Goal: Transaction & Acquisition: Purchase product/service

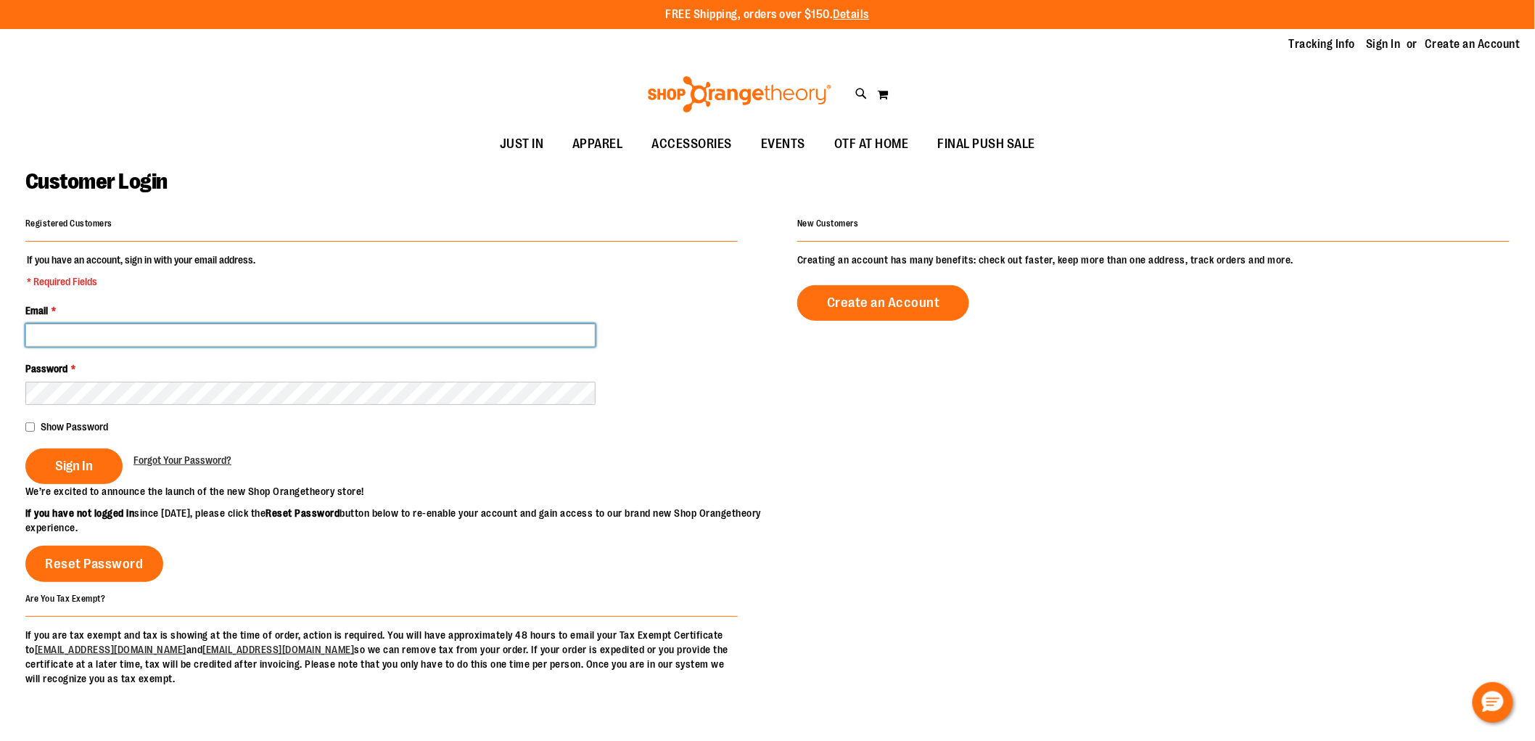
type input "**********"
drag, startPoint x: 100, startPoint y: 341, endPoint x: 126, endPoint y: 324, distance: 31.0
click at [100, 341] on input "**********" at bounding box center [310, 335] width 570 height 23
drag, startPoint x: 569, startPoint y: 247, endPoint x: 229, endPoint y: 248, distance: 340.3
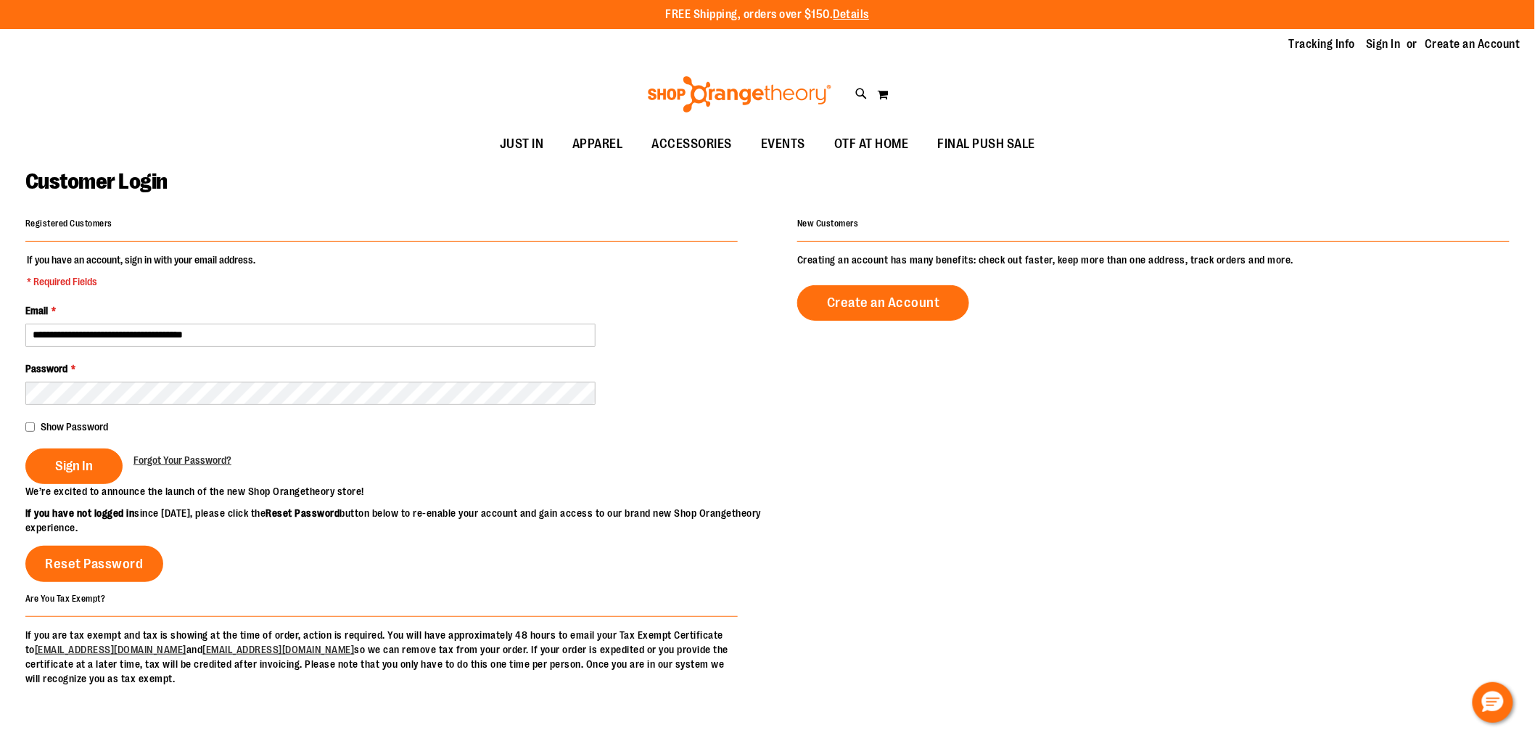
click at [569, 247] on div "**********" at bounding box center [381, 348] width 713 height 271
click at [62, 459] on span "Sign In" at bounding box center [74, 466] width 38 height 16
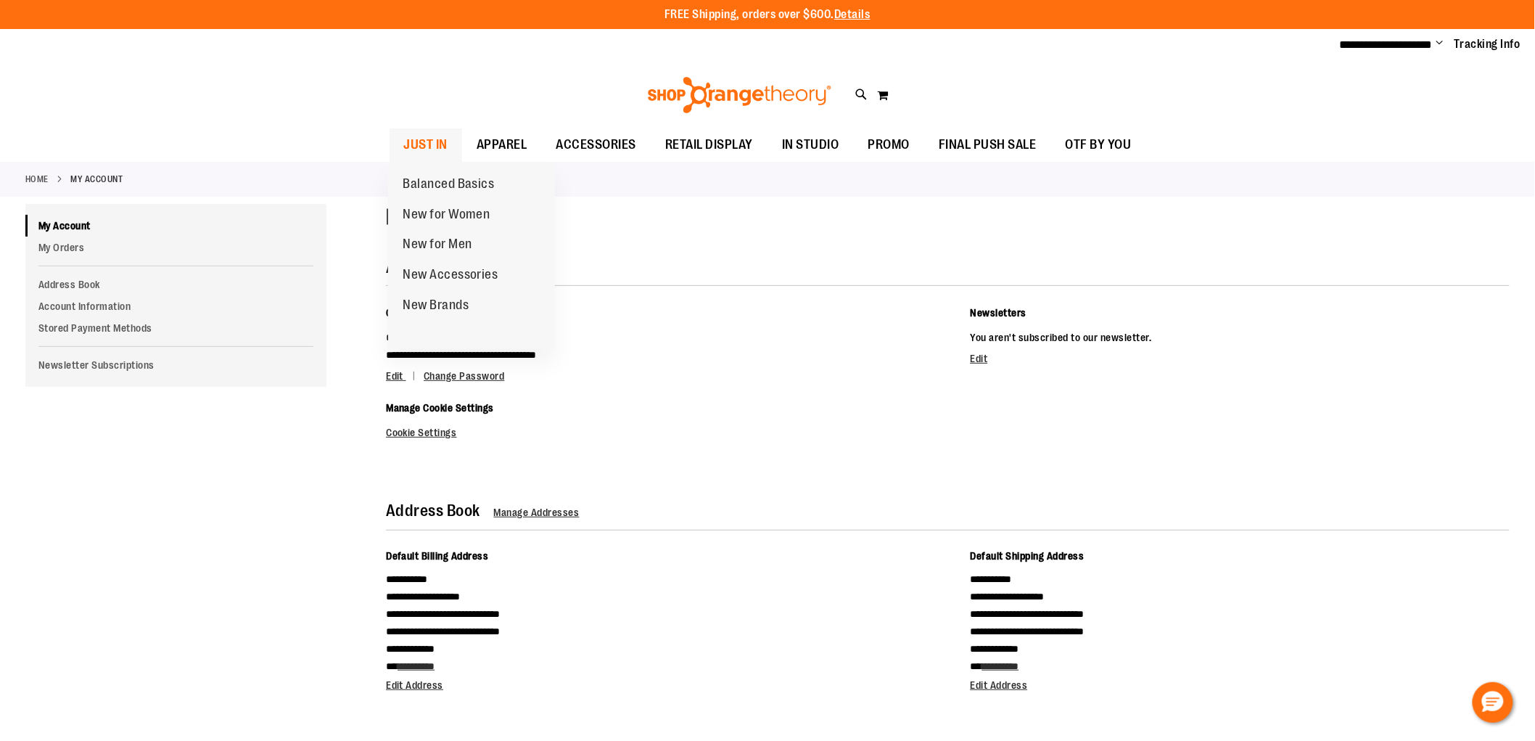
type input "**********"
click at [422, 147] on span "JUST IN" at bounding box center [426, 144] width 44 height 33
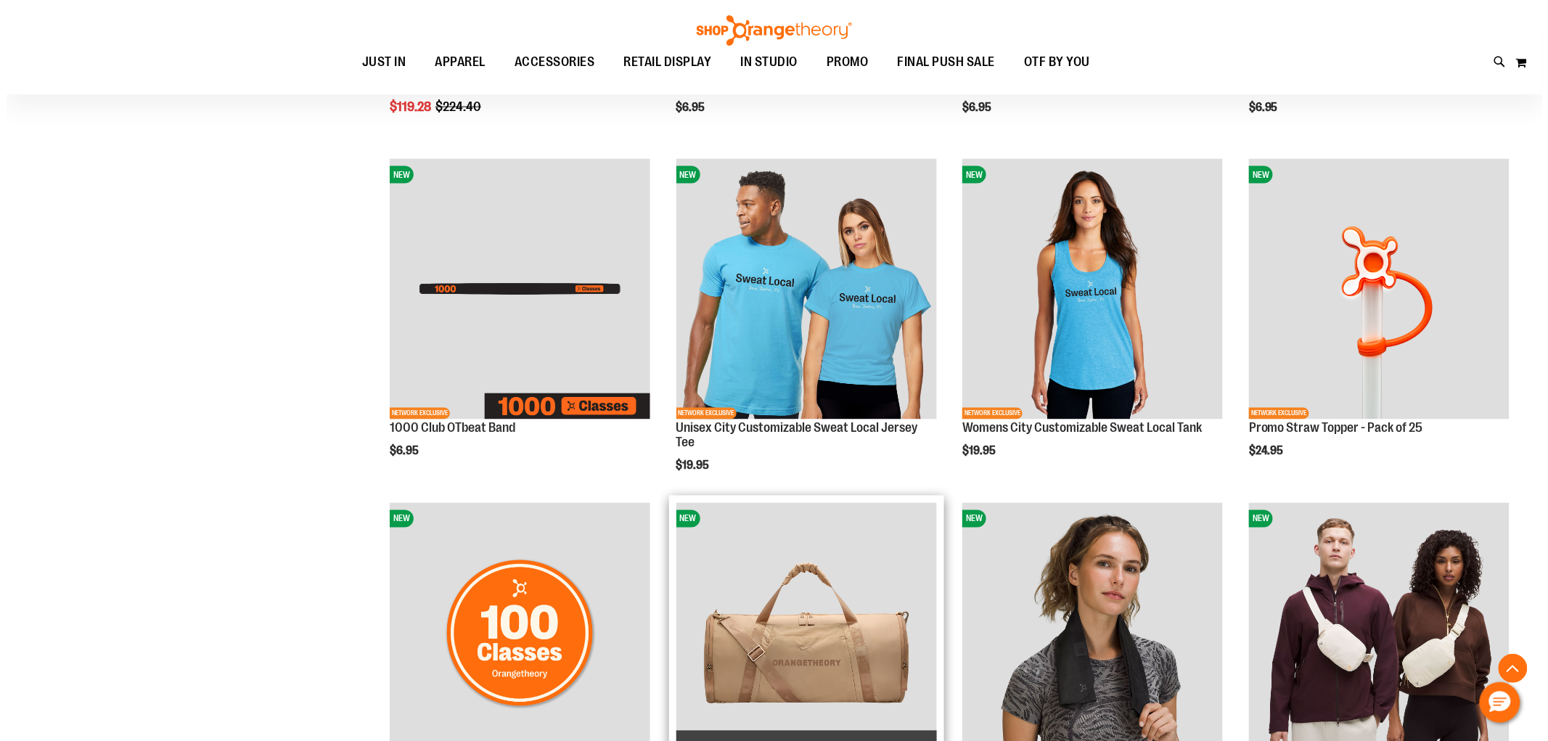
scroll to position [806, 0]
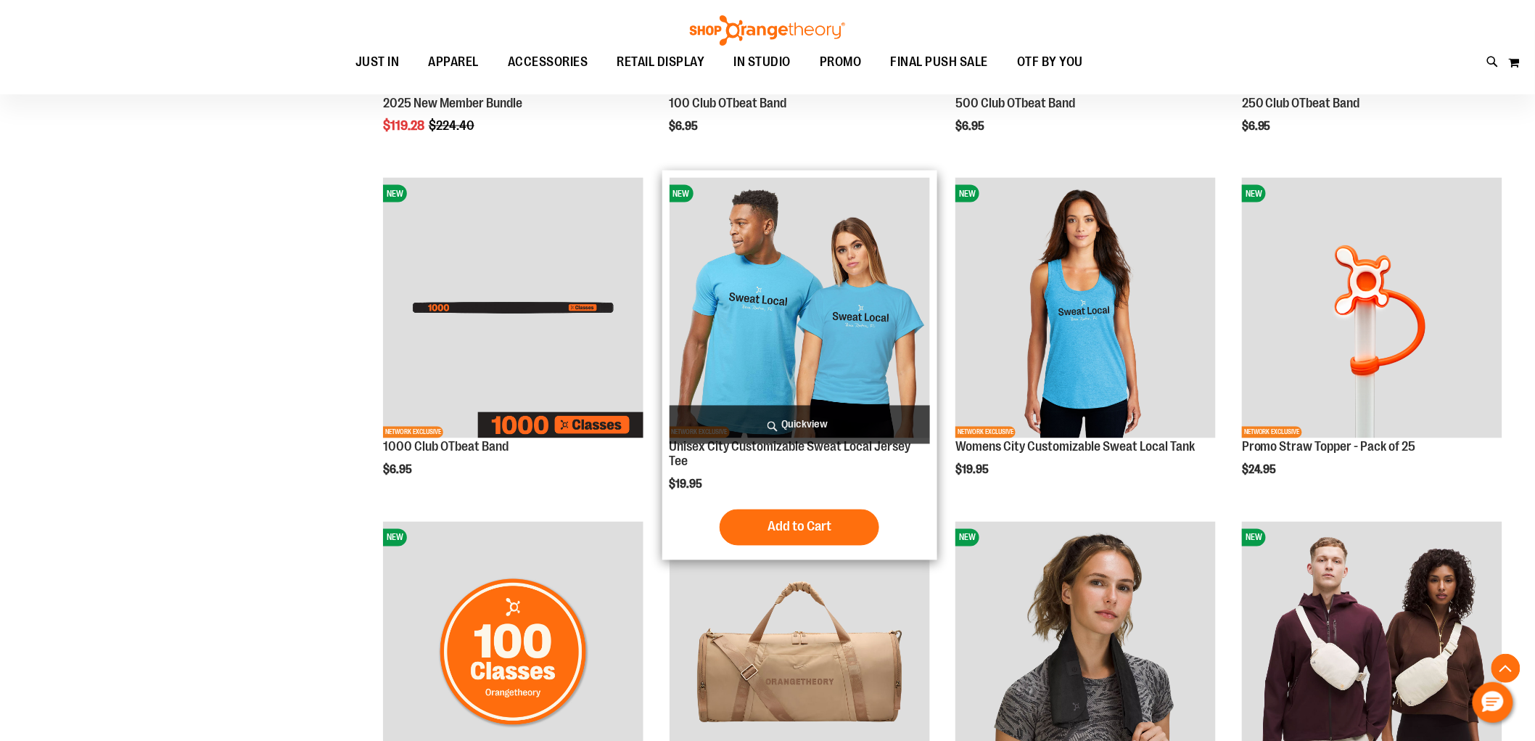
type input "**********"
click at [817, 409] on span "Quickview" at bounding box center [800, 425] width 261 height 38
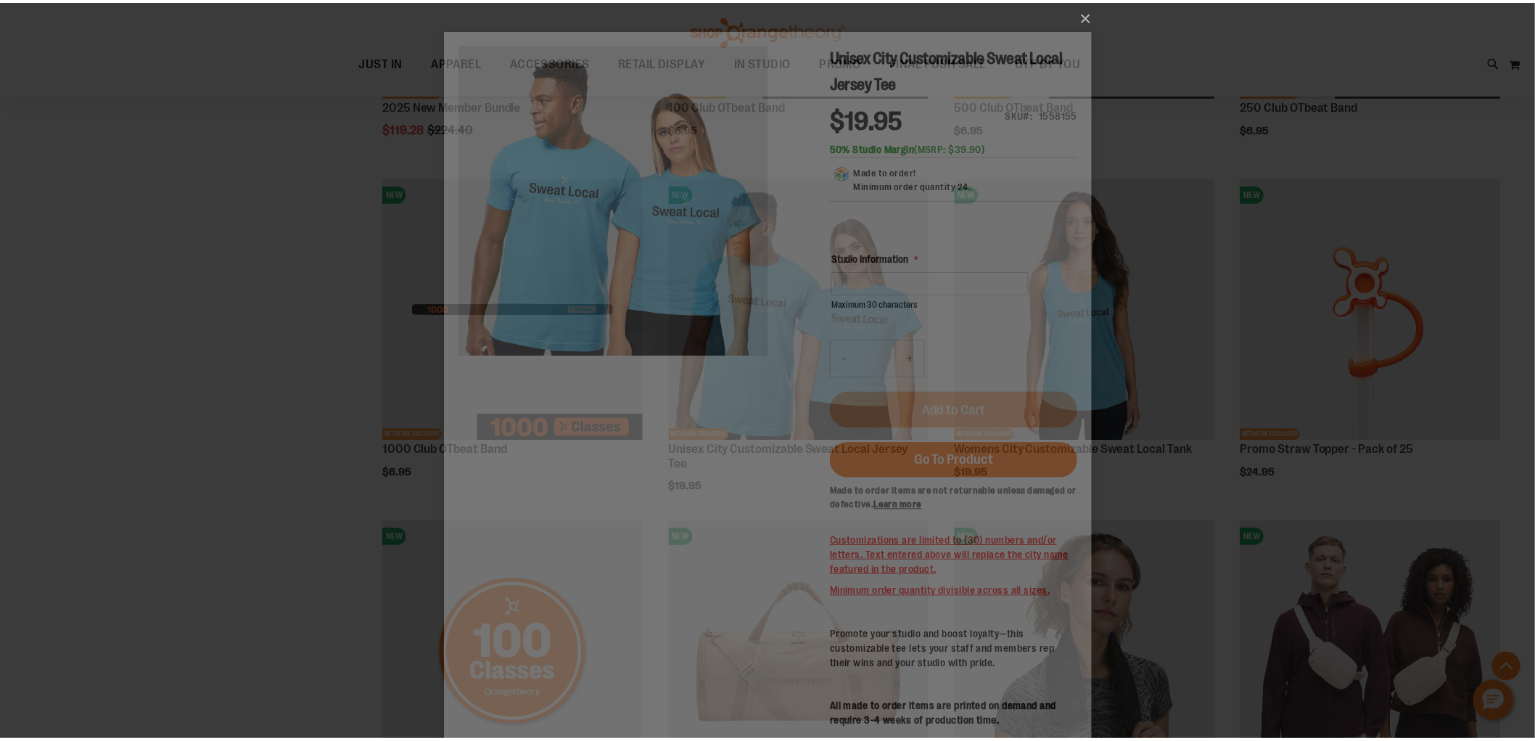
scroll to position [0, 0]
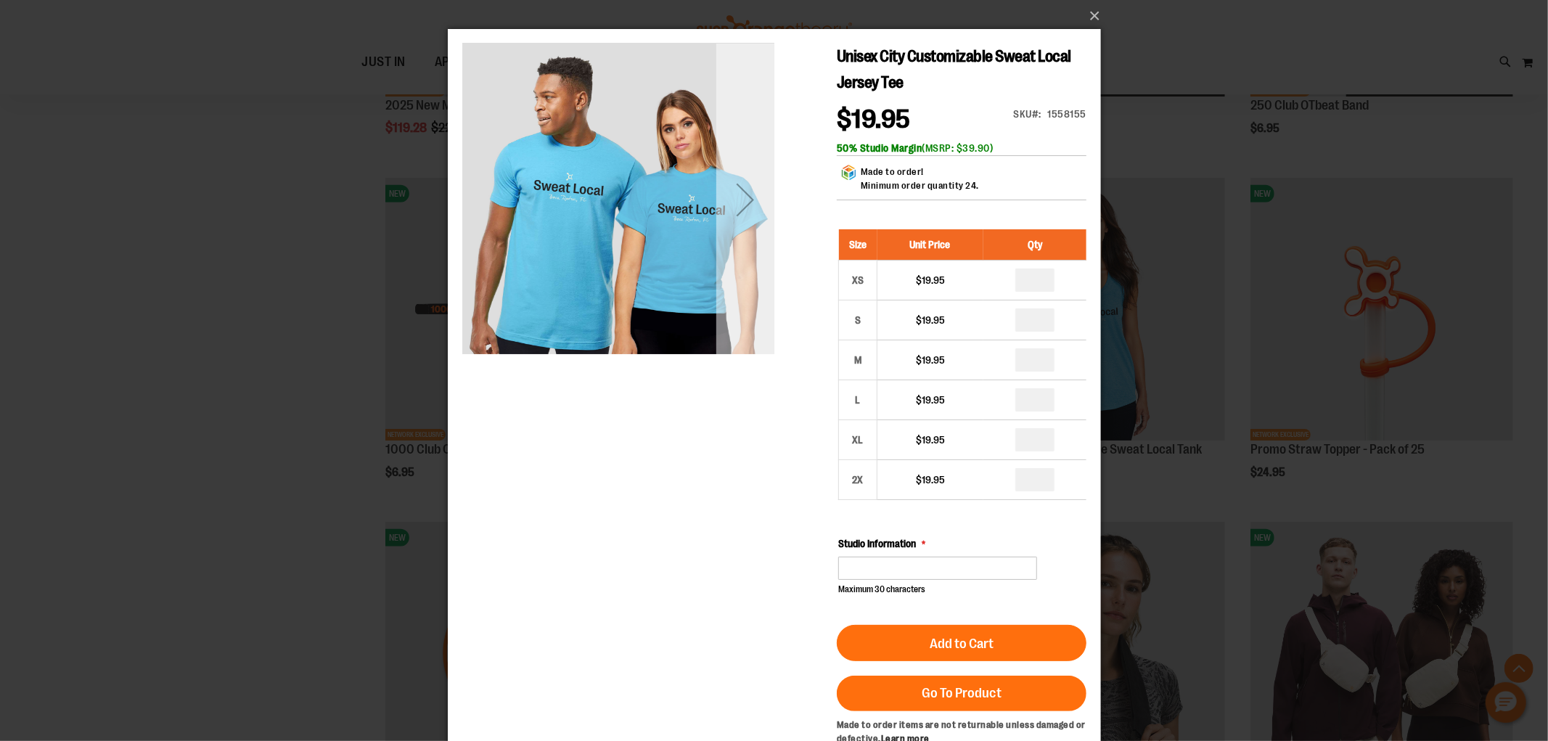
click at [746, 208] on div "Next" at bounding box center [744, 200] width 58 height 58
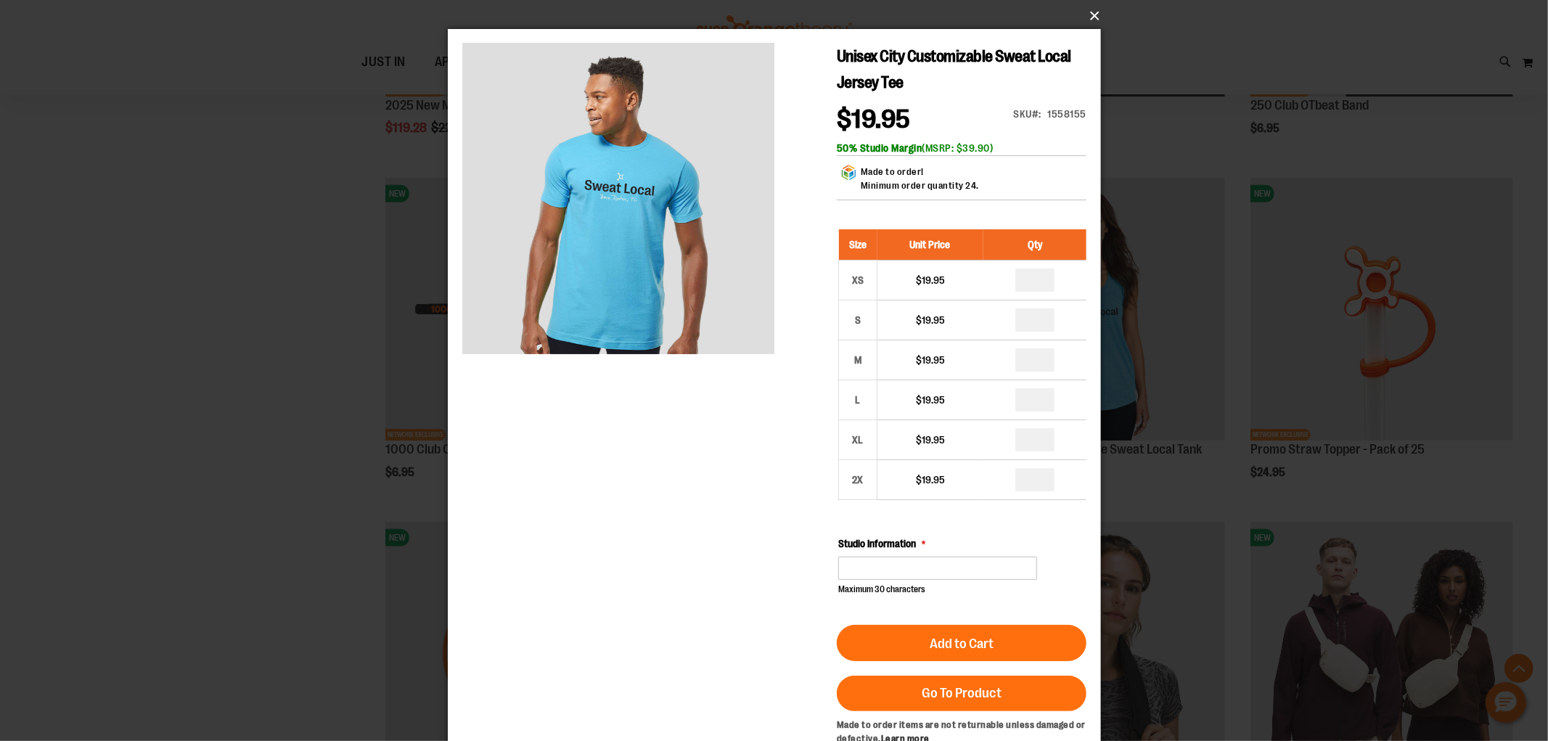
click at [1096, 22] on button "×" at bounding box center [778, 16] width 653 height 32
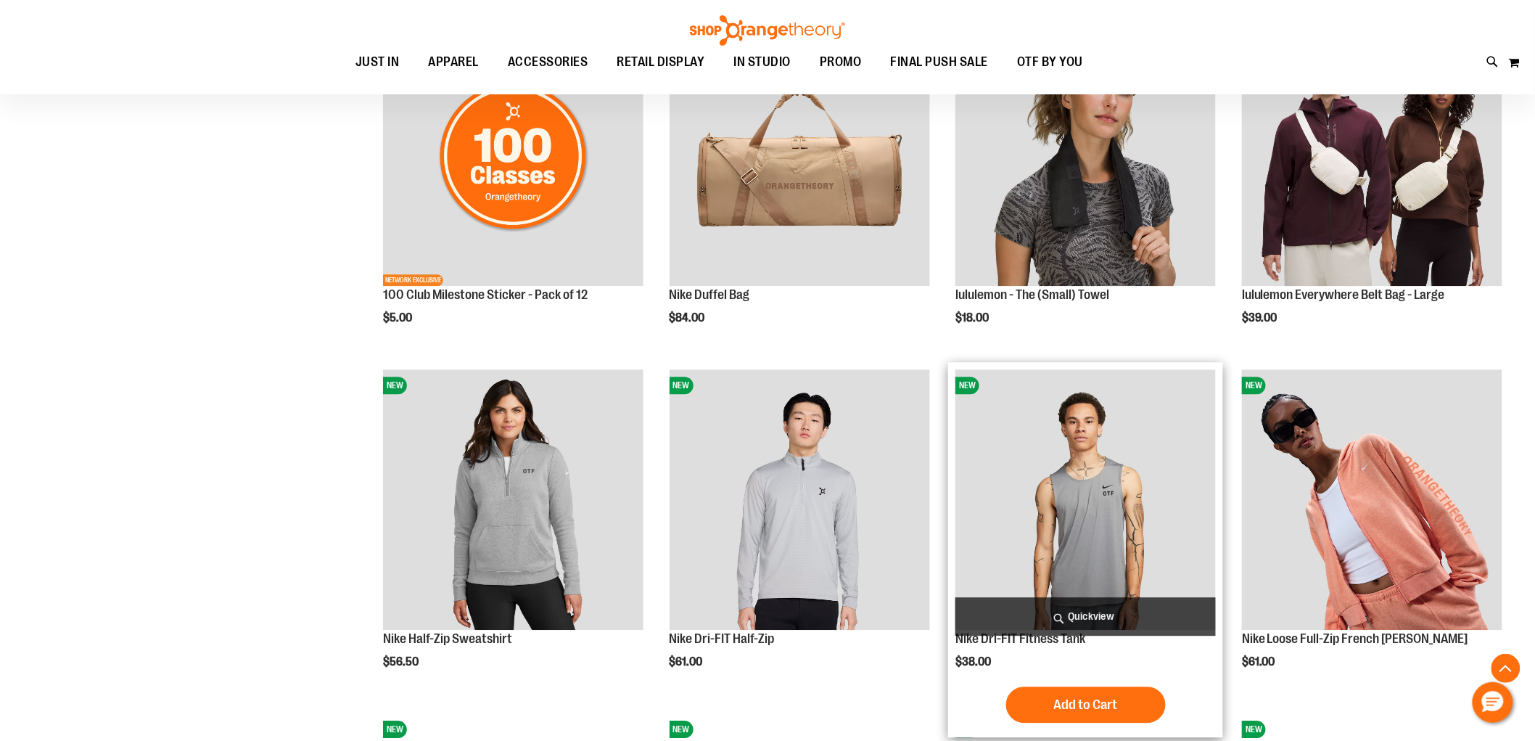
scroll to position [1370, 0]
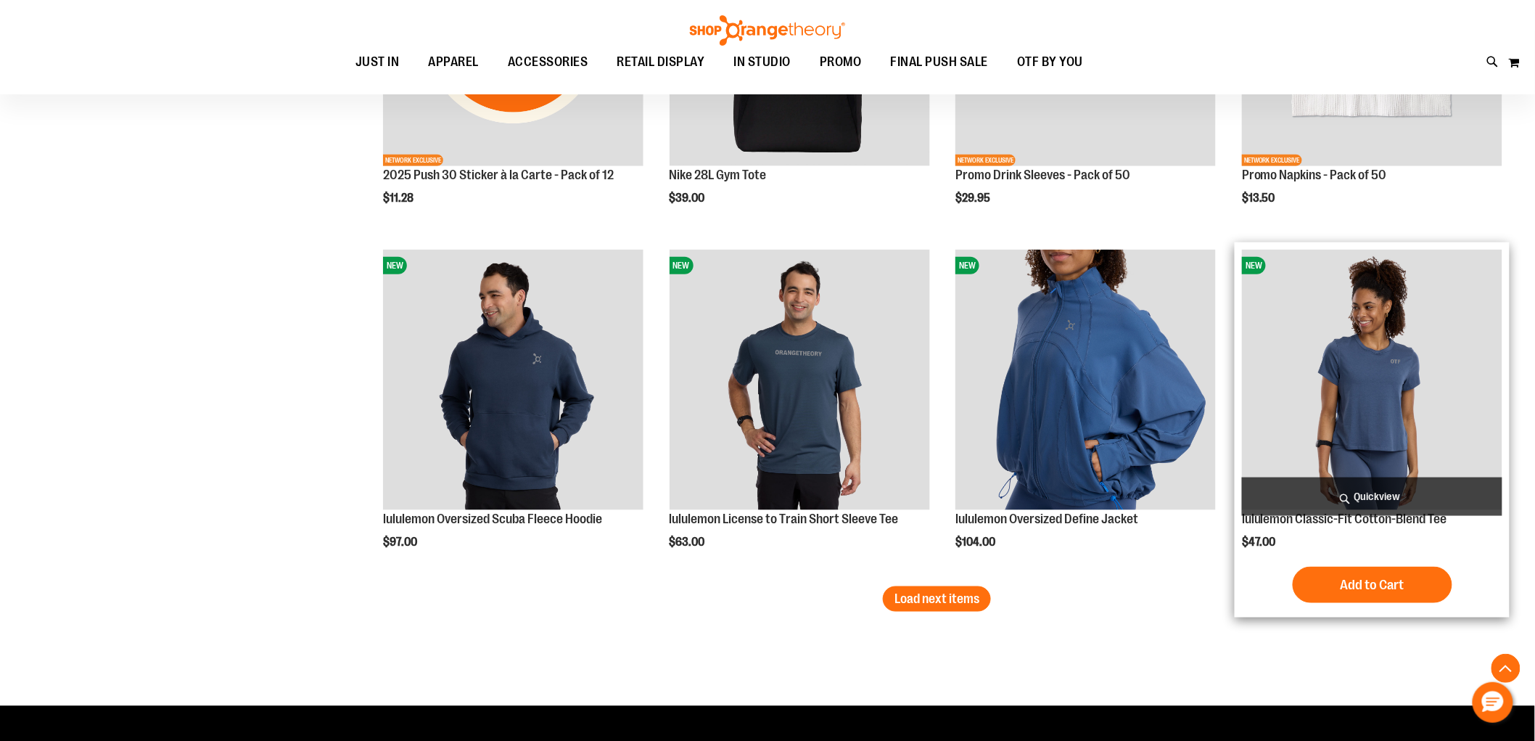
scroll to position [2821, 0]
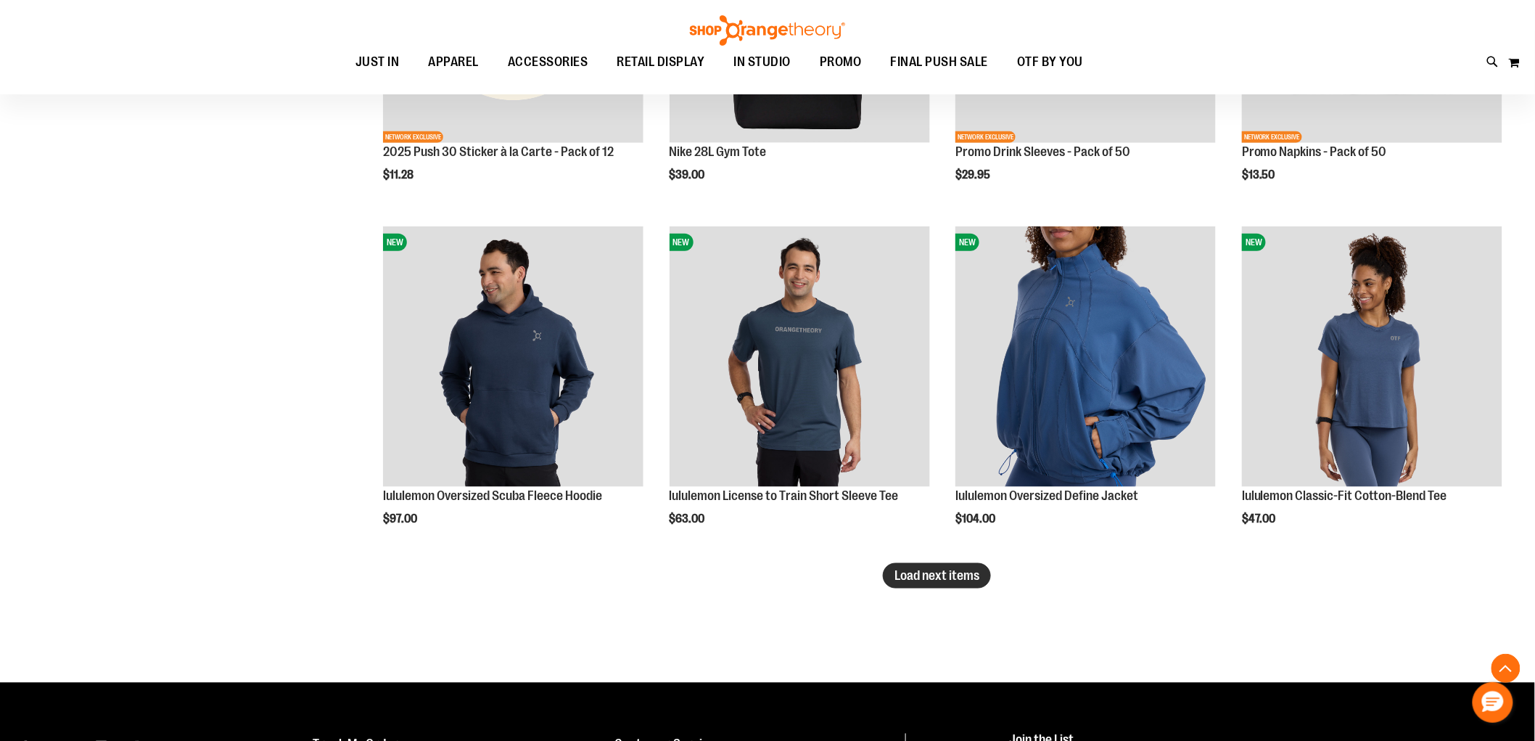
click at [907, 577] on span "Load next items" at bounding box center [937, 575] width 85 height 15
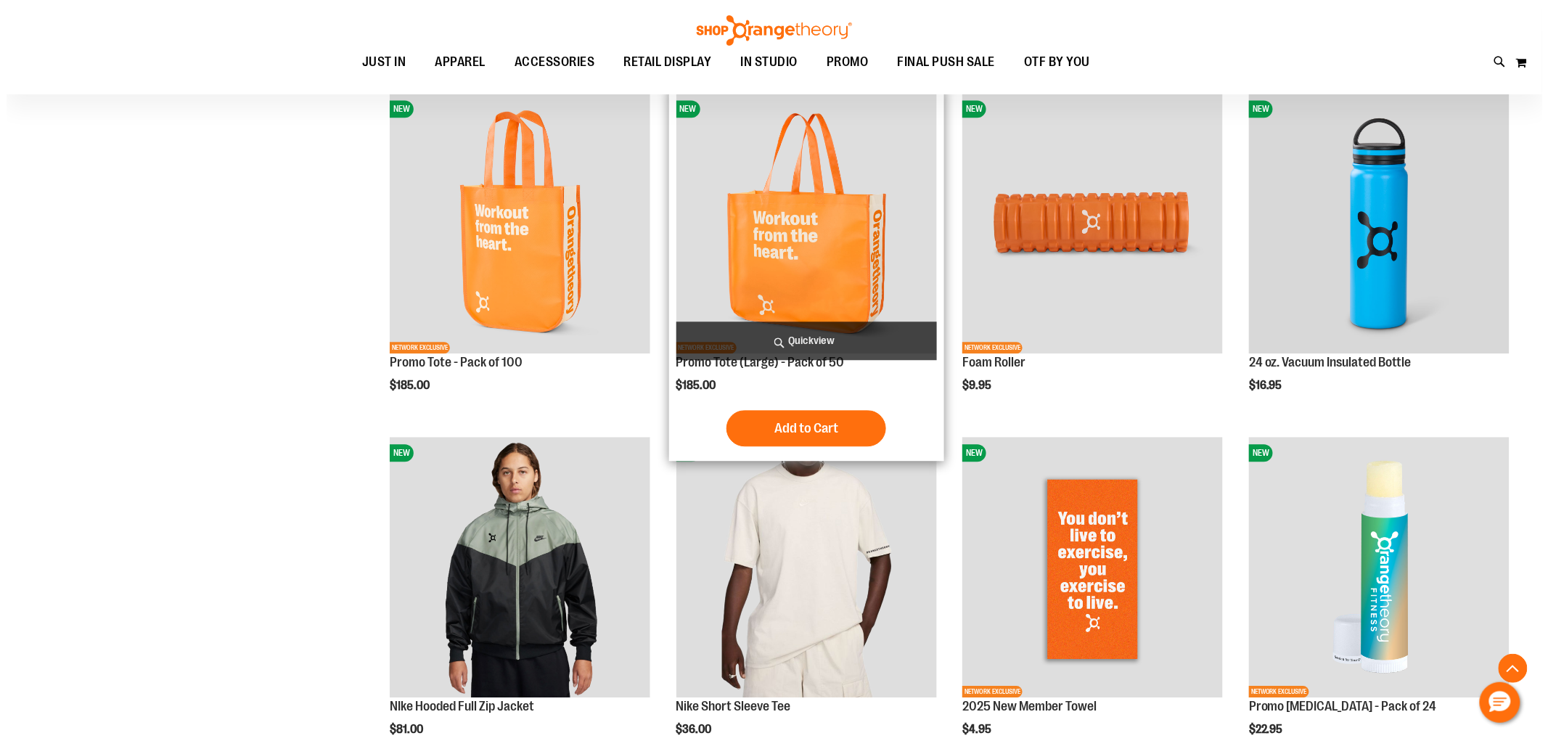
scroll to position [3789, 0]
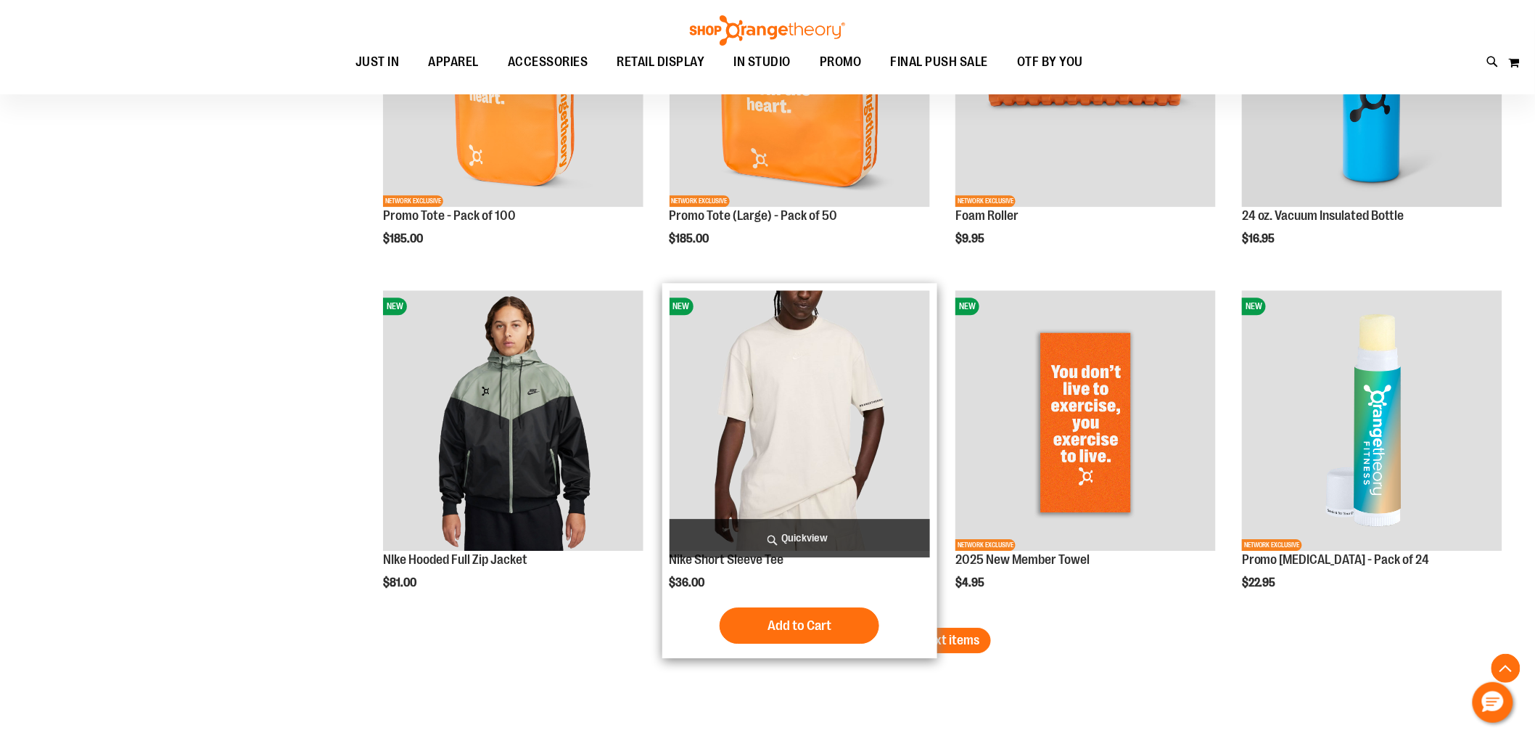
click at [785, 534] on span "Quickview" at bounding box center [800, 538] width 261 height 38
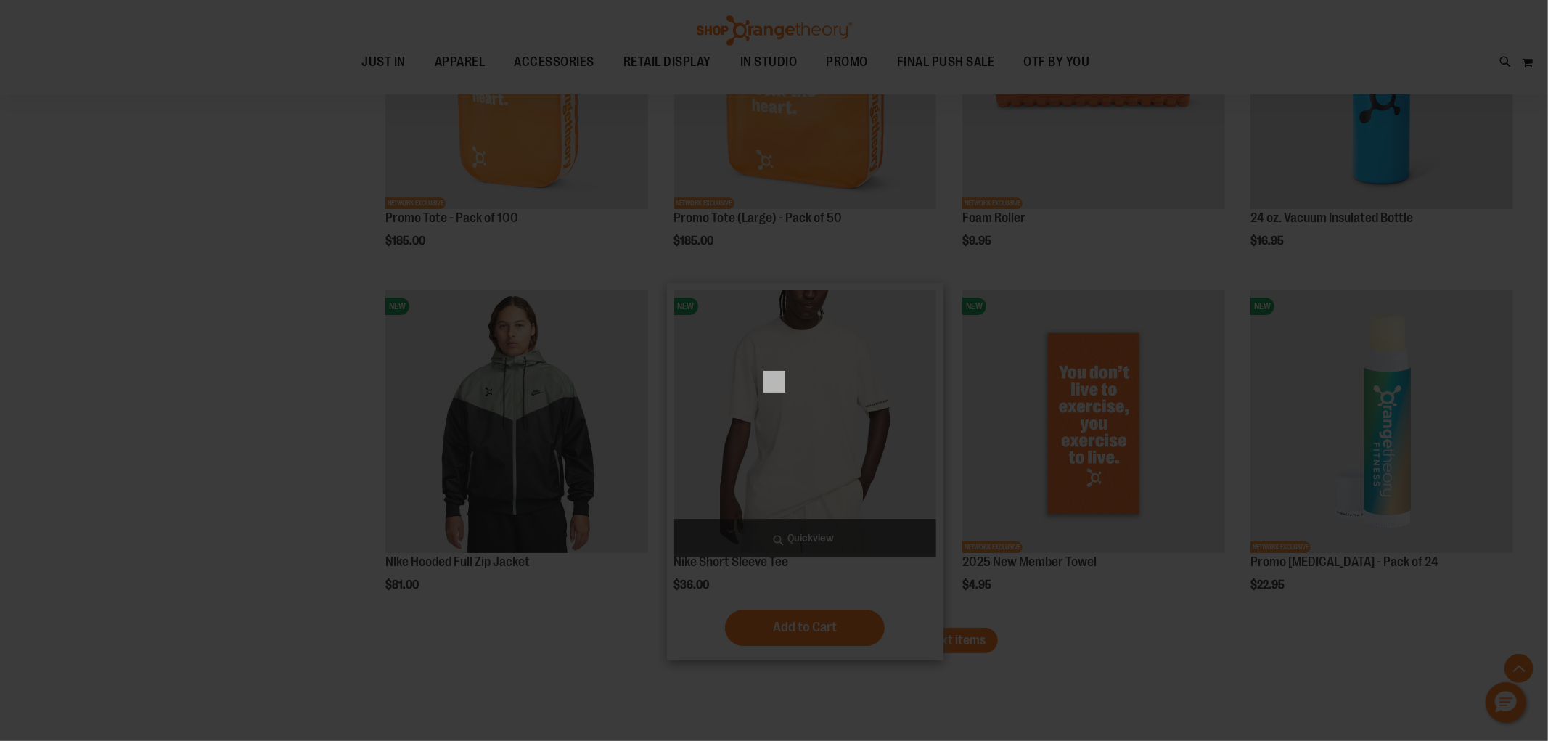
scroll to position [0, 0]
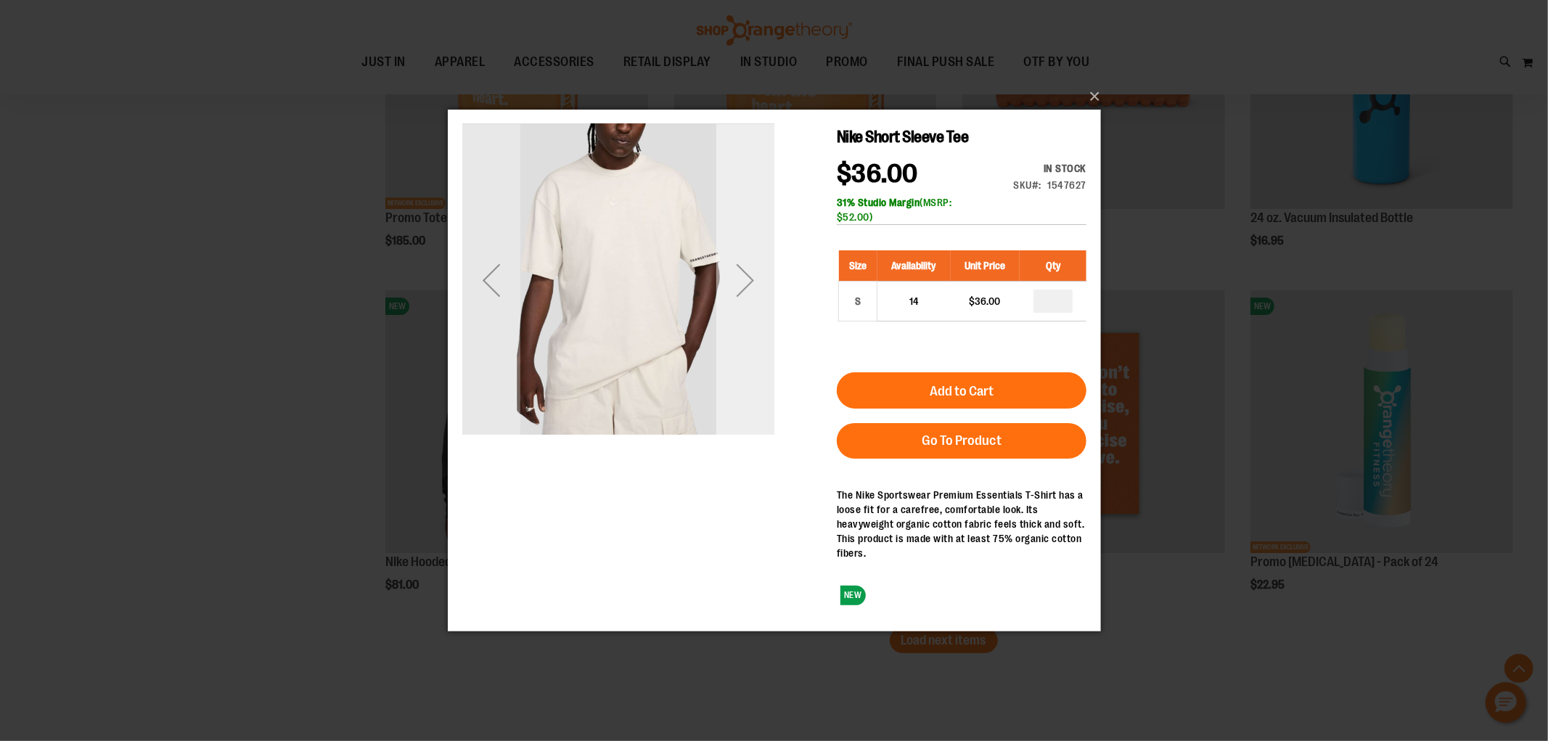
click at [726, 274] on div "Next" at bounding box center [744, 279] width 58 height 58
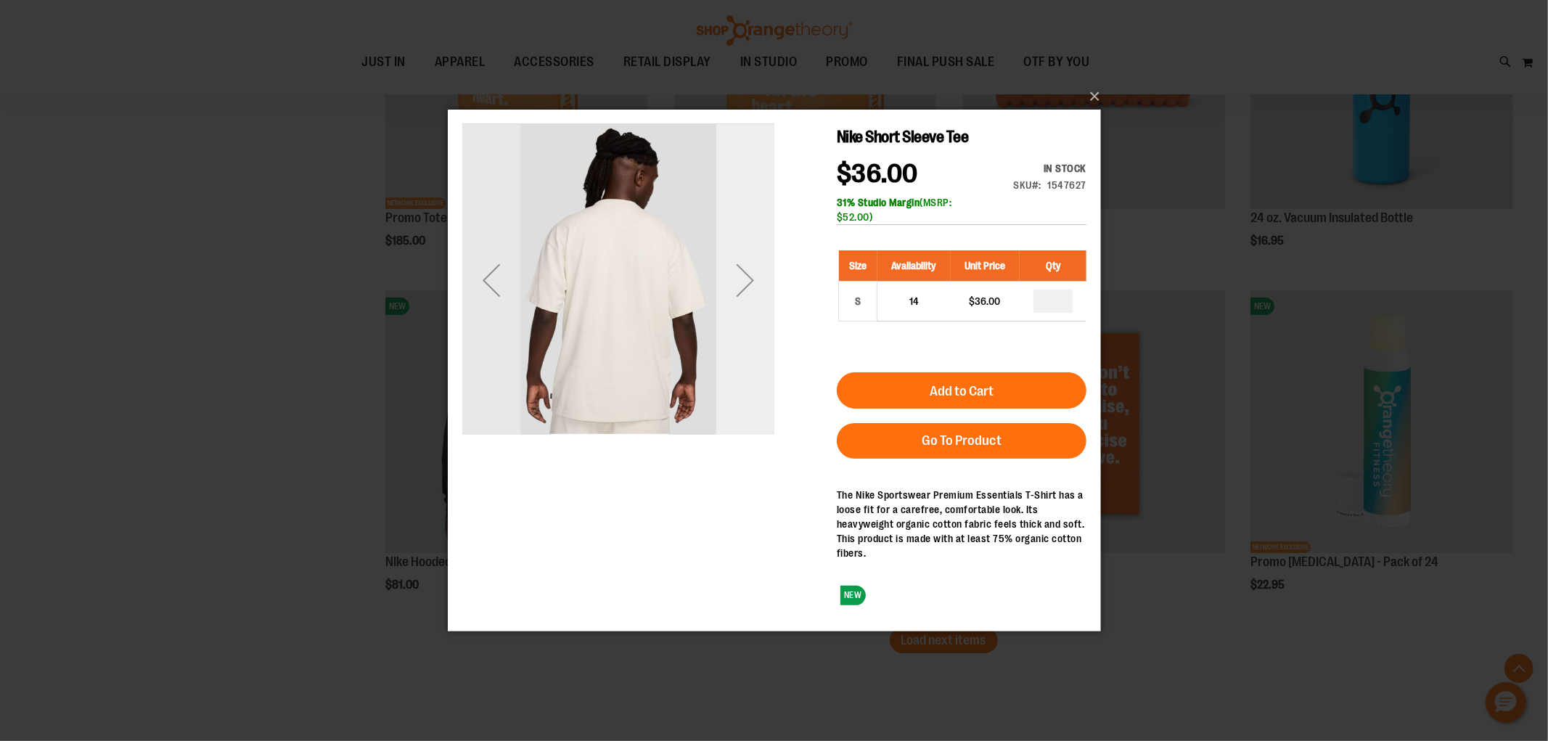
click at [729, 273] on div "Next" at bounding box center [744, 279] width 58 height 58
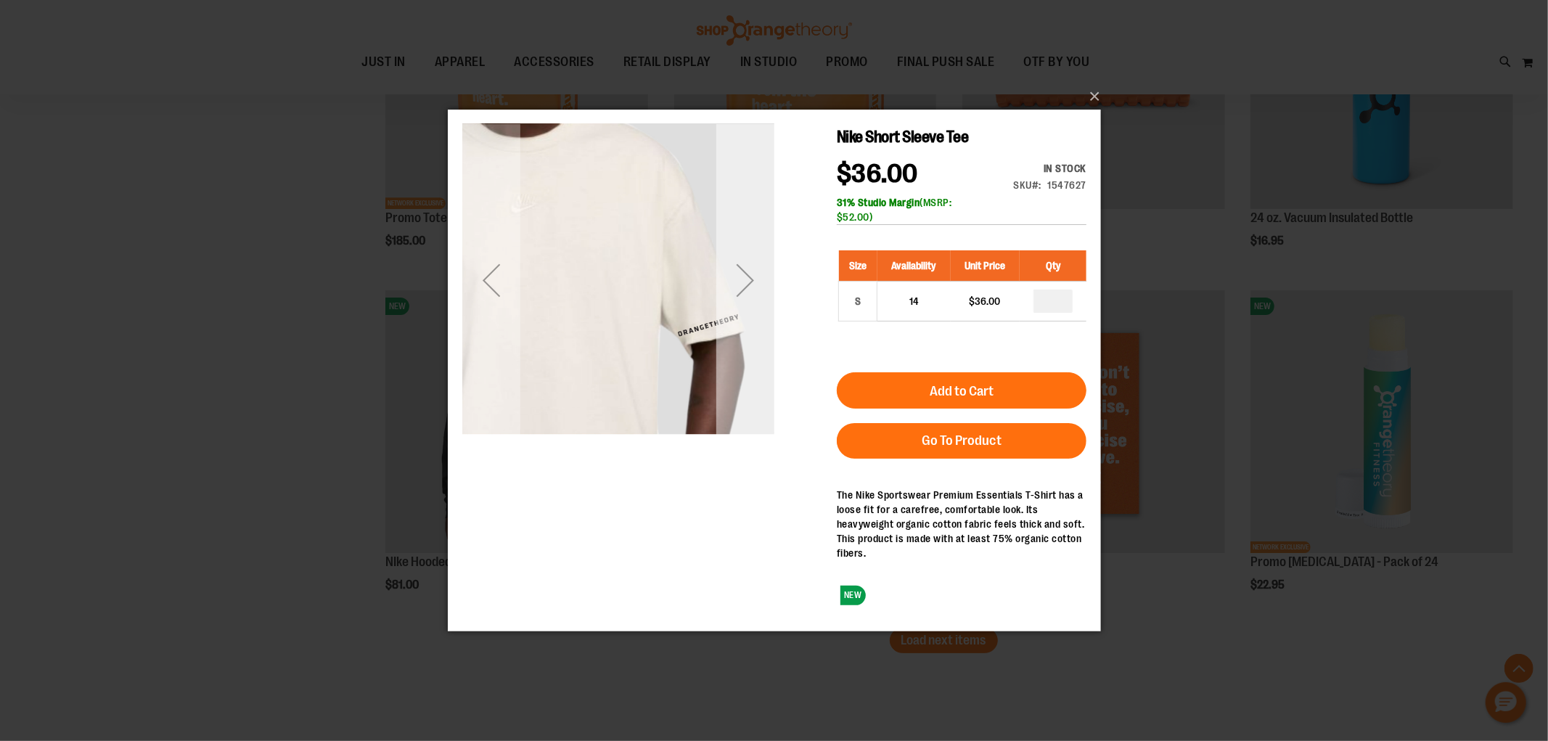
click at [729, 273] on div "Next" at bounding box center [744, 279] width 58 height 58
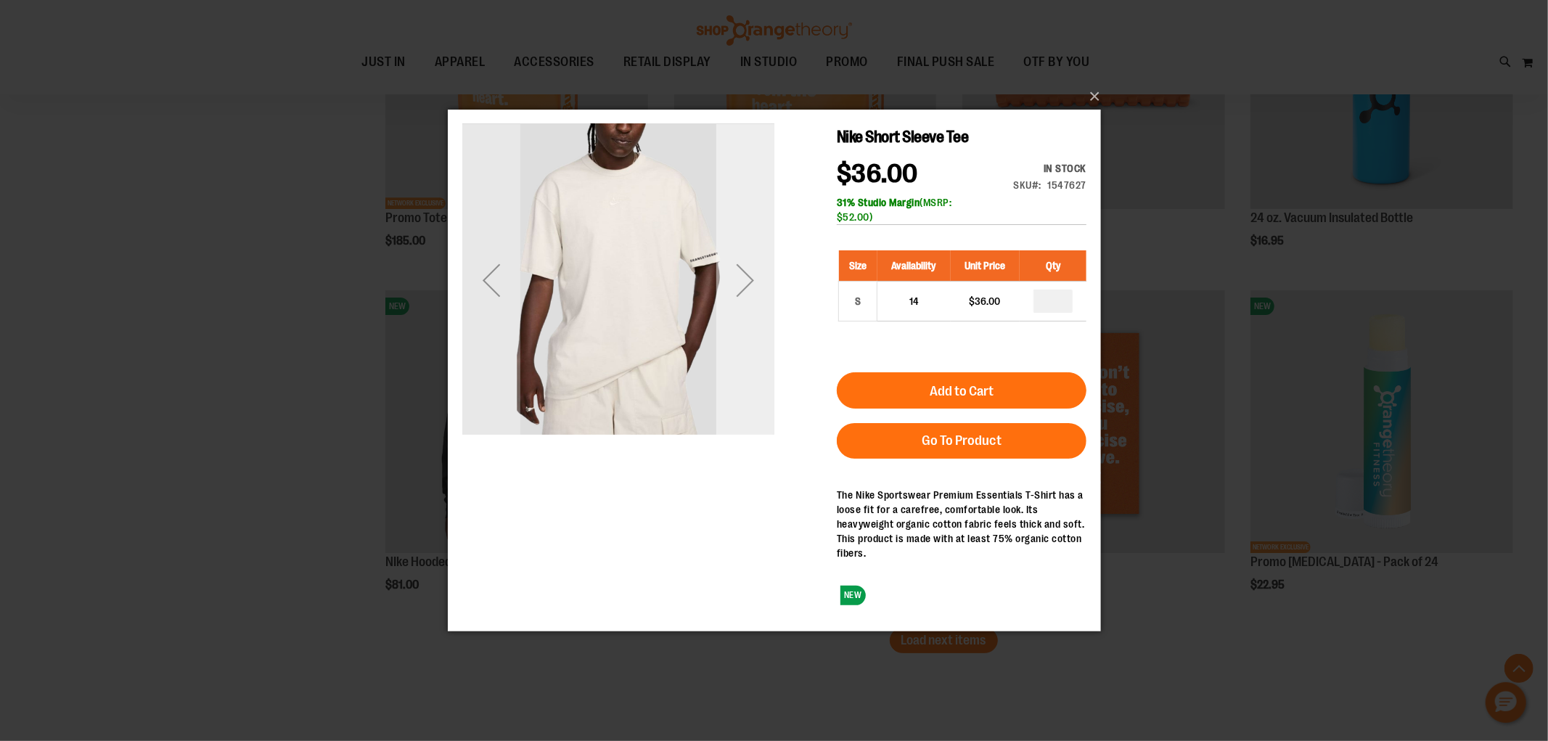
click at [729, 273] on div "Next" at bounding box center [744, 279] width 58 height 58
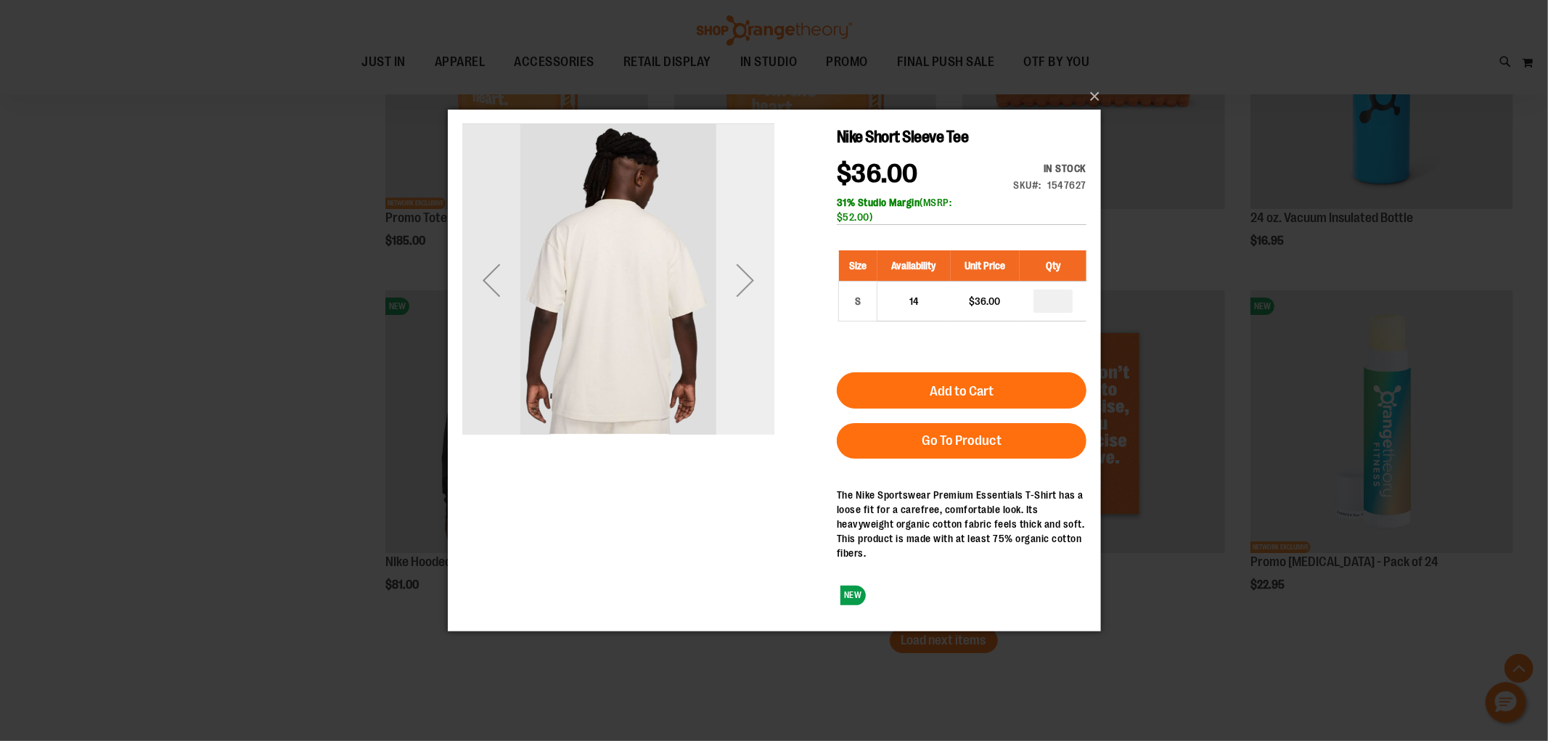
click at [729, 273] on div "Next" at bounding box center [744, 279] width 58 height 58
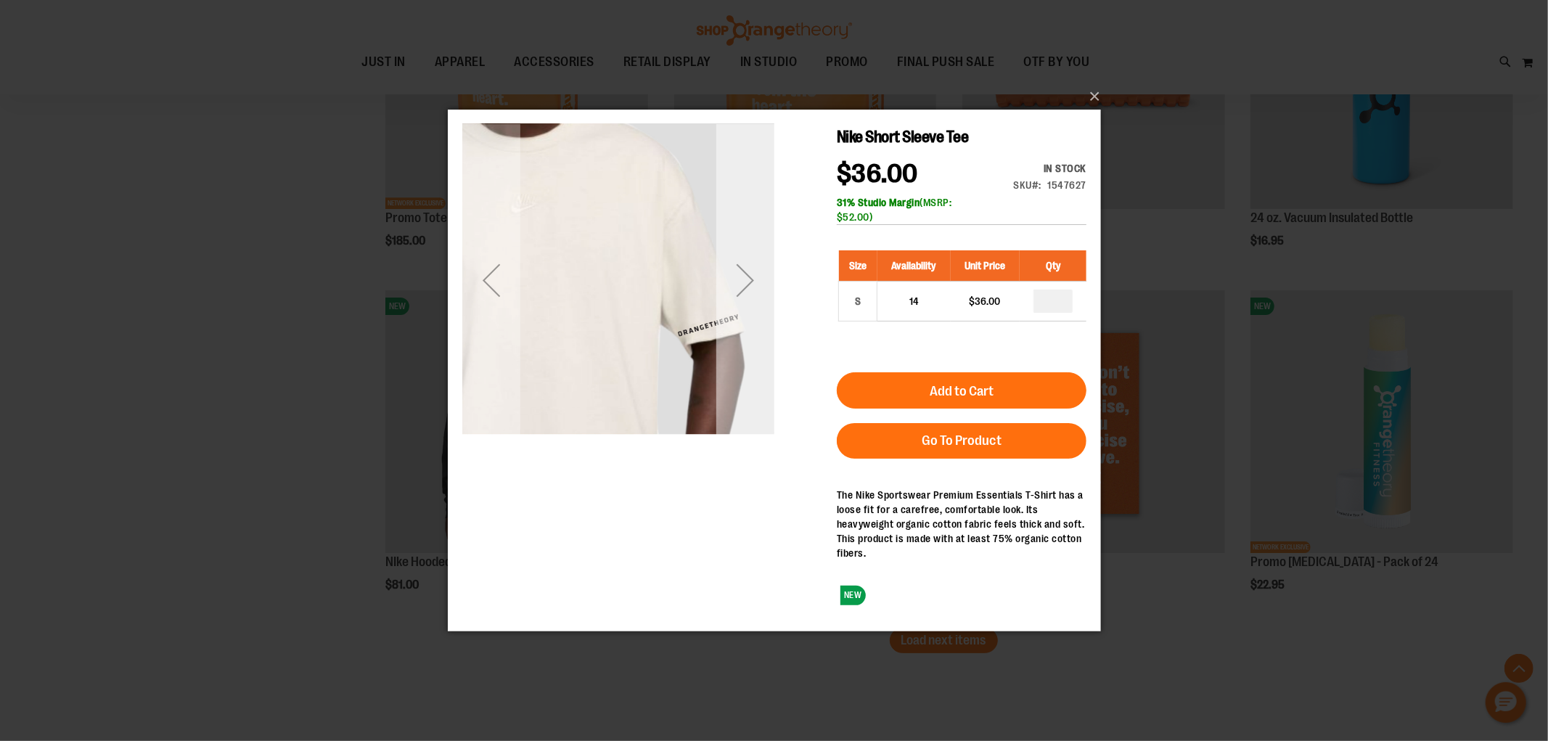
click at [729, 273] on div "Next" at bounding box center [744, 279] width 58 height 58
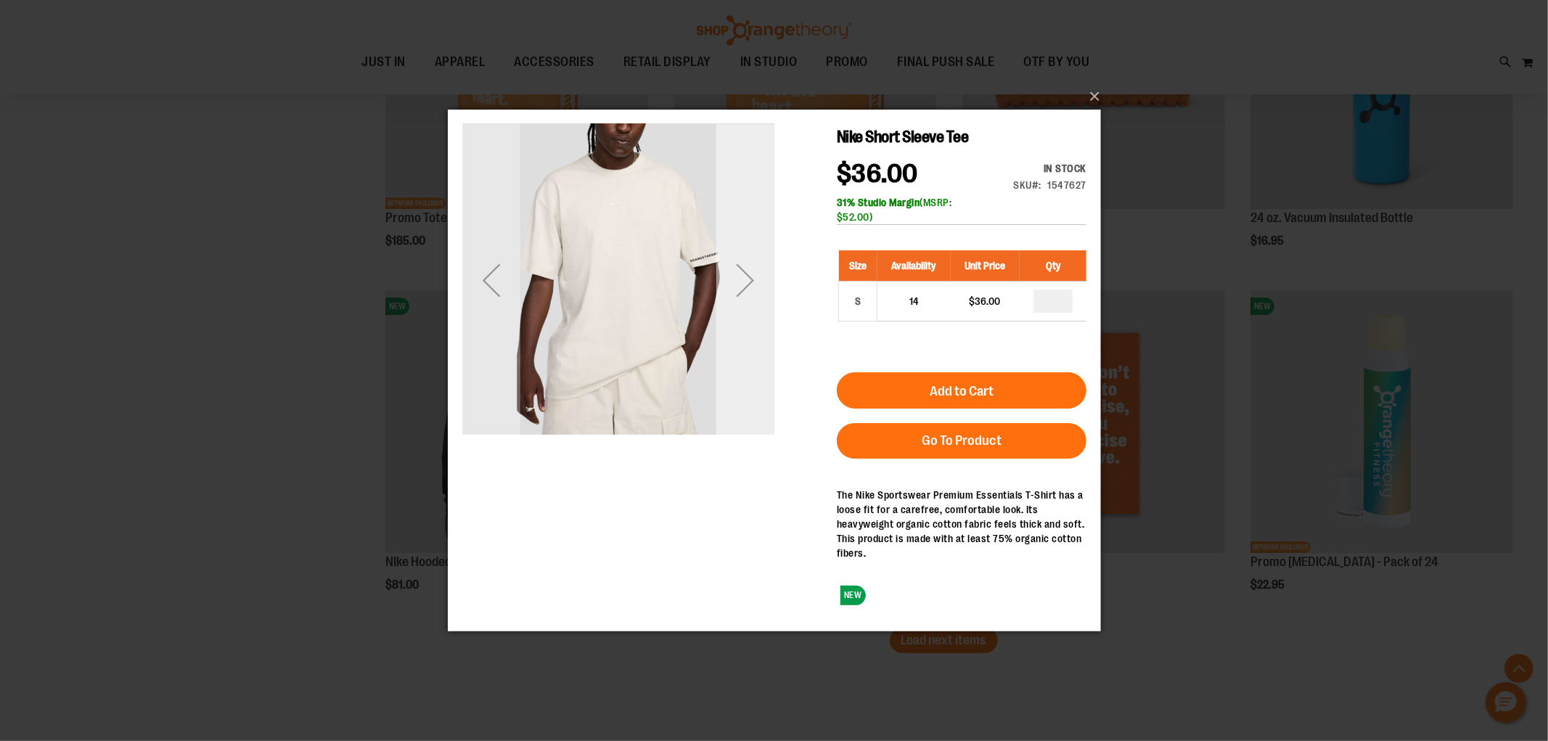
click at [729, 273] on div "Next" at bounding box center [744, 279] width 58 height 58
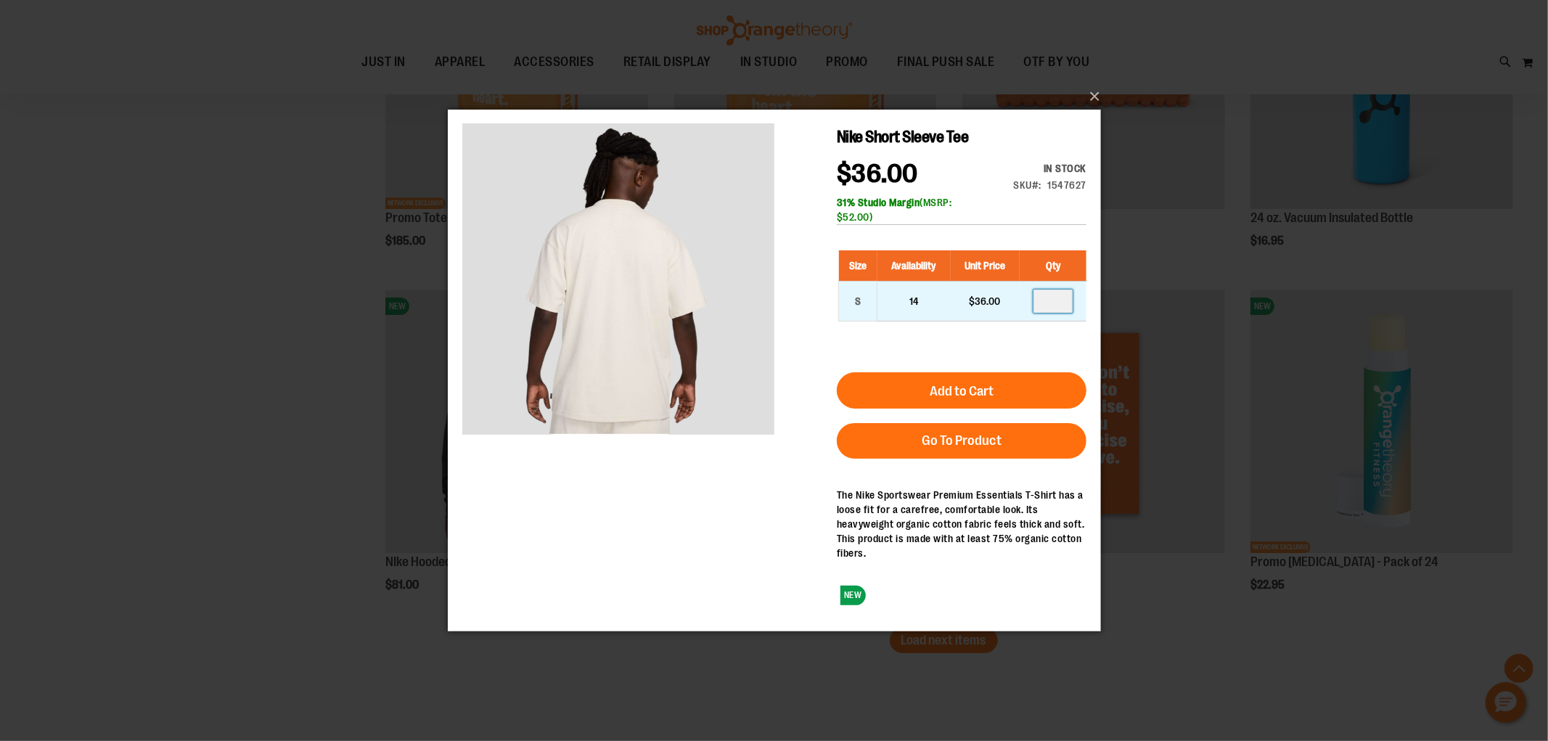
click at [1053, 302] on input "number" at bounding box center [1052, 300] width 39 height 23
type input "*"
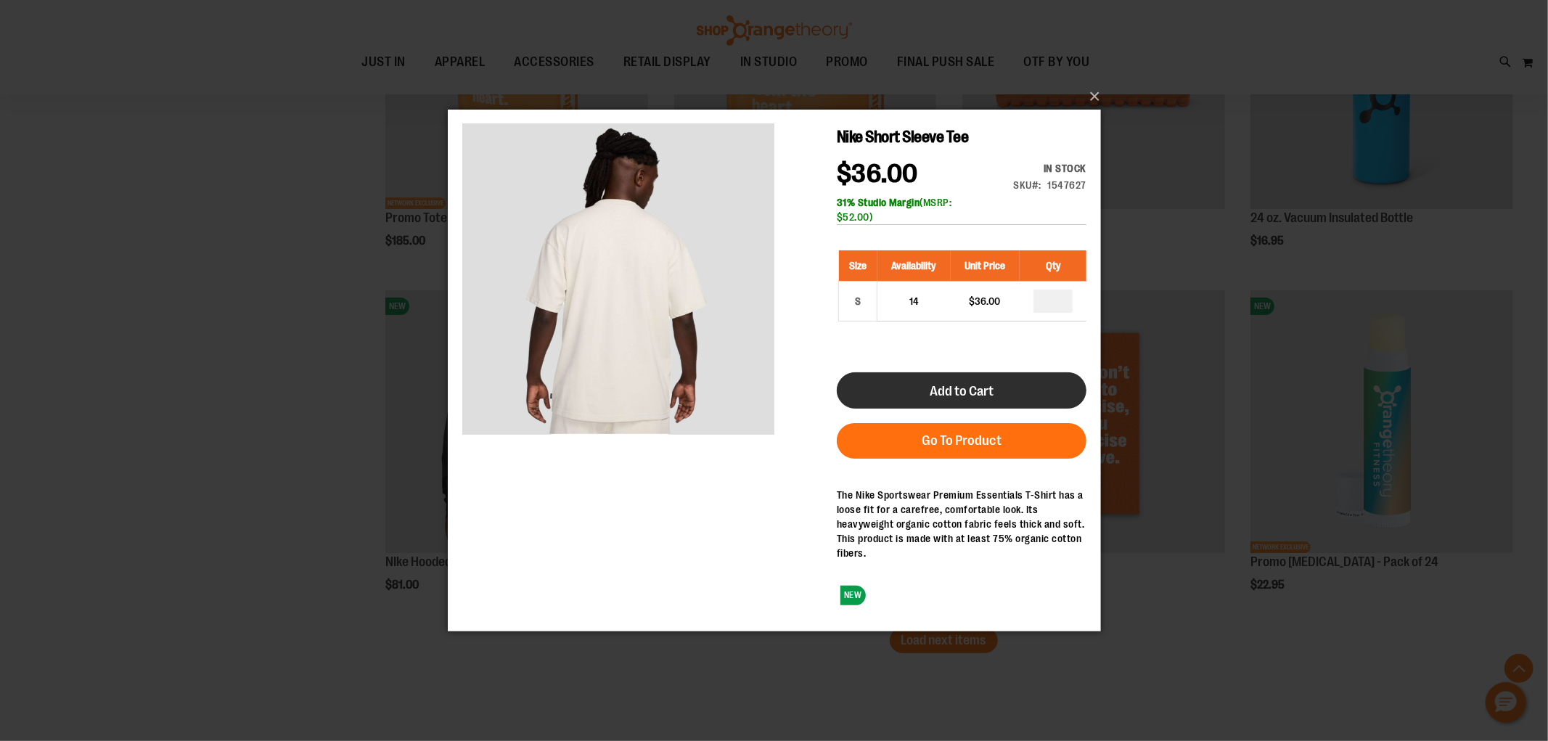
click at [1046, 394] on button "Add to Cart" at bounding box center [961, 390] width 250 height 36
click at [1086, 96] on button "×" at bounding box center [778, 97] width 653 height 32
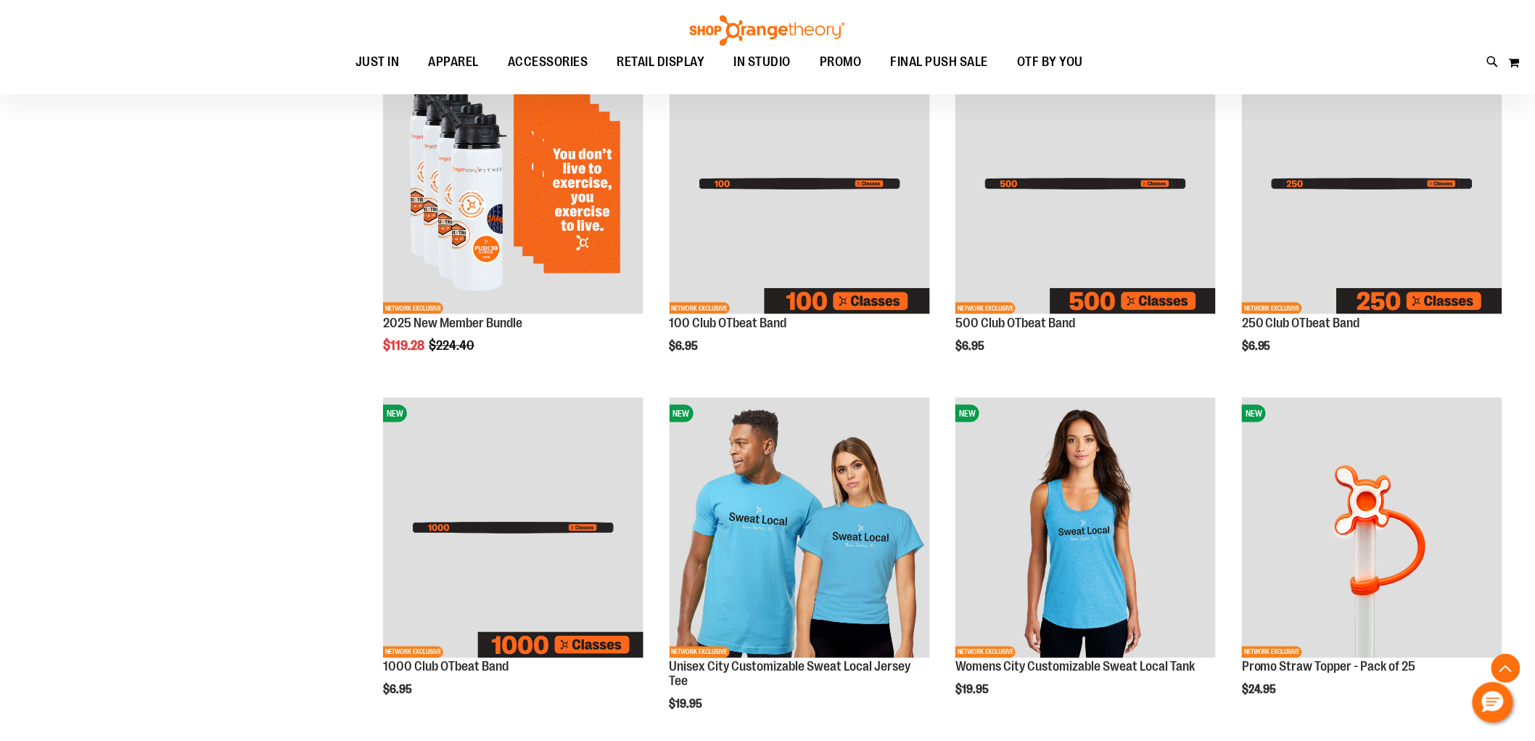
scroll to position [152, 0]
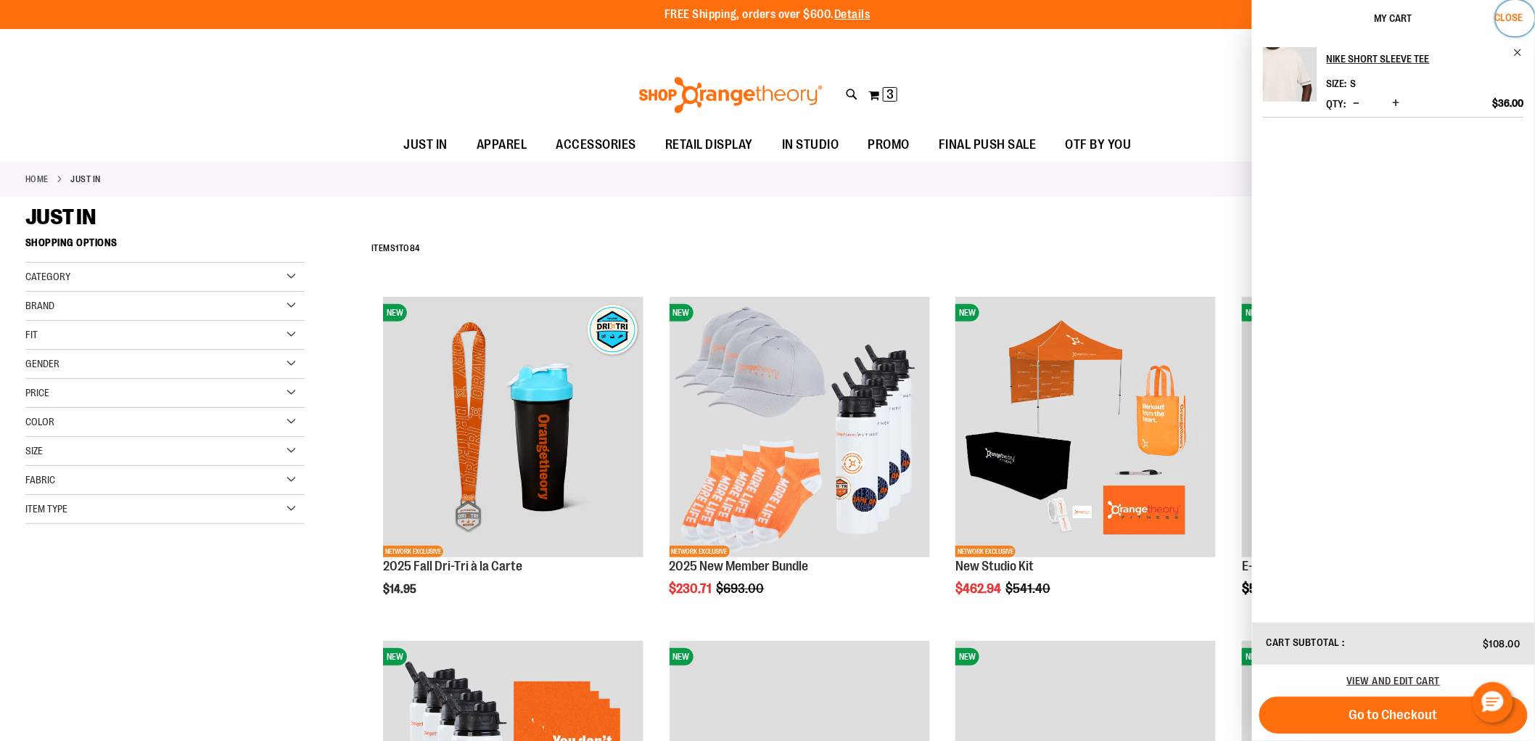
click at [1512, 17] on span "Close" at bounding box center [1510, 18] width 28 height 12
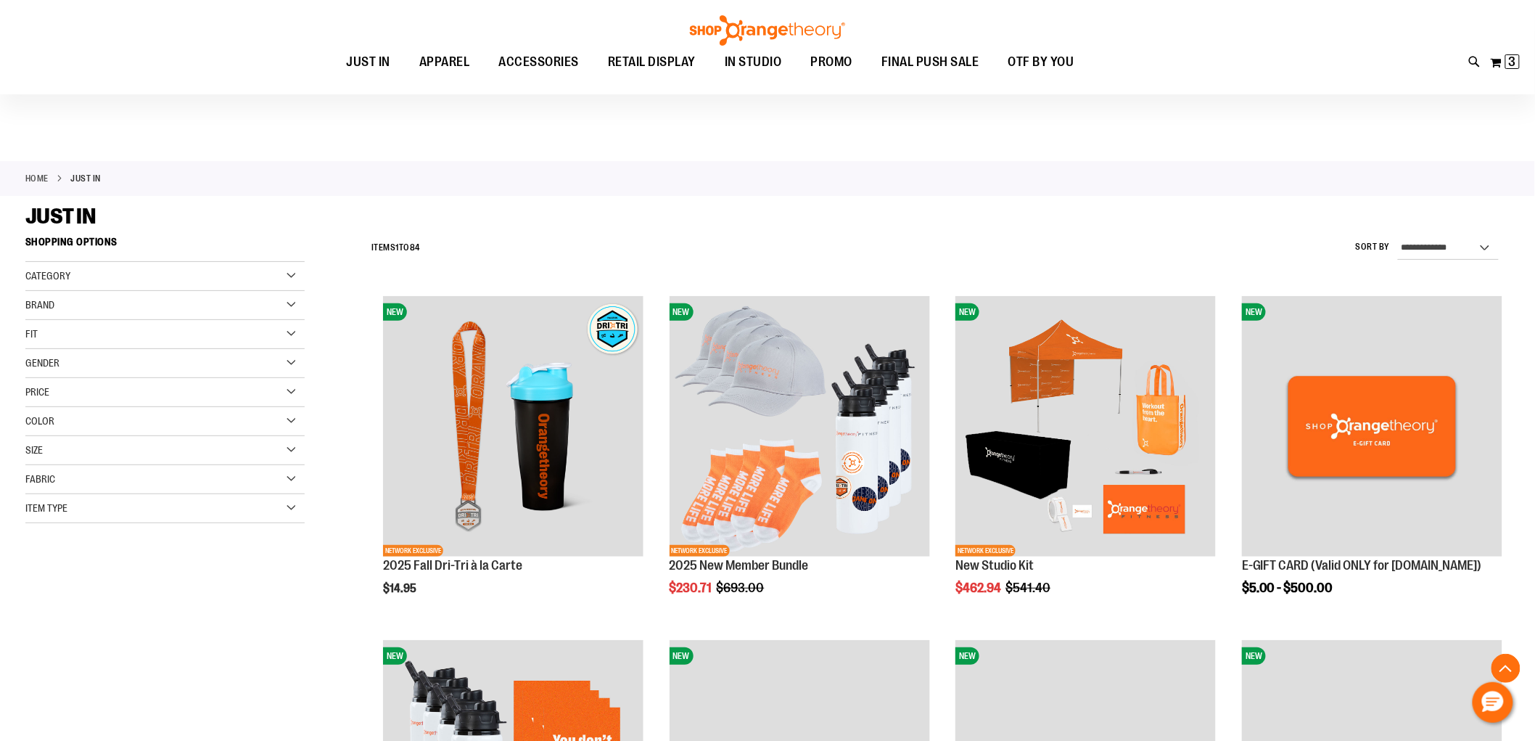
scroll to position [4066, 0]
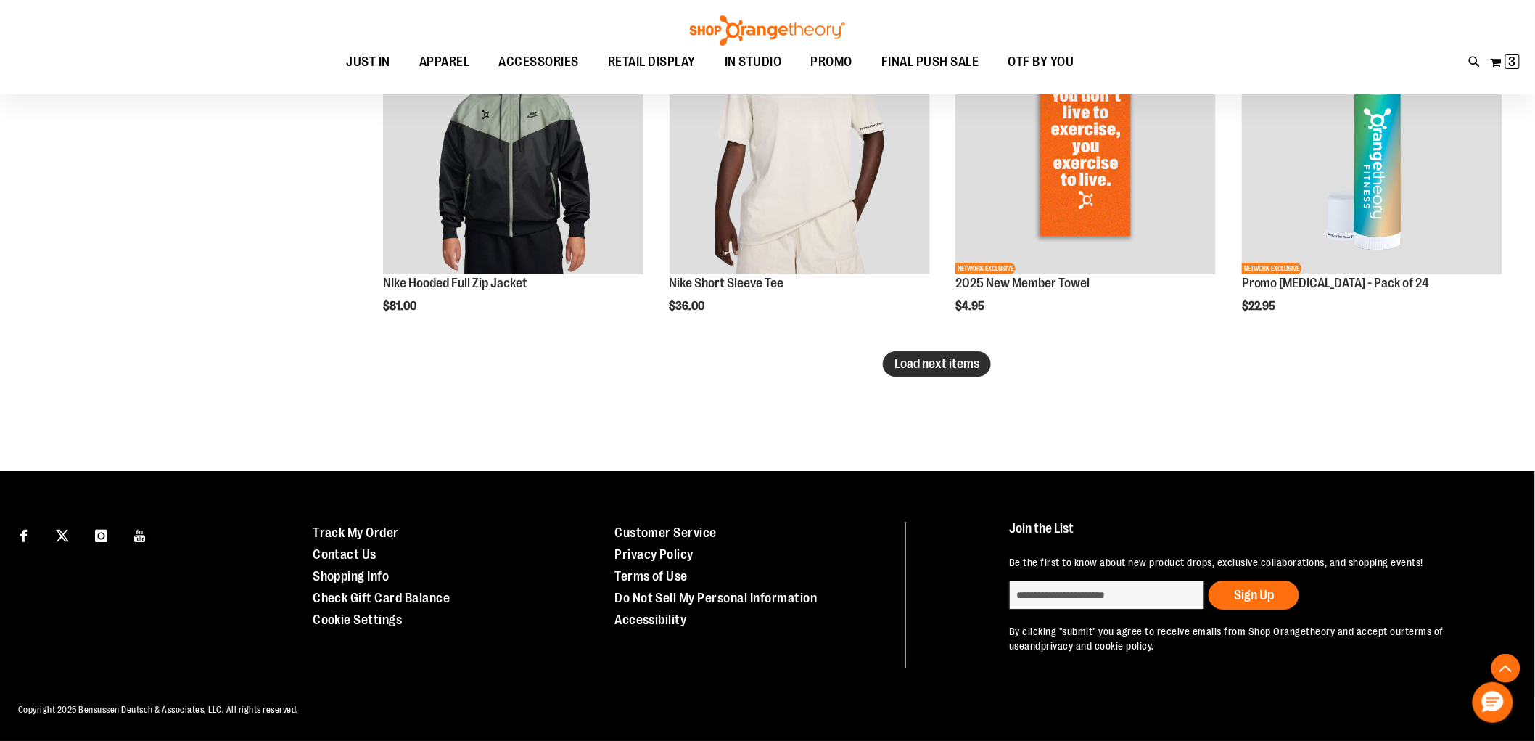
click at [943, 358] on span "Load next items" at bounding box center [937, 363] width 85 height 15
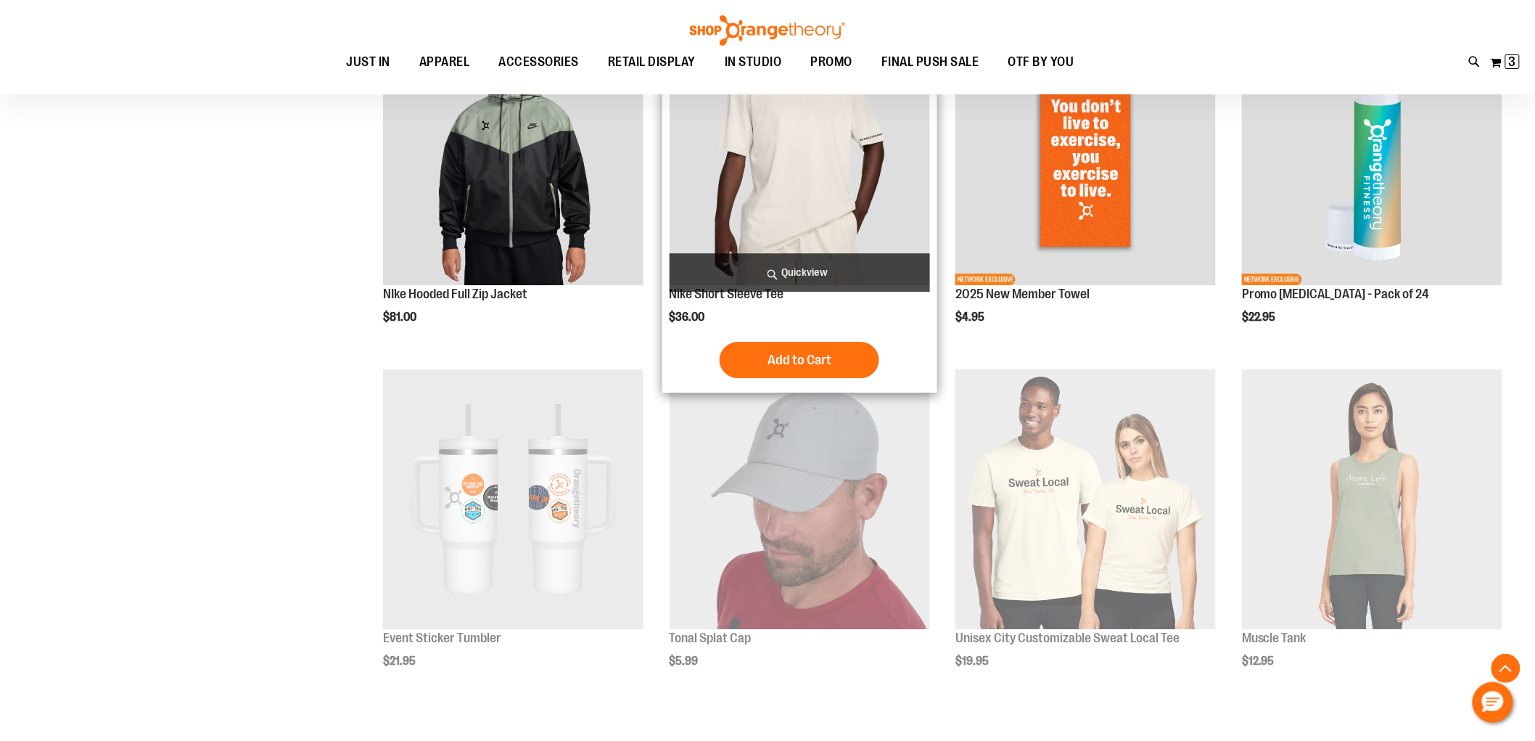
scroll to position [4066, 0]
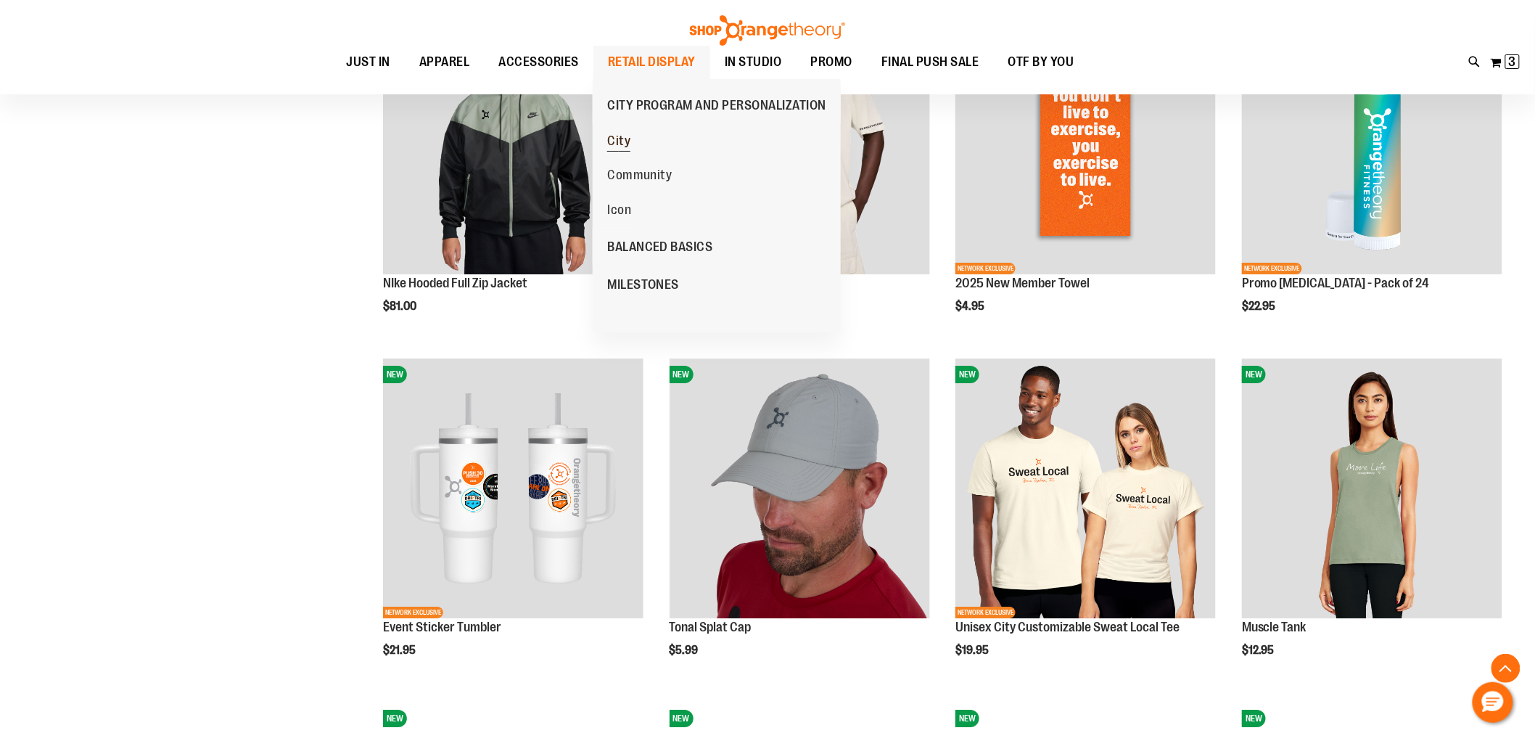
click at [604, 140] on link "City" at bounding box center [619, 140] width 38 height 35
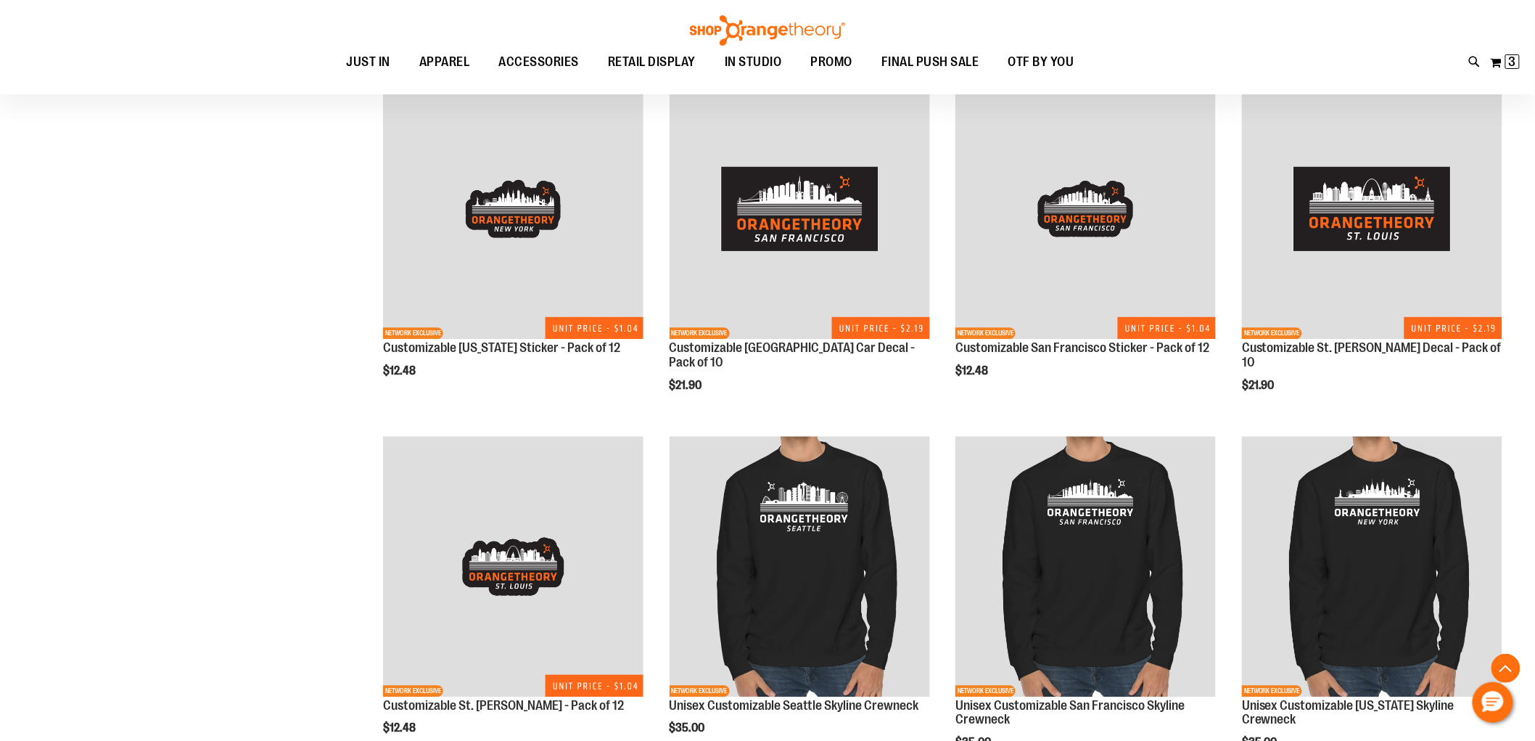
scroll to position [1323, 0]
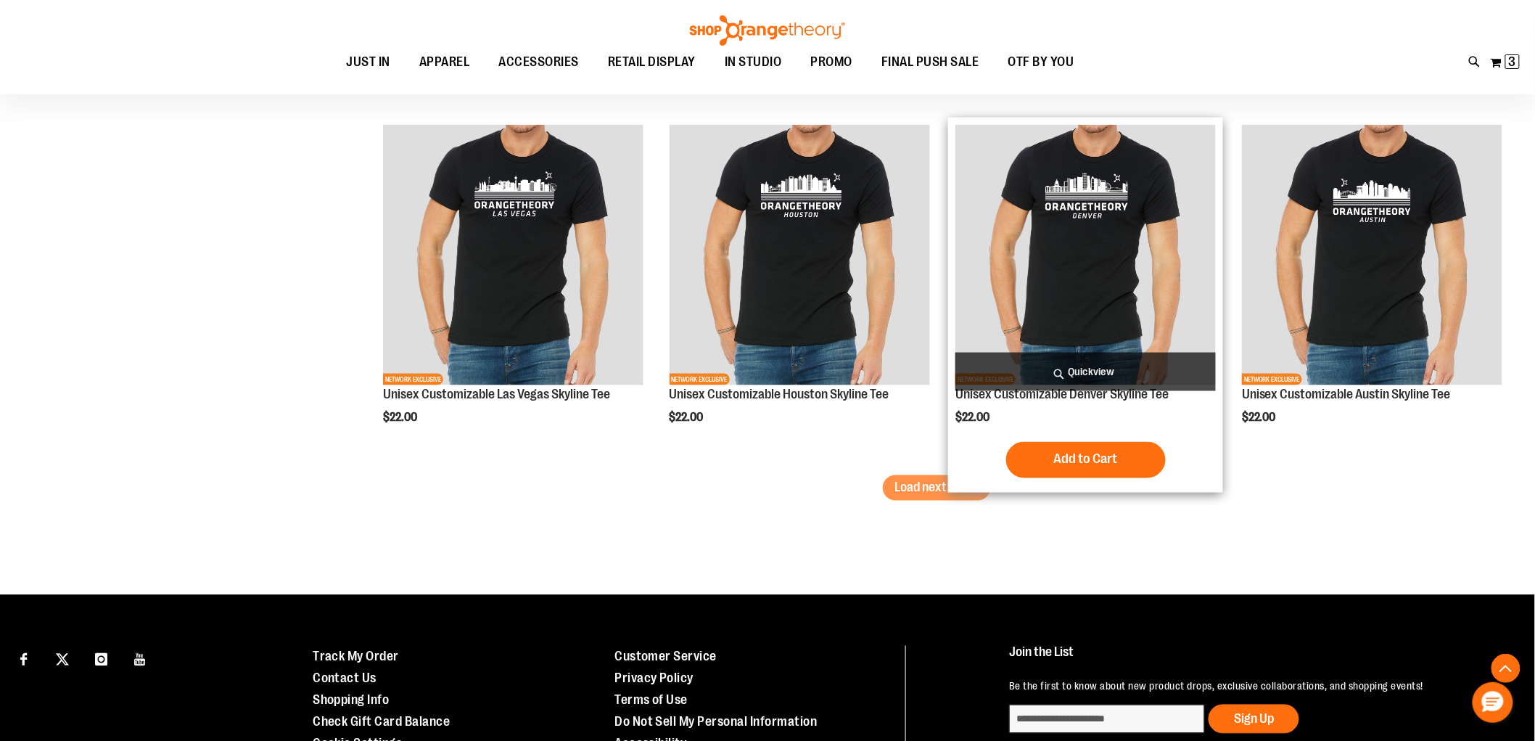
scroll to position [3040, 0]
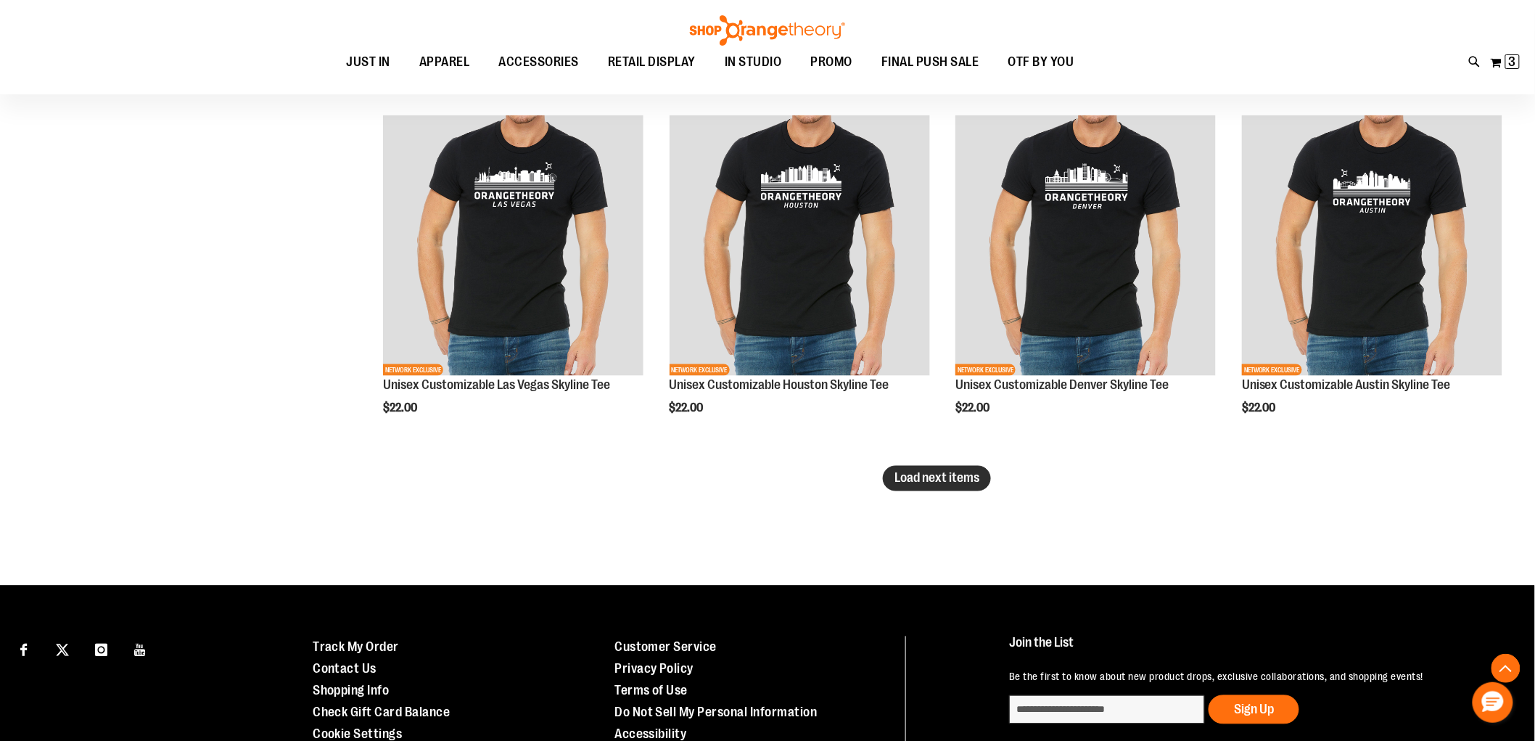
type input "**********"
click at [934, 480] on span "Load next items" at bounding box center [937, 478] width 85 height 15
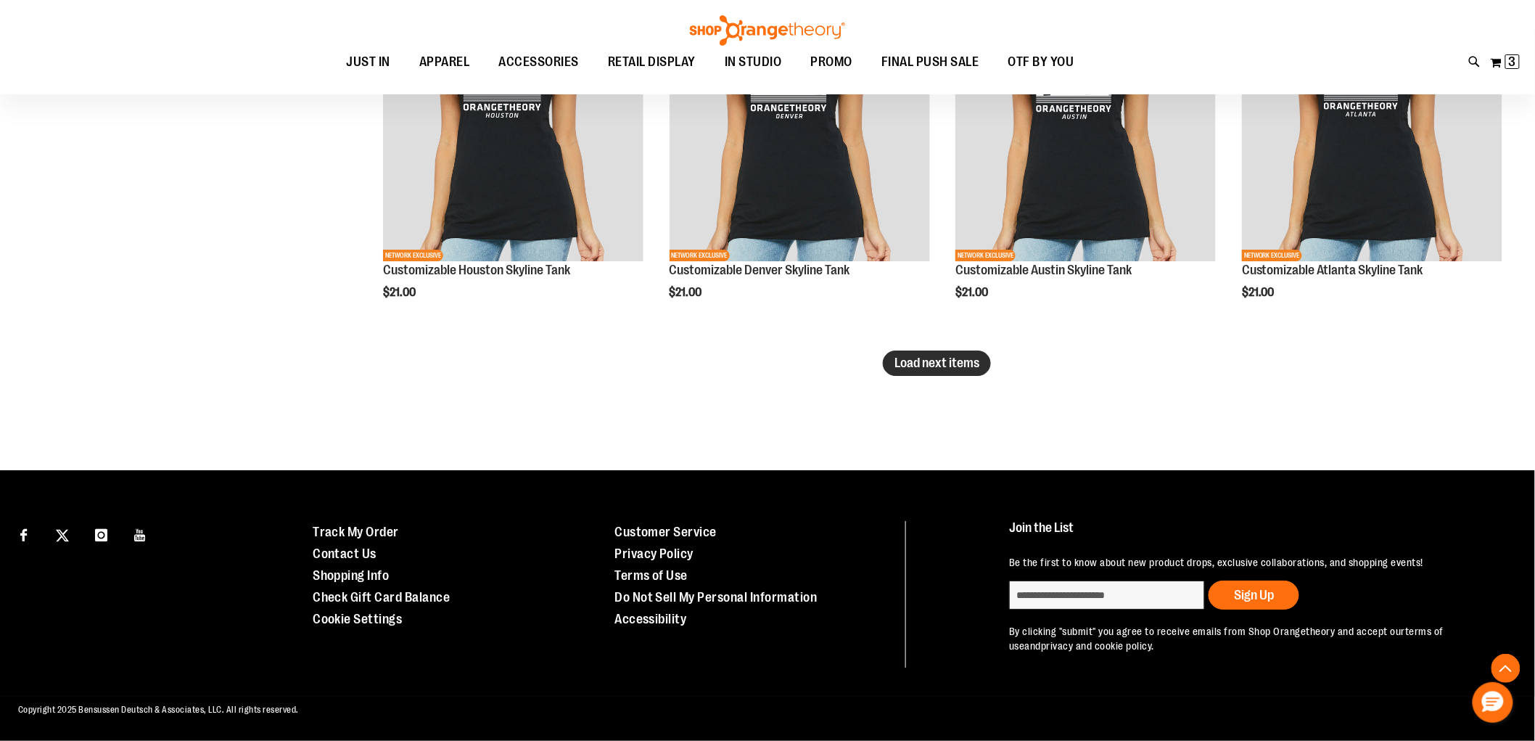
click at [937, 372] on button "Load next items" at bounding box center [937, 362] width 108 height 25
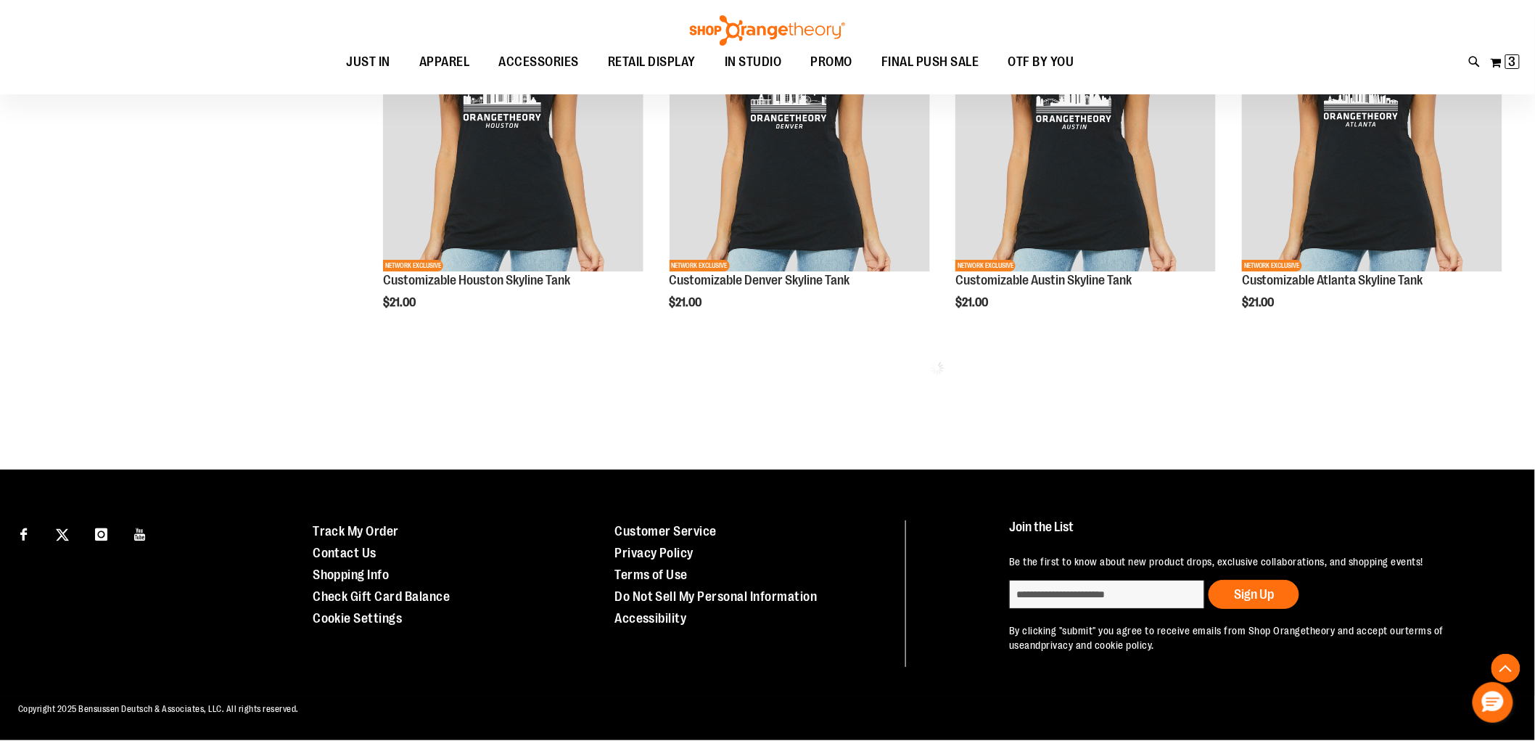
scroll to position [4217, 0]
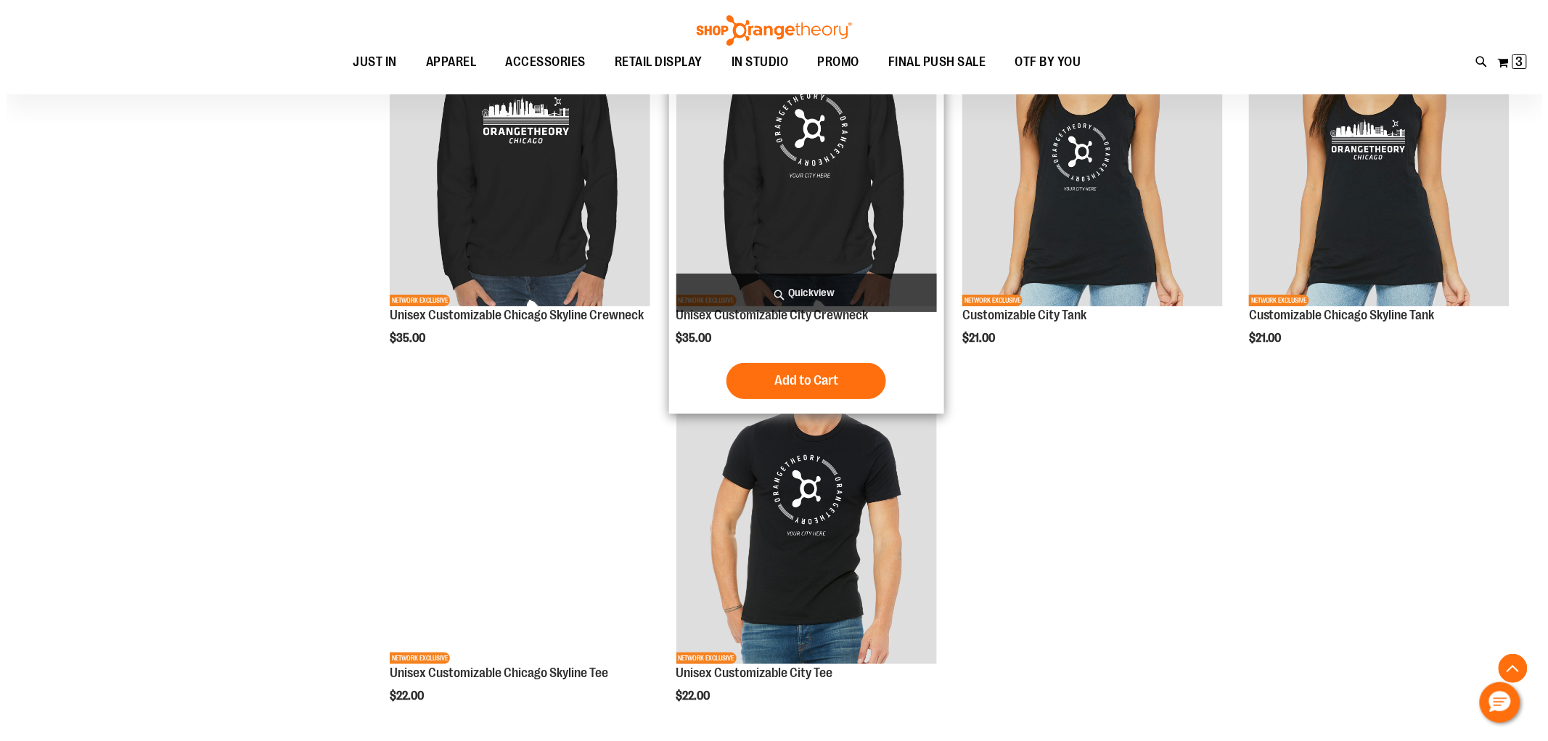
scroll to position [4379, 0]
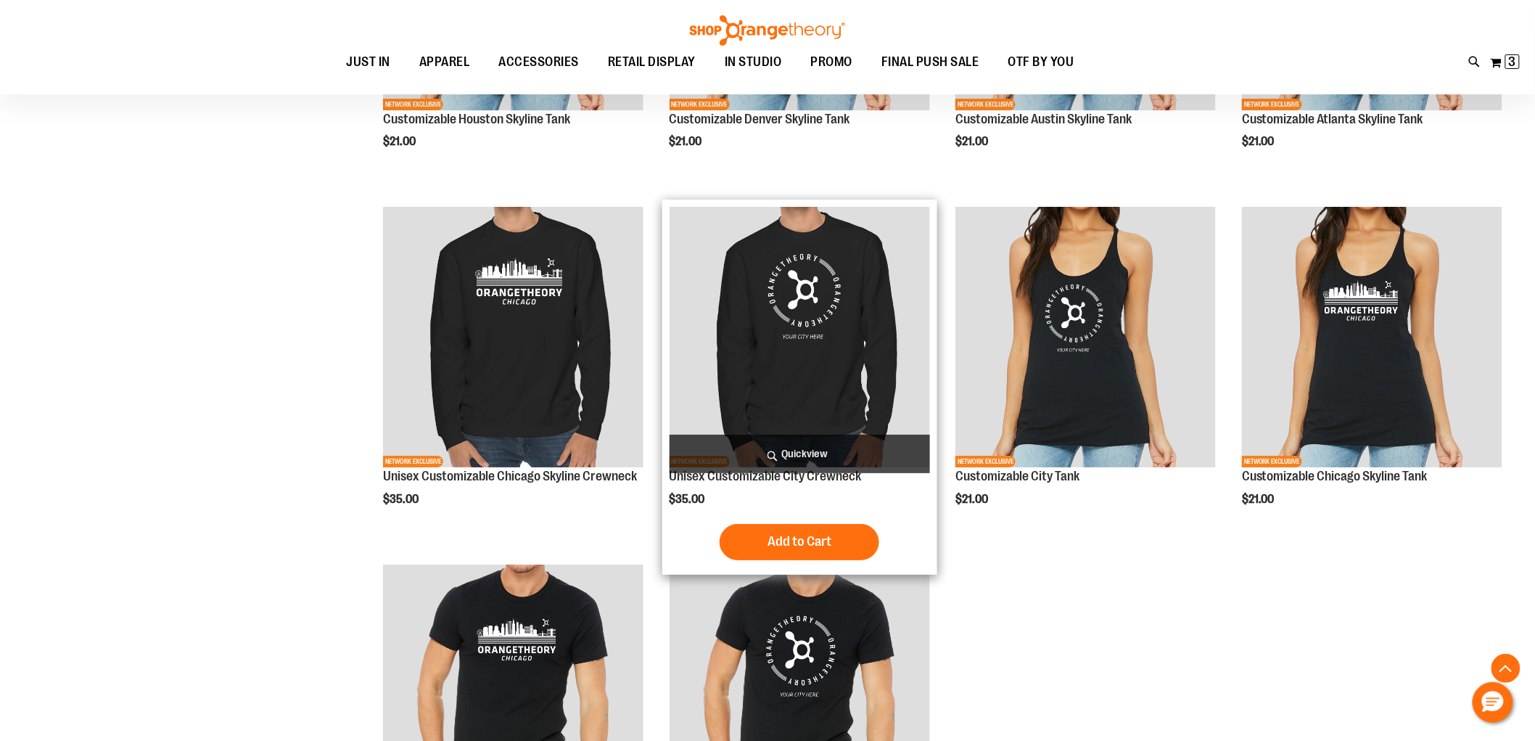
click at [873, 450] on span "Quickview" at bounding box center [800, 454] width 261 height 38
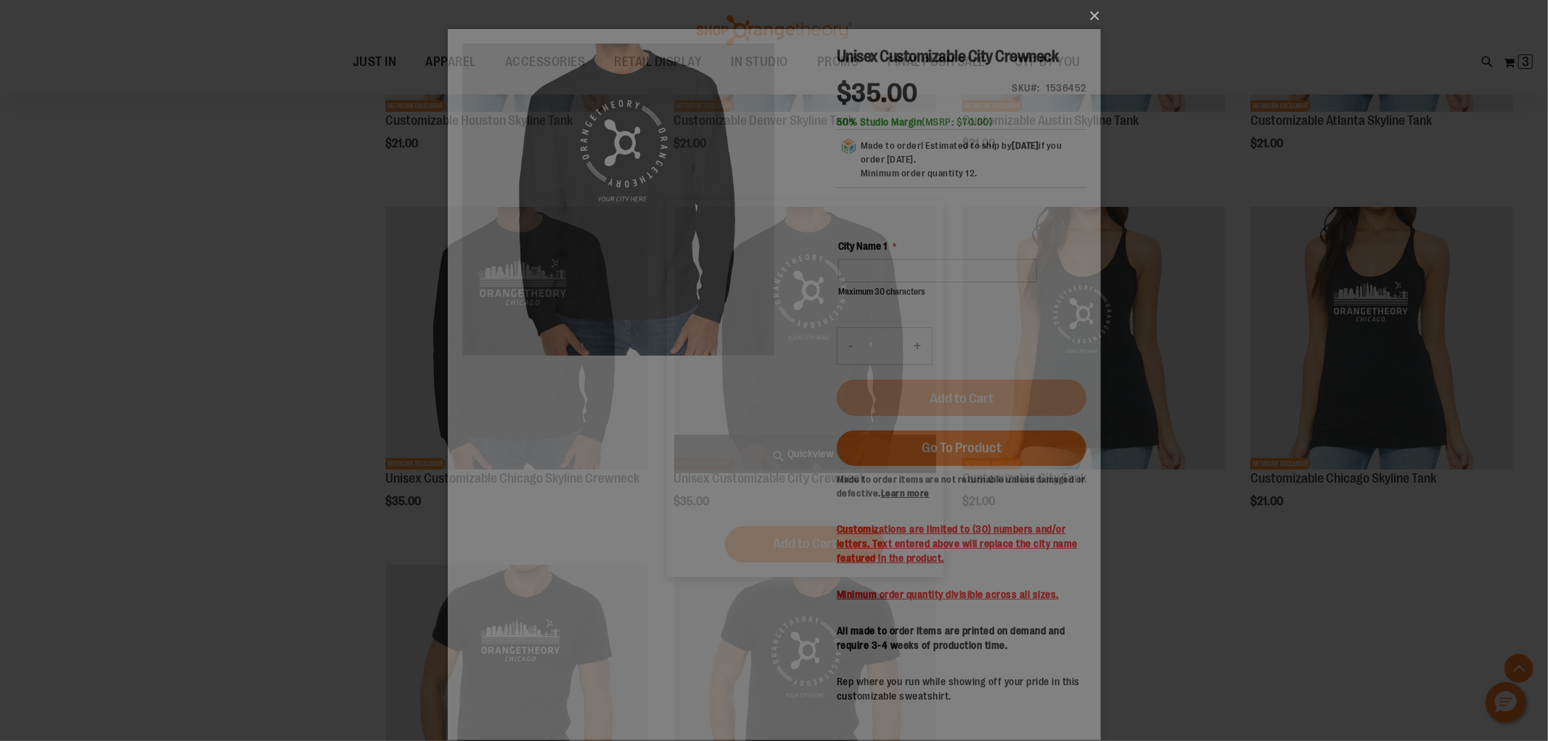
scroll to position [0, 0]
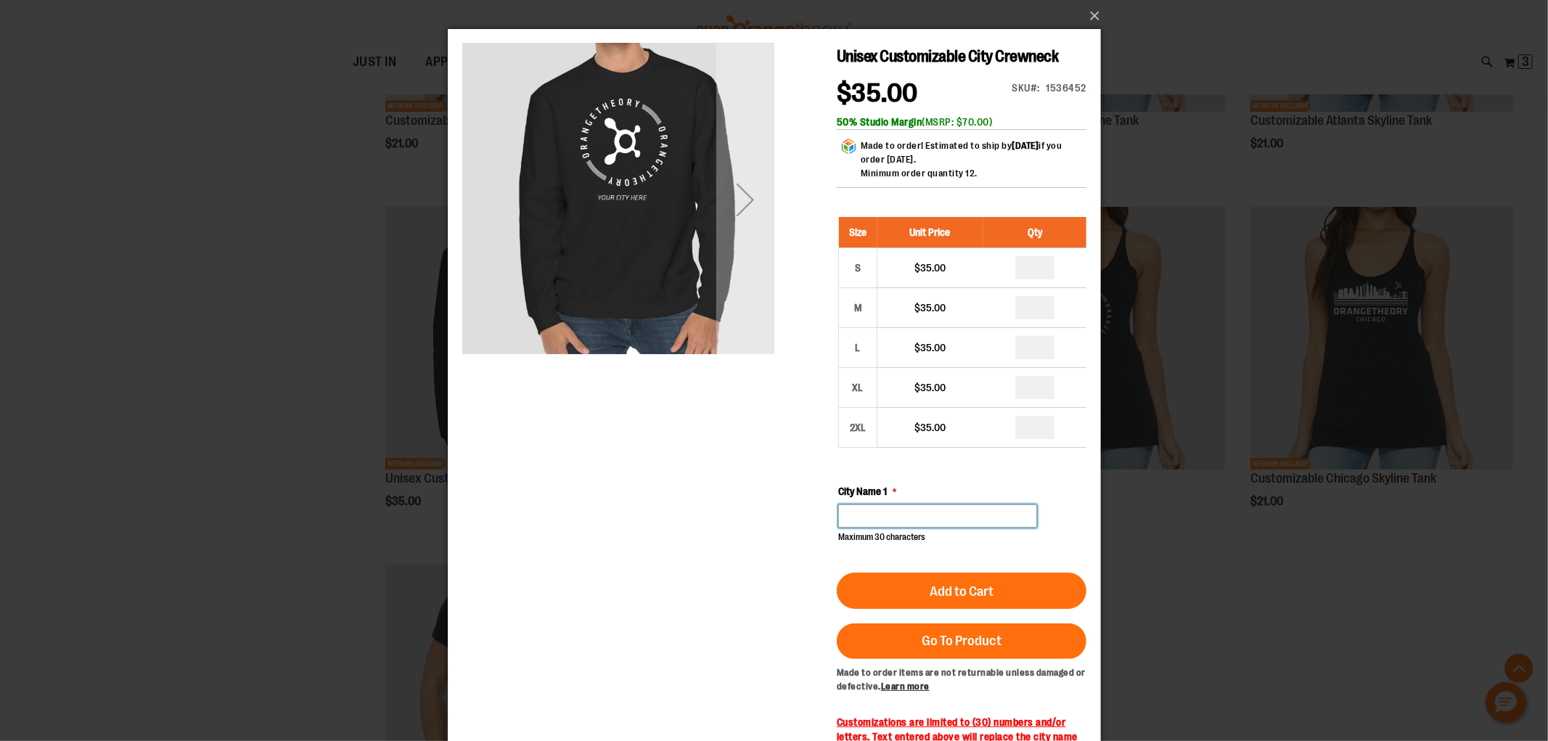
click at [869, 512] on input "City Name 1" at bounding box center [936, 515] width 199 height 23
type input "**********"
click at [1036, 276] on input "number" at bounding box center [1033, 267] width 39 height 23
type input "*"
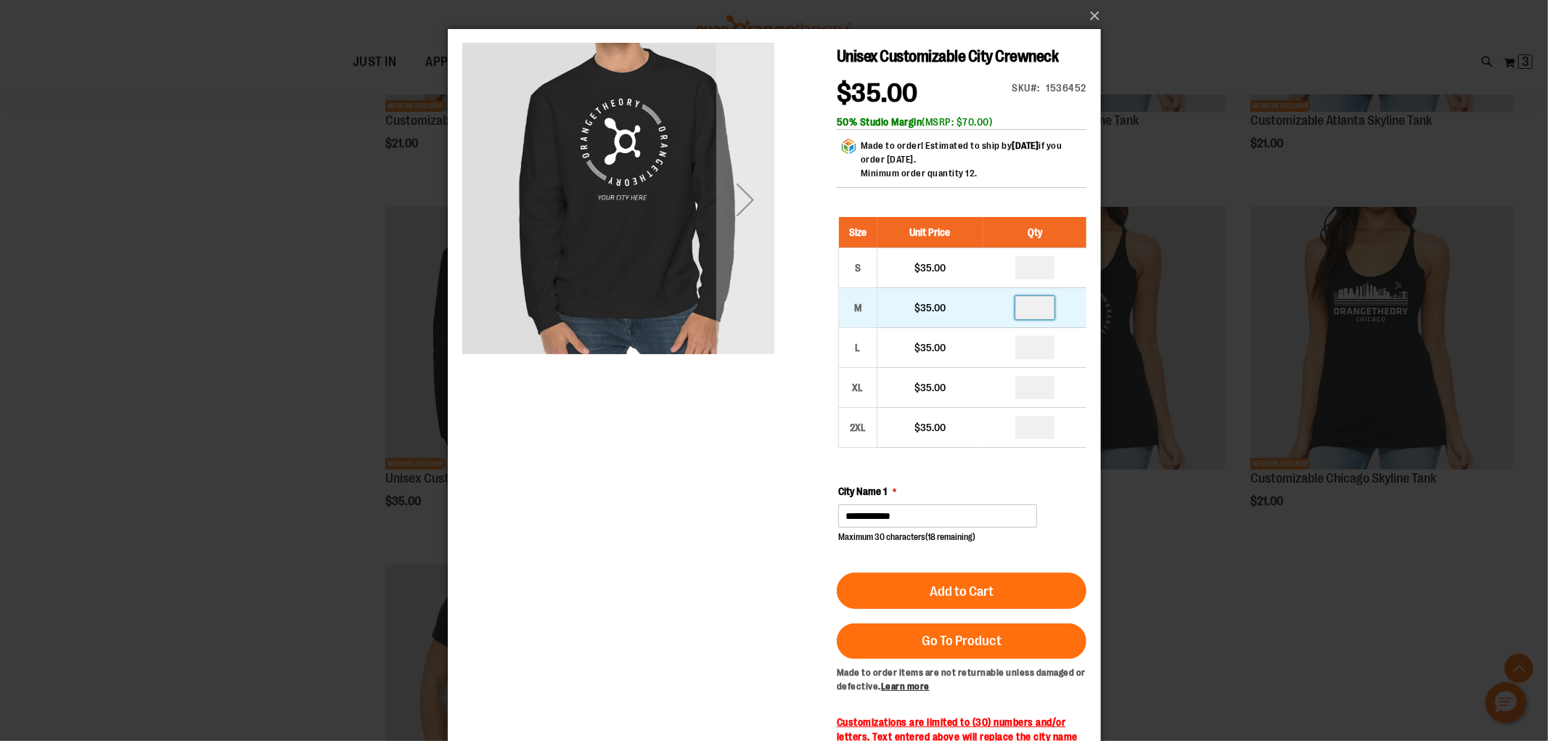
click at [1029, 306] on input "number" at bounding box center [1033, 307] width 39 height 23
type input "*"
click at [1033, 346] on input "number" at bounding box center [1033, 347] width 39 height 23
type input "*"
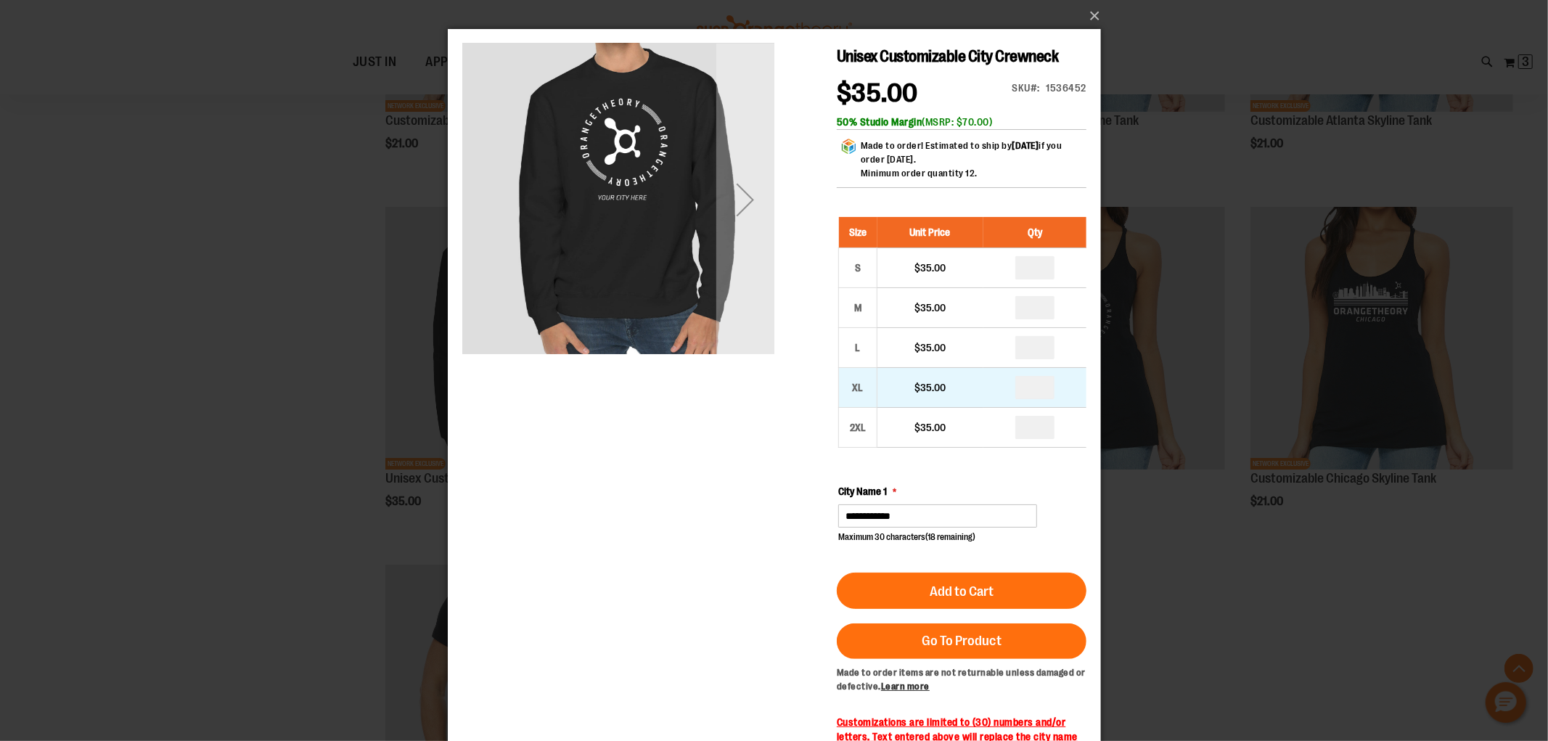
type input "*"
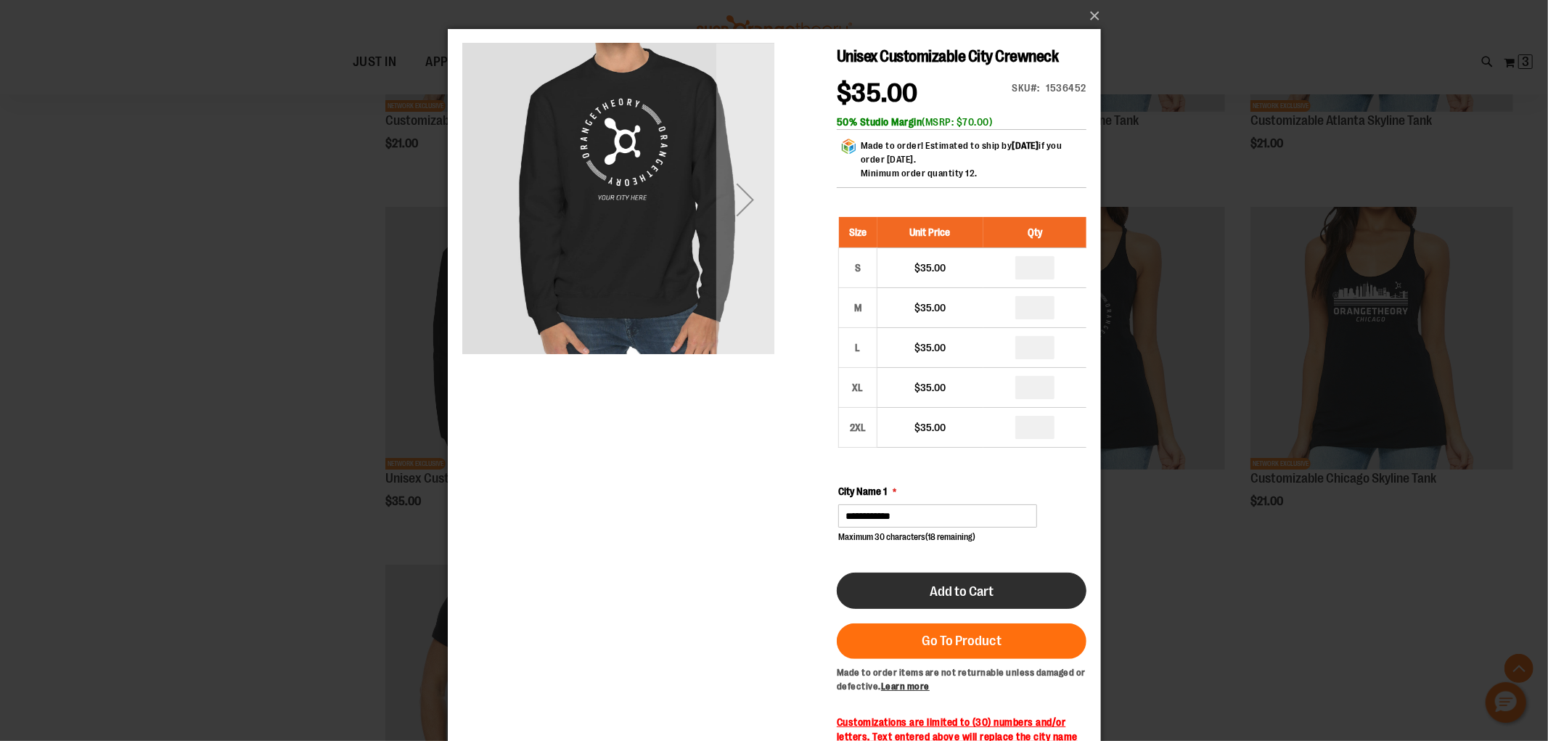
click at [1011, 584] on button "Add to Cart" at bounding box center [961, 591] width 250 height 36
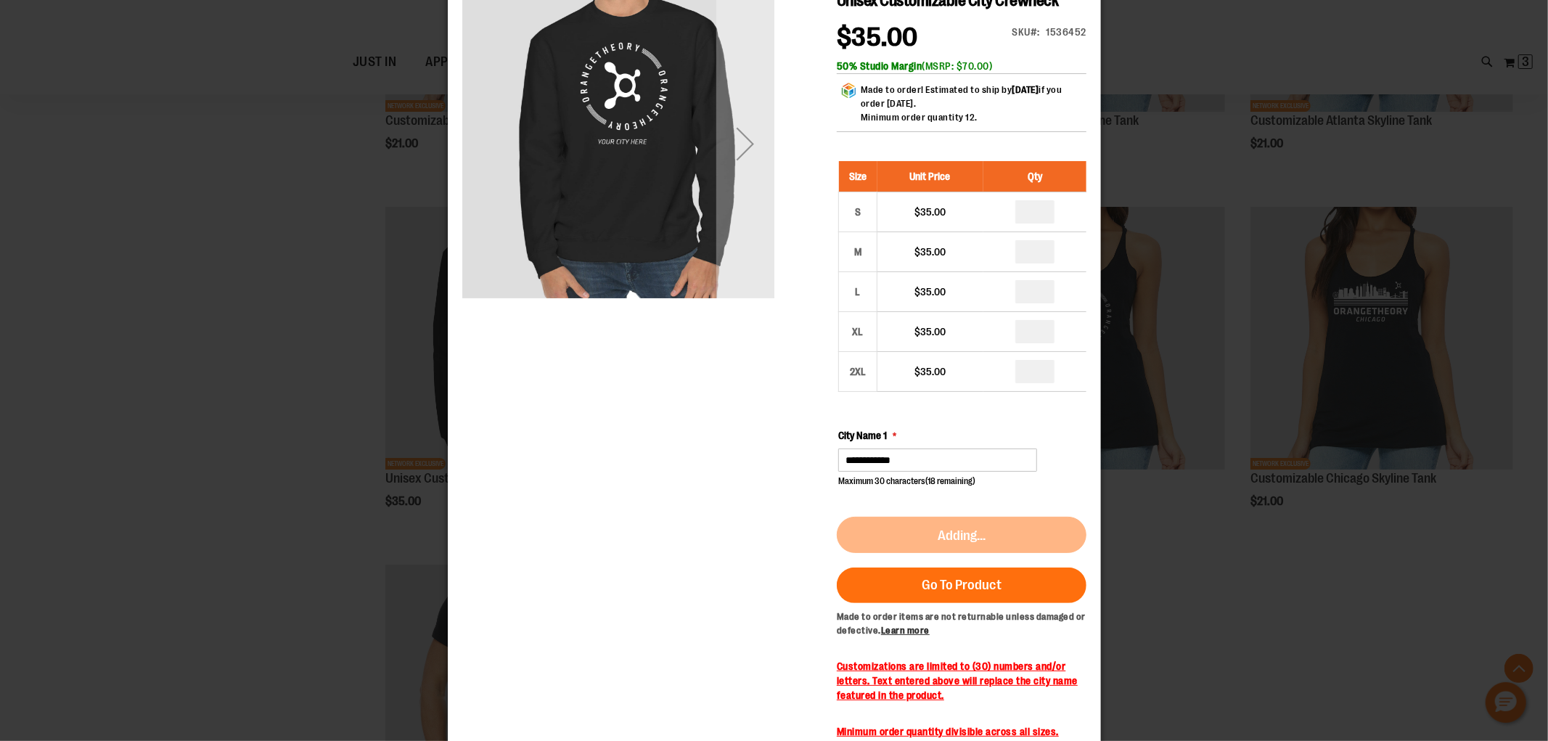
scroll to position [81, 0]
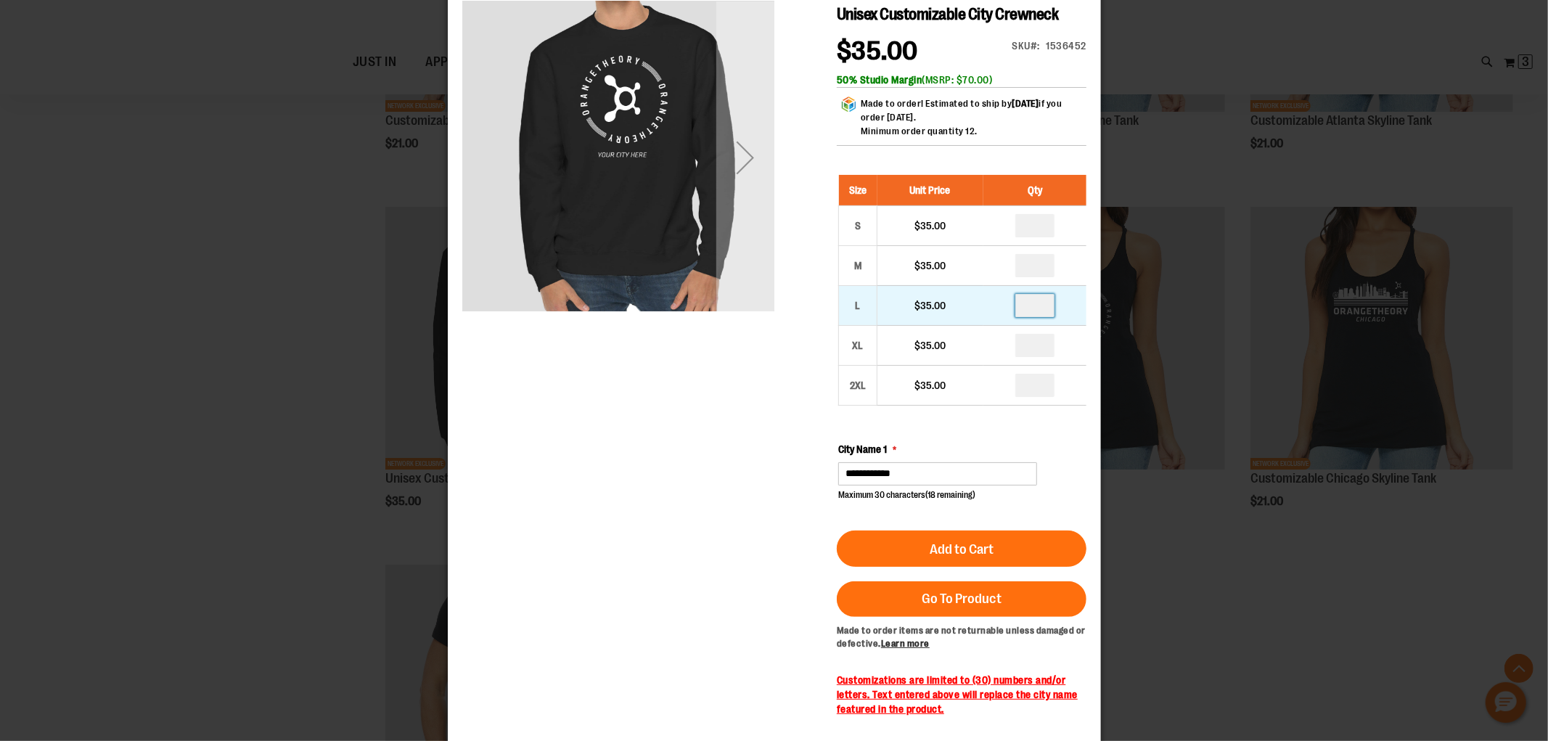
click at [1032, 303] on input "*" at bounding box center [1033, 306] width 39 height 23
click at [1035, 301] on input "*" at bounding box center [1033, 306] width 39 height 23
type input "*"
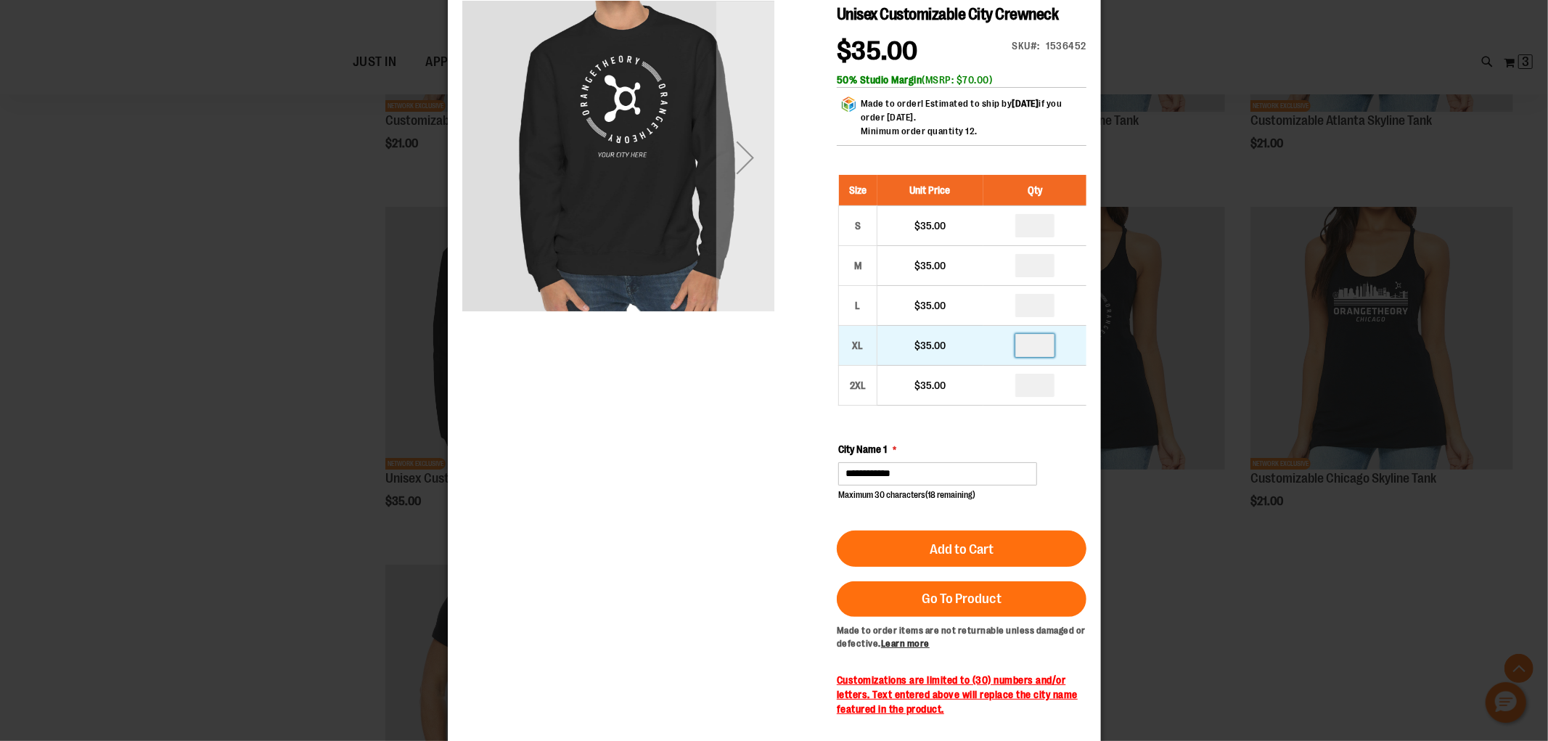
click at [1037, 345] on input "*" at bounding box center [1033, 346] width 39 height 23
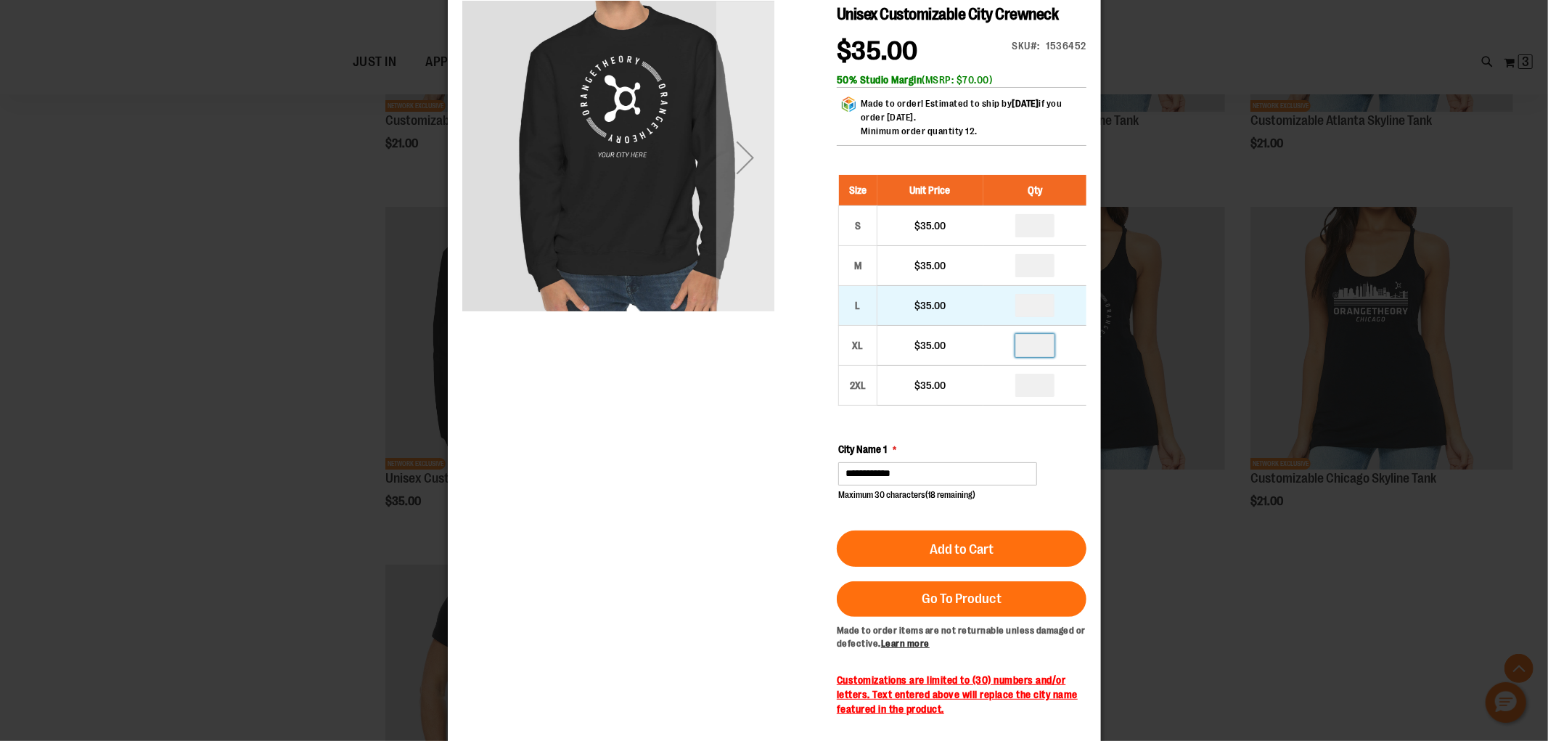
type input "*"
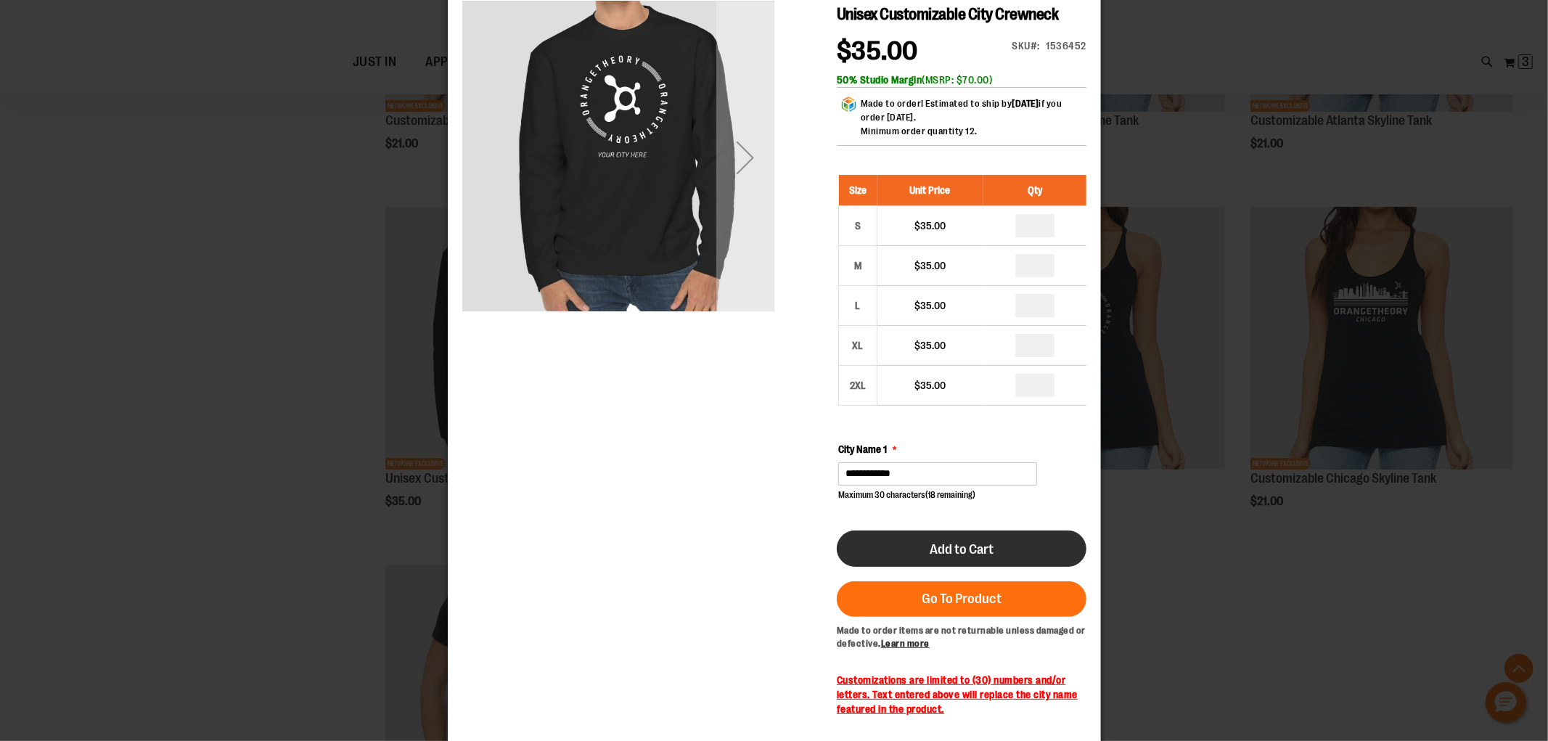
click at [1025, 555] on button "Add to Cart" at bounding box center [961, 549] width 250 height 36
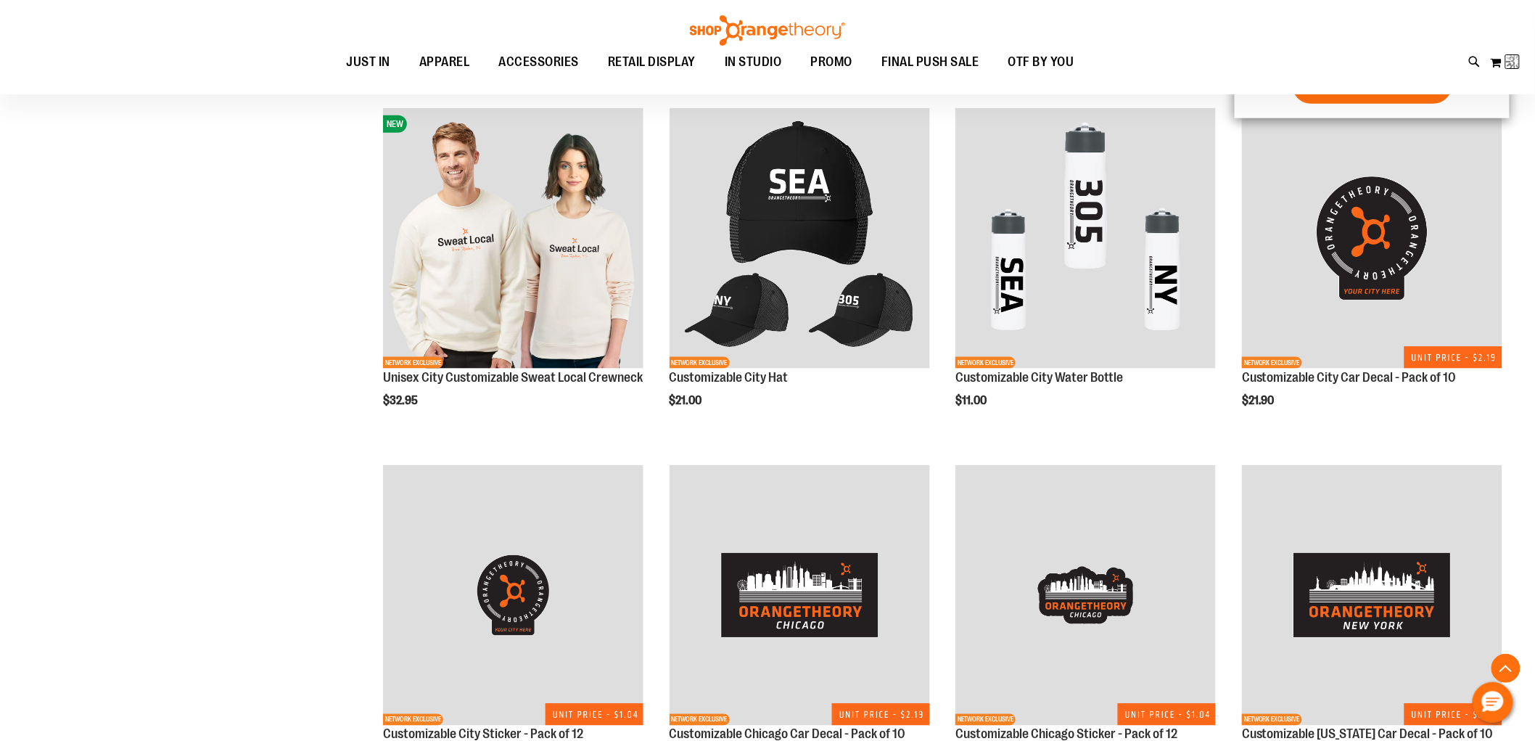
scroll to position [172, 0]
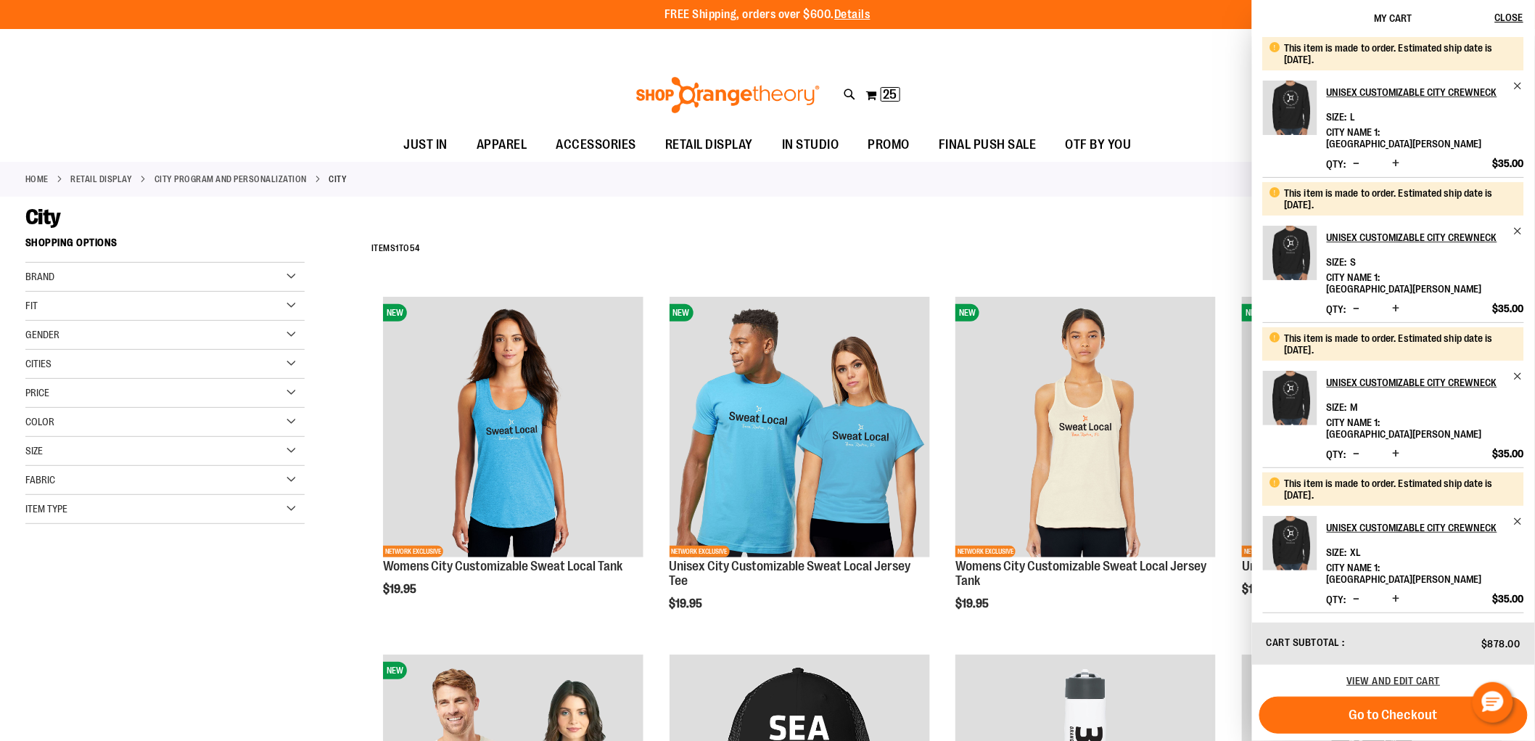
click at [1354, 156] on span "Decrease product quantity" at bounding box center [1357, 163] width 7 height 15
click at [1348, 157] on div "Qty * Update" at bounding box center [1365, 164] width 77 height 15
click at [1354, 156] on span "Decrease product quantity" at bounding box center [1357, 163] width 7 height 15
click at [1353, 302] on button "Decrease product quantity" at bounding box center [1357, 309] width 14 height 15
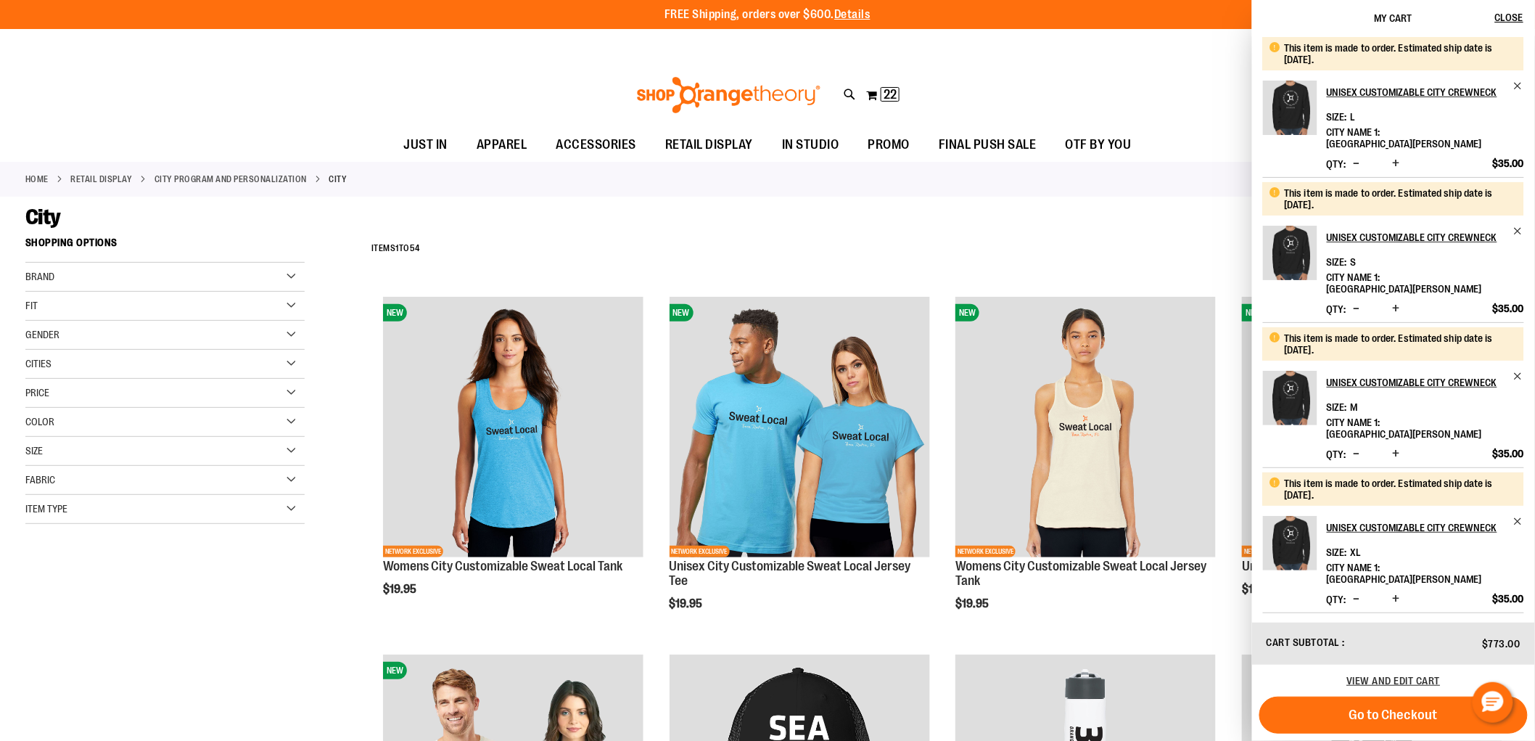
click at [1351, 302] on button "Decrease product quantity" at bounding box center [1357, 309] width 14 height 15
click at [1355, 301] on span "Decrease product quantity" at bounding box center [1357, 308] width 7 height 15
click at [1354, 446] on span "Decrease product quantity" at bounding box center [1357, 453] width 7 height 15
click at [1357, 446] on span "Decrease product quantity" at bounding box center [1357, 453] width 7 height 15
click at [1356, 446] on span "Decrease product quantity" at bounding box center [1357, 453] width 7 height 15
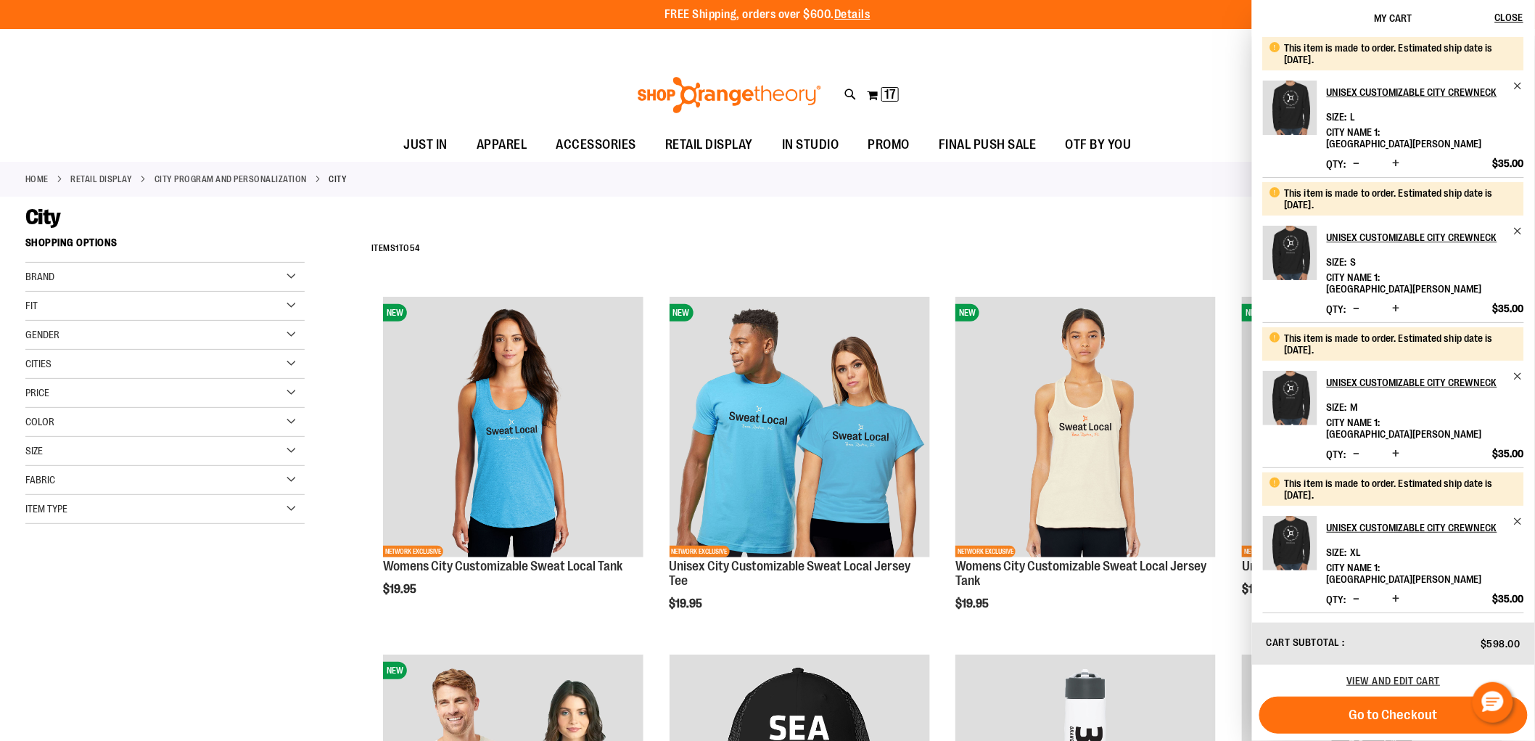
click at [1354, 591] on span "Decrease product quantity" at bounding box center [1357, 598] width 7 height 15
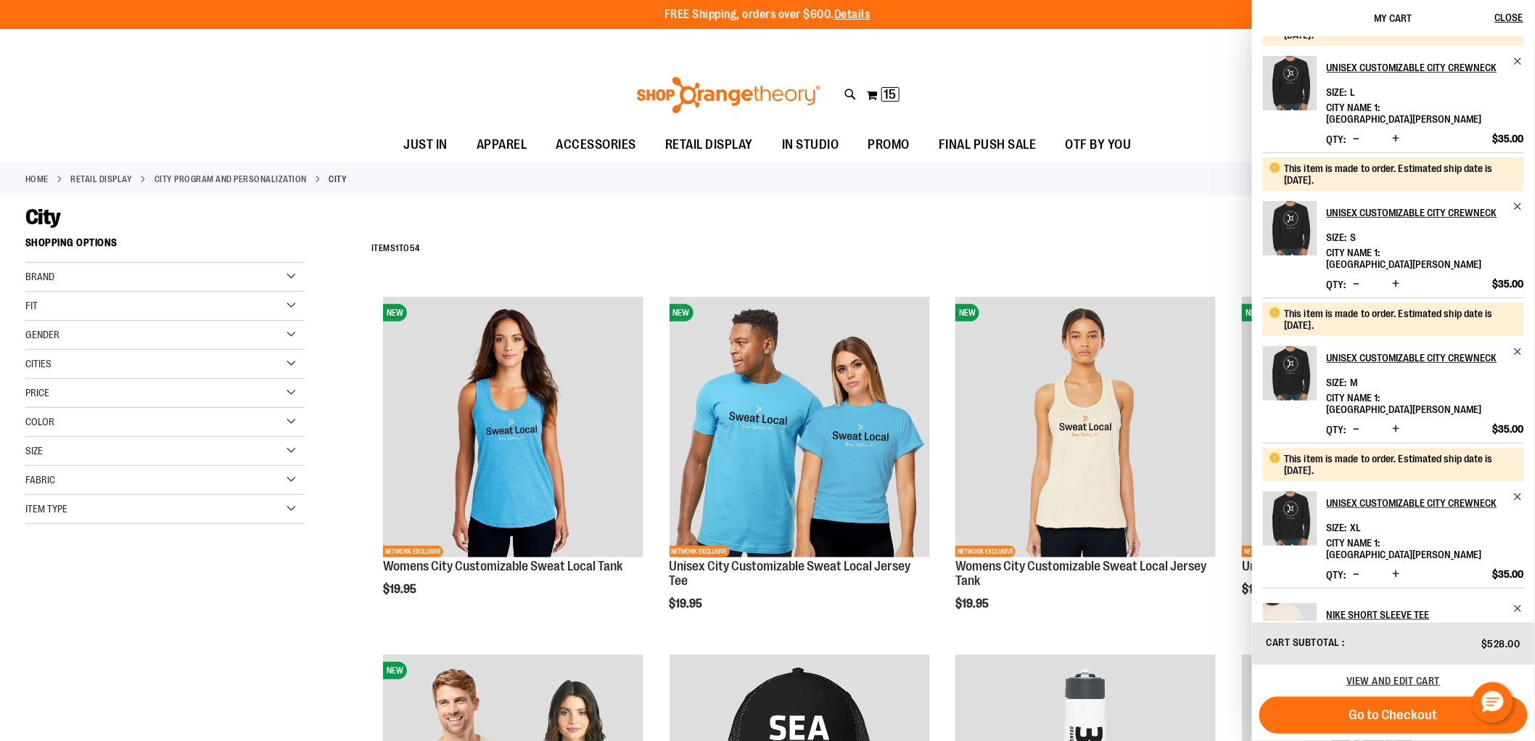
scroll to position [35, 0]
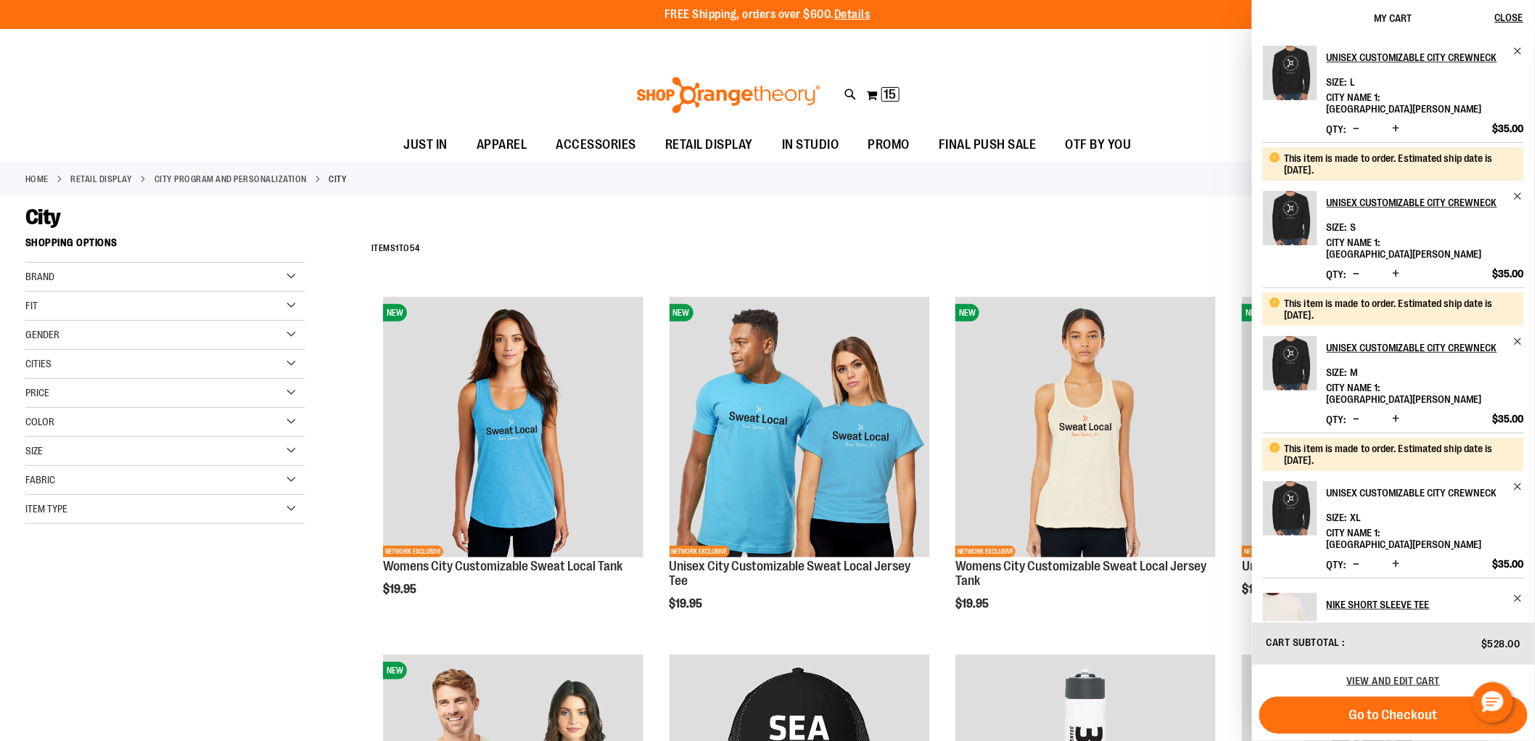
click at [1395, 481] on h2 "Unisex Customizable City Crewneck" at bounding box center [1416, 492] width 178 height 23
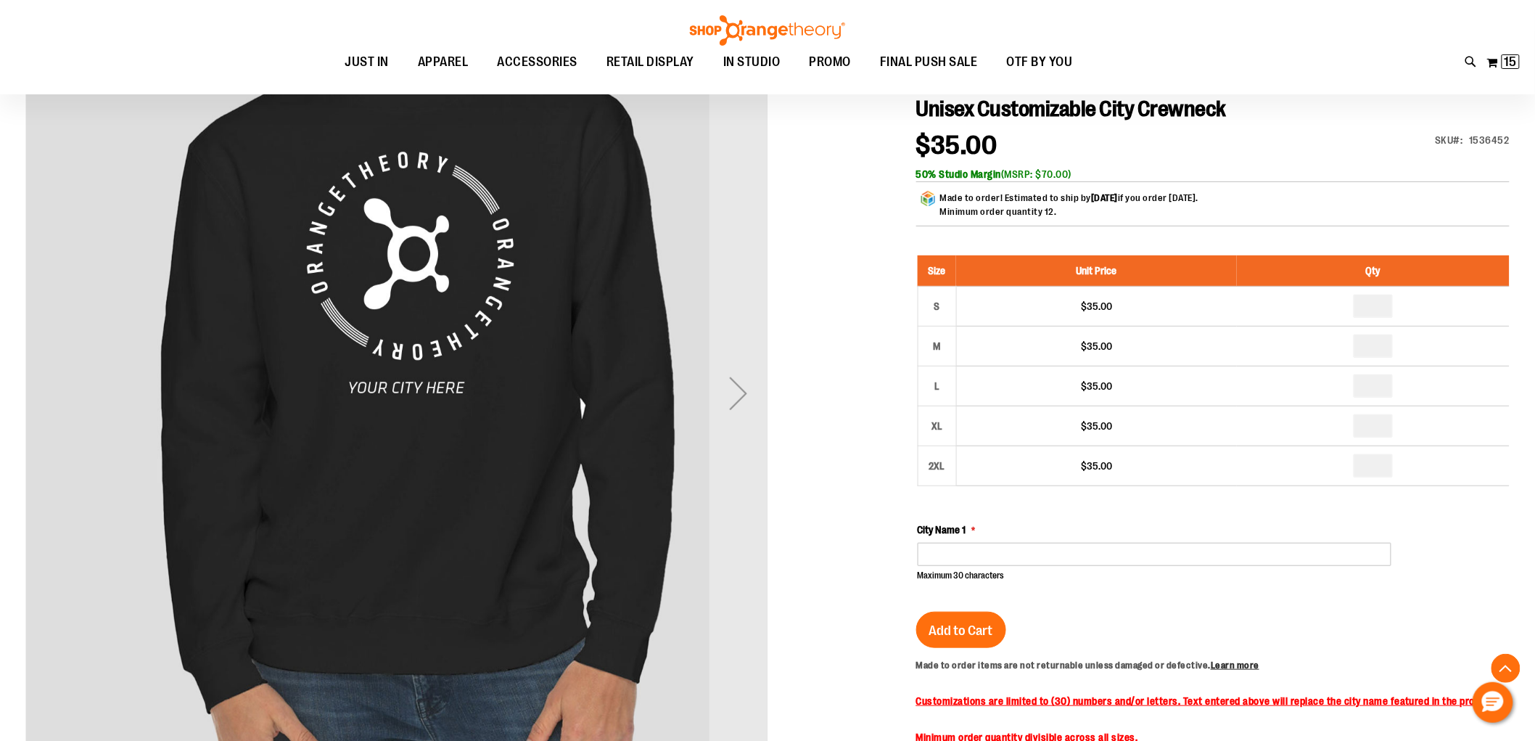
scroll to position [161, 0]
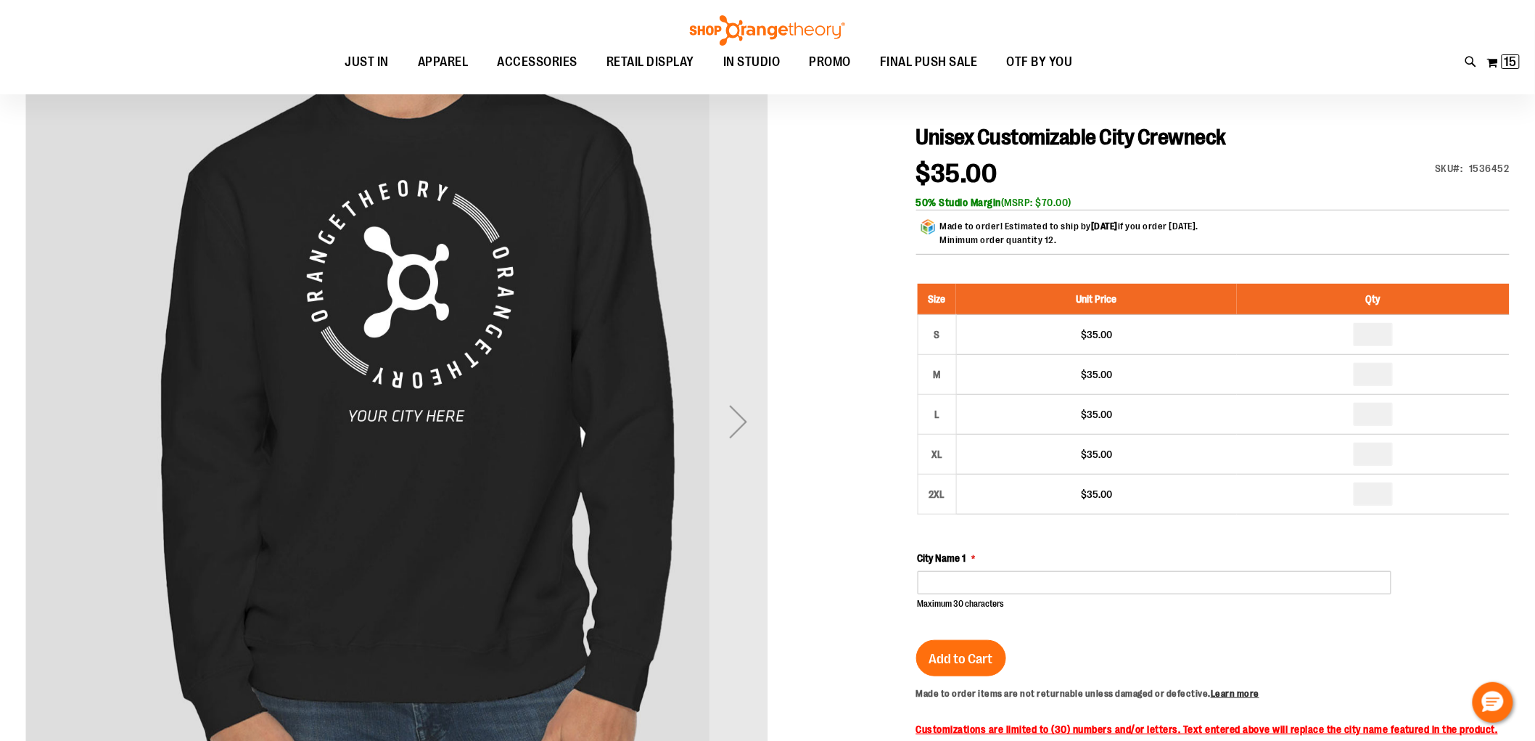
type input "**********"
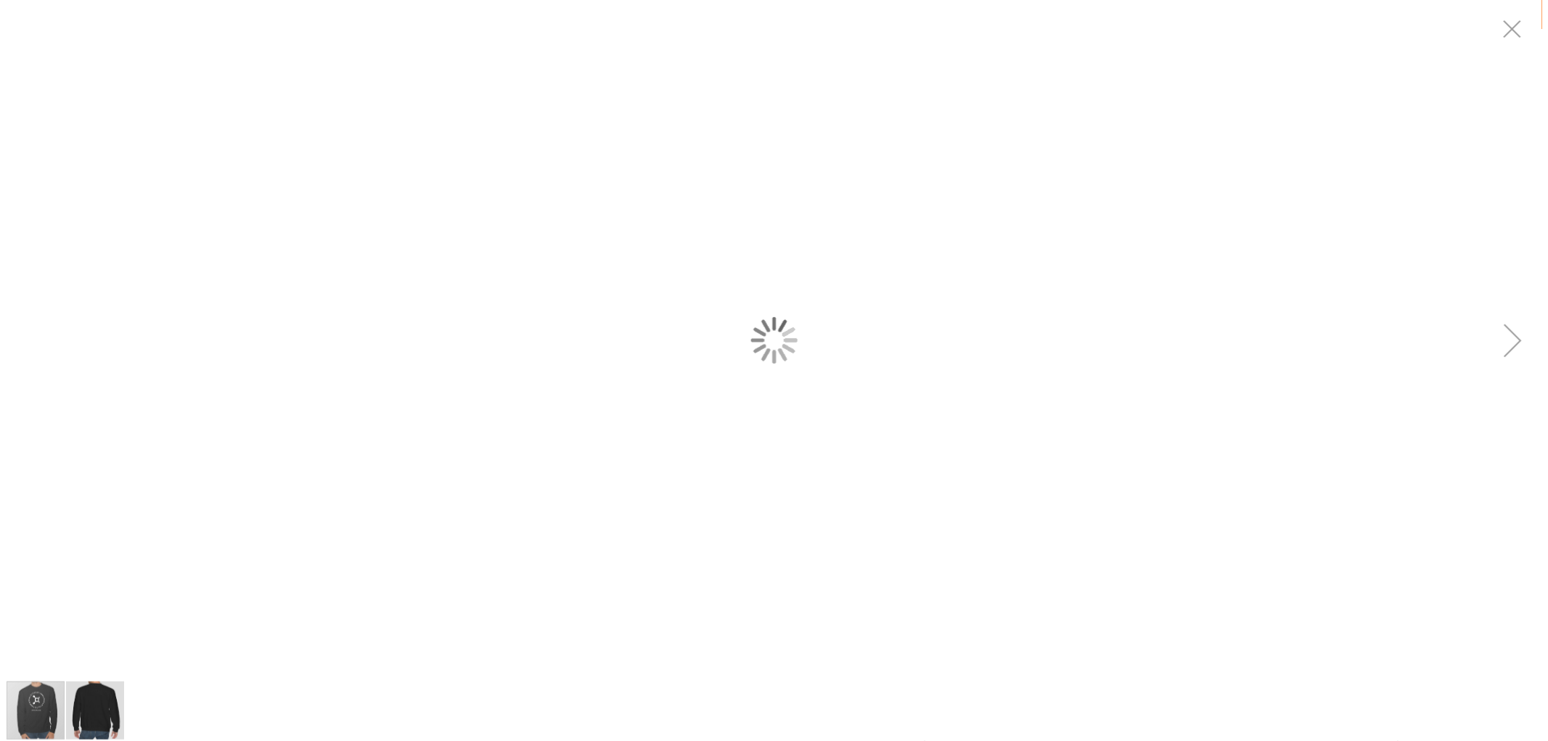
scroll to position [0, 0]
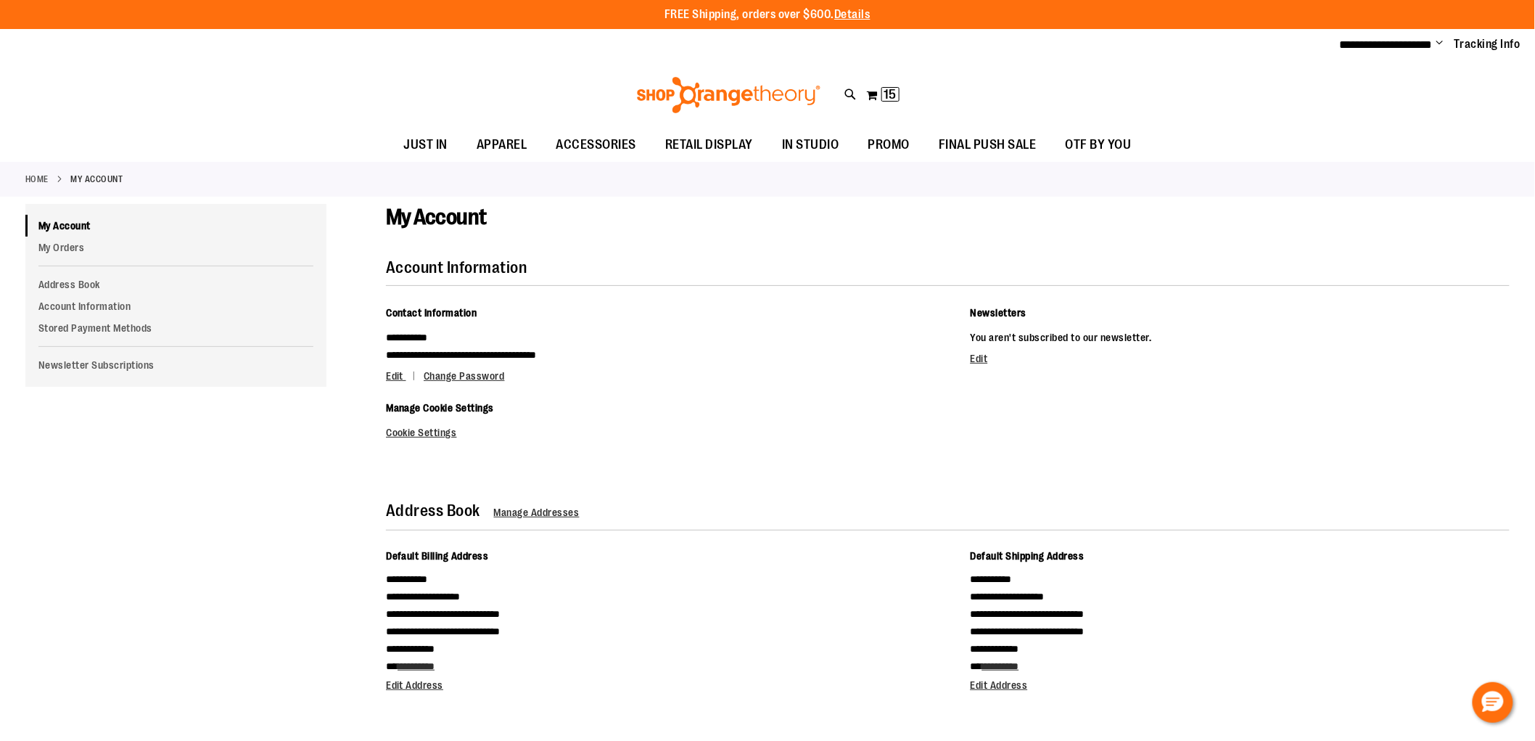
type input "**********"
click at [733, 89] on img at bounding box center [729, 95] width 188 height 36
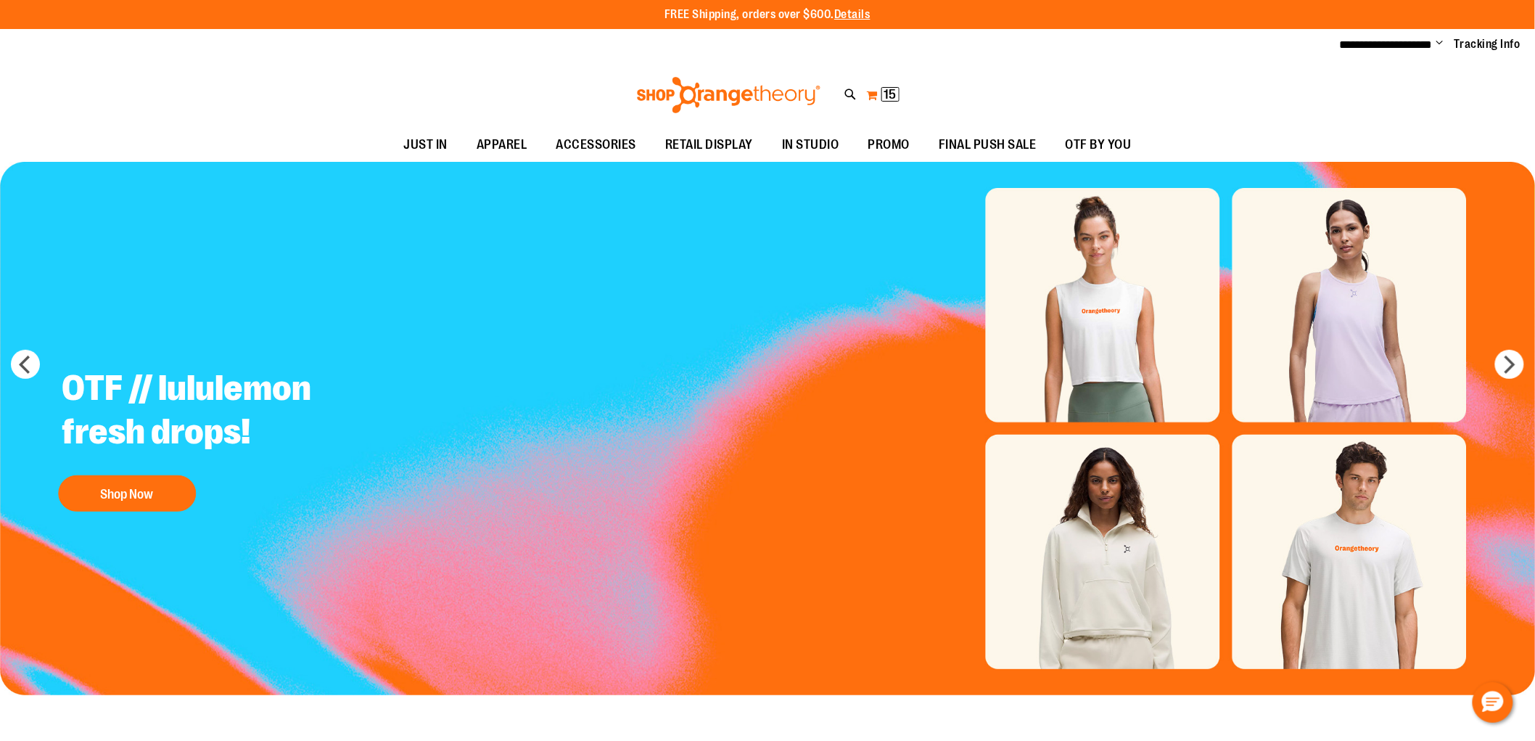
type input "**********"
click at [879, 90] on button "My Cart 15 15 items" at bounding box center [883, 94] width 34 height 23
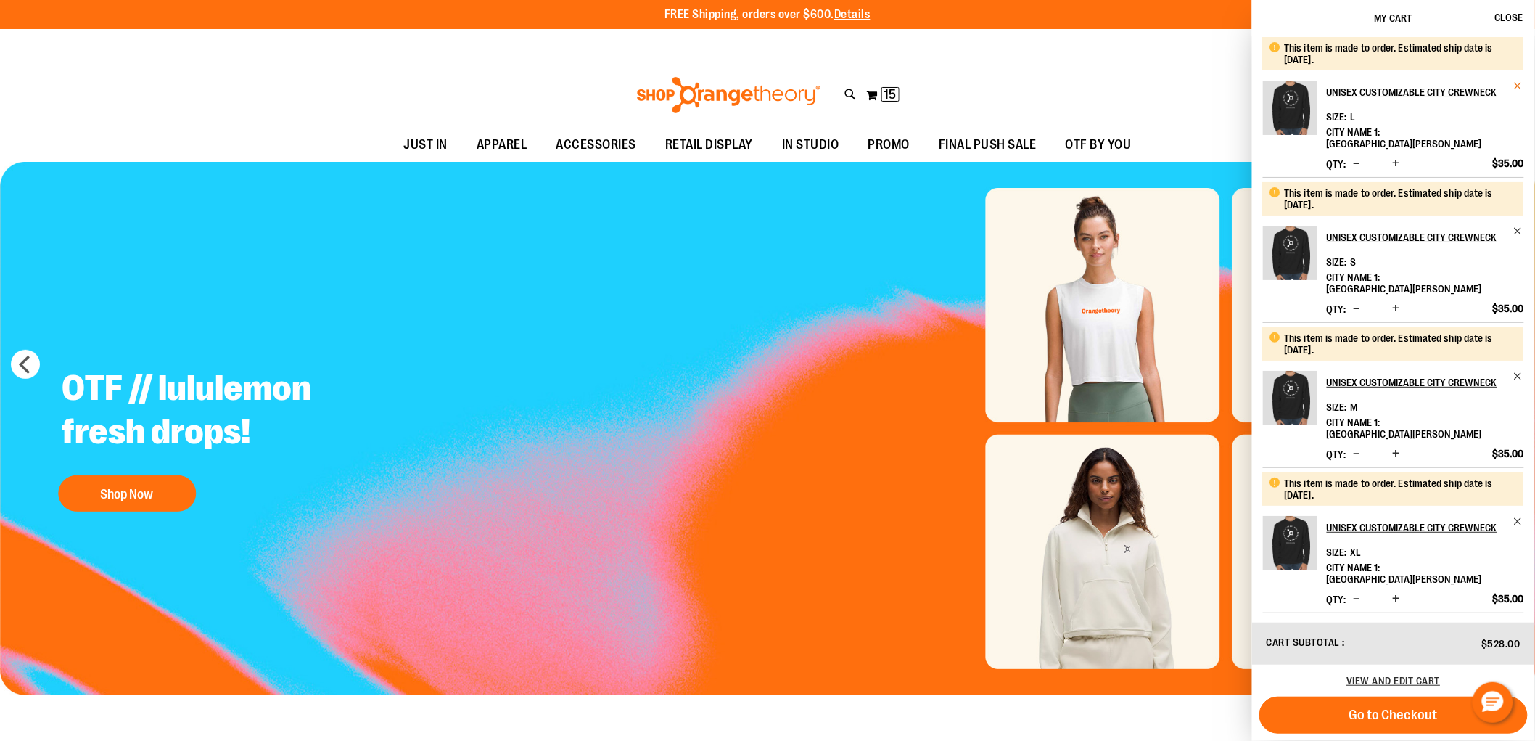
click at [1514, 82] on span "Remove item" at bounding box center [1519, 86] width 11 height 11
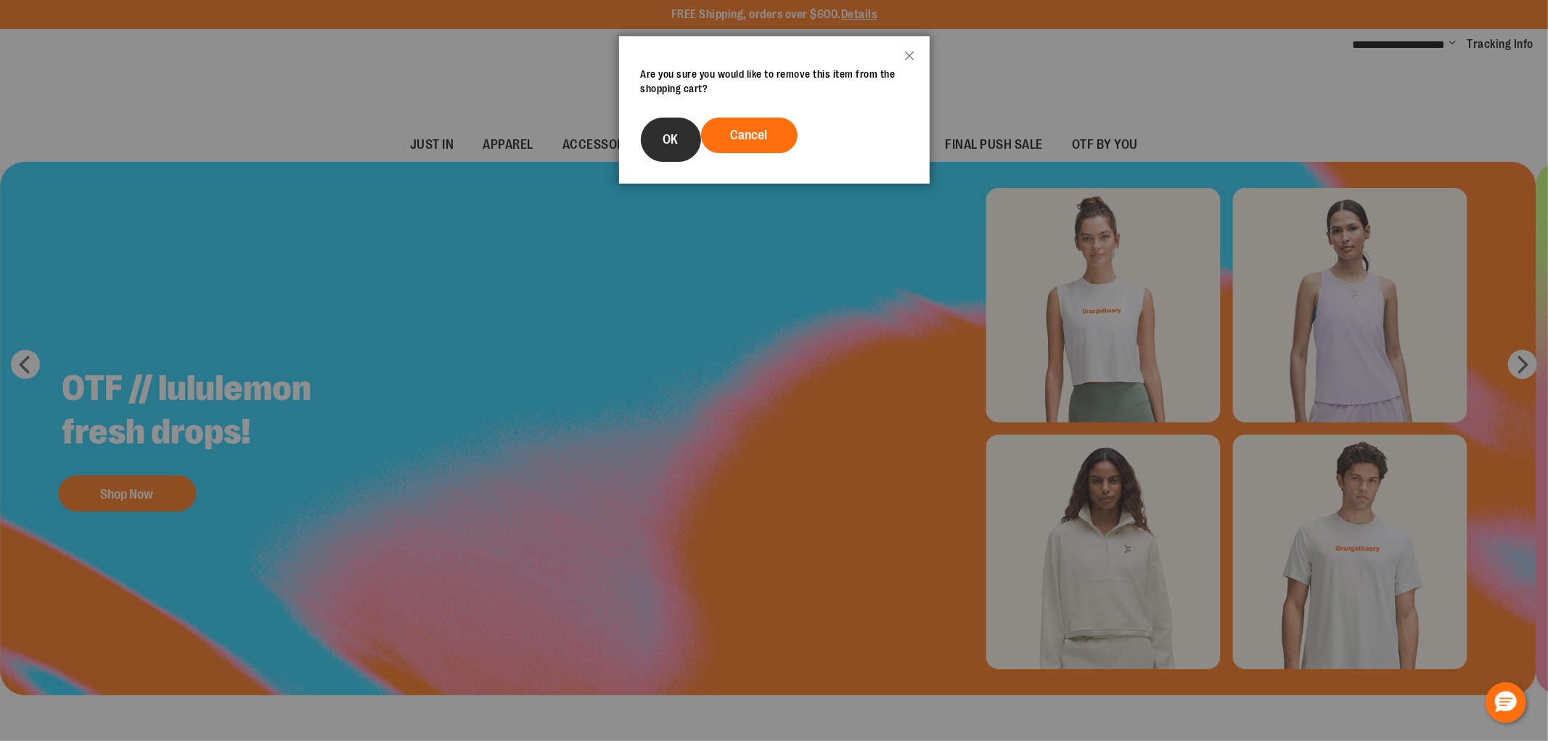
click at [670, 134] on span "OK" at bounding box center [670, 139] width 15 height 15
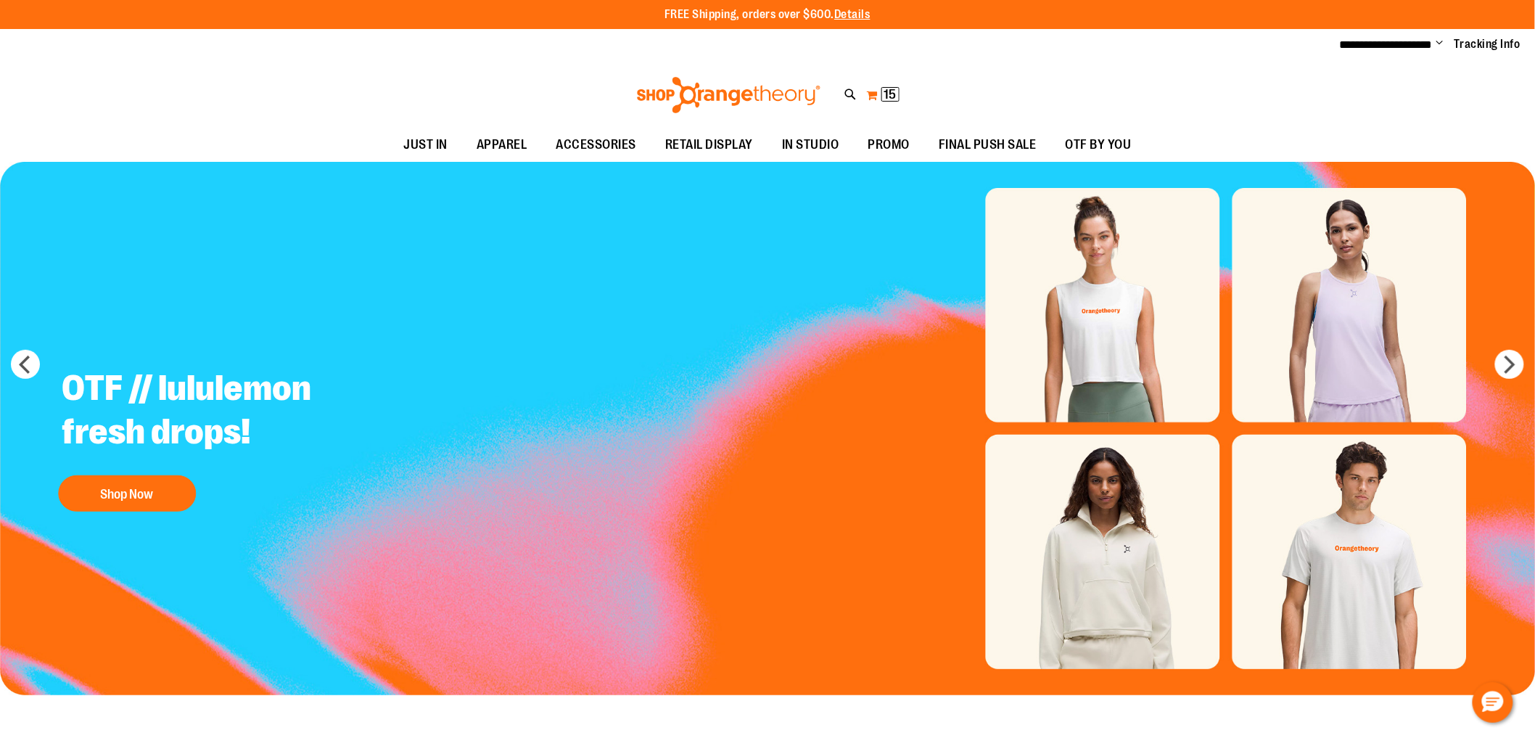
click at [874, 97] on button "My Cart 15 15 items" at bounding box center [883, 94] width 34 height 23
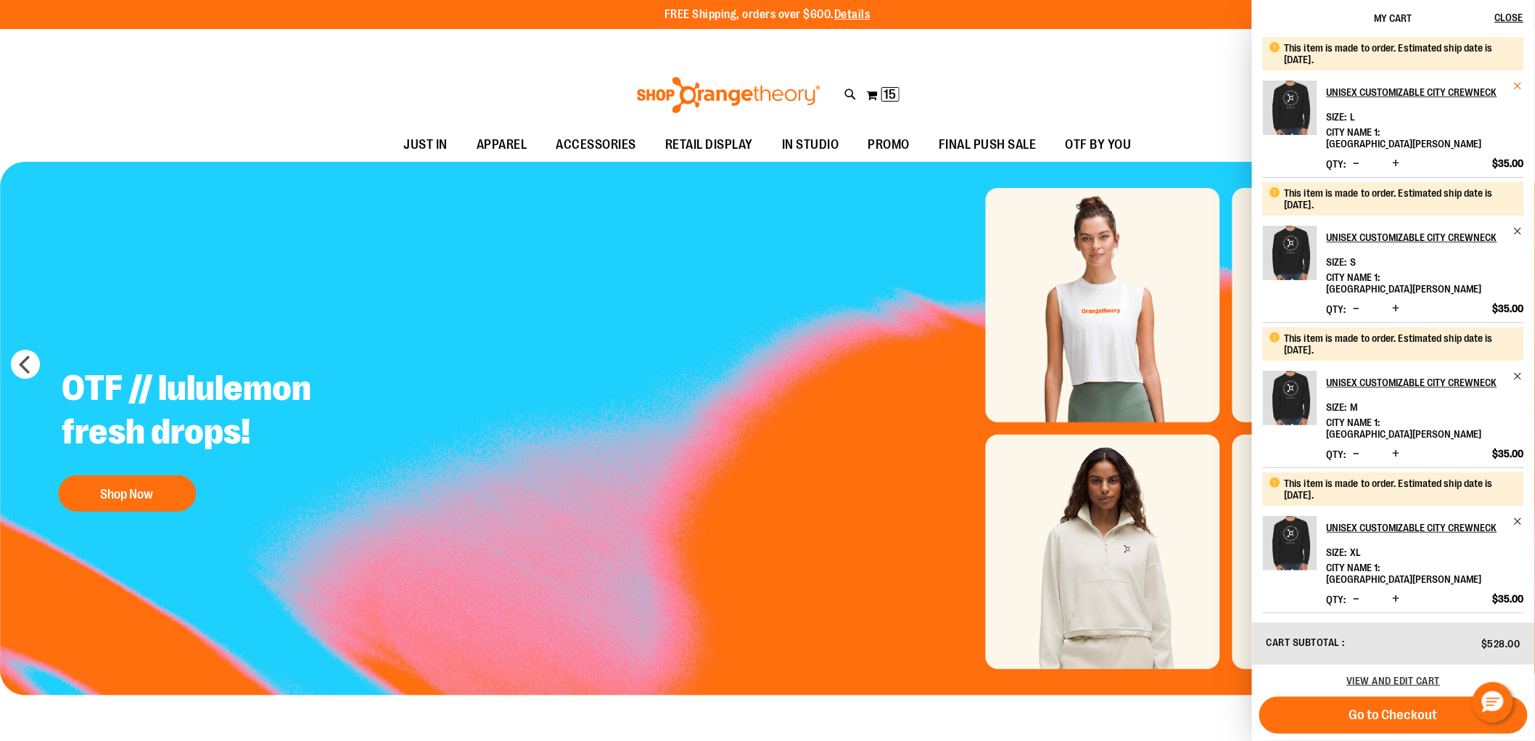
click at [1517, 87] on span "Remove item" at bounding box center [1519, 86] width 11 height 11
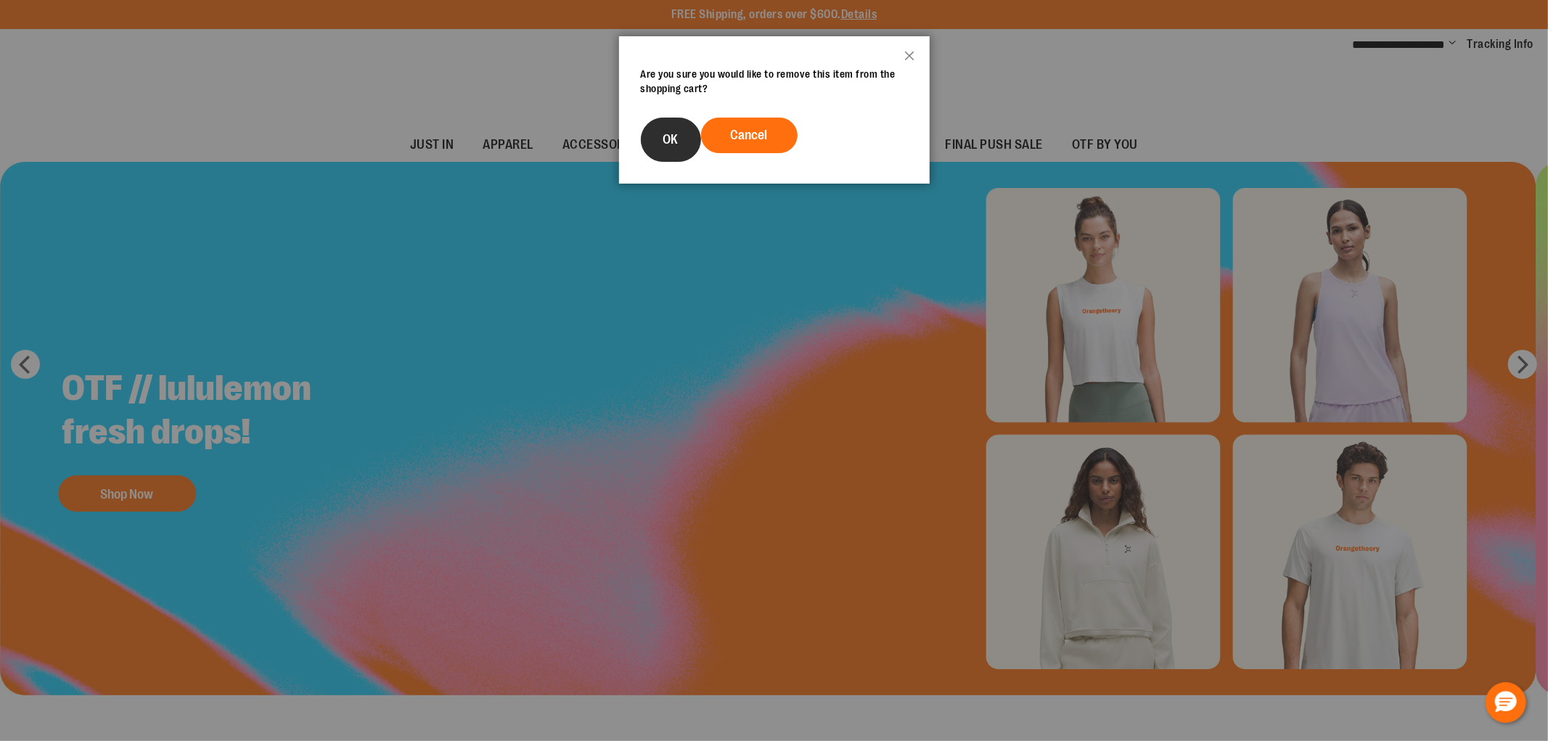
click at [681, 147] on button "OK" at bounding box center [671, 140] width 60 height 44
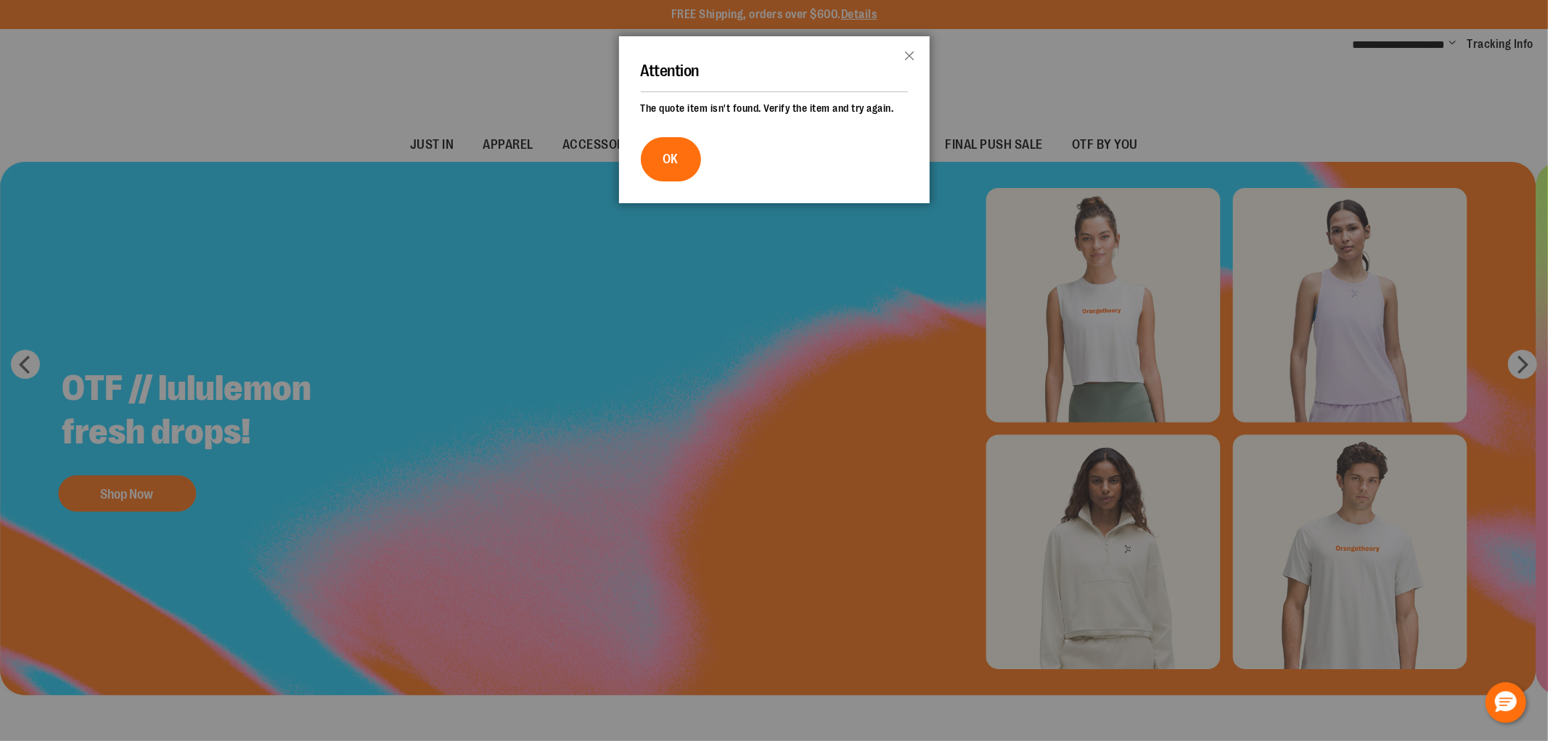
click at [871, 92] on header "Attention Close" at bounding box center [774, 68] width 311 height 65
click at [655, 152] on button "OK" at bounding box center [671, 159] width 60 height 44
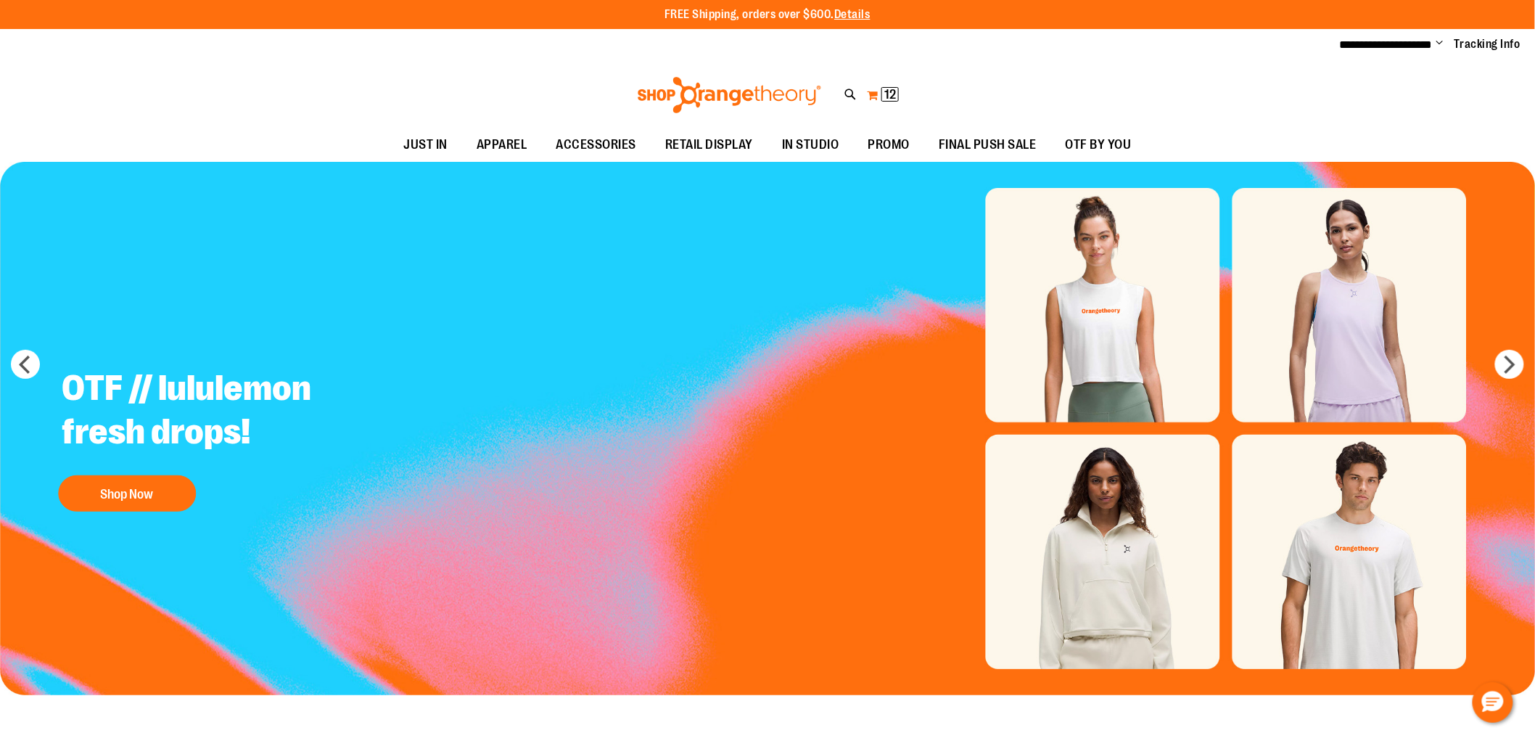
click at [869, 95] on button "My Cart 12 12 items" at bounding box center [882, 94] width 33 height 23
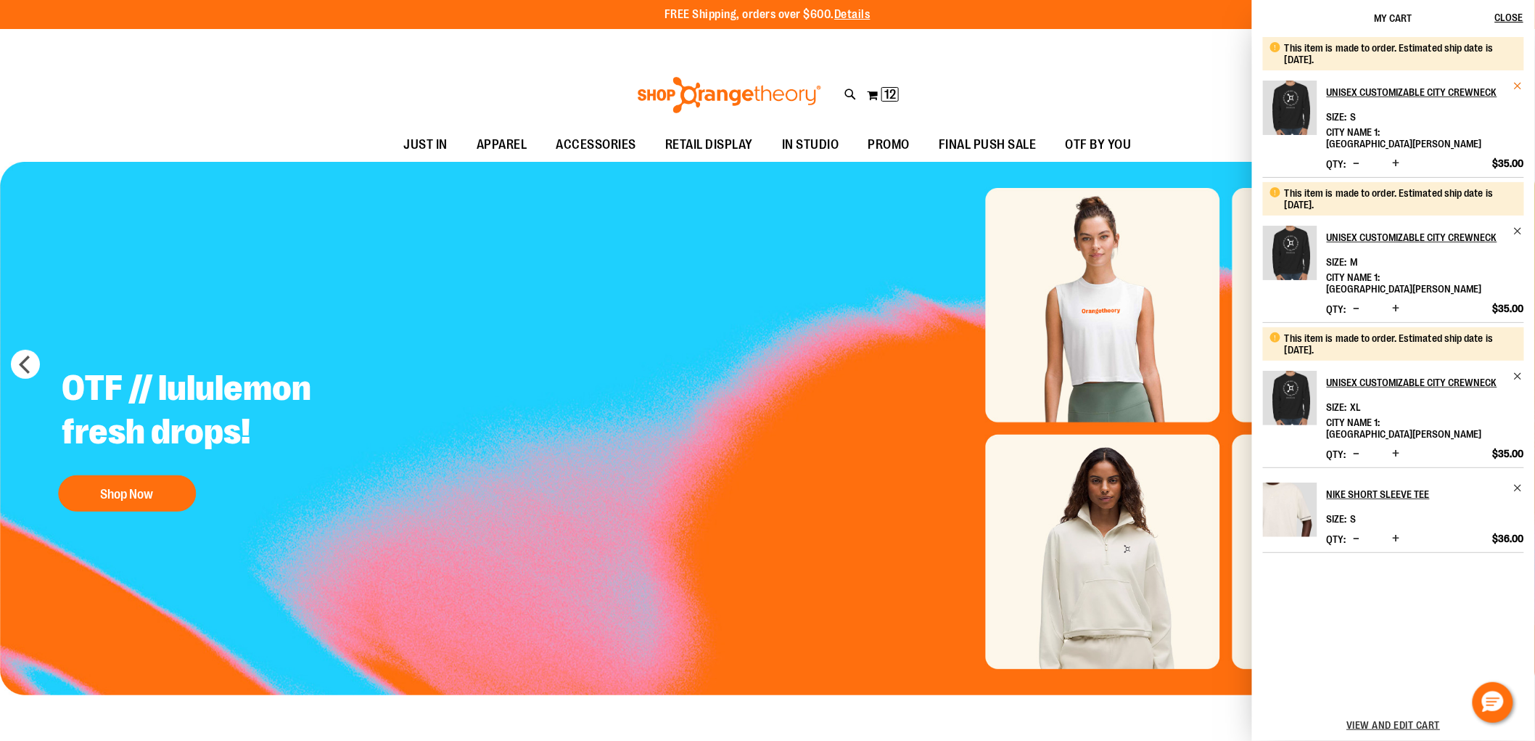
click at [1515, 83] on span "Remove item" at bounding box center [1519, 86] width 11 height 11
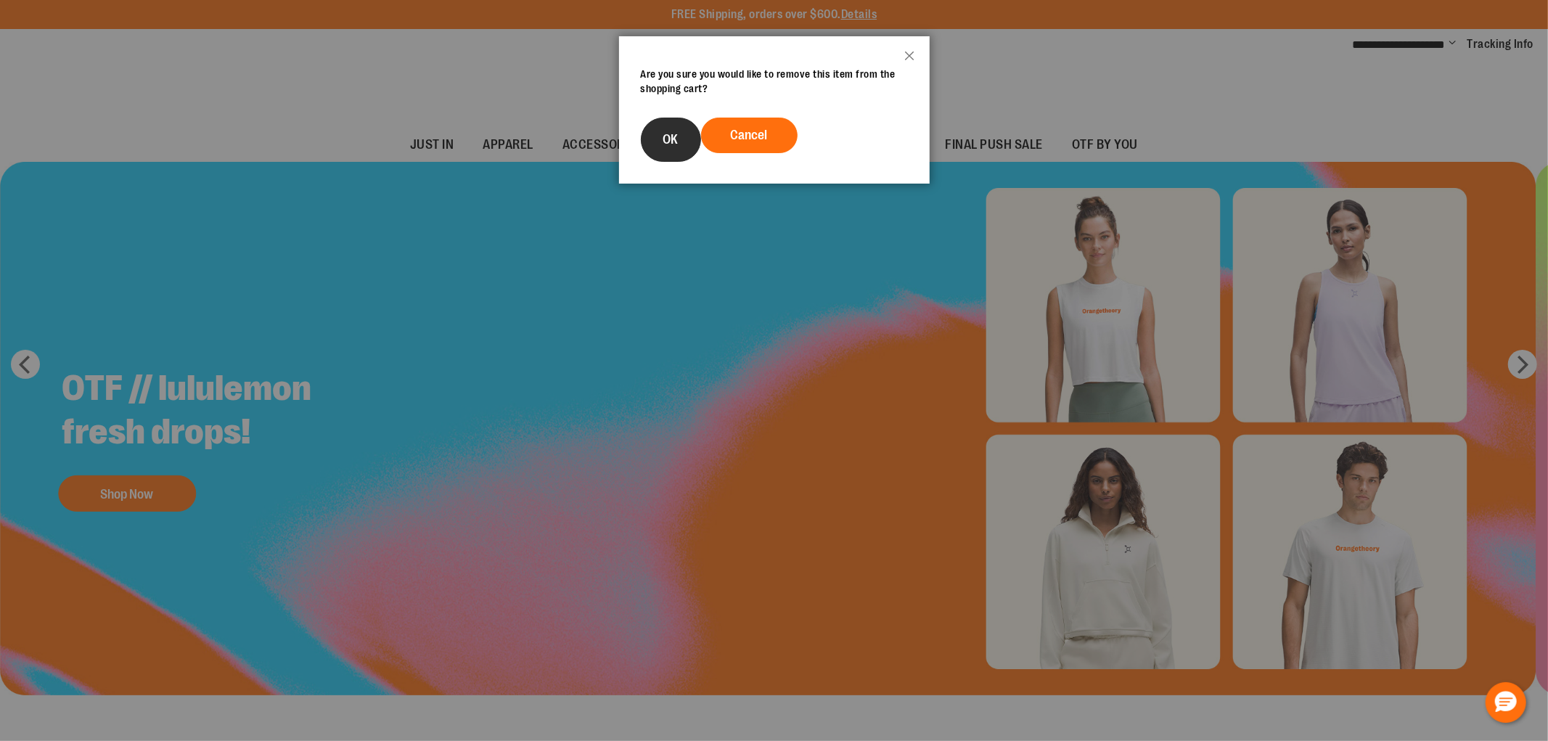
click at [676, 149] on button "OK" at bounding box center [671, 140] width 60 height 44
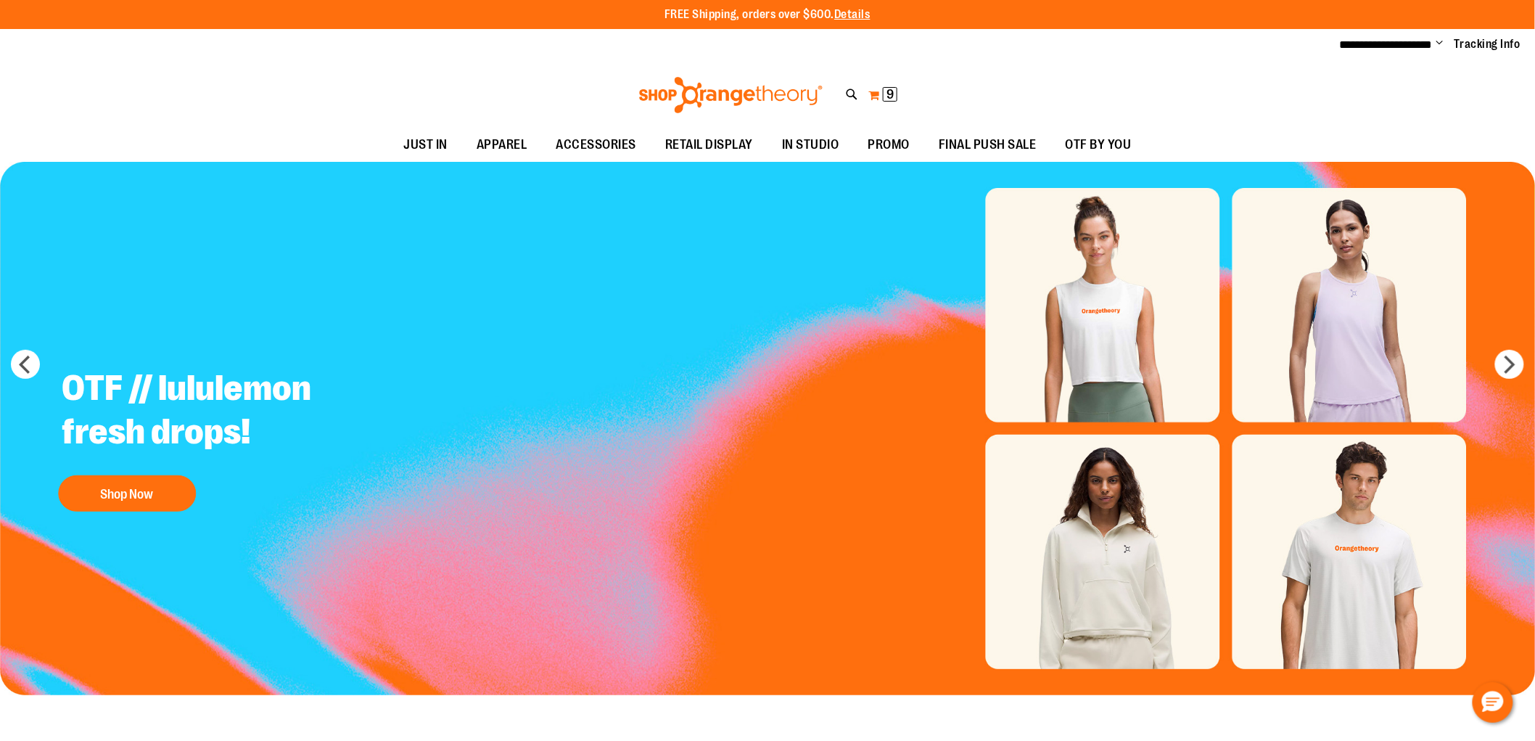
click at [868, 96] on button "My Cart 9 9 items" at bounding box center [883, 94] width 30 height 23
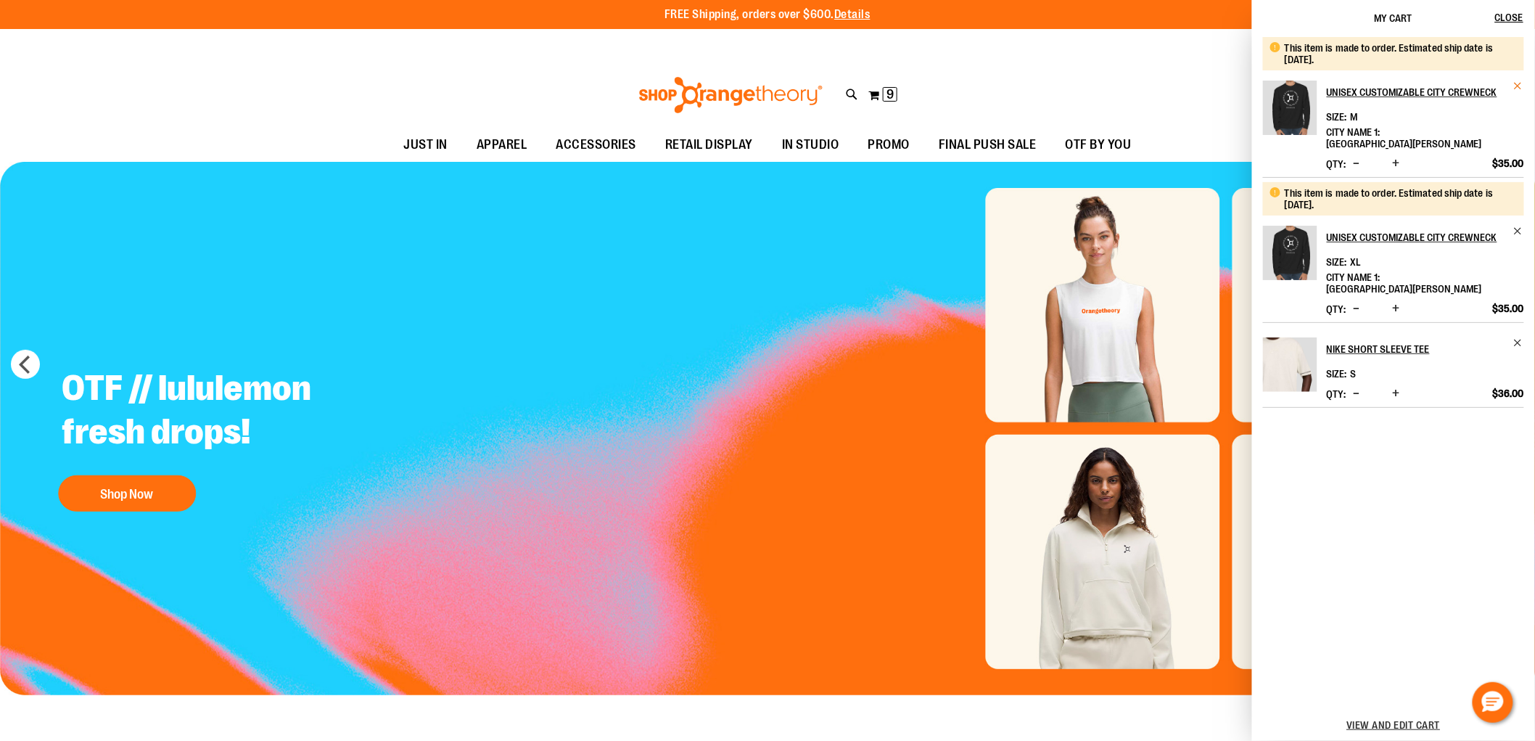
click at [1519, 83] on span "Remove item" at bounding box center [1519, 86] width 11 height 11
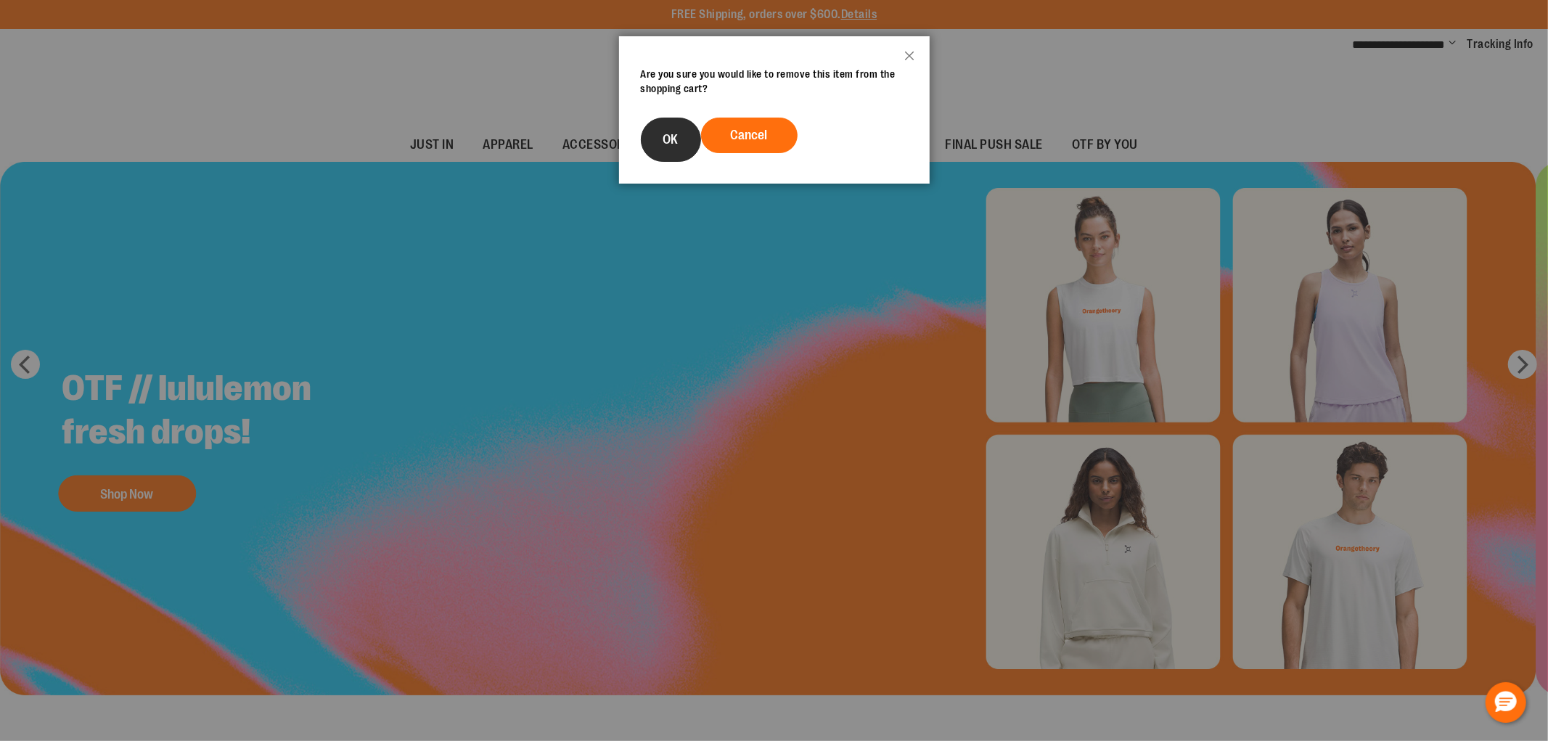
click at [681, 131] on button "OK" at bounding box center [671, 140] width 60 height 44
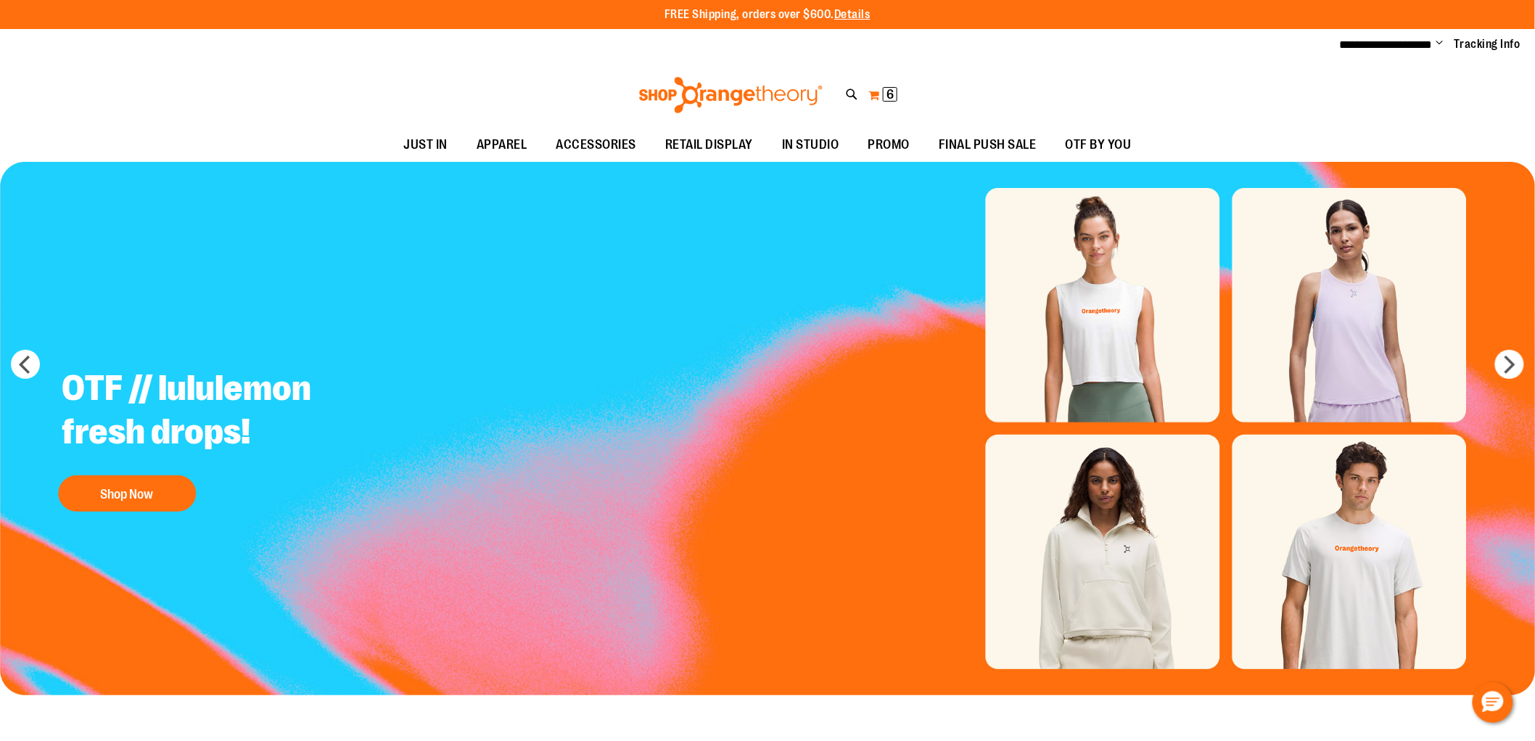
click at [875, 98] on button "My Cart 6 6 items" at bounding box center [883, 94] width 30 height 23
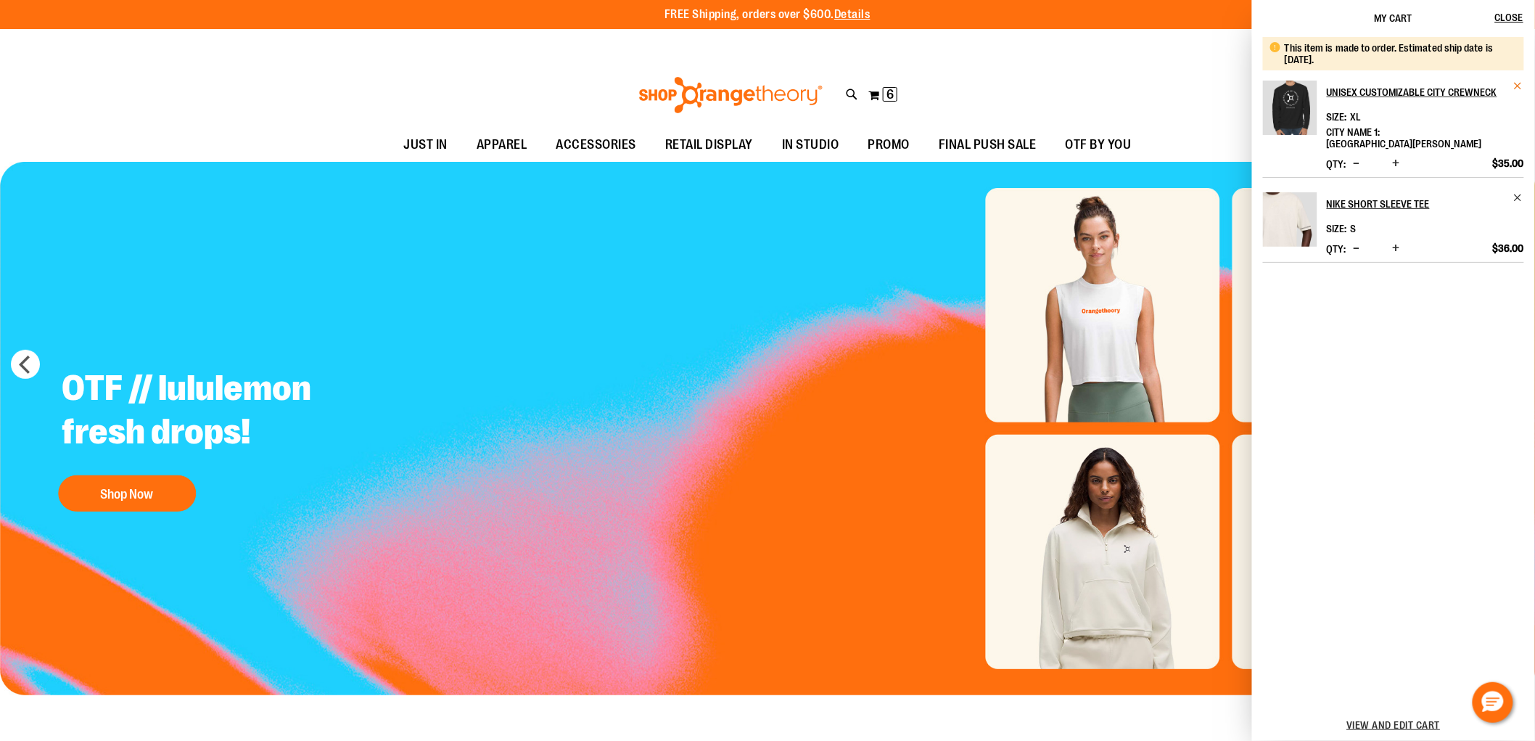
click at [1519, 84] on span "Remove item" at bounding box center [1519, 86] width 11 height 11
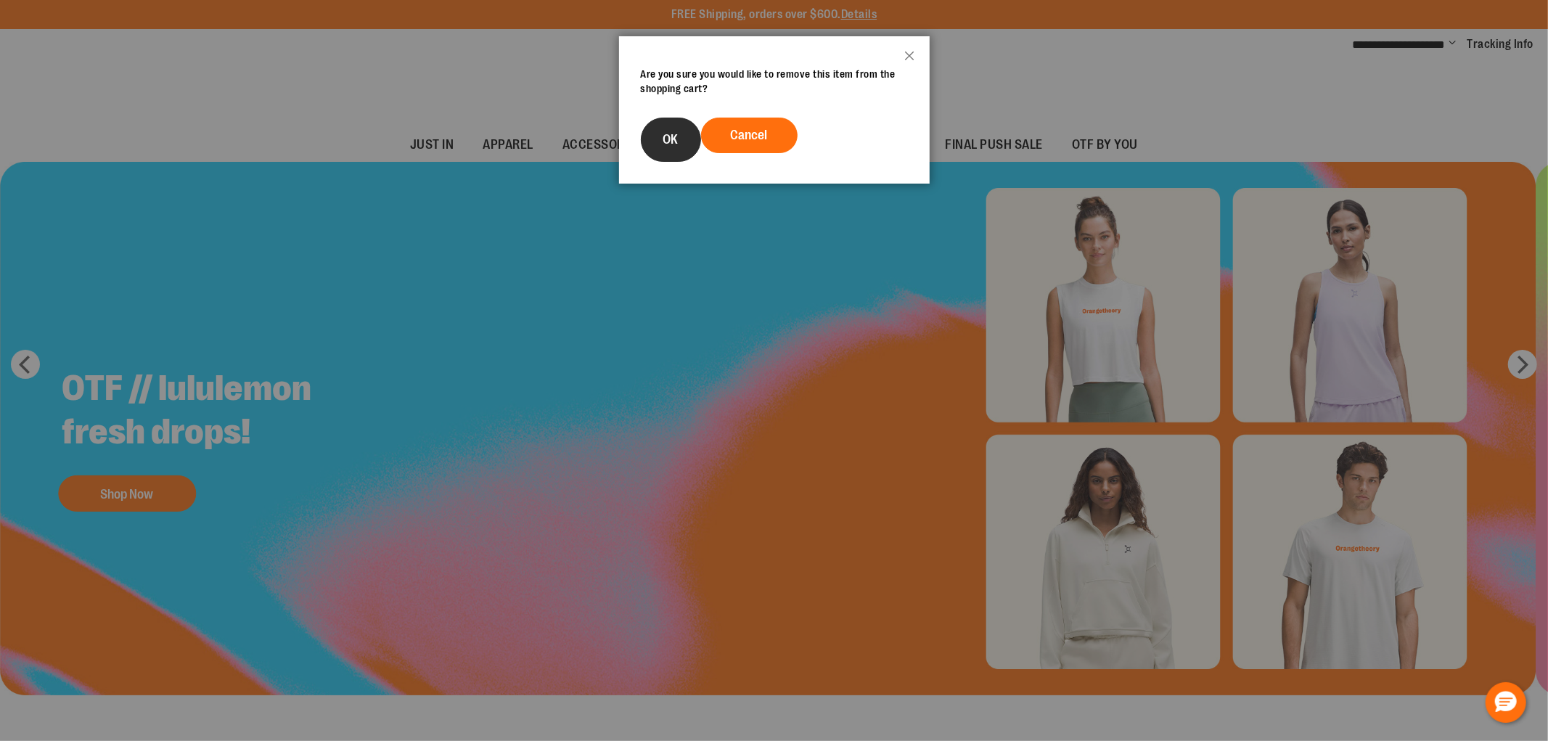
click at [682, 141] on button "OK" at bounding box center [671, 140] width 60 height 44
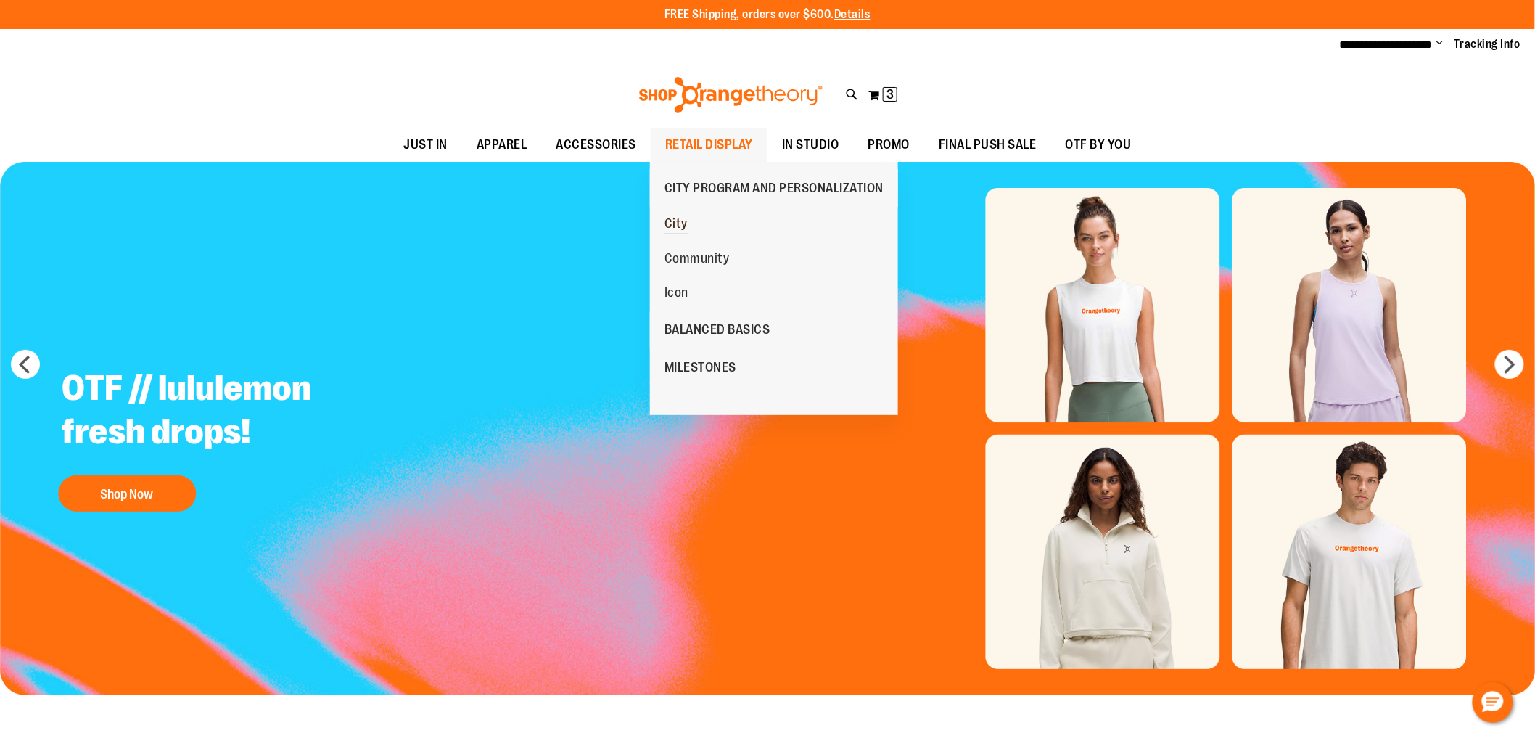
click at [676, 226] on span "City" at bounding box center [676, 225] width 23 height 18
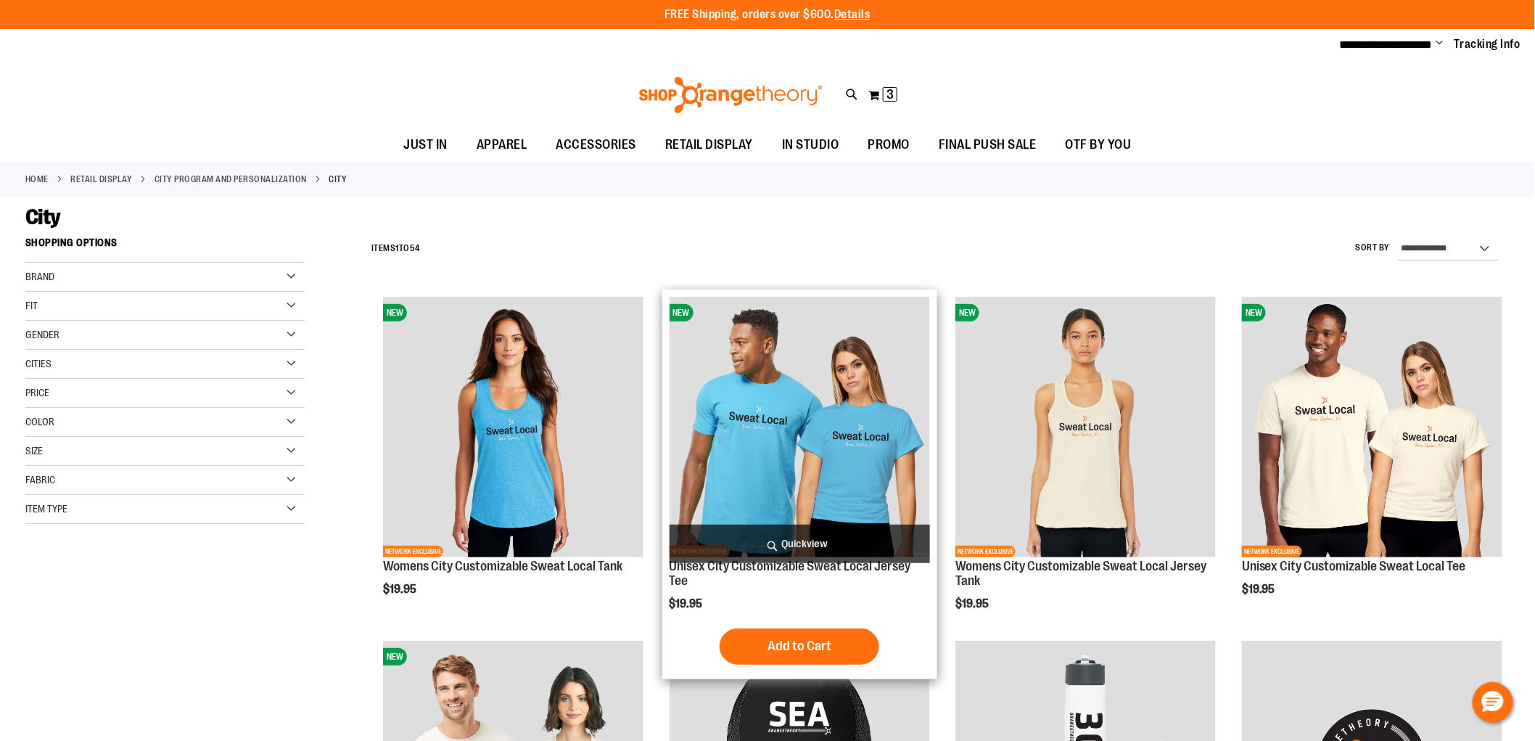
type input "**********"
click at [852, 403] on img "product" at bounding box center [800, 427] width 261 height 261
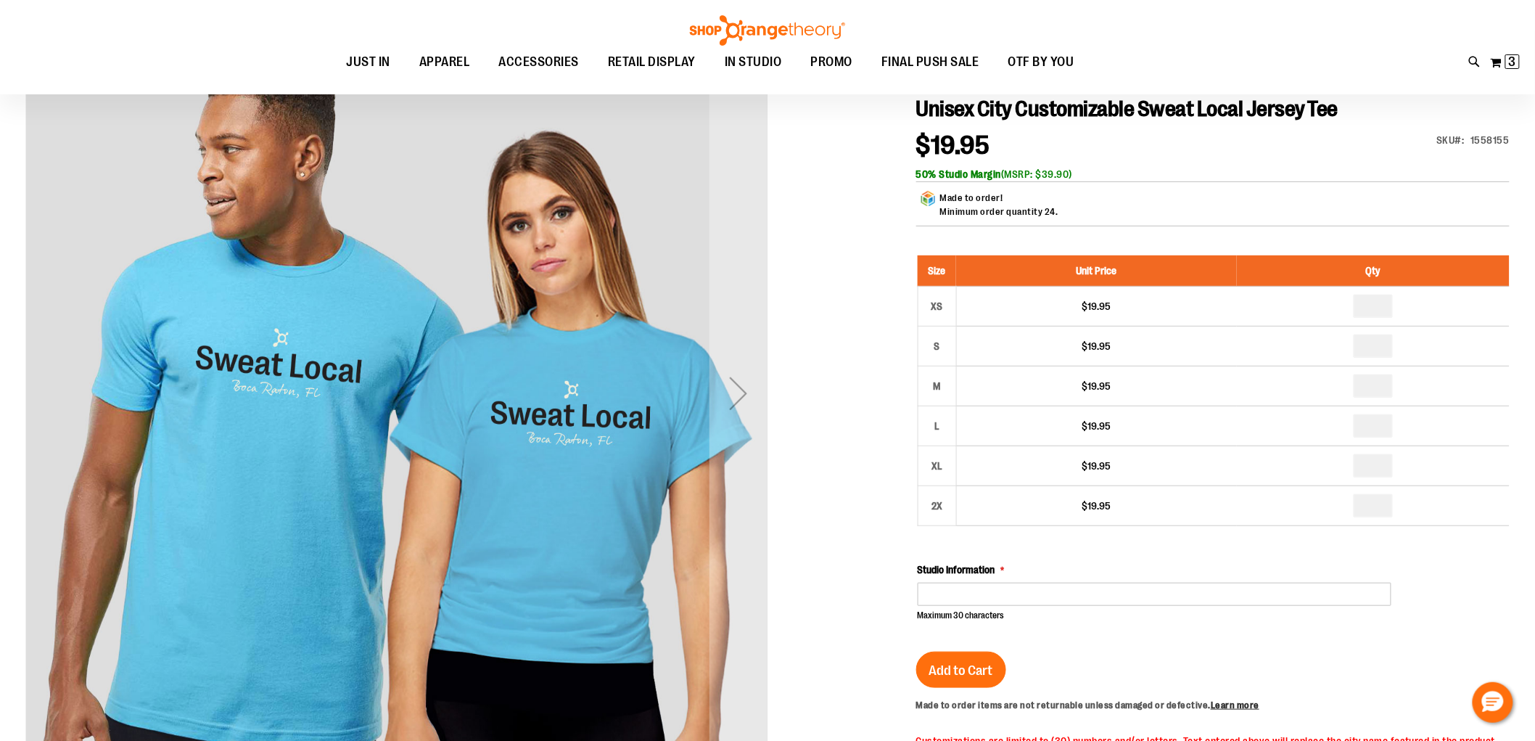
scroll to position [161, 0]
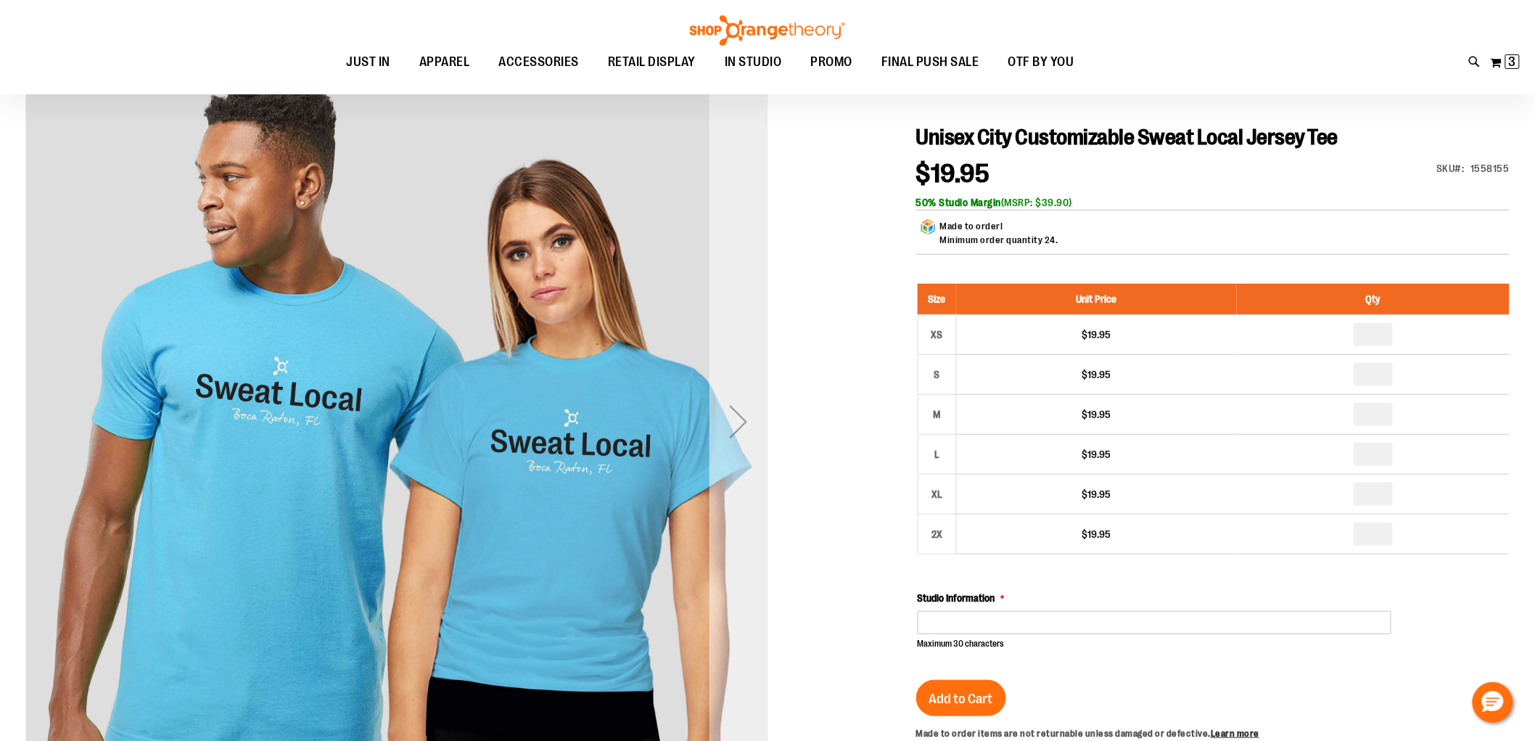
type input "**********"
click at [730, 422] on div "Next" at bounding box center [739, 422] width 58 height 58
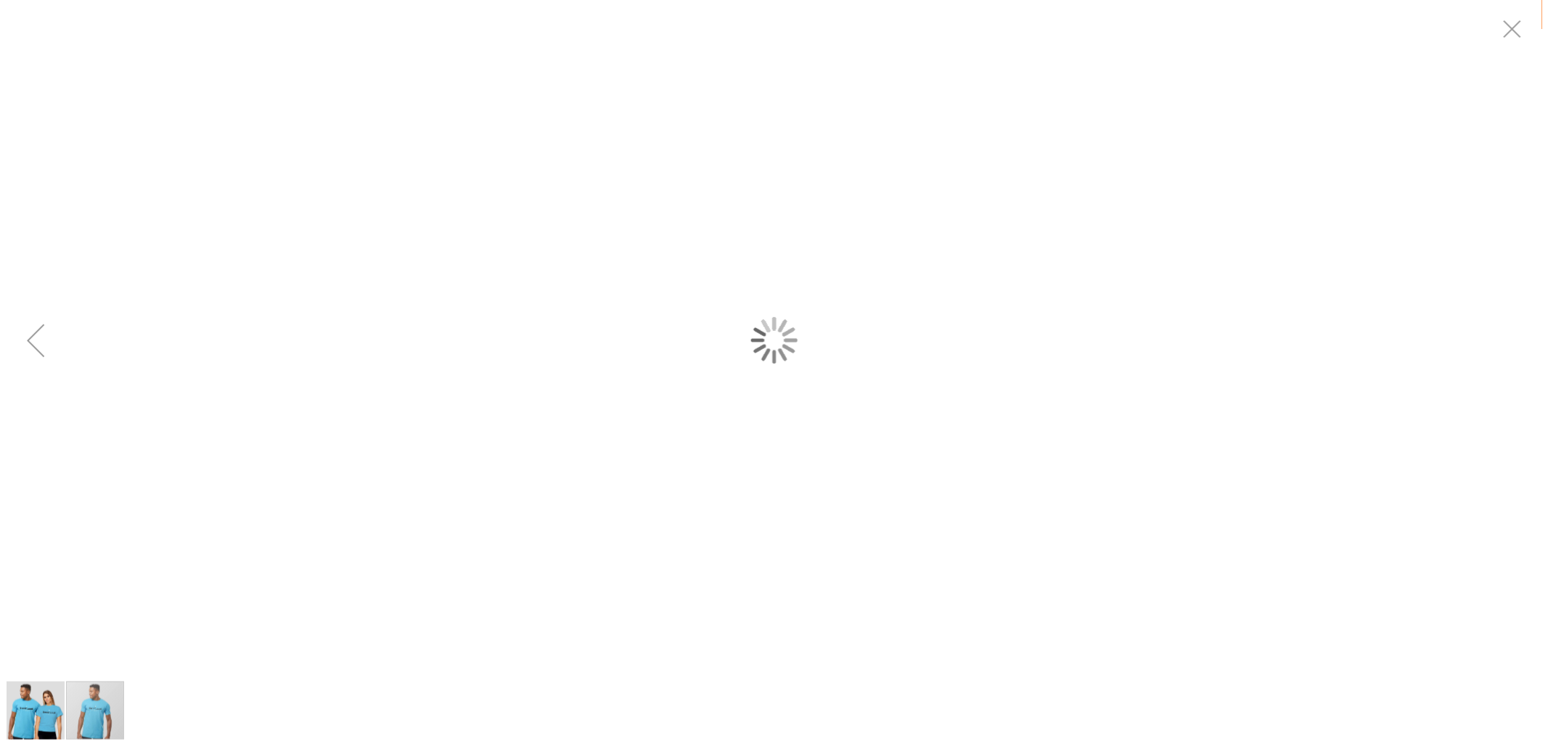
scroll to position [0, 0]
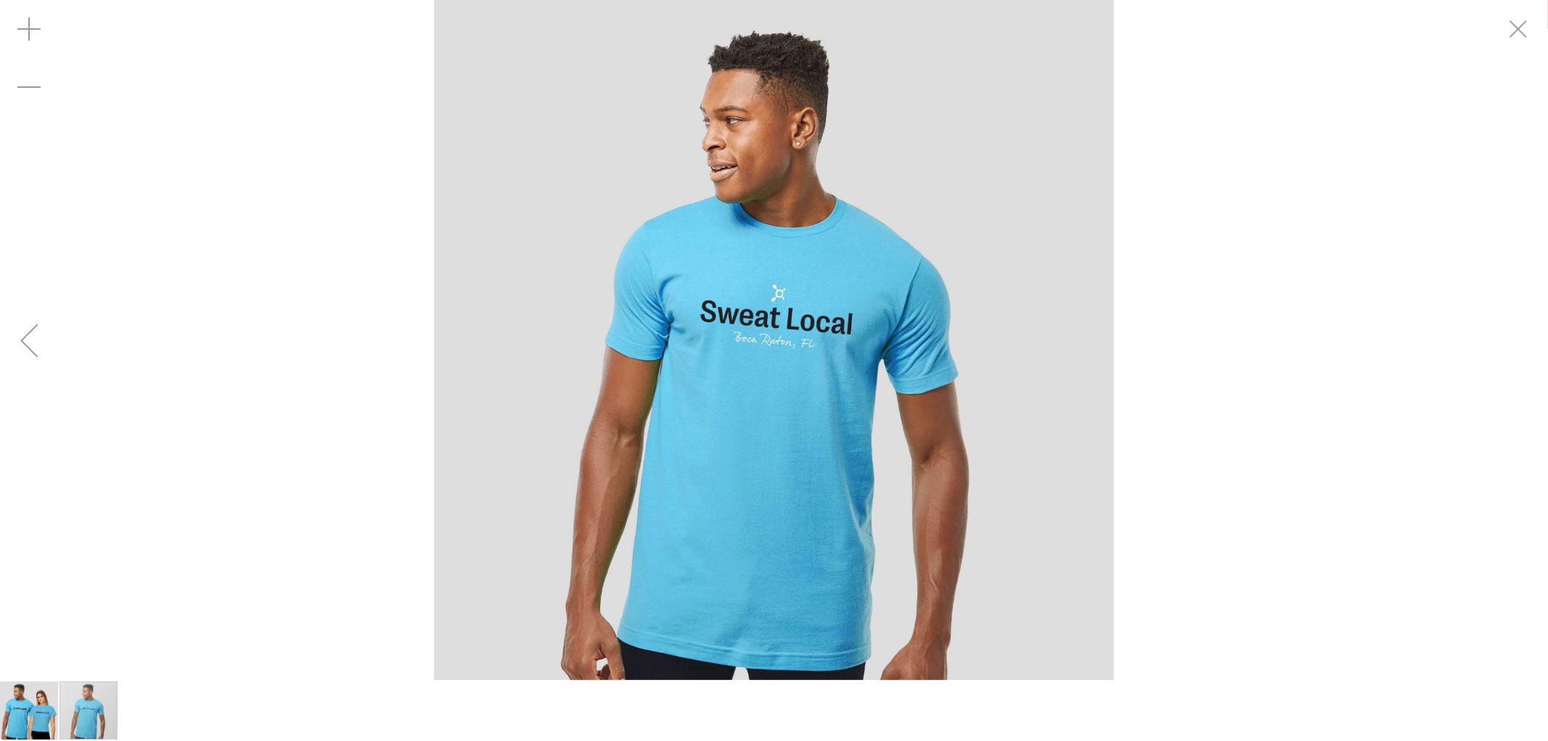
click at [48, 350] on div "Previous" at bounding box center [29, 340] width 58 height 58
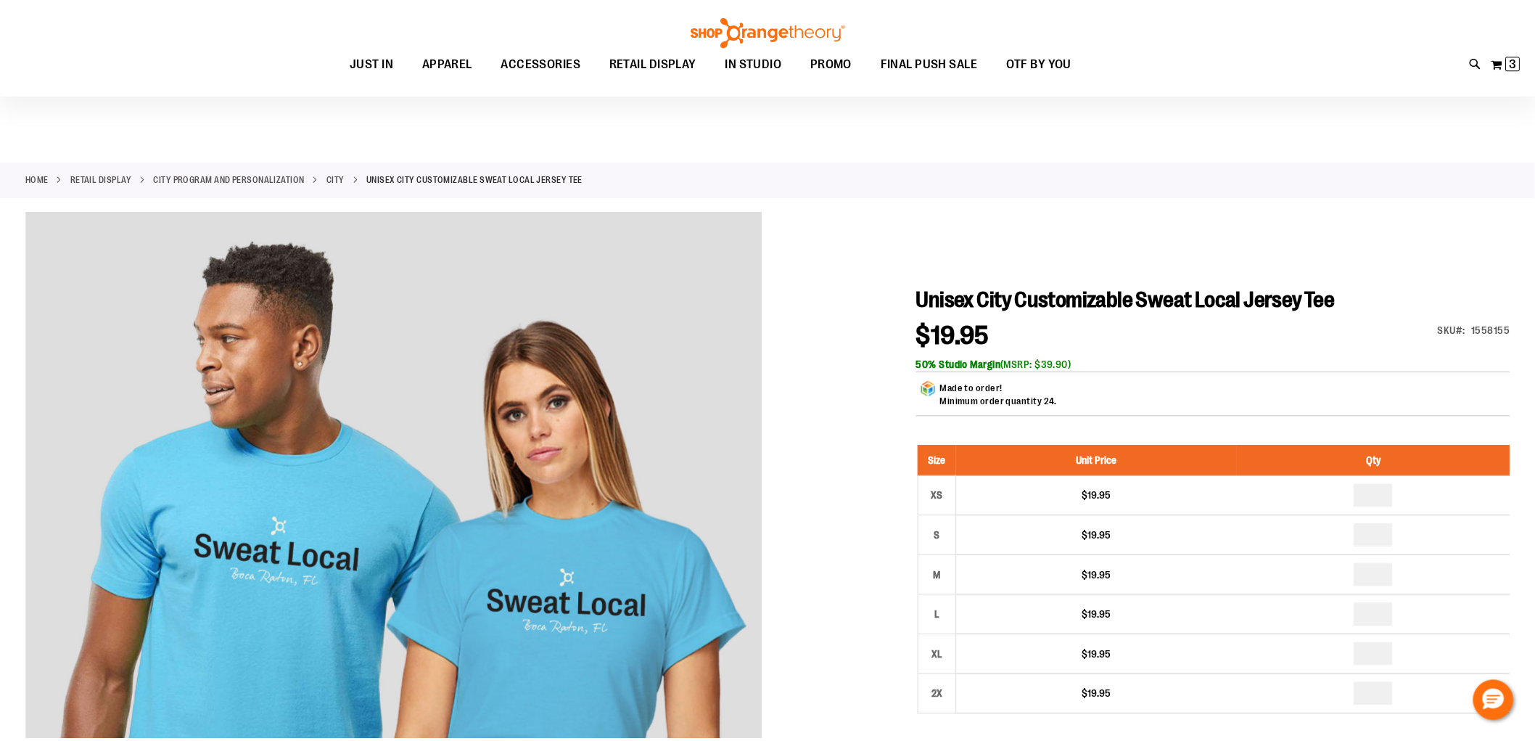
scroll to position [161, 0]
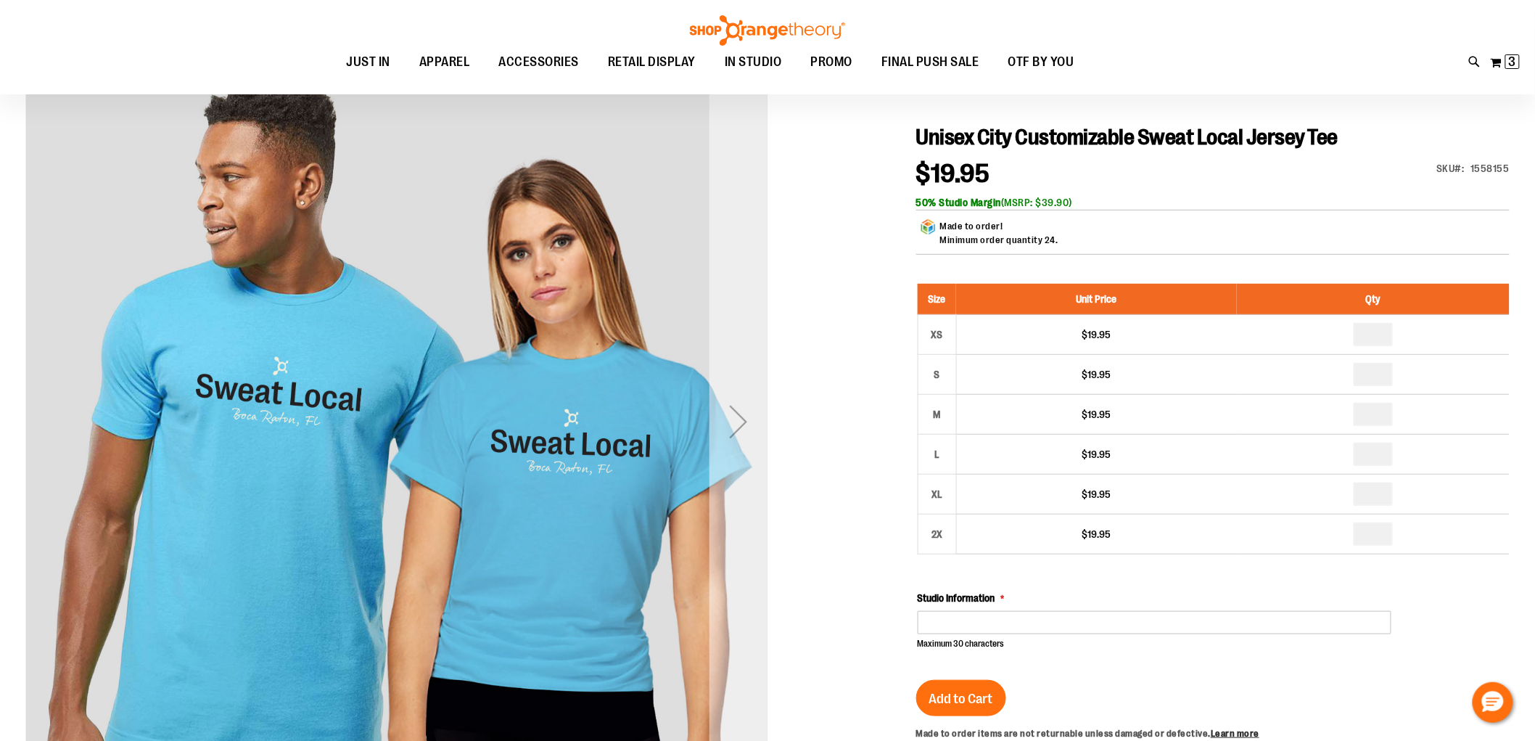
click at [746, 462] on div "Next" at bounding box center [739, 421] width 58 height 742
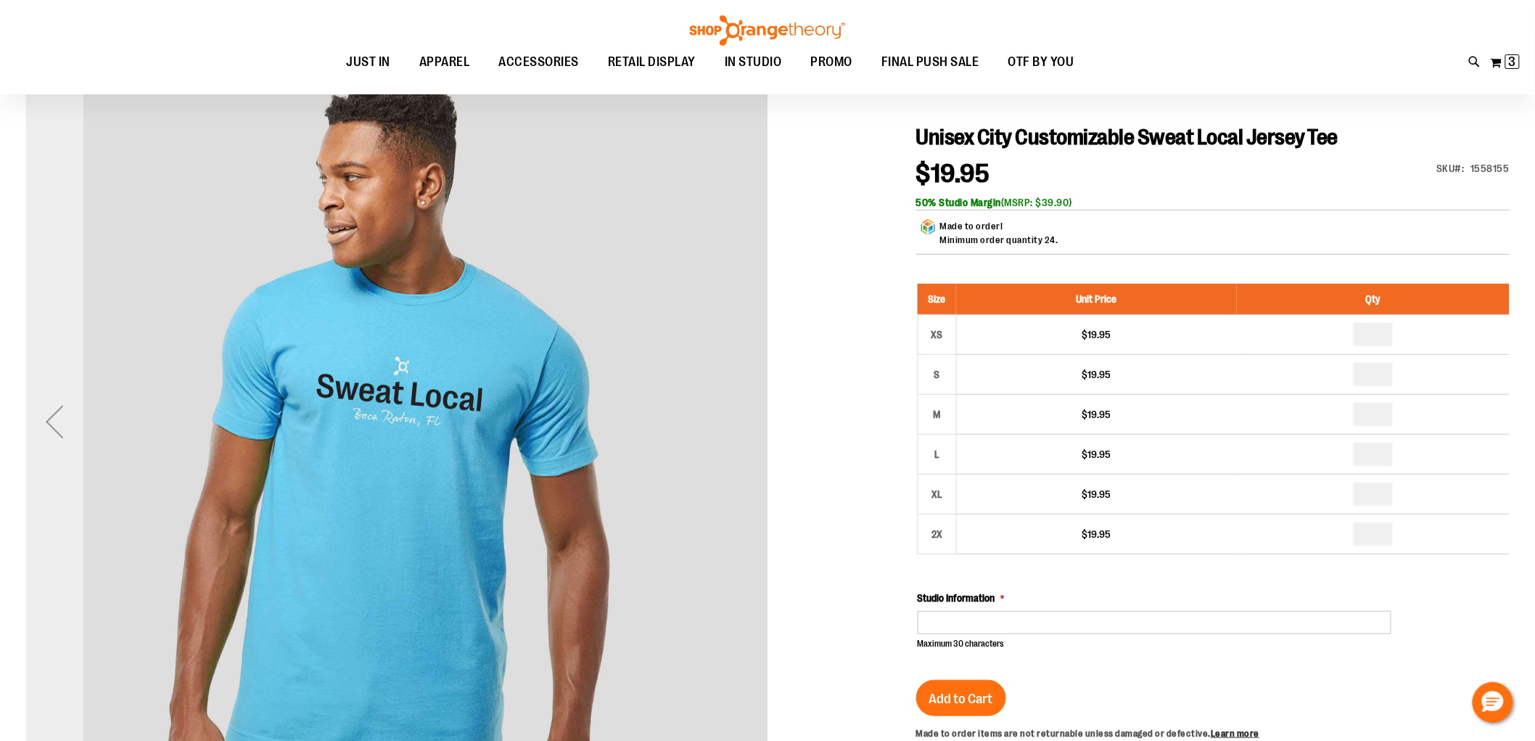
click at [60, 427] on div "Previous" at bounding box center [54, 422] width 58 height 58
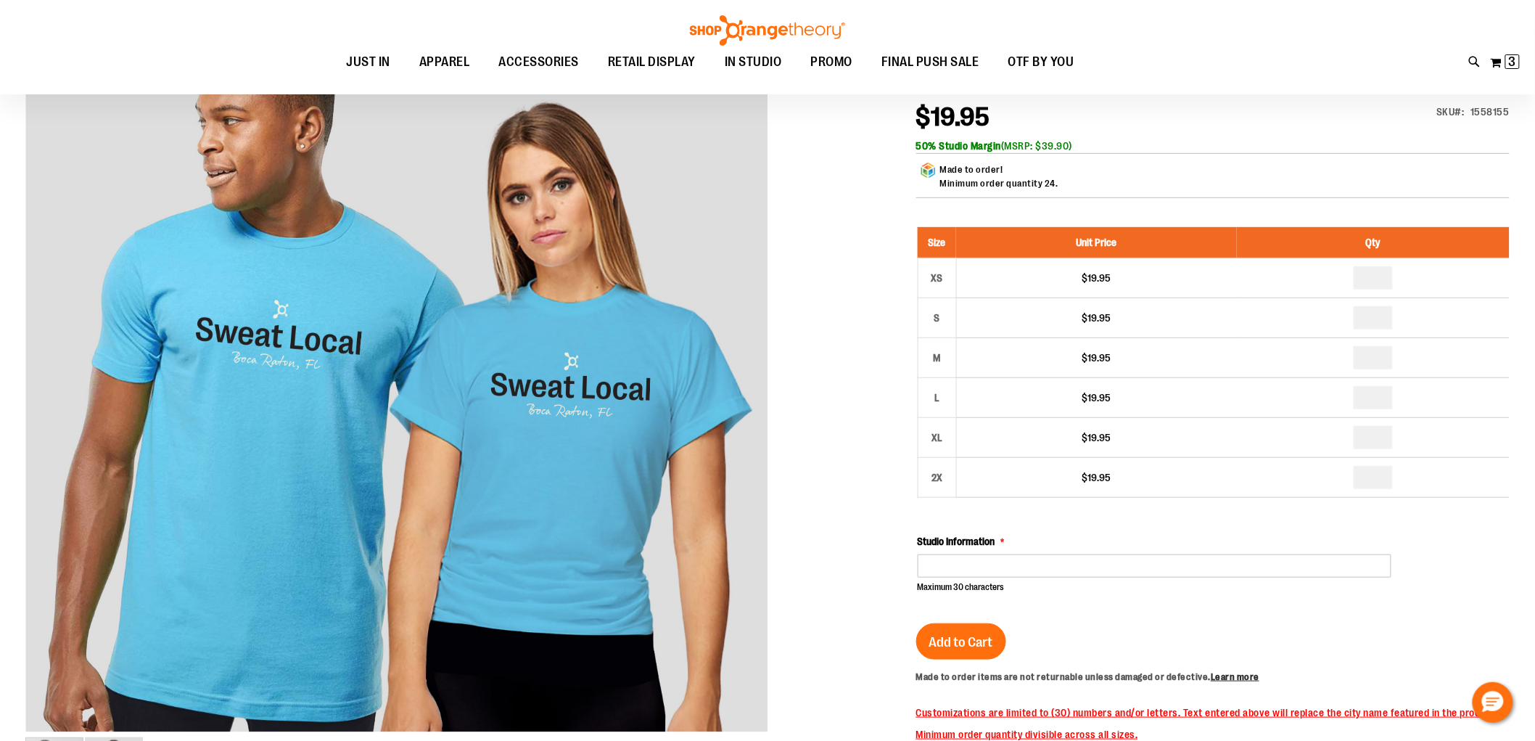
scroll to position [242, 0]
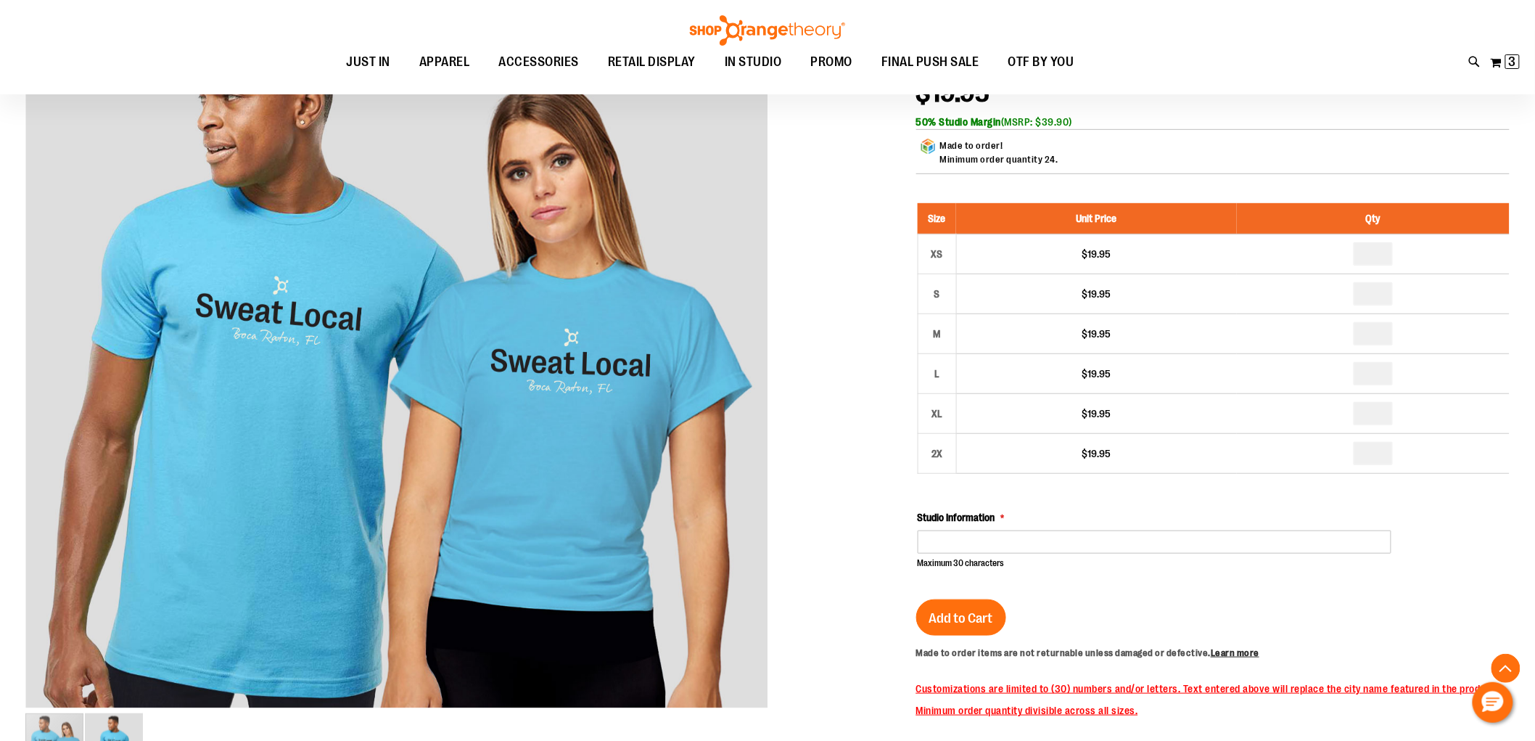
drag, startPoint x: 1042, startPoint y: 163, endPoint x: 1064, endPoint y: 162, distance: 21.8
click at [1064, 162] on div "Made to order! Minimum order quantity 24." at bounding box center [1213, 157] width 594 height 36
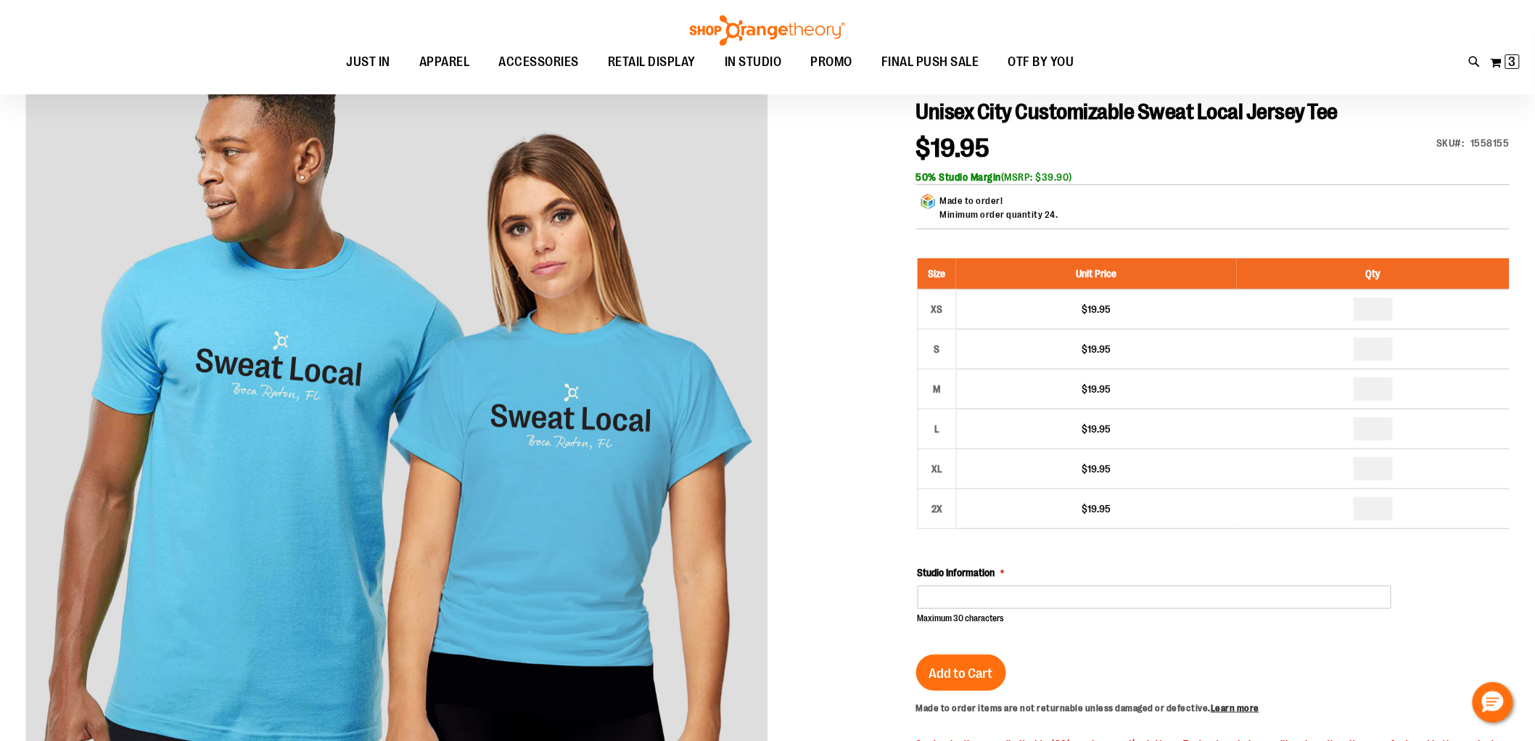
scroll to position [161, 0]
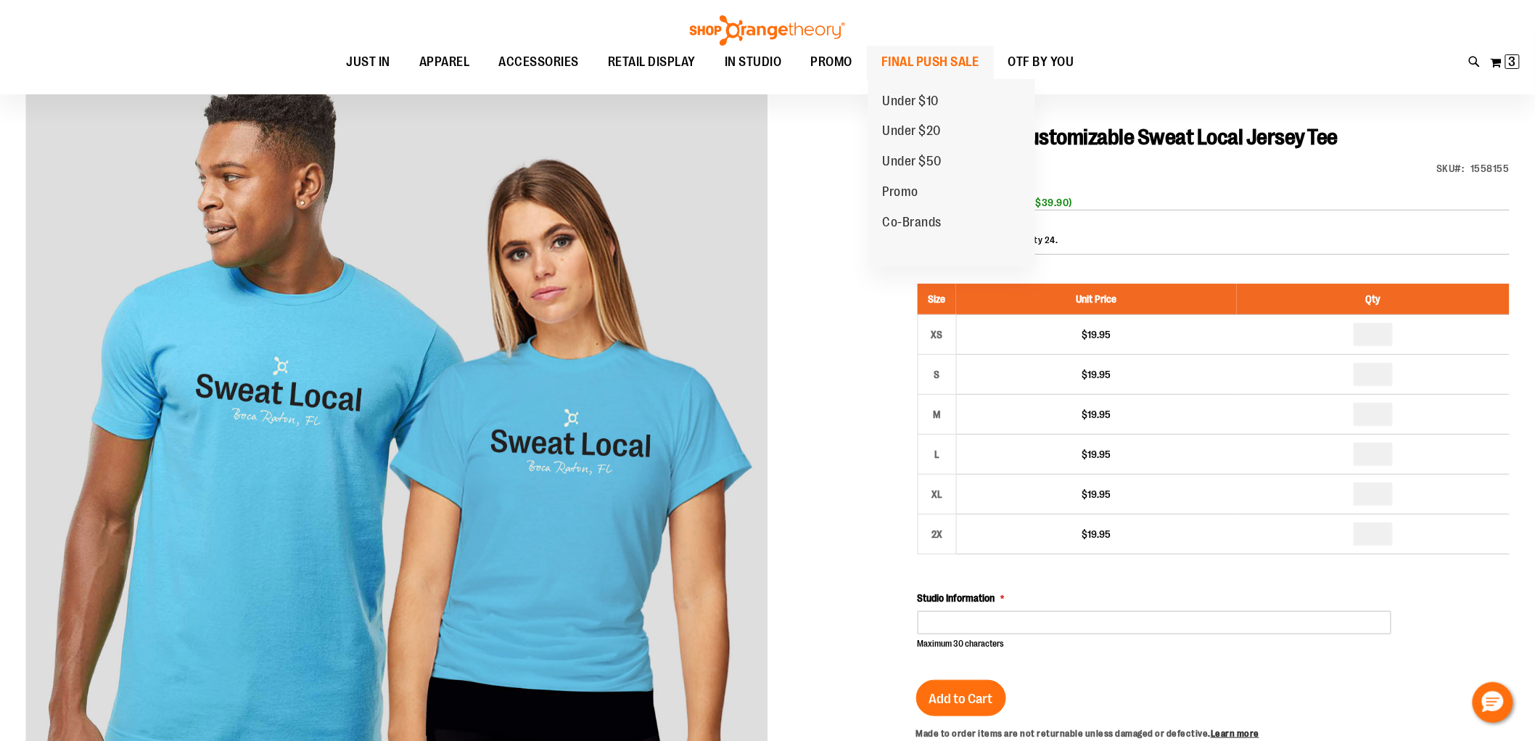
click at [946, 58] on span "FINAL PUSH SALE" at bounding box center [931, 62] width 98 height 33
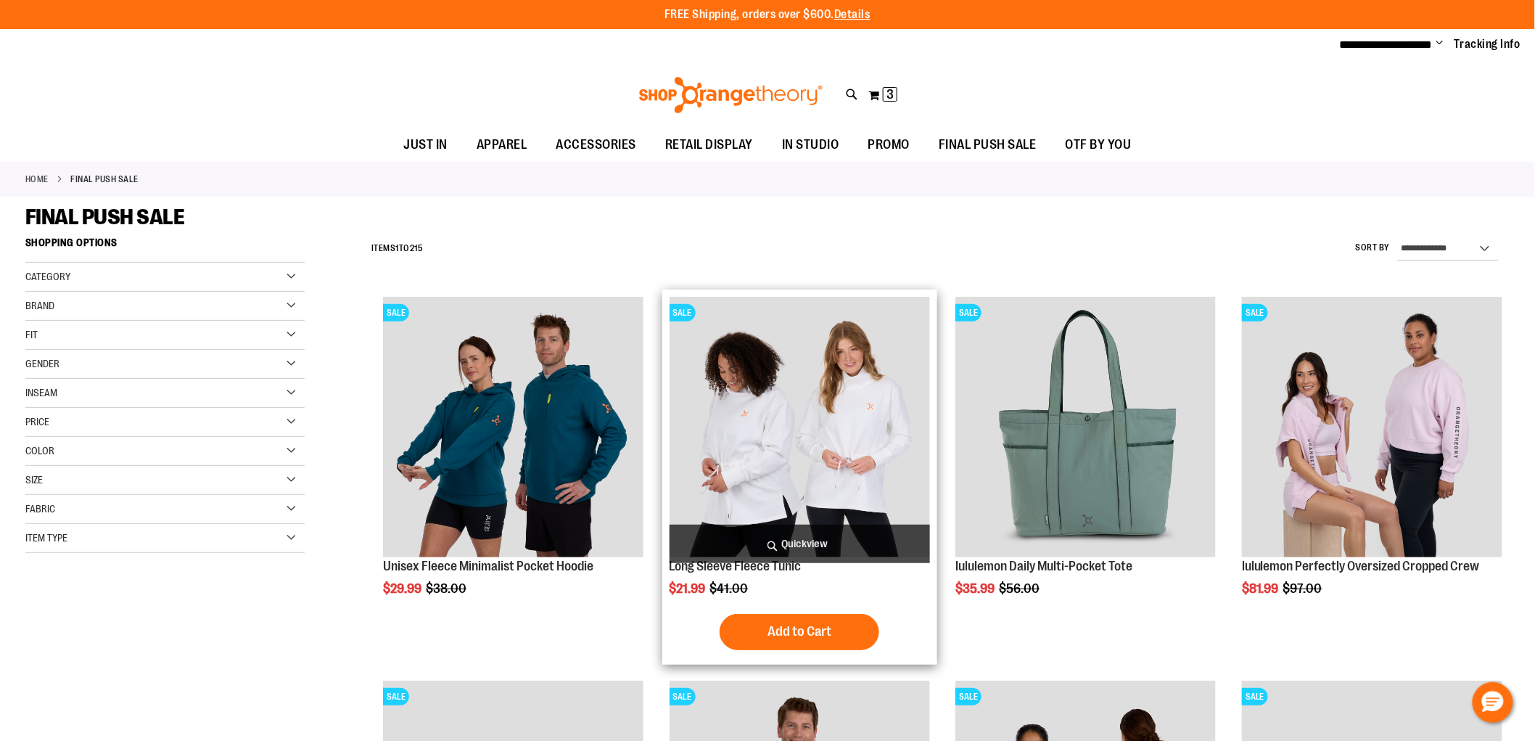
type input "**********"
click at [810, 543] on span "Quickview" at bounding box center [800, 544] width 261 height 38
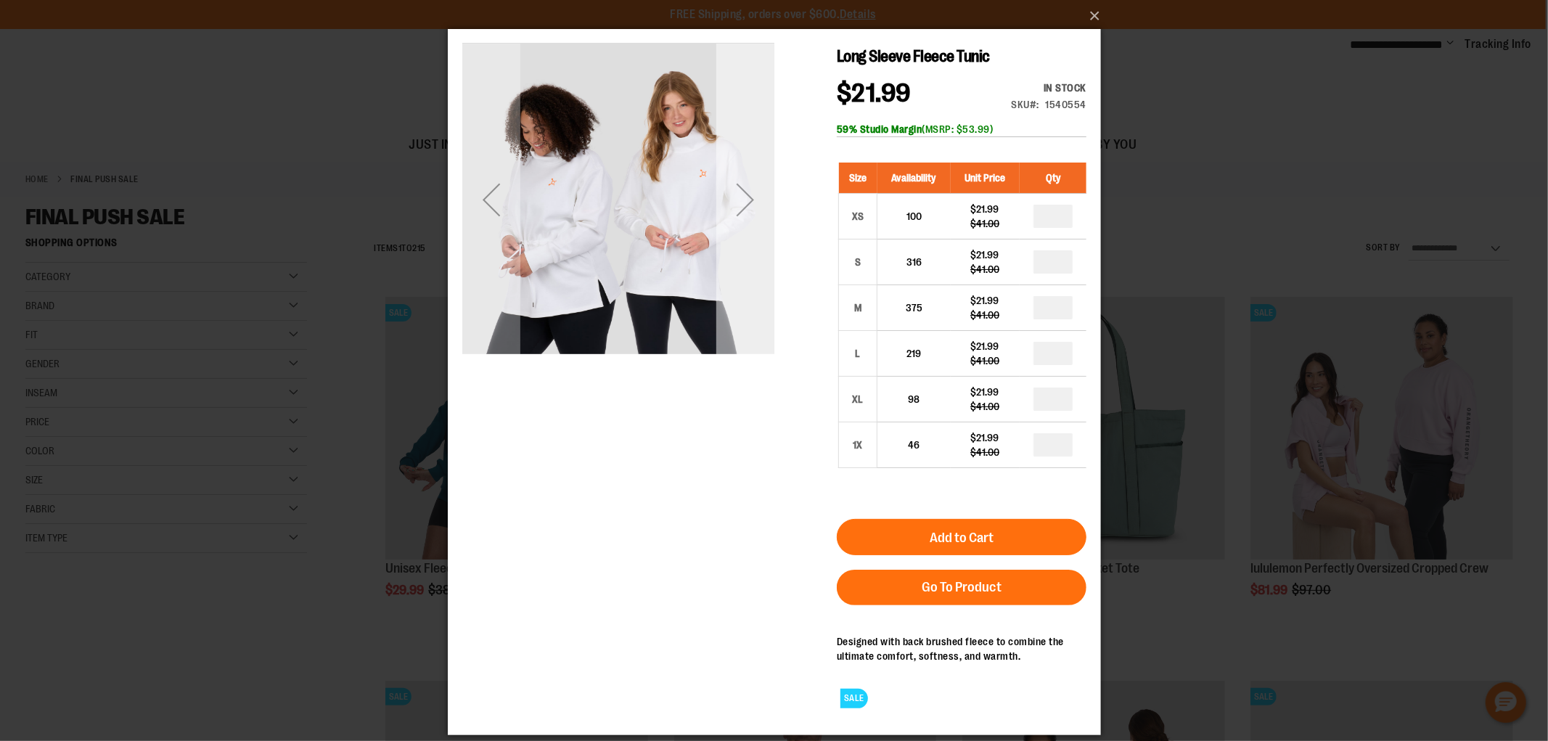
click at [748, 225] on div "Next" at bounding box center [744, 200] width 58 height 58
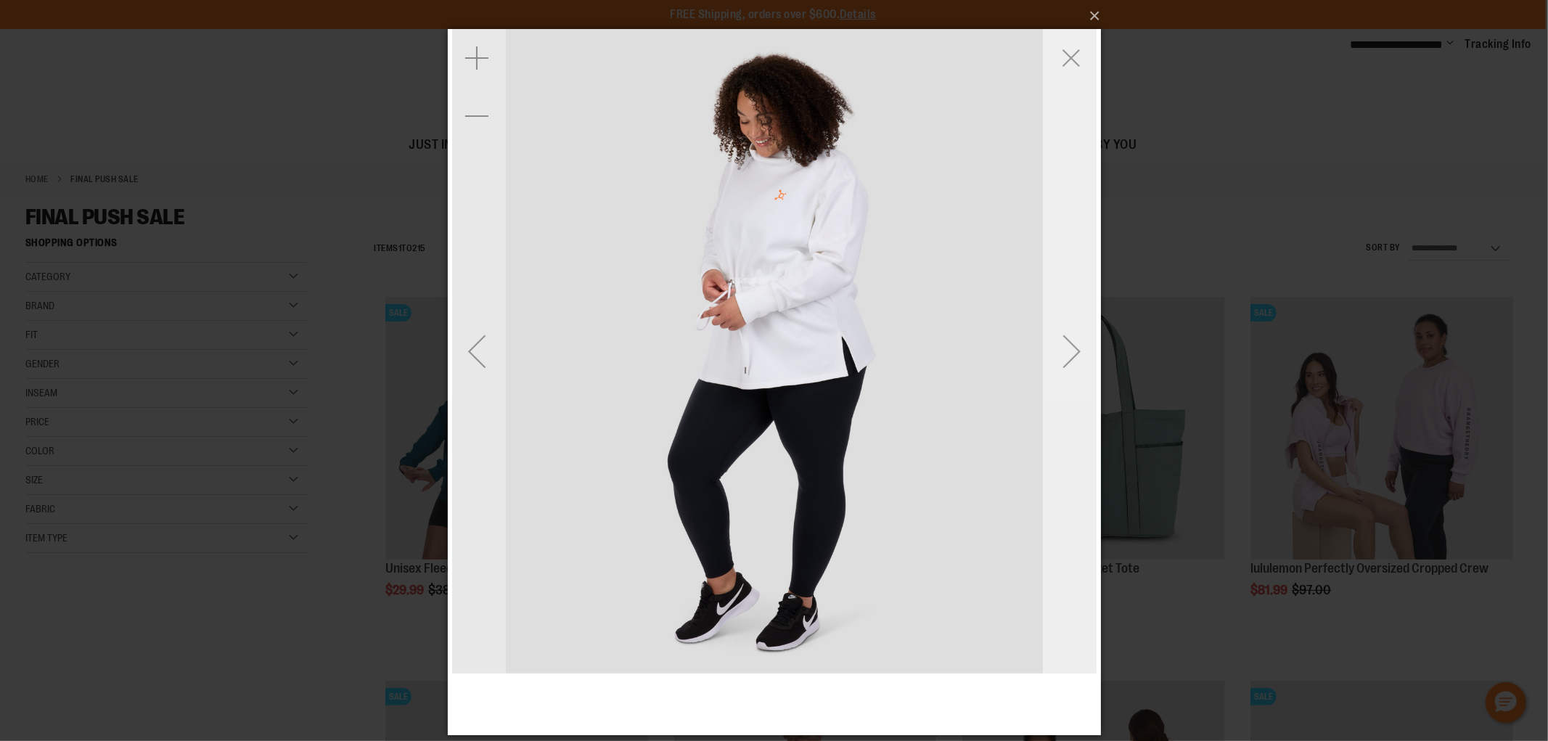
click at [1071, 347] on div "Next" at bounding box center [1071, 351] width 58 height 58
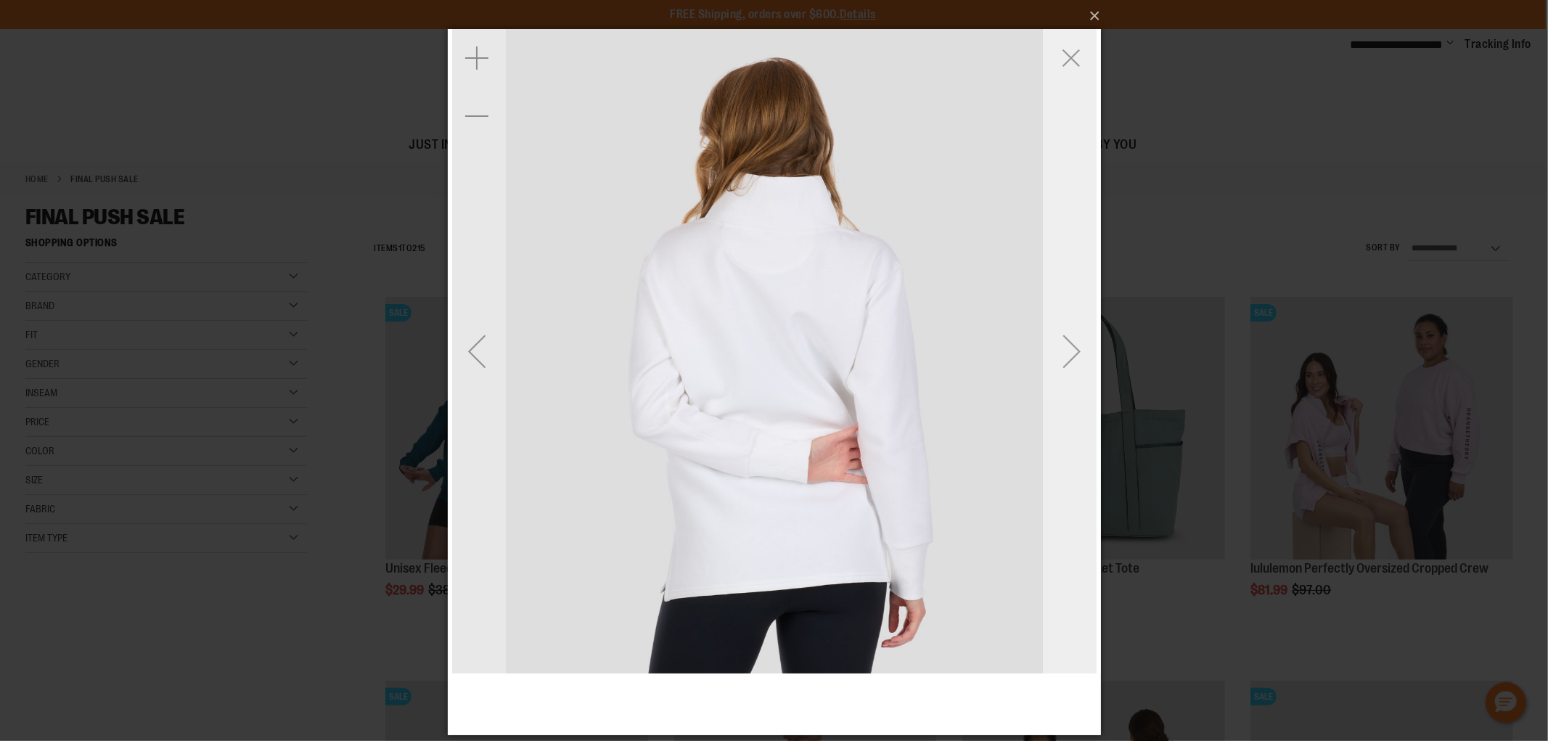
click at [1071, 347] on div "Next" at bounding box center [1071, 351] width 58 height 58
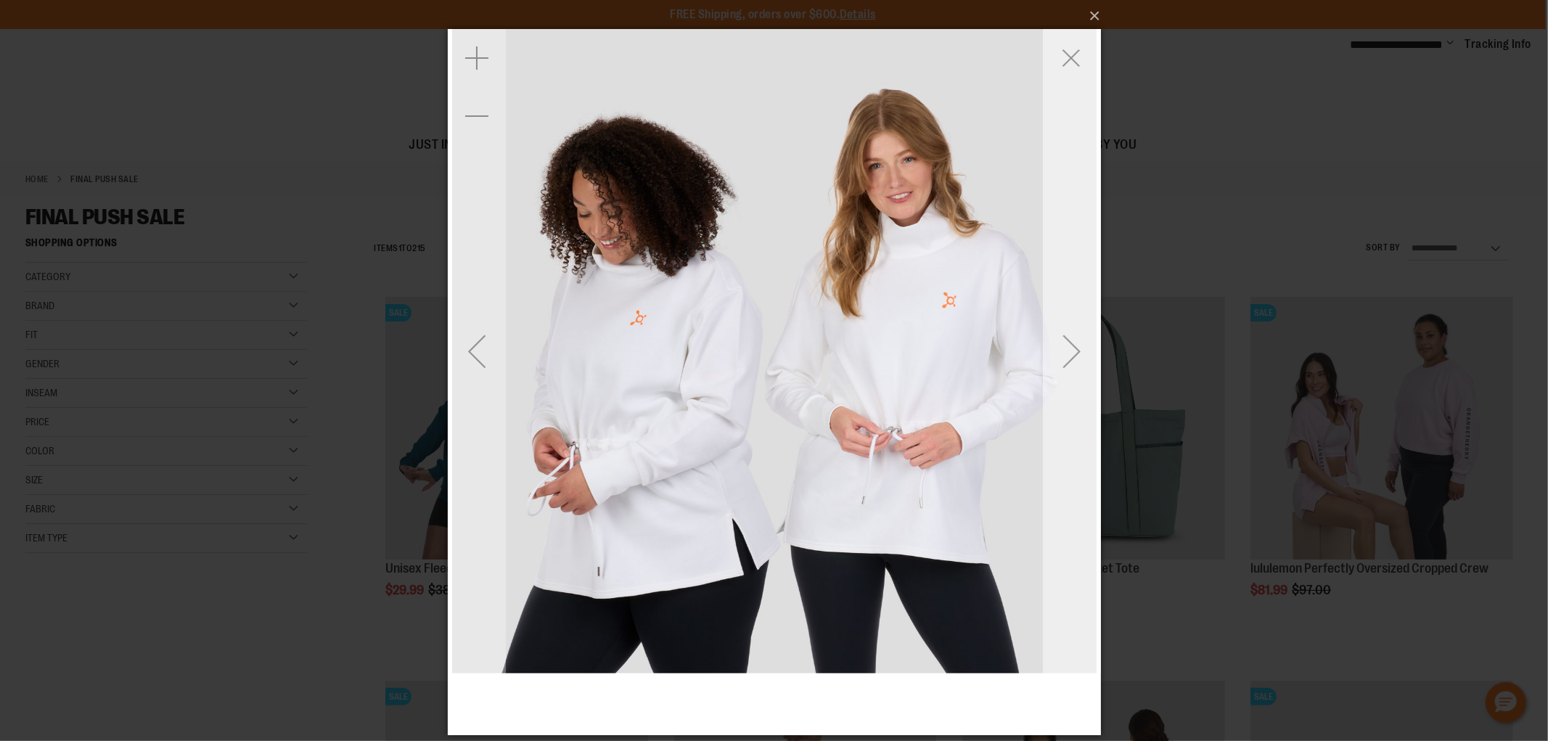
click at [1071, 347] on div "Next" at bounding box center [1071, 351] width 58 height 58
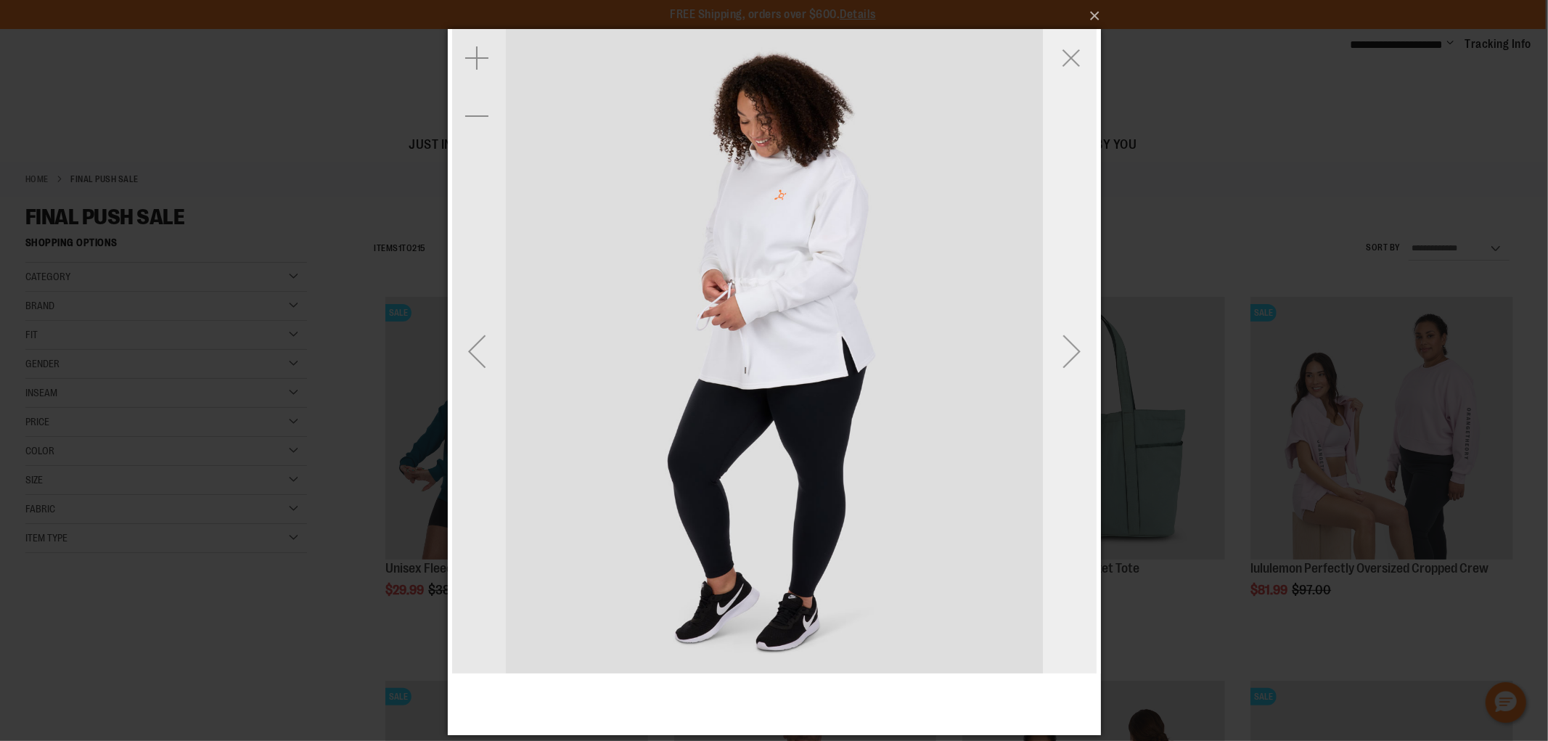
click at [1071, 347] on div "Next" at bounding box center [1071, 351] width 58 height 58
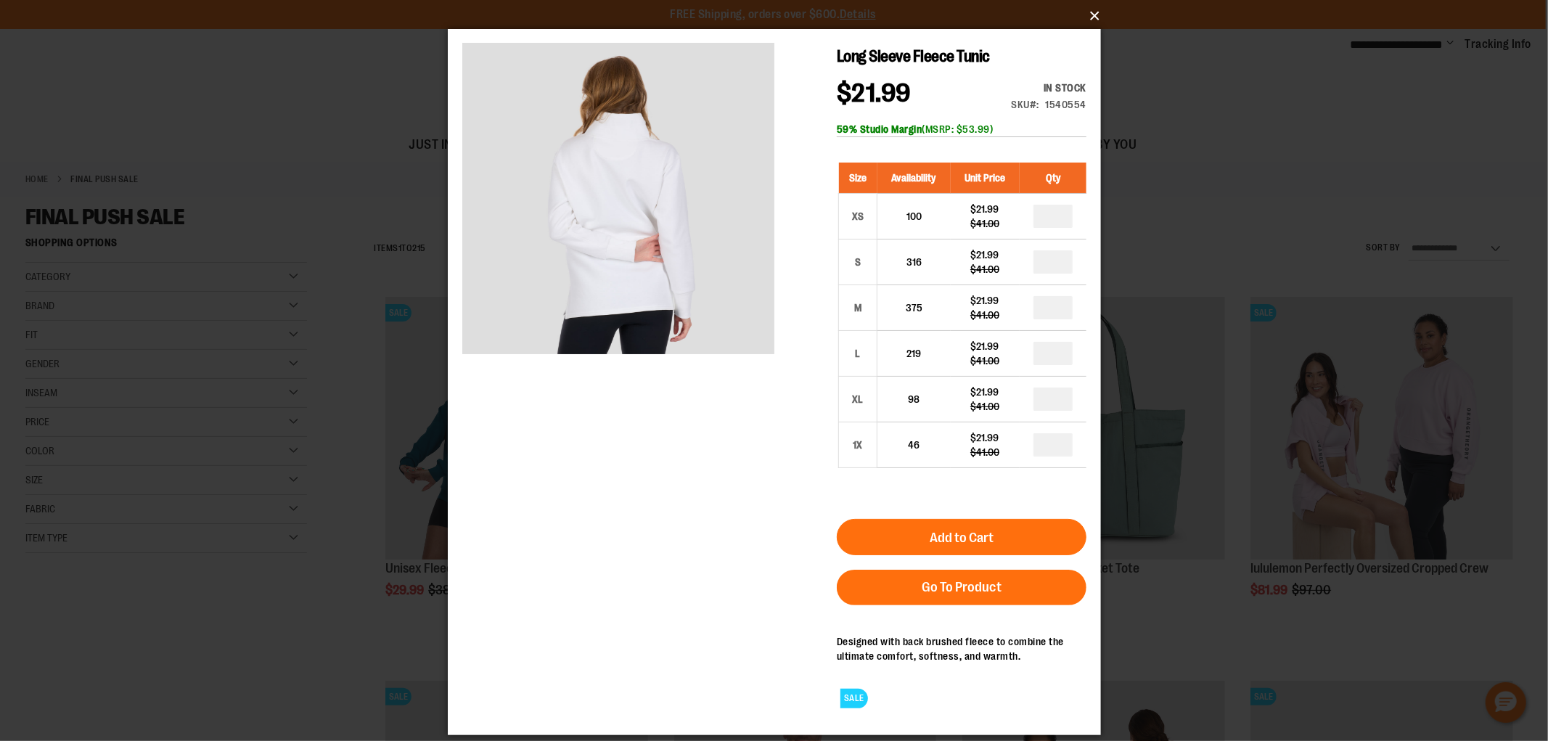
click at [1086, 18] on button "×" at bounding box center [778, 16] width 653 height 32
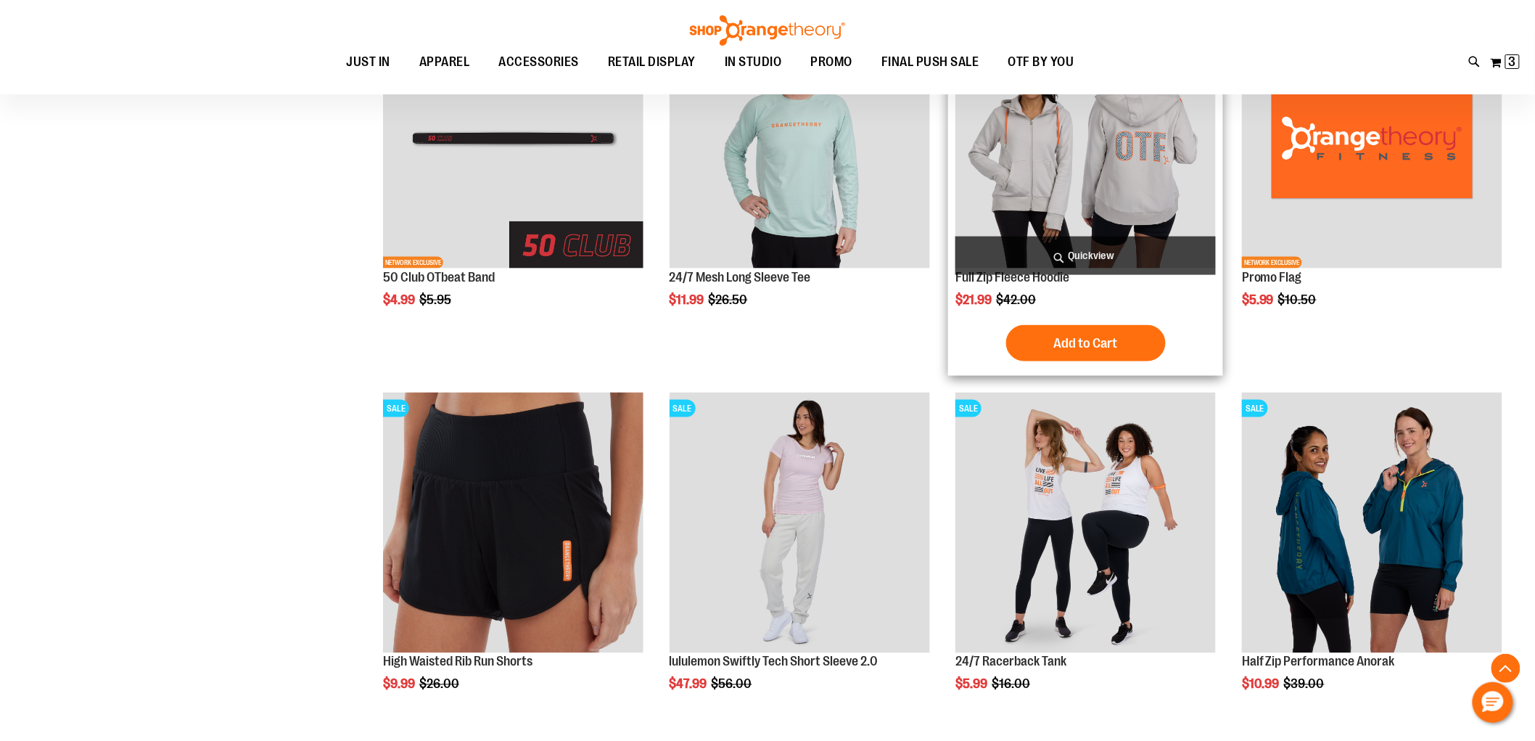
scroll to position [726, 0]
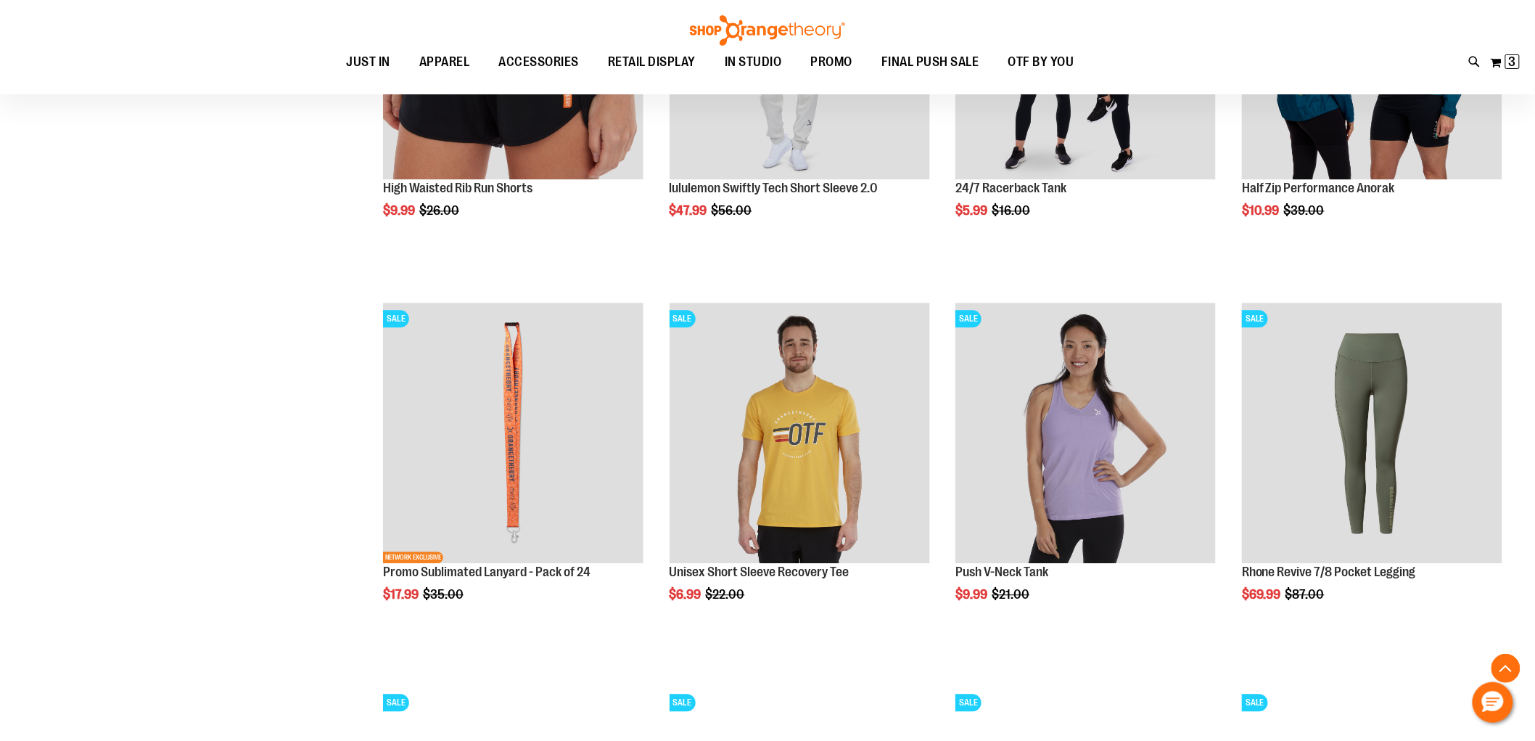
scroll to position [1483, 0]
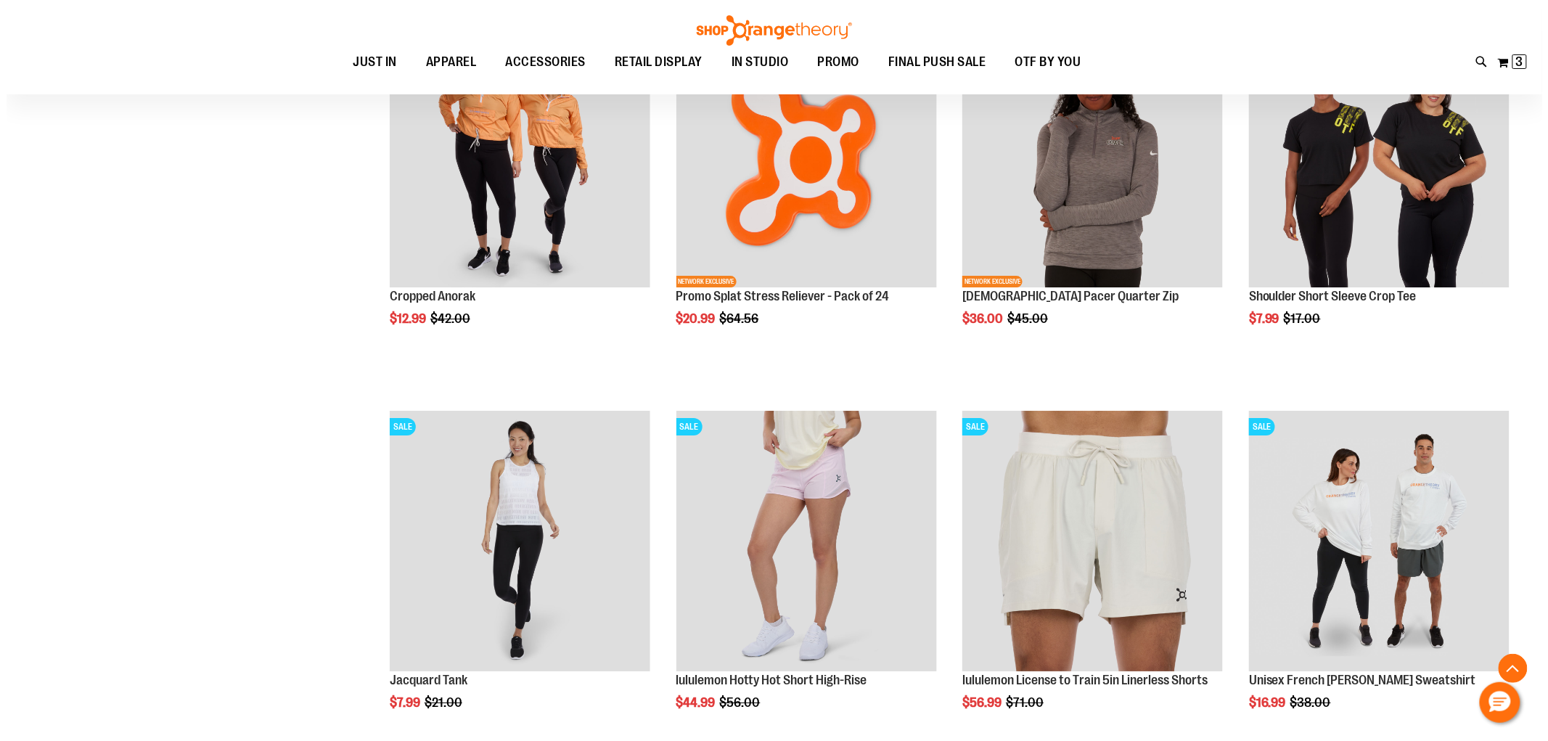
scroll to position [1887, 0]
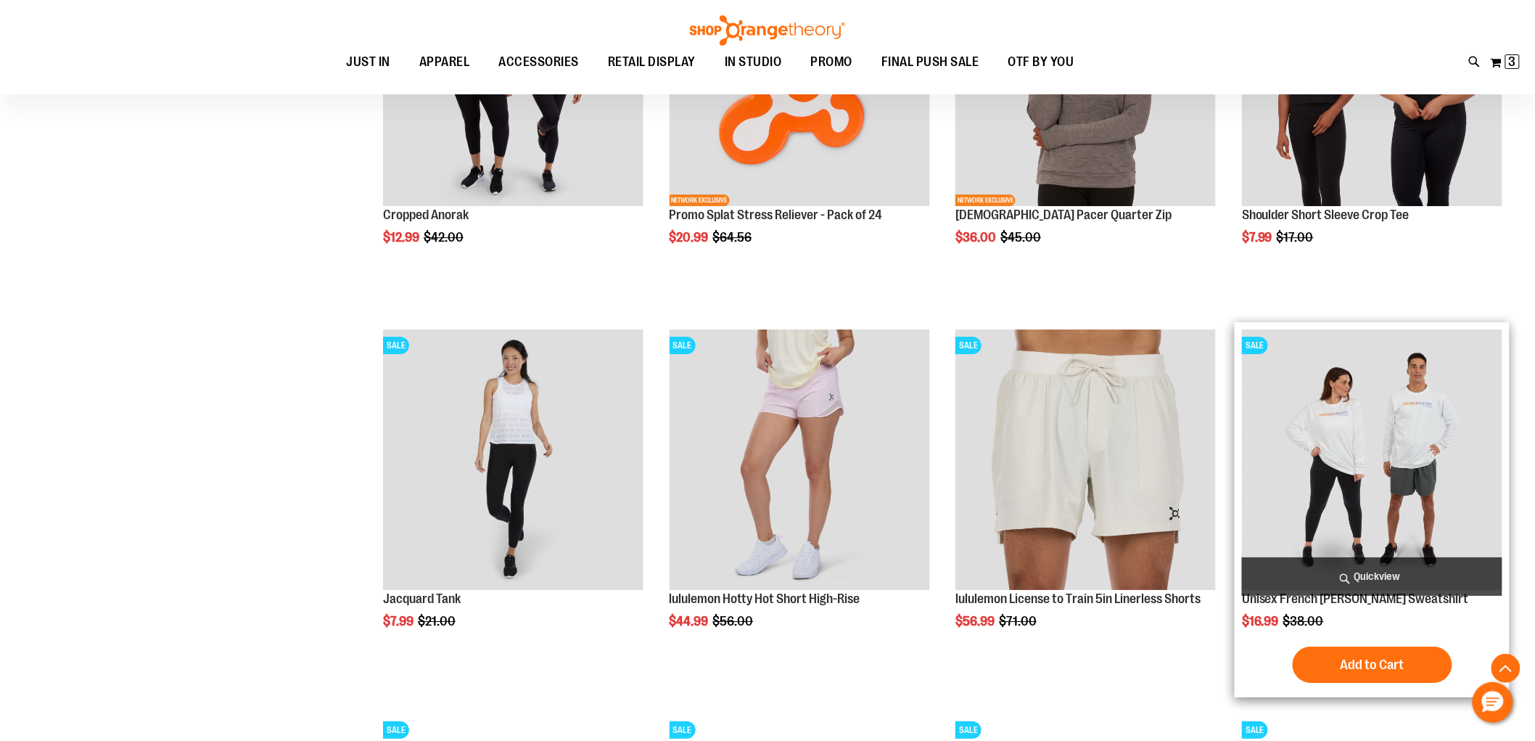
click at [1384, 574] on span "Quickview" at bounding box center [1372, 576] width 261 height 38
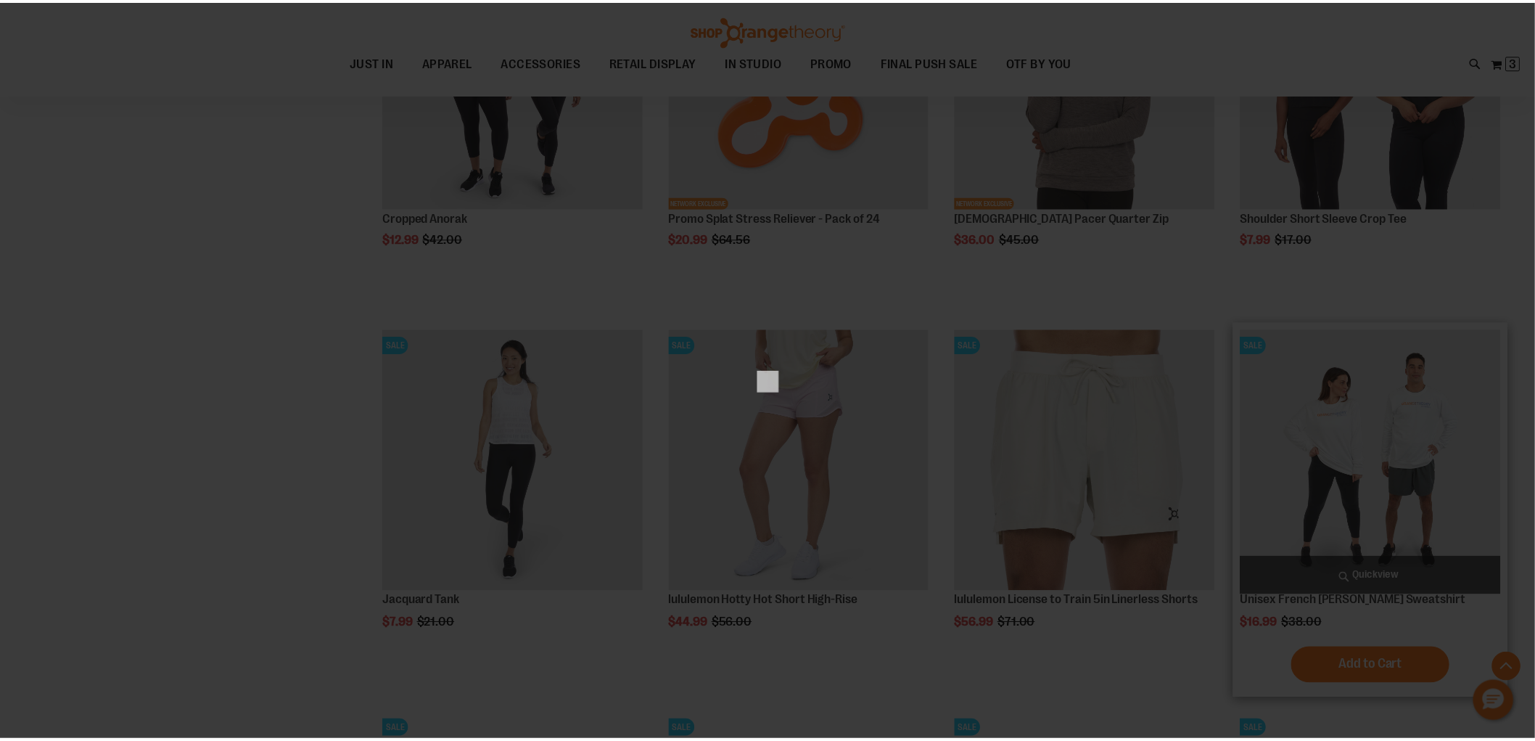
scroll to position [0, 0]
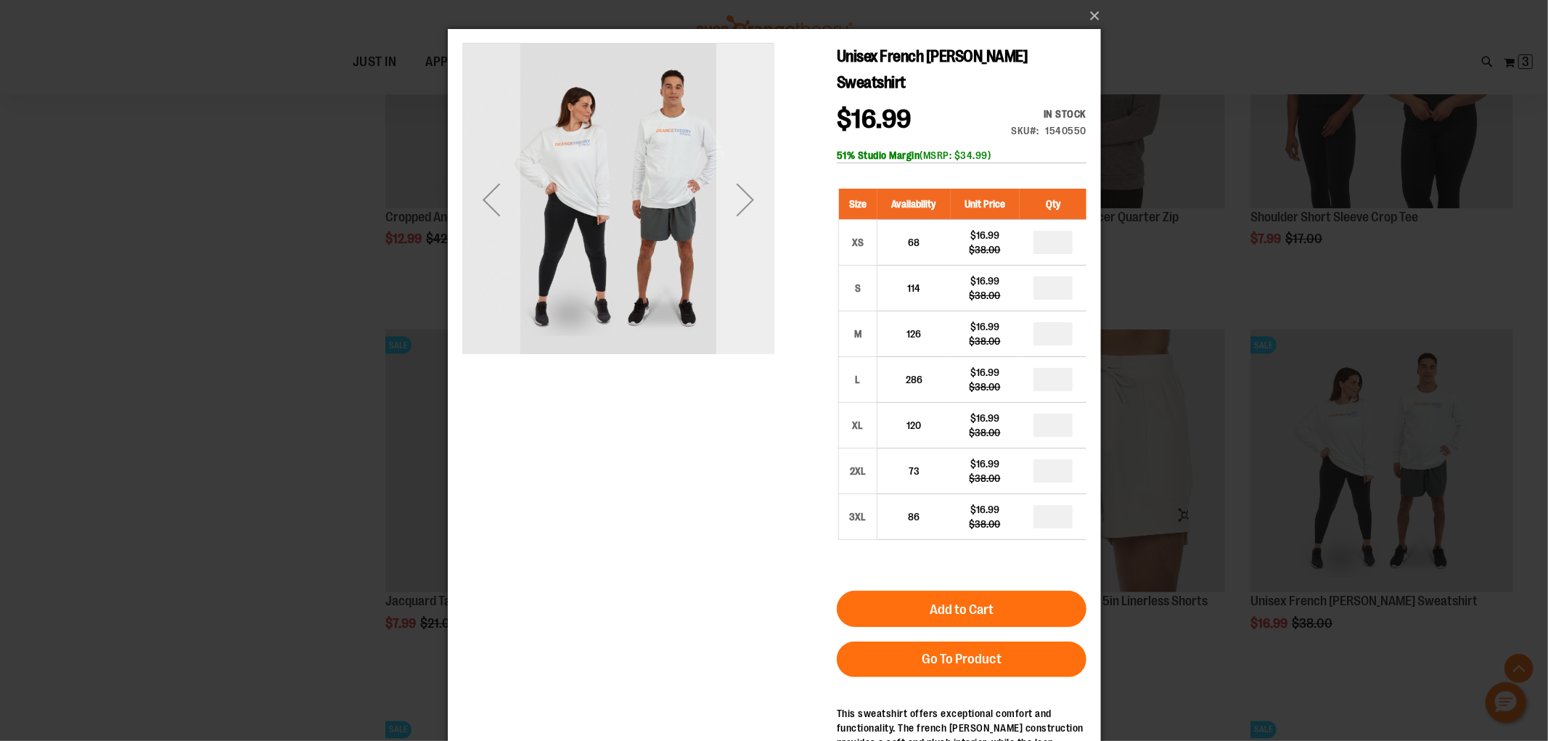
click at [748, 234] on div "Next" at bounding box center [744, 200] width 58 height 312
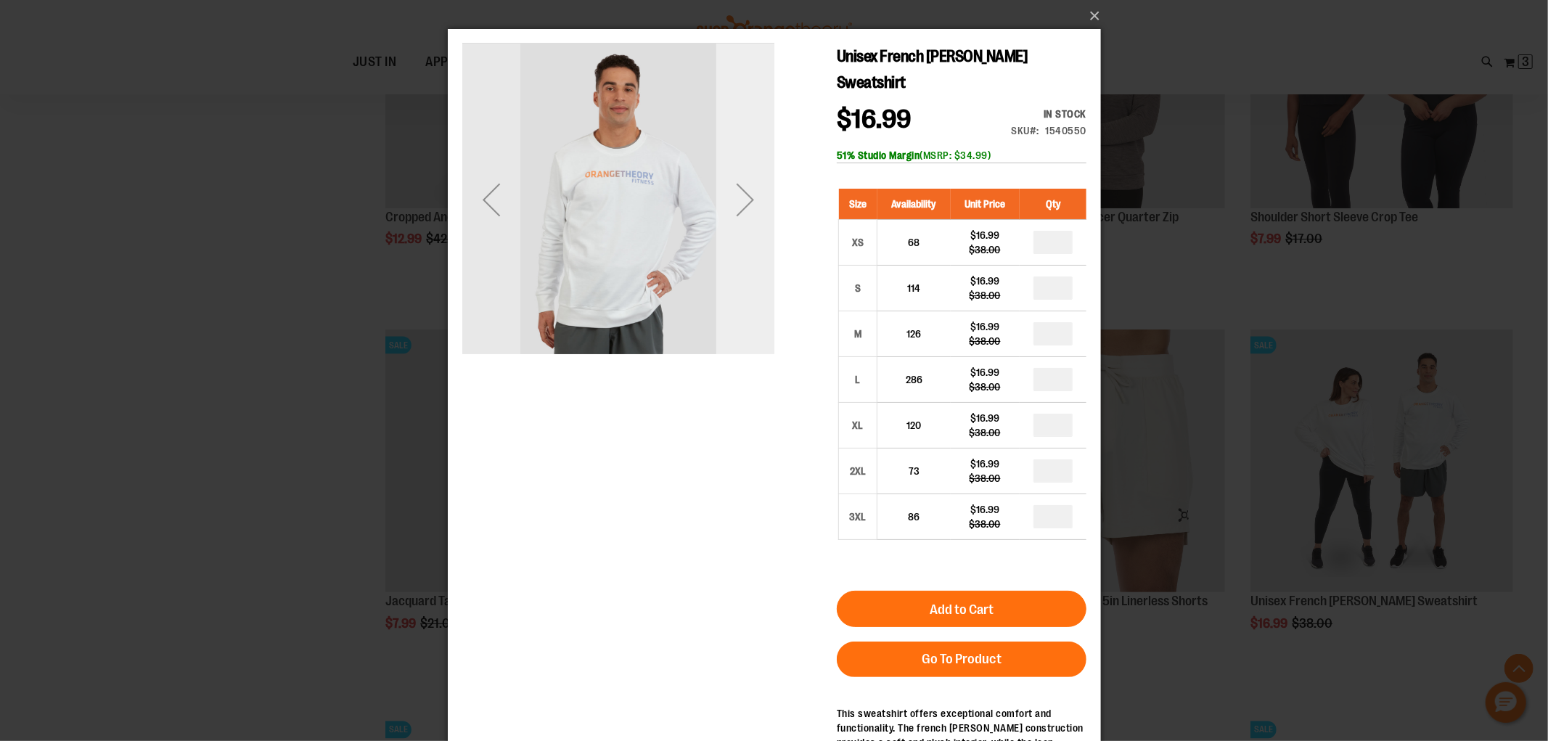
click at [748, 234] on div "Next" at bounding box center [744, 200] width 58 height 312
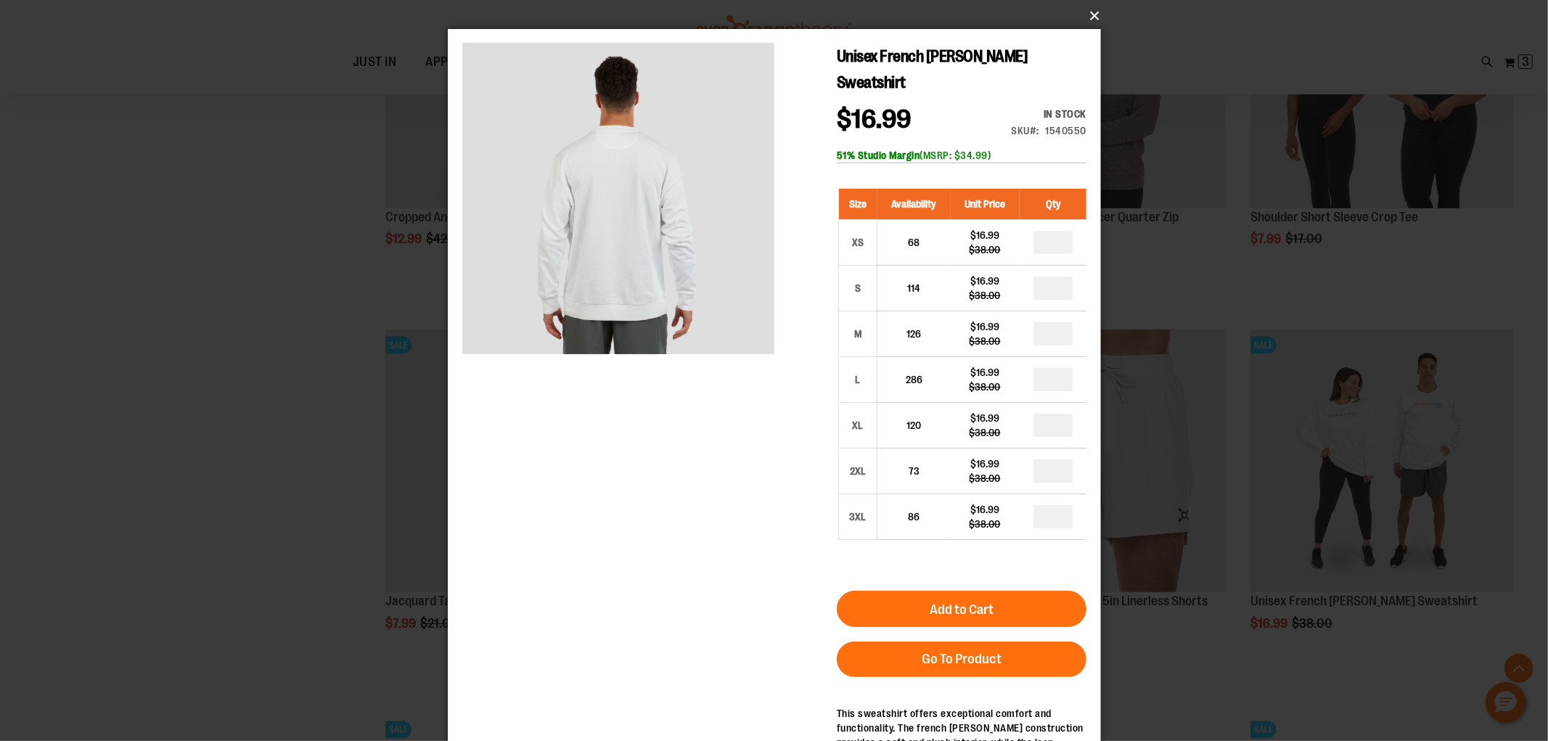
click at [1093, 20] on button "×" at bounding box center [778, 16] width 653 height 32
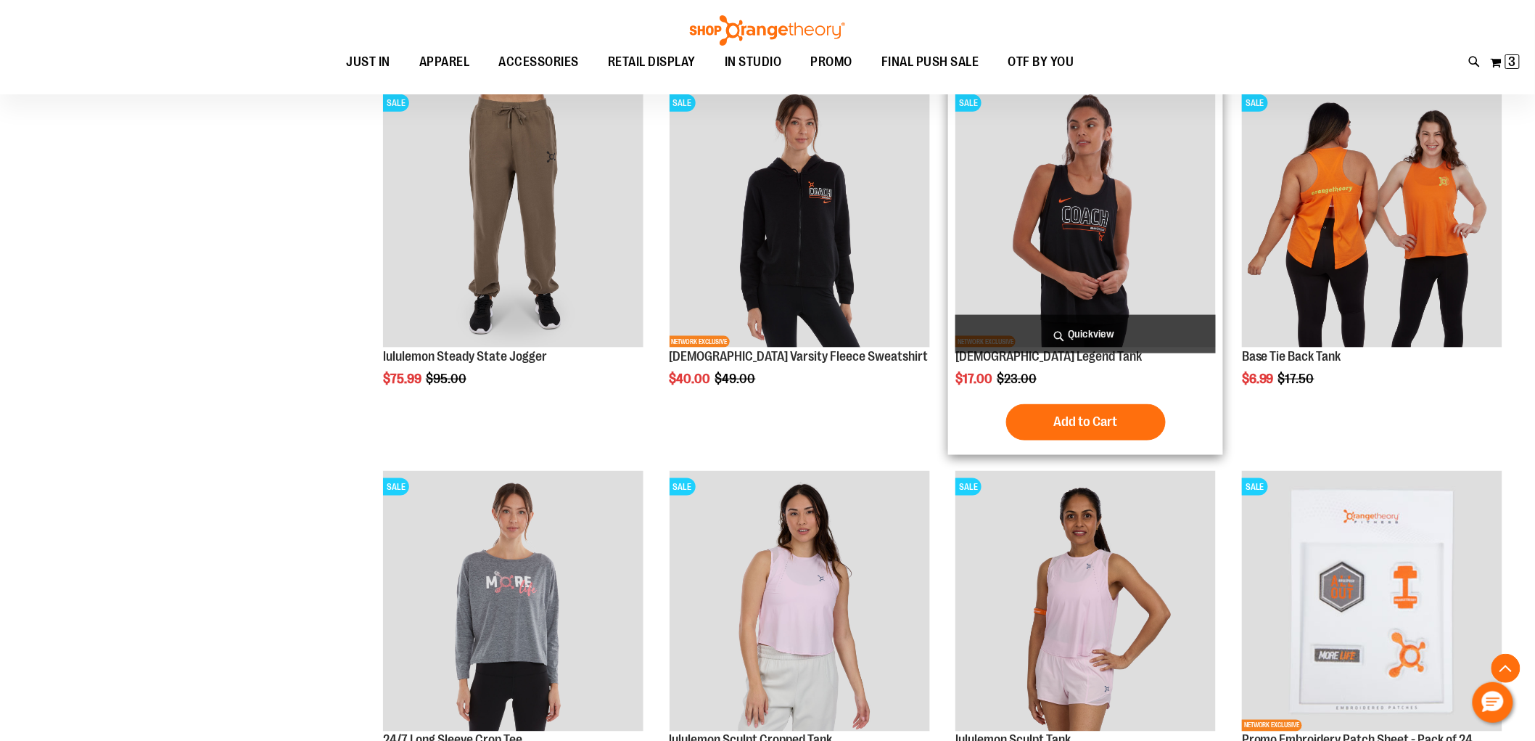
scroll to position [3176, 0]
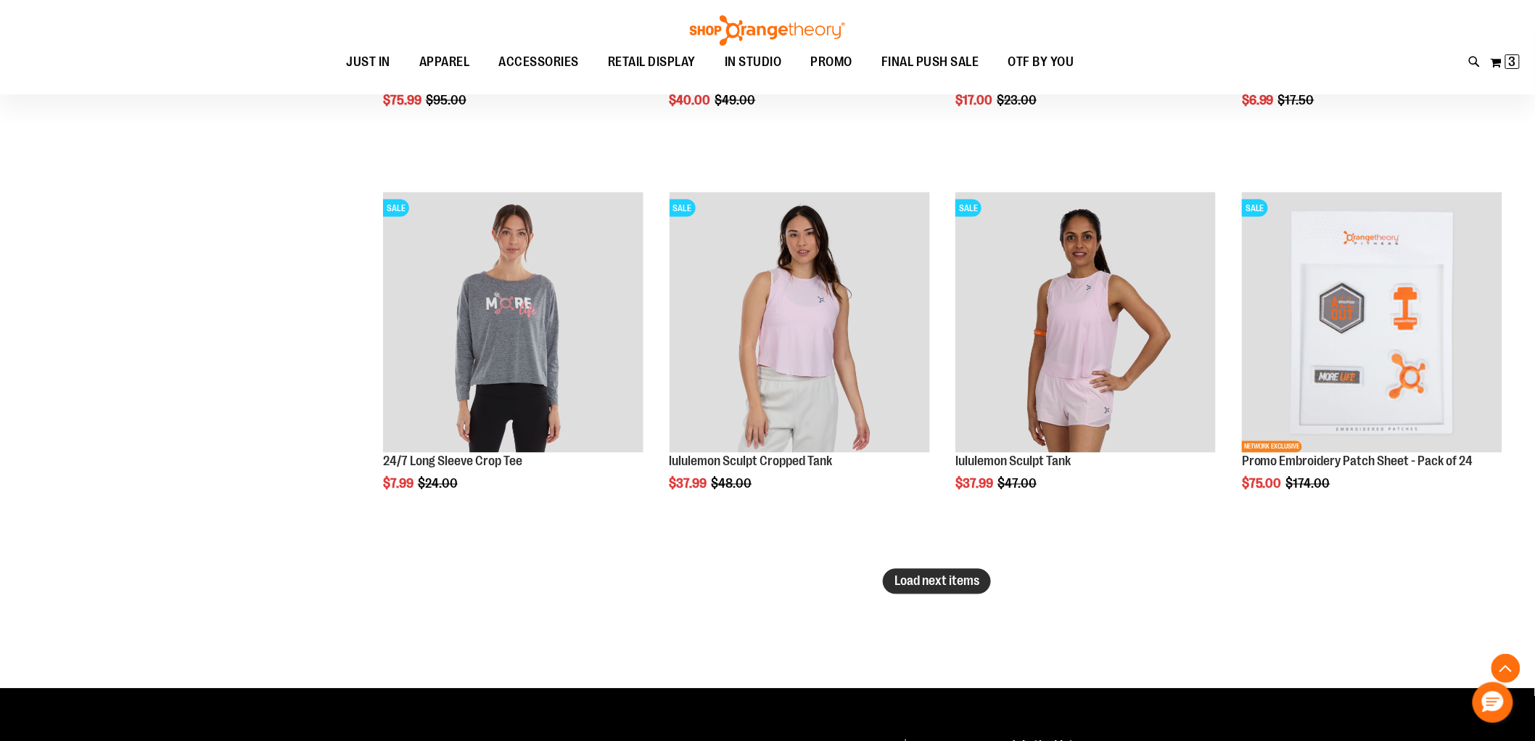
click at [903, 584] on span "Load next items" at bounding box center [937, 581] width 85 height 15
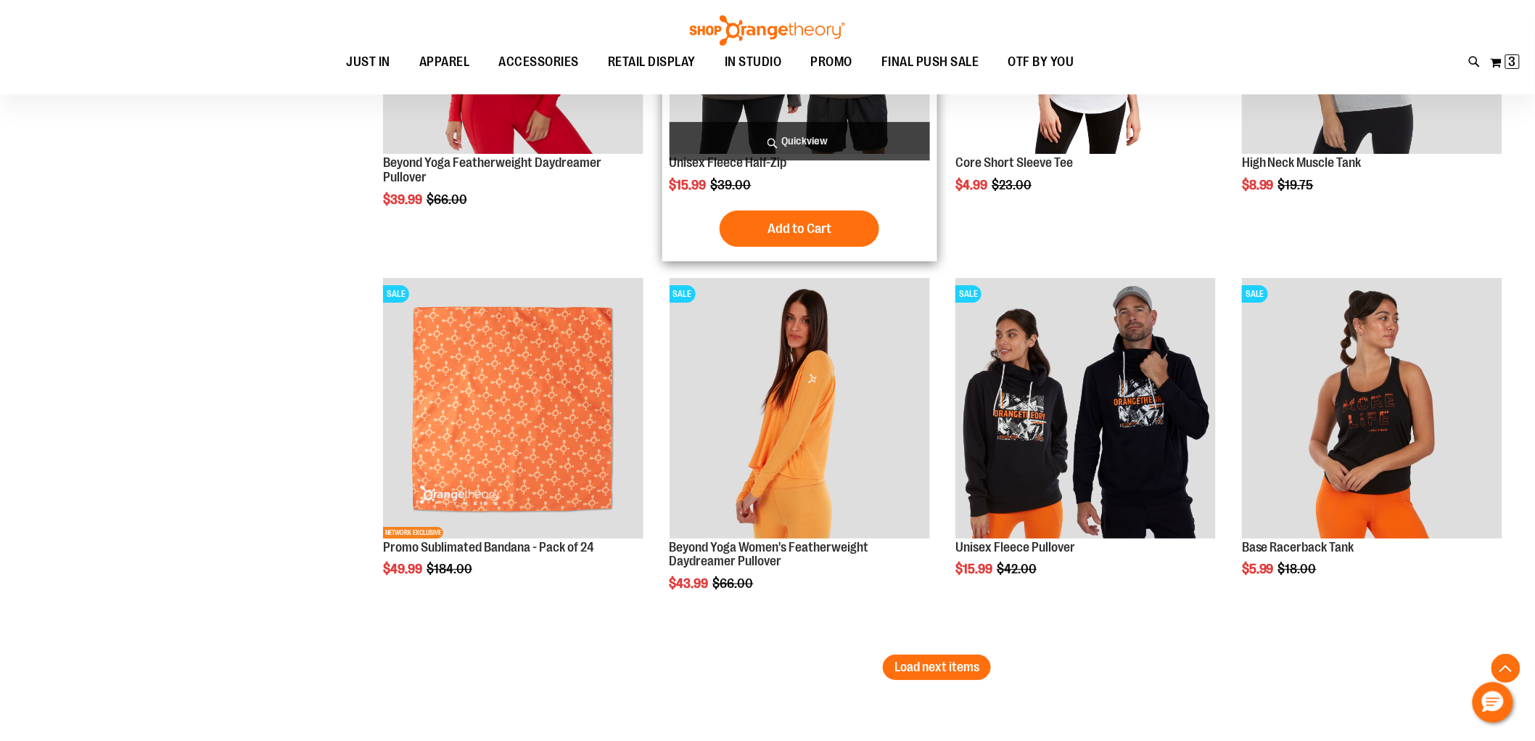
scroll to position [4305, 0]
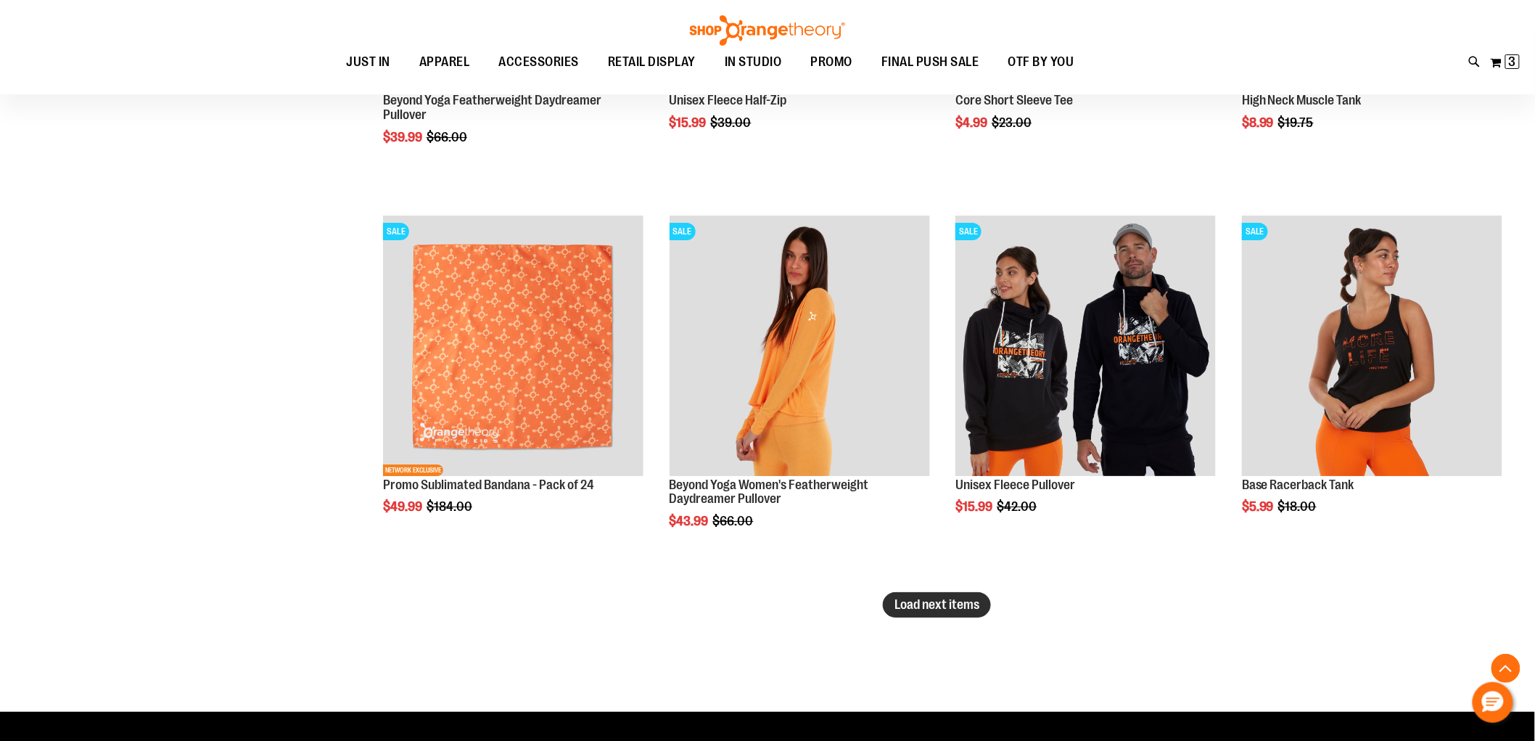
click at [961, 607] on span "Load next items" at bounding box center [937, 604] width 85 height 15
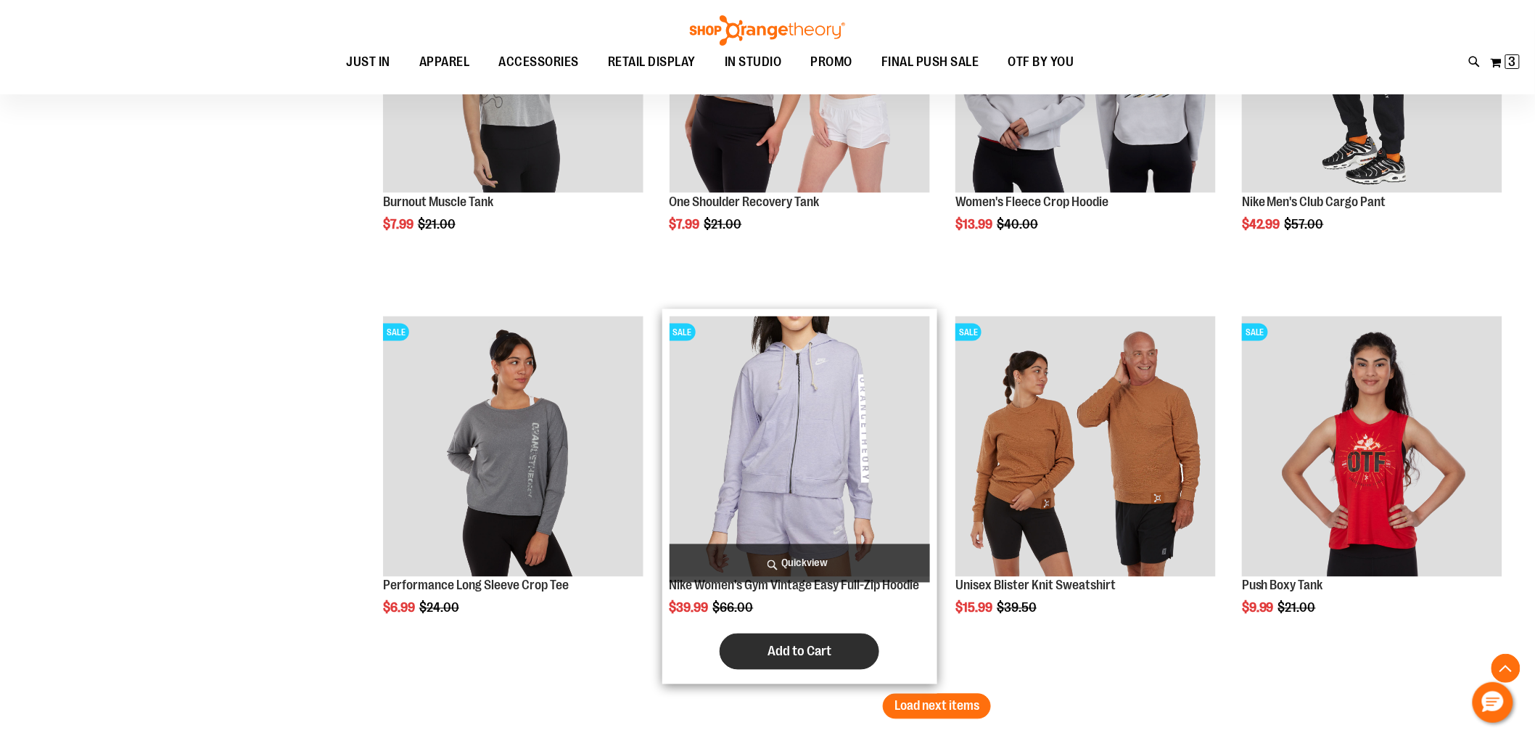
scroll to position [5595, 0]
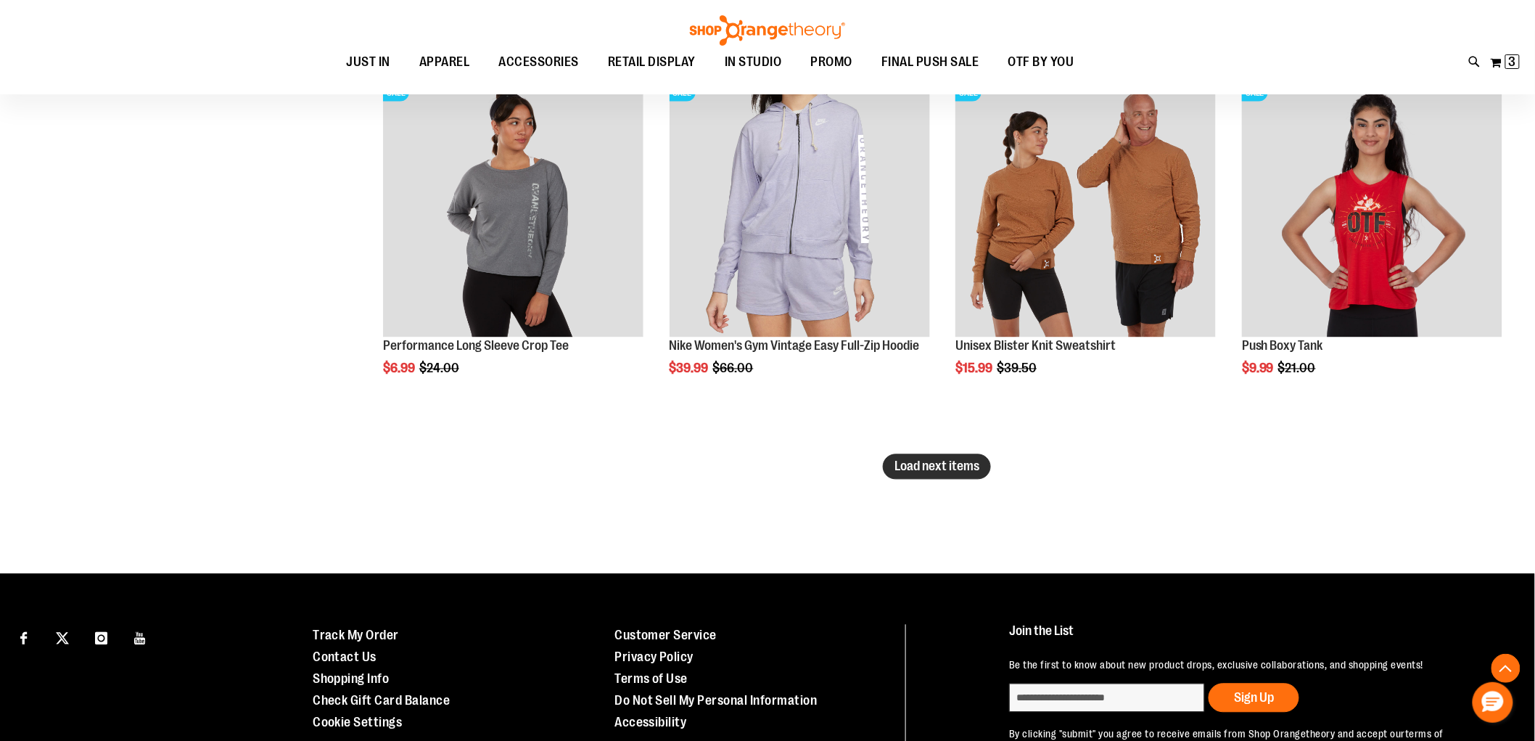
click at [953, 473] on span "Load next items" at bounding box center [937, 466] width 85 height 15
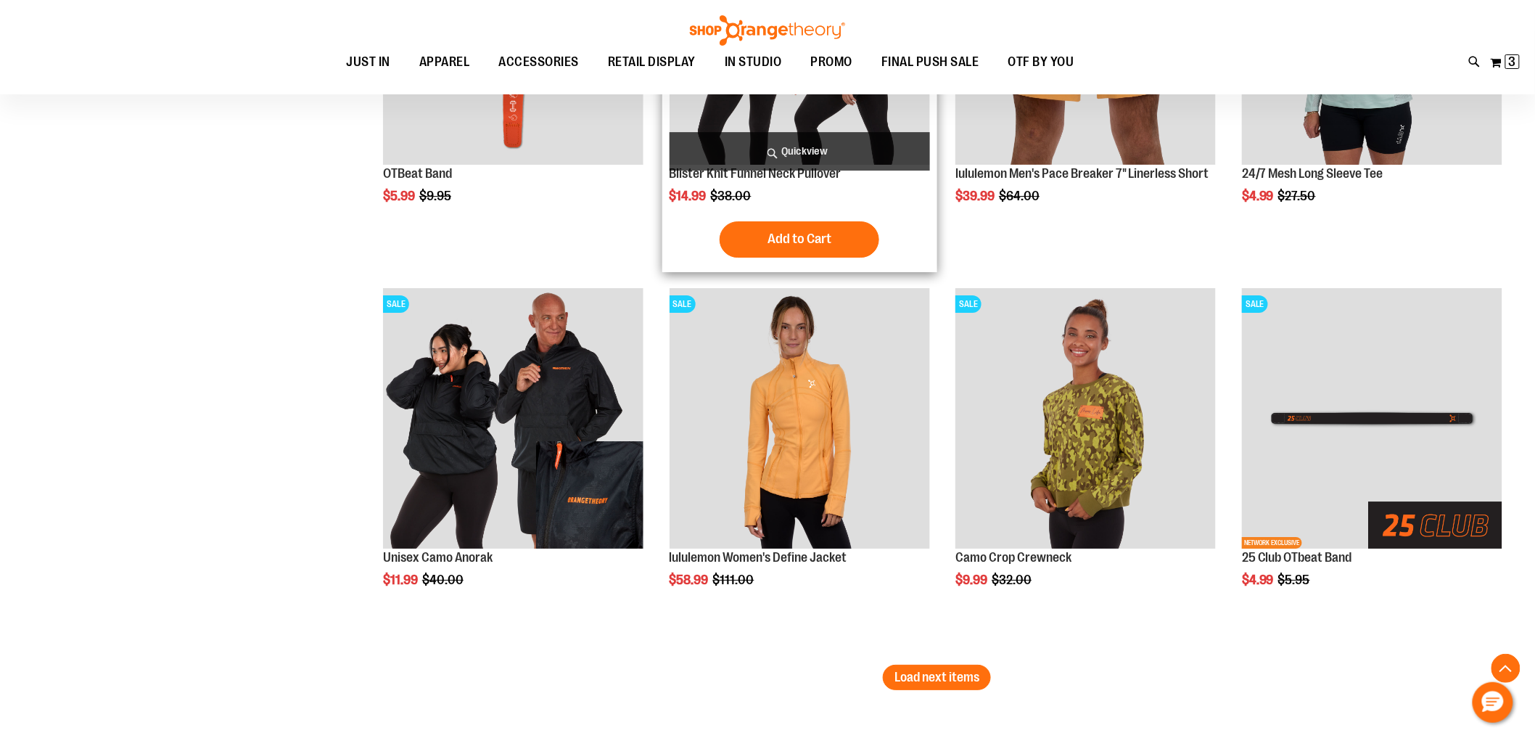
scroll to position [6563, 0]
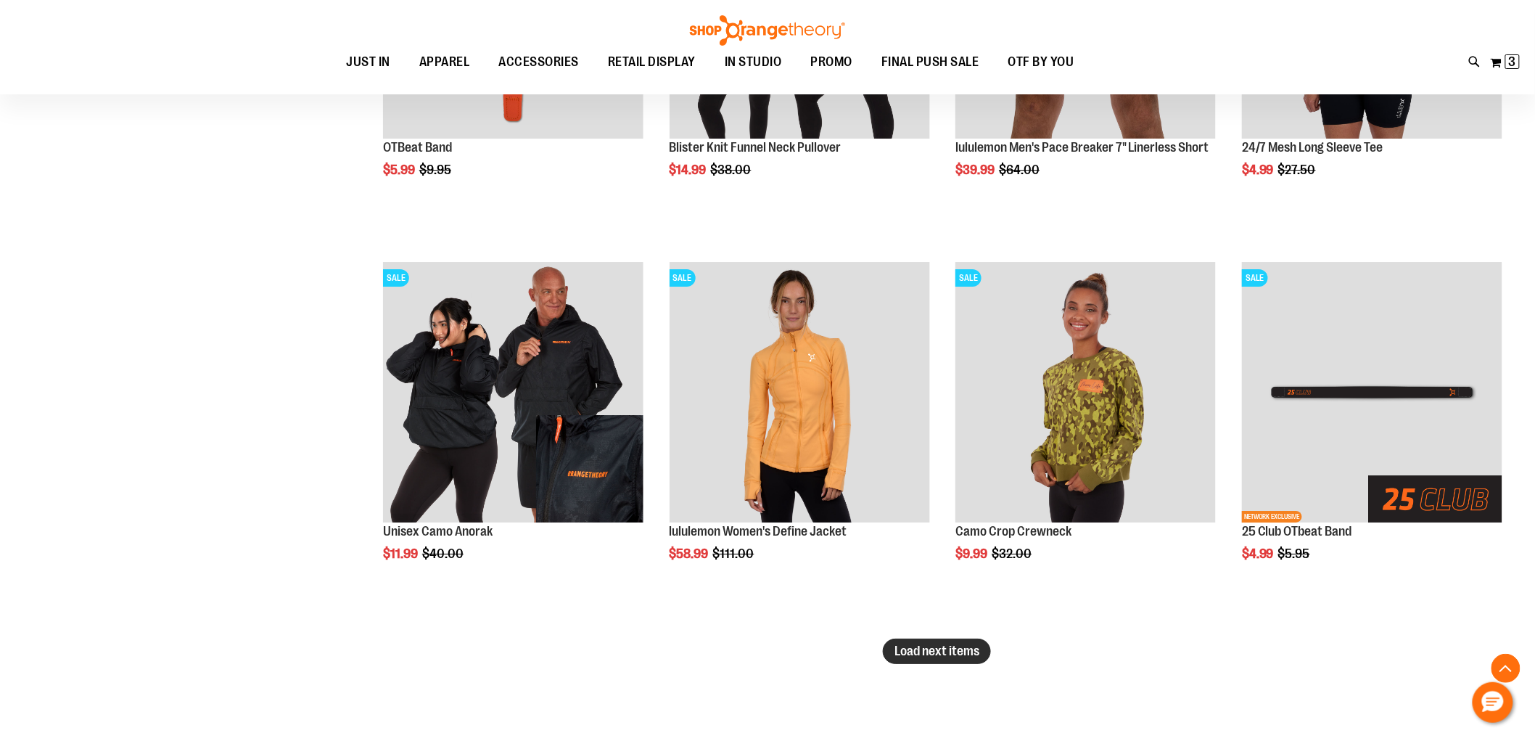
click at [946, 639] on button "Load next items" at bounding box center [937, 651] width 108 height 25
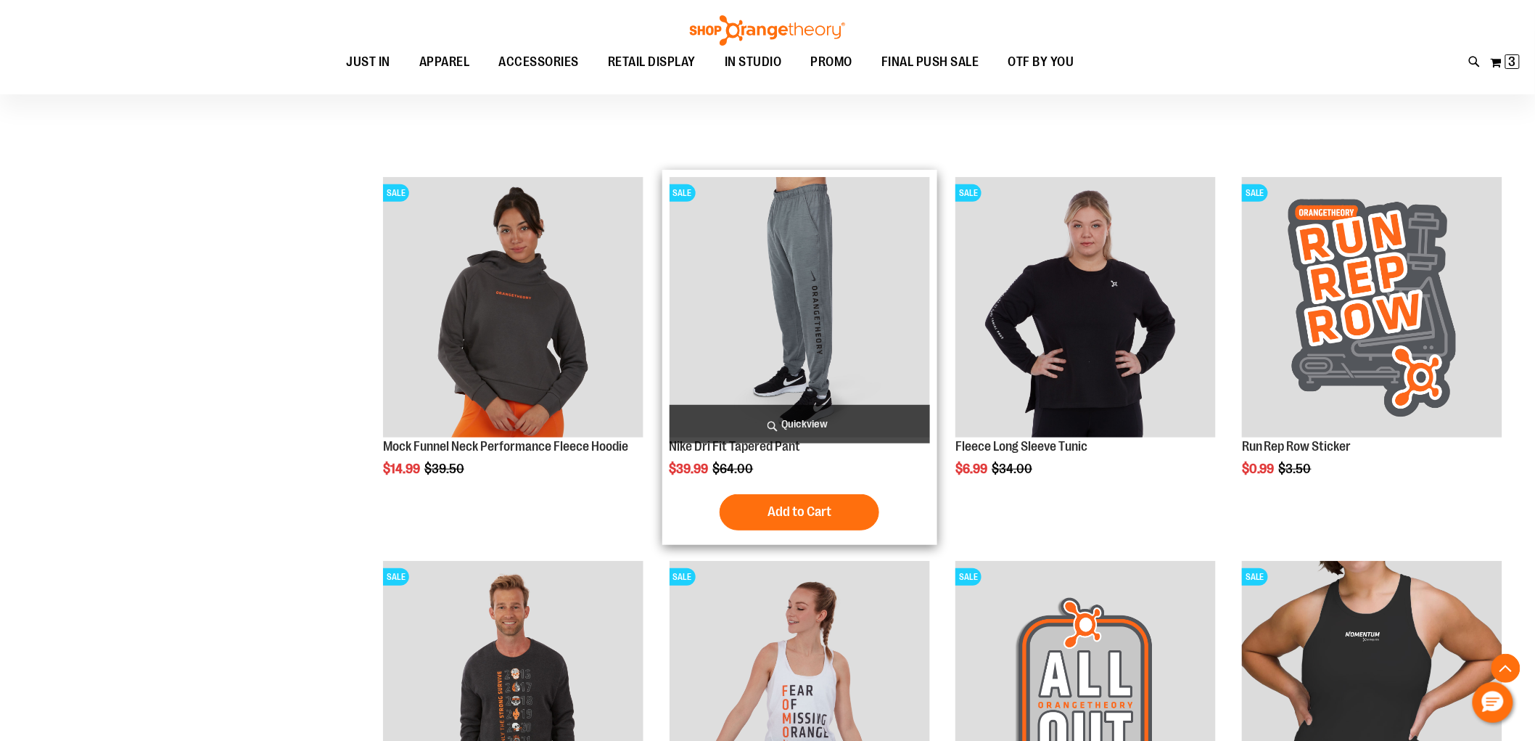
scroll to position [7047, 0]
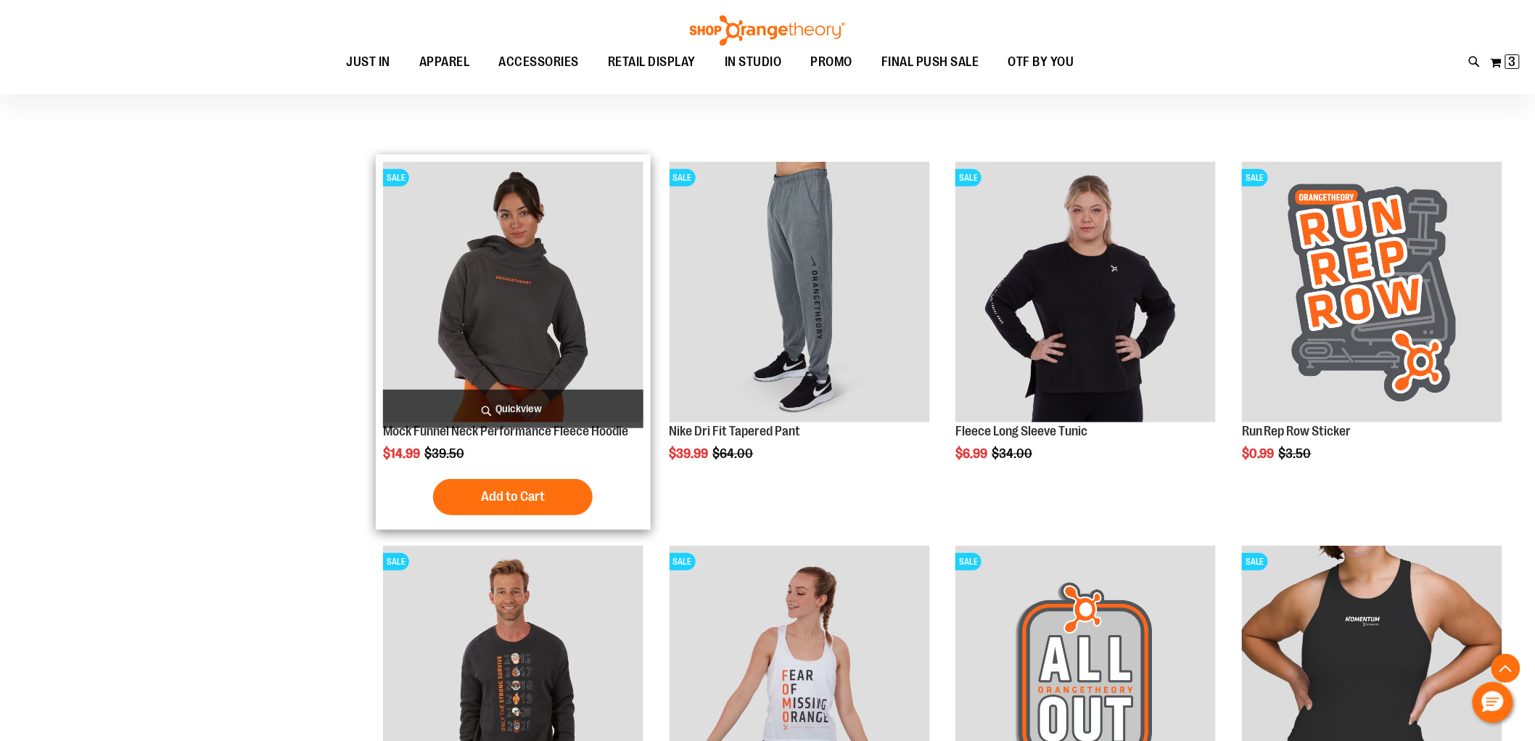
click at [535, 332] on img "product" at bounding box center [513, 292] width 261 height 261
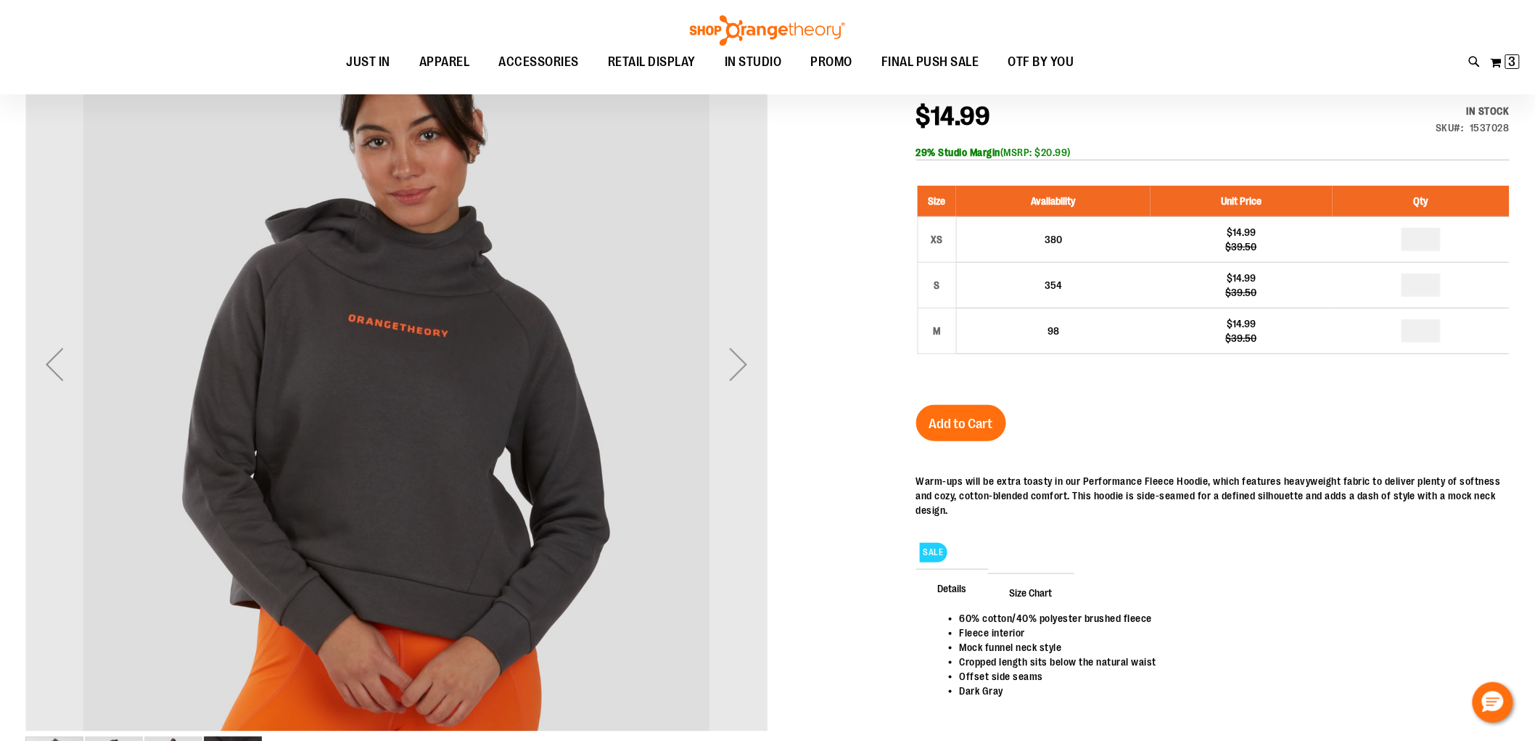
scroll to position [242, 0]
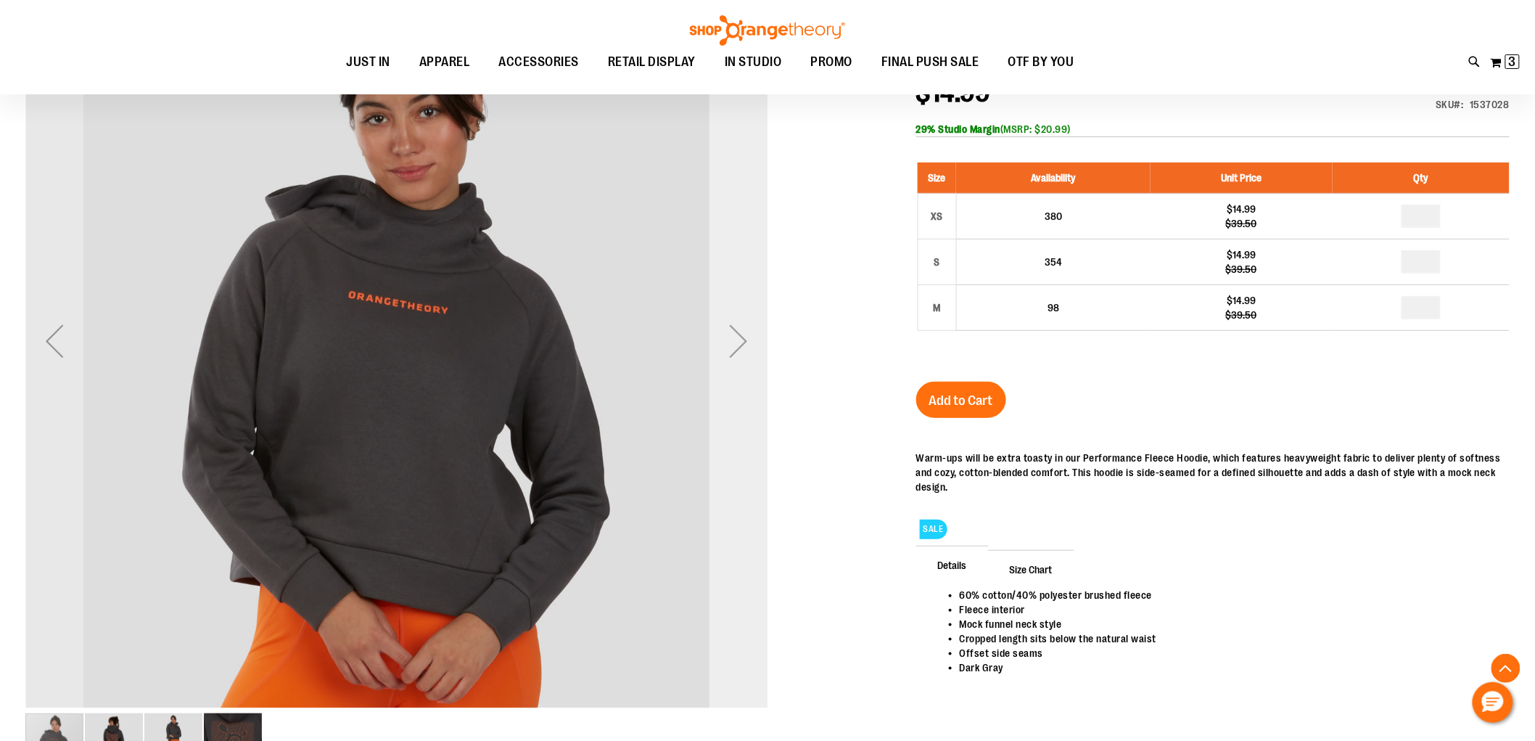
type input "**********"
click at [746, 383] on div "Next" at bounding box center [739, 341] width 58 height 742
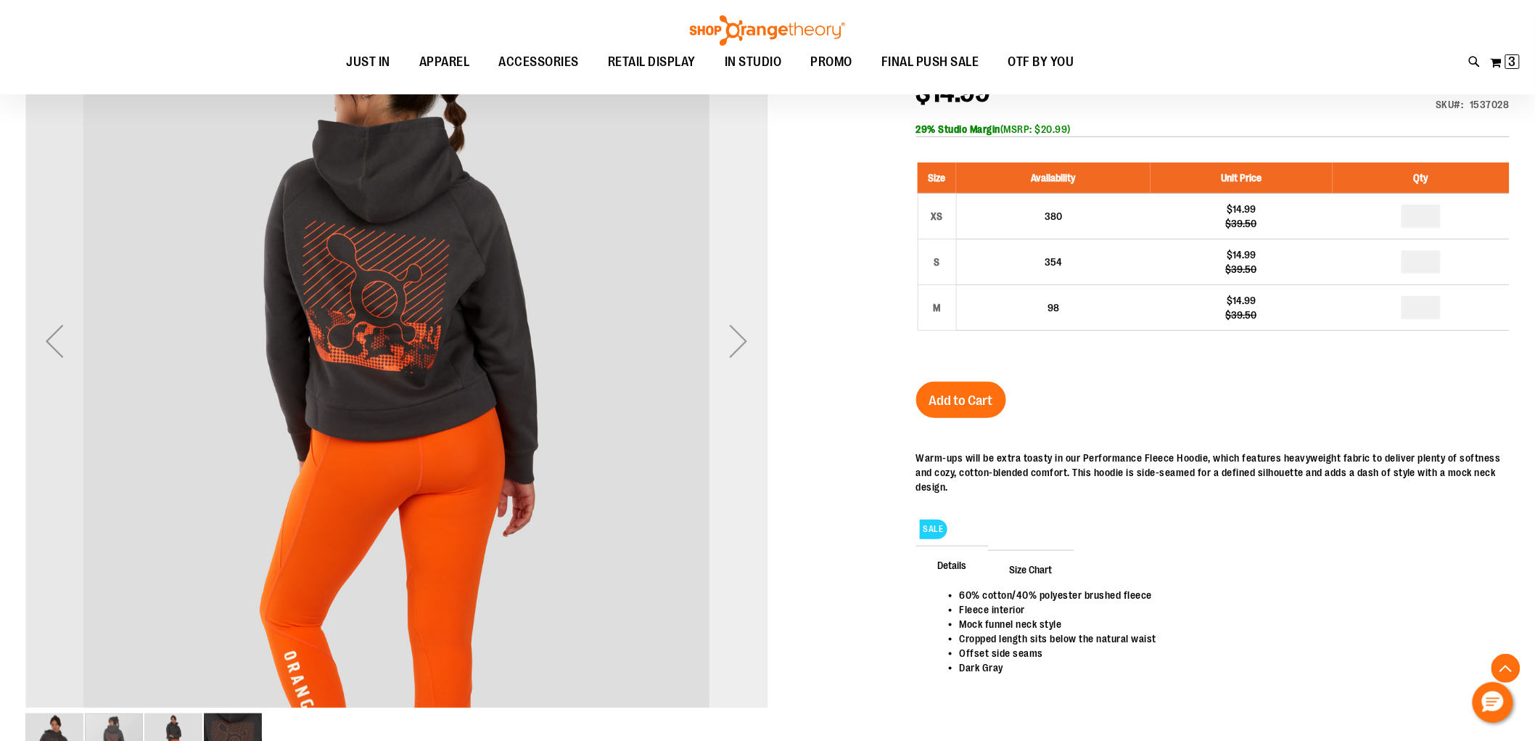
click at [738, 385] on div "Next" at bounding box center [739, 341] width 58 height 742
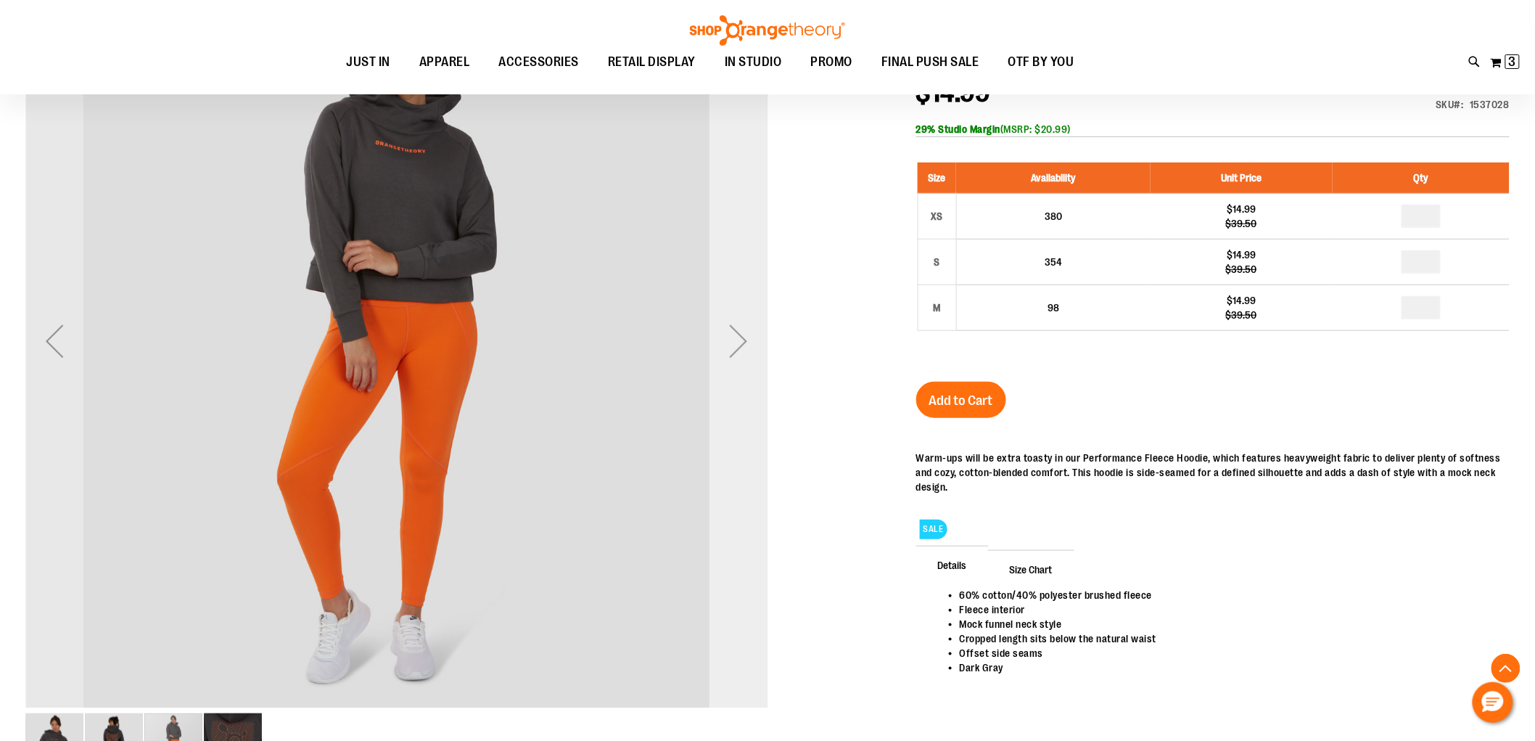
click at [738, 385] on div "Next" at bounding box center [739, 341] width 58 height 742
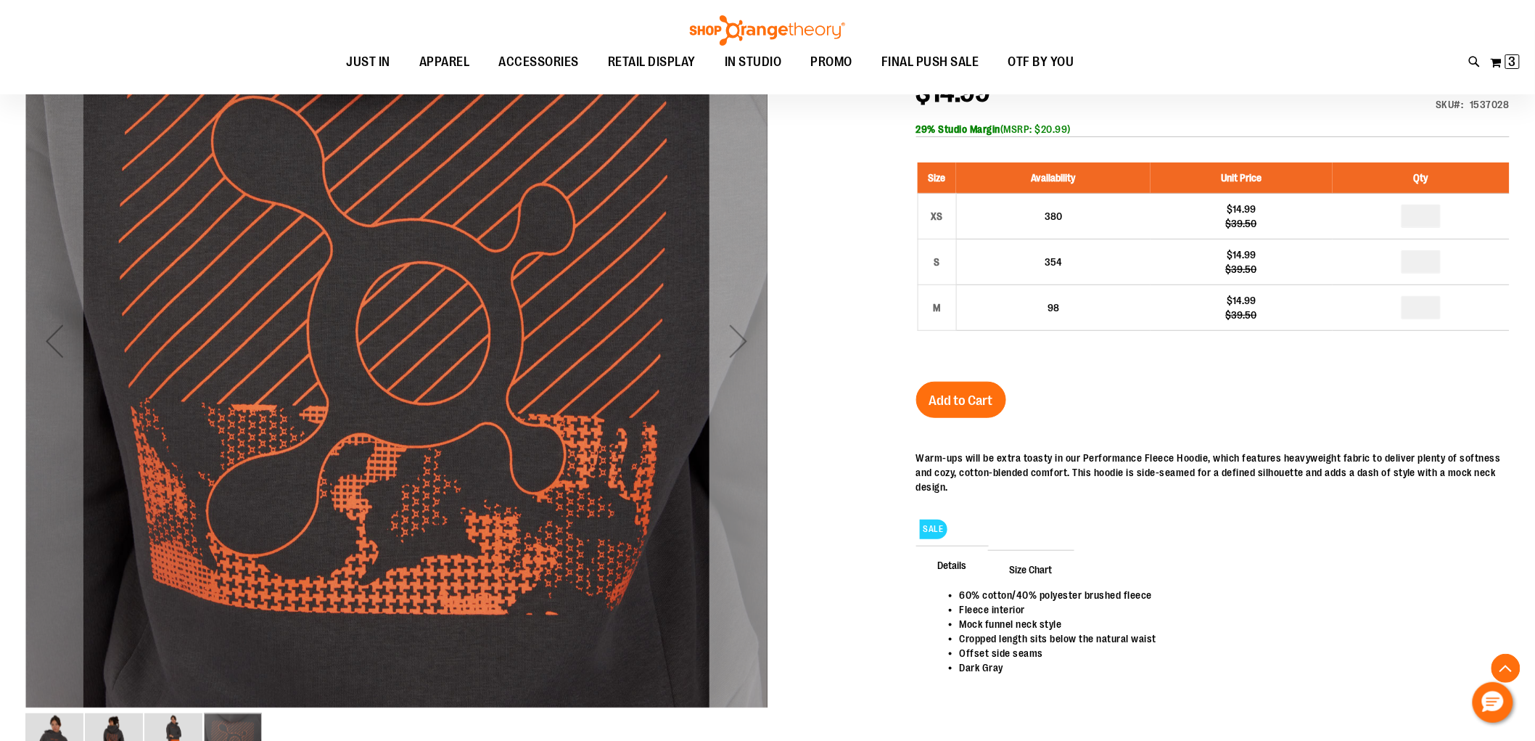
click at [738, 385] on div "Next" at bounding box center [739, 341] width 58 height 742
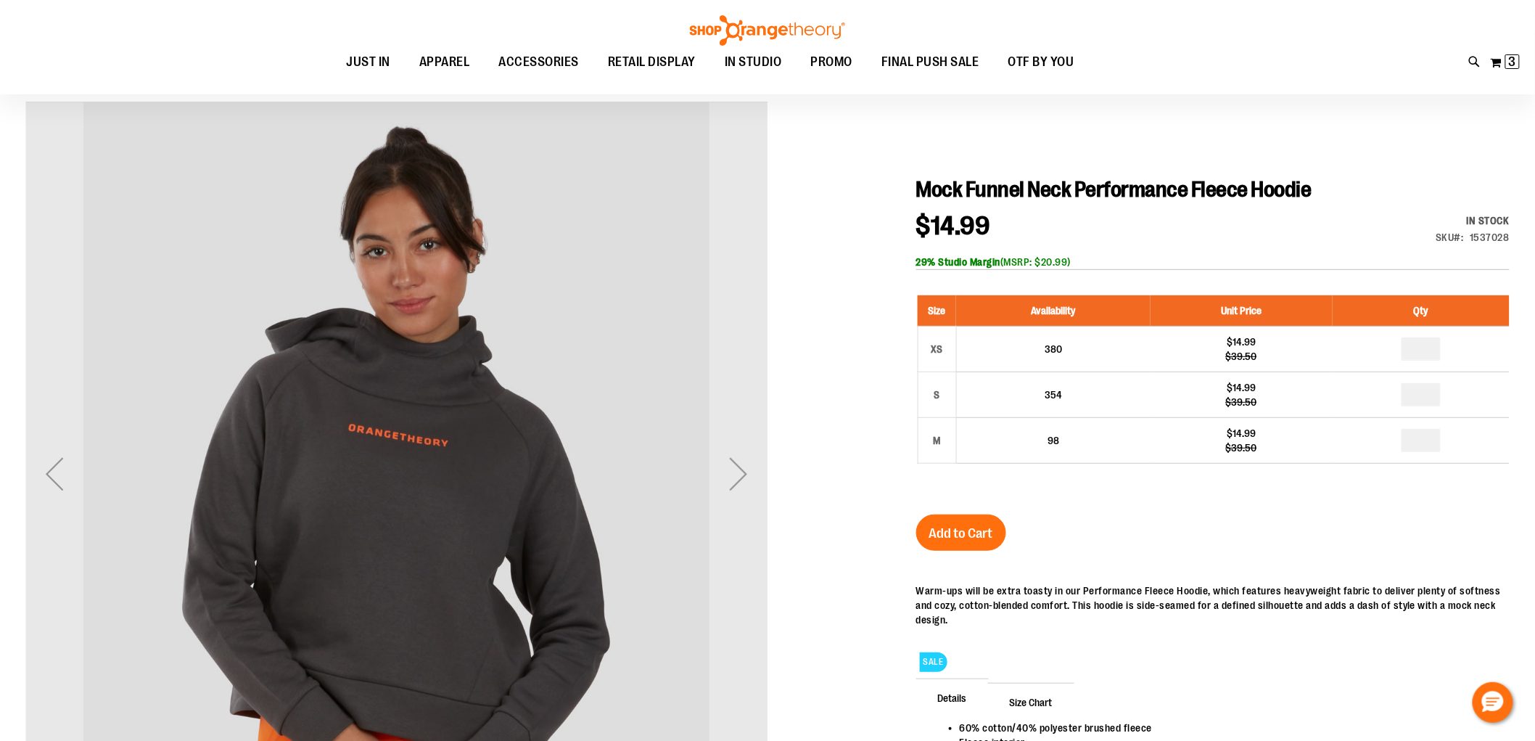
scroll to position [81, 0]
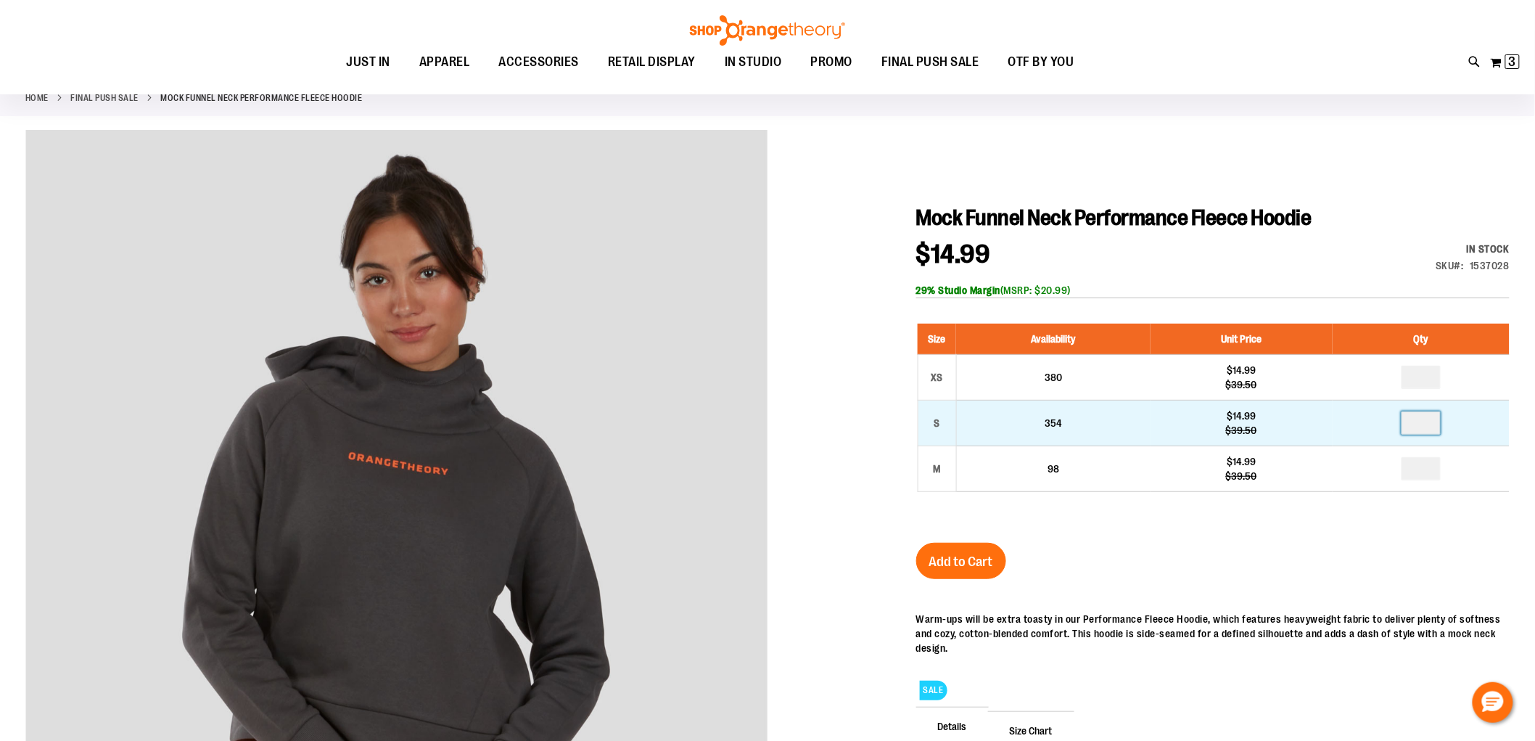
click at [1422, 425] on input "number" at bounding box center [1421, 422] width 39 height 23
type input "*"
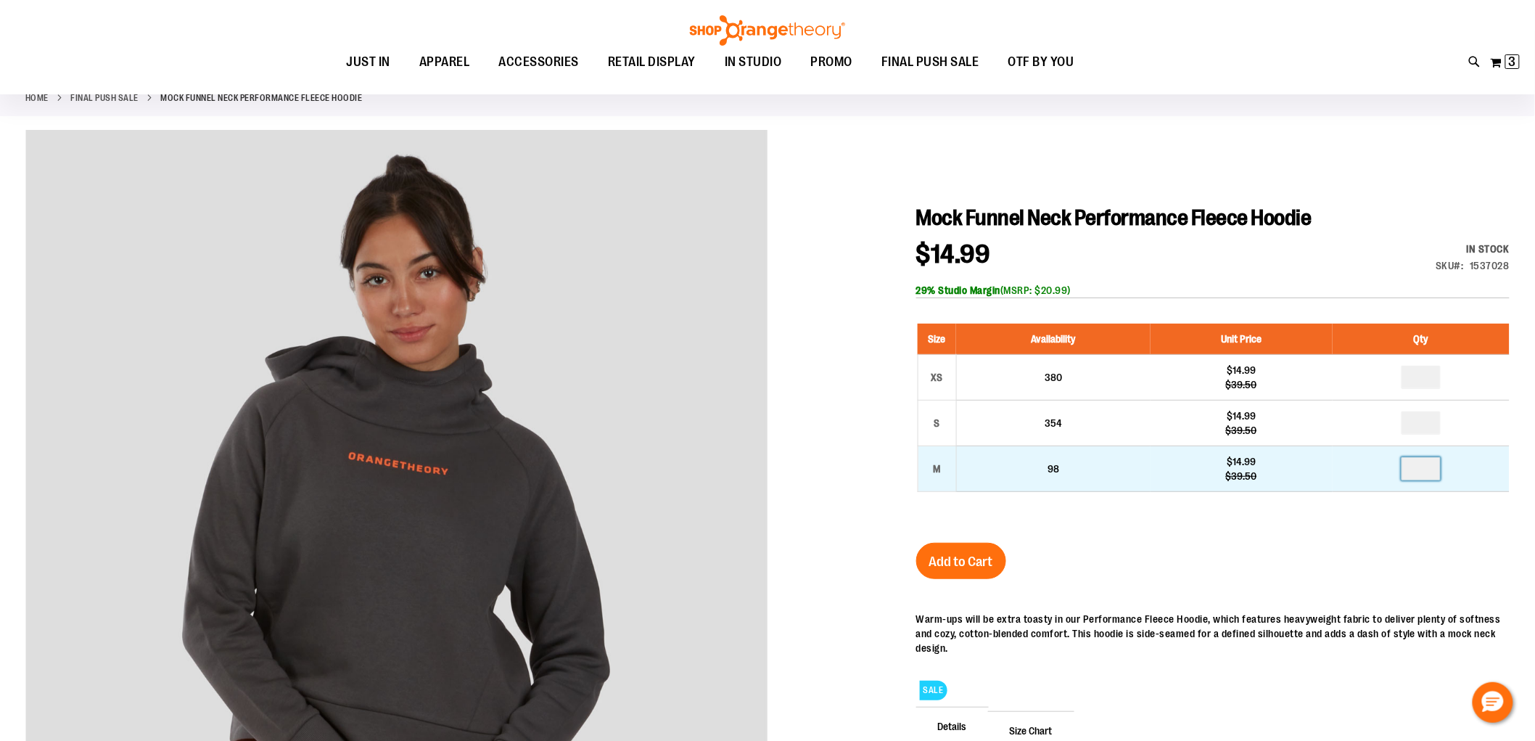
click at [1419, 472] on input "number" at bounding box center [1421, 468] width 39 height 23
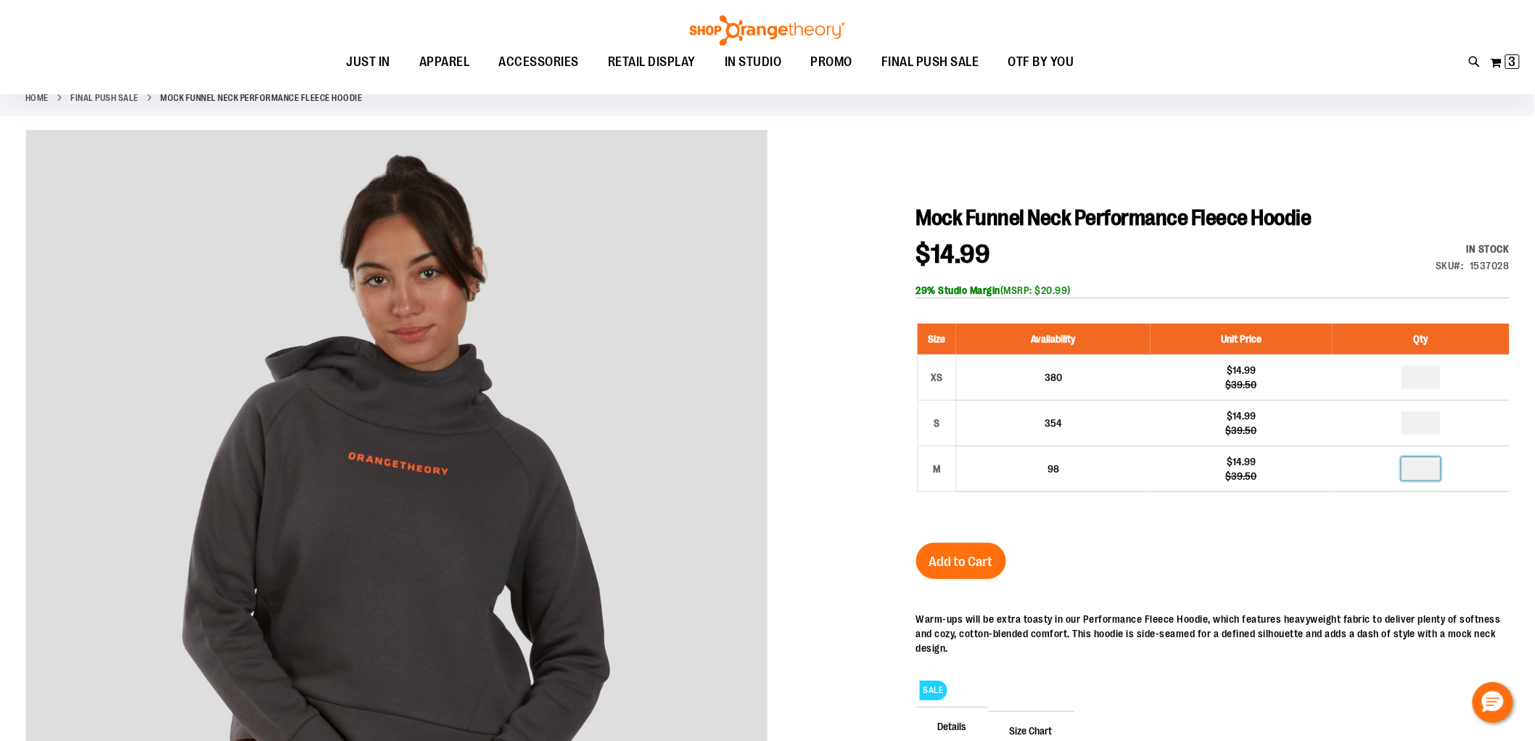
type input "*"
click at [994, 557] on button "Add to Cart" at bounding box center [961, 561] width 90 height 36
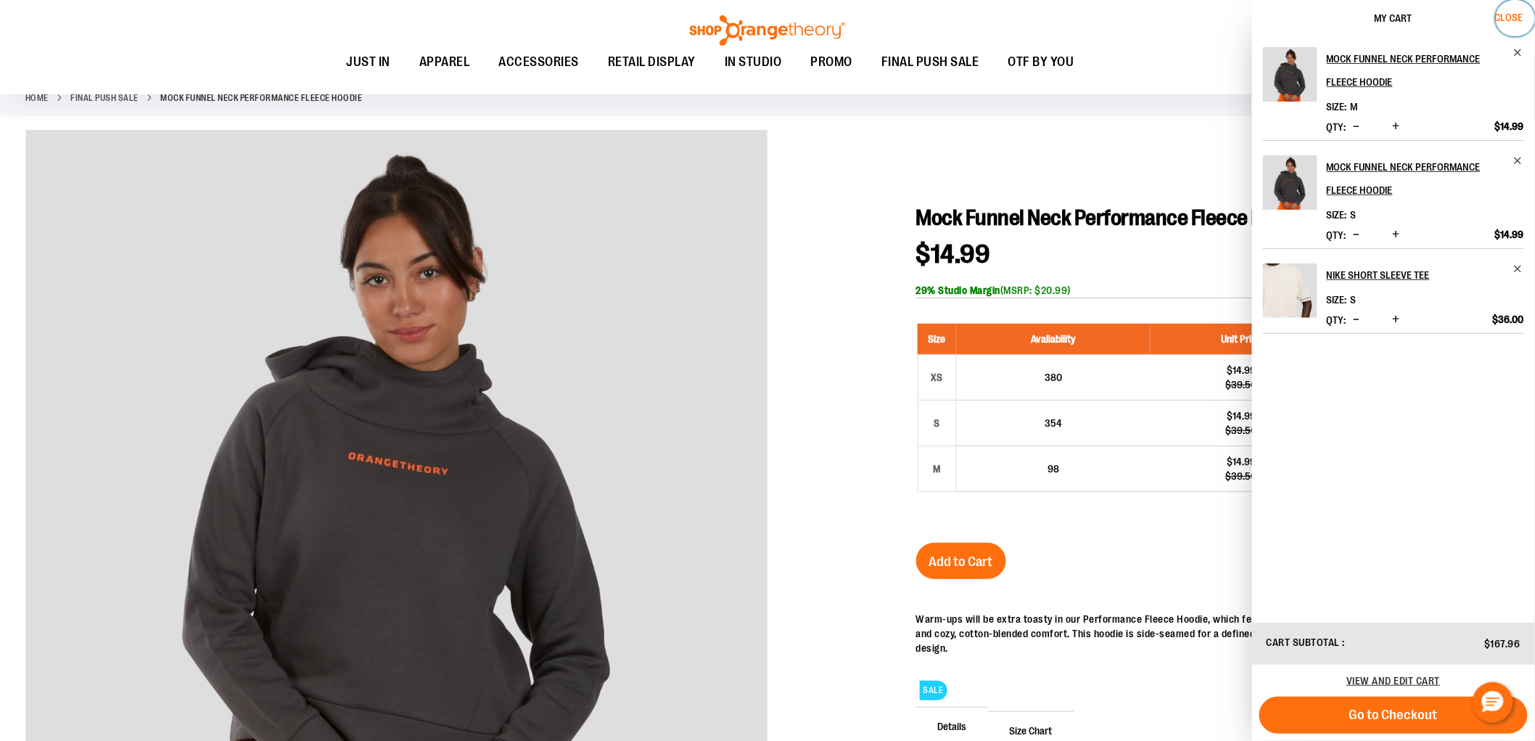
click at [1512, 22] on button "Close" at bounding box center [1515, 18] width 39 height 36
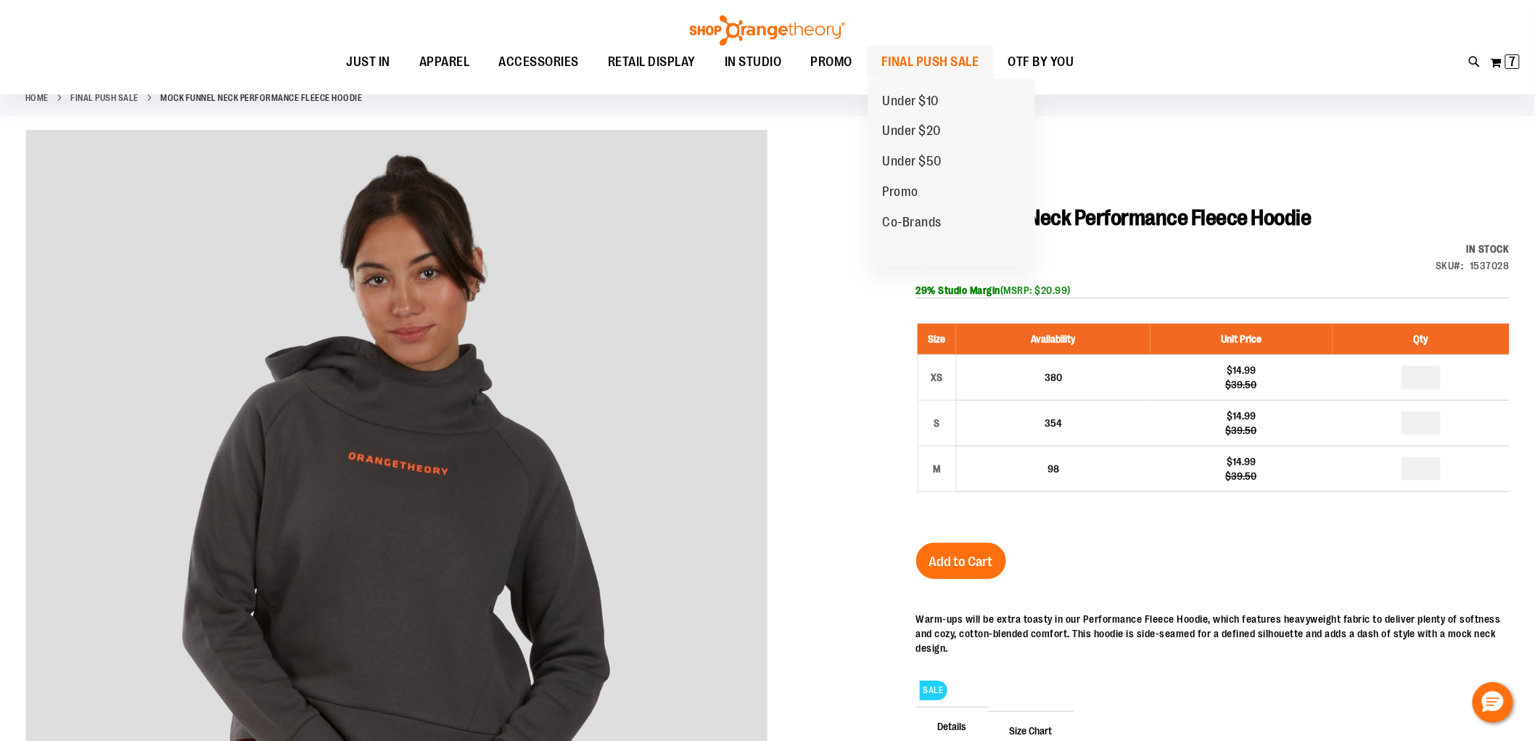
click at [930, 60] on span "FINAL PUSH SALE" at bounding box center [931, 62] width 98 height 33
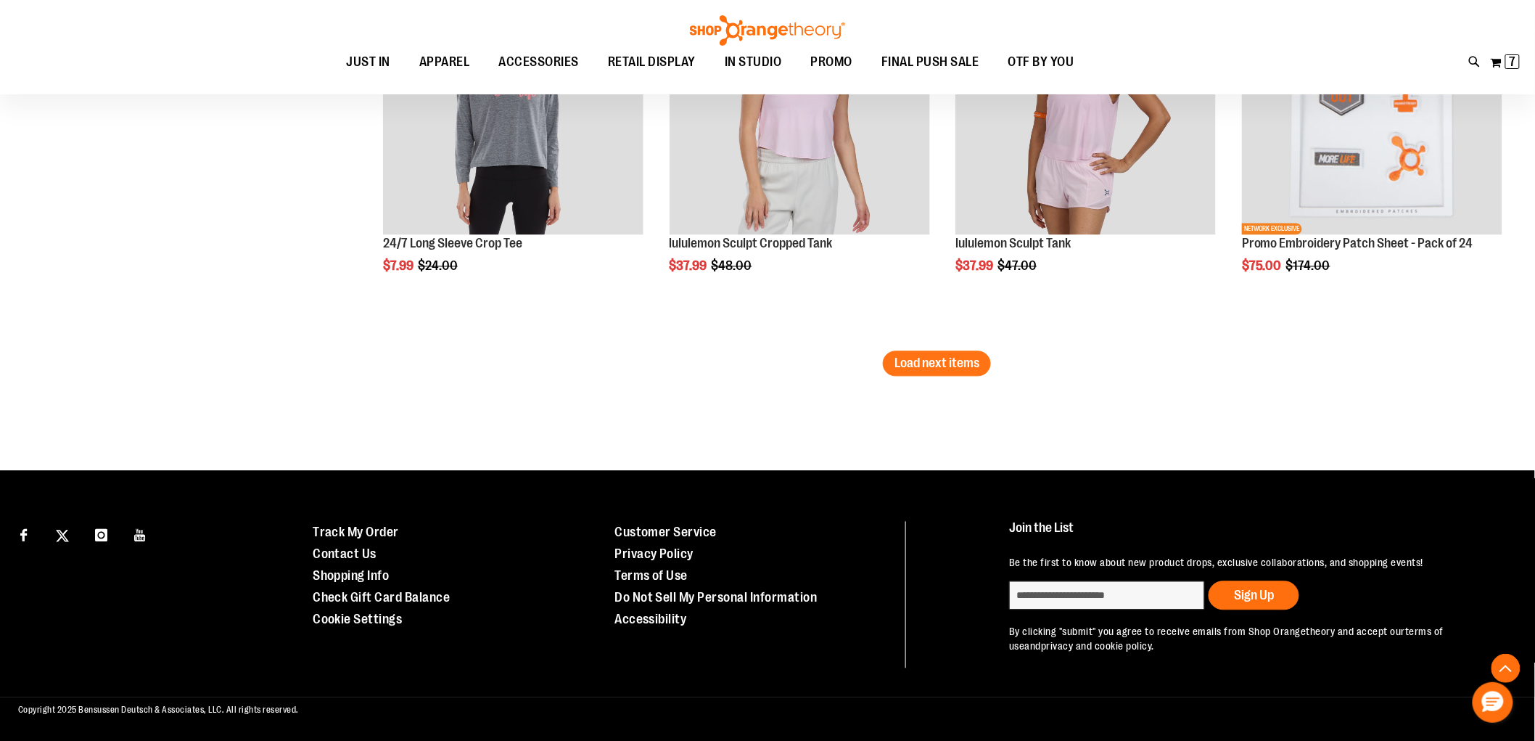
scroll to position [3395, 0]
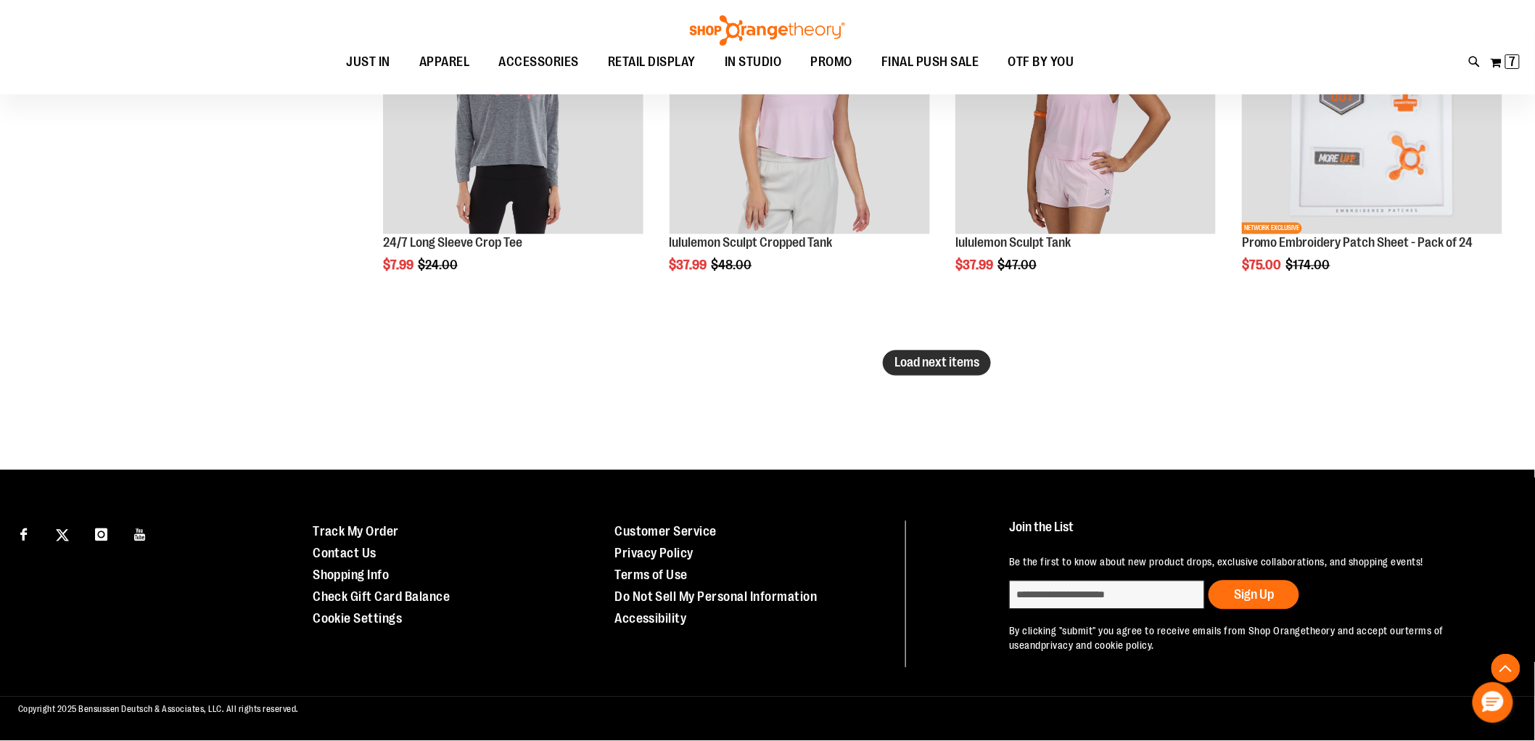
type input "**********"
click at [972, 356] on span "Load next items" at bounding box center [937, 363] width 85 height 15
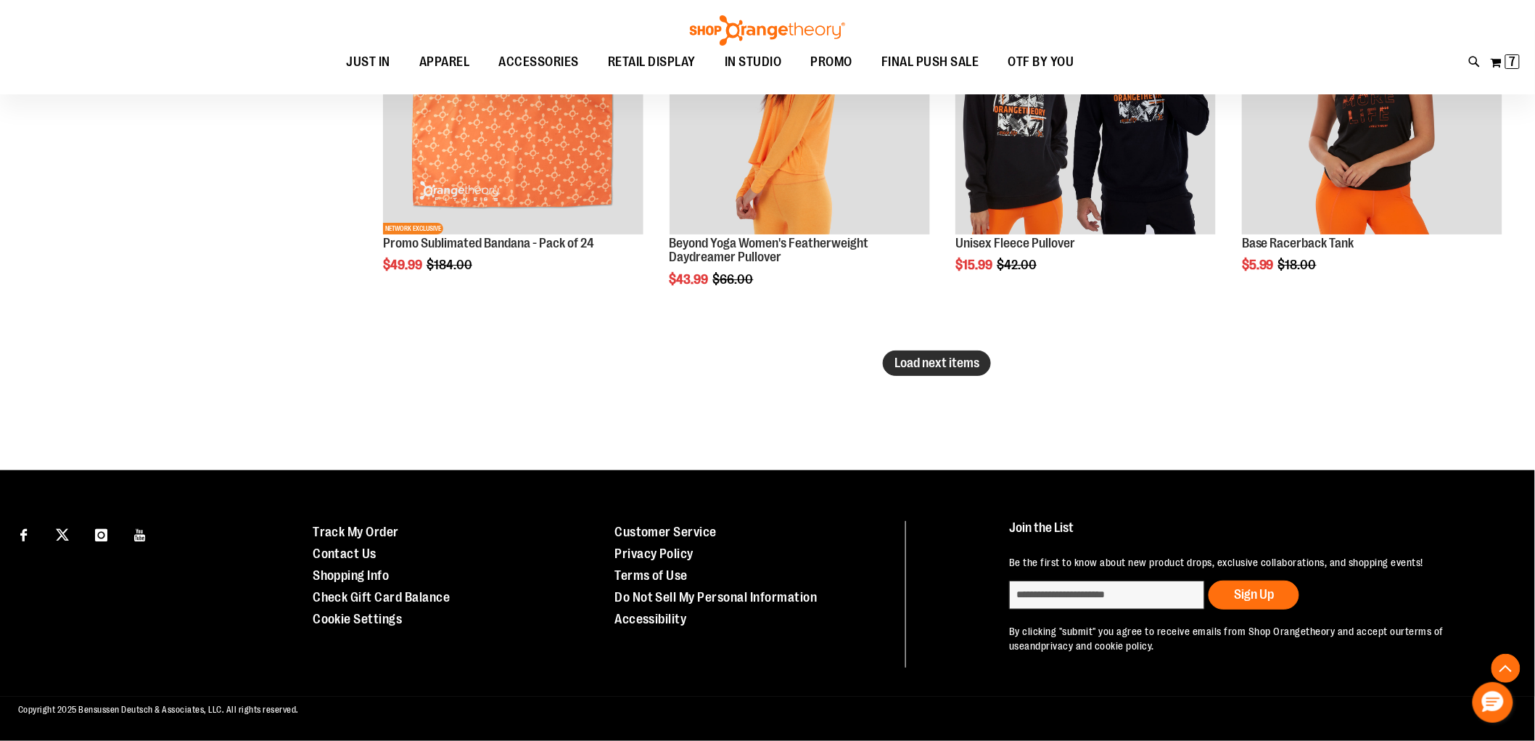
click at [960, 358] on span "Load next items" at bounding box center [937, 363] width 85 height 15
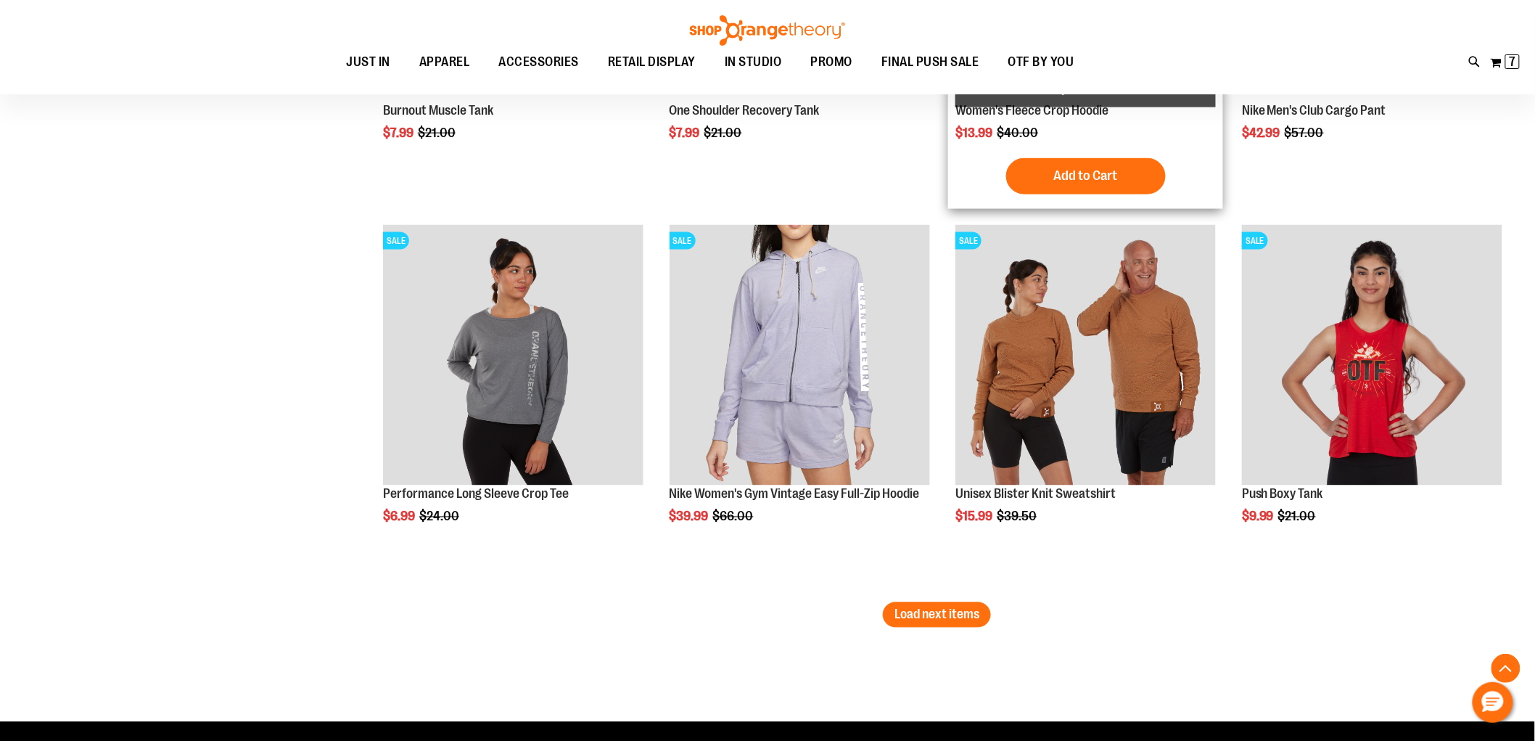
scroll to position [5595, 0]
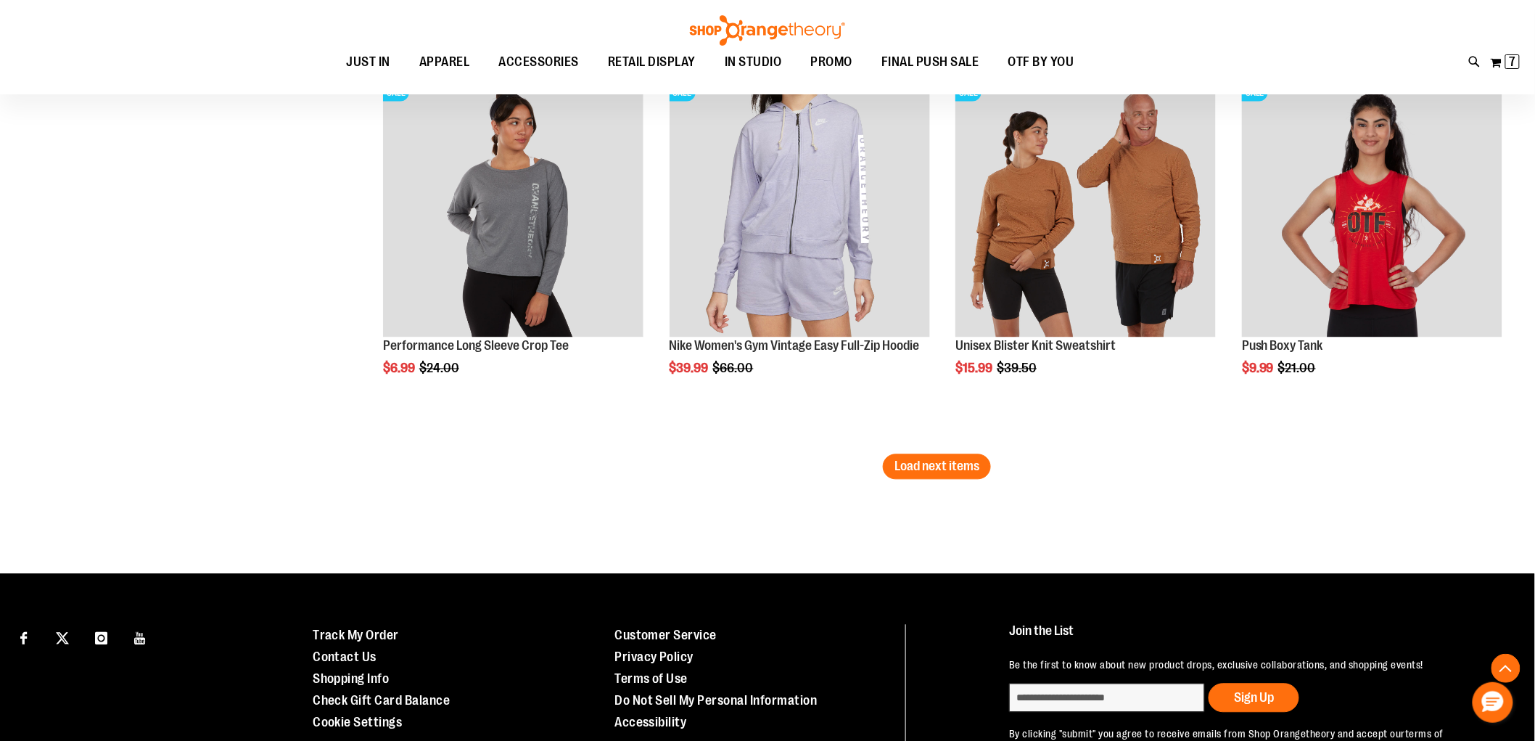
click at [952, 466] on span "Load next items" at bounding box center [937, 466] width 85 height 15
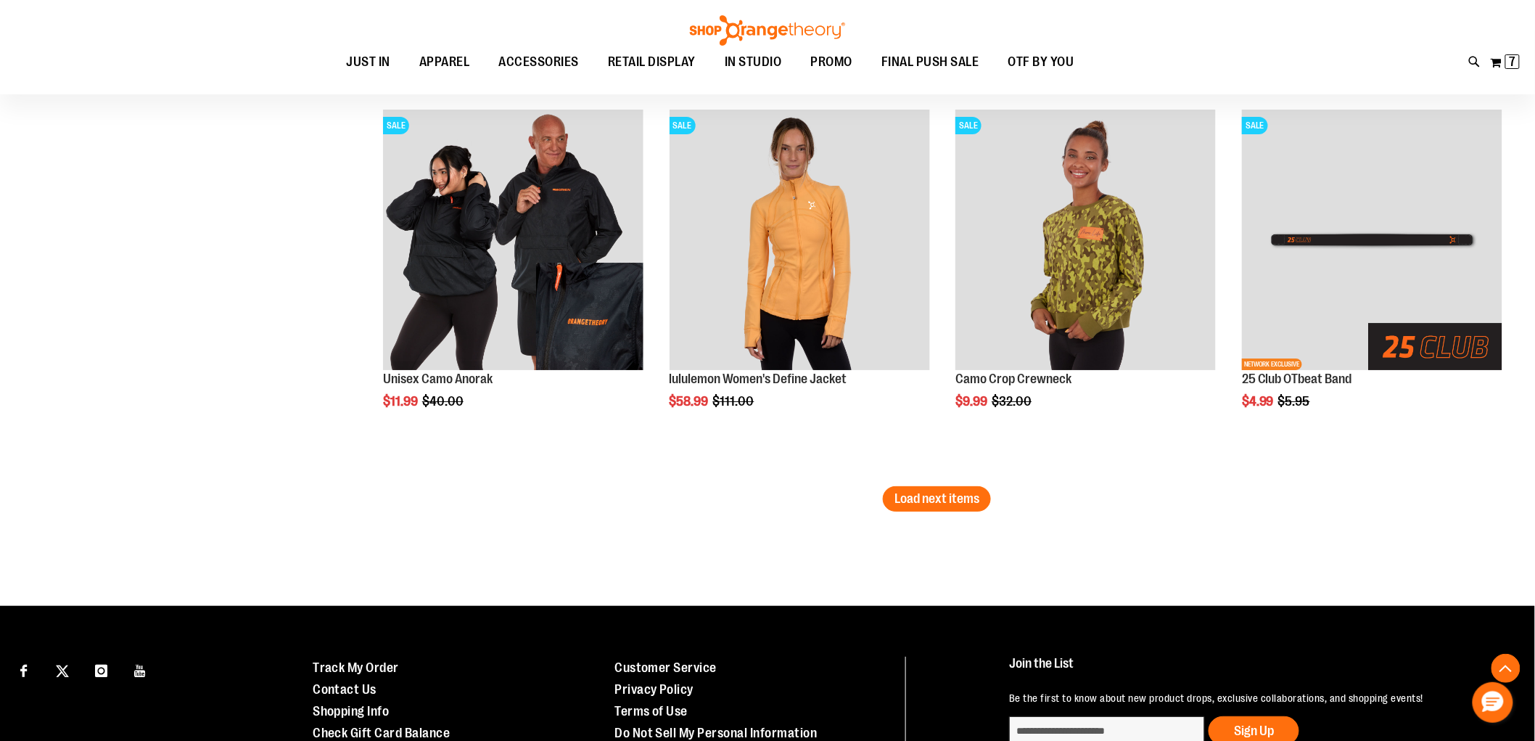
scroll to position [6724, 0]
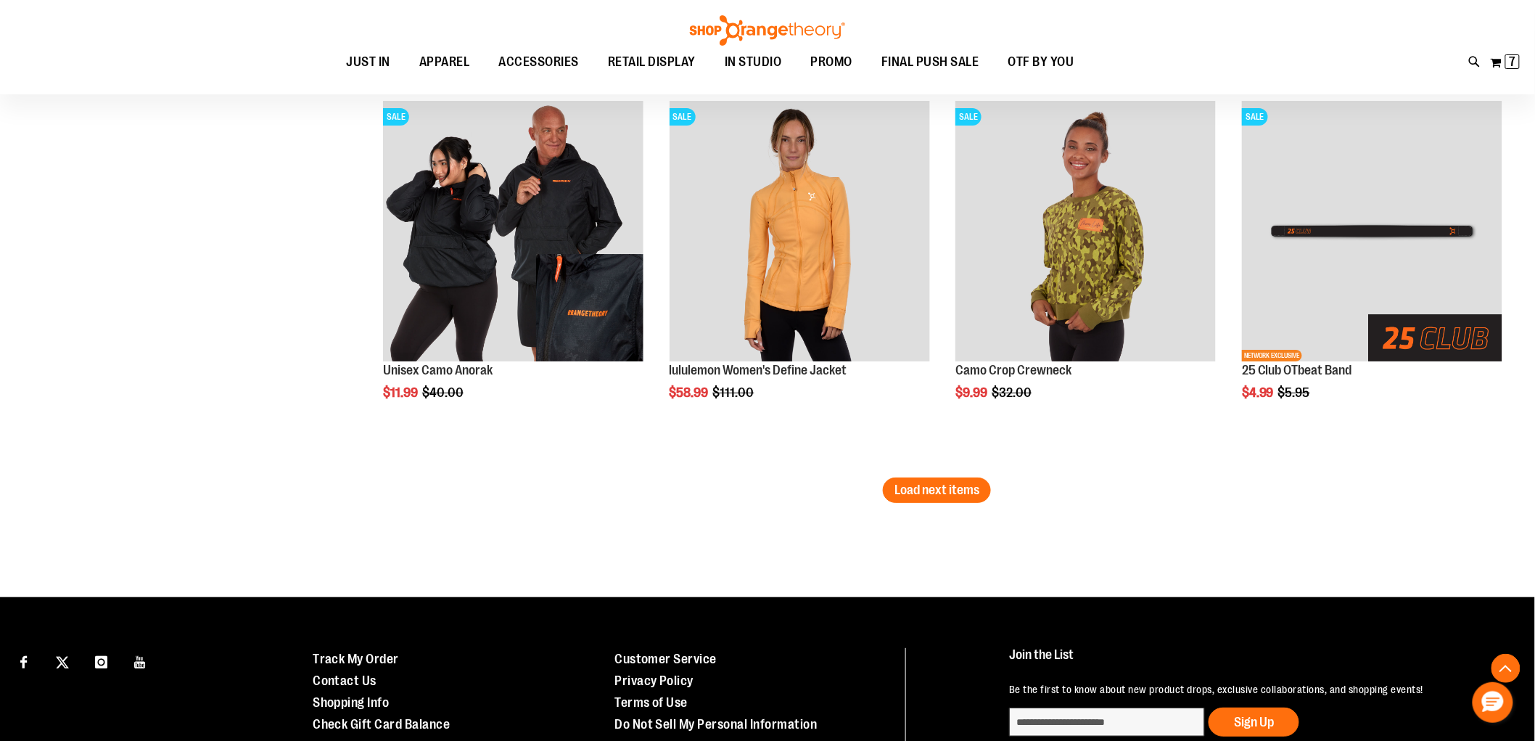
click at [954, 477] on button "Load next items" at bounding box center [937, 489] width 108 height 25
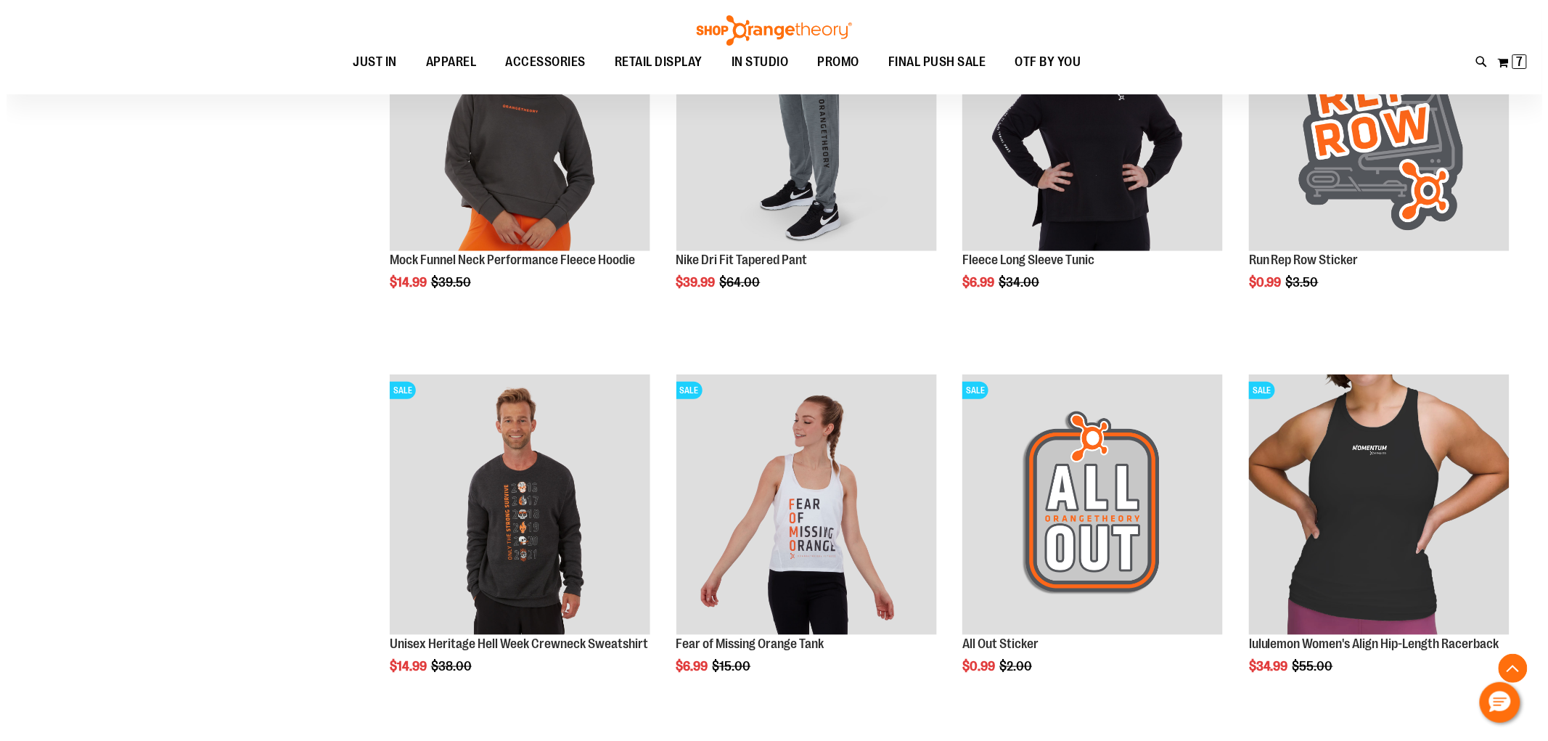
scroll to position [7288, 0]
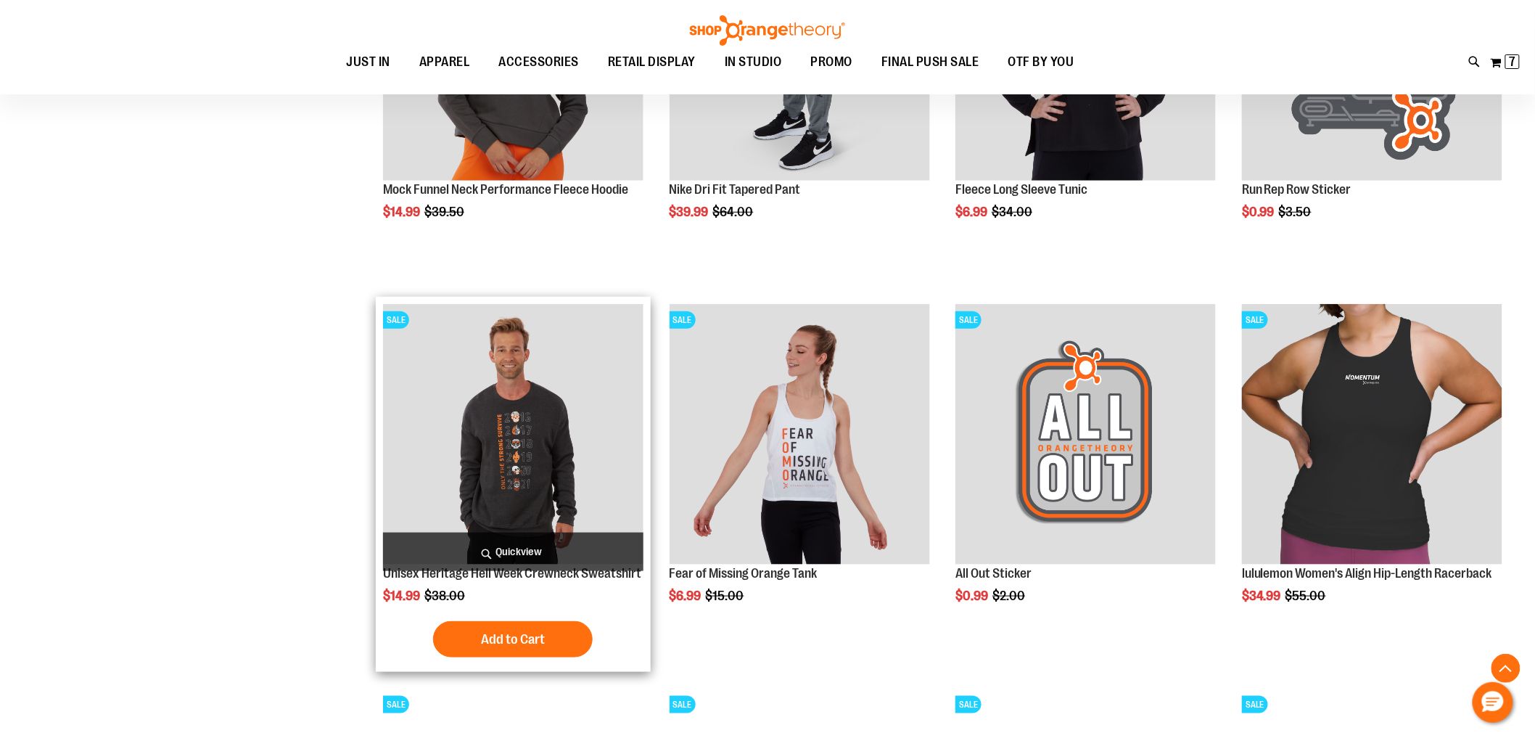
click at [573, 547] on span "Quickview" at bounding box center [513, 552] width 261 height 38
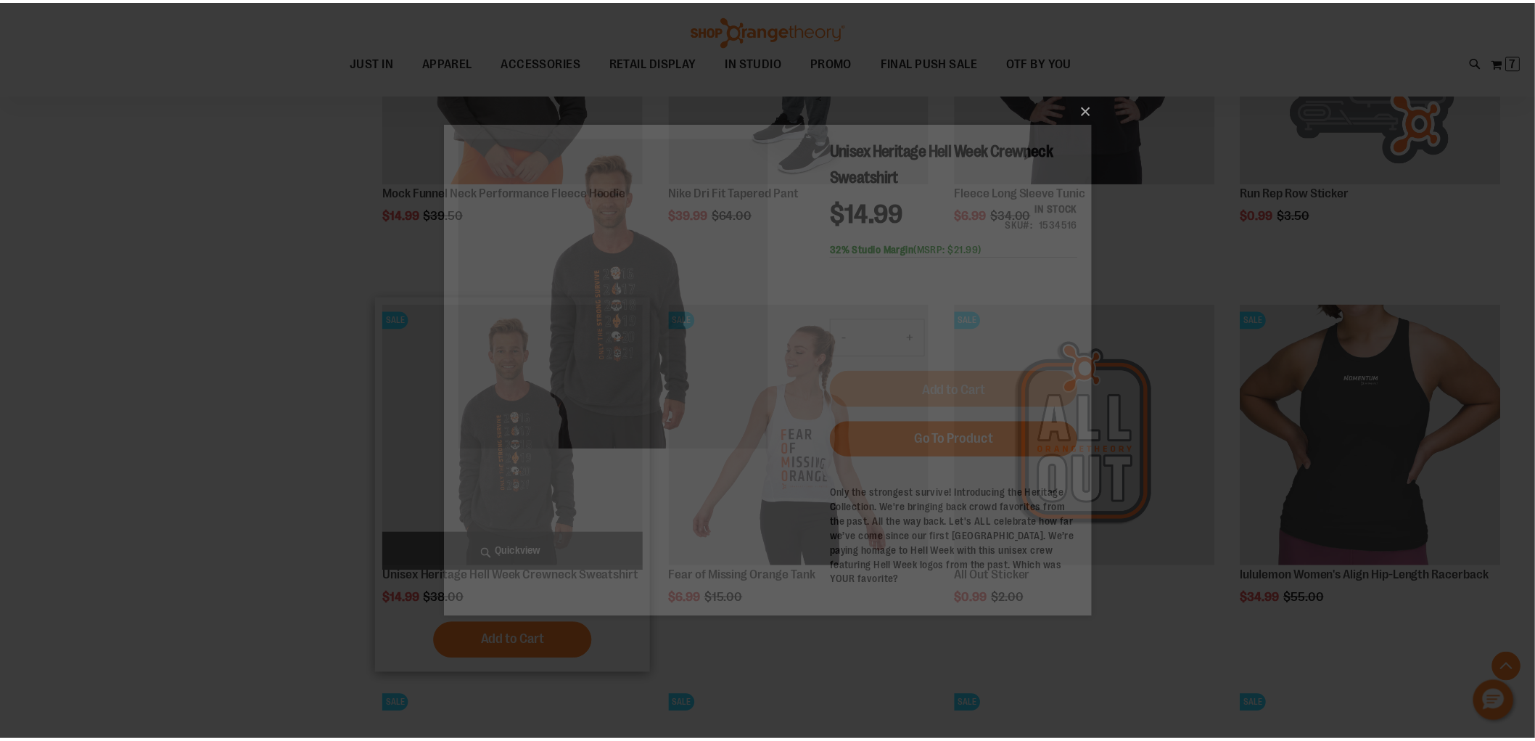
scroll to position [0, 0]
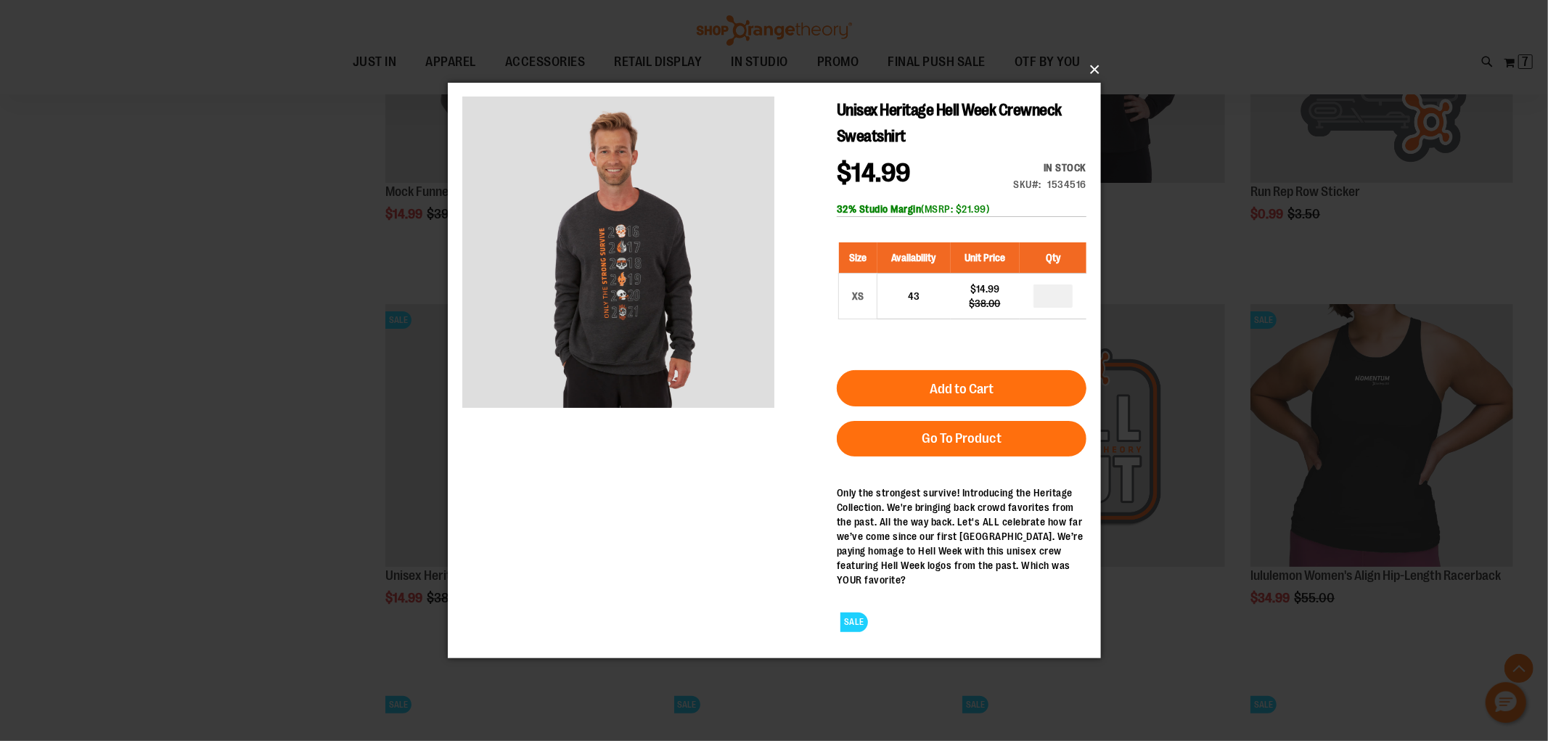
click at [1090, 73] on button "×" at bounding box center [778, 70] width 653 height 32
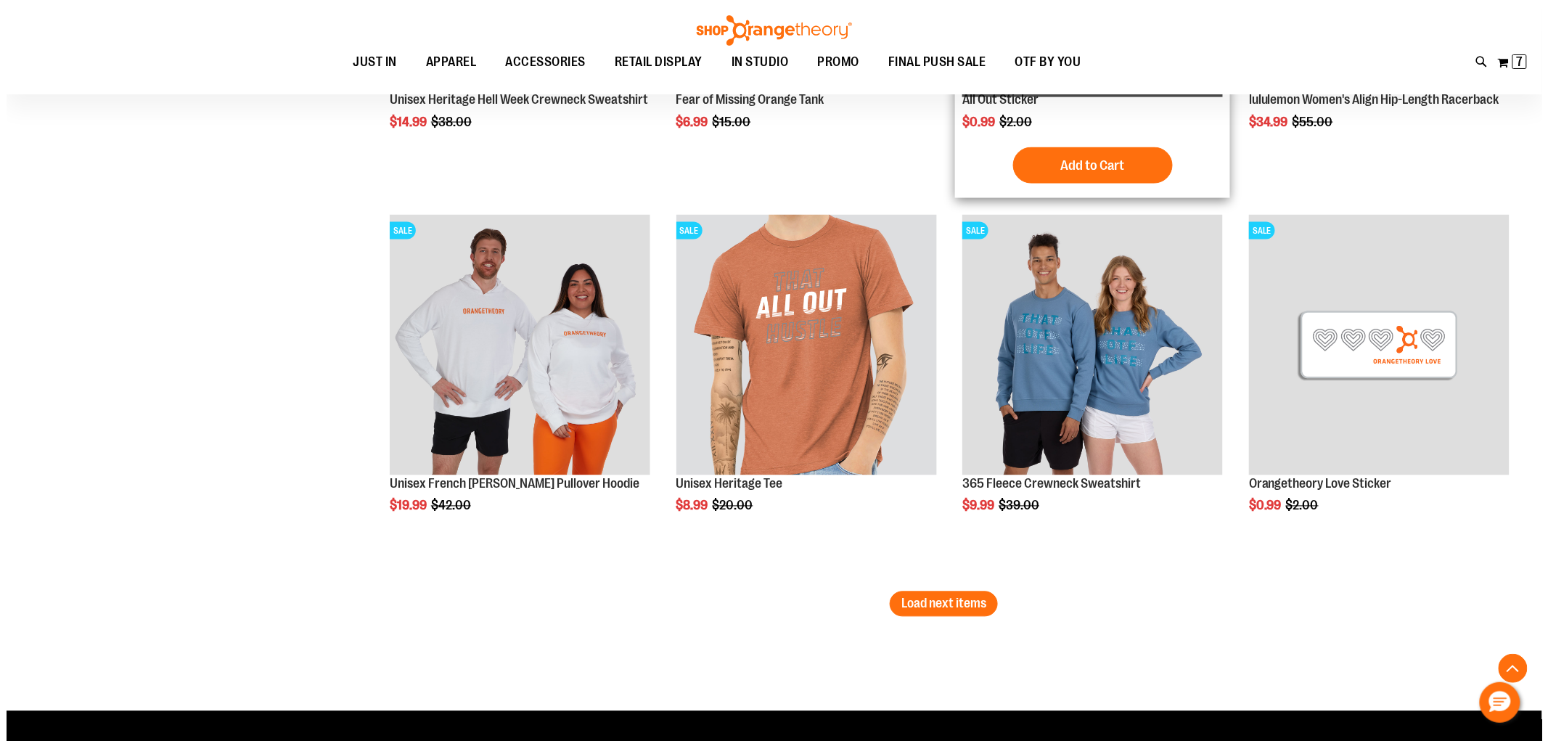
scroll to position [7772, 0]
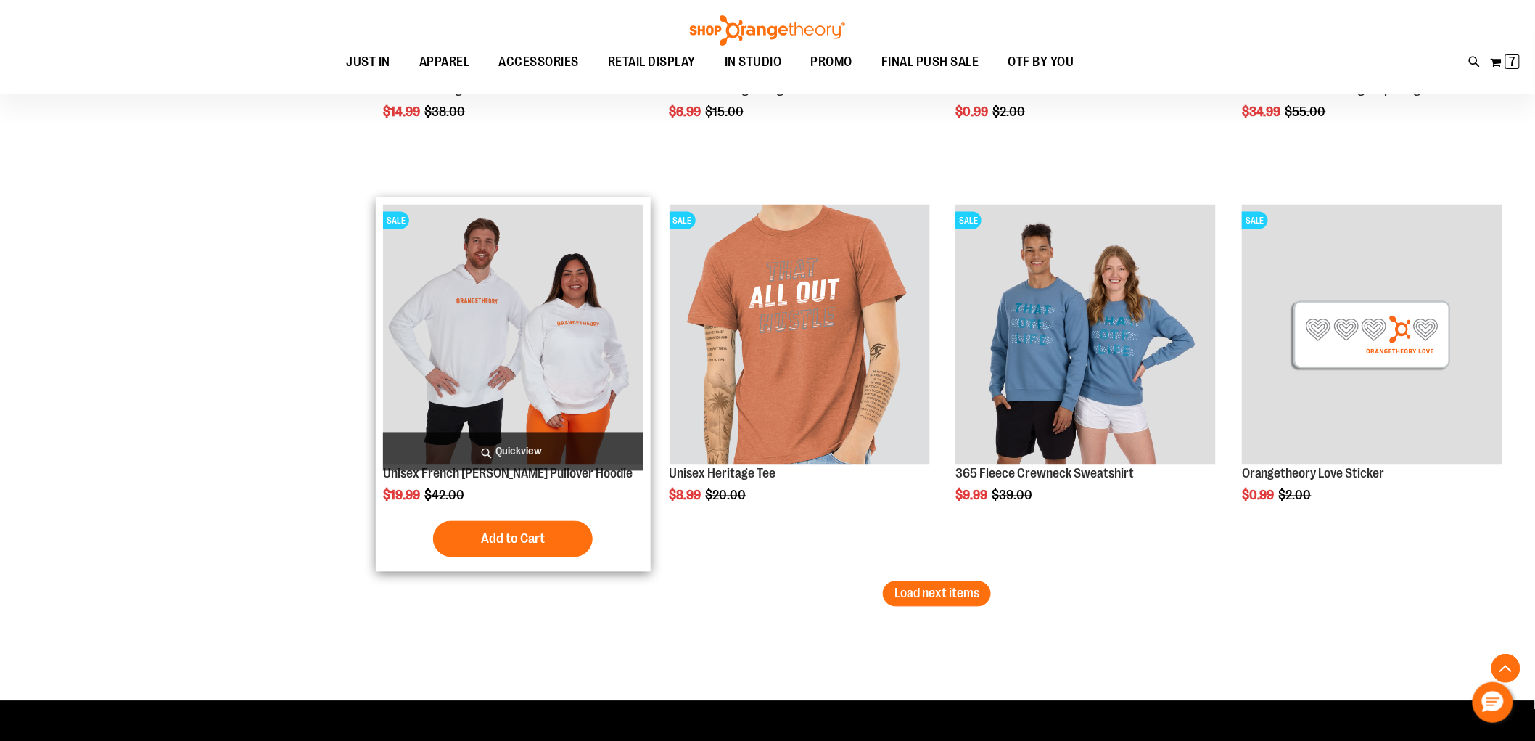
click at [607, 459] on span "Quickview" at bounding box center [513, 451] width 261 height 38
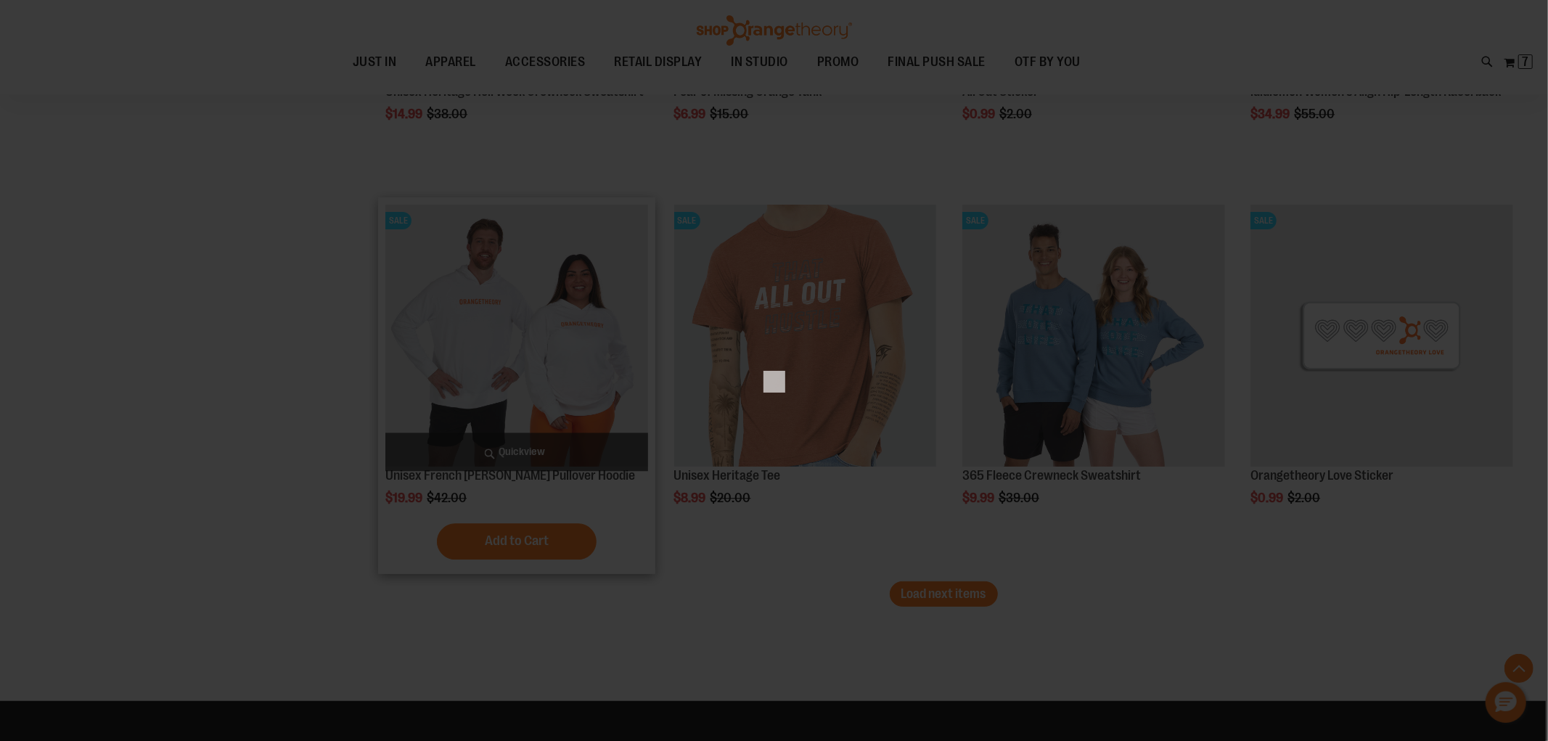
scroll to position [0, 0]
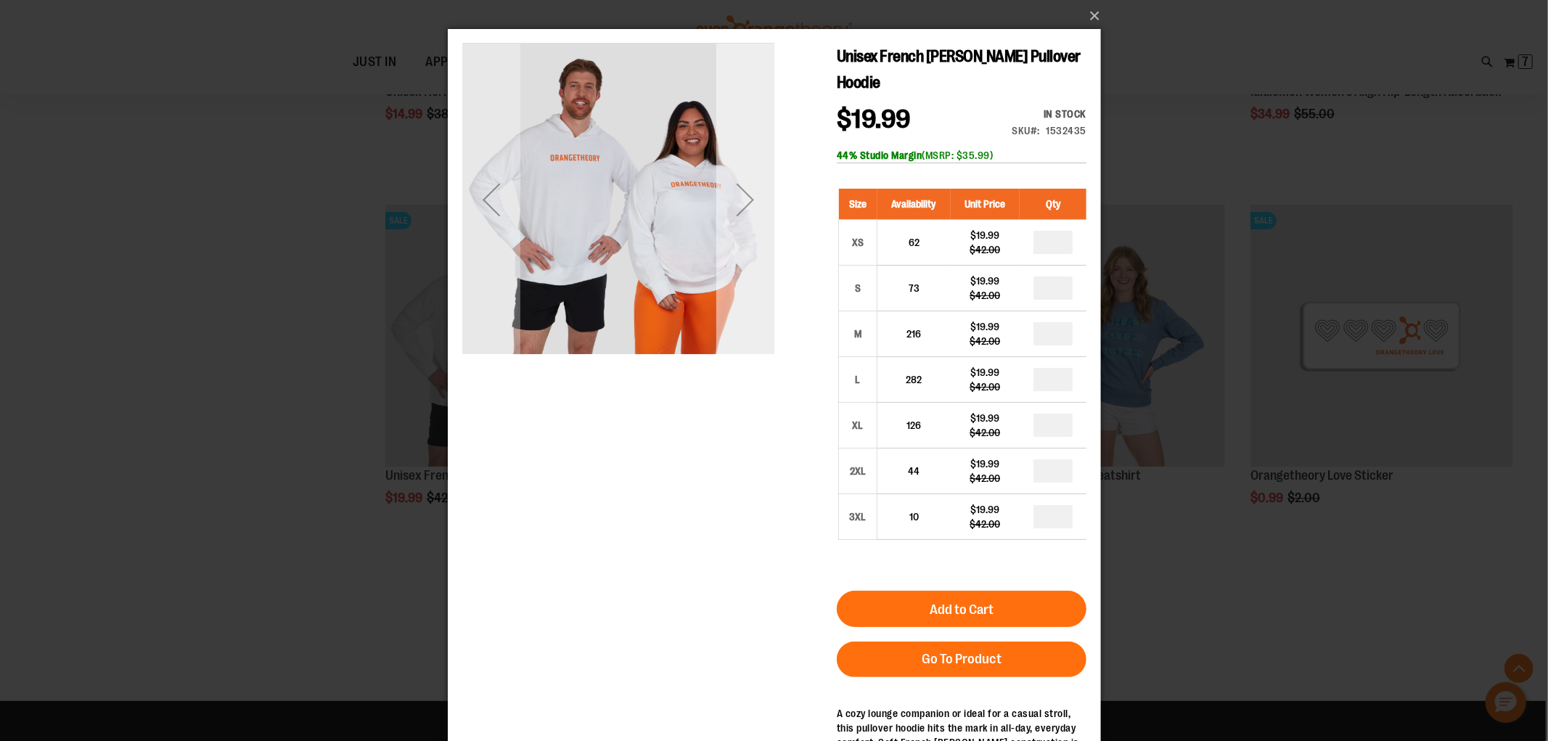
click at [750, 205] on div "Next" at bounding box center [744, 200] width 58 height 58
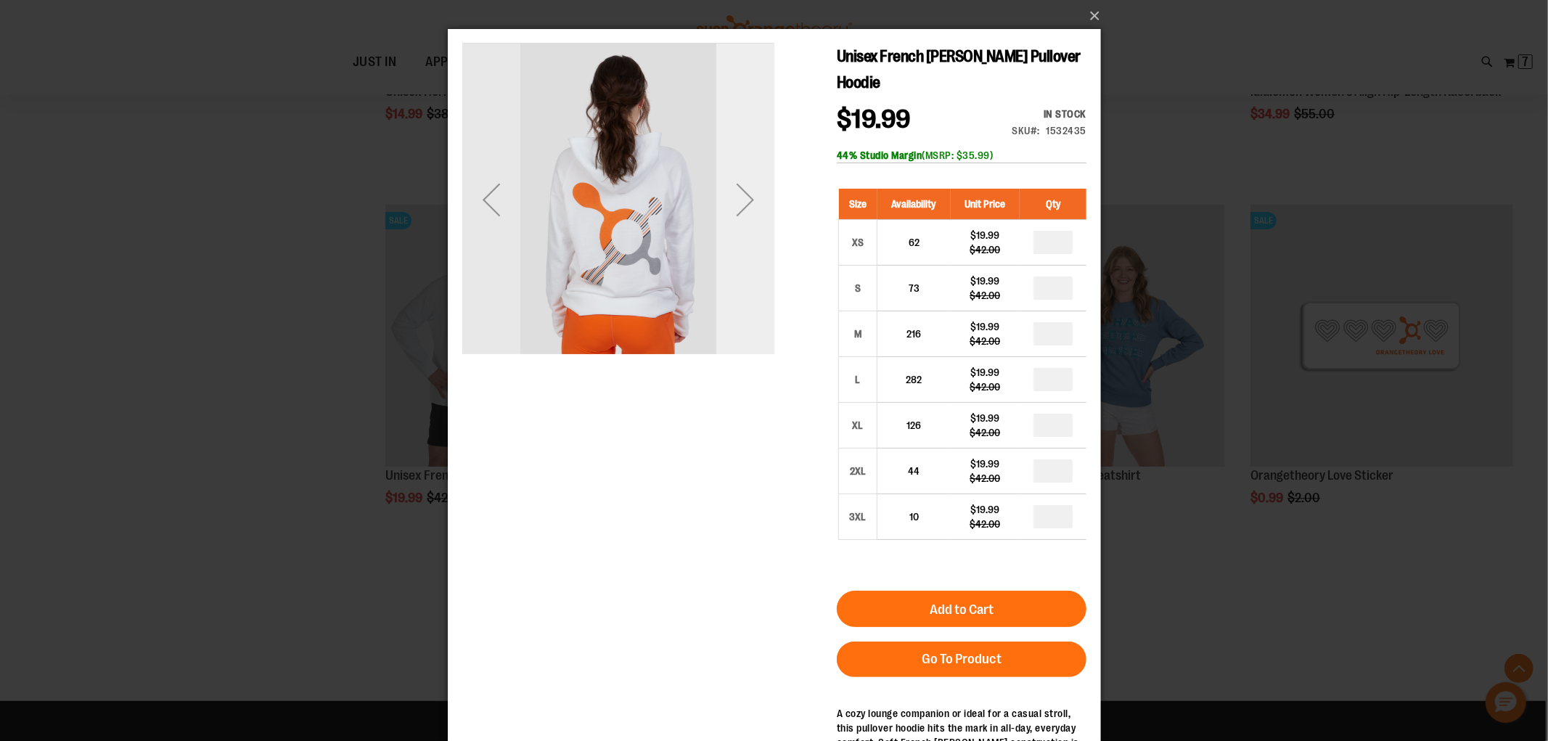
click at [743, 207] on div "Next" at bounding box center [744, 200] width 58 height 58
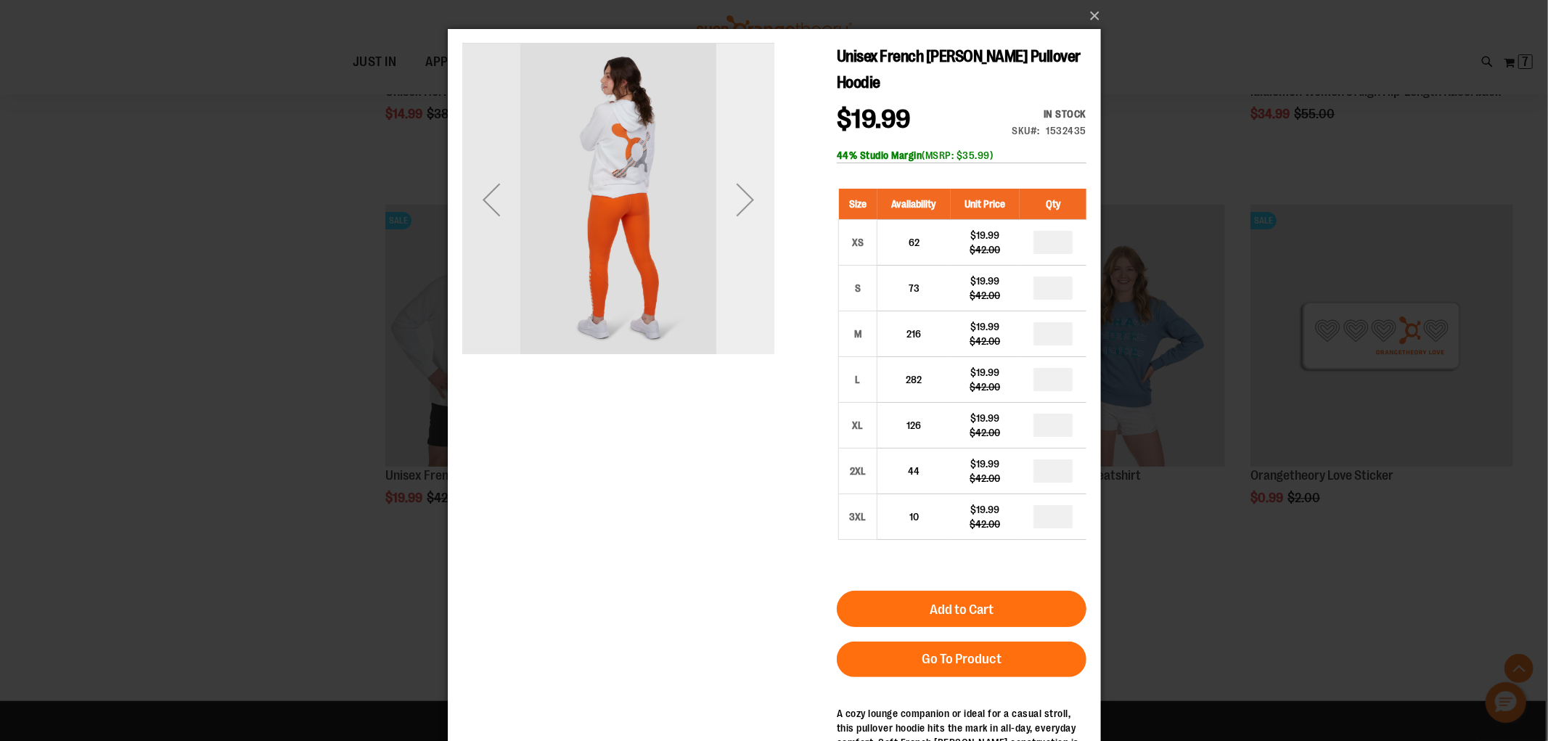
click at [743, 207] on div "Next" at bounding box center [744, 200] width 58 height 58
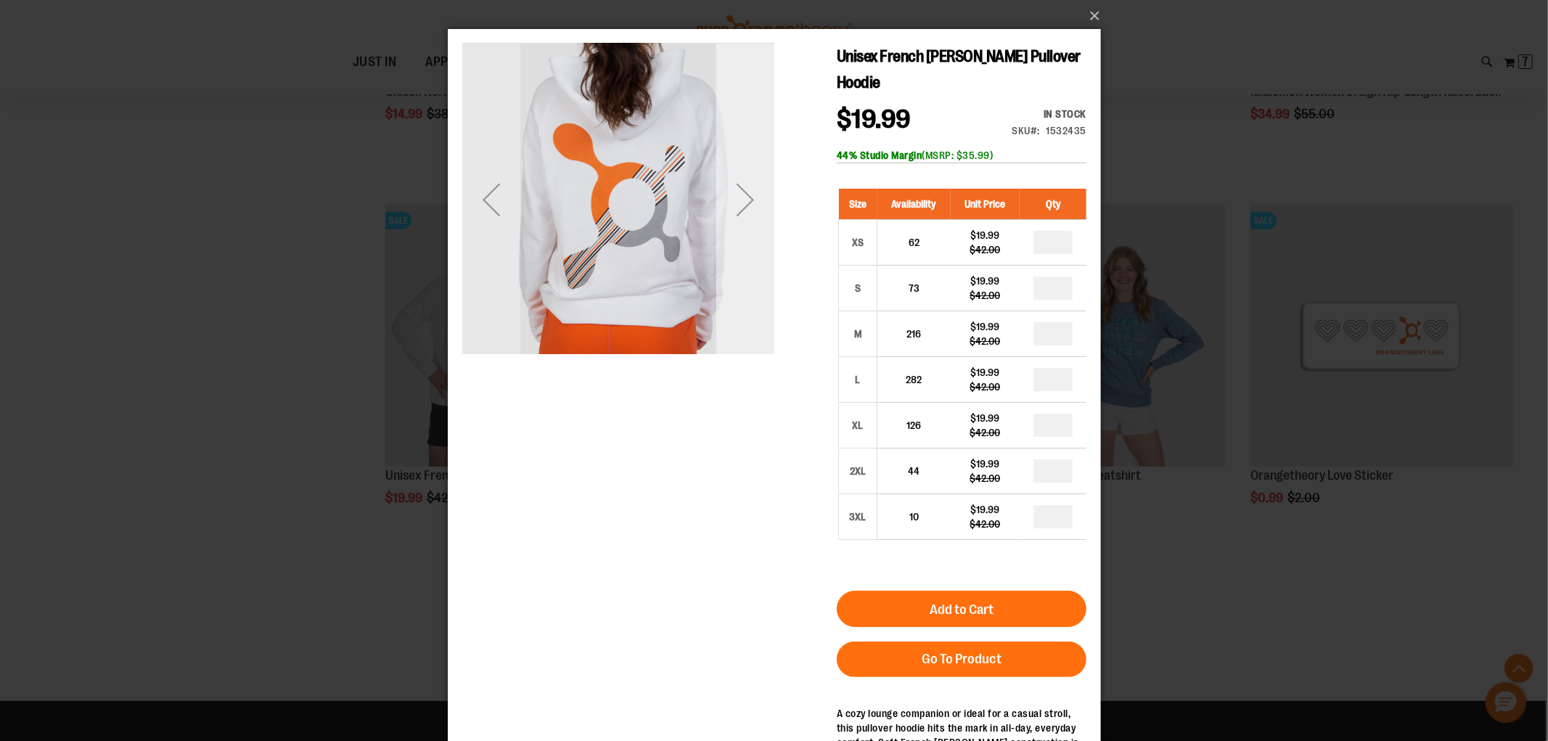
click at [743, 207] on div "Next" at bounding box center [744, 200] width 58 height 58
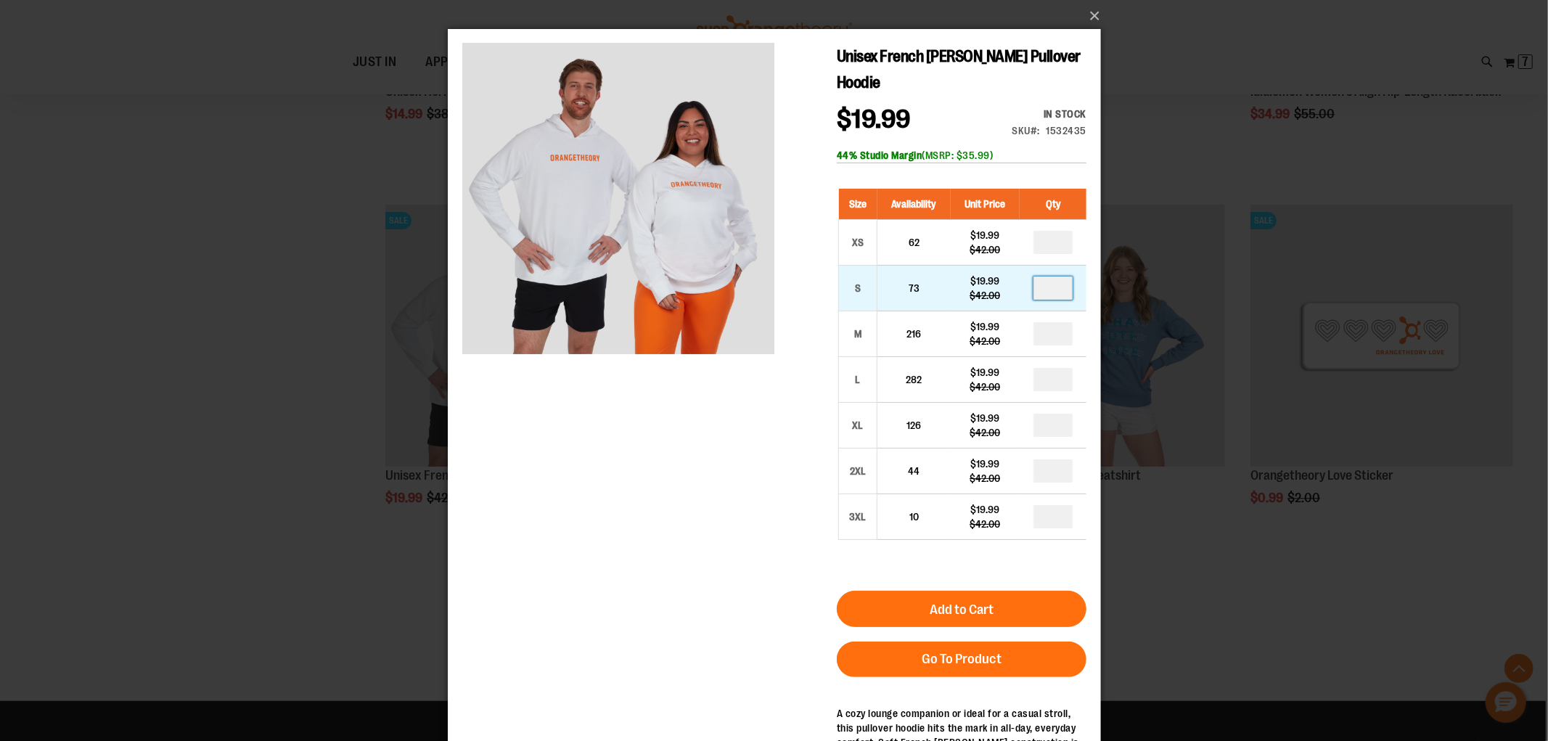
click at [1054, 276] on input "number" at bounding box center [1052, 287] width 39 height 23
type input "*"
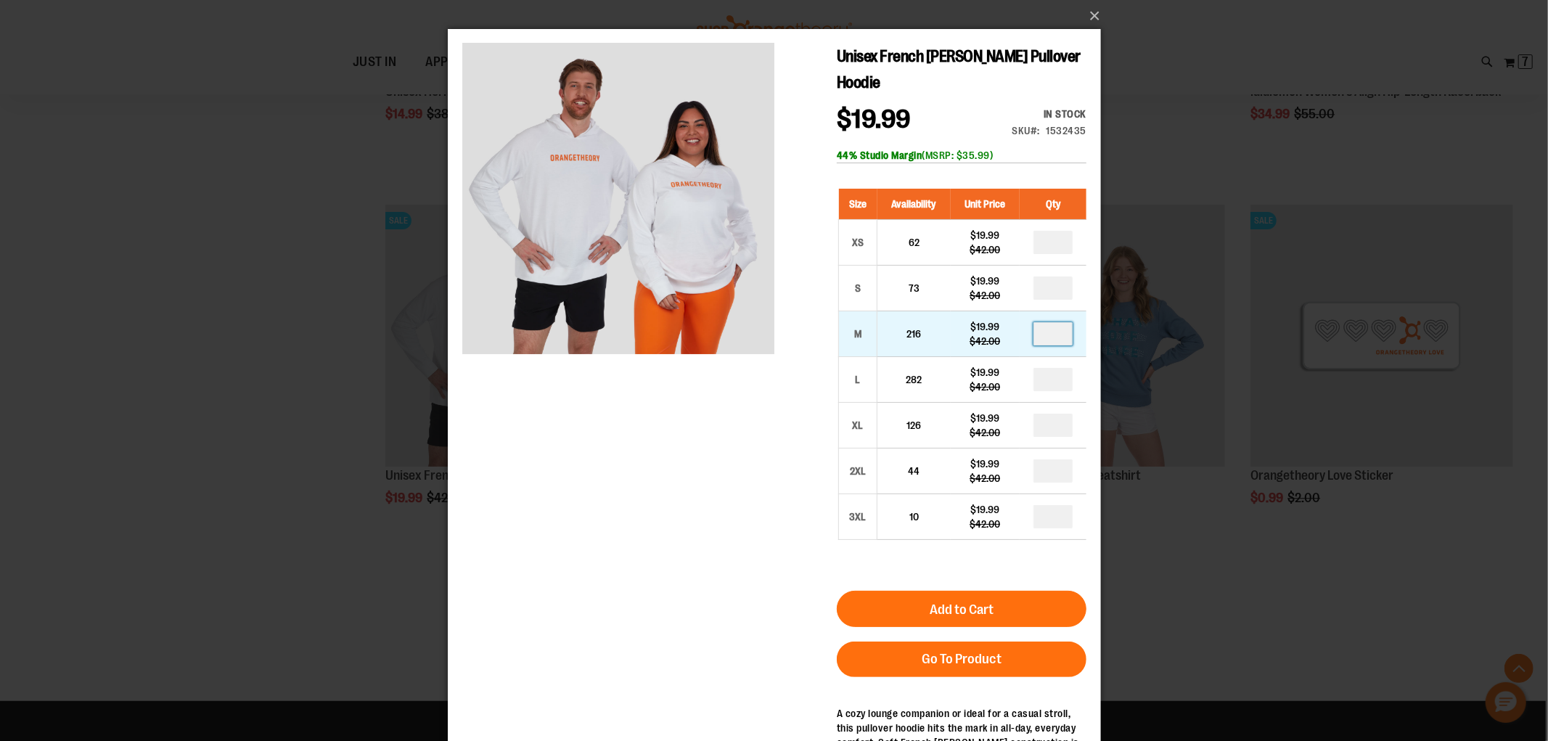
click at [1049, 322] on input "number" at bounding box center [1052, 333] width 39 height 23
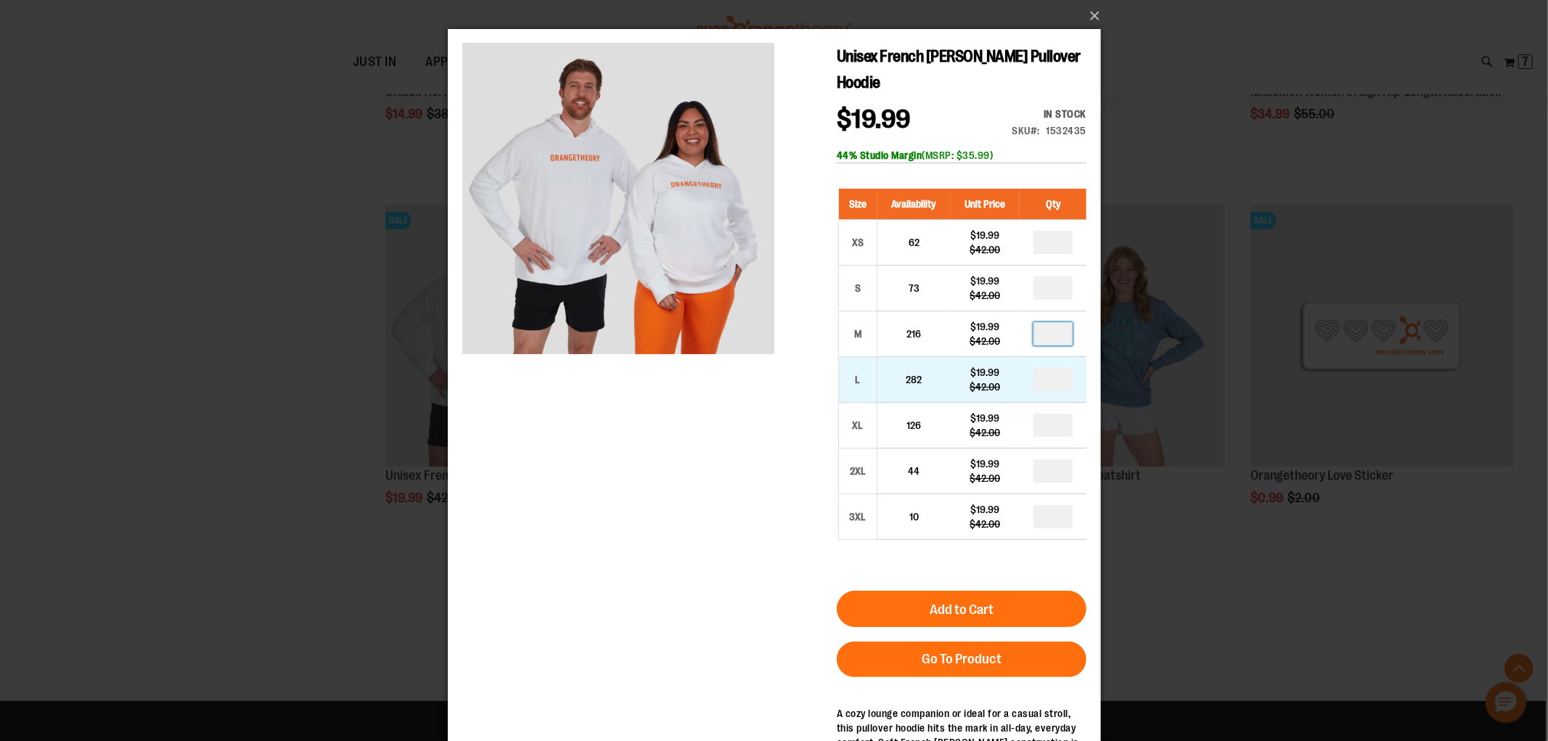
type input "*"
click at [1051, 368] on input "number" at bounding box center [1052, 379] width 39 height 23
type input "*"
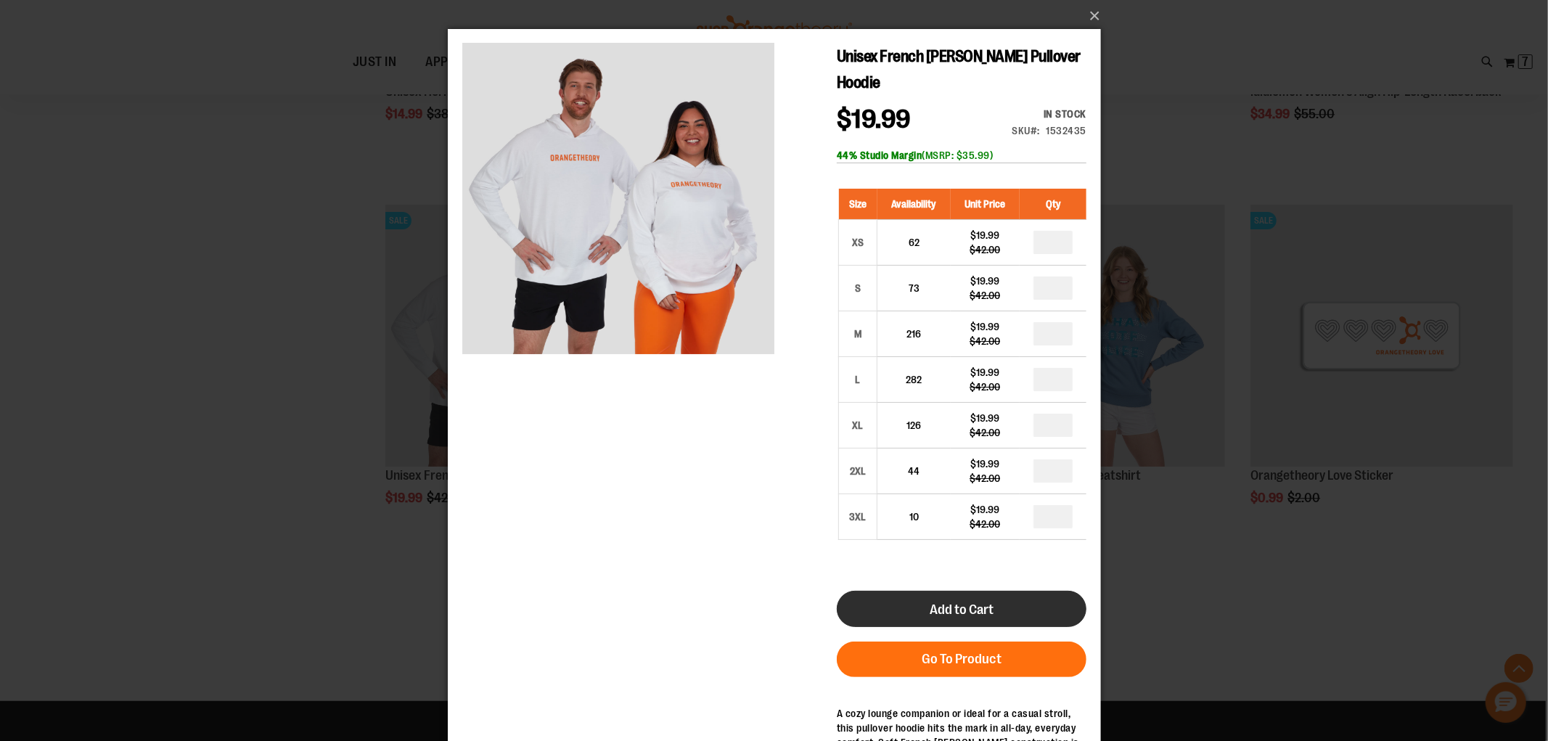
click at [1044, 591] on button "Add to Cart" at bounding box center [961, 609] width 250 height 36
click at [1097, 18] on button "×" at bounding box center [778, 16] width 653 height 32
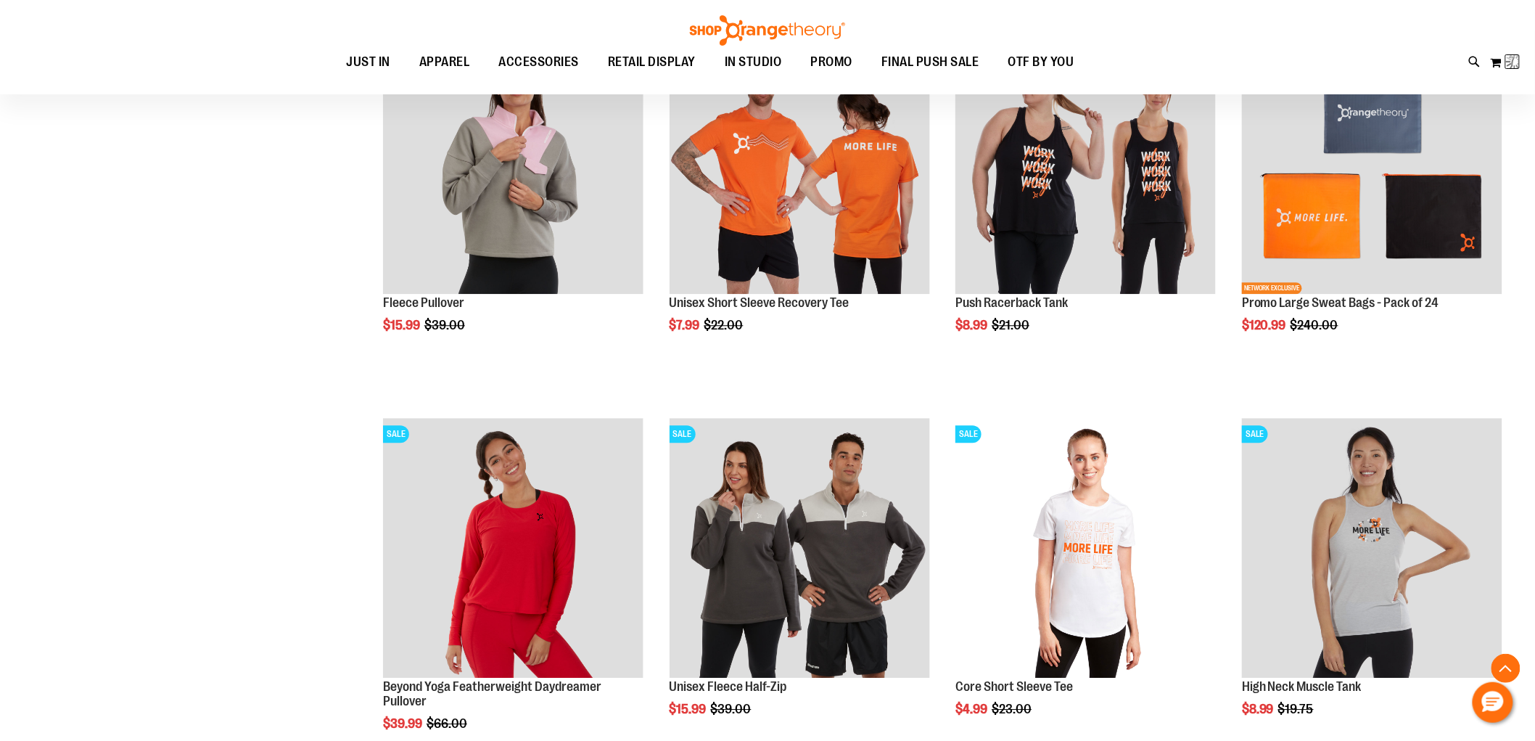
scroll to position [330, 0]
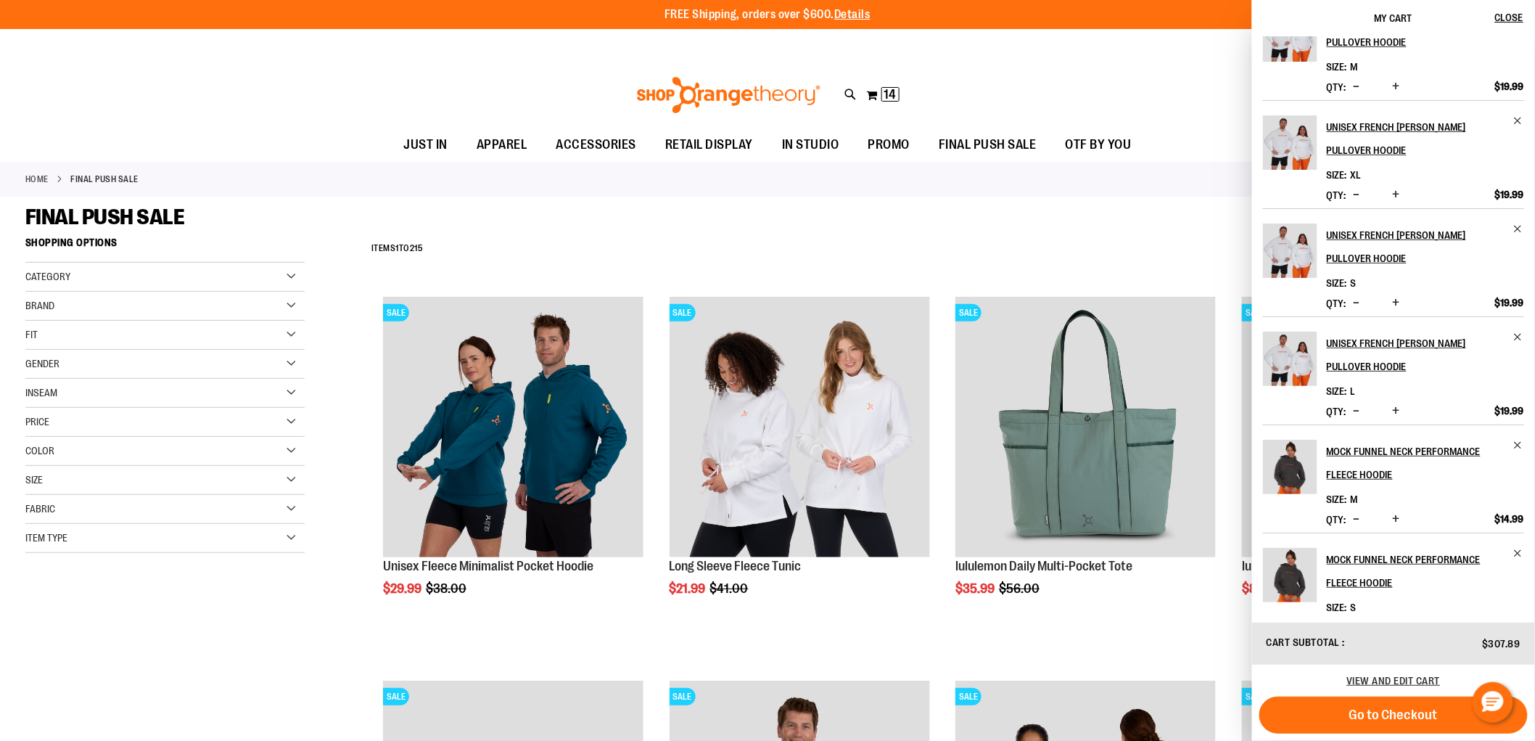
scroll to position [61, 0]
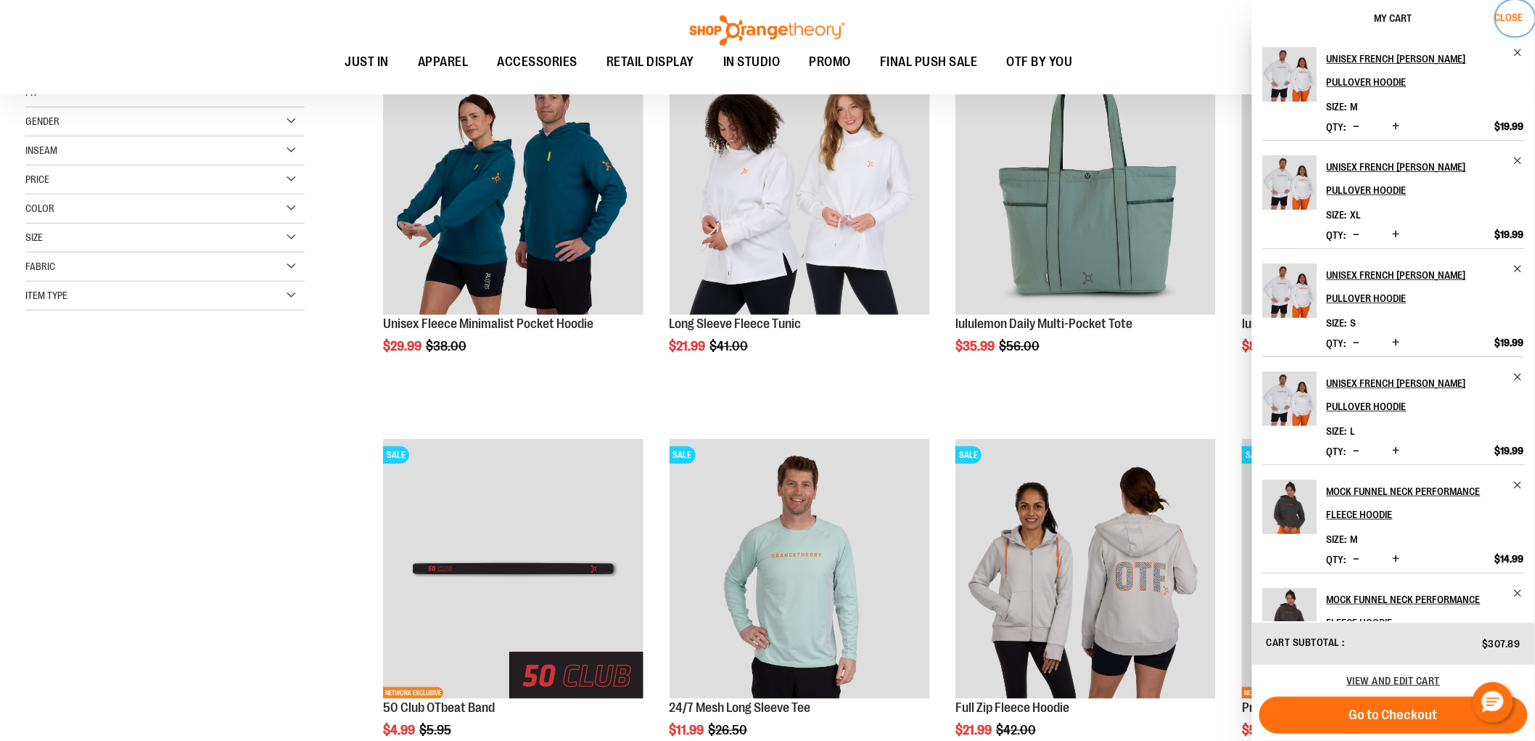
click at [1506, 15] on span "Close" at bounding box center [1510, 18] width 28 height 12
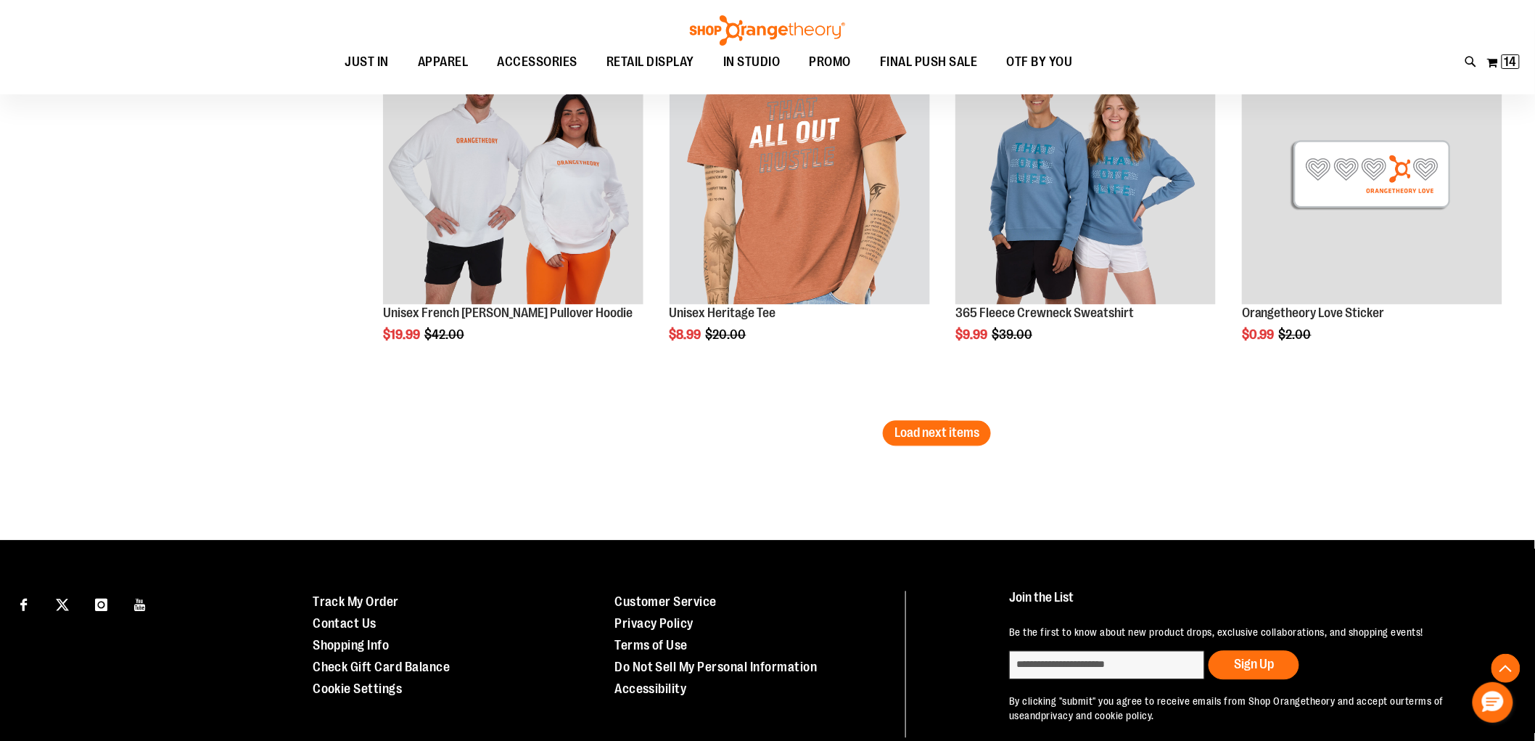
scroll to position [7842, 0]
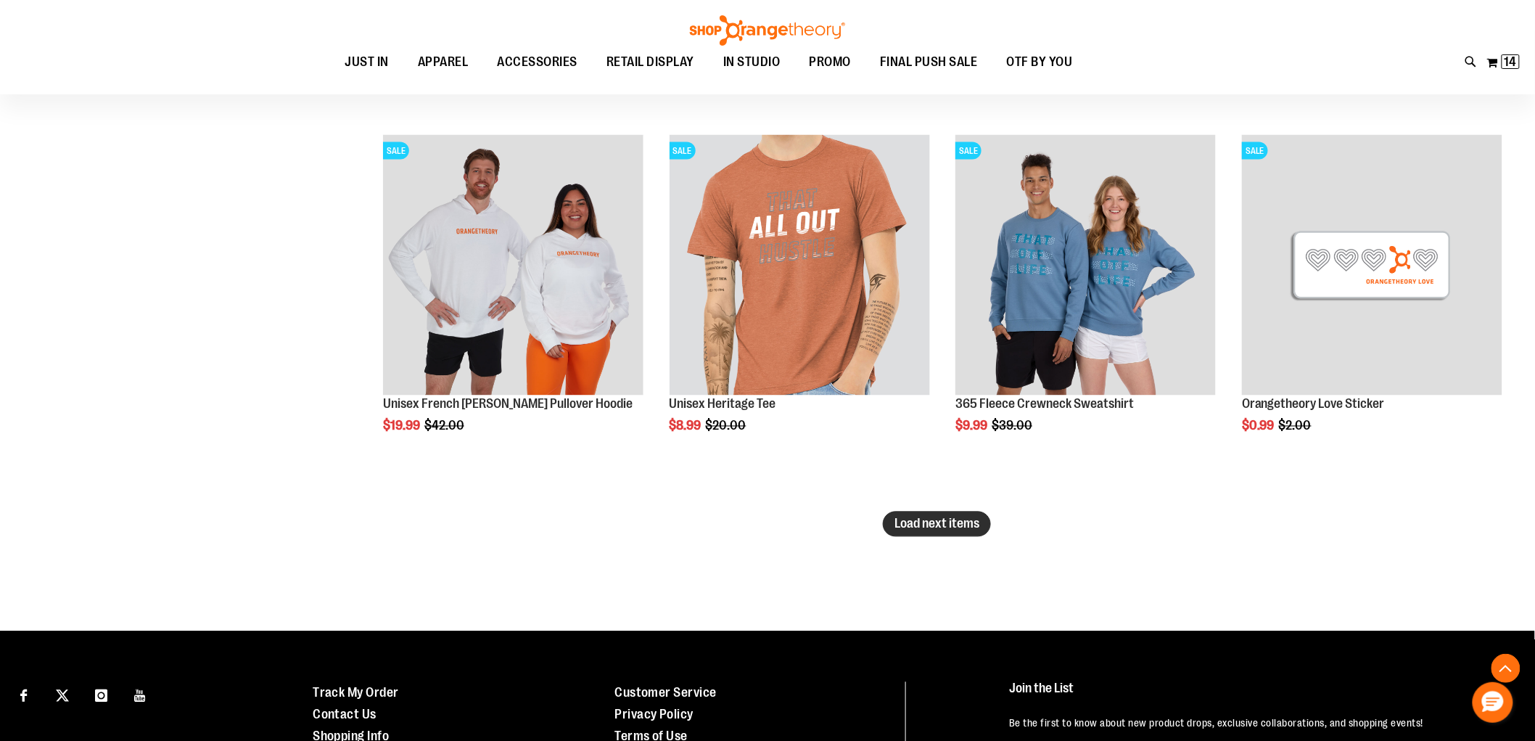
click at [938, 528] on span "Load next items" at bounding box center [937, 524] width 85 height 15
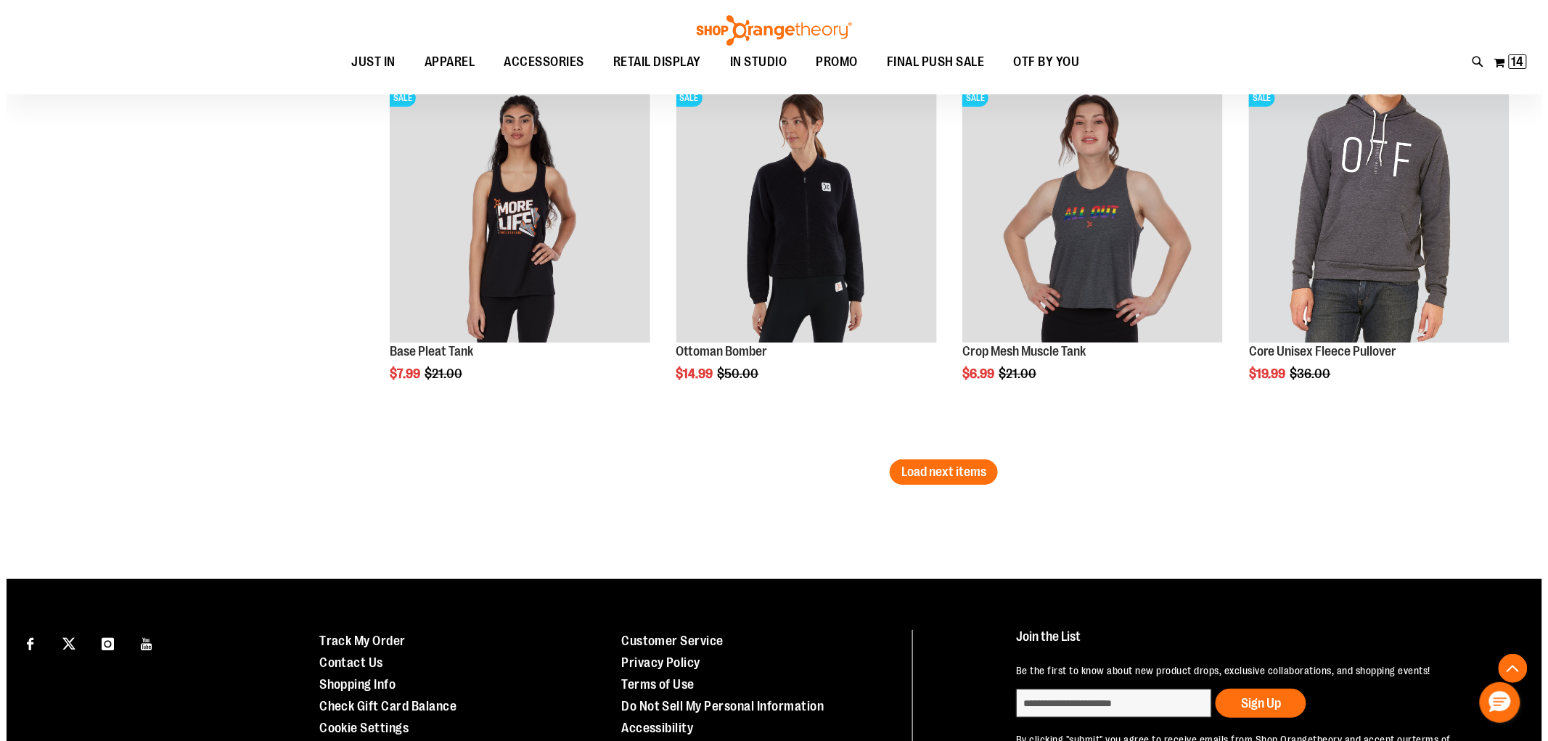
scroll to position [9052, 0]
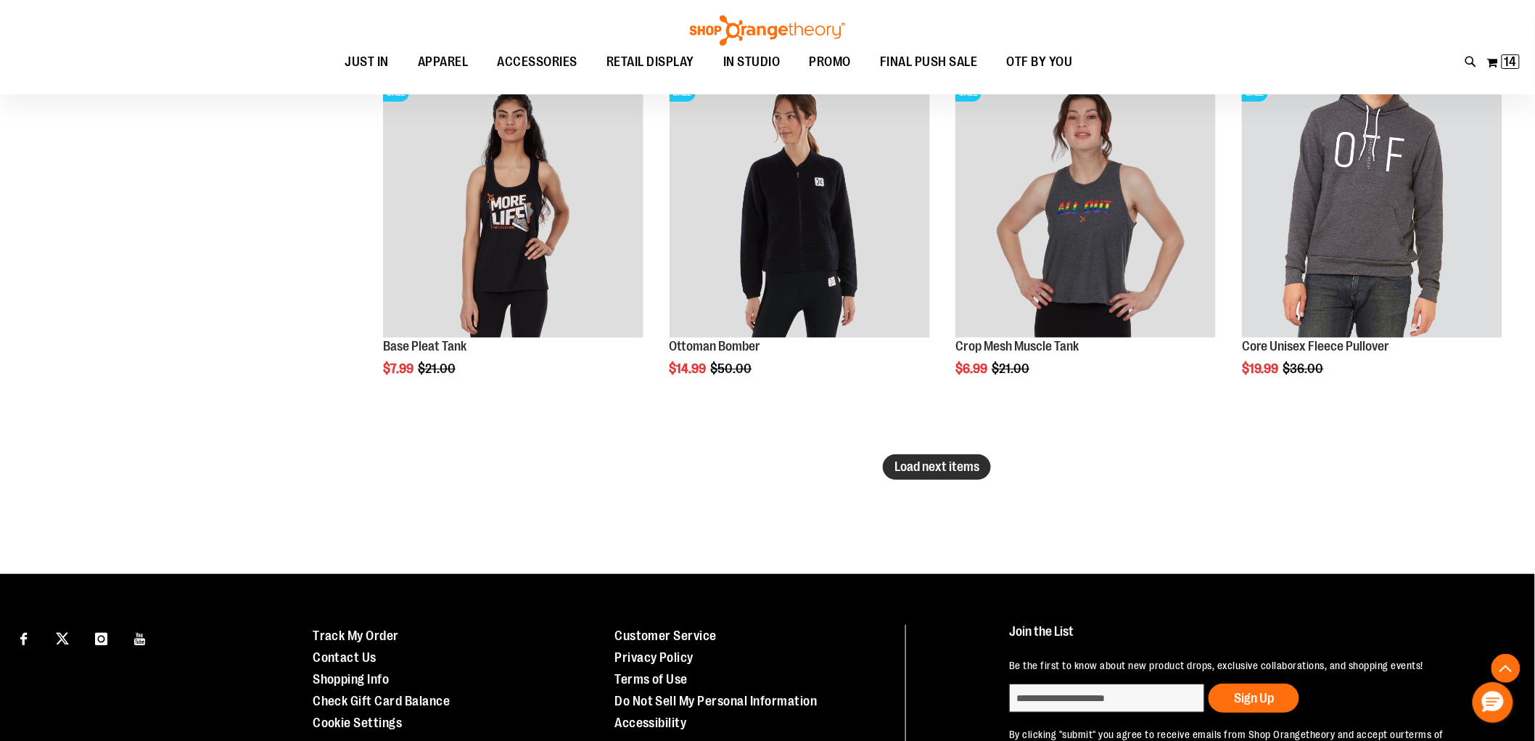
click at [949, 454] on button "Load next items" at bounding box center [937, 466] width 108 height 25
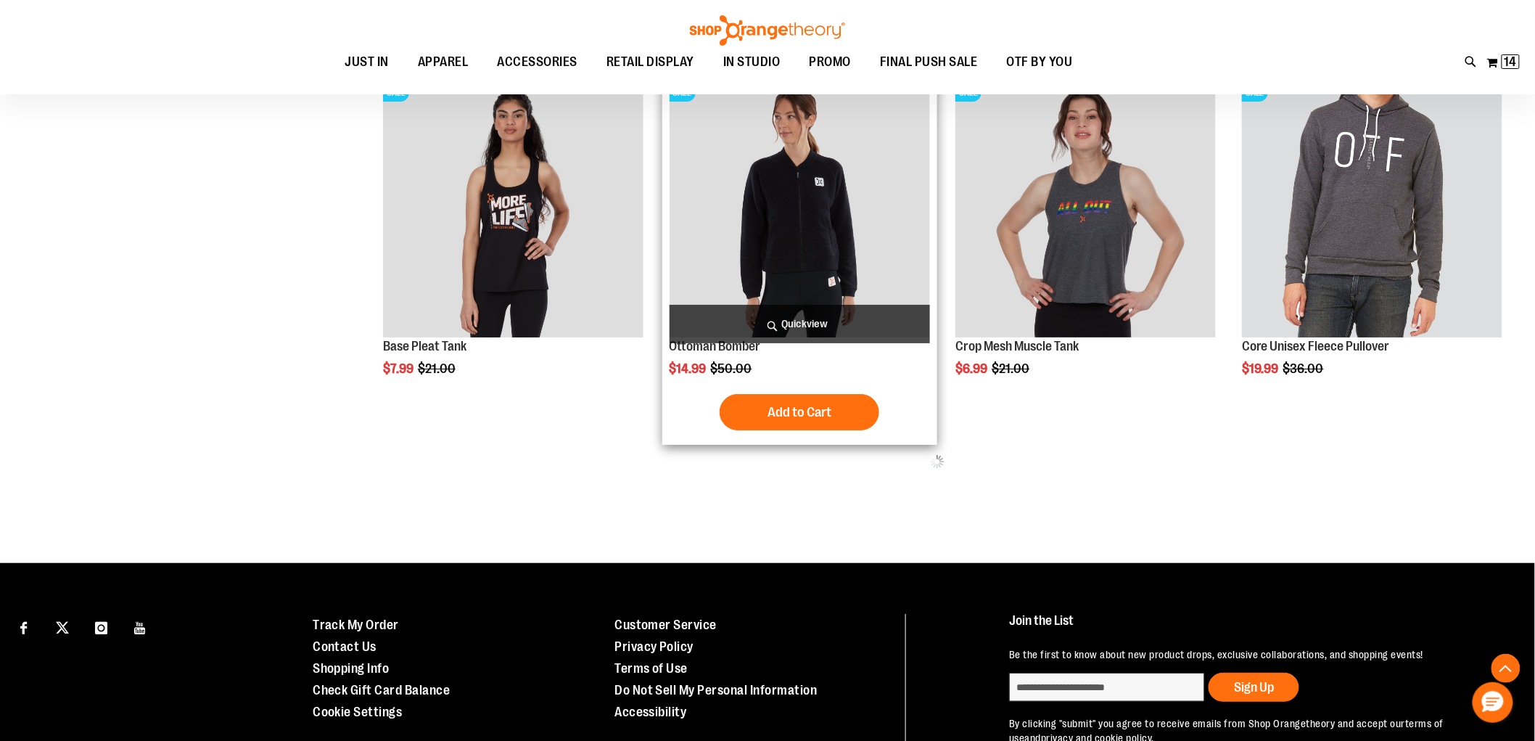
click at [818, 325] on span "Quickview" at bounding box center [800, 324] width 261 height 38
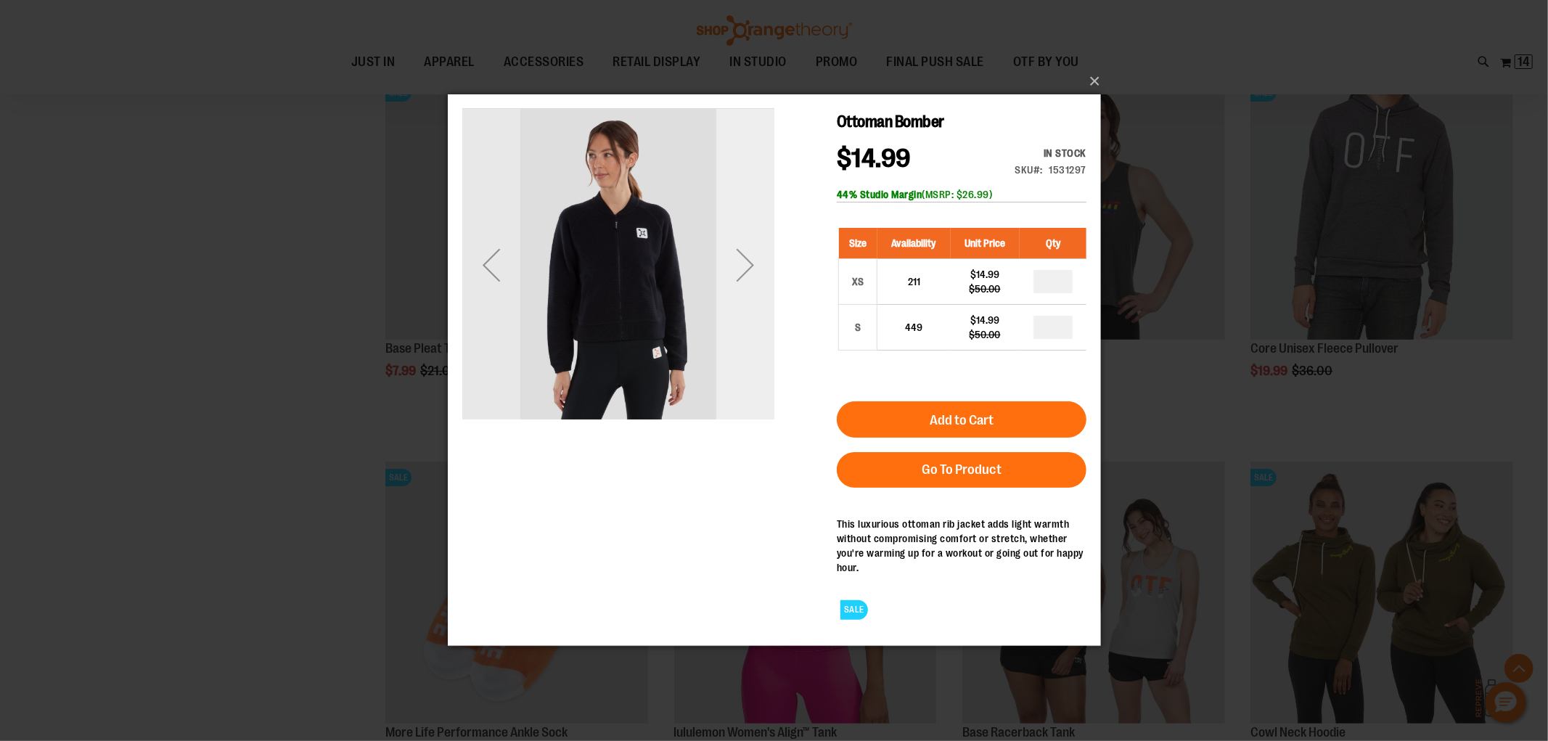
click at [760, 289] on div "Next" at bounding box center [744, 265] width 58 height 58
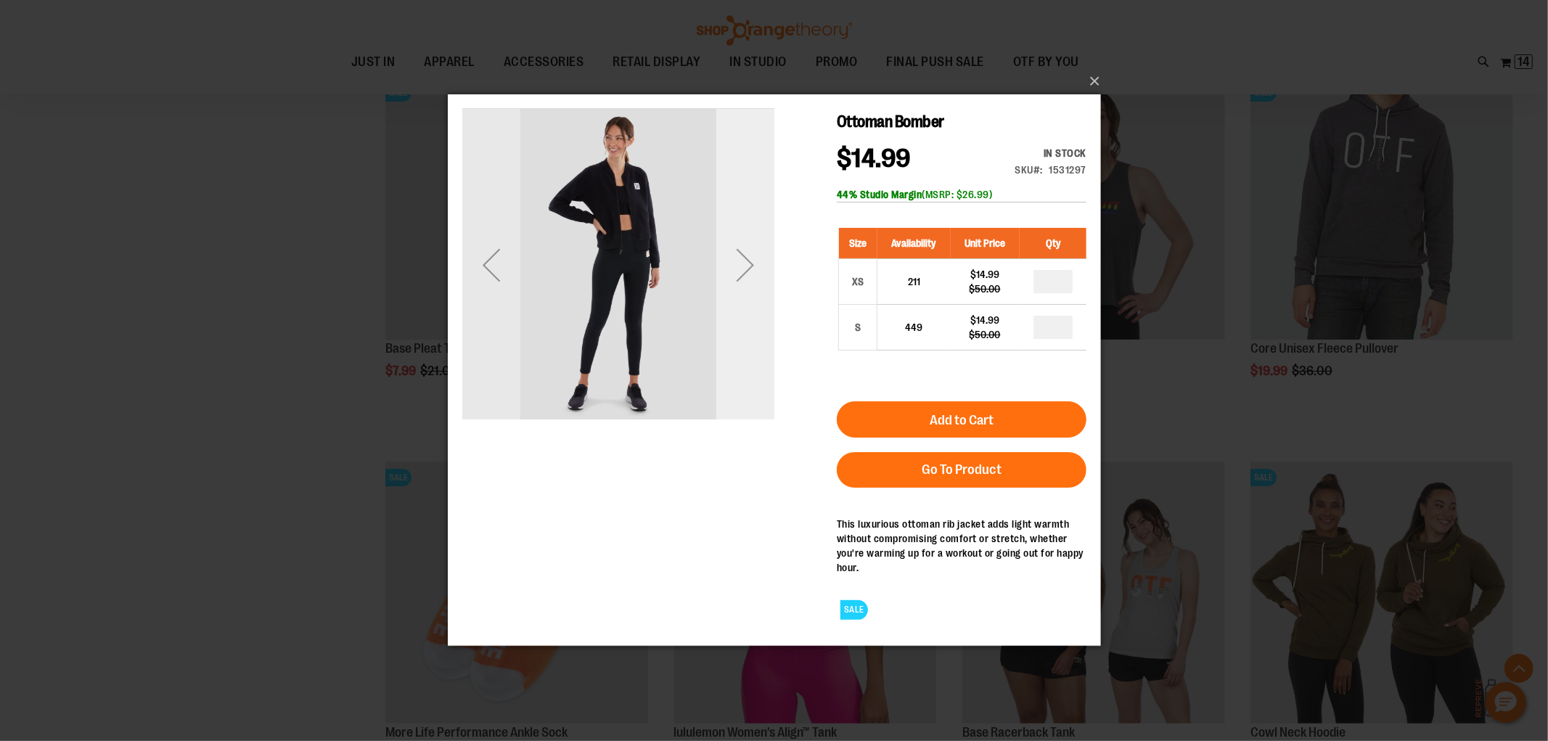
click at [760, 289] on div "Next" at bounding box center [744, 265] width 58 height 58
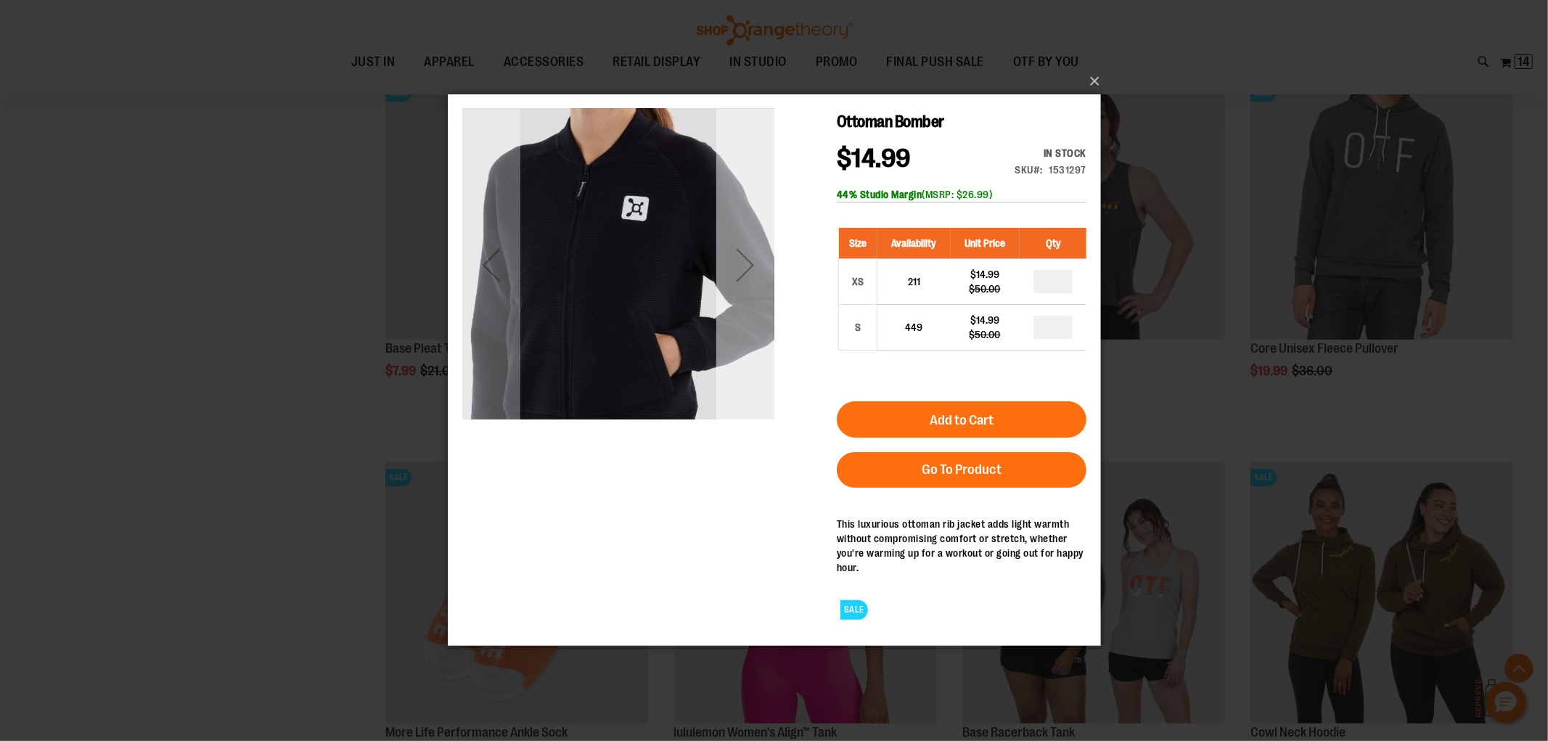
click at [760, 289] on div "Next" at bounding box center [744, 265] width 58 height 58
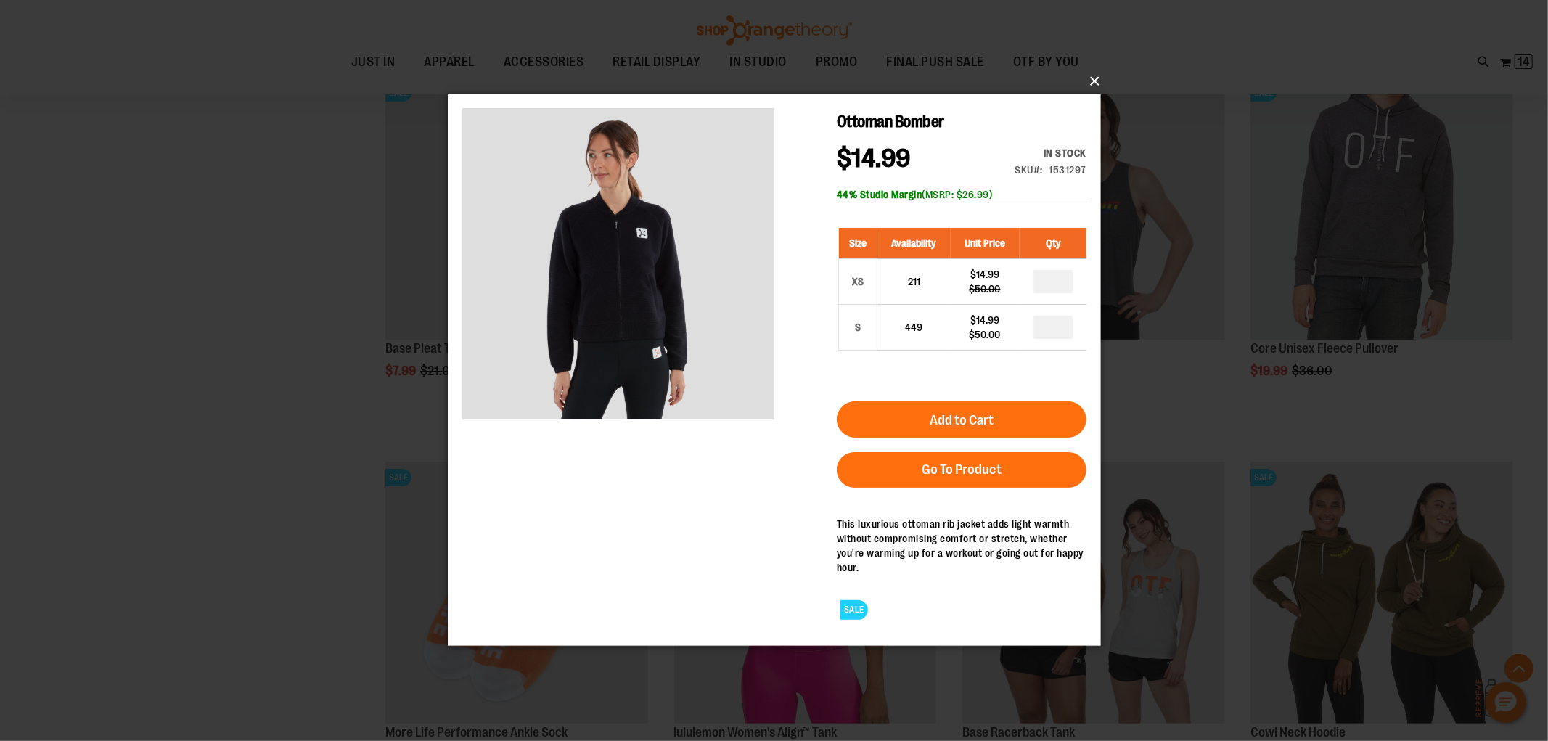
click at [1083, 89] on button "×" at bounding box center [778, 81] width 653 height 32
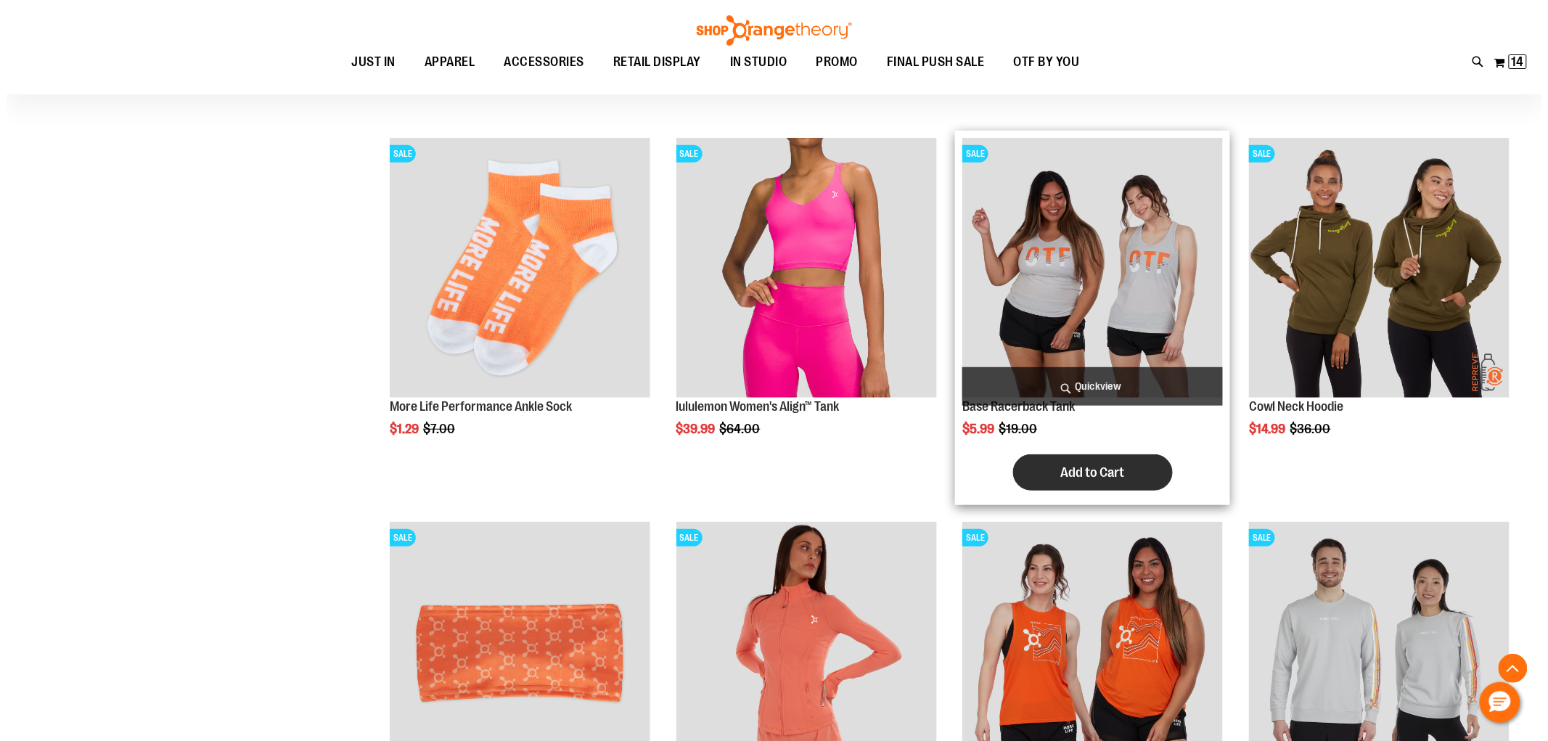
scroll to position [9374, 0]
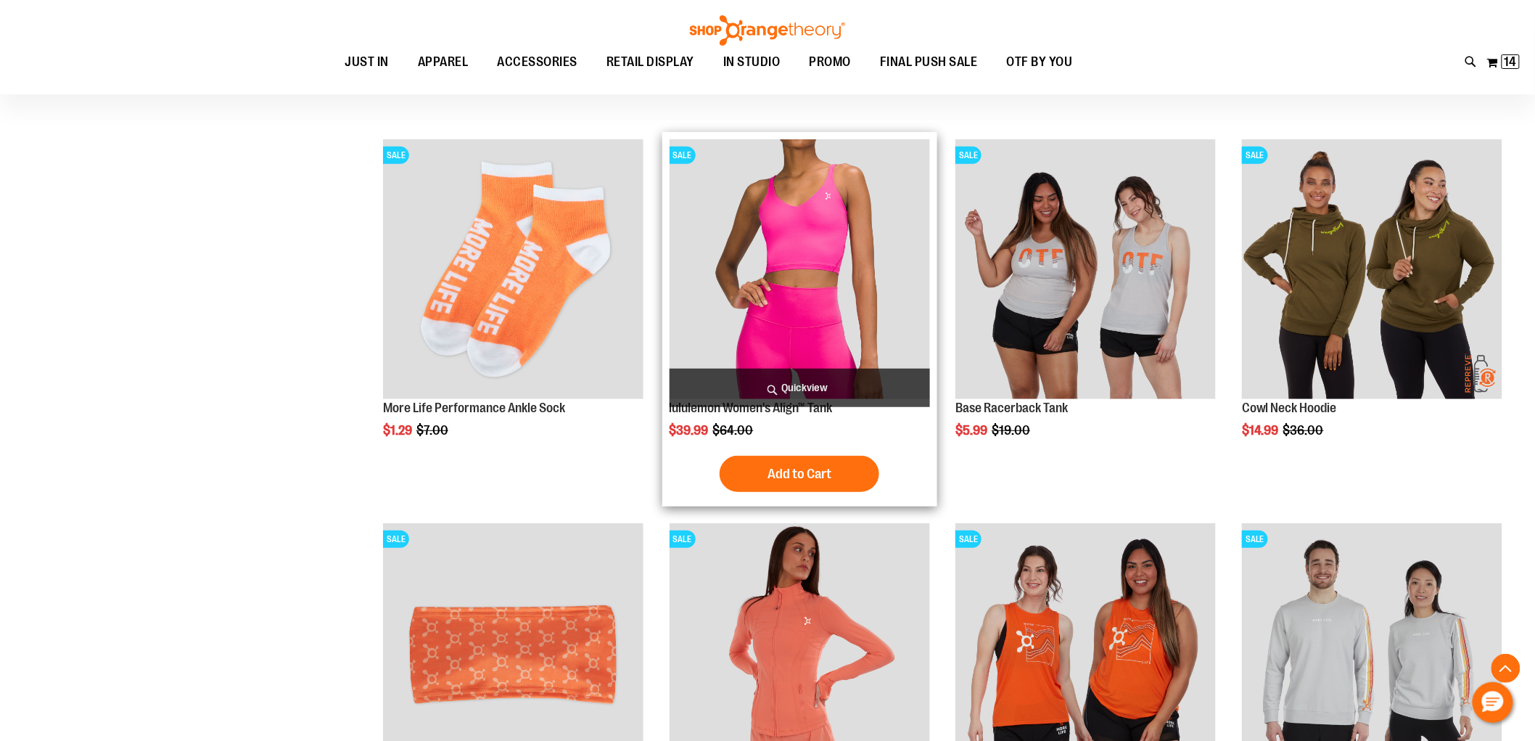
click at [790, 379] on span "Quickview" at bounding box center [800, 388] width 261 height 38
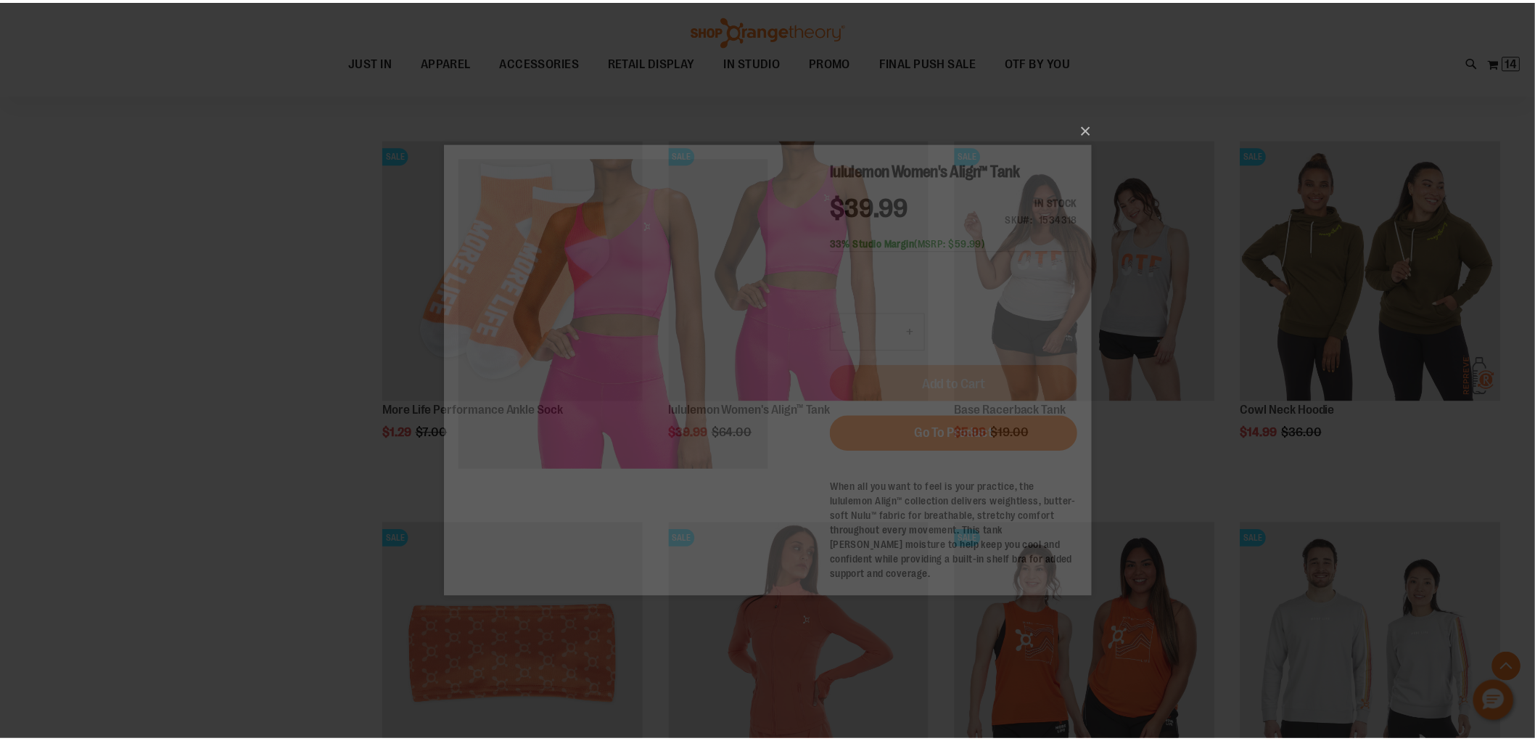
scroll to position [0, 0]
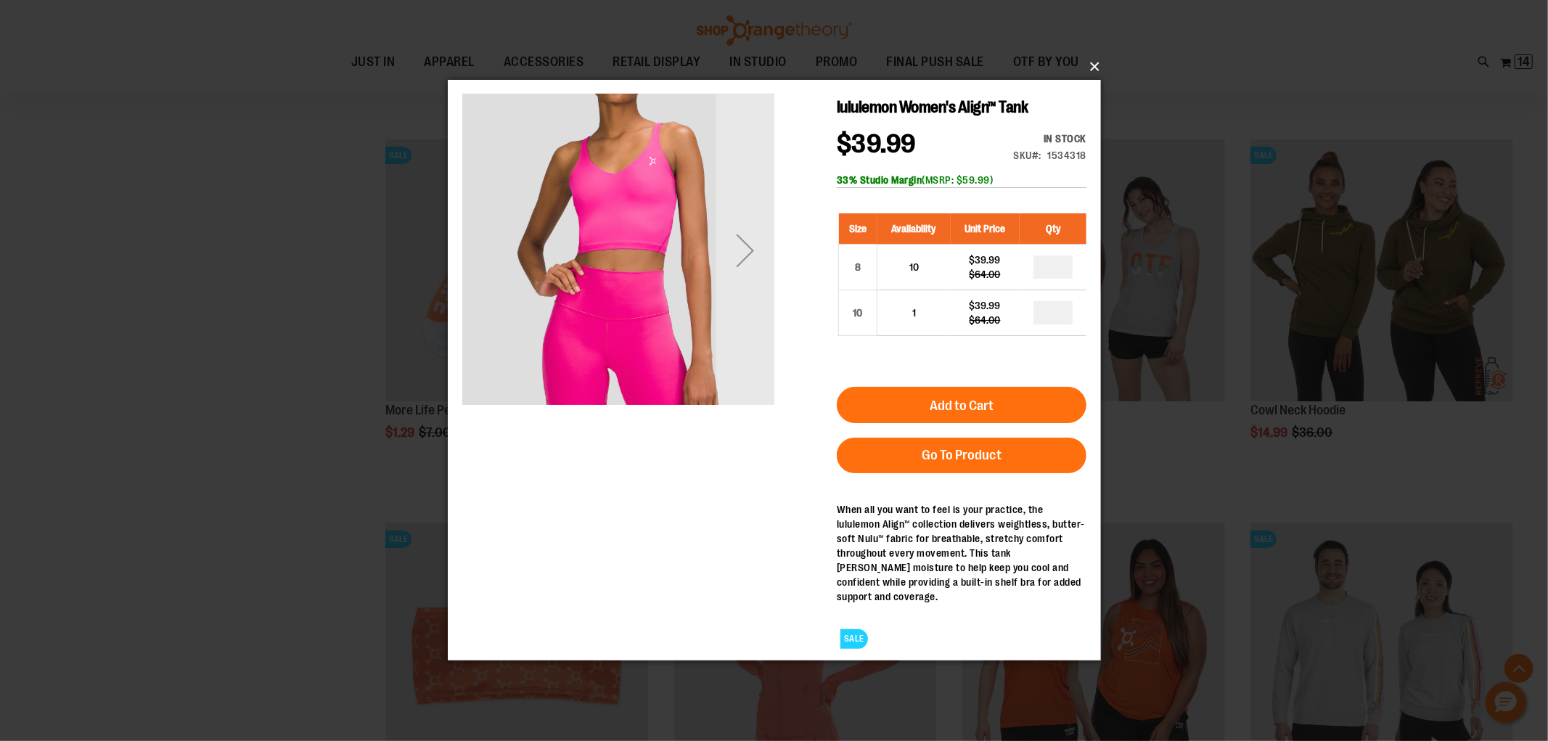
click at [1089, 62] on button "×" at bounding box center [778, 67] width 653 height 32
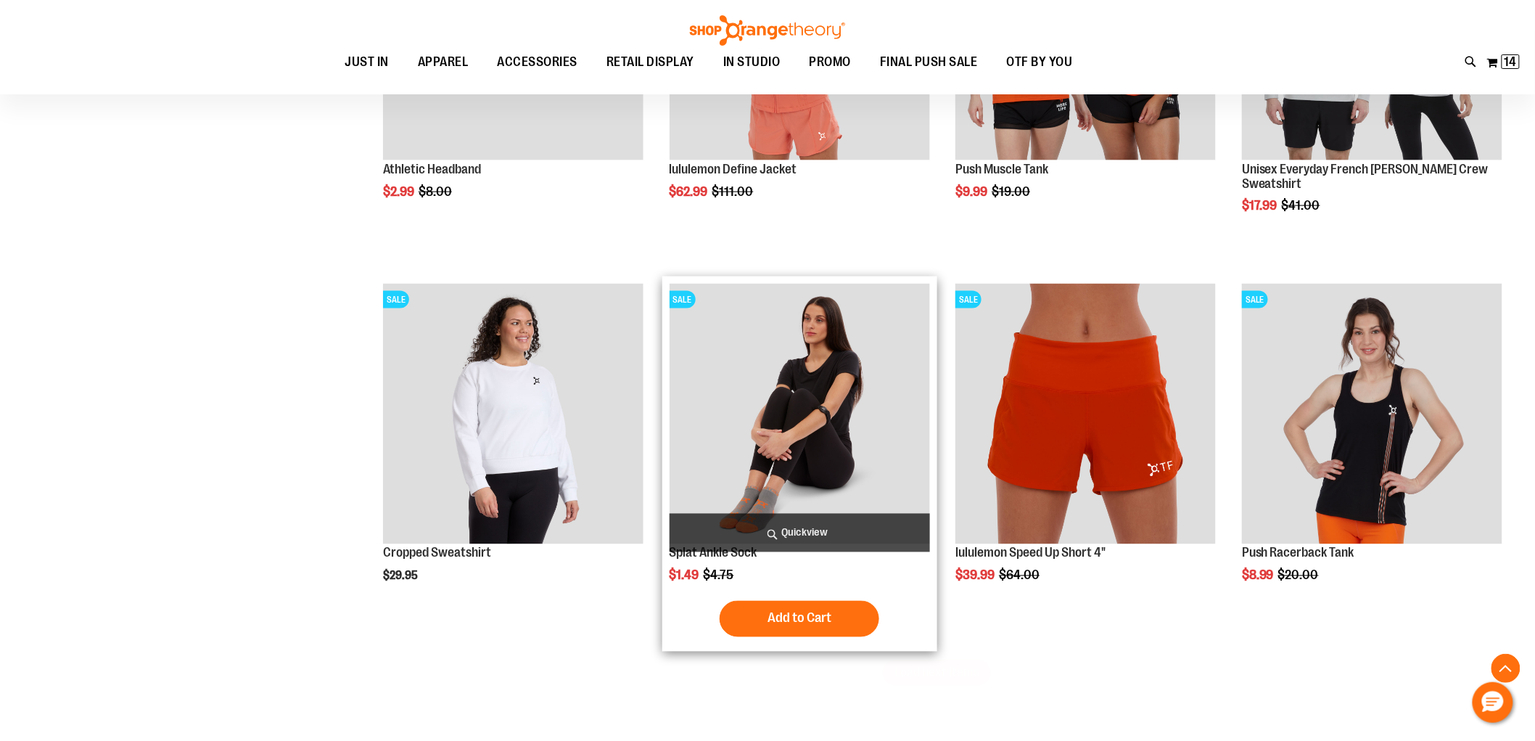
scroll to position [10019, 0]
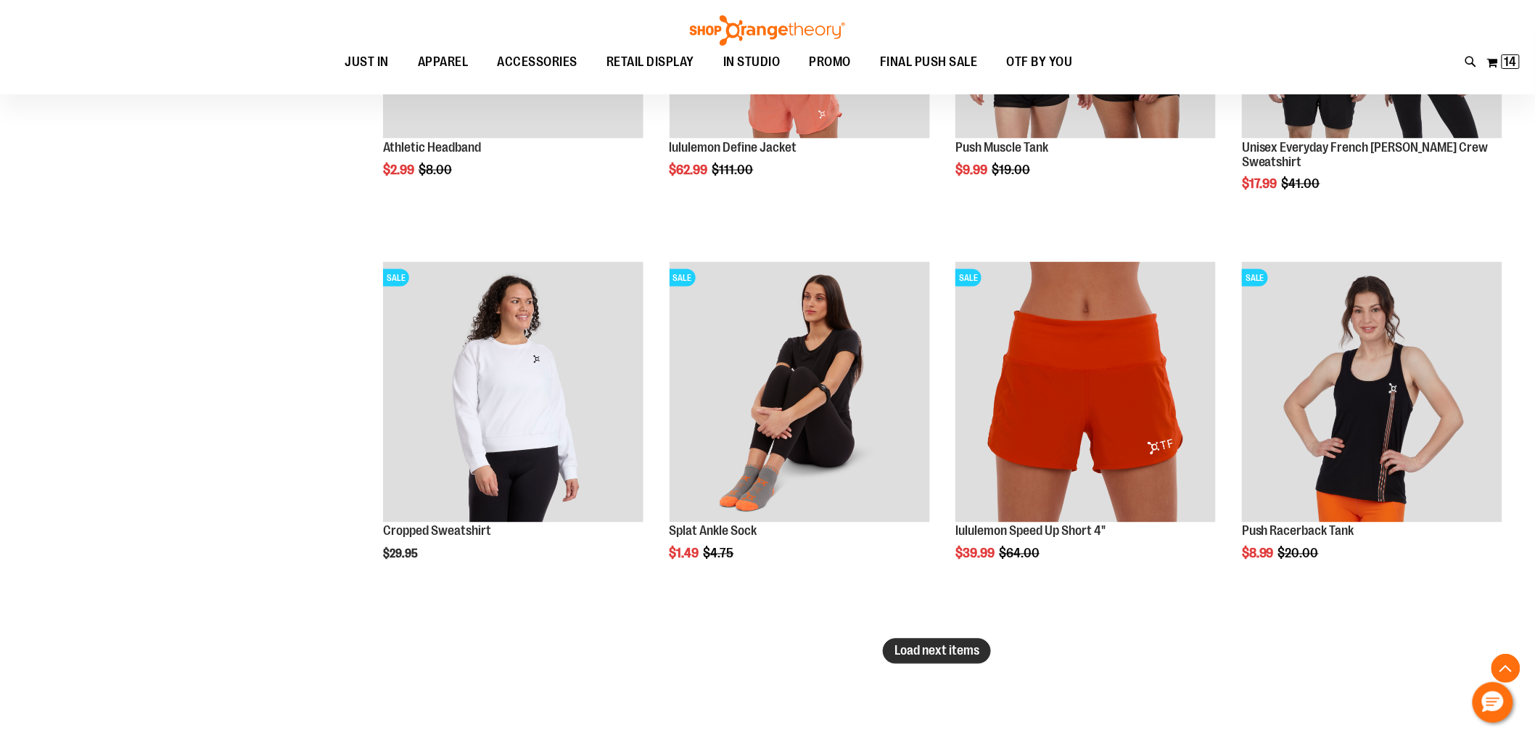
click at [959, 655] on span "Load next items" at bounding box center [937, 651] width 85 height 15
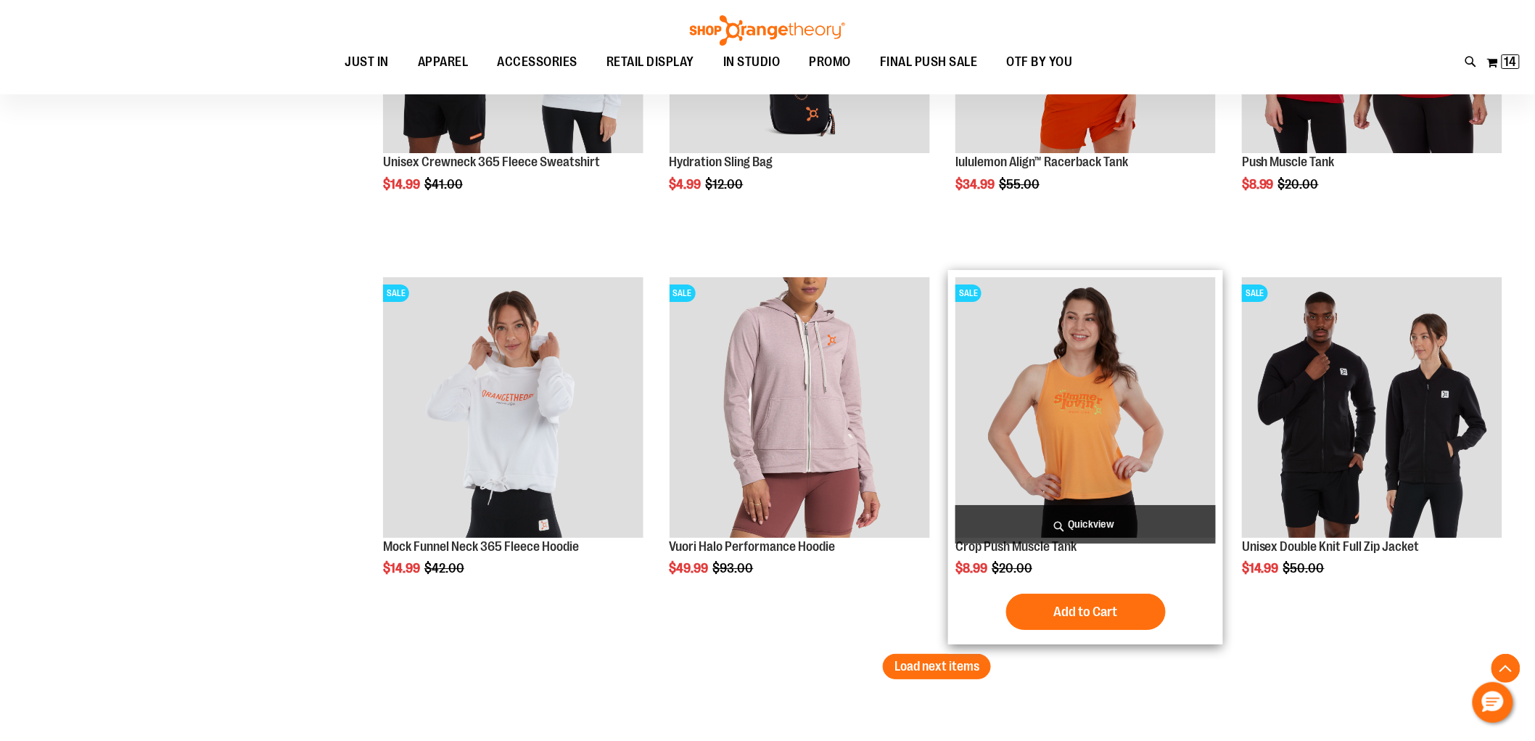
scroll to position [11390, 0]
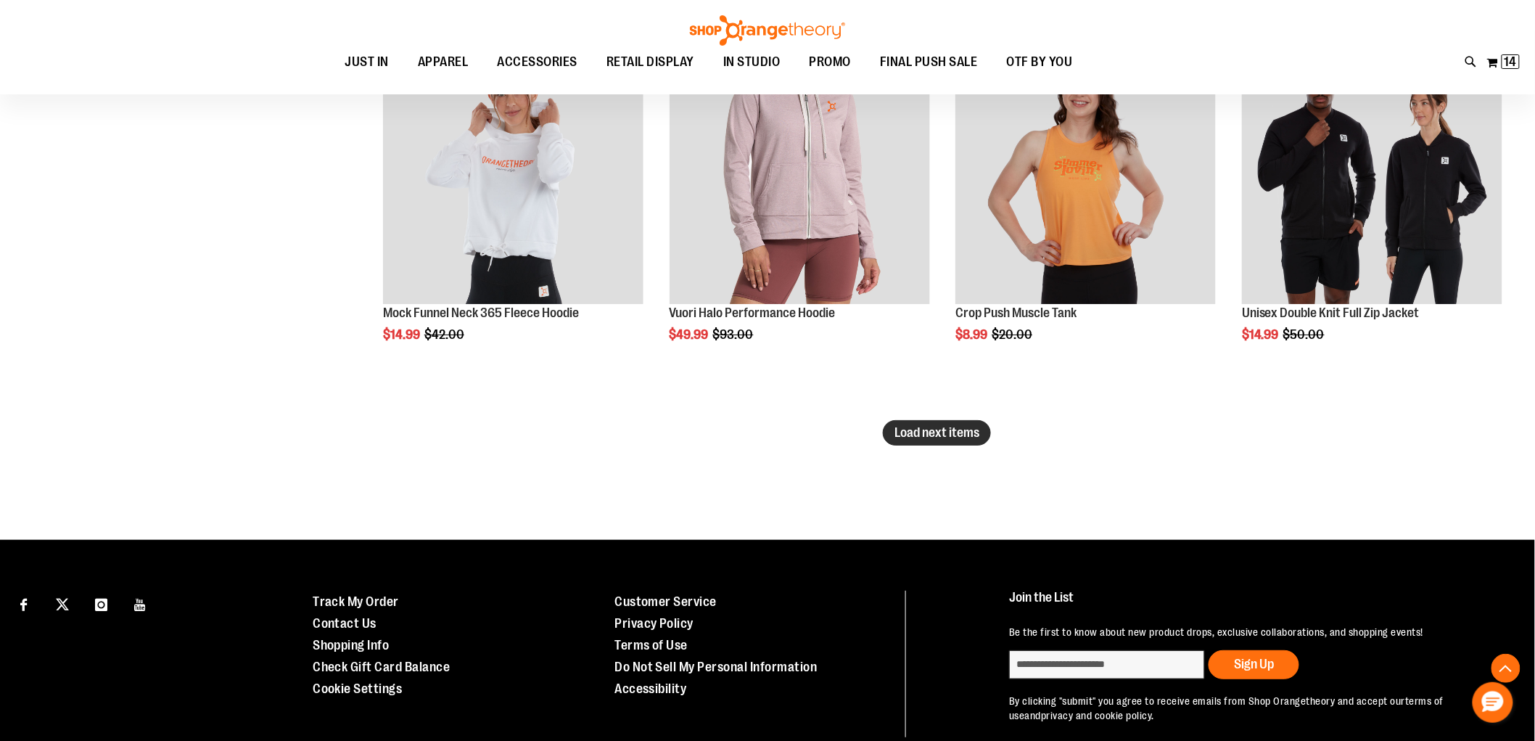
click at [955, 430] on span "Load next items" at bounding box center [937, 432] width 85 height 15
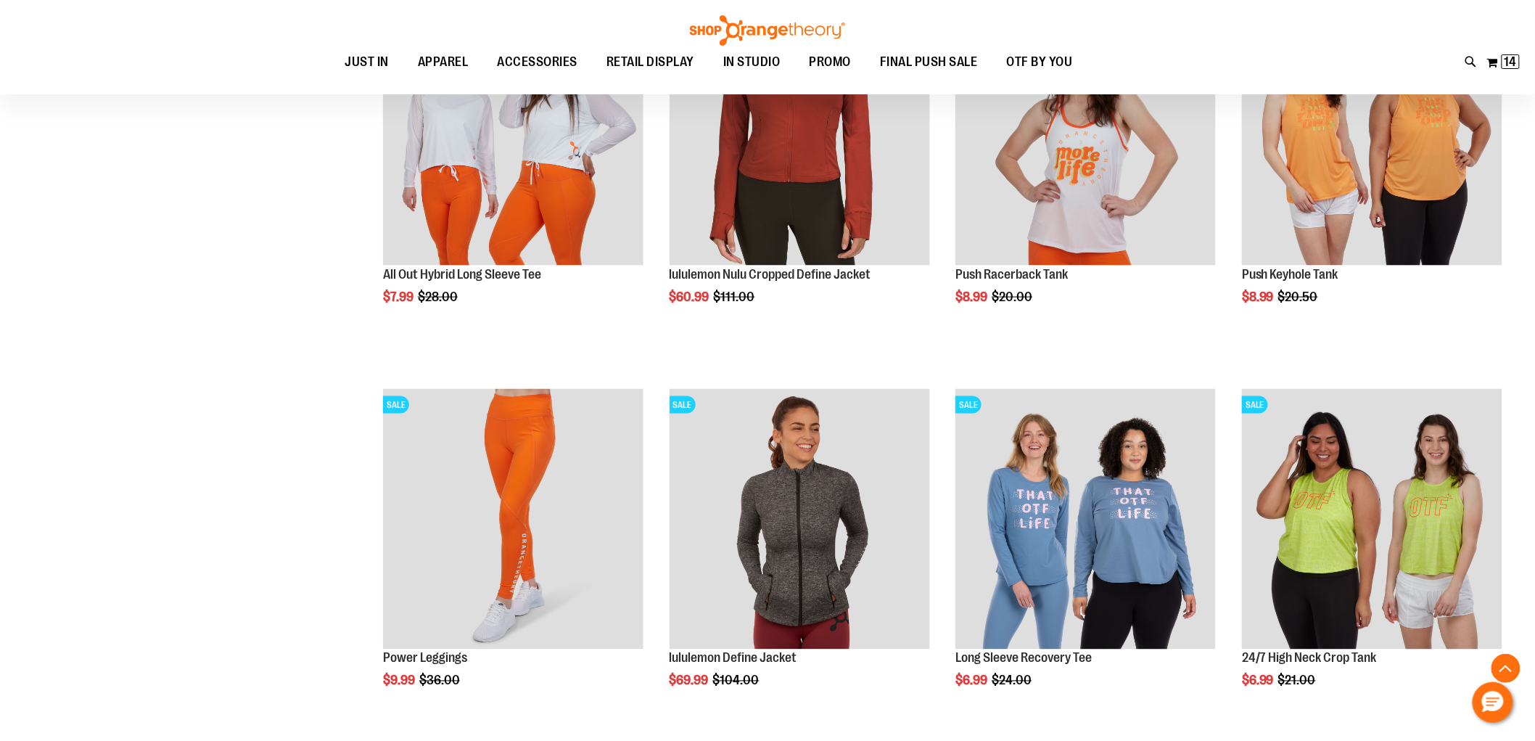
scroll to position [12599, 0]
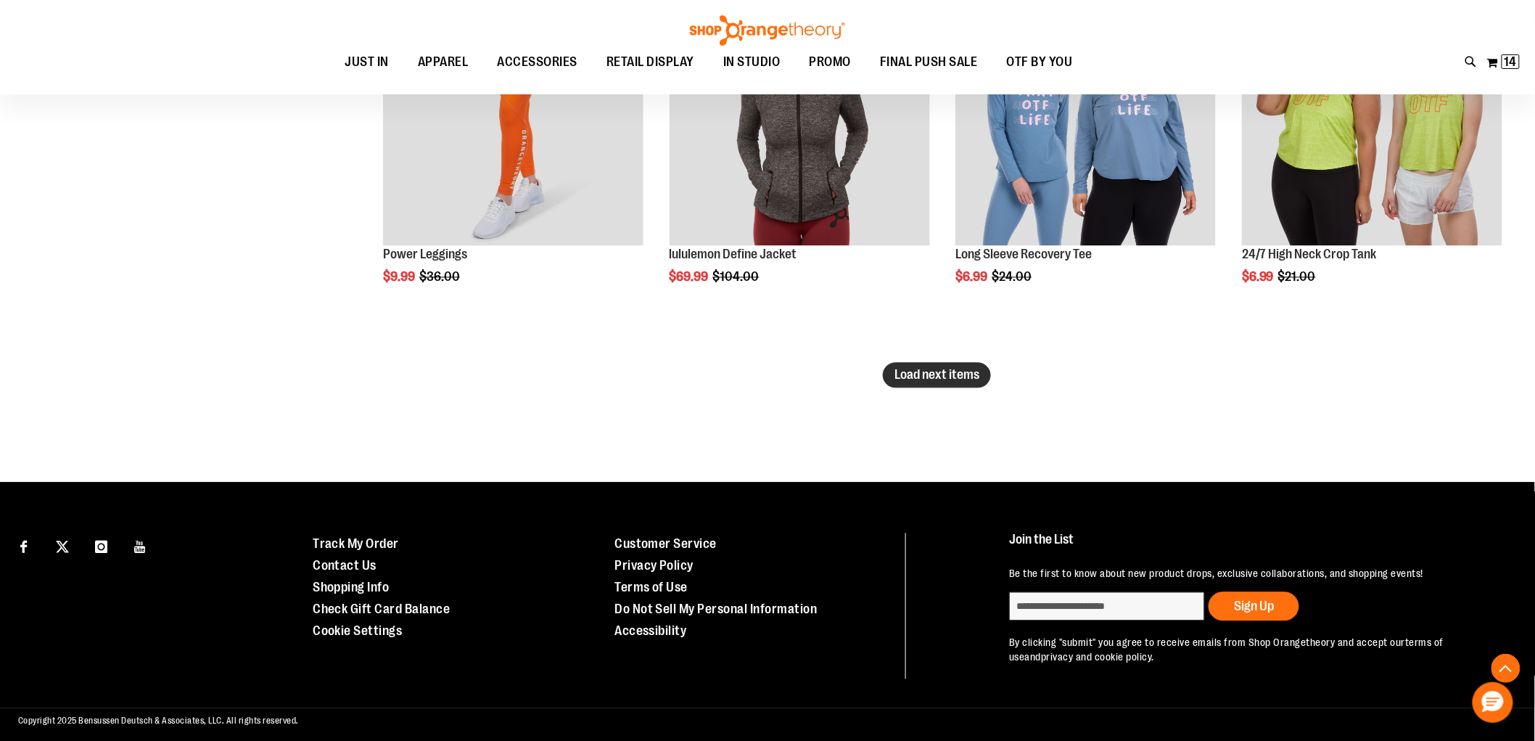
click at [890, 373] on button "Load next items" at bounding box center [937, 375] width 108 height 25
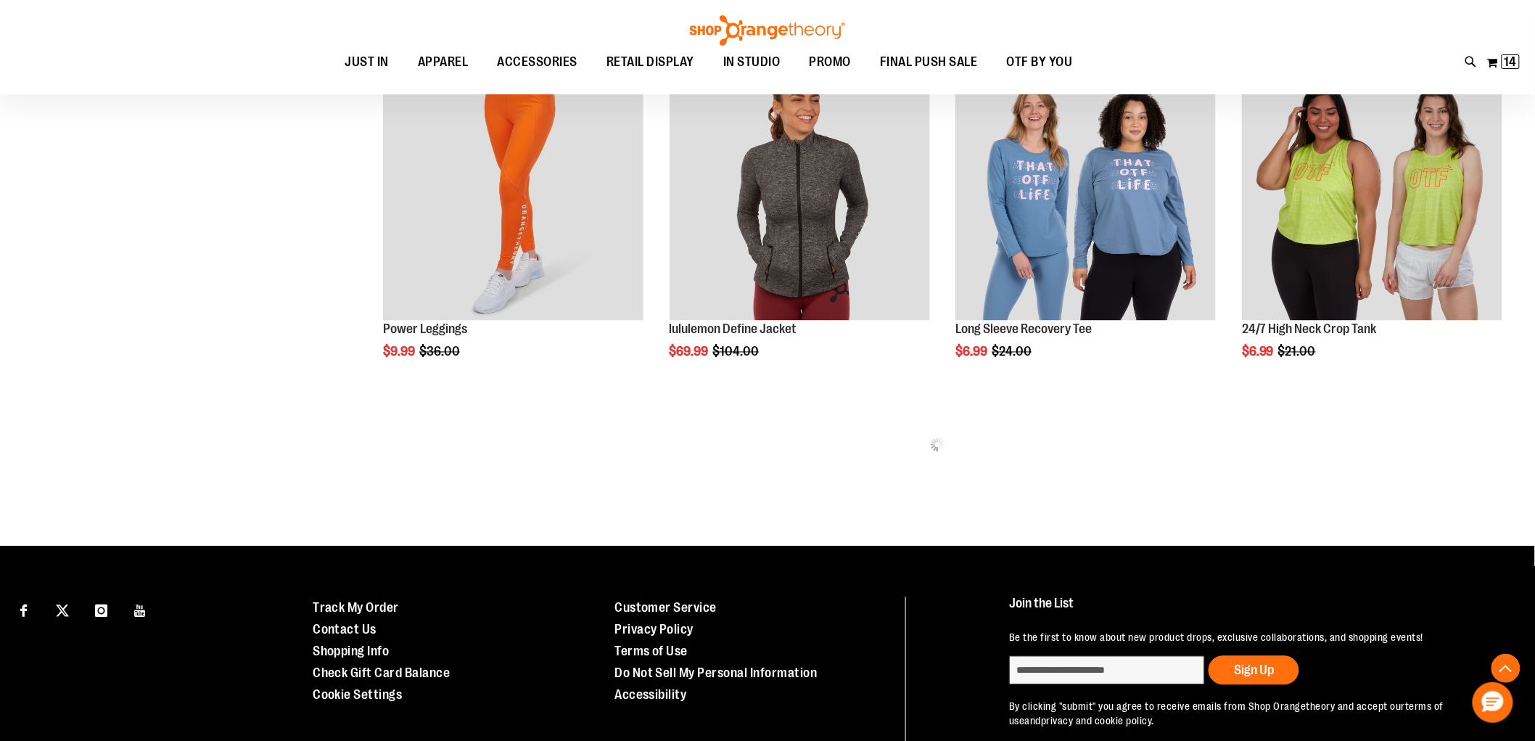
scroll to position [12438, 0]
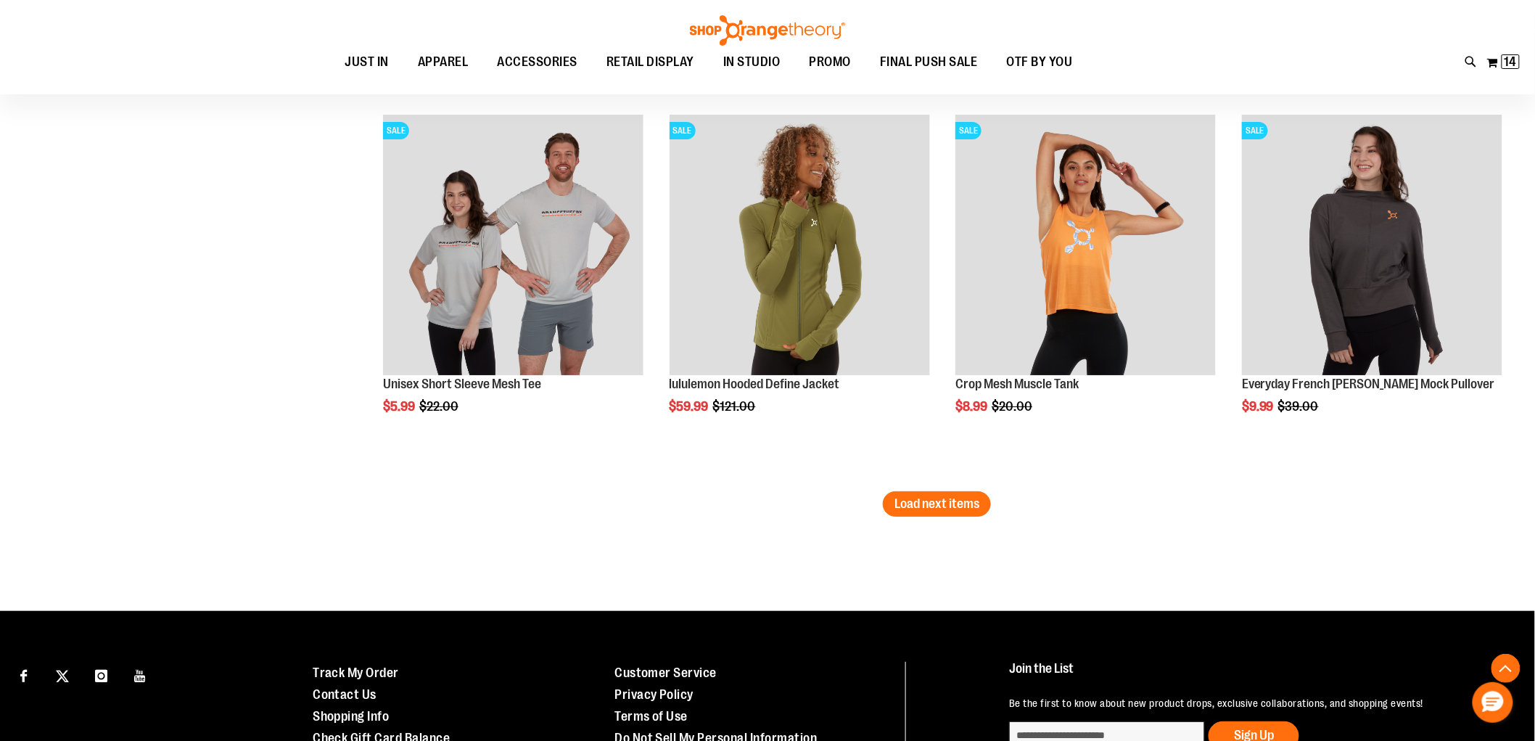
scroll to position [13647, 0]
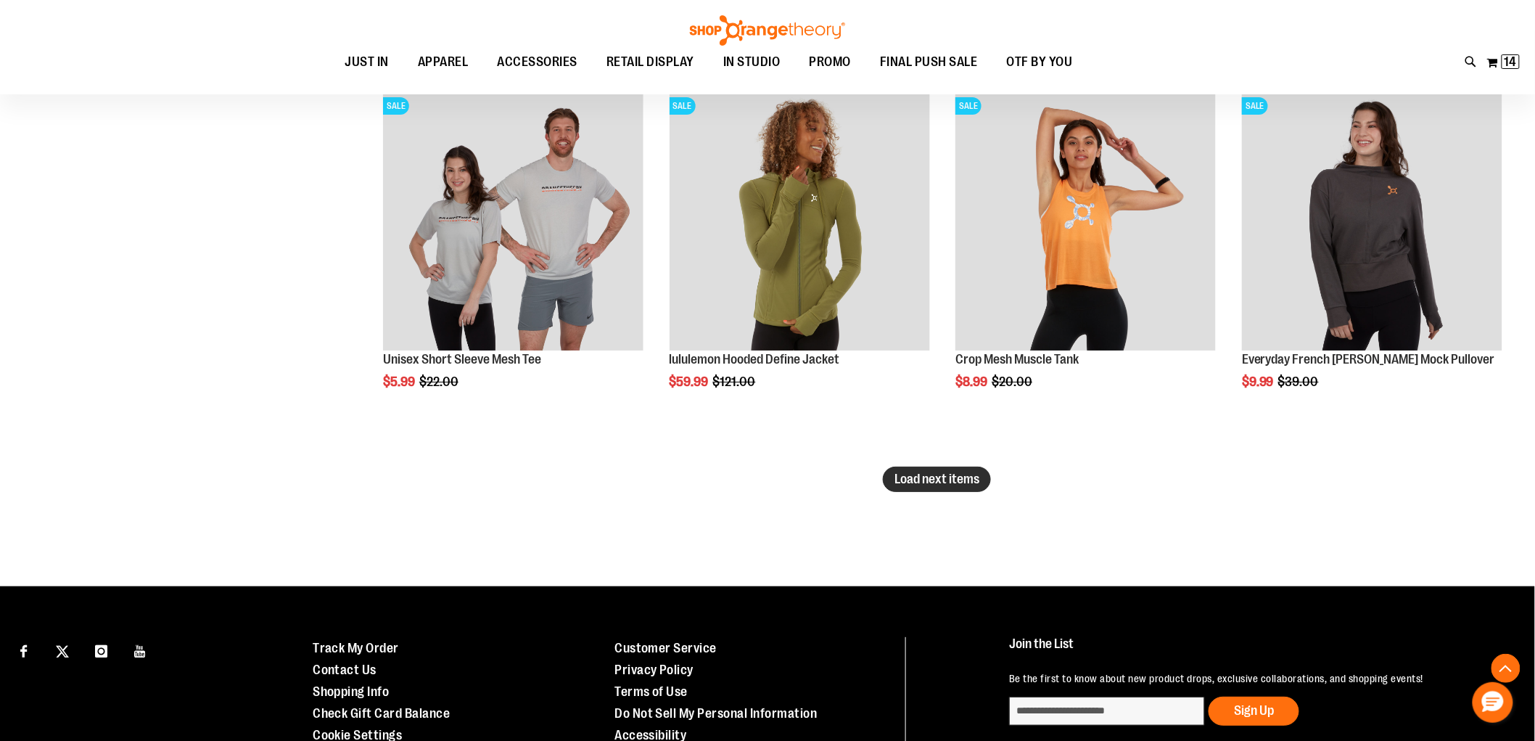
click at [932, 467] on button "Load next items" at bounding box center [937, 479] width 108 height 25
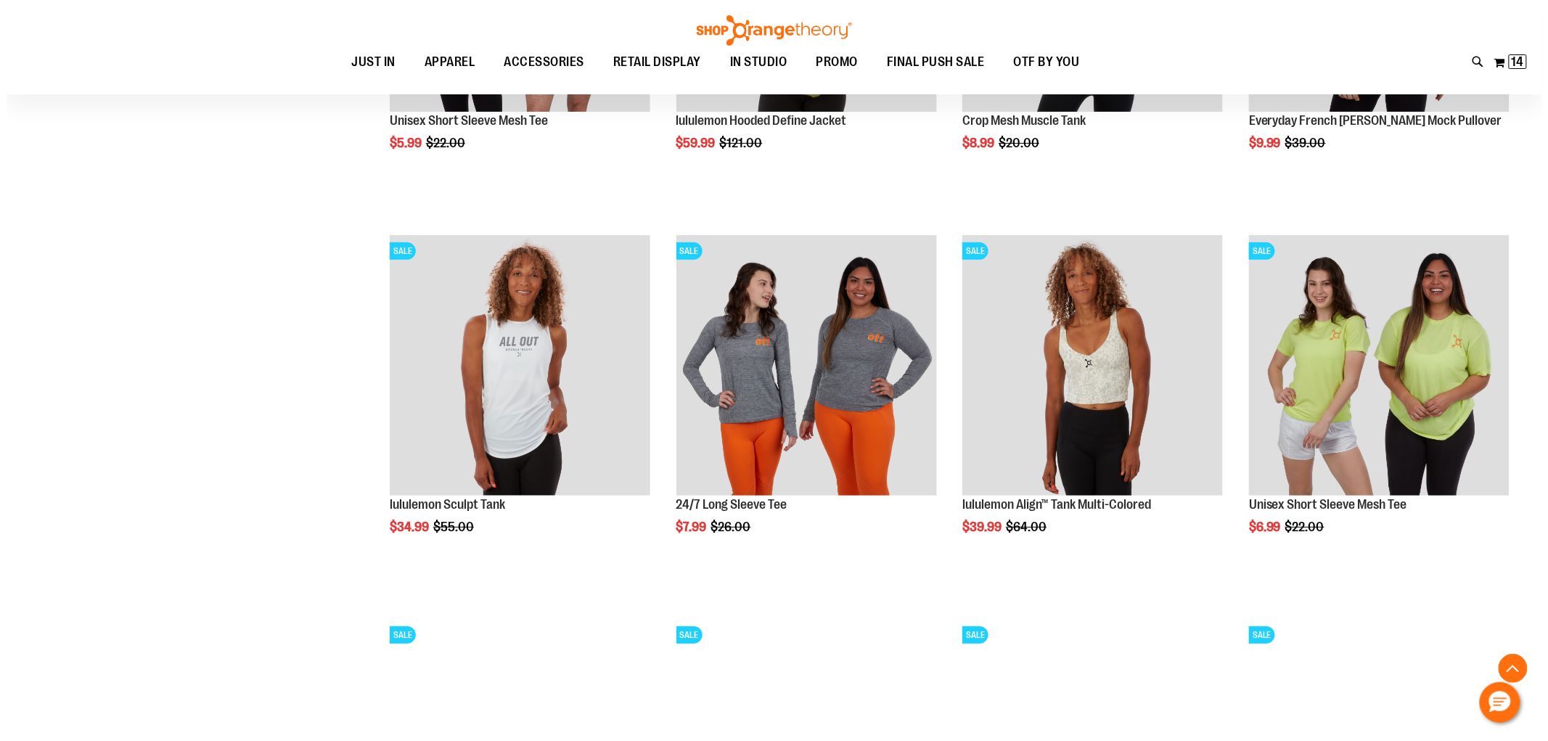
scroll to position [13890, 0]
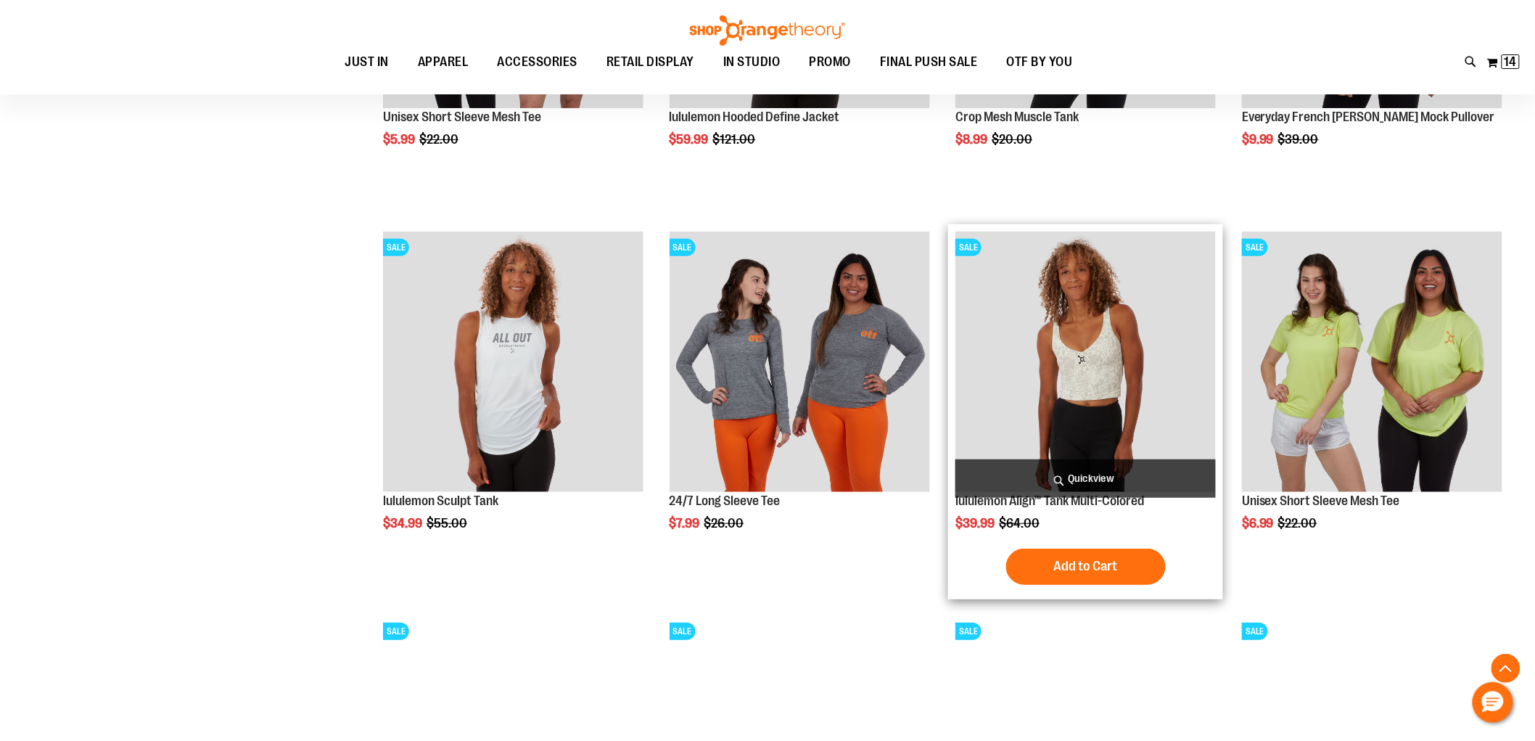
click at [1076, 472] on span "Quickview" at bounding box center [1086, 478] width 261 height 38
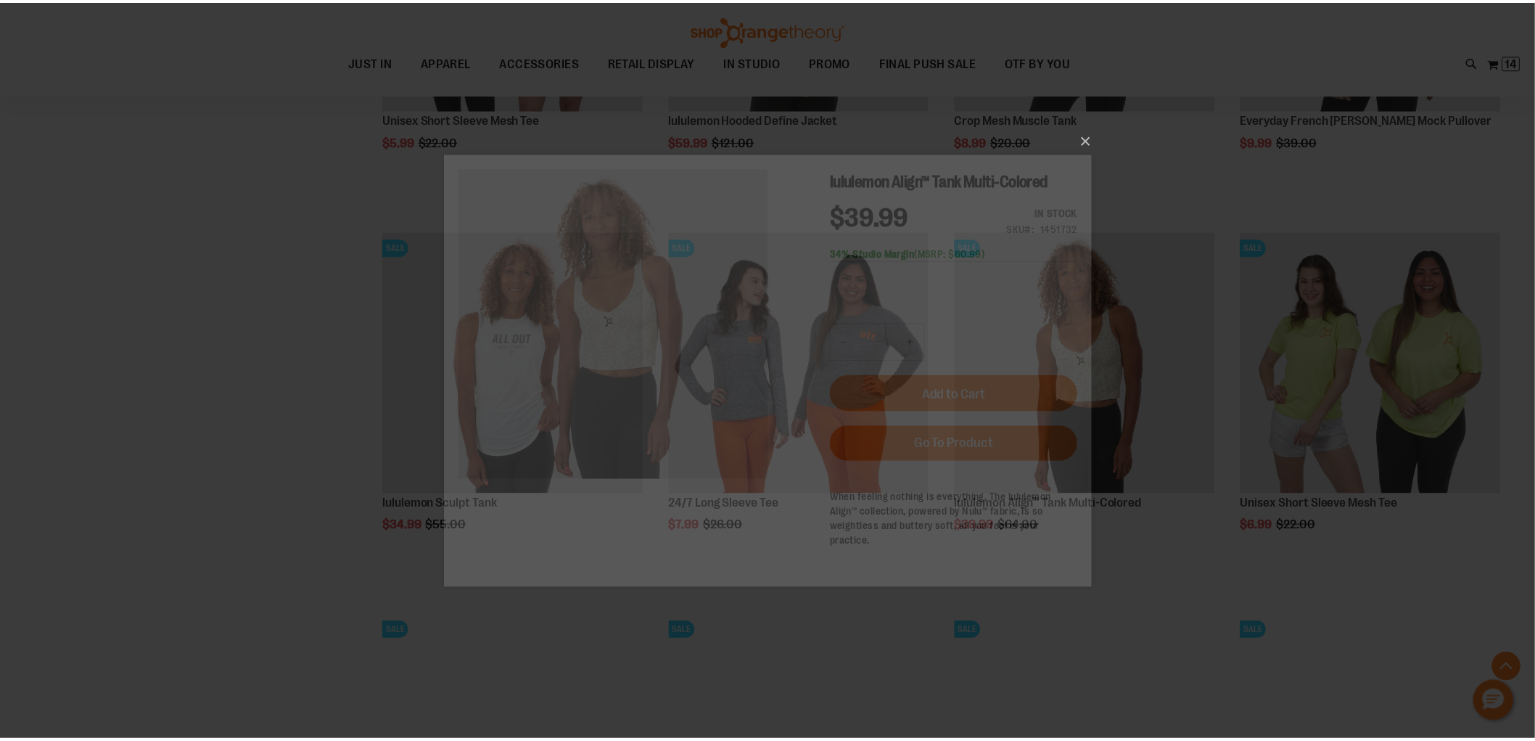
scroll to position [0, 0]
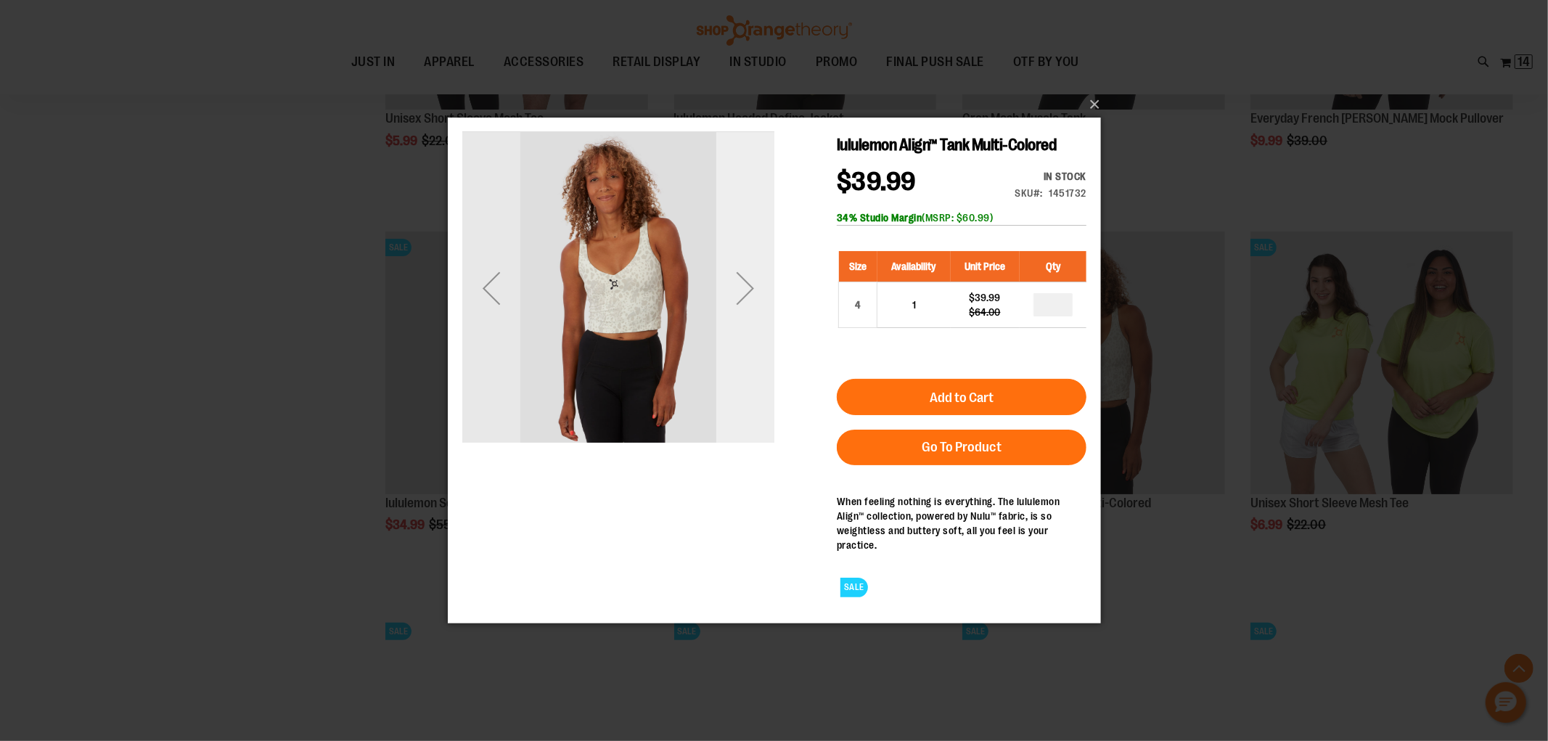
click at [735, 308] on div "Next" at bounding box center [744, 287] width 58 height 58
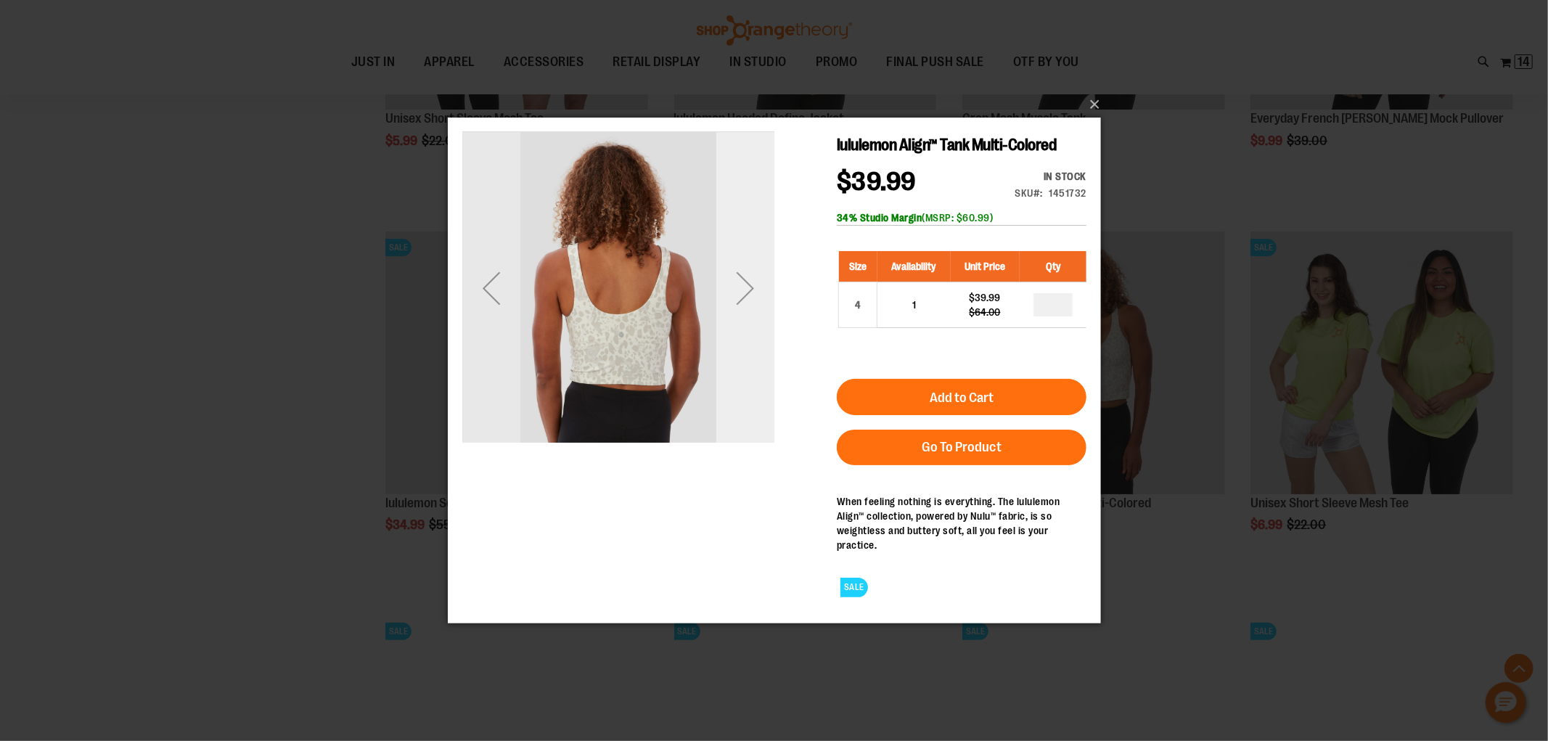
click at [734, 308] on div "Next" at bounding box center [744, 287] width 58 height 58
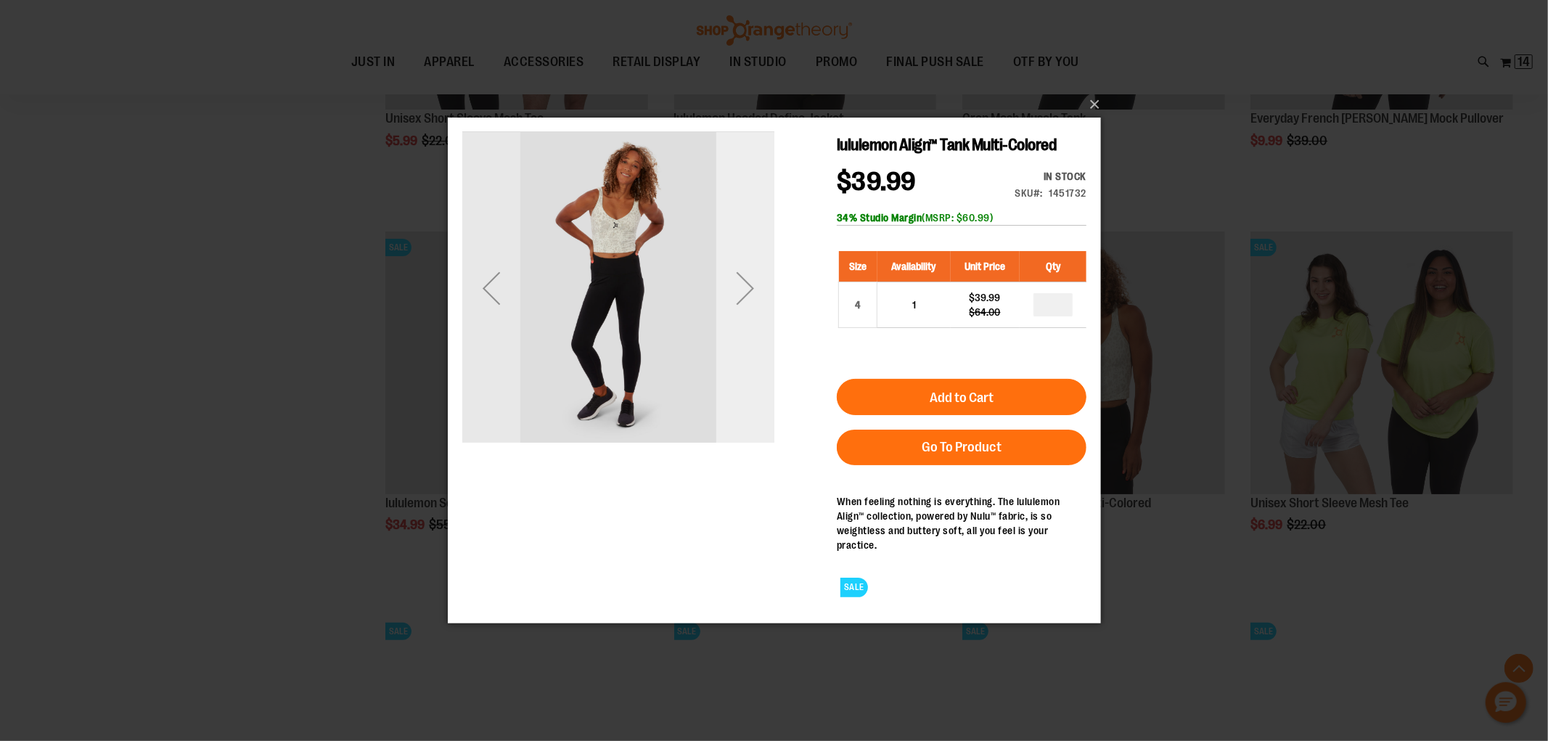
click at [734, 308] on div "Next" at bounding box center [744, 287] width 58 height 58
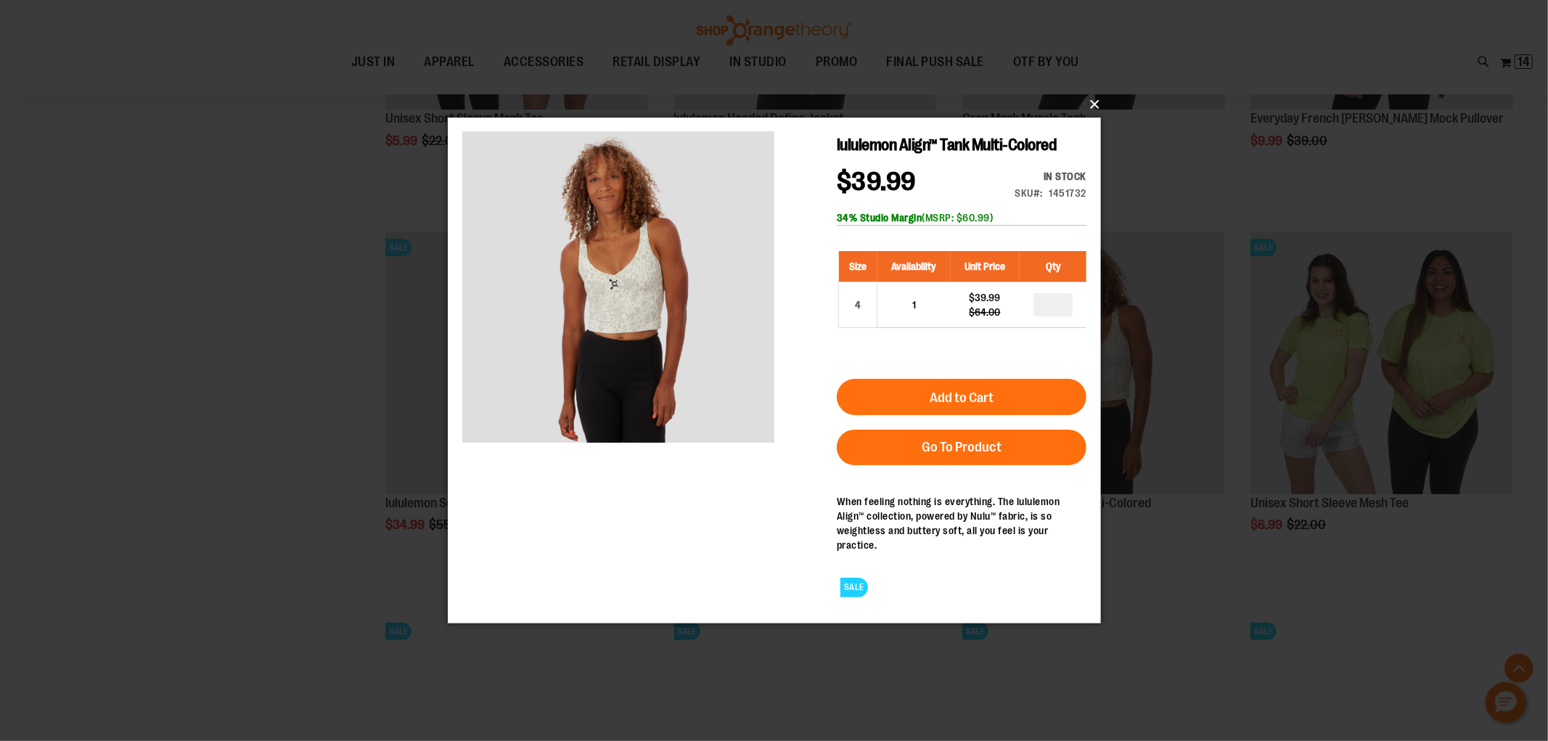
click at [1091, 106] on button "×" at bounding box center [778, 105] width 653 height 32
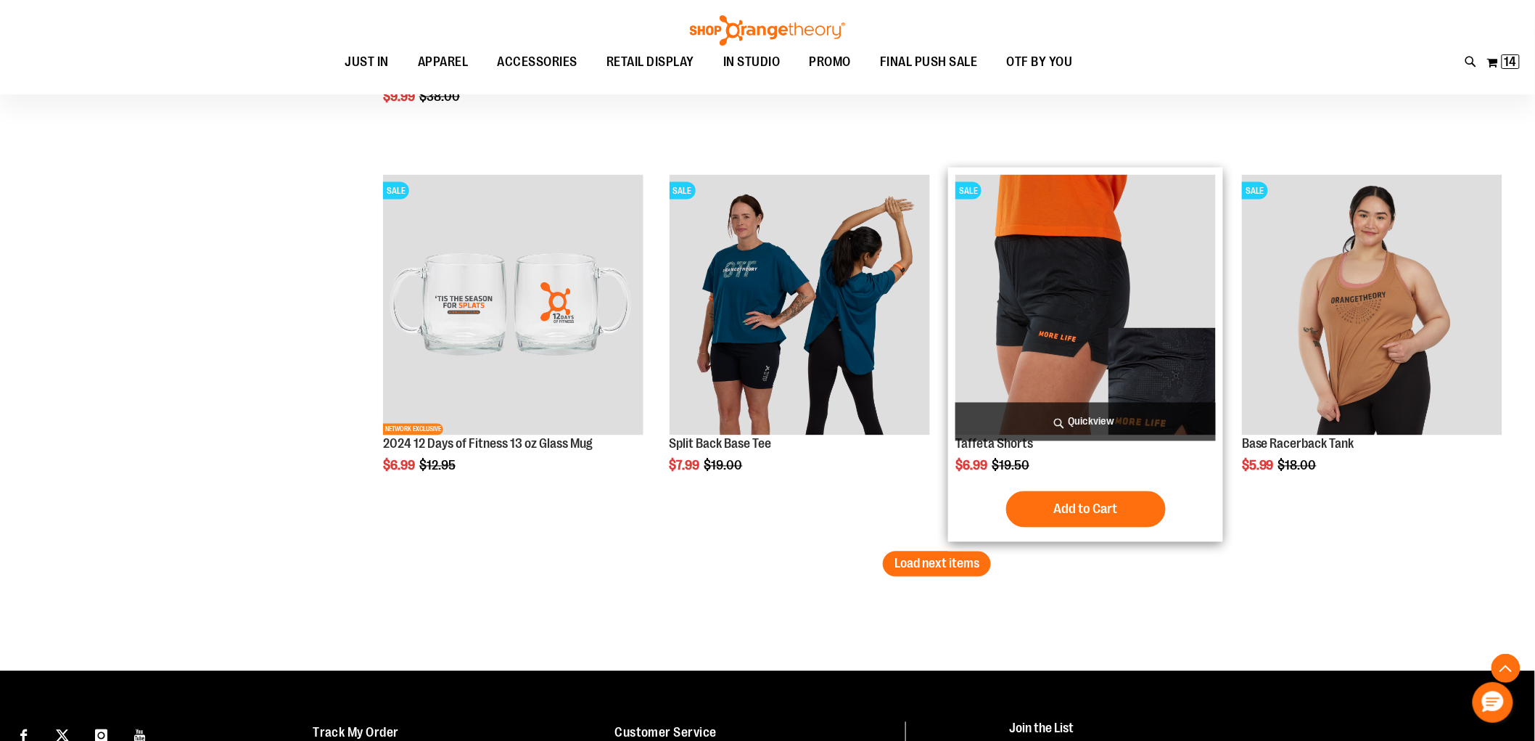
scroll to position [14857, 0]
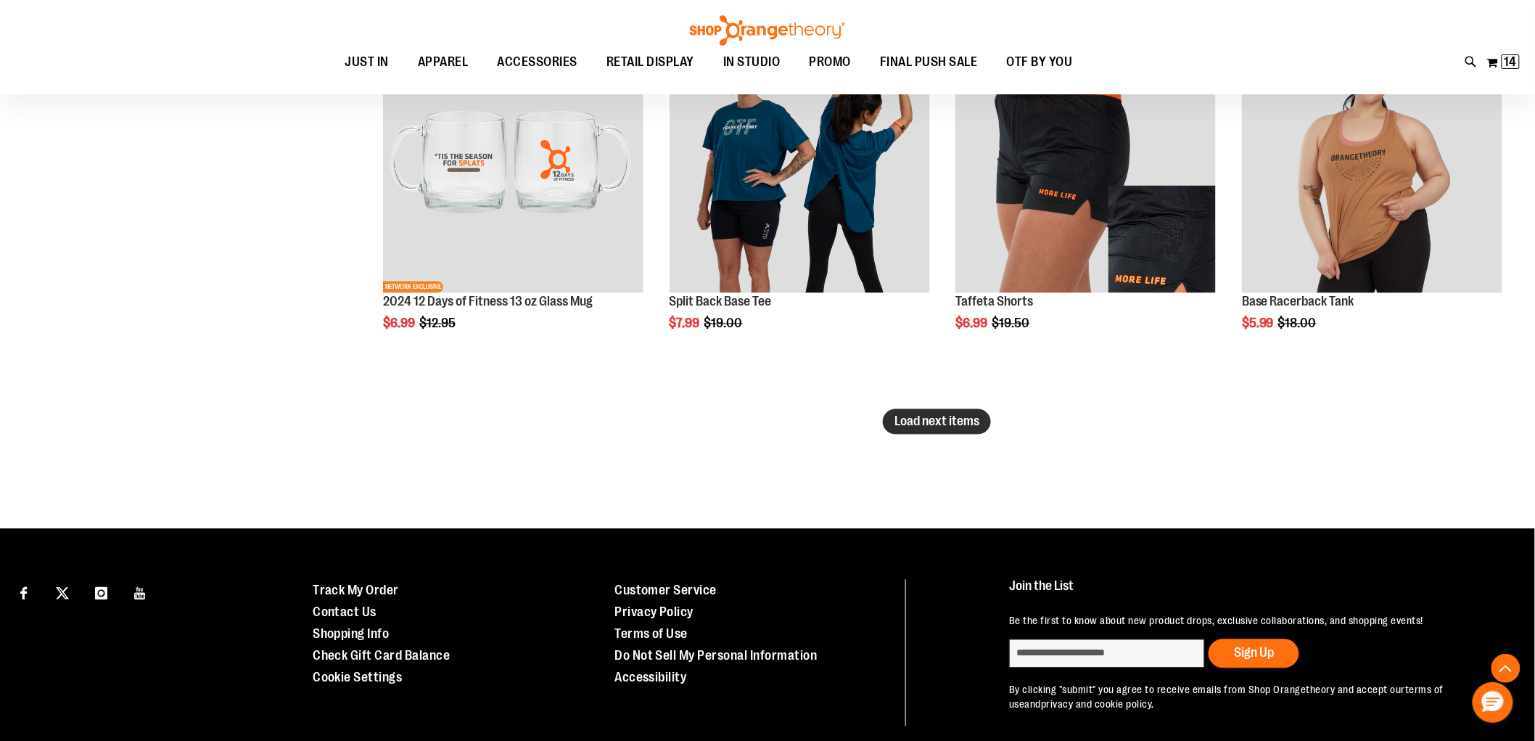
click at [934, 421] on span "Load next items" at bounding box center [937, 421] width 85 height 15
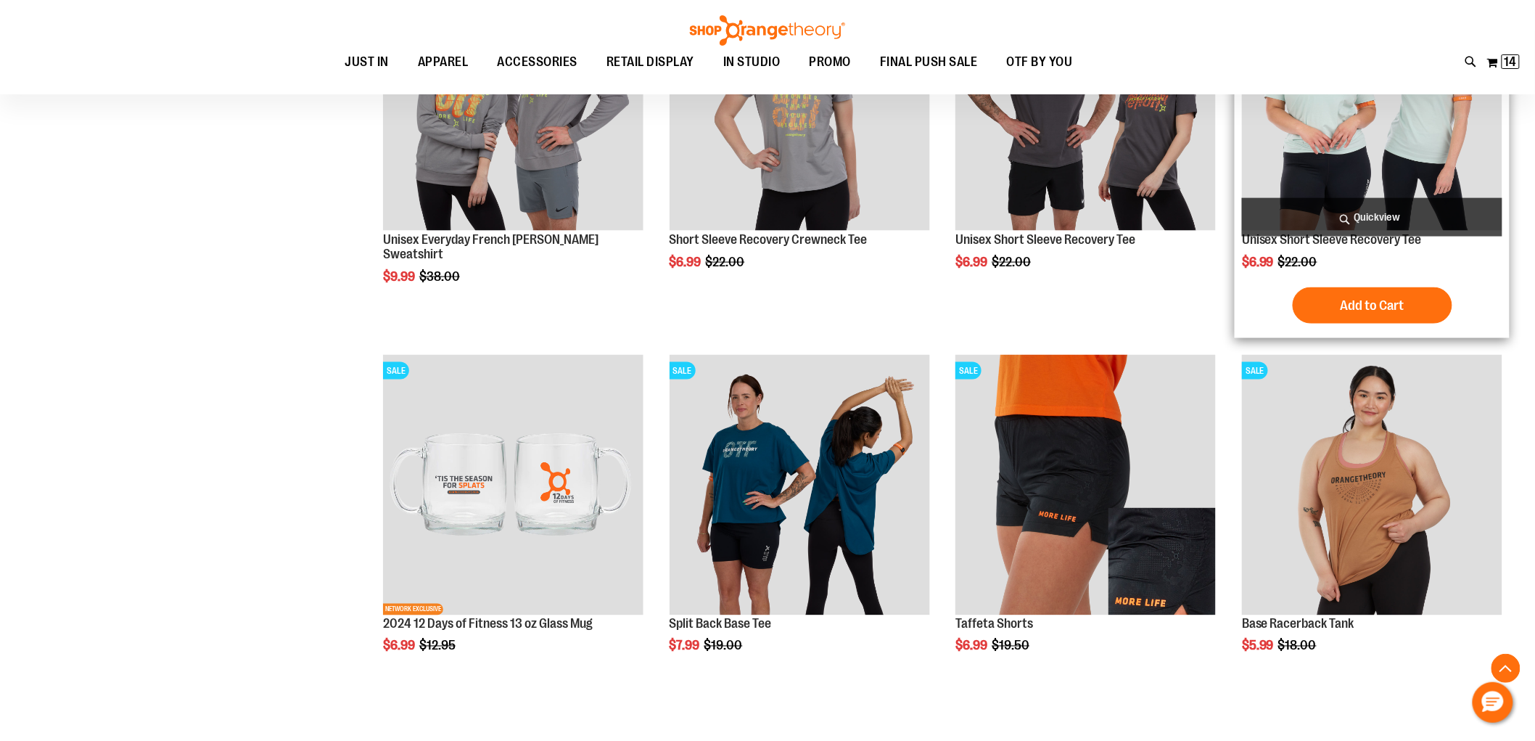
scroll to position [14373, 0]
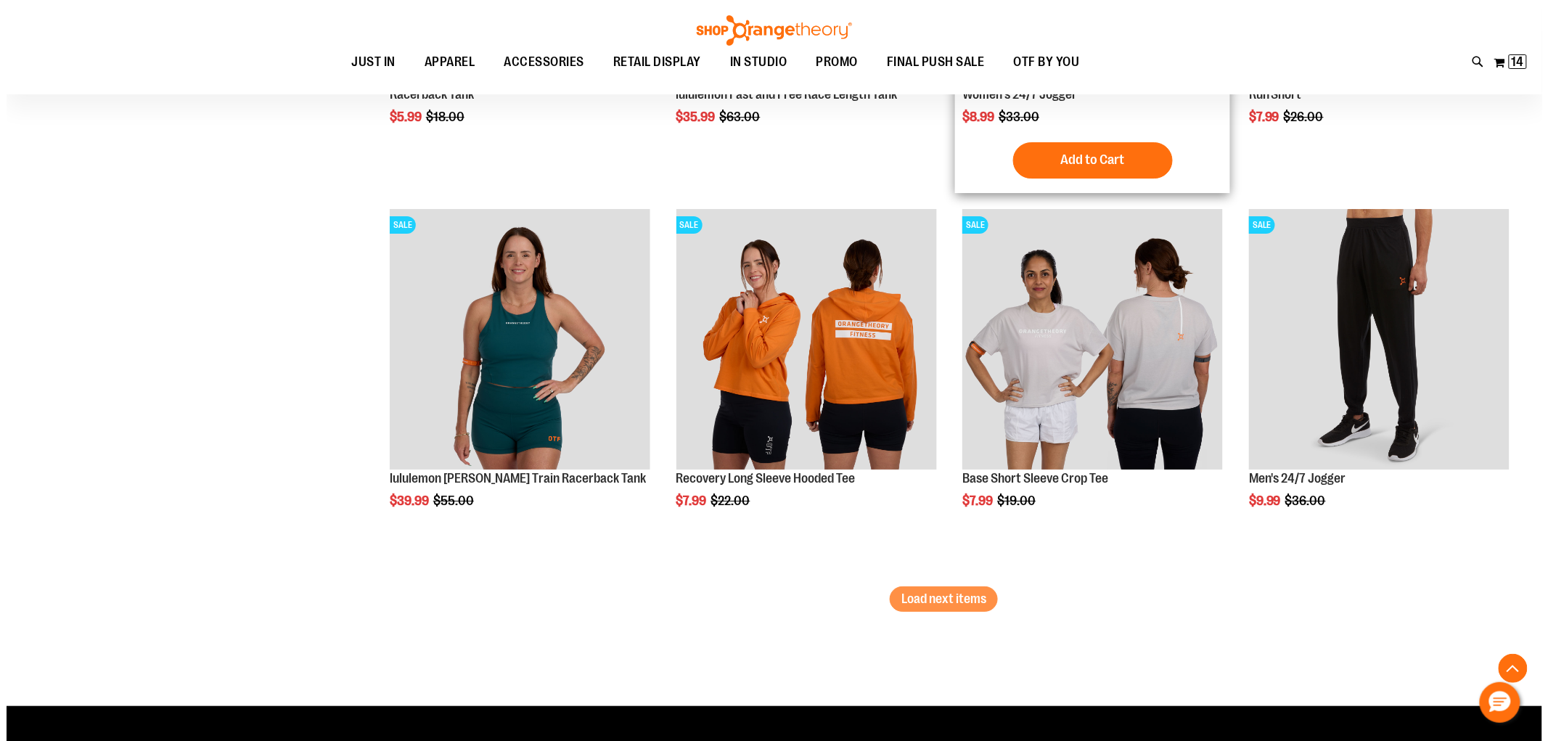
scroll to position [15905, 0]
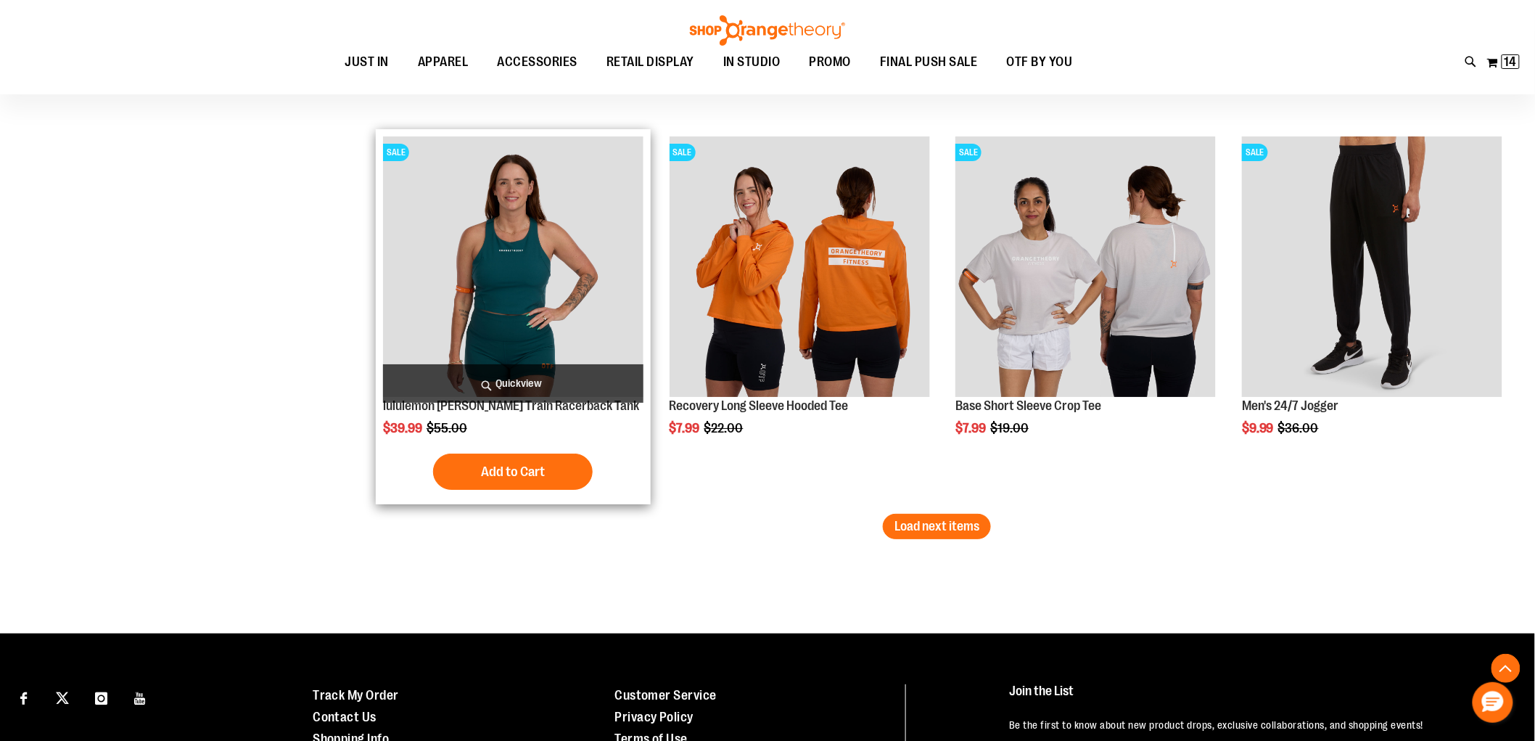
click at [509, 377] on span "Quickview" at bounding box center [513, 383] width 261 height 38
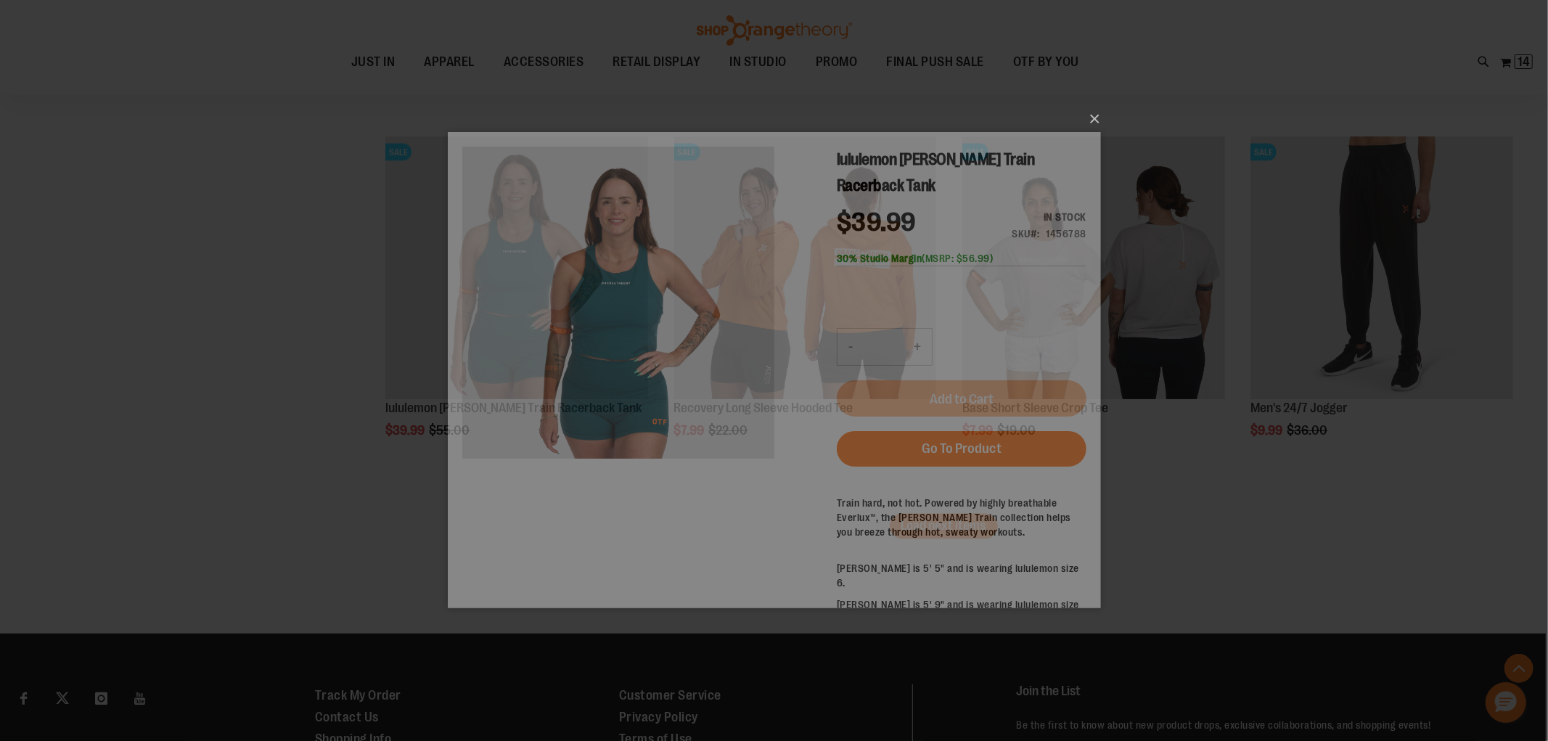
scroll to position [0, 0]
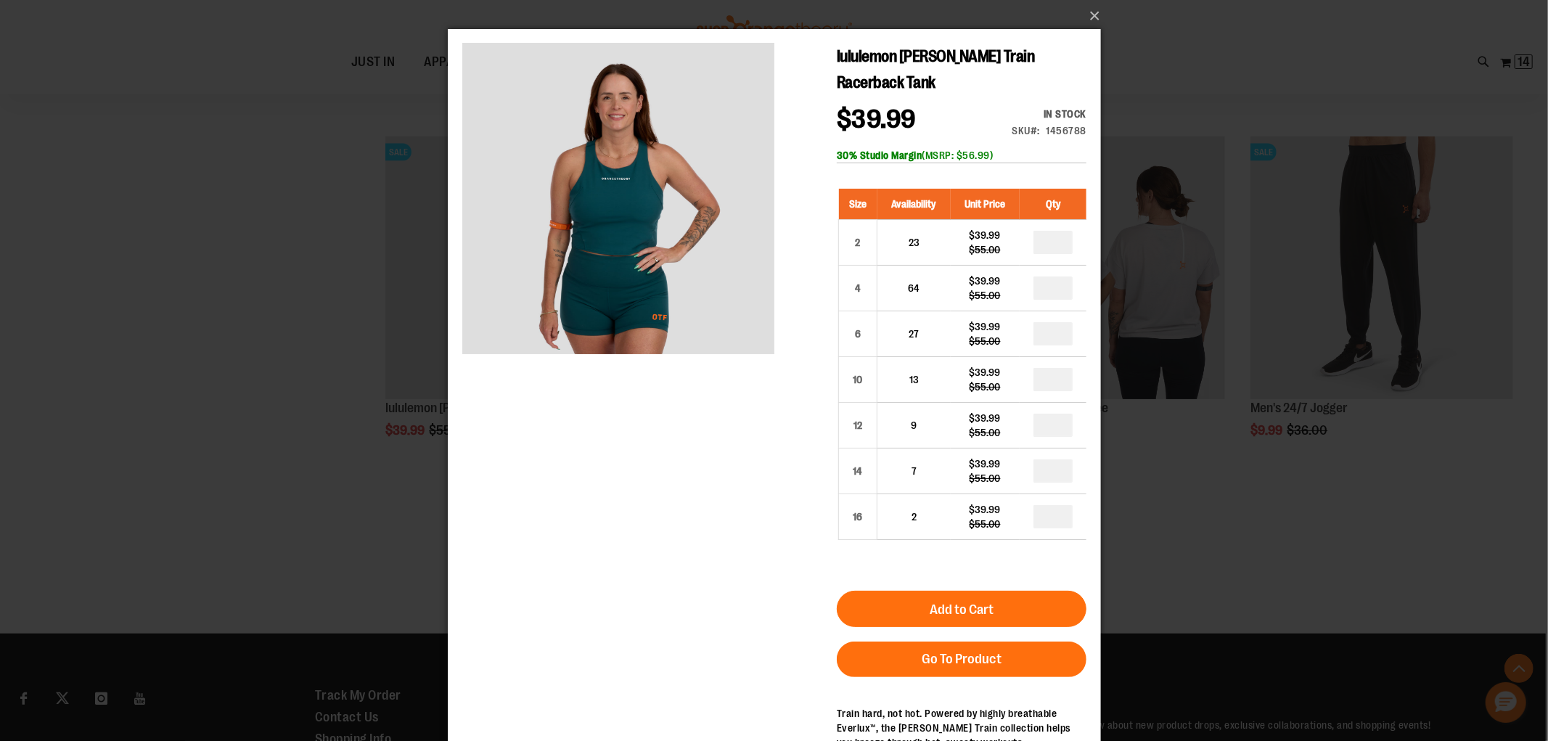
click at [779, 236] on div "lululemon Wunder Train Racerback Tank $39.99 Regular Price $55.00 In stock Only…" at bounding box center [774, 153] width 624 height 218
click at [763, 229] on div "Next" at bounding box center [744, 200] width 58 height 312
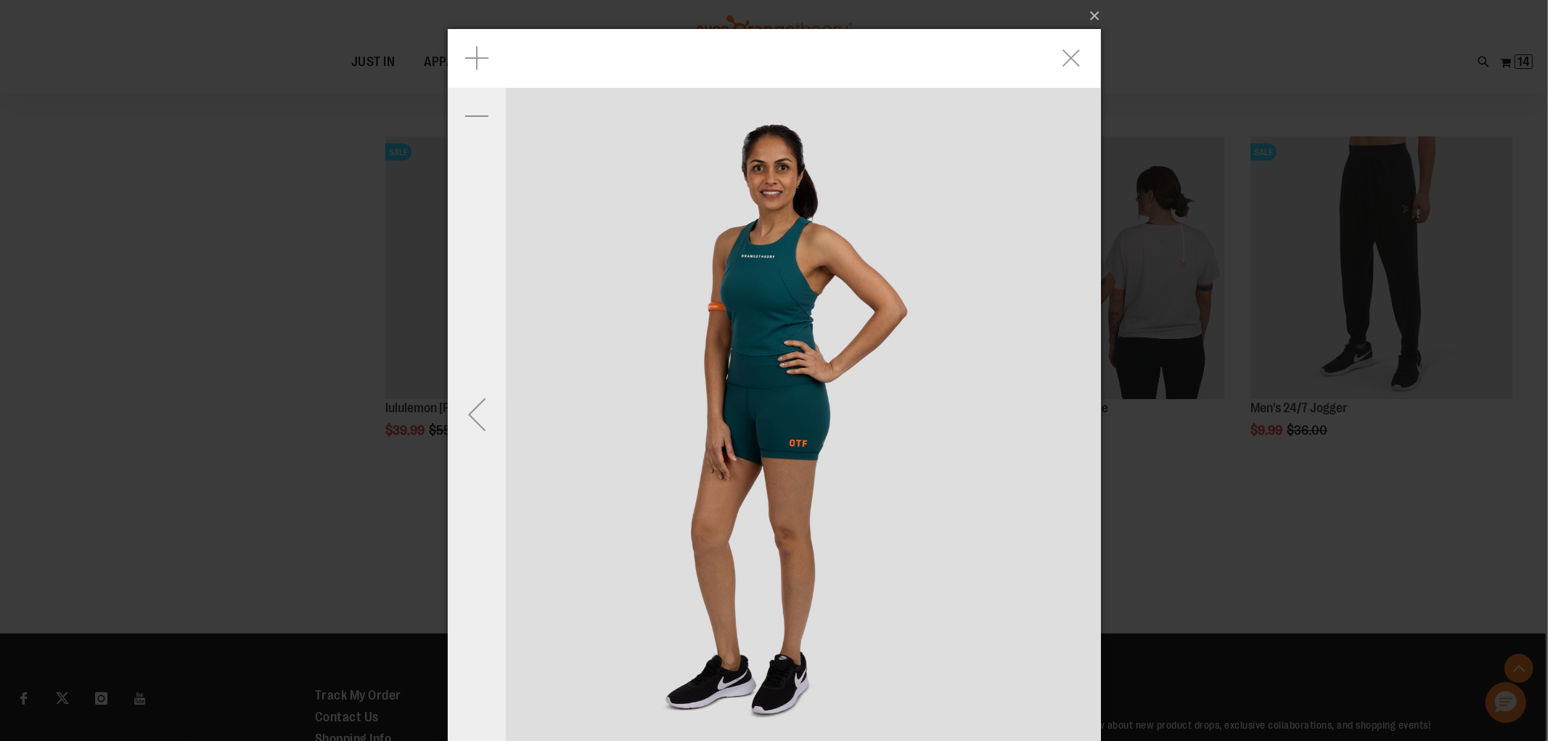
click at [481, 415] on div "Previous" at bounding box center [476, 414] width 58 height 58
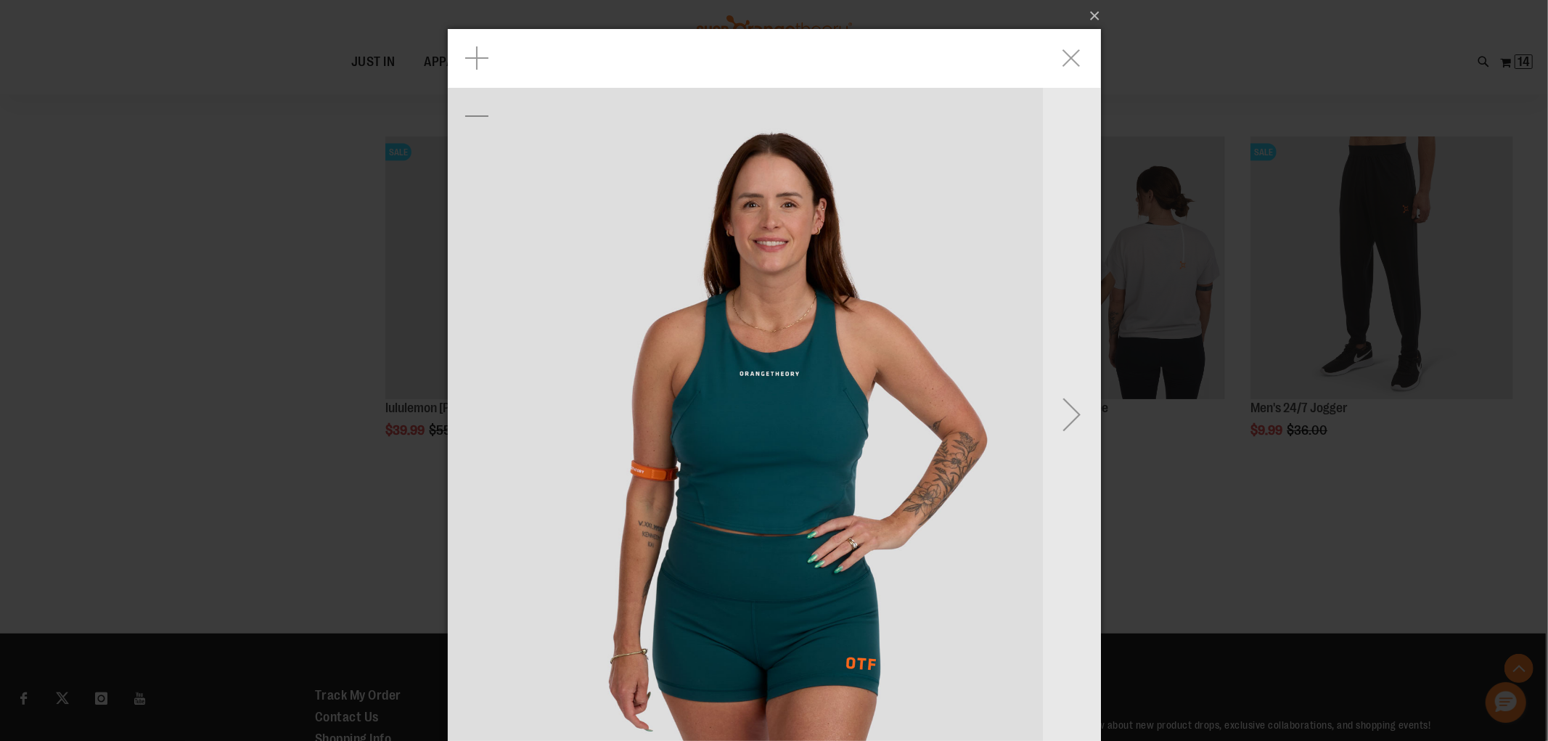
click at [481, 415] on img "carousel" at bounding box center [773, 414] width 653 height 653
click at [1053, 422] on div "Next" at bounding box center [1071, 414] width 58 height 58
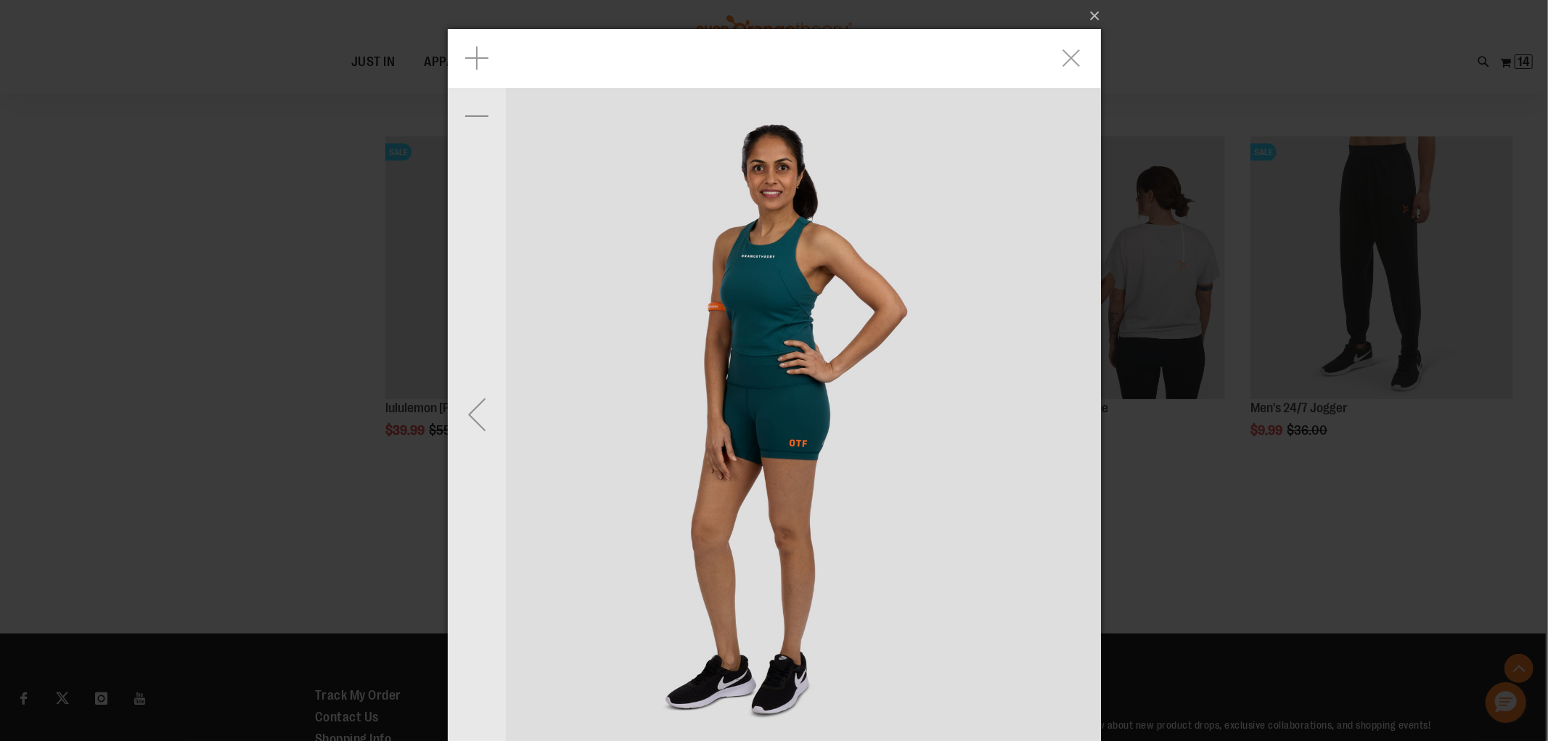
click at [1053, 422] on img "carousel" at bounding box center [773, 414] width 653 height 653
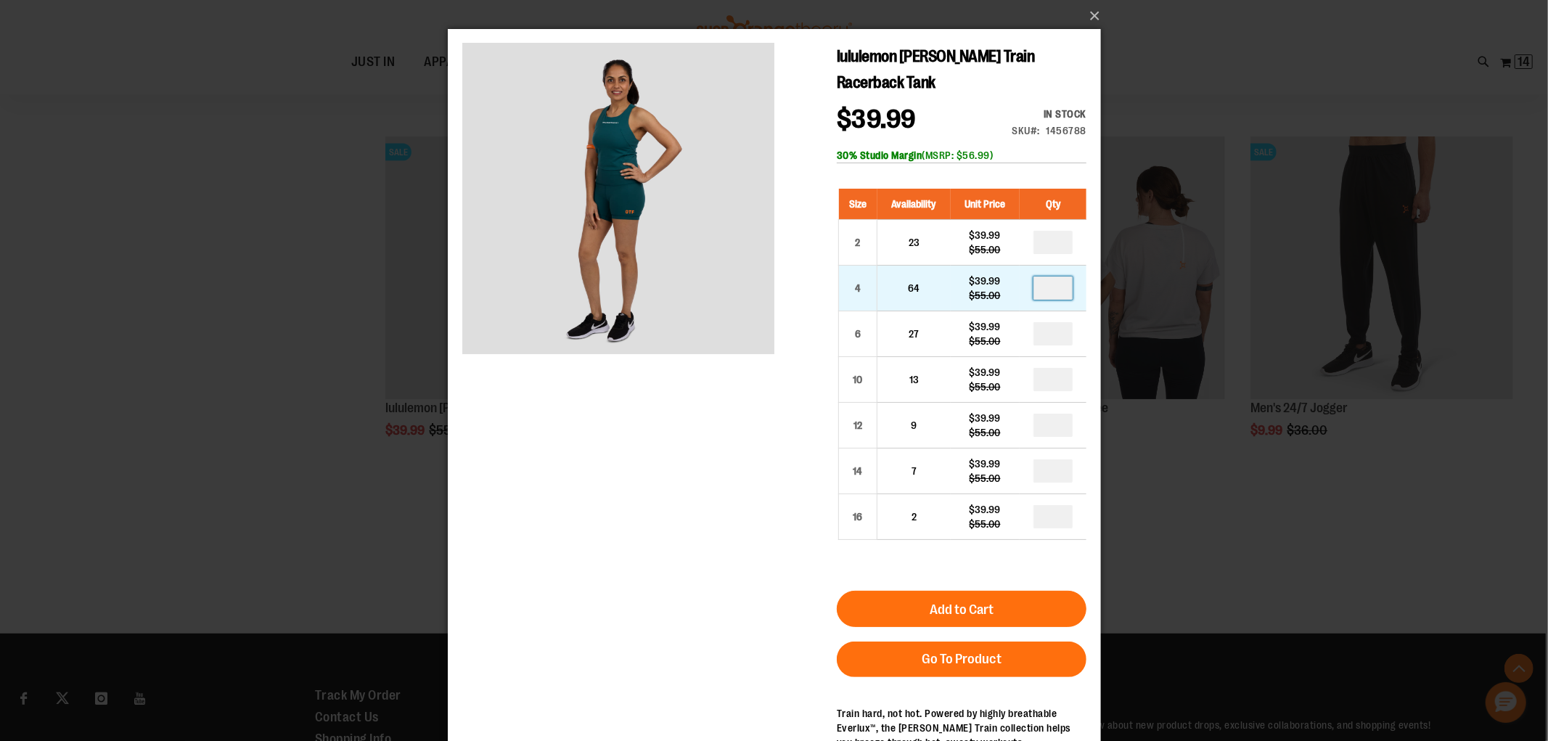
click at [1054, 276] on input "number" at bounding box center [1052, 287] width 39 height 23
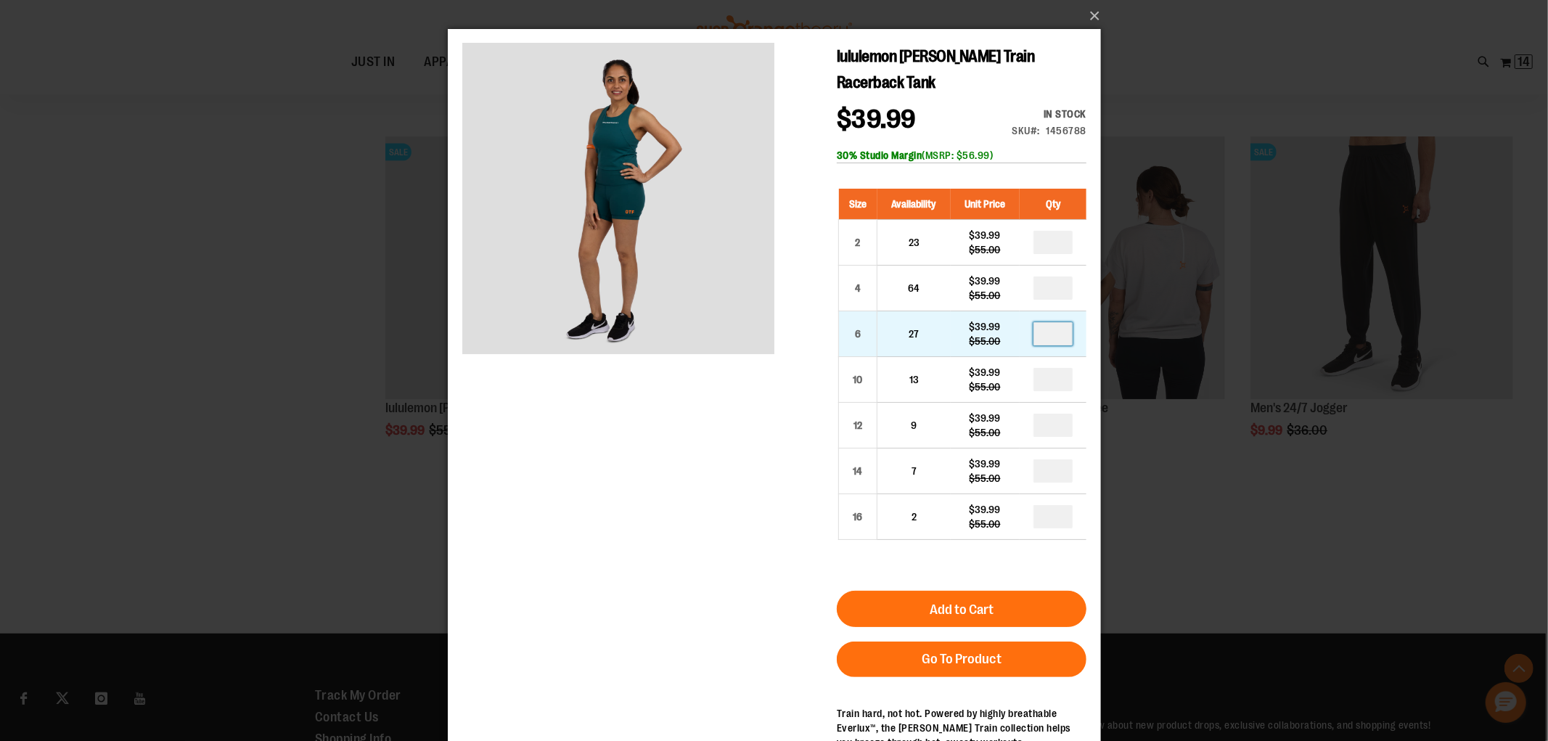
type input "*"
click at [1050, 322] on input "number" at bounding box center [1052, 333] width 39 height 23
type input "*"
click at [1051, 368] on input "number" at bounding box center [1052, 379] width 39 height 23
type input "*"
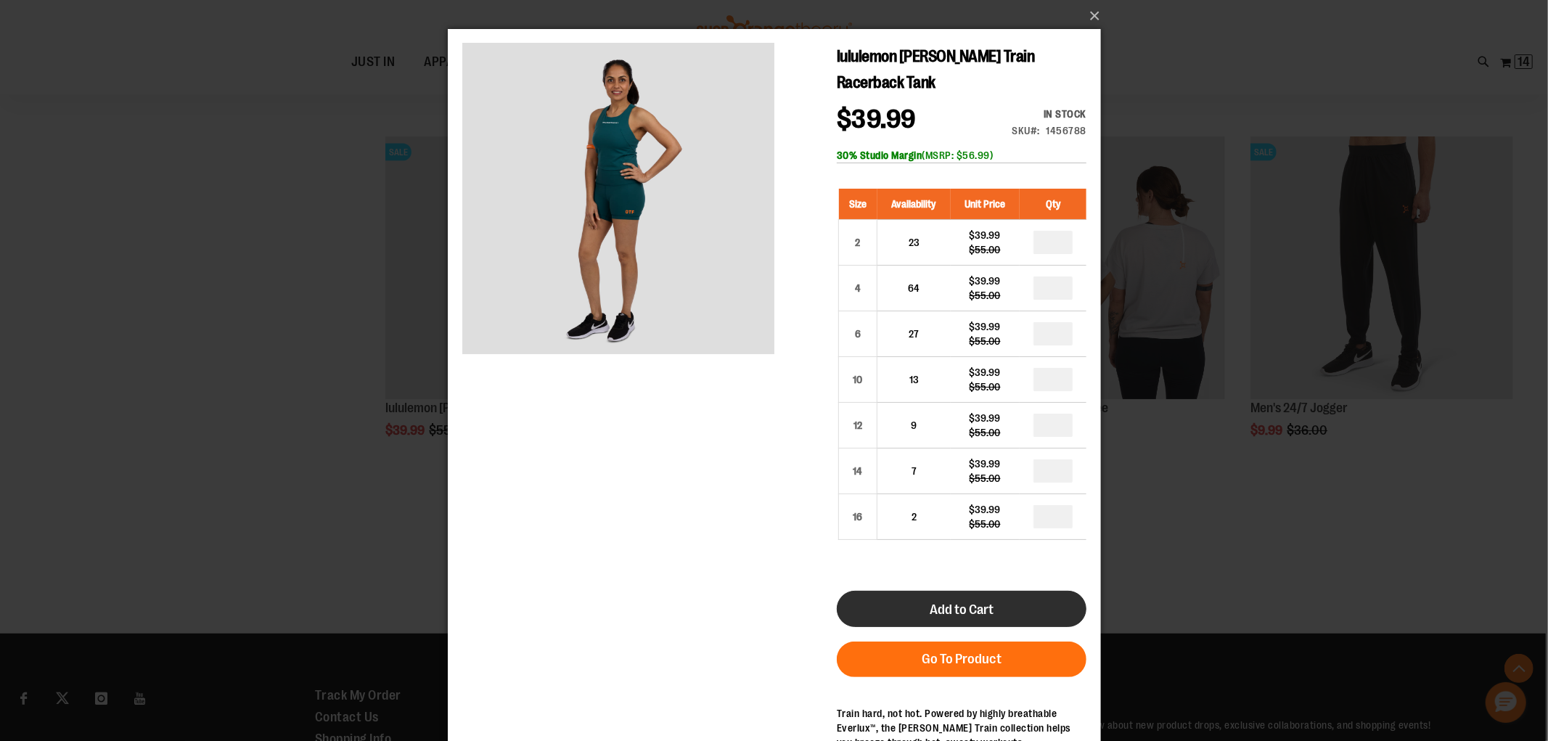
click at [1004, 591] on button "Add to Cart" at bounding box center [961, 609] width 250 height 36
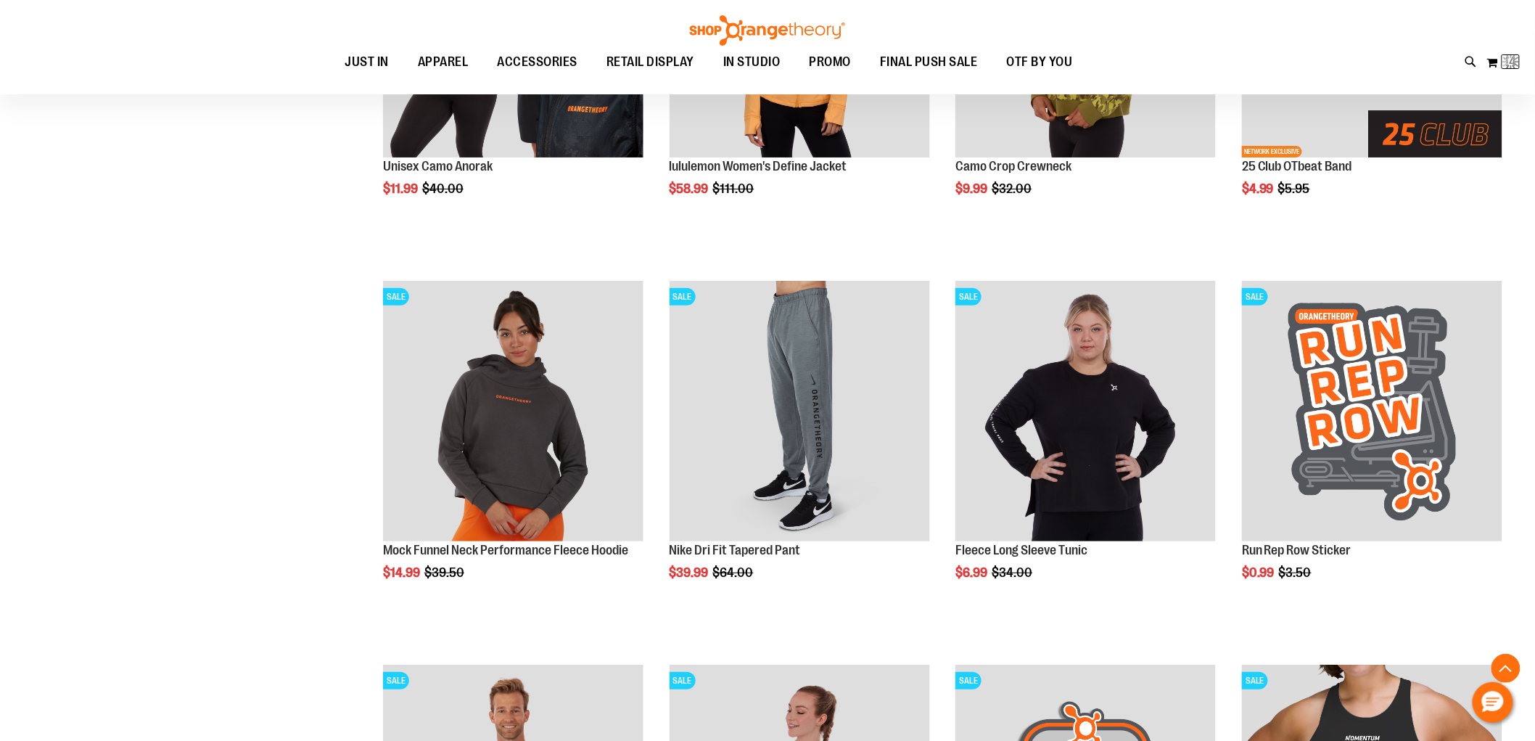
scroll to position [487, 0]
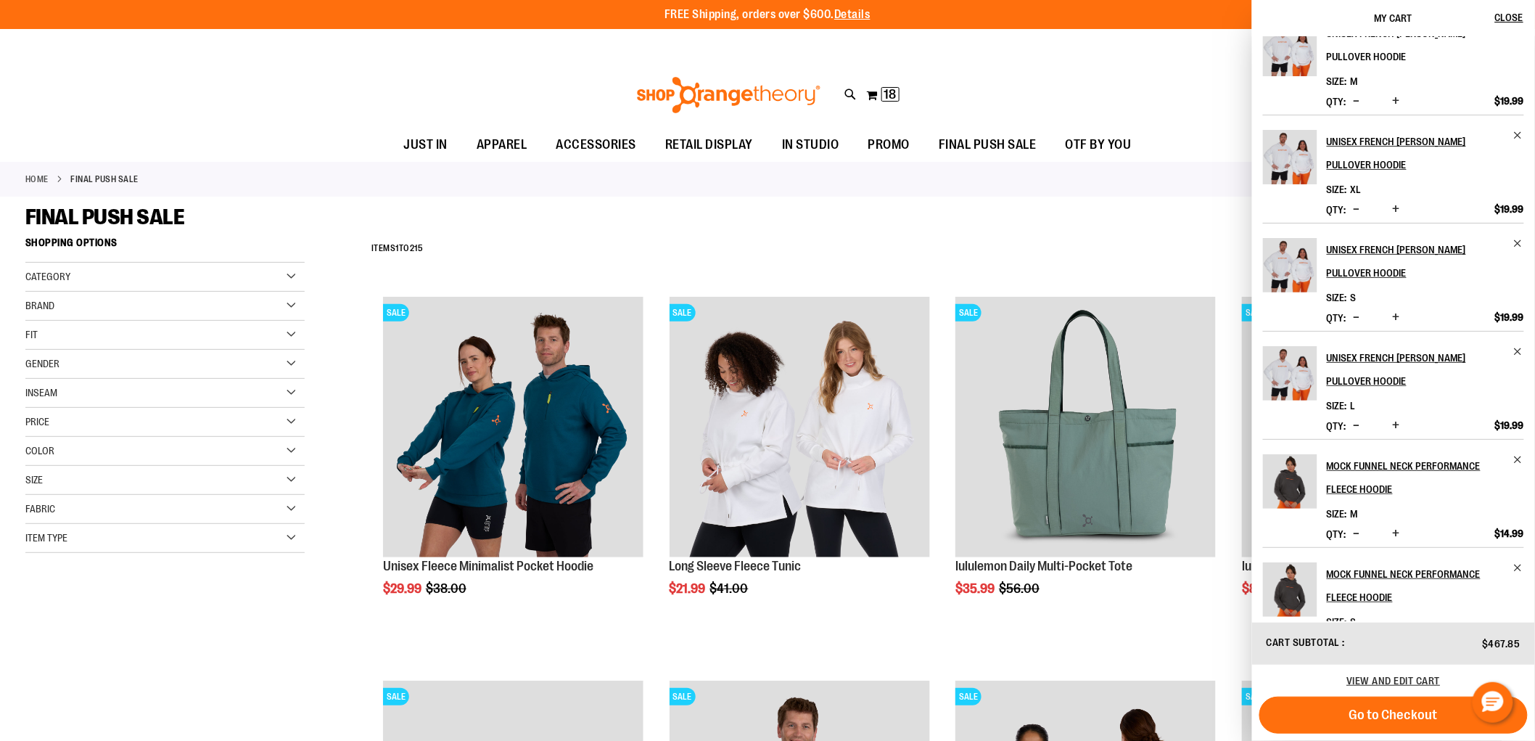
scroll to position [276, 0]
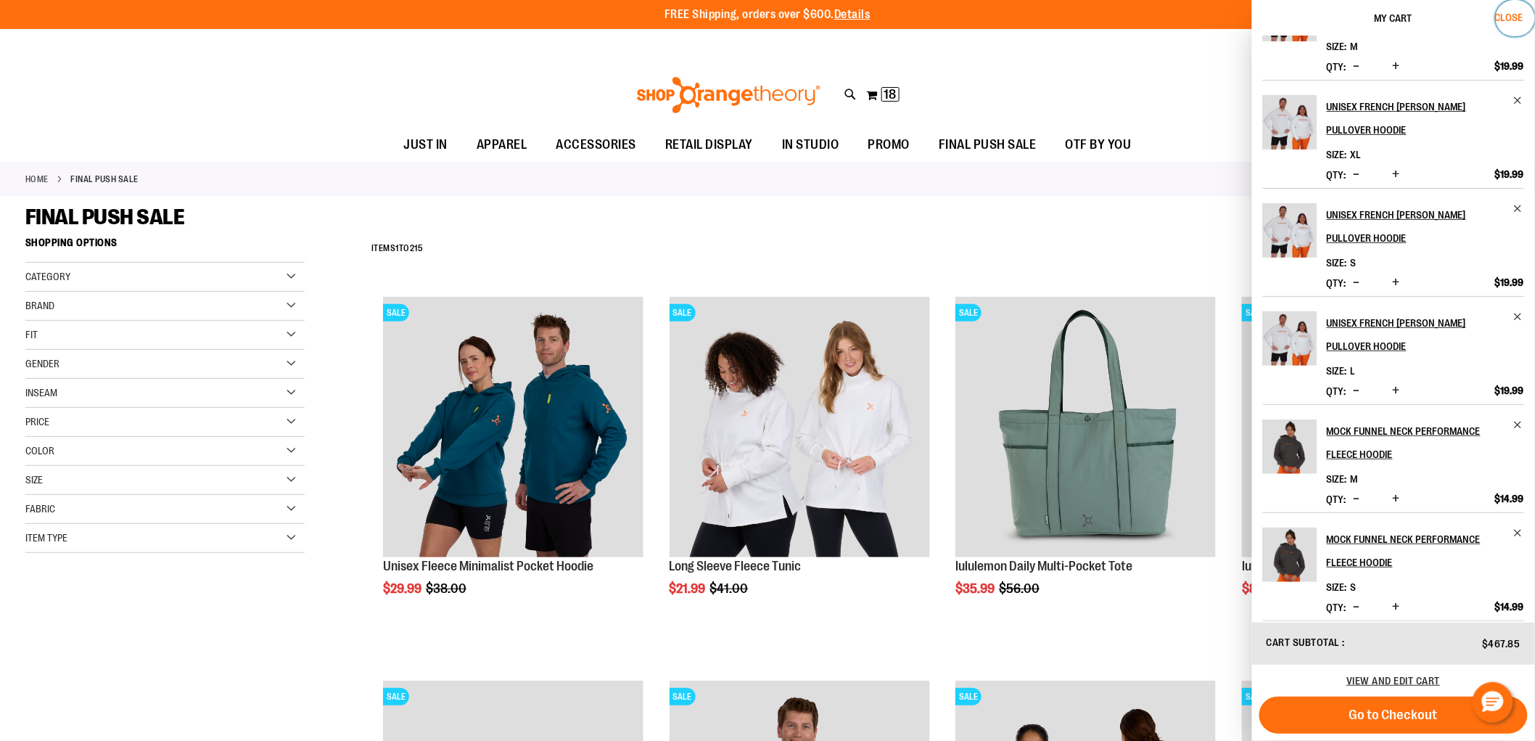
click at [1508, 13] on span "Close" at bounding box center [1510, 18] width 28 height 12
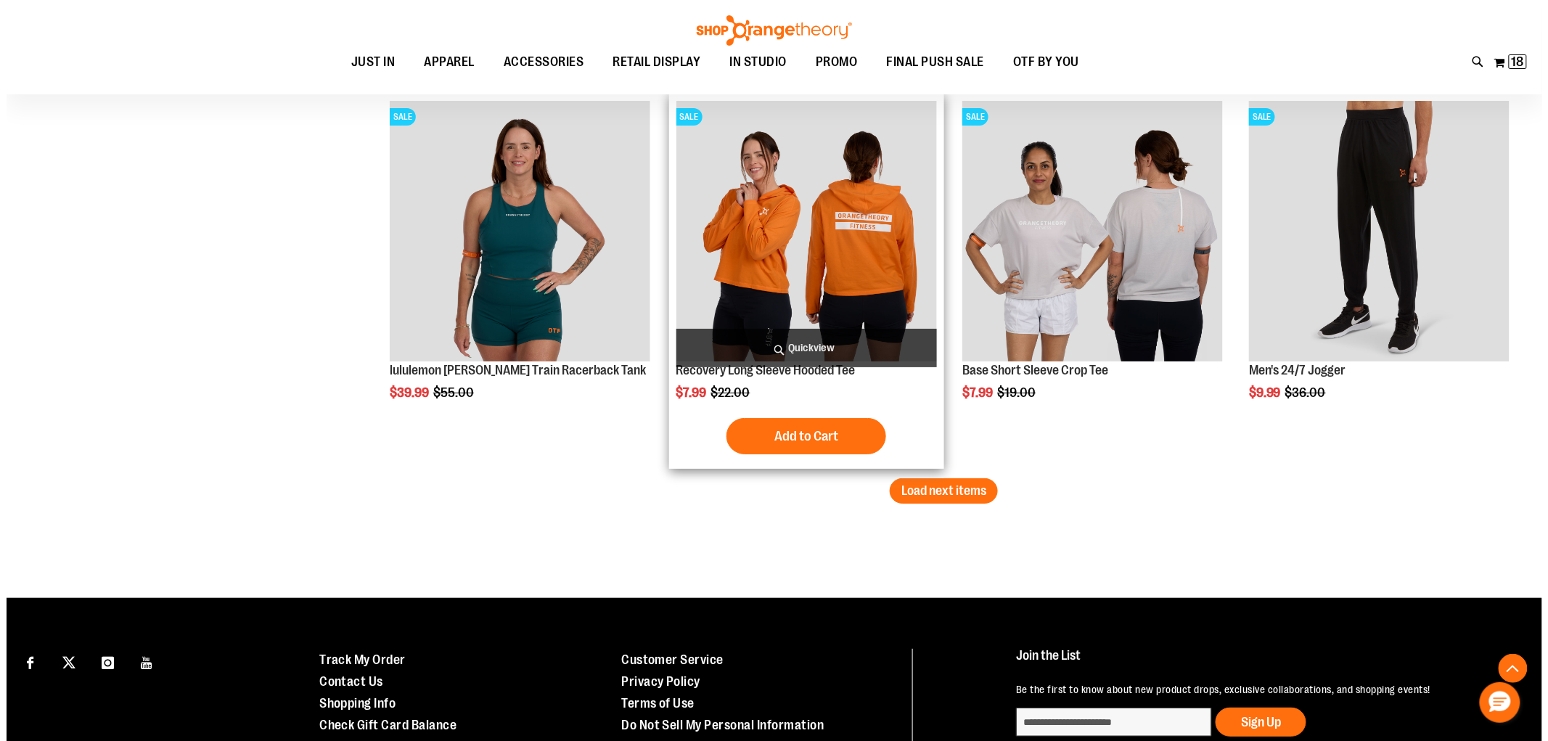
scroll to position [15907, 0]
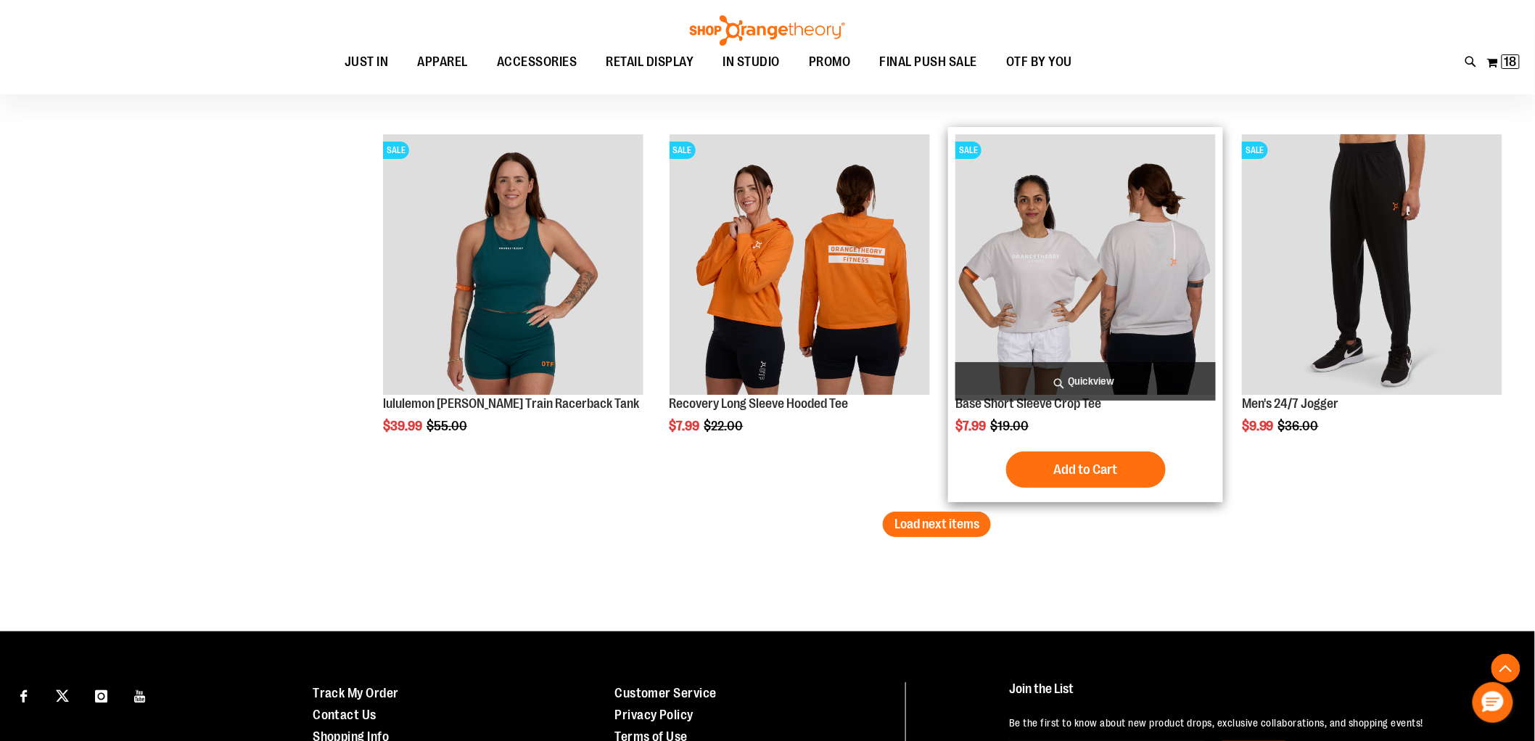
click at [1097, 382] on span "Quickview" at bounding box center [1086, 381] width 261 height 38
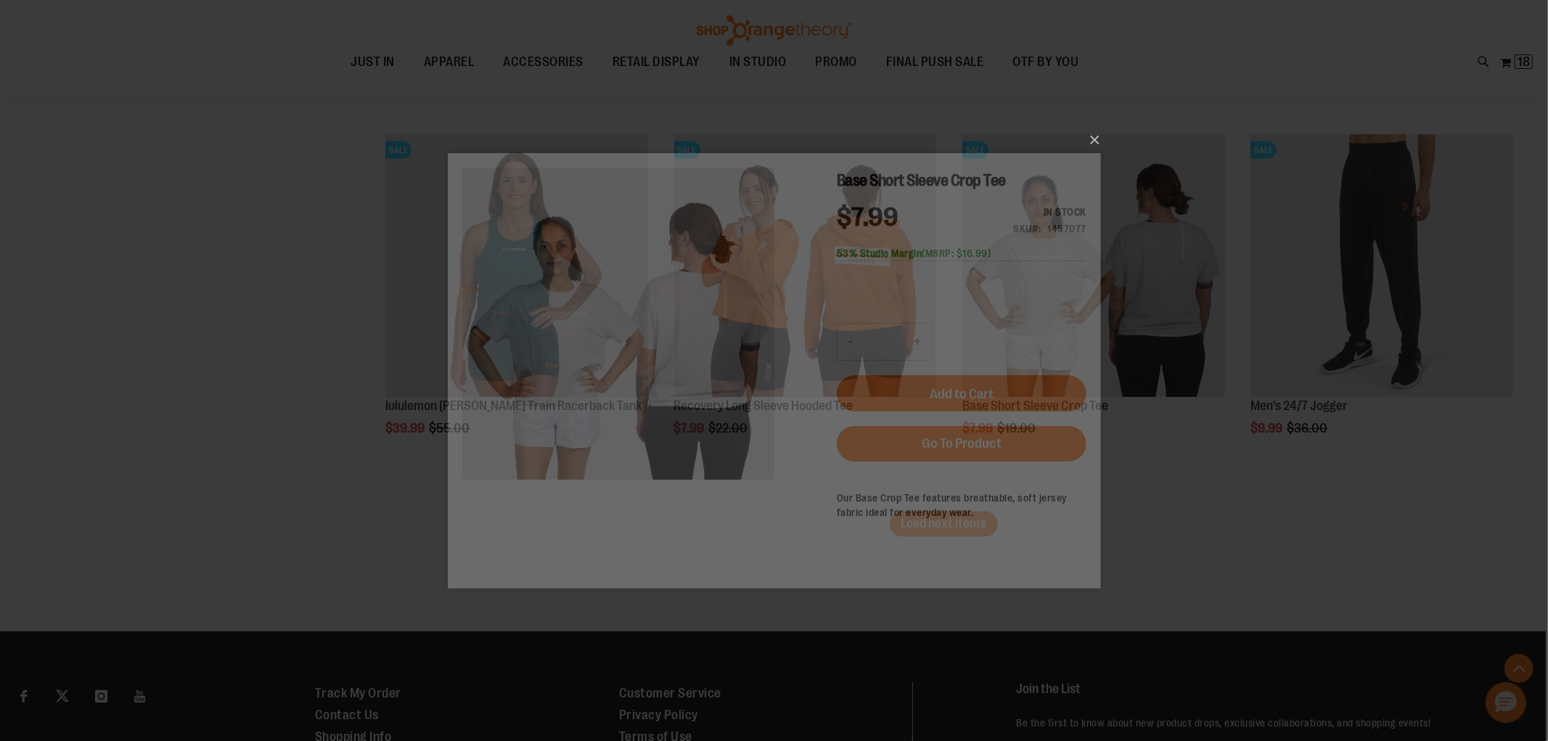
scroll to position [0, 0]
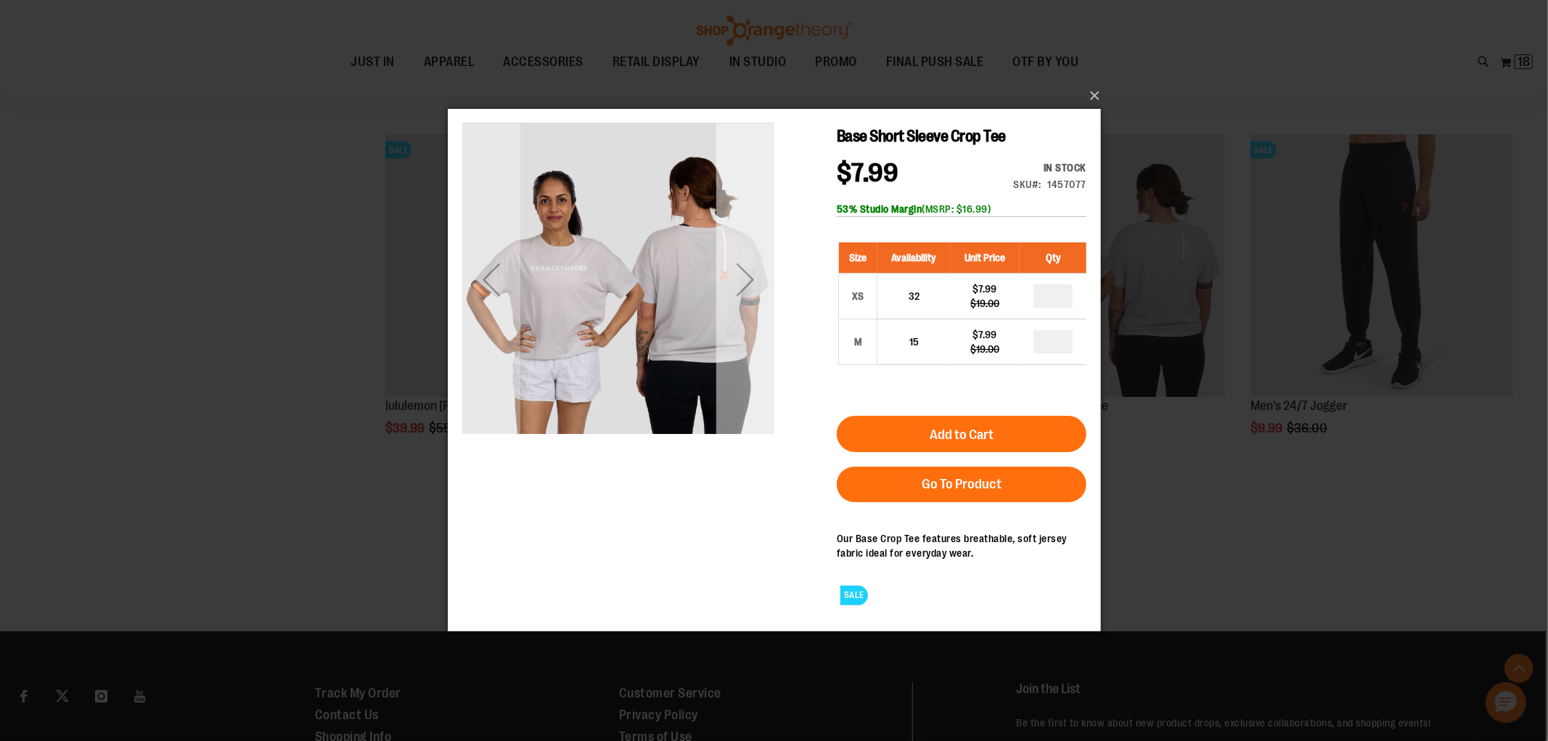
click at [739, 279] on div "Next" at bounding box center [744, 279] width 58 height 58
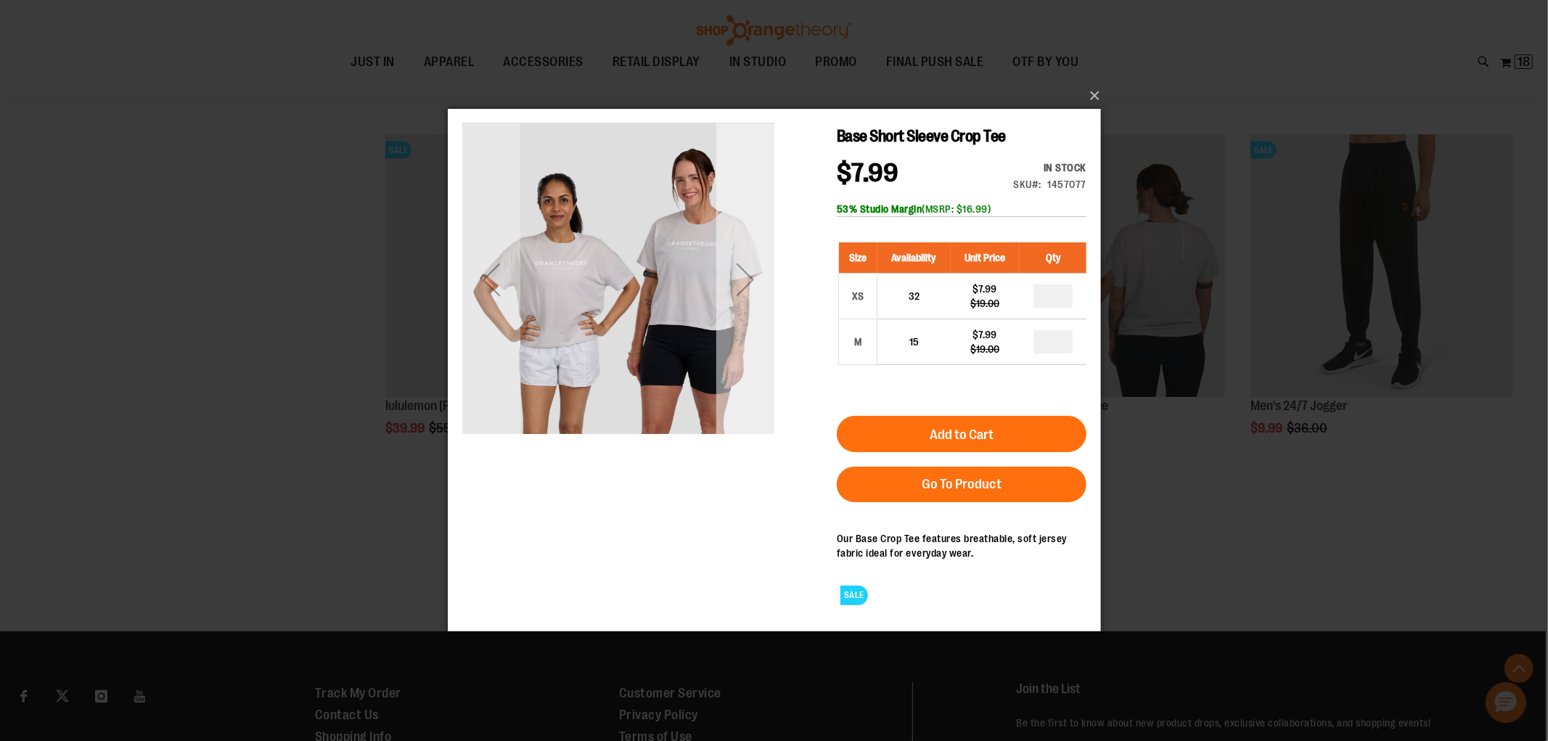
click at [739, 279] on div "Next" at bounding box center [744, 279] width 58 height 58
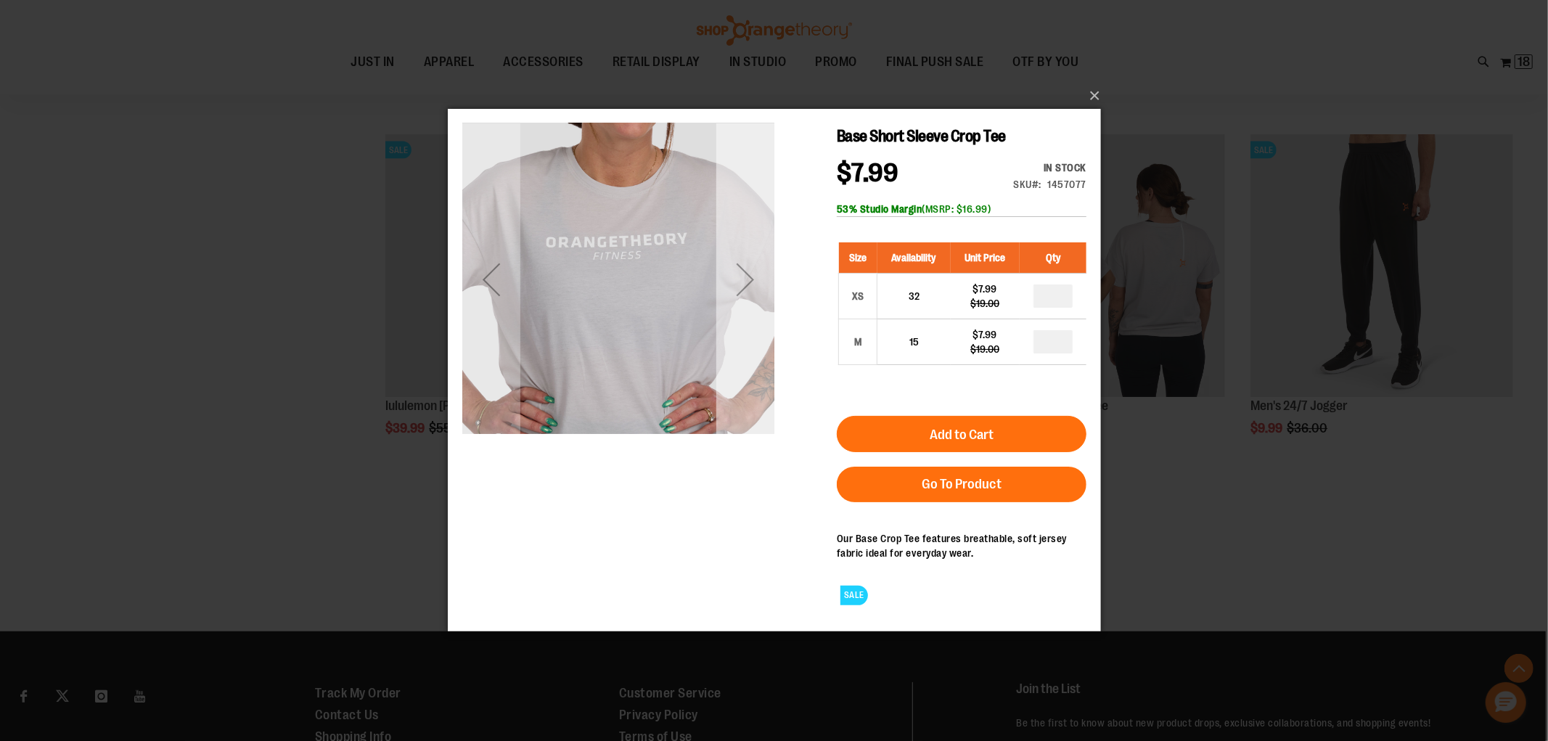
click at [739, 279] on div "Next" at bounding box center [744, 279] width 58 height 58
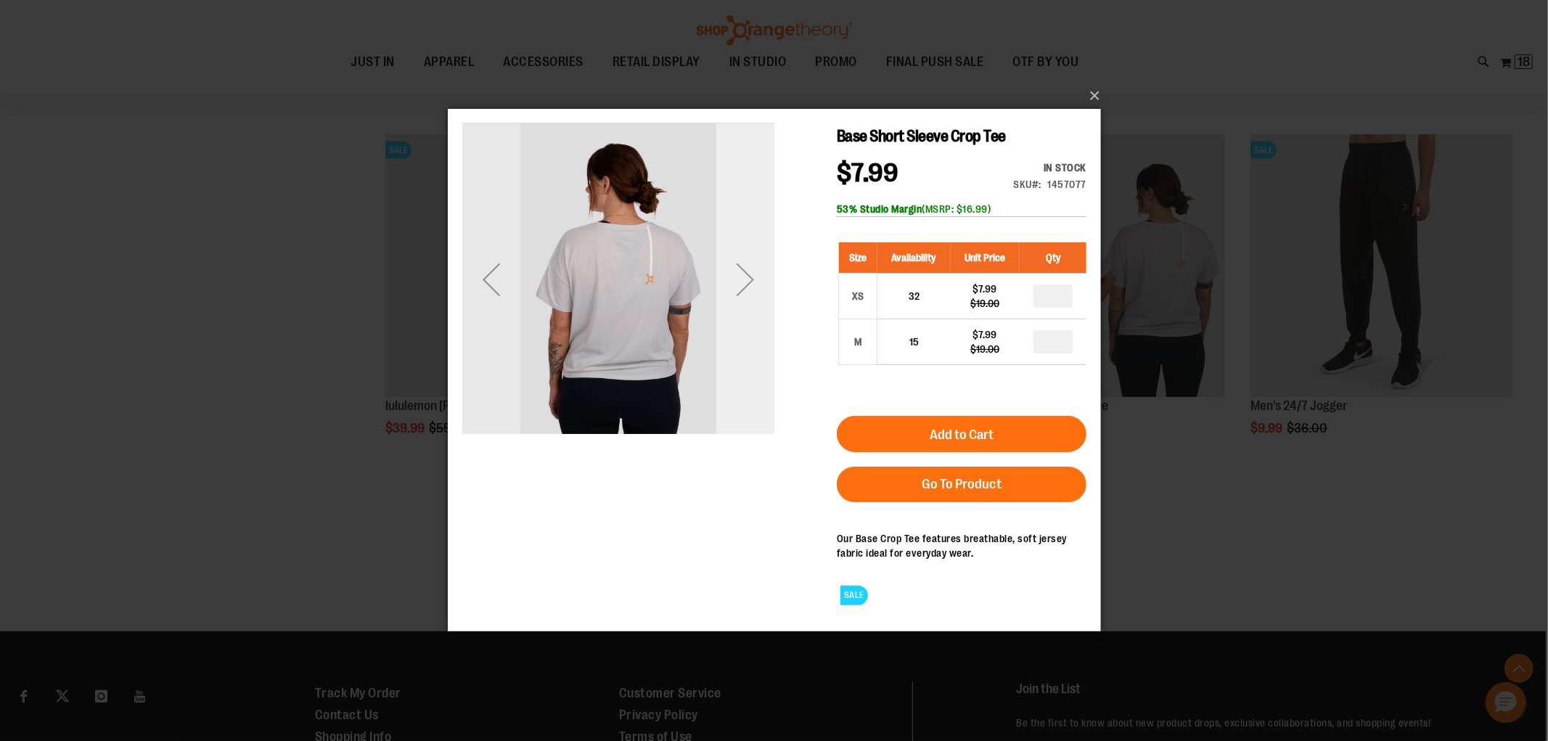
click at [739, 279] on div "Next" at bounding box center [744, 279] width 58 height 58
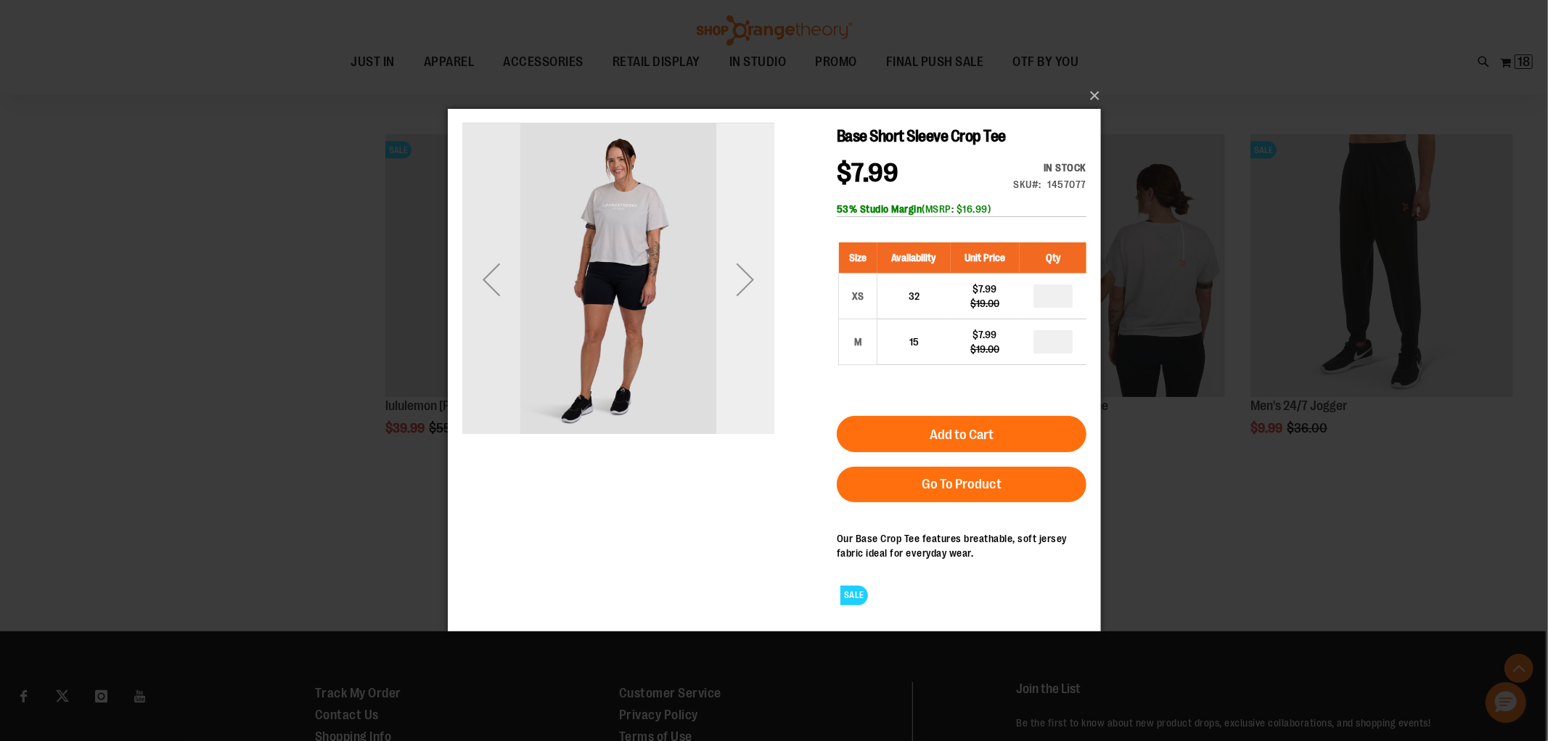
click at [739, 279] on div "Next" at bounding box center [744, 279] width 58 height 58
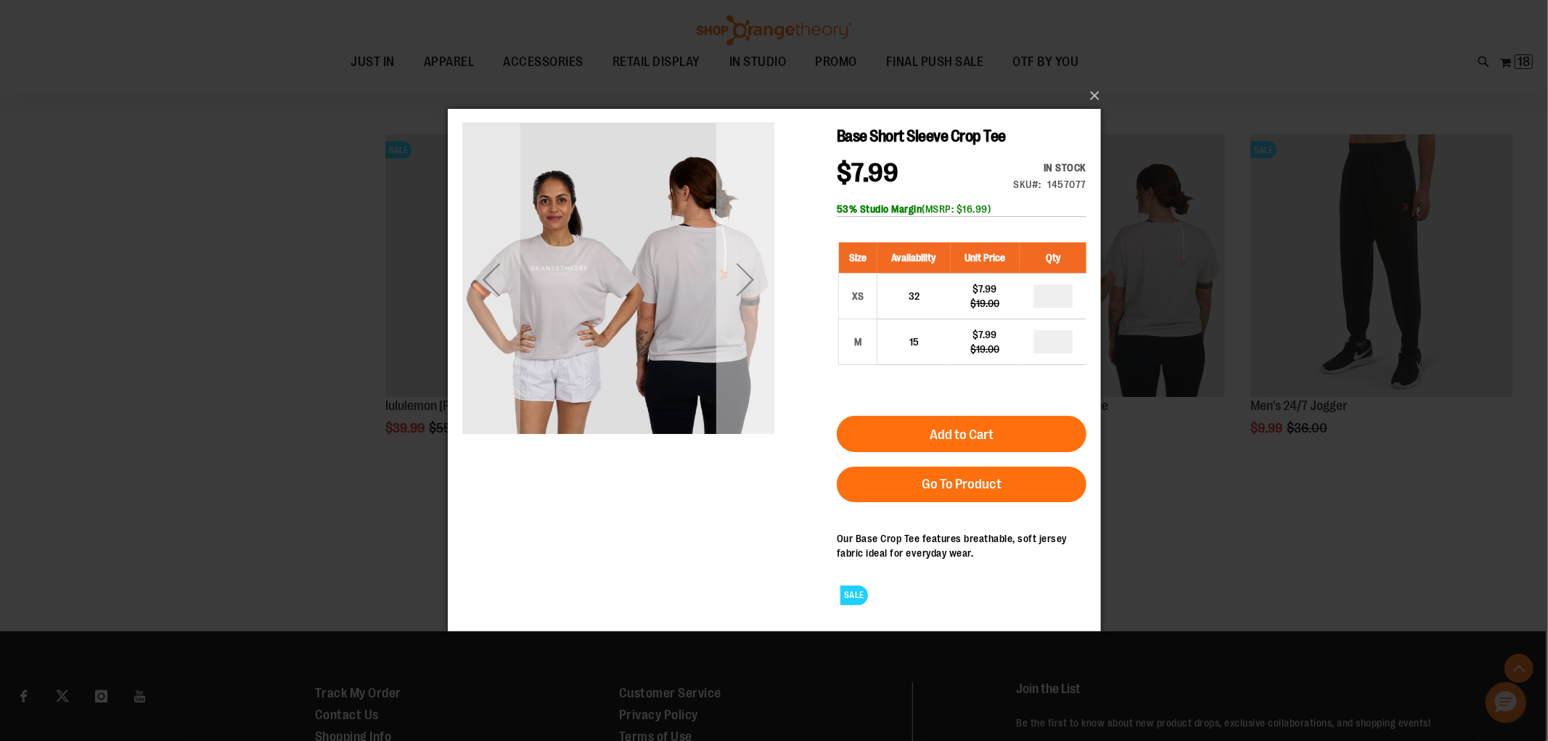
click at [739, 279] on div "Next" at bounding box center [744, 279] width 58 height 58
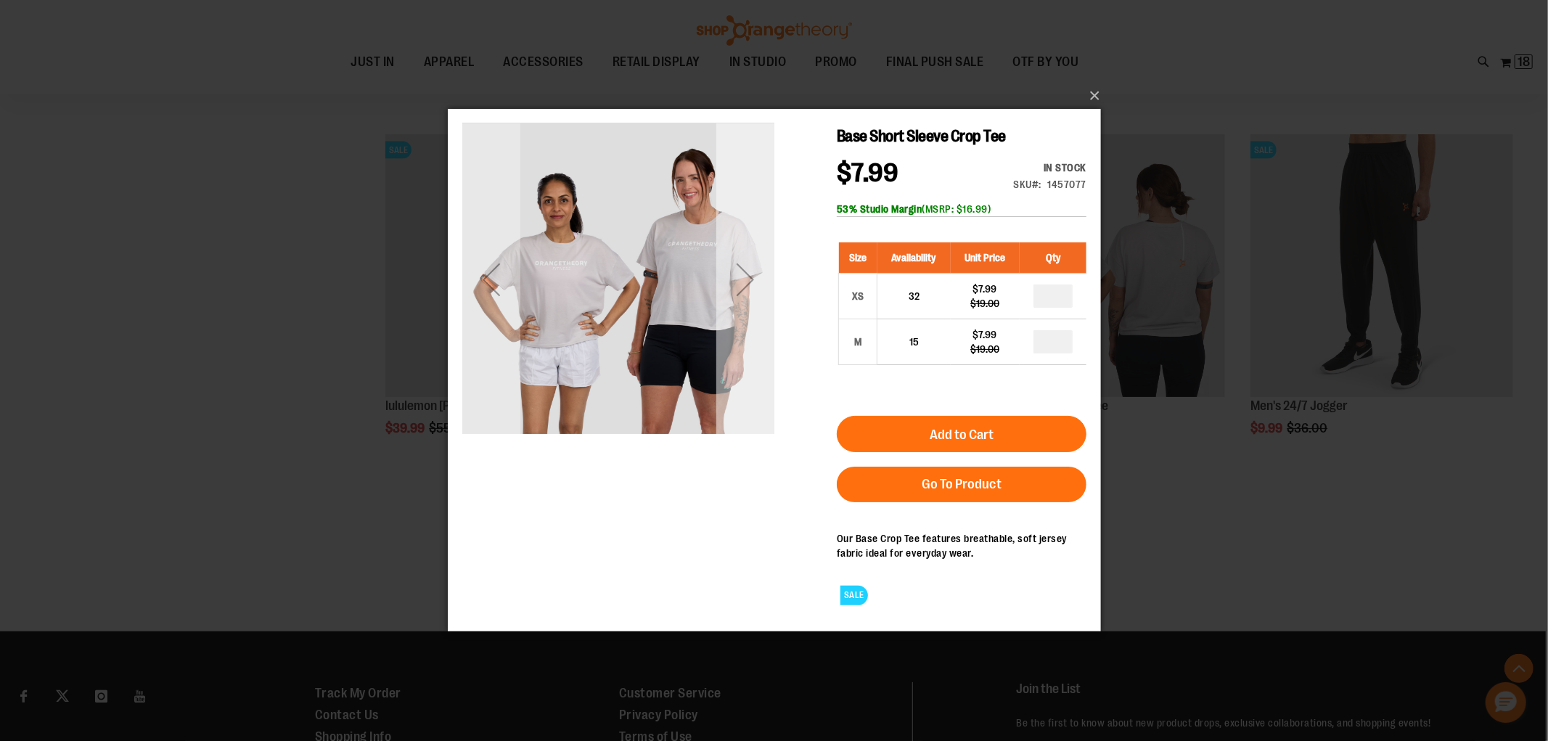
click at [739, 279] on div "Next" at bounding box center [744, 279] width 58 height 58
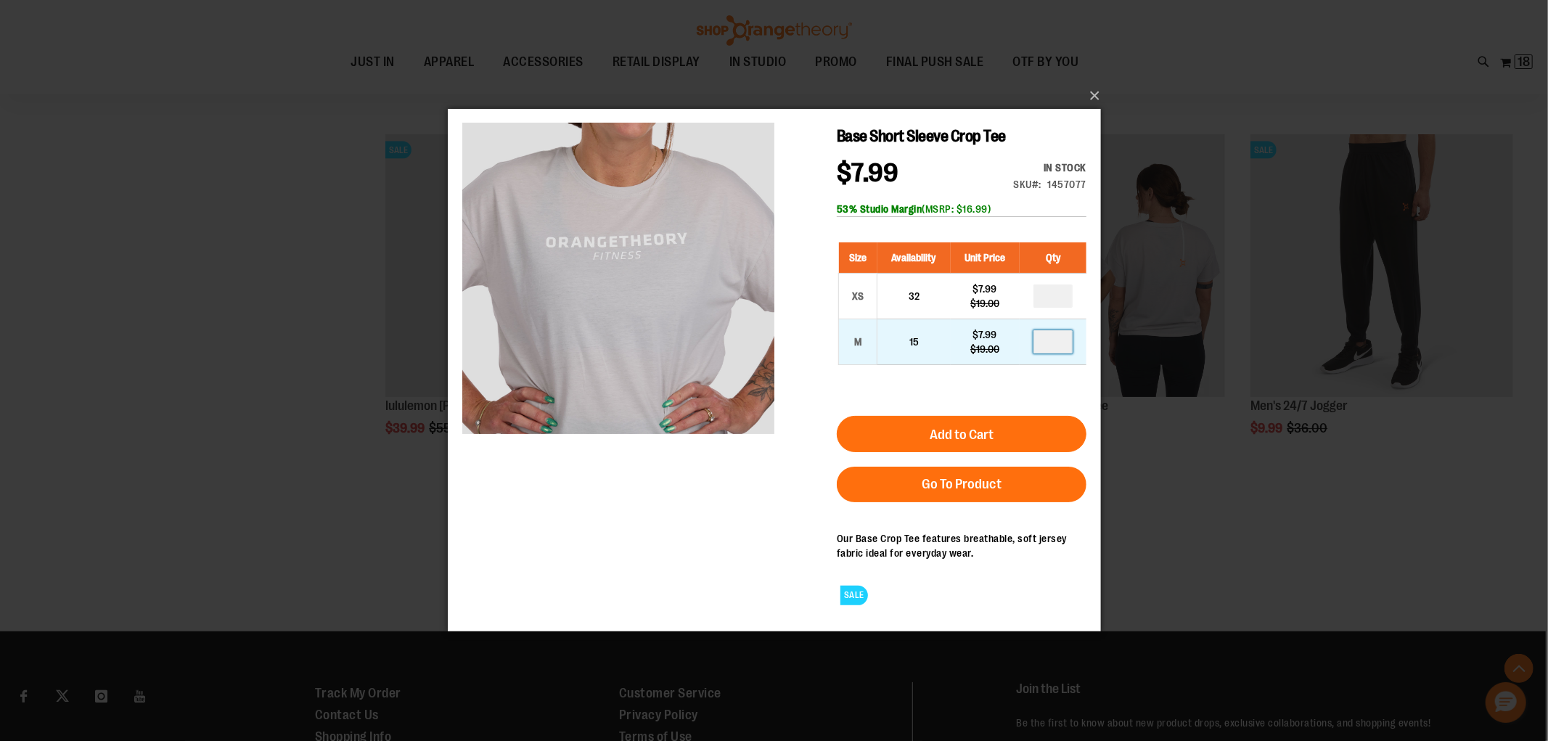
click at [1048, 340] on input "number" at bounding box center [1052, 341] width 39 height 23
type input "*"
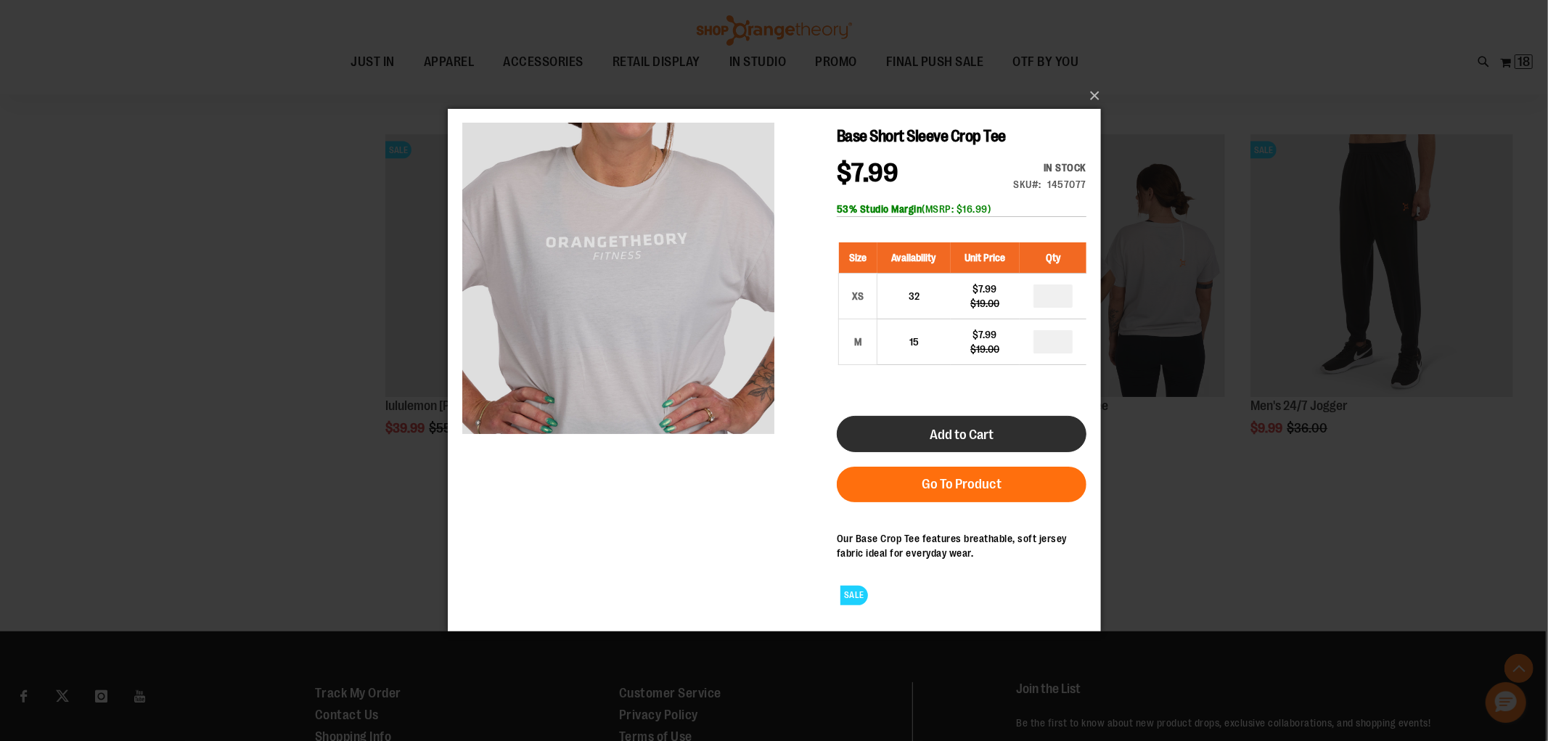
click at [1006, 426] on button "Add to Cart" at bounding box center [961, 434] width 250 height 36
click at [1091, 95] on button "×" at bounding box center [778, 96] width 653 height 32
click at [1094, 91] on button "×" at bounding box center [778, 96] width 653 height 32
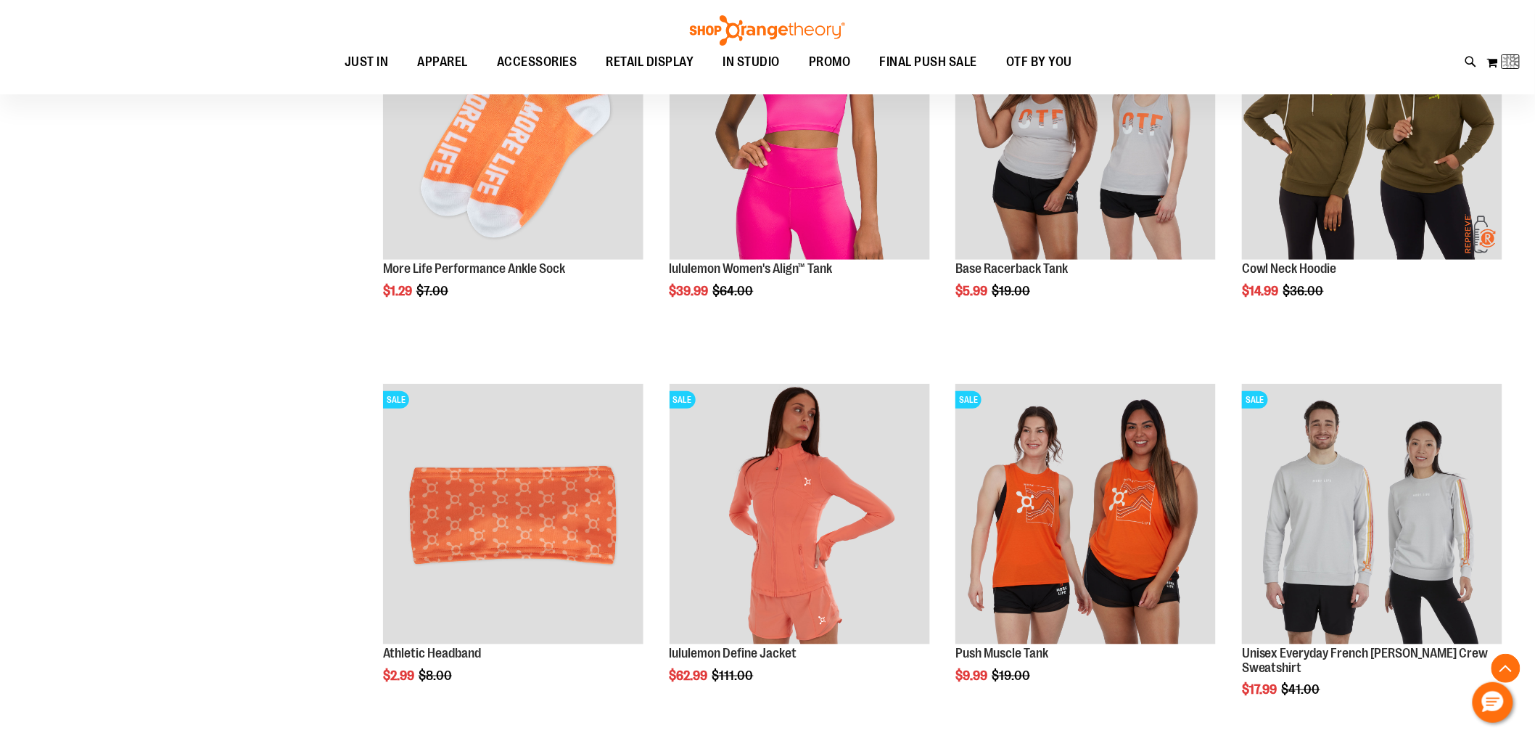
scroll to position [97, 0]
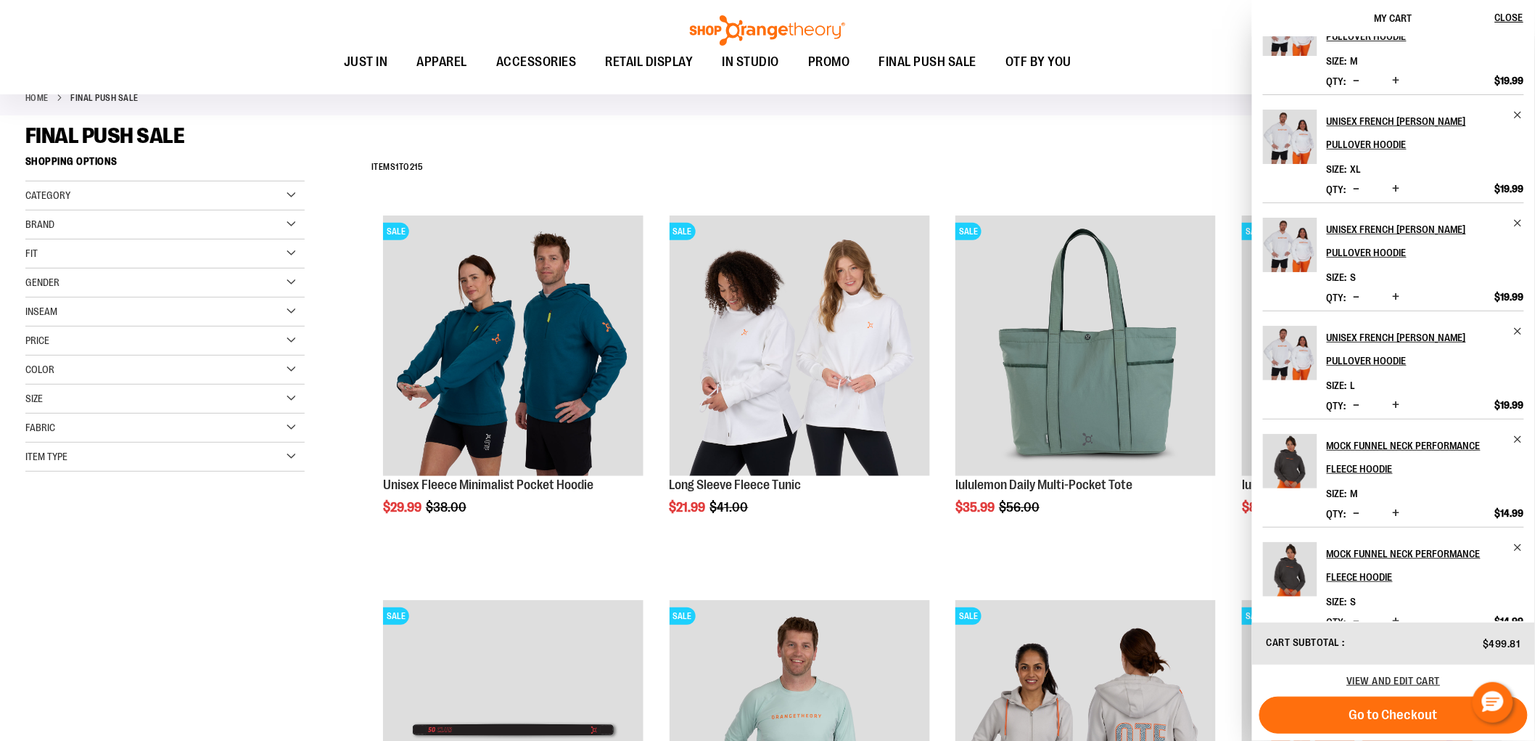
scroll to position [361, 0]
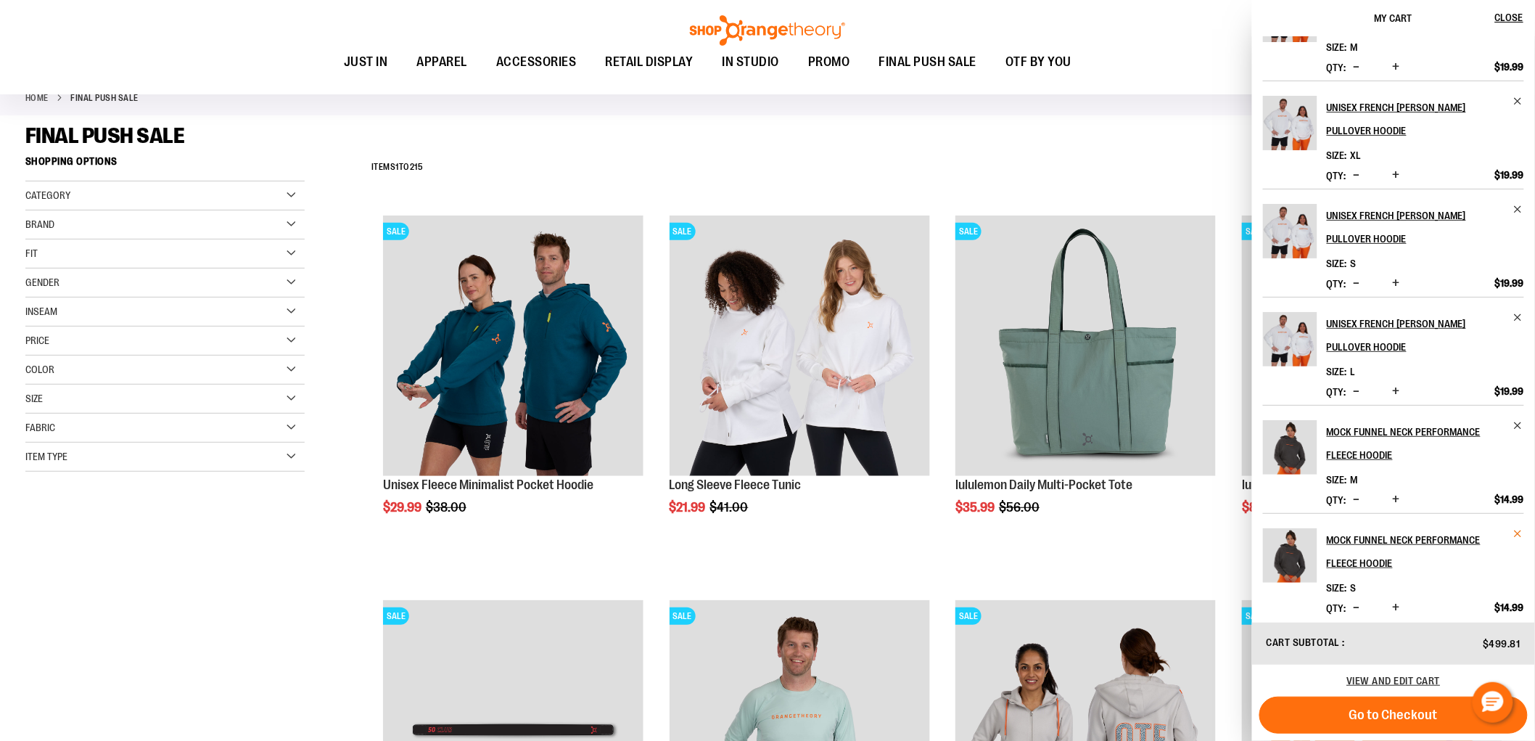
click at [1514, 528] on span "Remove item" at bounding box center [1519, 533] width 11 height 11
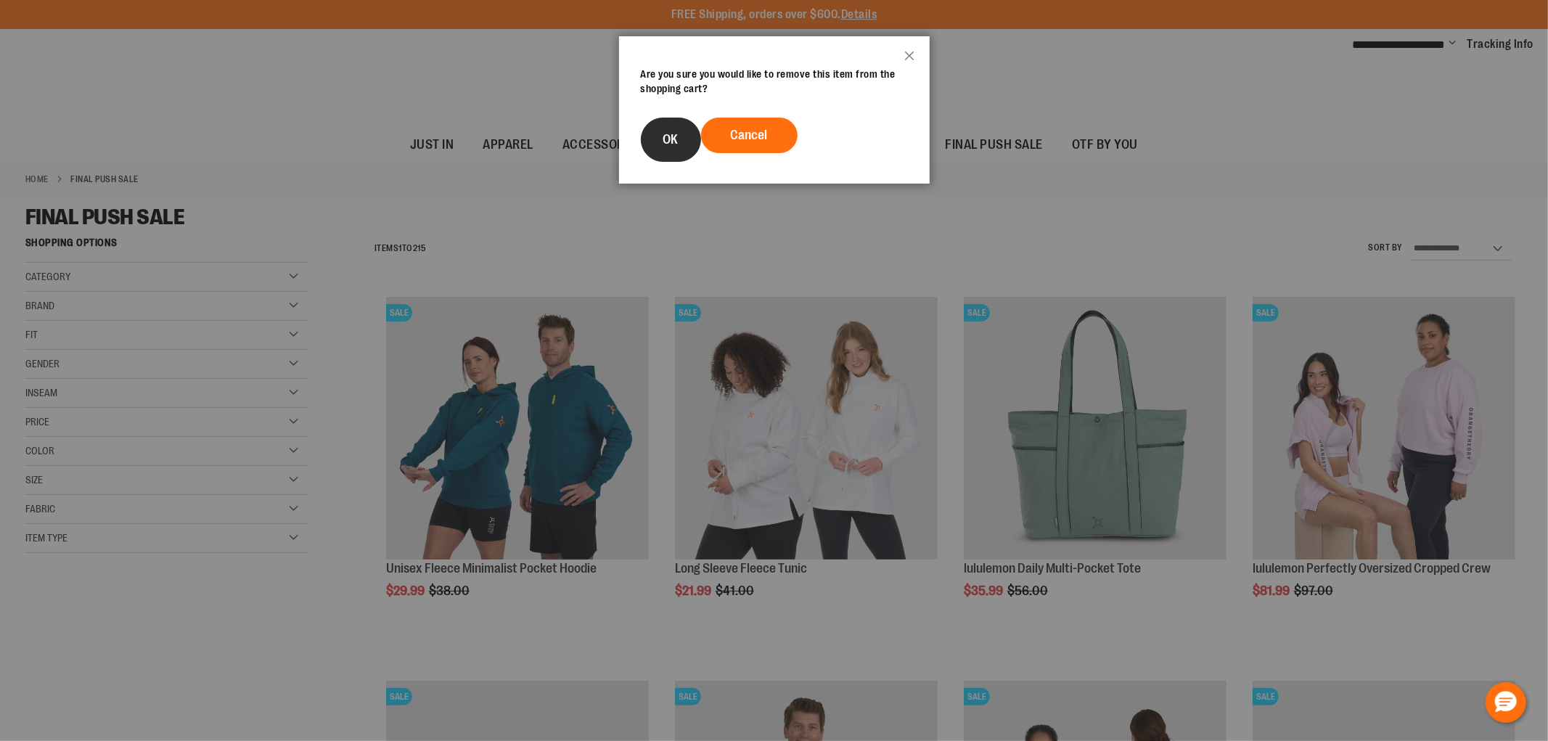
click at [665, 140] on span "OK" at bounding box center [670, 139] width 15 height 15
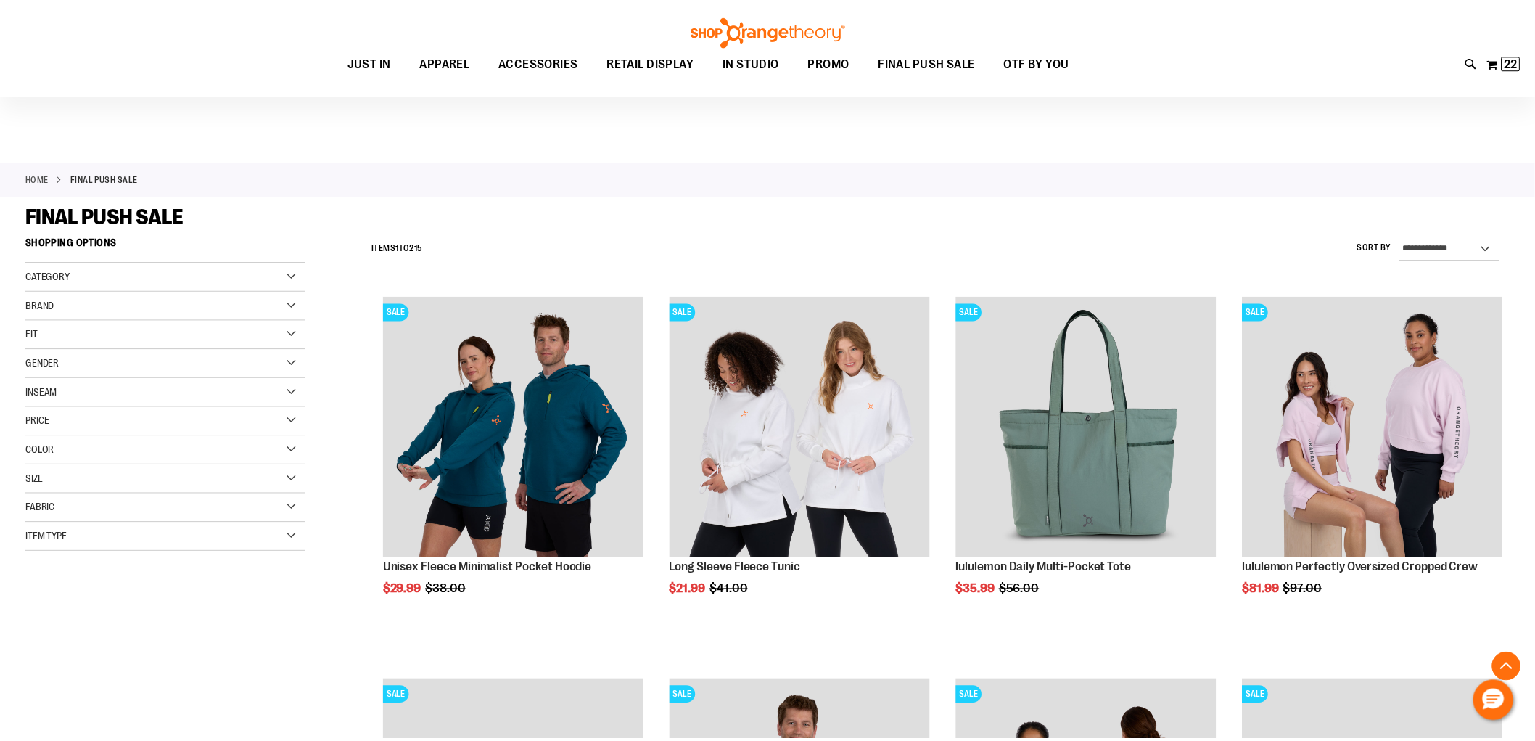
scroll to position [16068, 0]
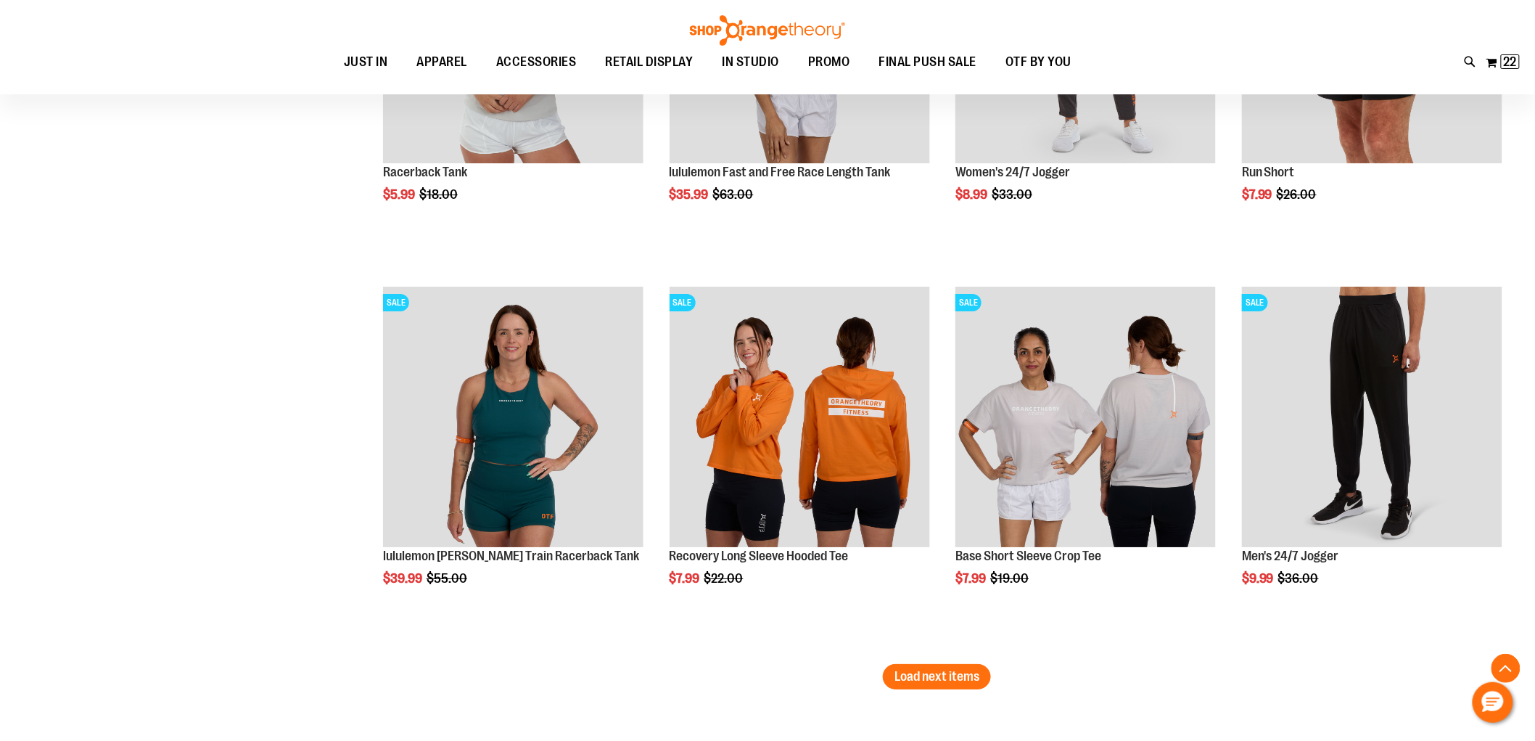
scroll to position [15987, 0]
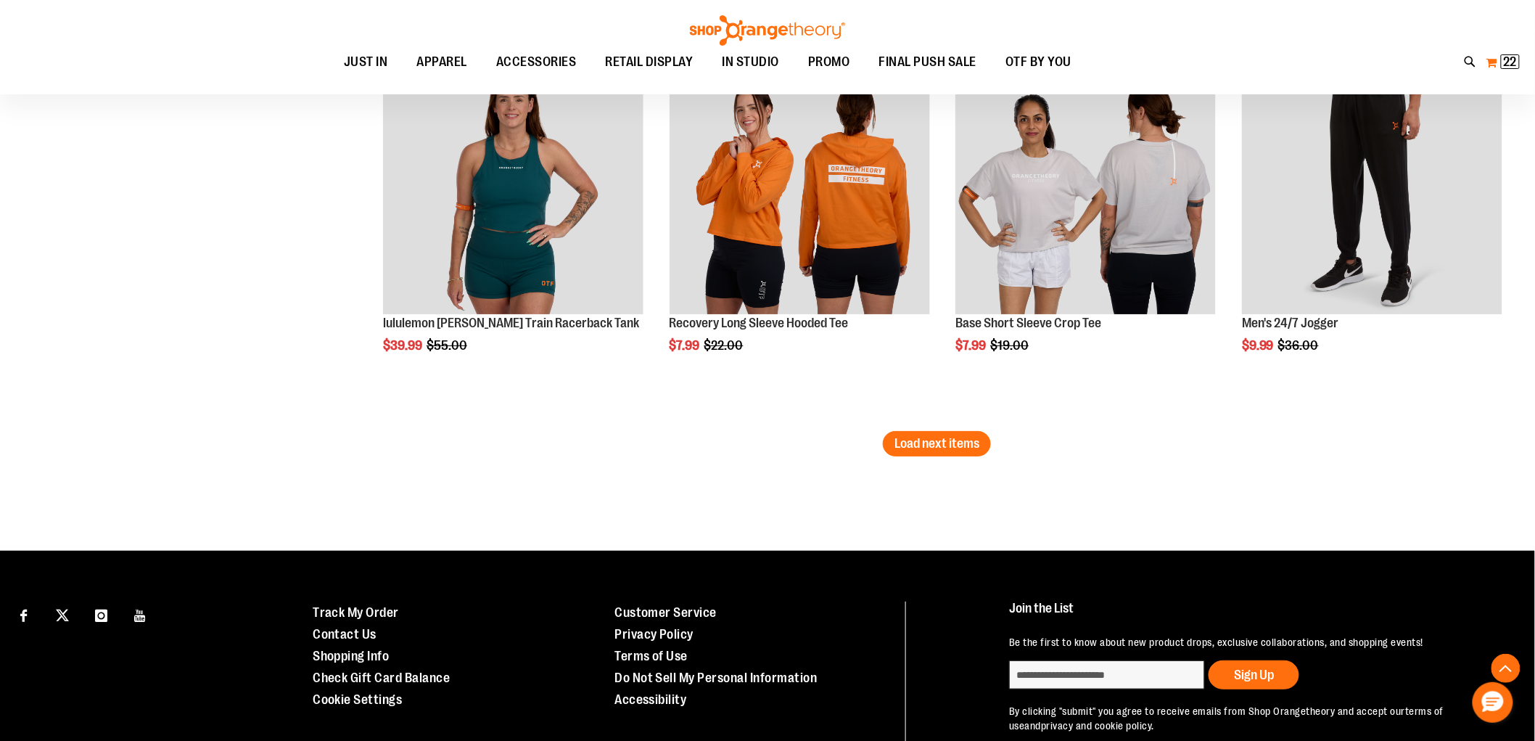
click at [1517, 62] on span "22" at bounding box center [1510, 61] width 13 height 15
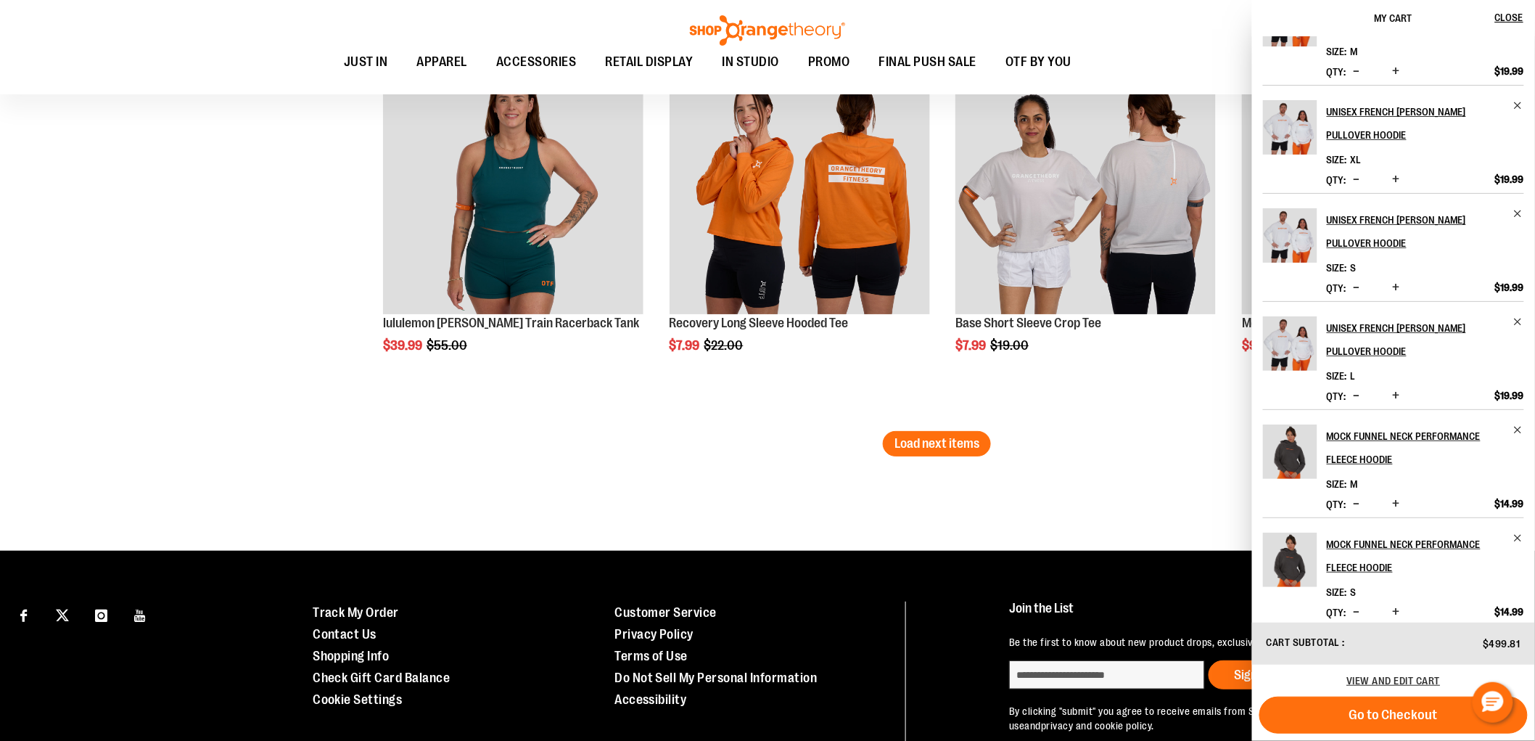
scroll to position [361, 0]
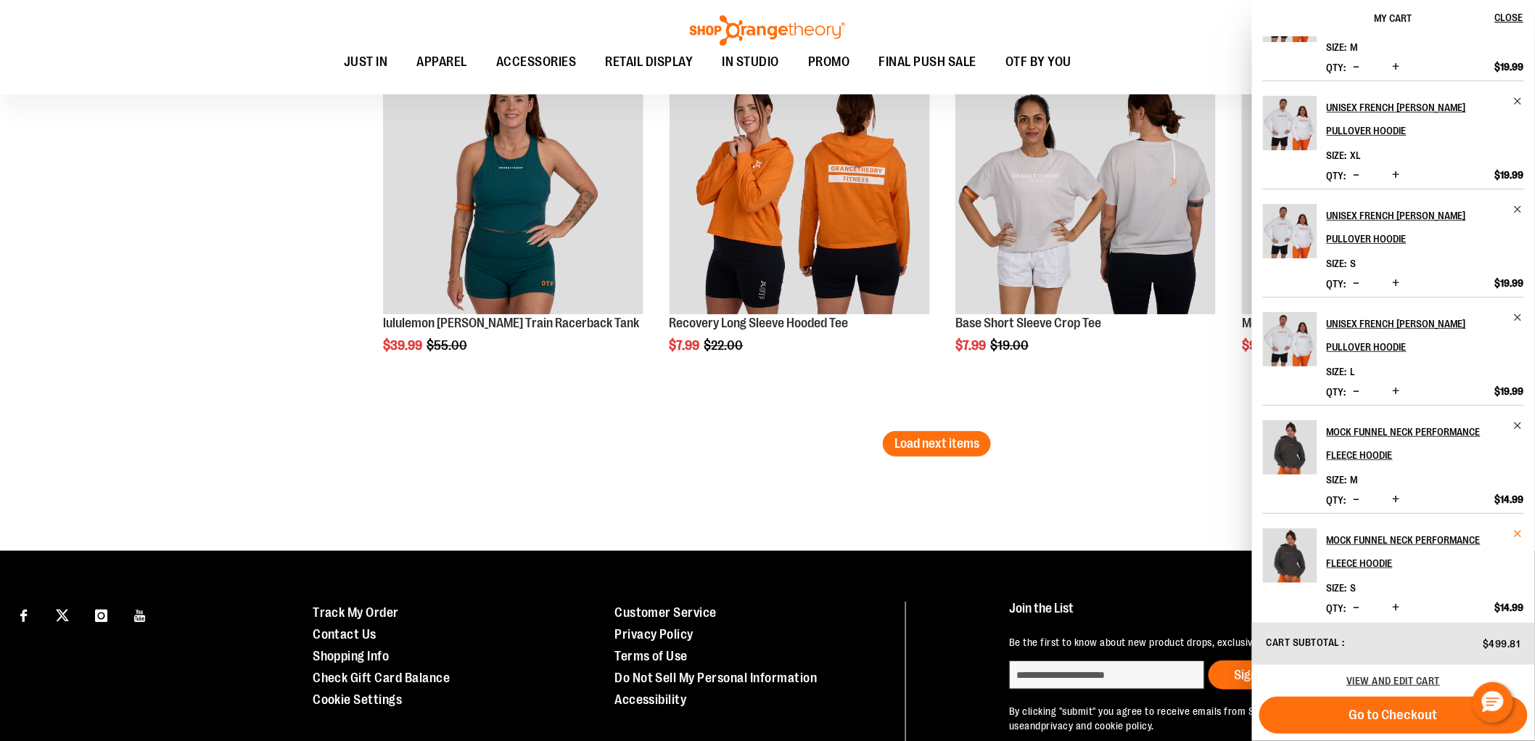
click at [1517, 528] on span "Remove item" at bounding box center [1519, 533] width 11 height 11
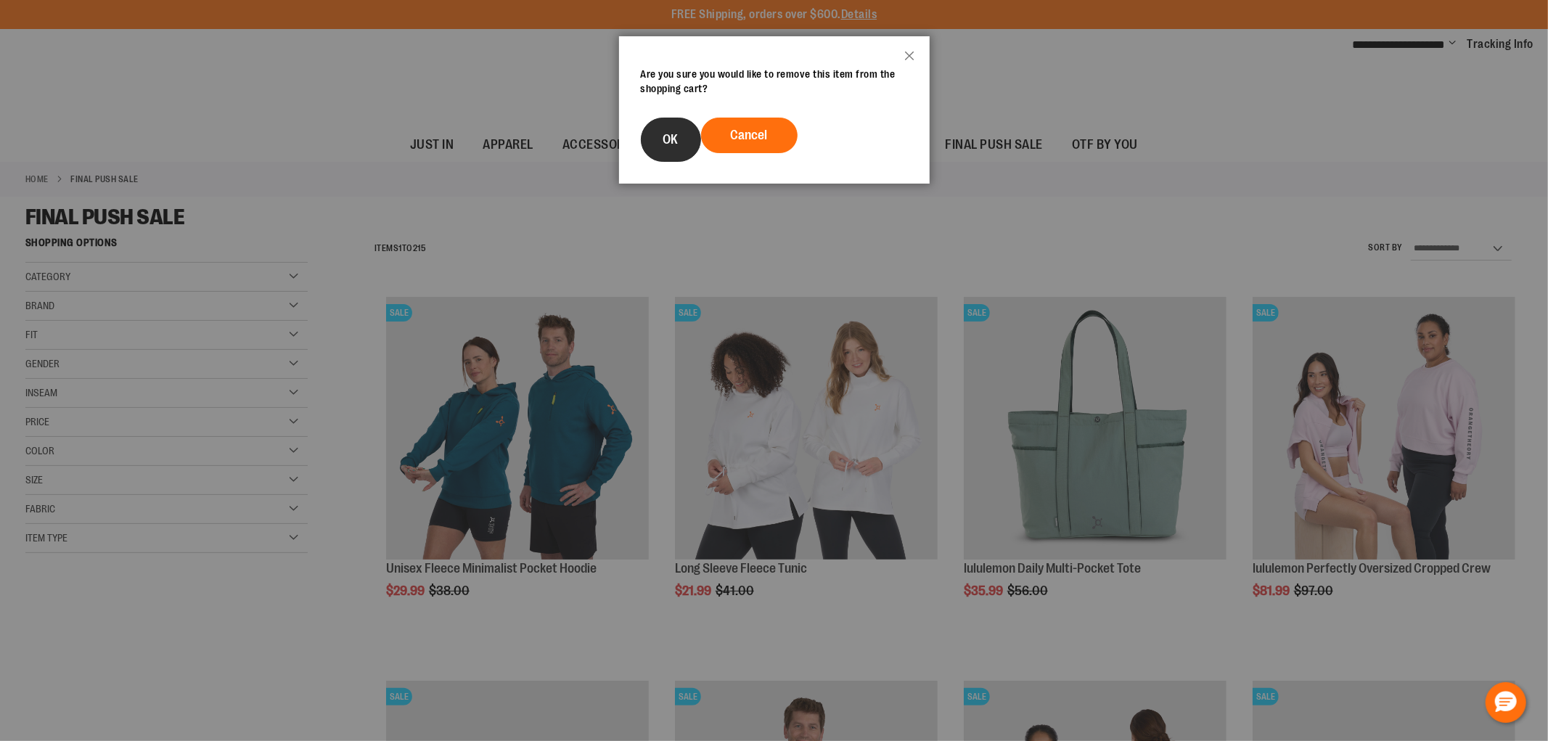
click at [678, 126] on button "OK" at bounding box center [671, 140] width 60 height 44
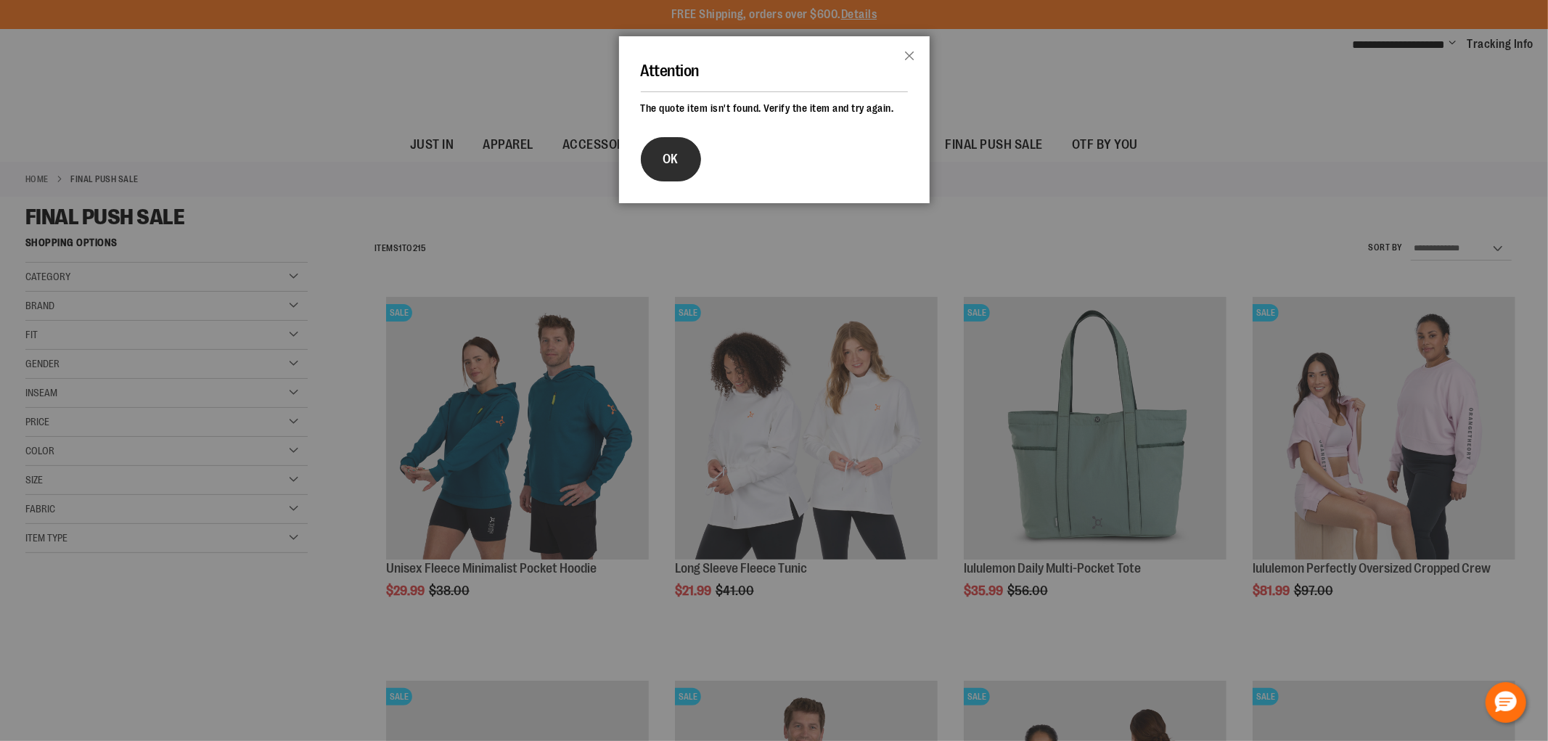
click at [679, 147] on button "OK" at bounding box center [671, 159] width 60 height 44
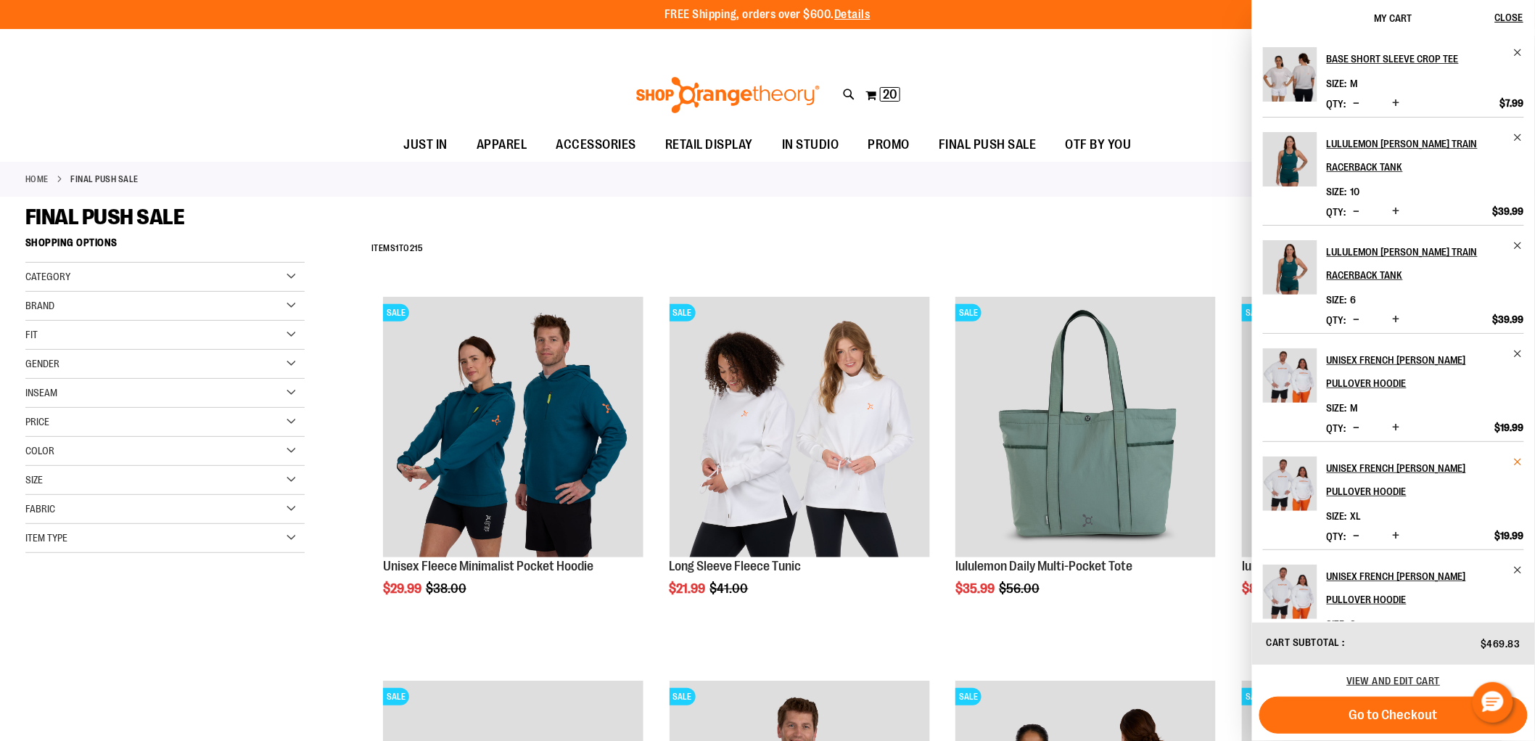
click at [1514, 456] on span "Remove item" at bounding box center [1519, 461] width 11 height 11
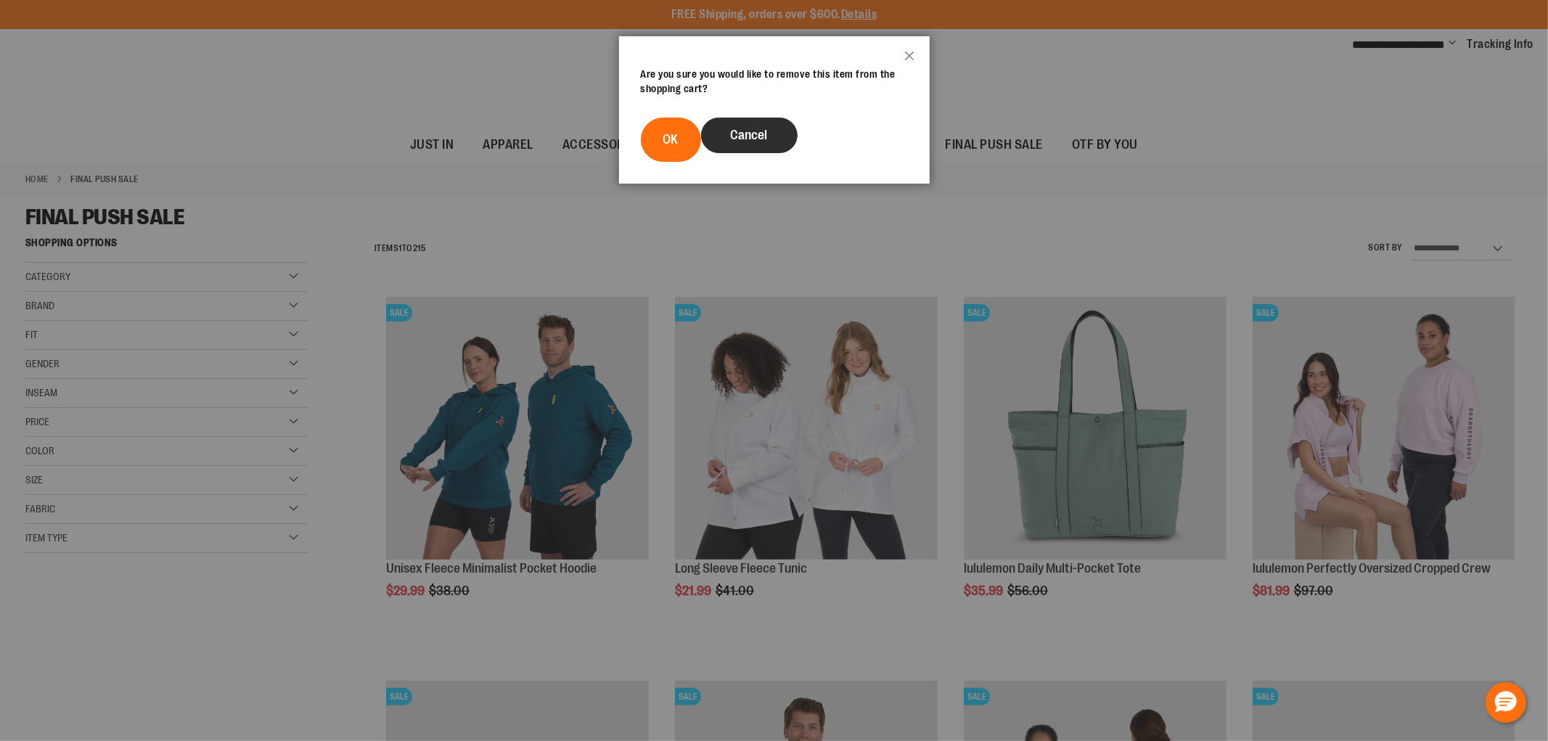
click at [760, 119] on button "Cancel" at bounding box center [749, 136] width 97 height 36
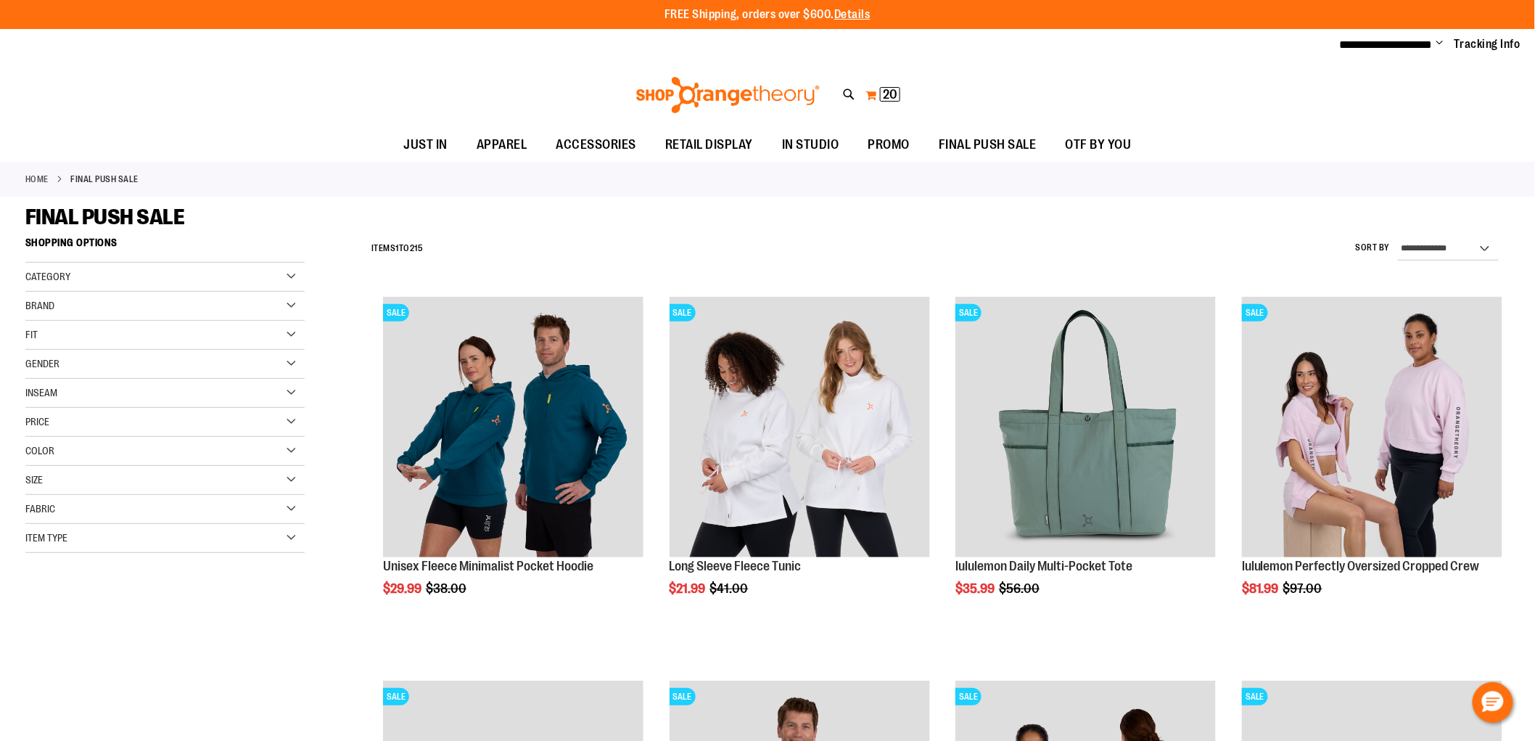
click at [869, 102] on button "My Cart 20 20 items" at bounding box center [883, 94] width 36 height 23
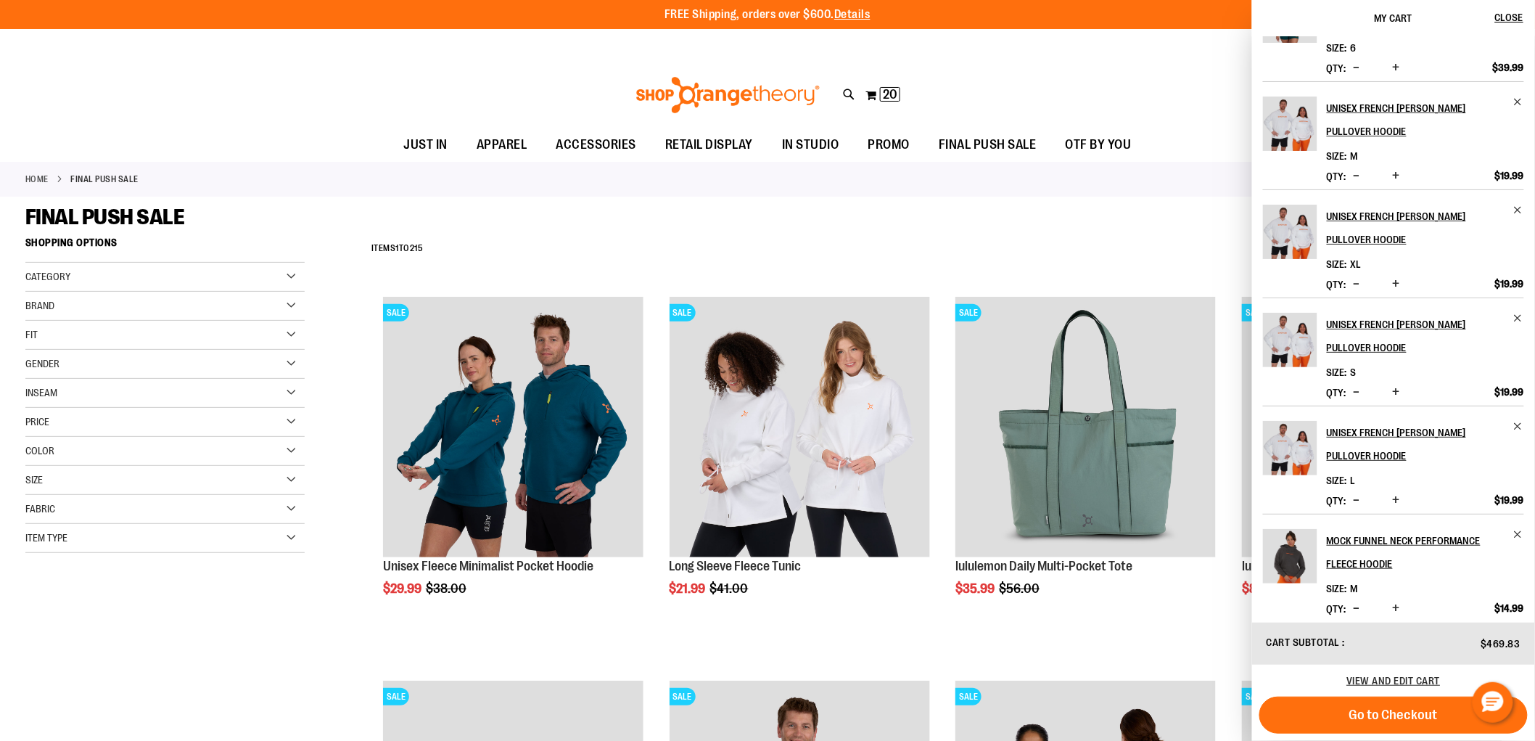
scroll to position [253, 0]
click at [1522, 528] on span "Remove item" at bounding box center [1519, 533] width 11 height 11
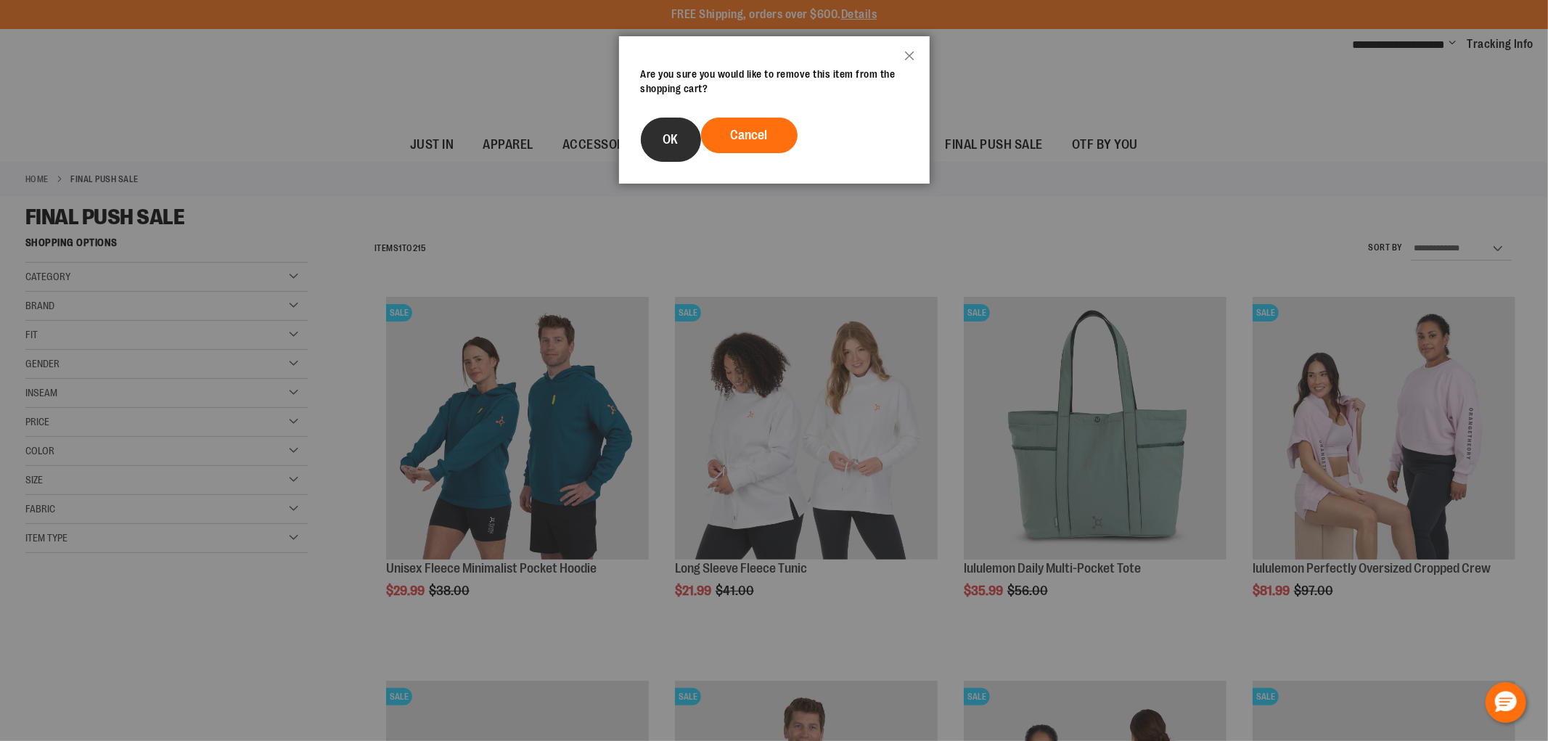
click at [664, 140] on span "OK" at bounding box center [670, 139] width 15 height 15
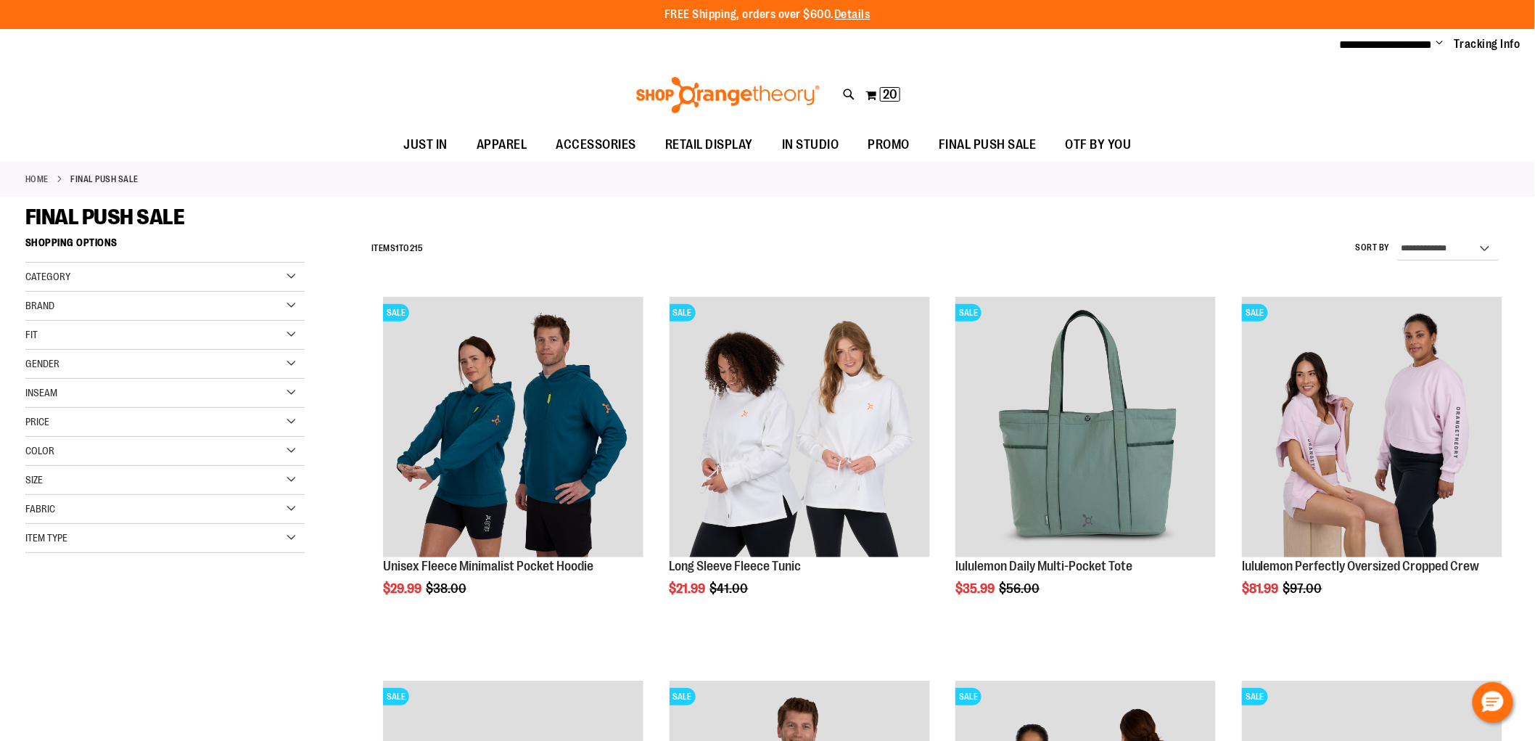
click at [287, 361] on div "Gender" at bounding box center [164, 364] width 279 height 29
click at [37, 393] on link "Men 12 items" at bounding box center [156, 393] width 268 height 15
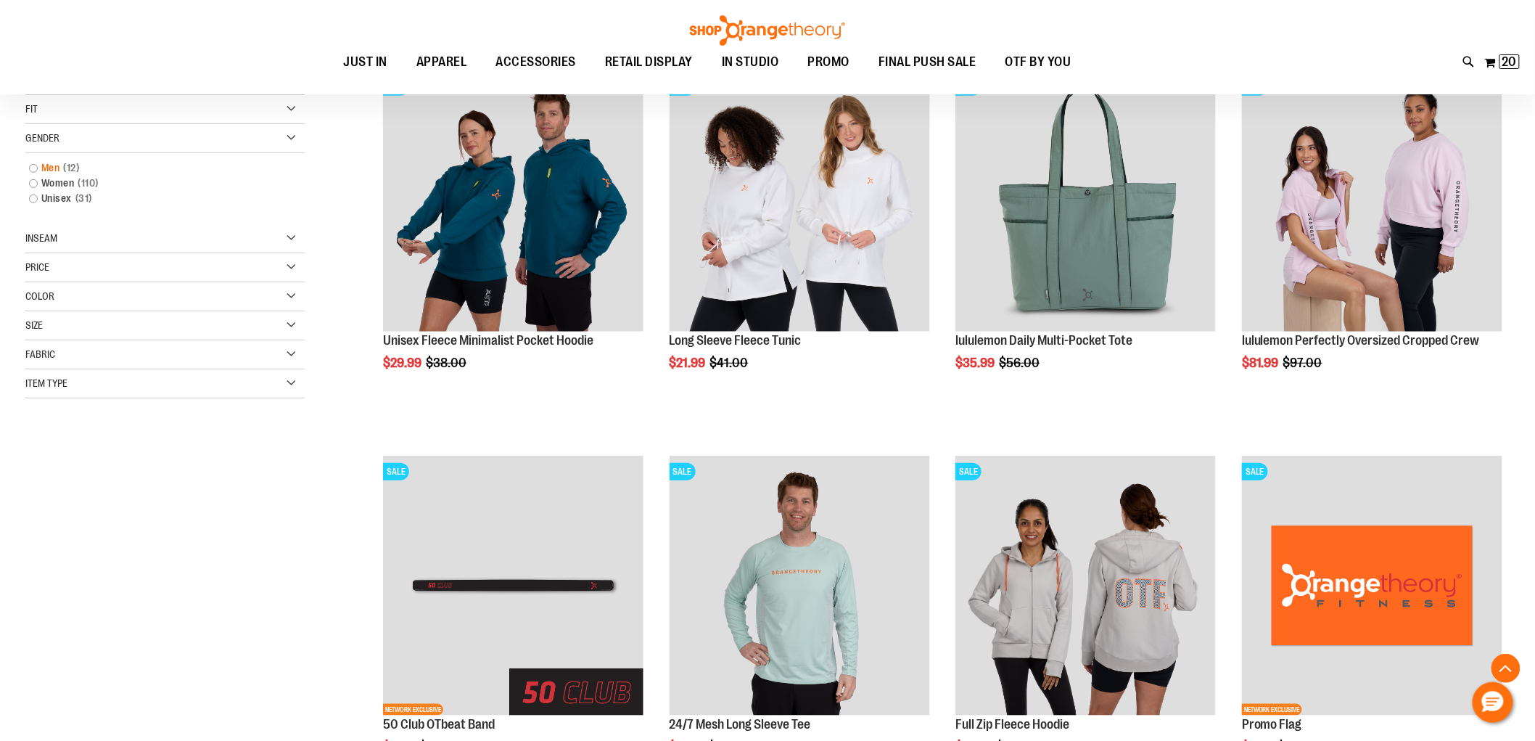
scroll to position [229, 0]
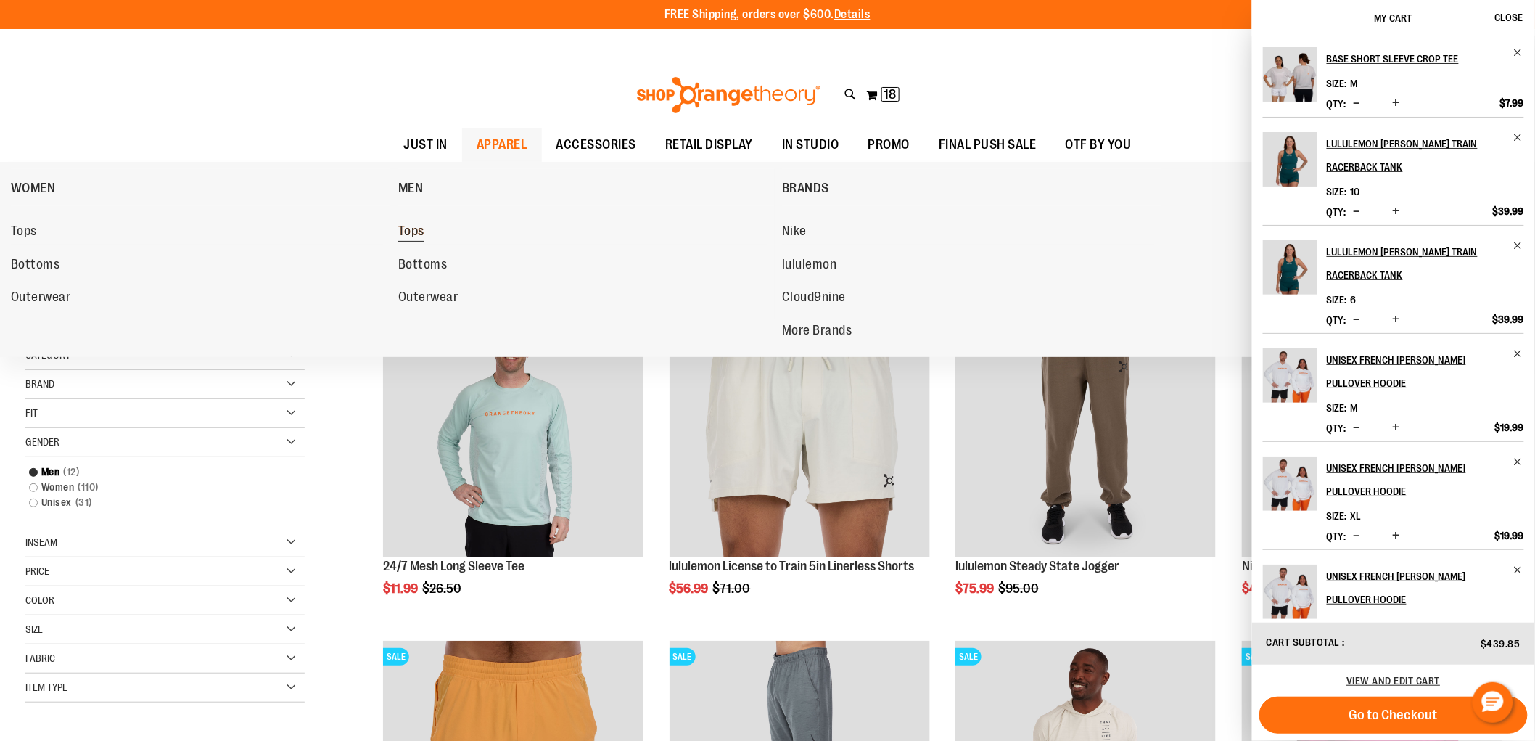
click at [407, 237] on span "Tops" at bounding box center [411, 232] width 26 height 18
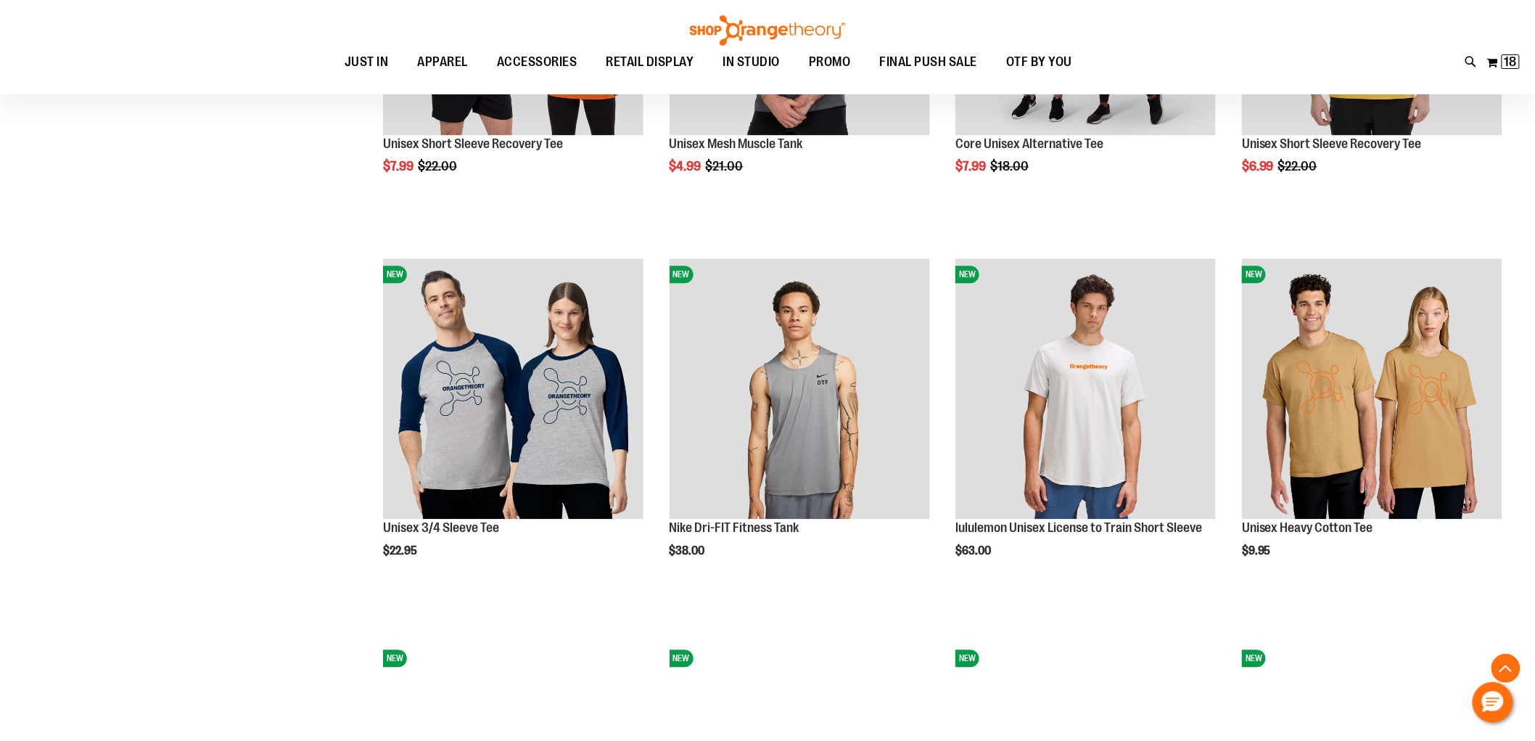
scroll to position [1209, 0]
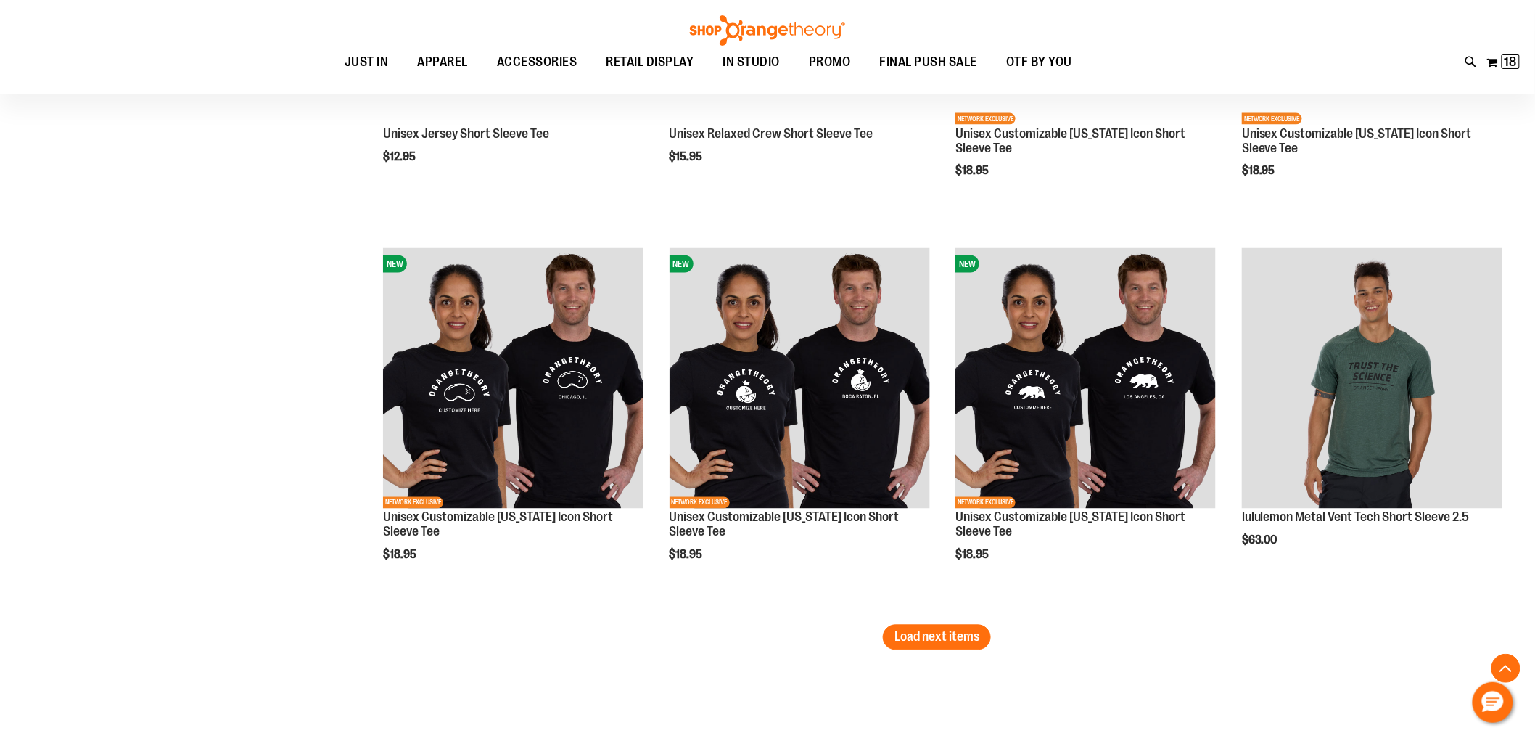
scroll to position [3144, 0]
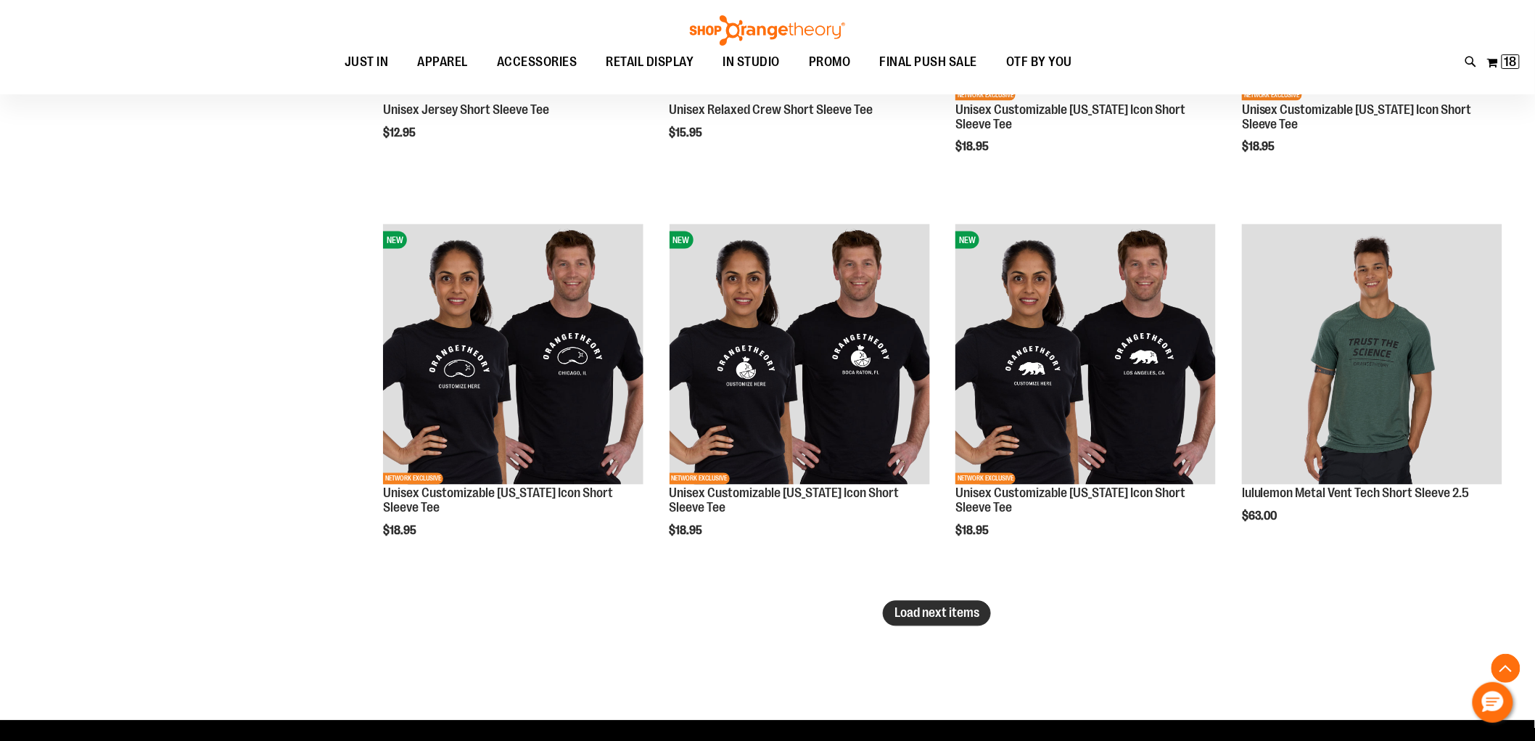
type input "**********"
click at [945, 618] on span "Load next items" at bounding box center [937, 613] width 85 height 15
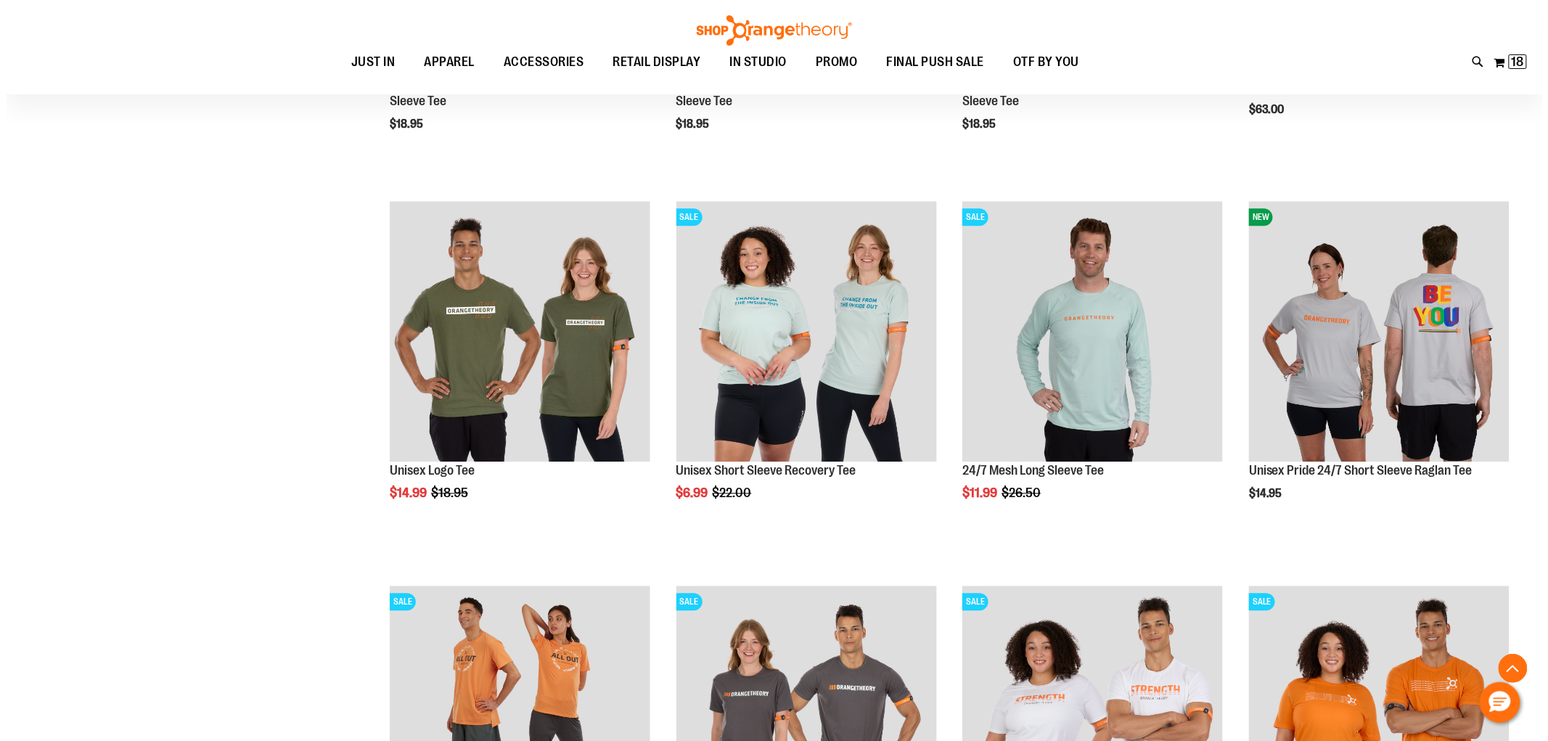
scroll to position [3466, 0]
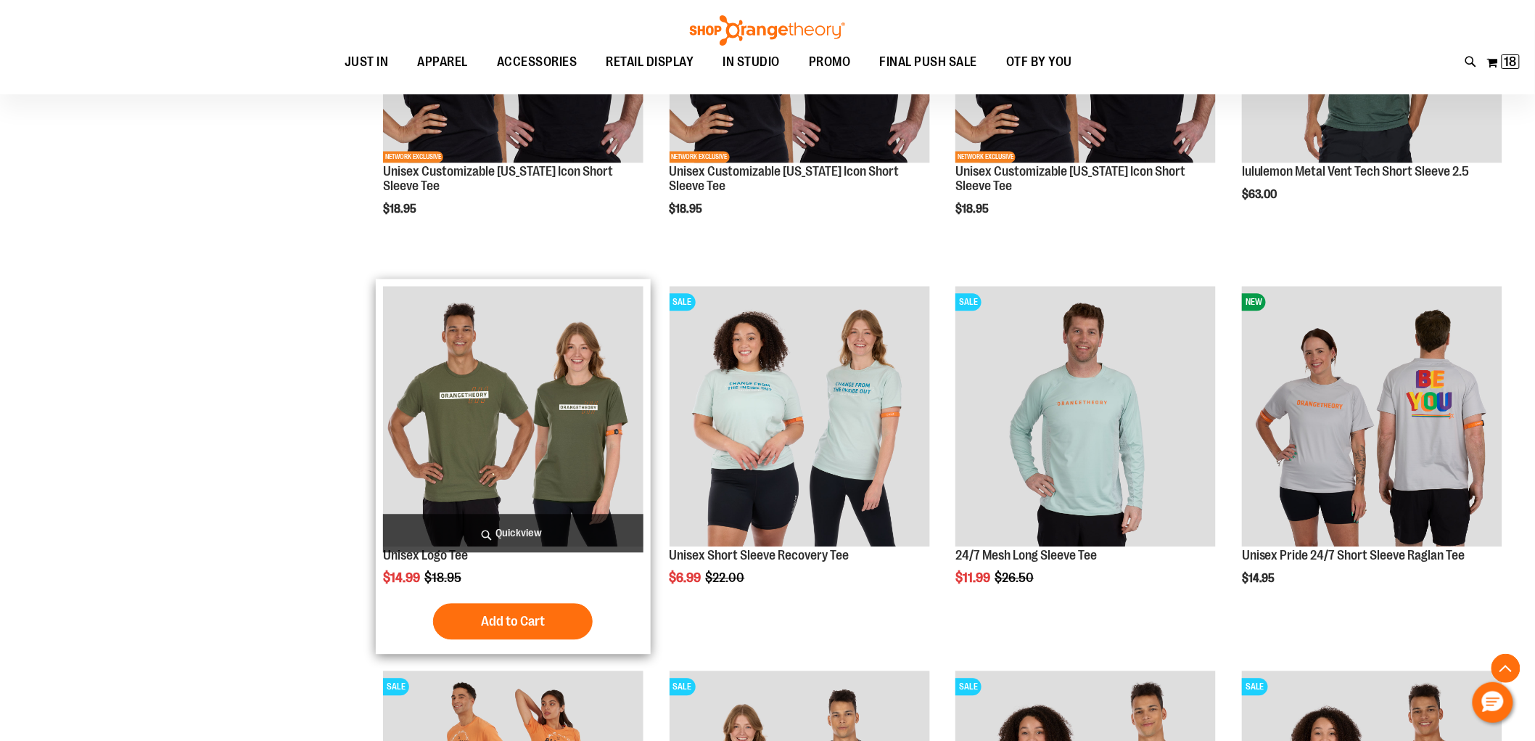
click at [506, 530] on span "Quickview" at bounding box center [513, 533] width 261 height 38
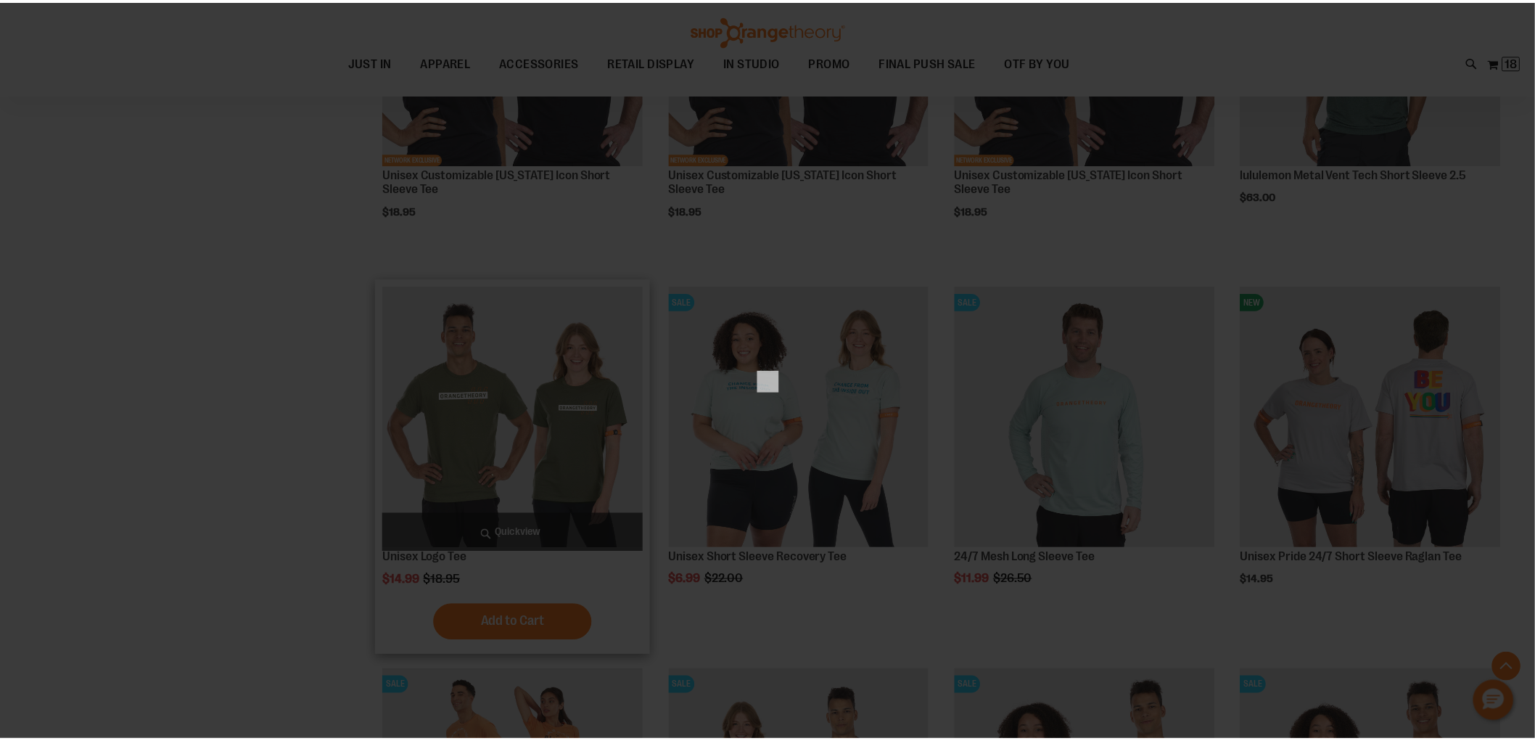
scroll to position [0, 0]
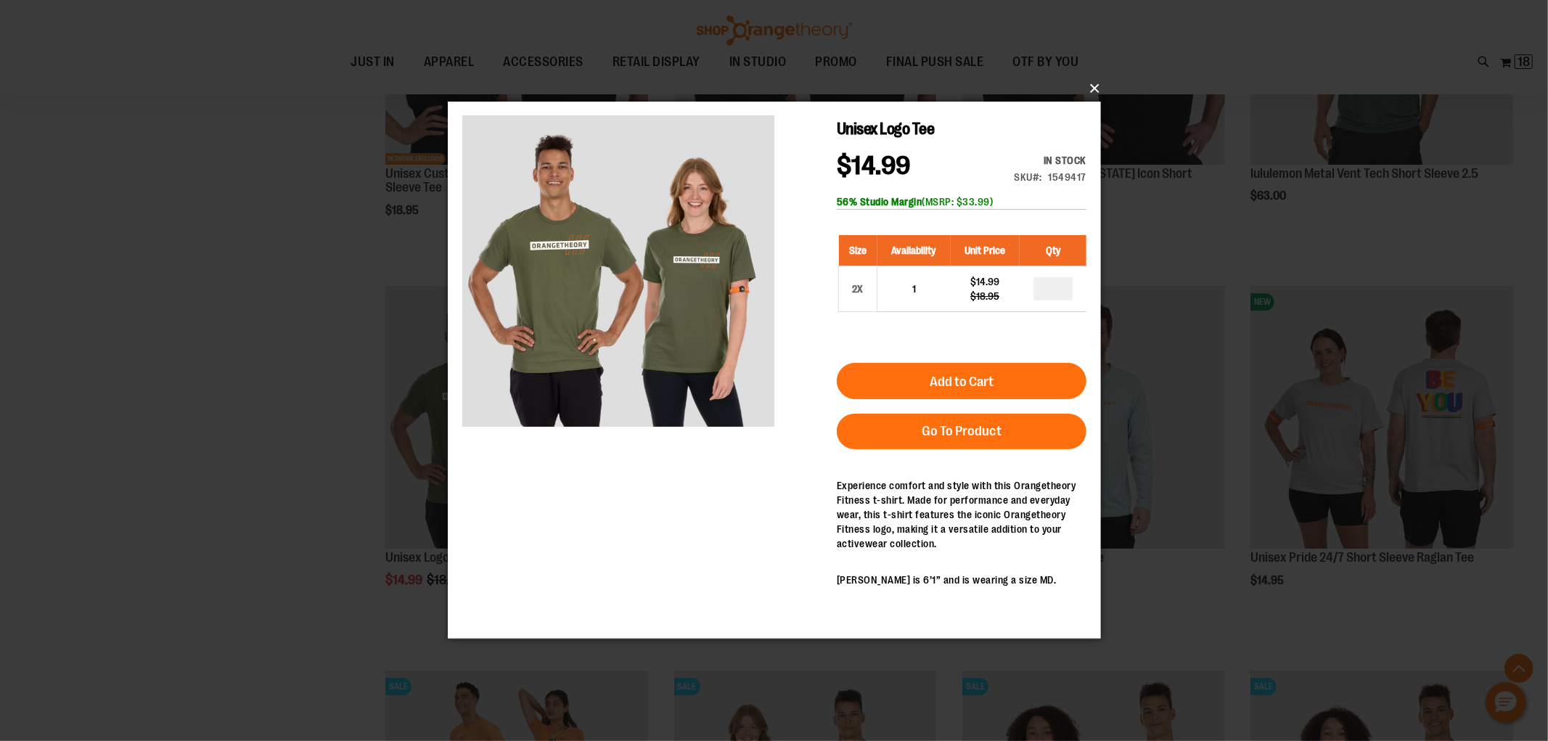
click at [1094, 83] on button "×" at bounding box center [778, 89] width 653 height 32
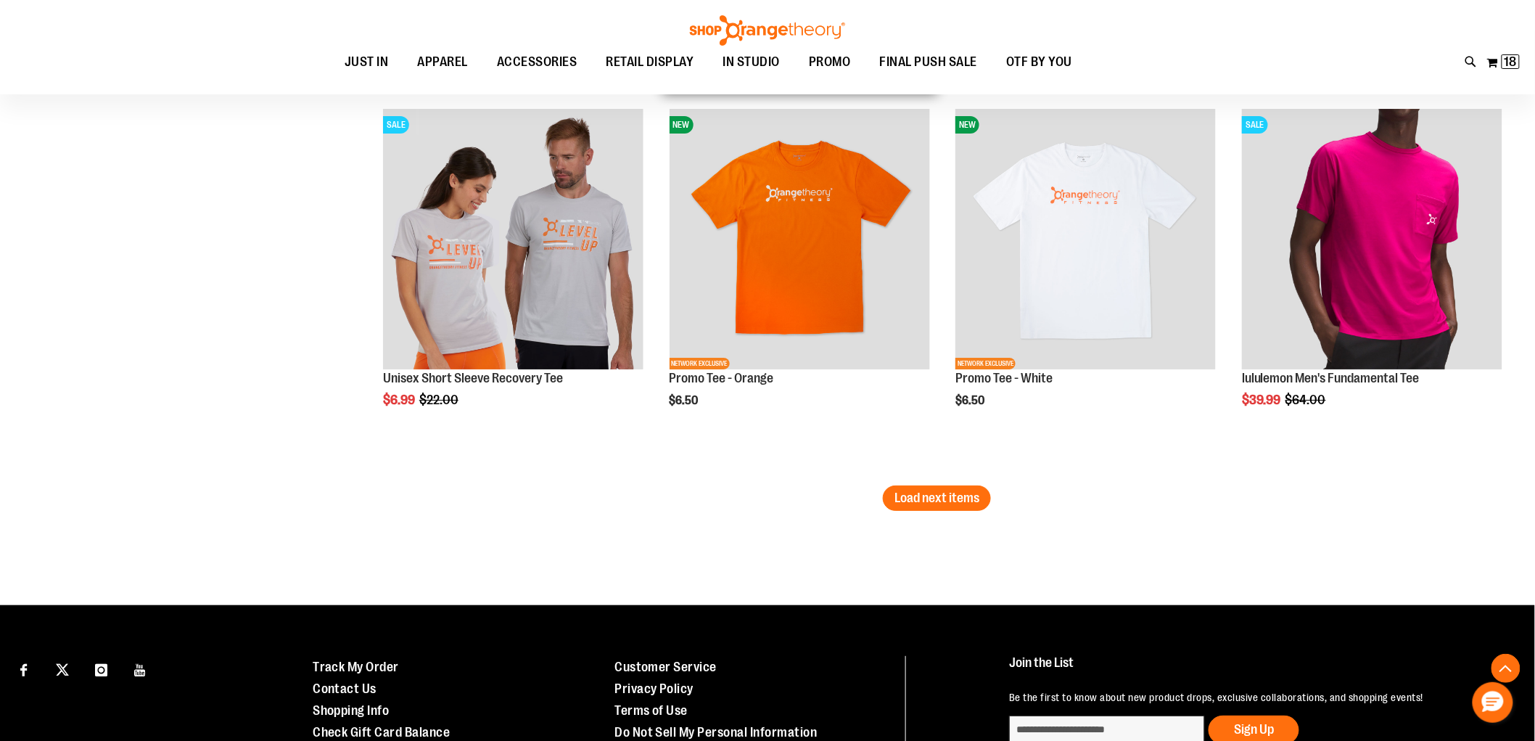
scroll to position [4434, 0]
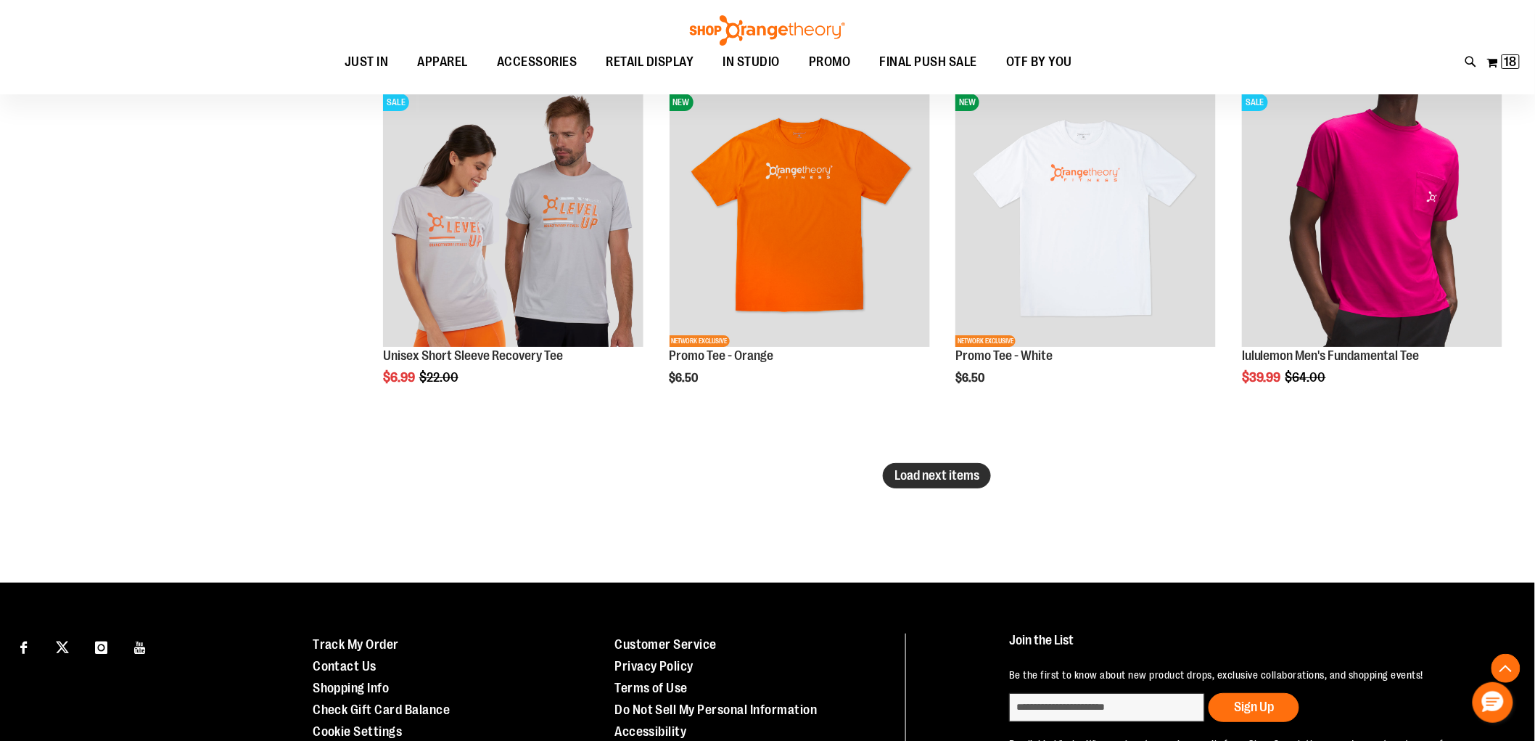
click at [936, 477] on span "Load next items" at bounding box center [937, 475] width 85 height 15
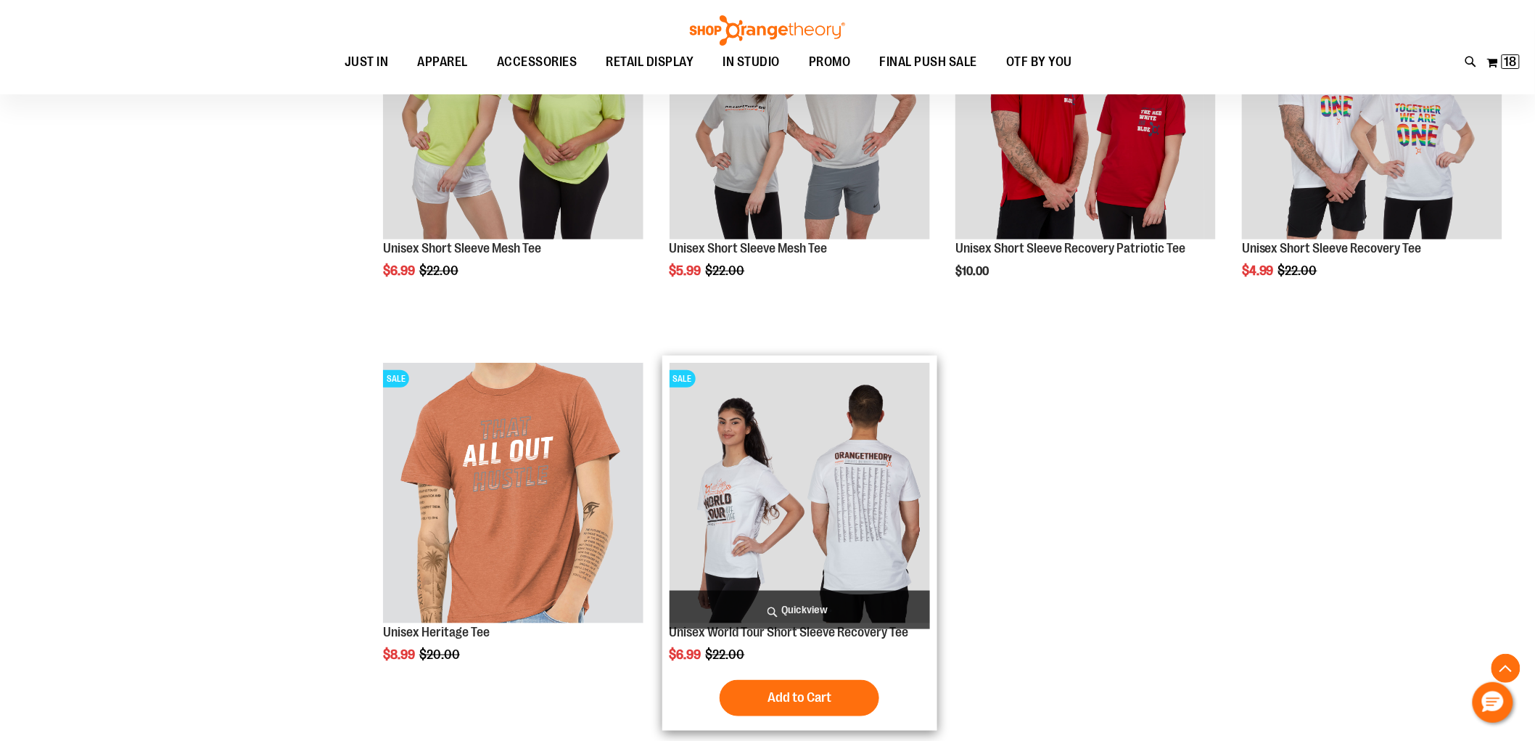
scroll to position [5080, 0]
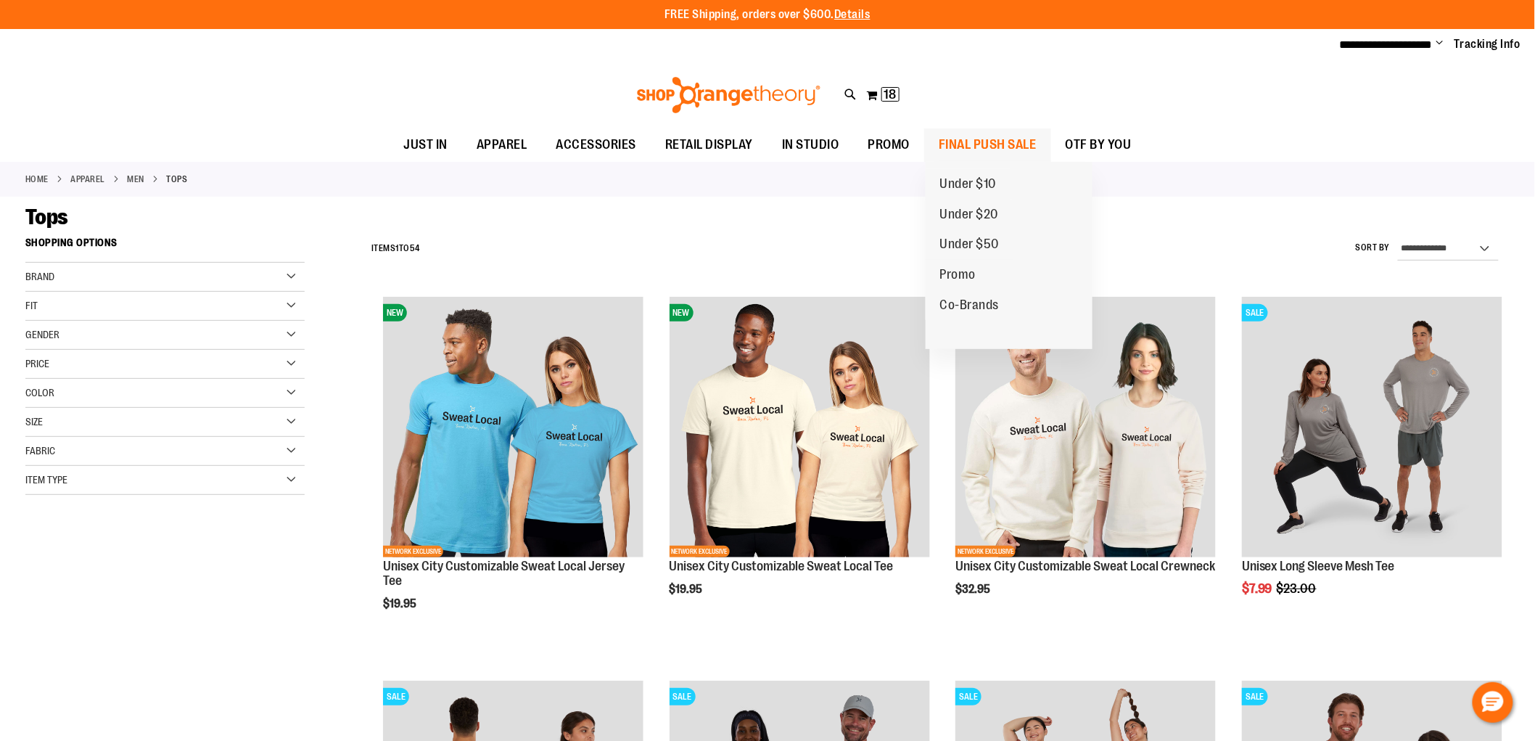
click at [960, 138] on span "FINAL PUSH SALE" at bounding box center [988, 144] width 98 height 33
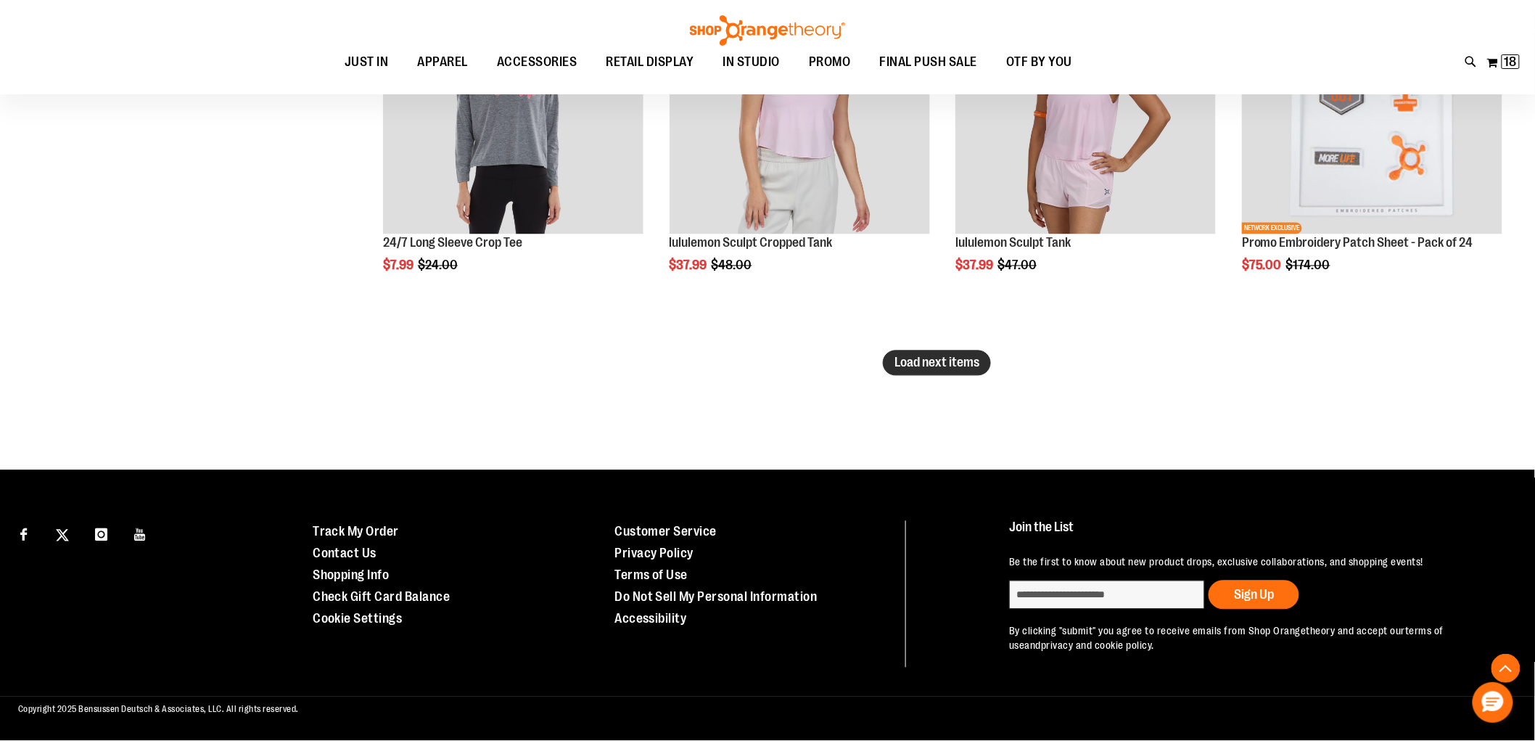
type input "**********"
click at [930, 361] on span "Load next items" at bounding box center [937, 363] width 85 height 15
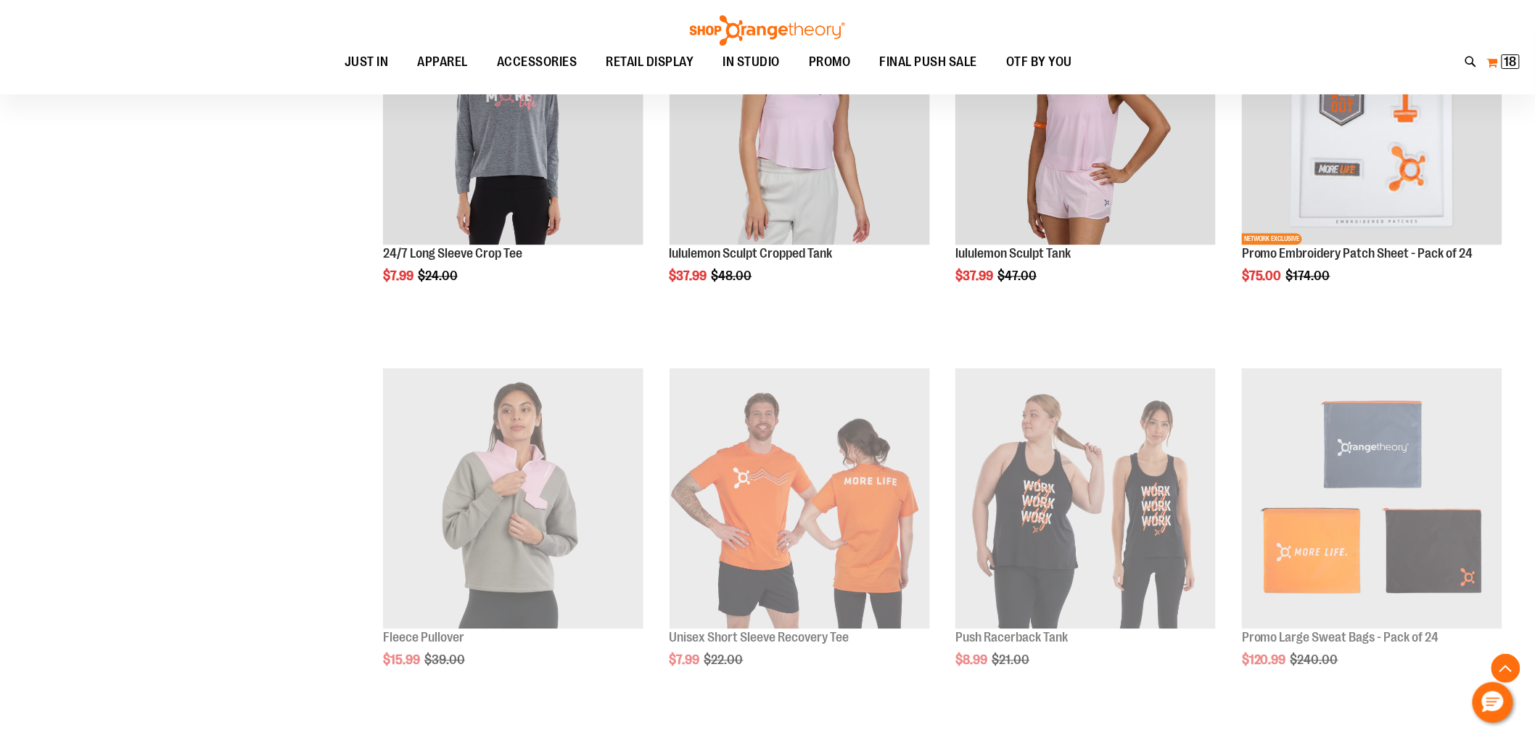
scroll to position [3395, 0]
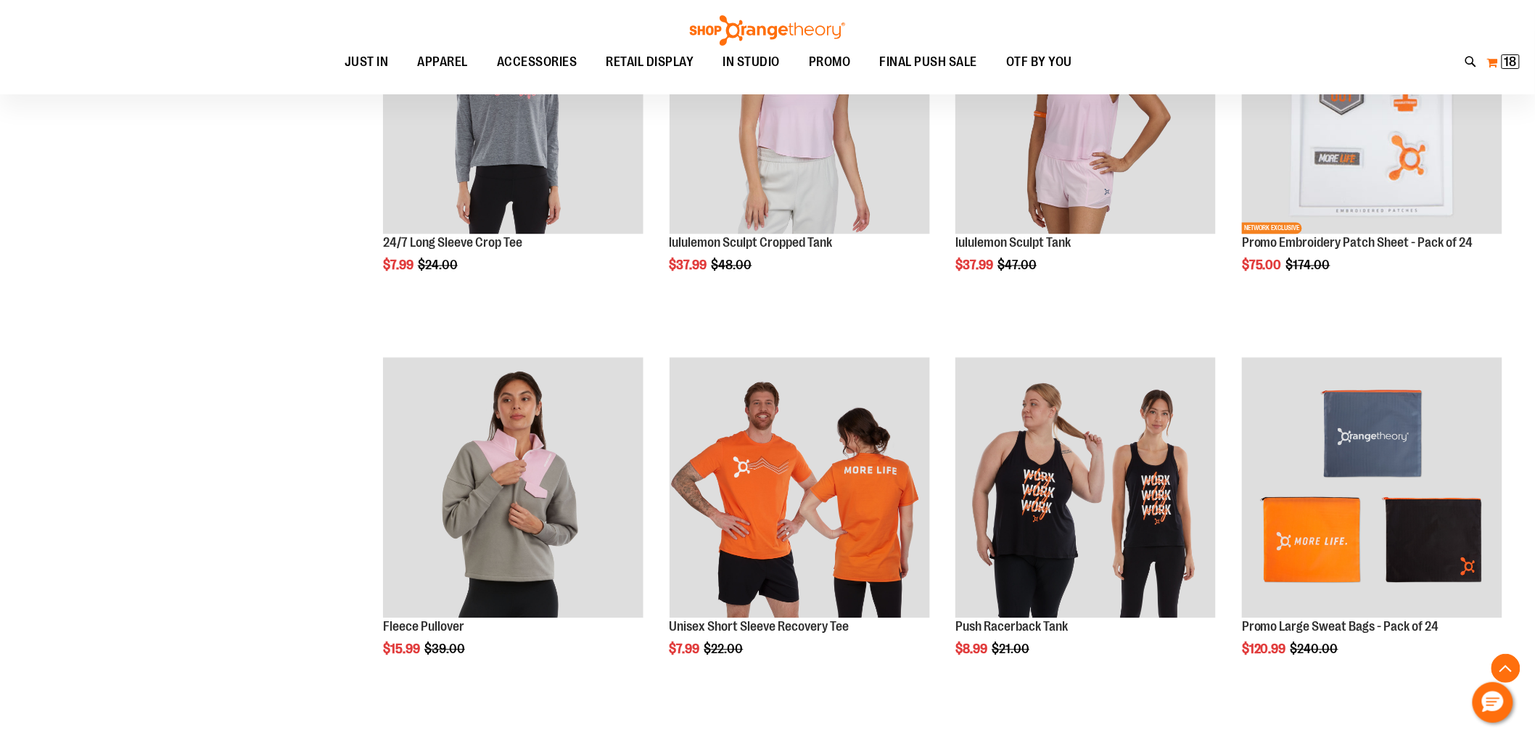
click at [1492, 66] on button "My Cart 18 18 items" at bounding box center [1504, 62] width 34 height 23
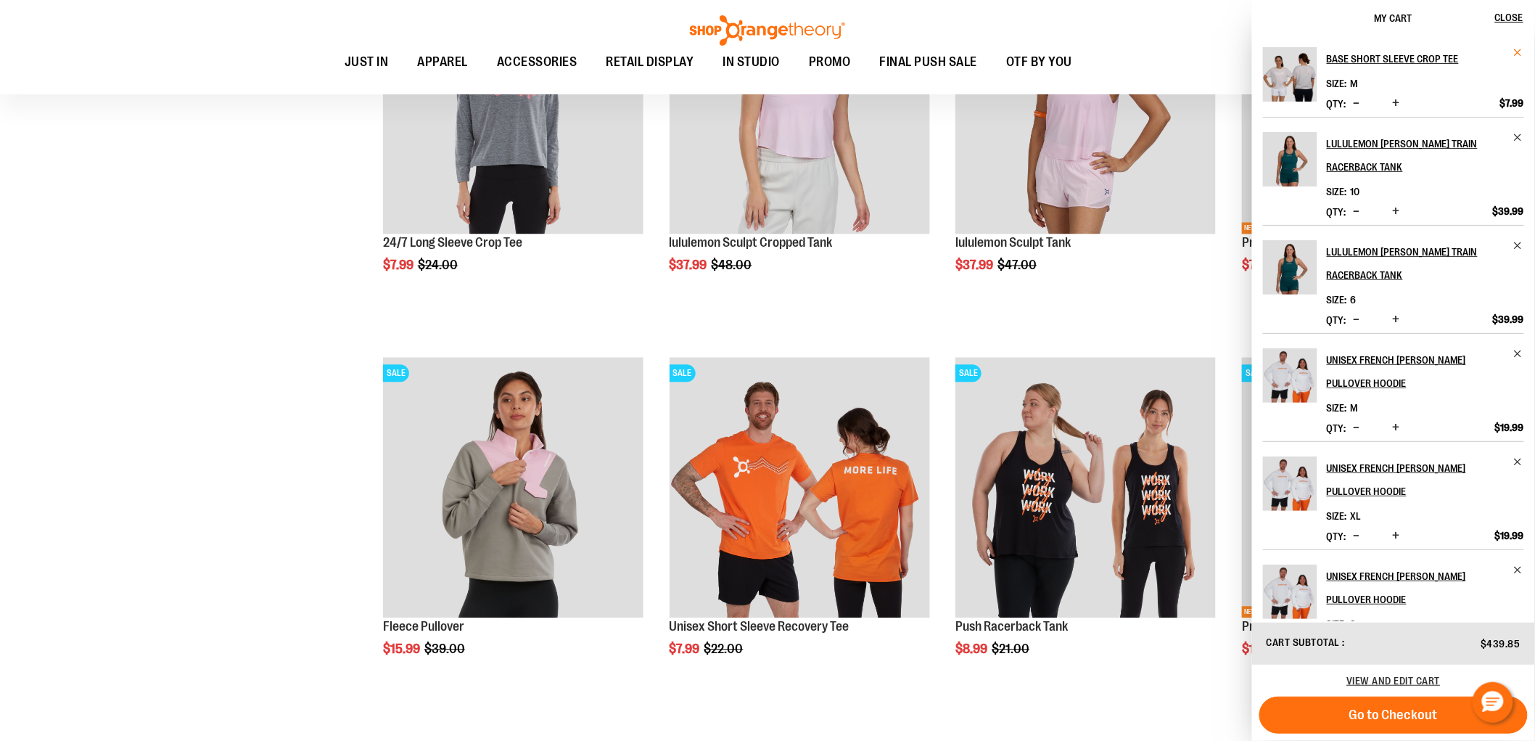
click at [1517, 54] on span "Remove item" at bounding box center [1519, 52] width 11 height 11
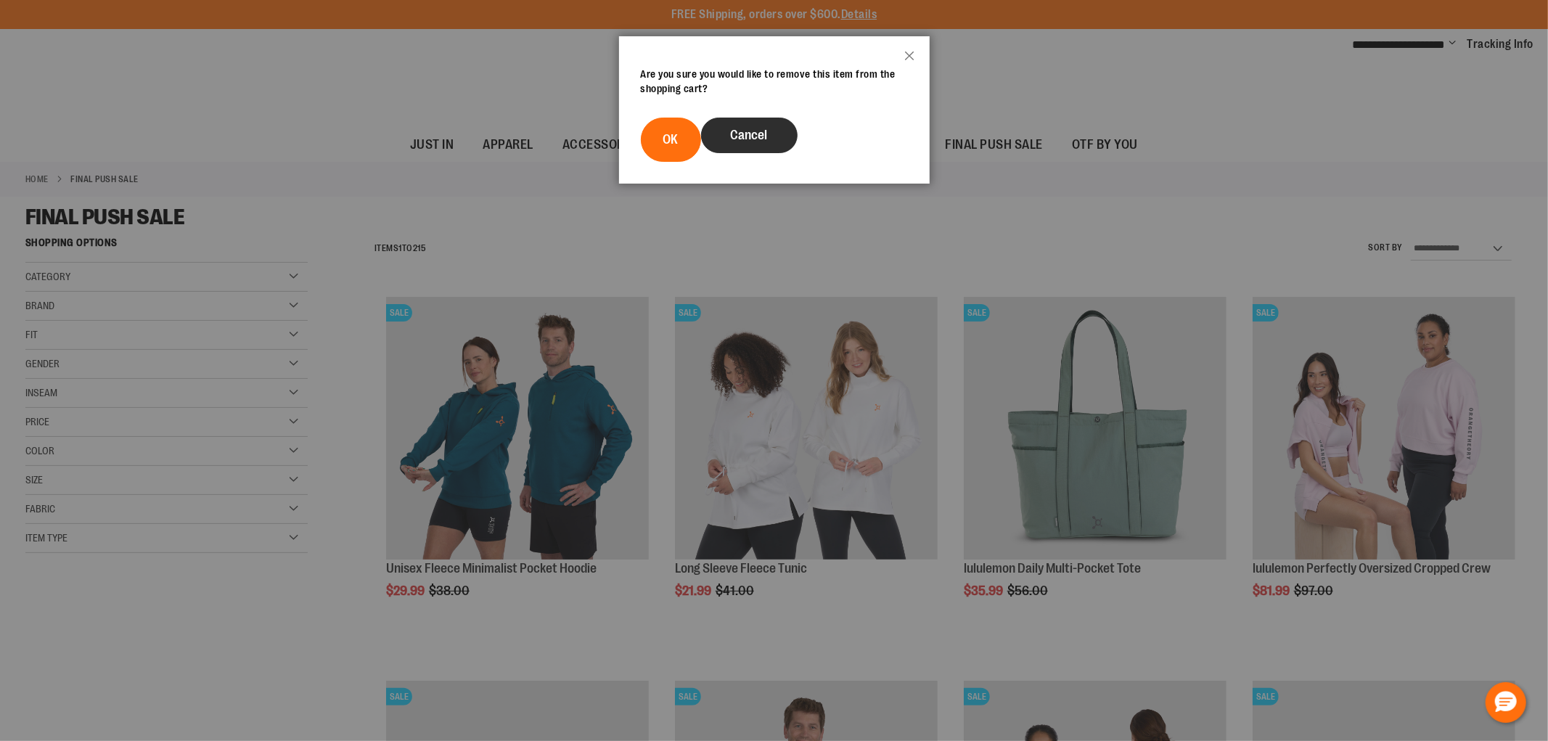
click at [775, 132] on button "Cancel" at bounding box center [749, 136] width 97 height 36
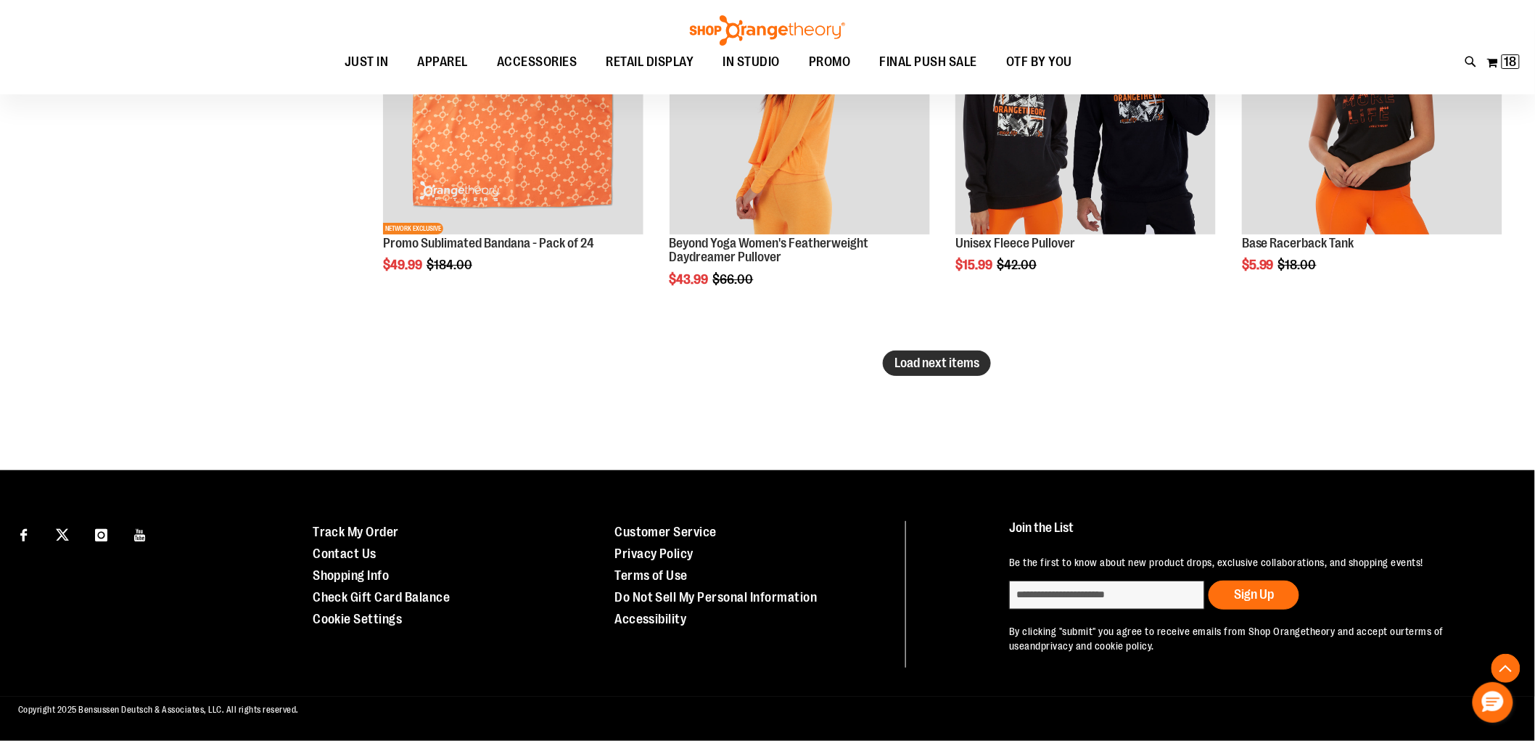
click at [978, 359] on span "Load next items" at bounding box center [937, 363] width 85 height 15
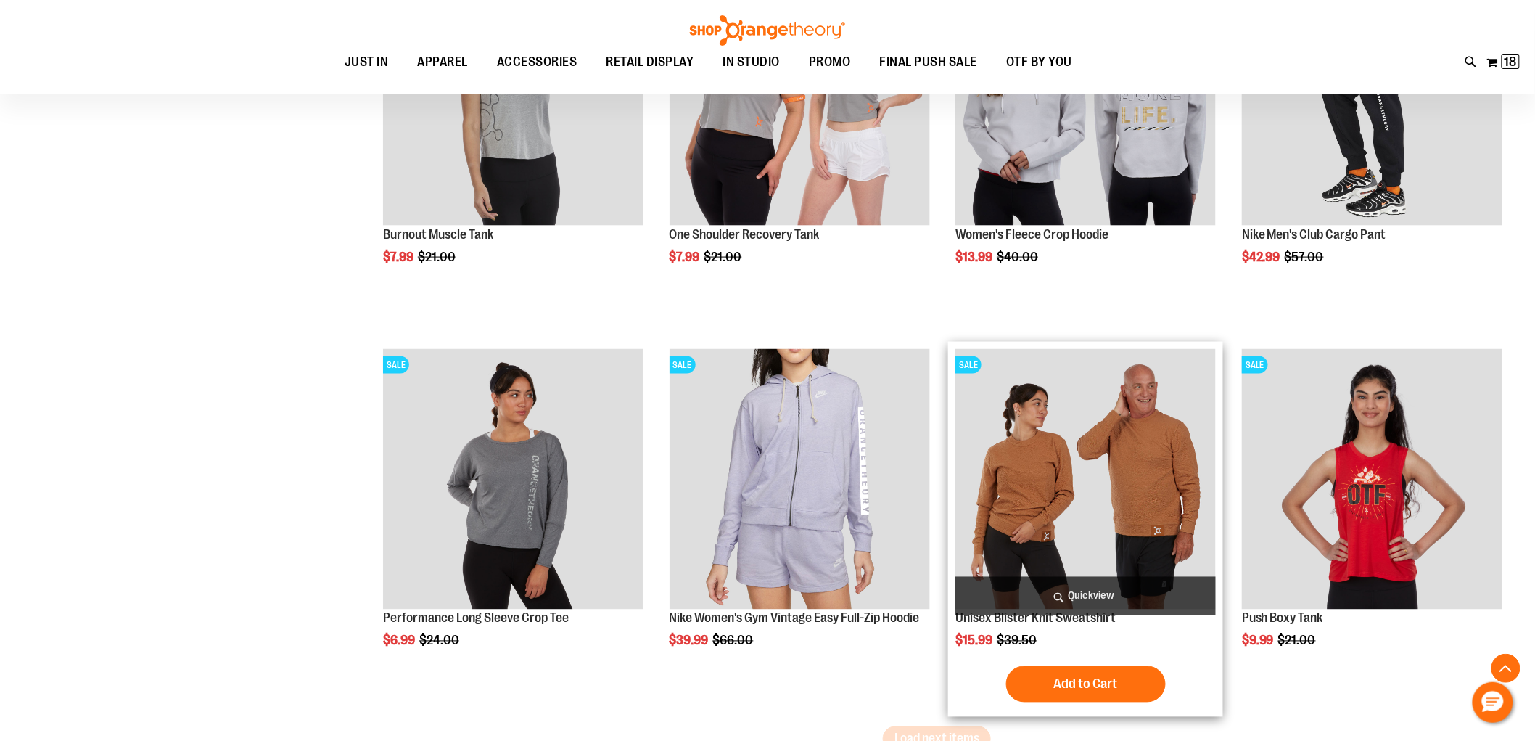
scroll to position [5434, 0]
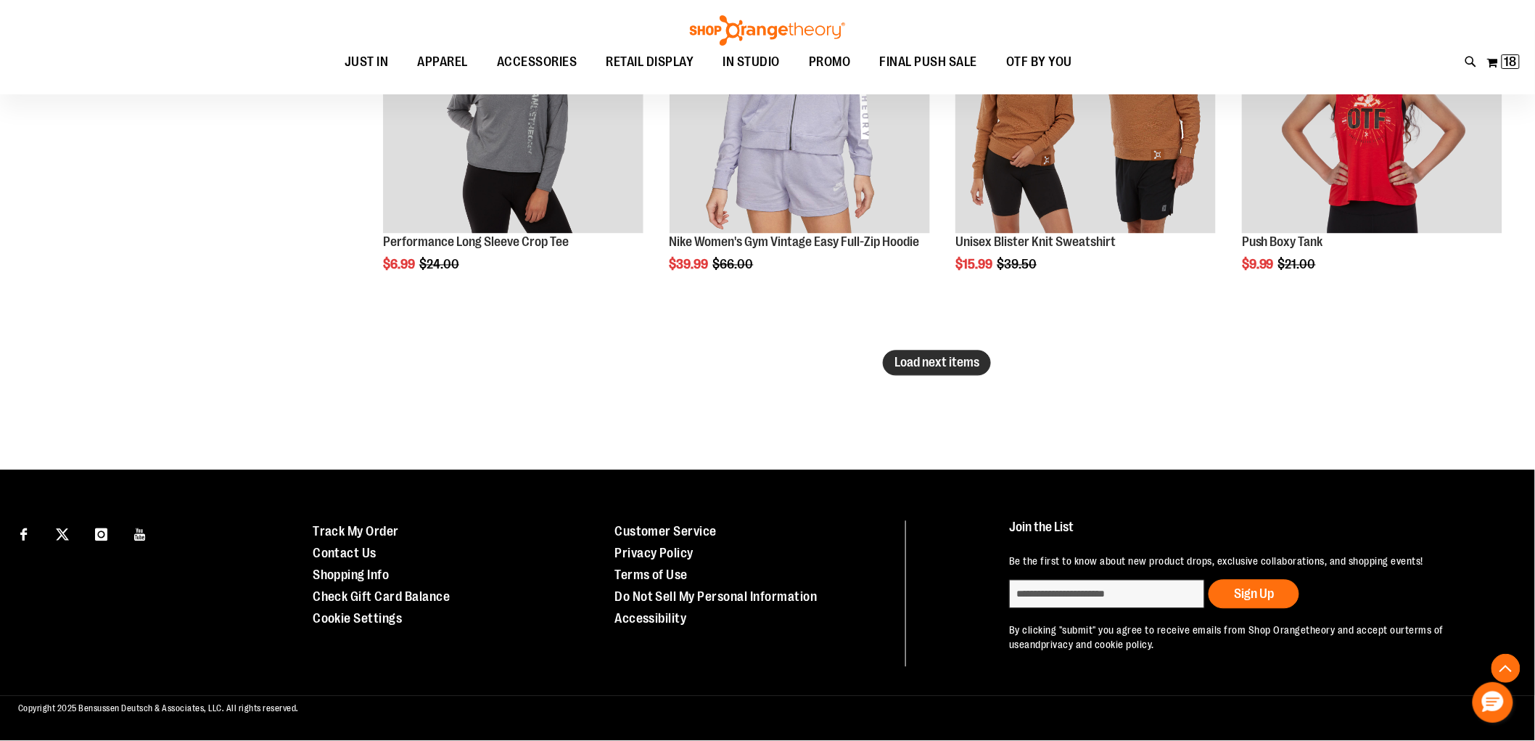
click at [960, 359] on span "Load next items" at bounding box center [937, 363] width 85 height 15
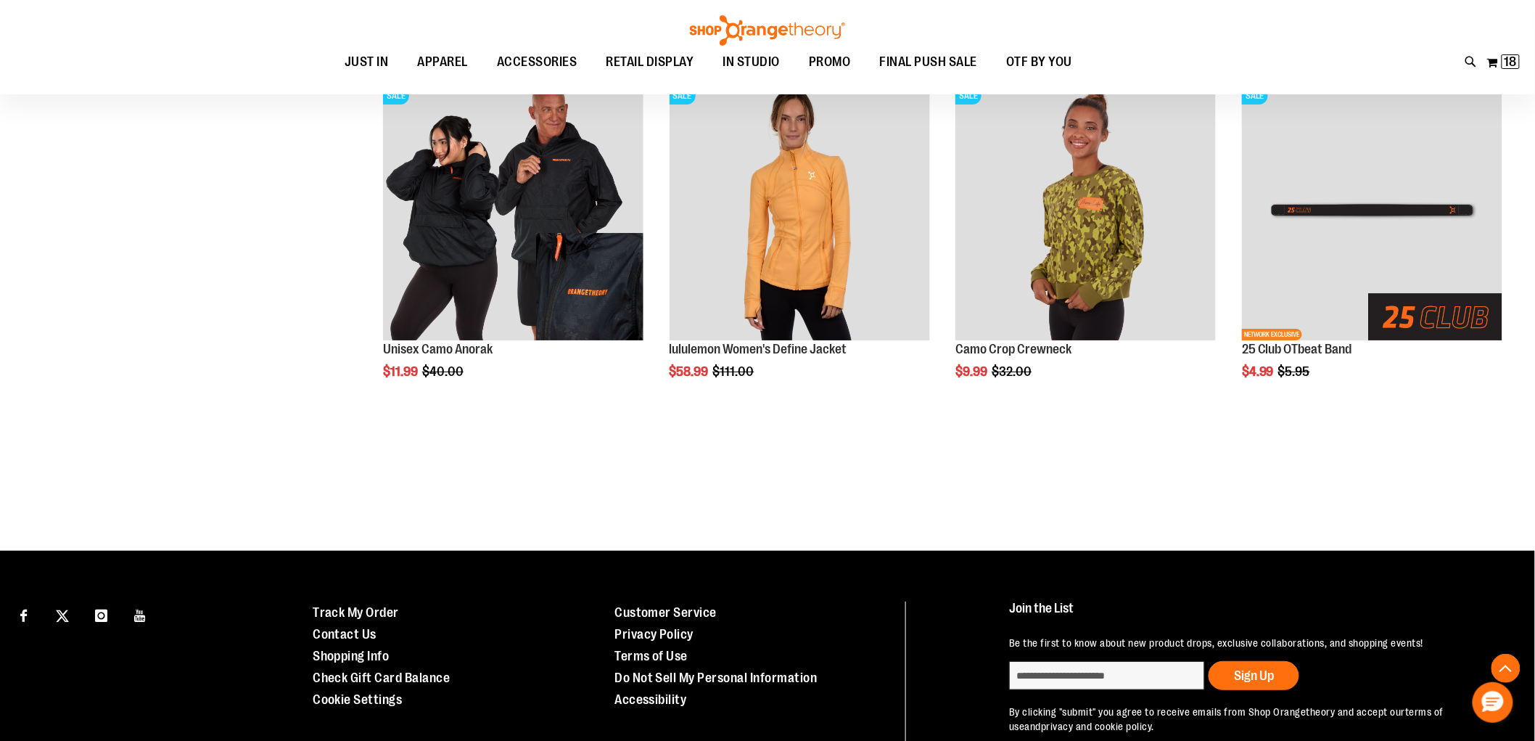
scroll to position [6747, 0]
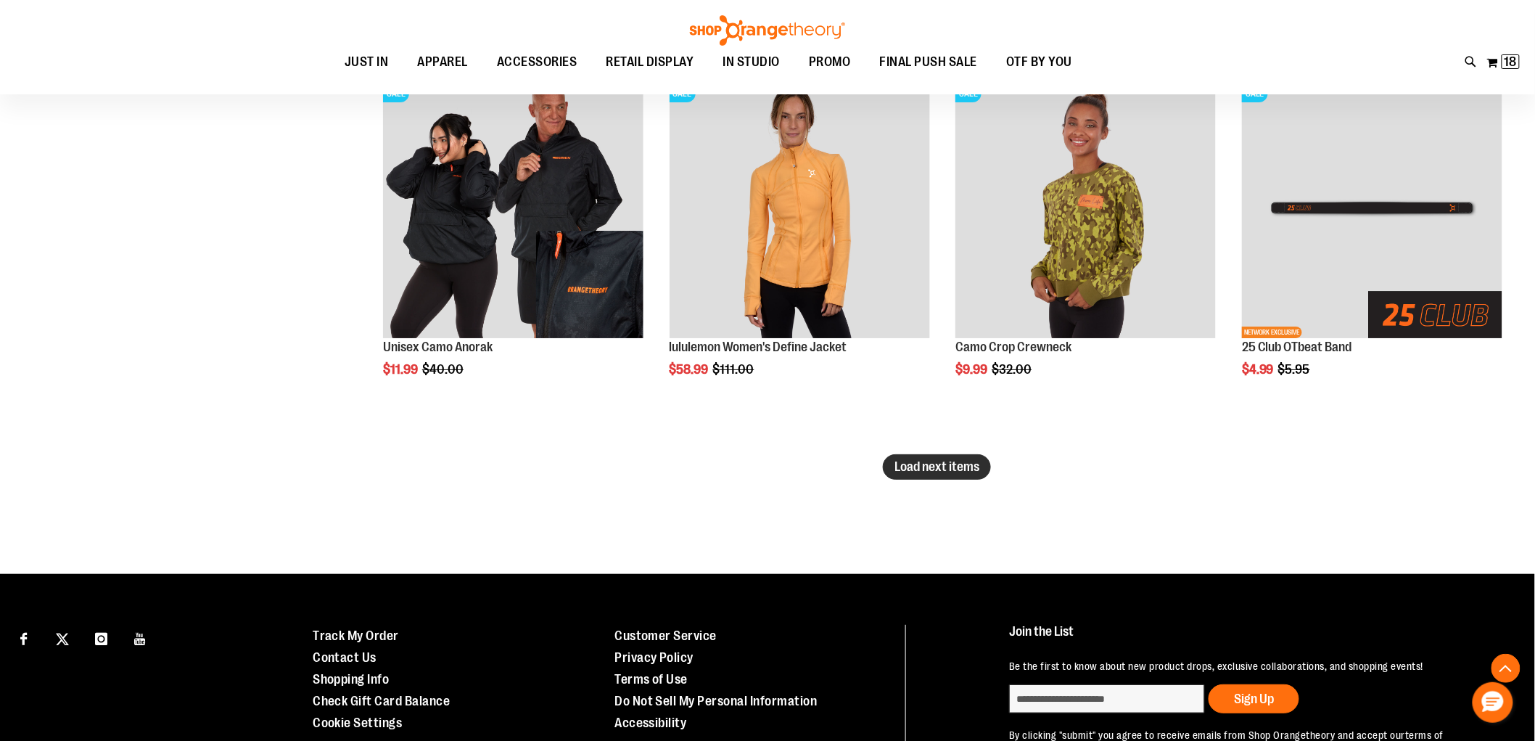
click at [917, 462] on span "Load next items" at bounding box center [937, 466] width 85 height 15
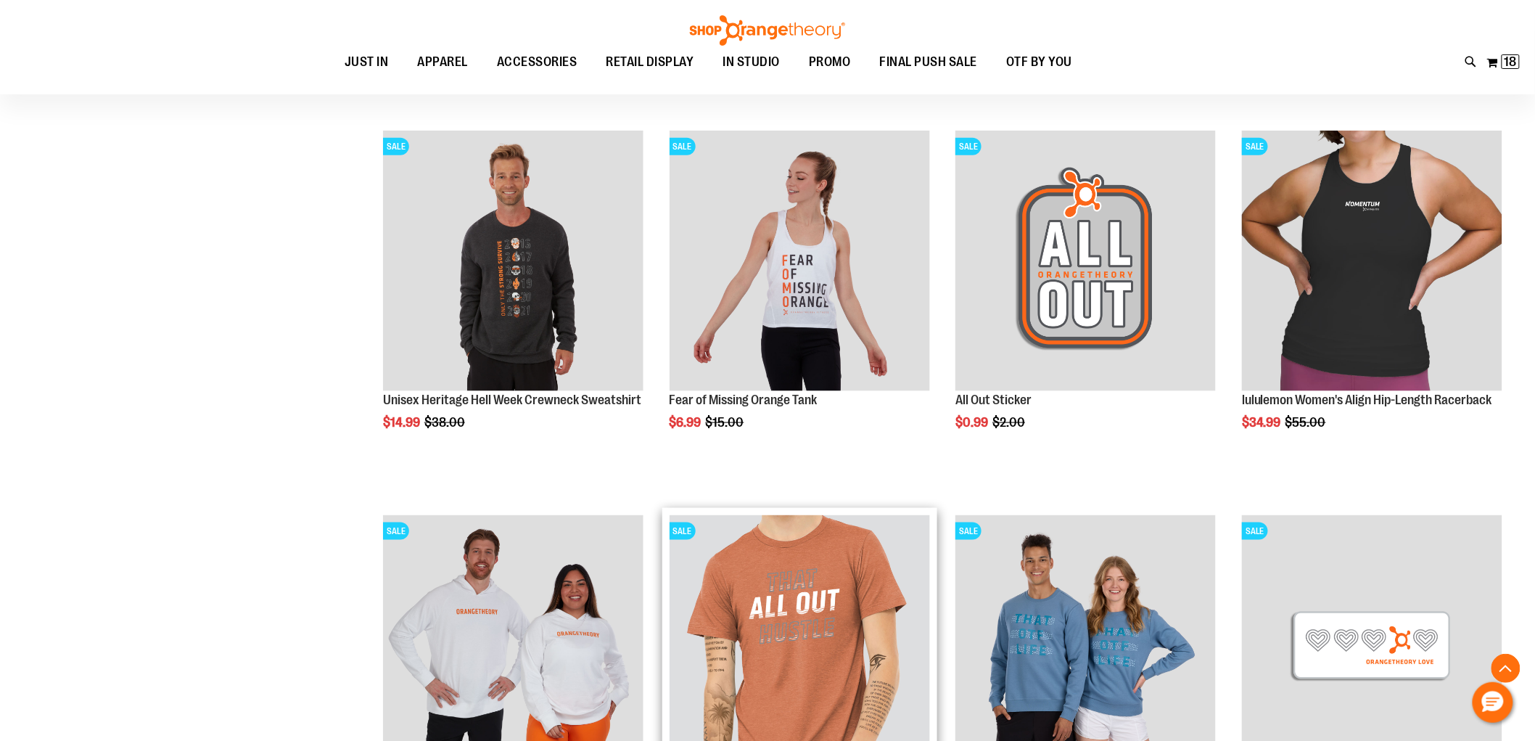
scroll to position [7715, 0]
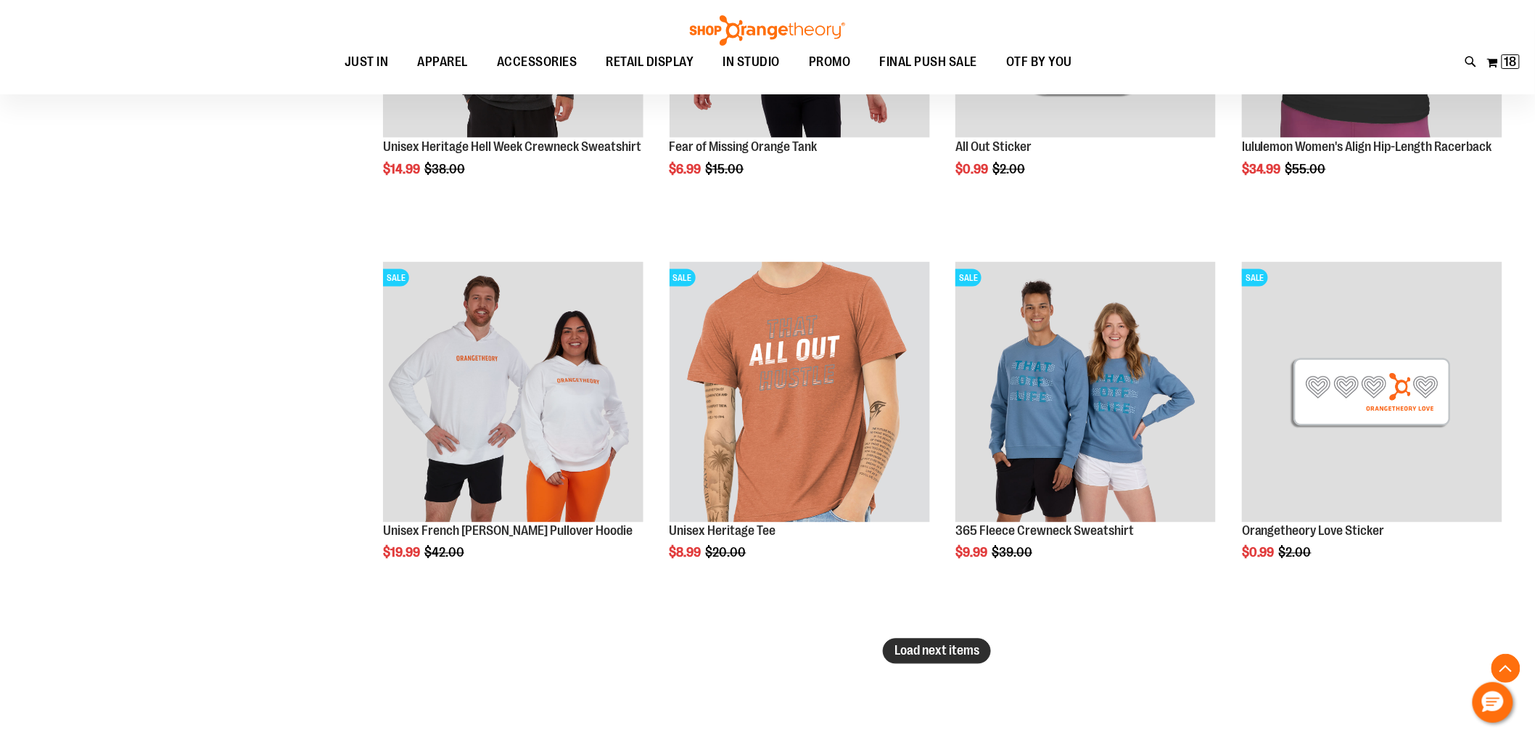
click at [956, 647] on span "Load next items" at bounding box center [937, 651] width 85 height 15
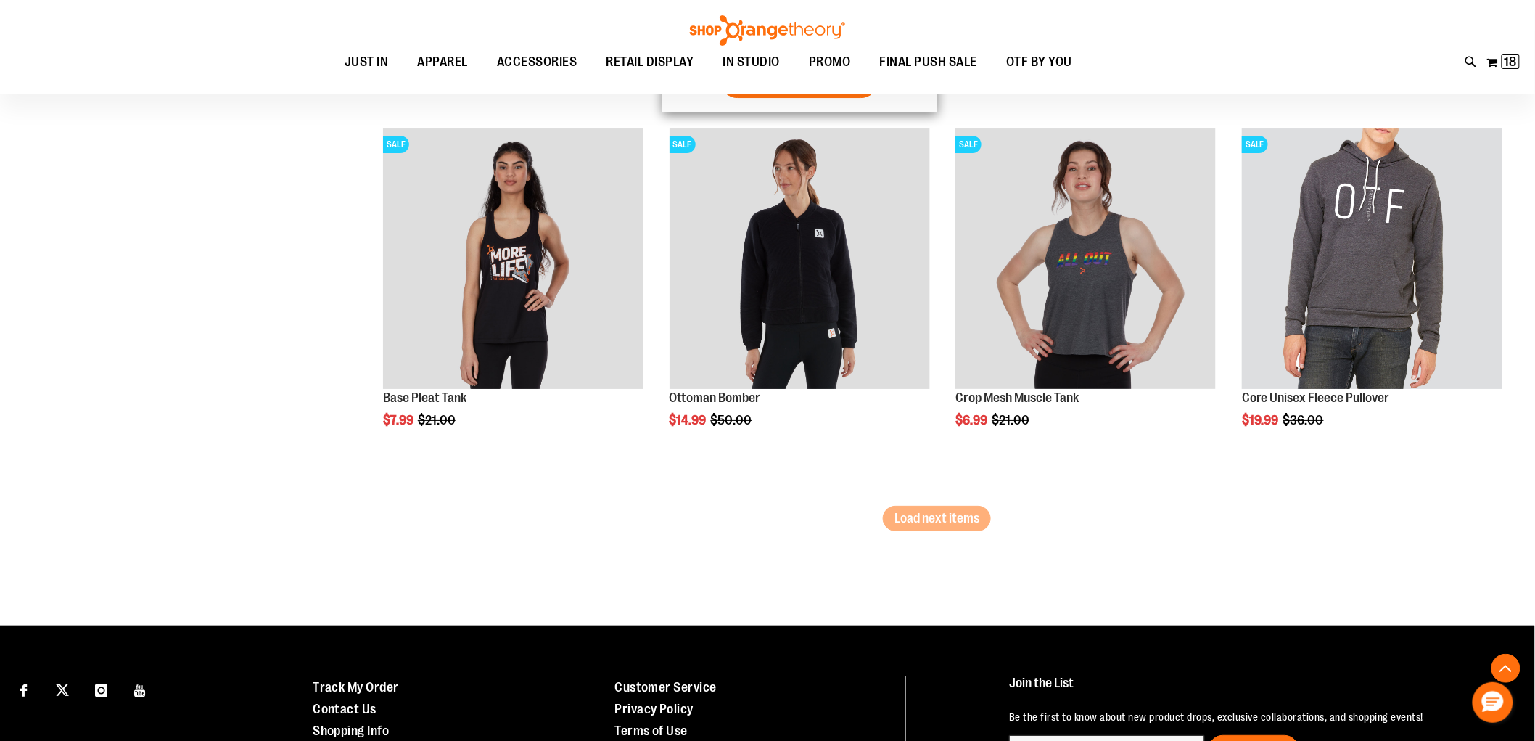
scroll to position [9005, 0]
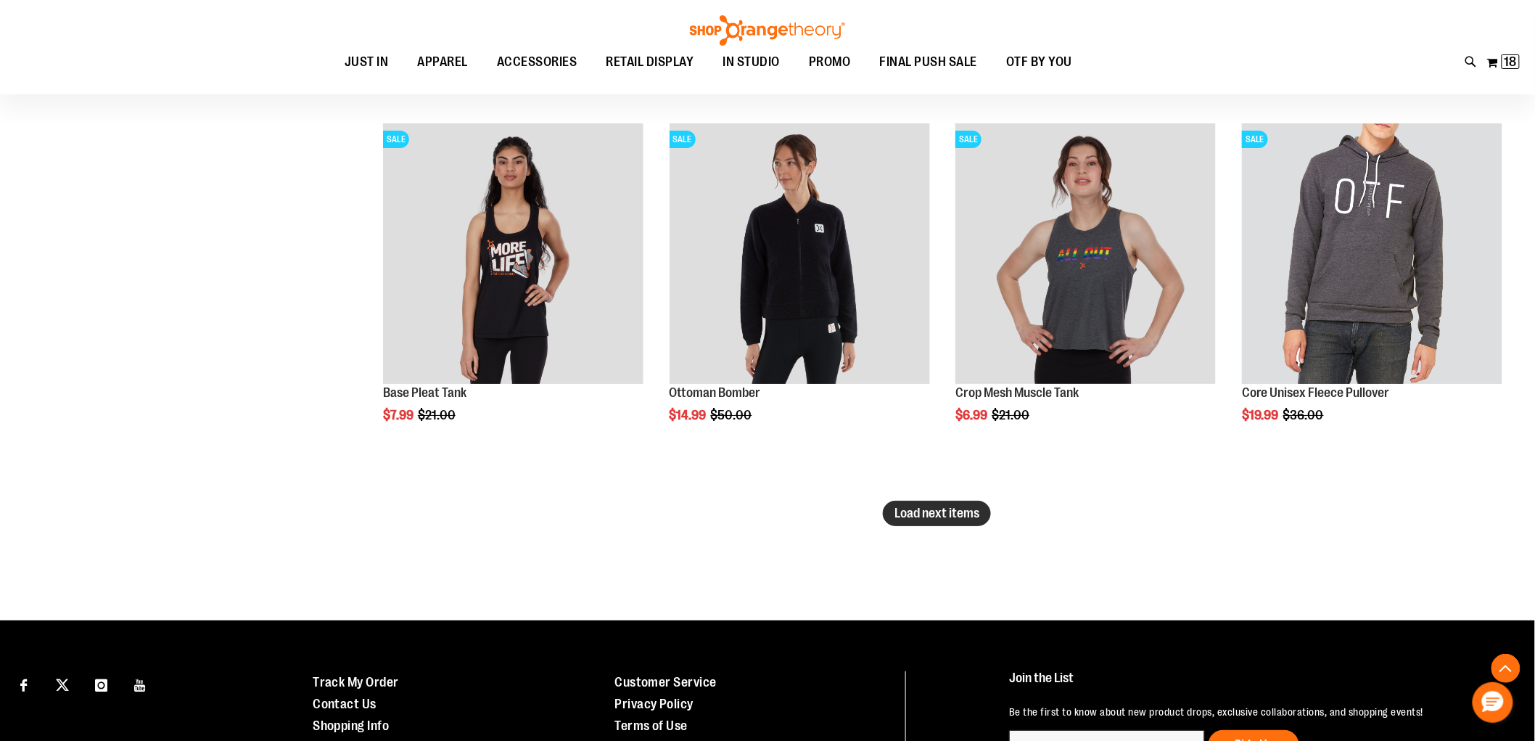
click at [975, 506] on span "Load next items" at bounding box center [937, 513] width 85 height 15
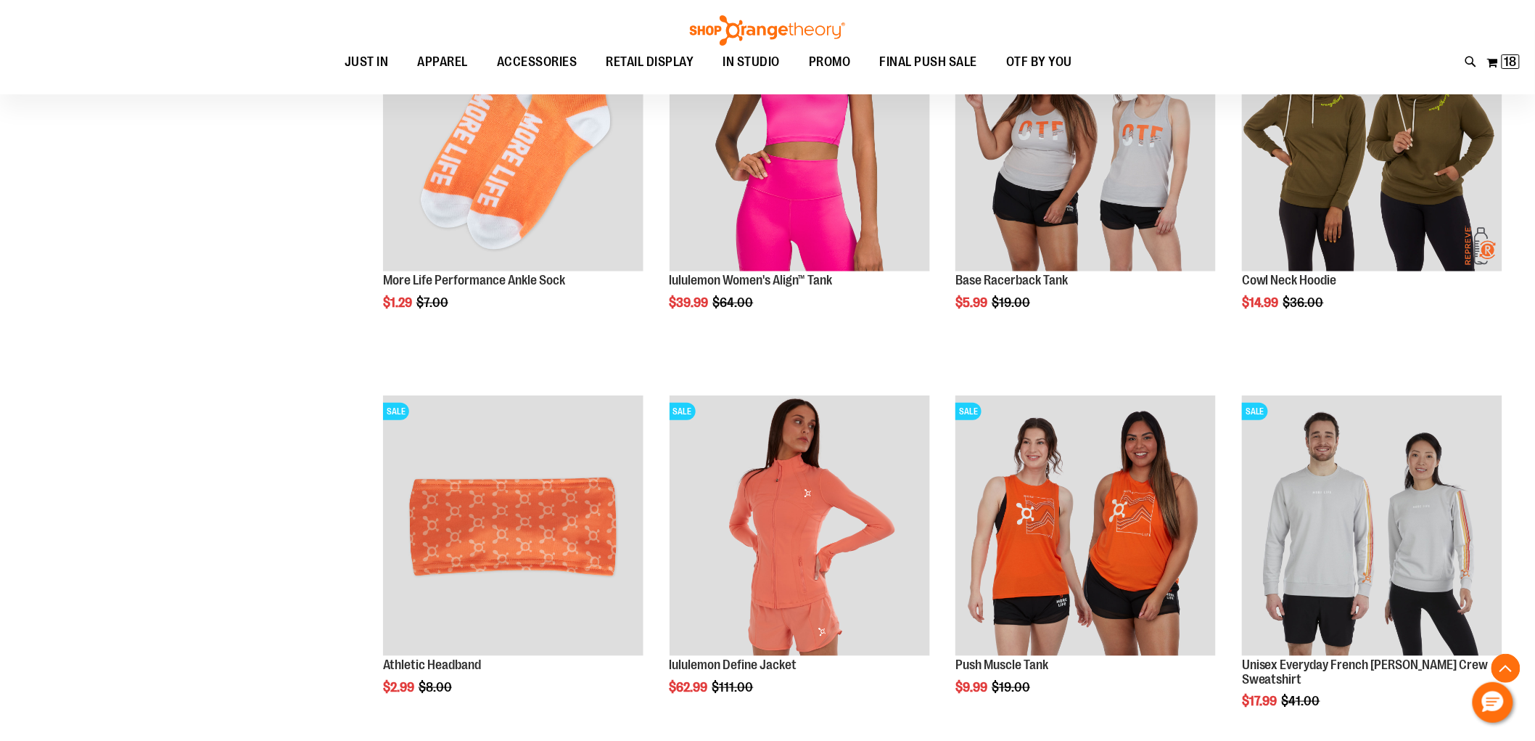
scroll to position [9973, 0]
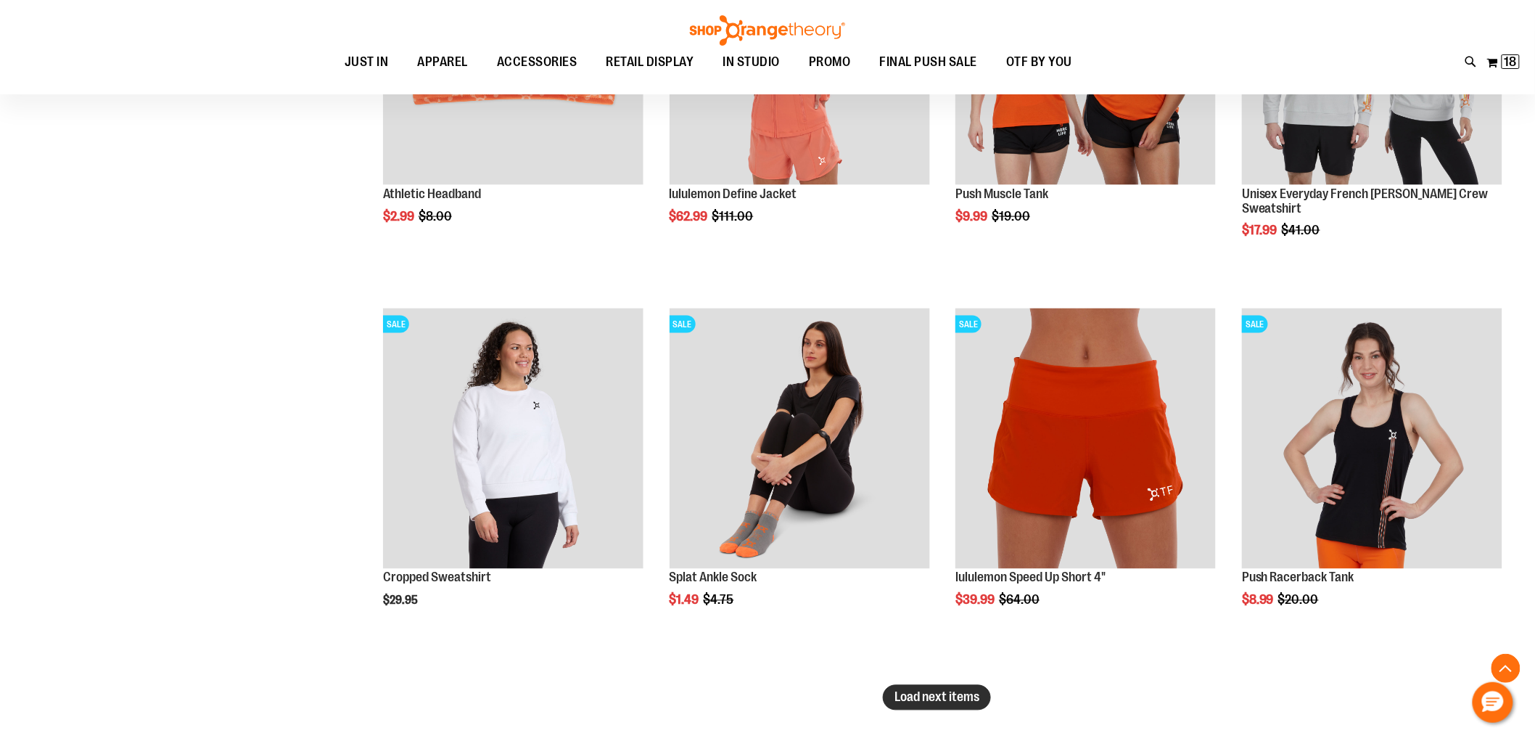
click at [972, 695] on span "Load next items" at bounding box center [937, 697] width 85 height 15
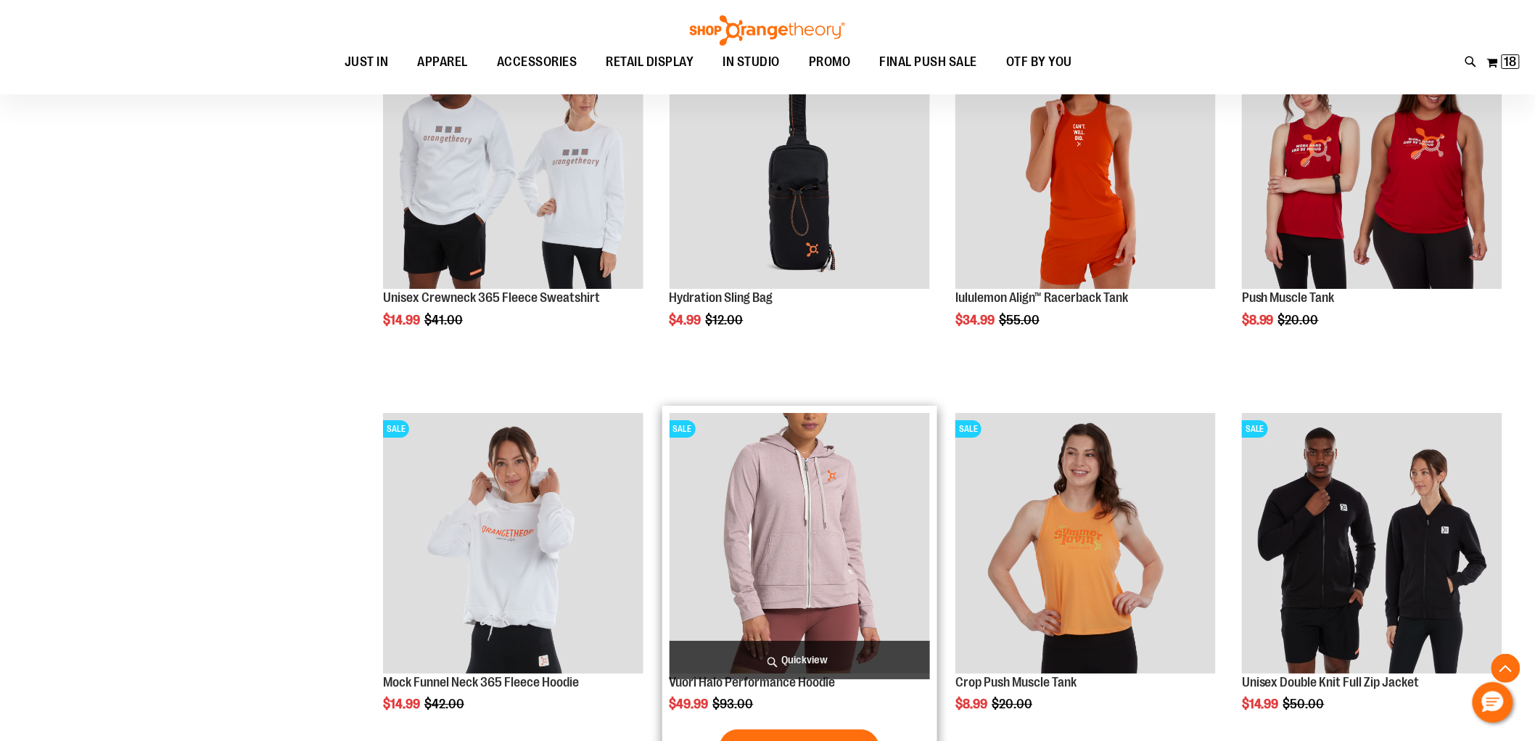
scroll to position [11263, 0]
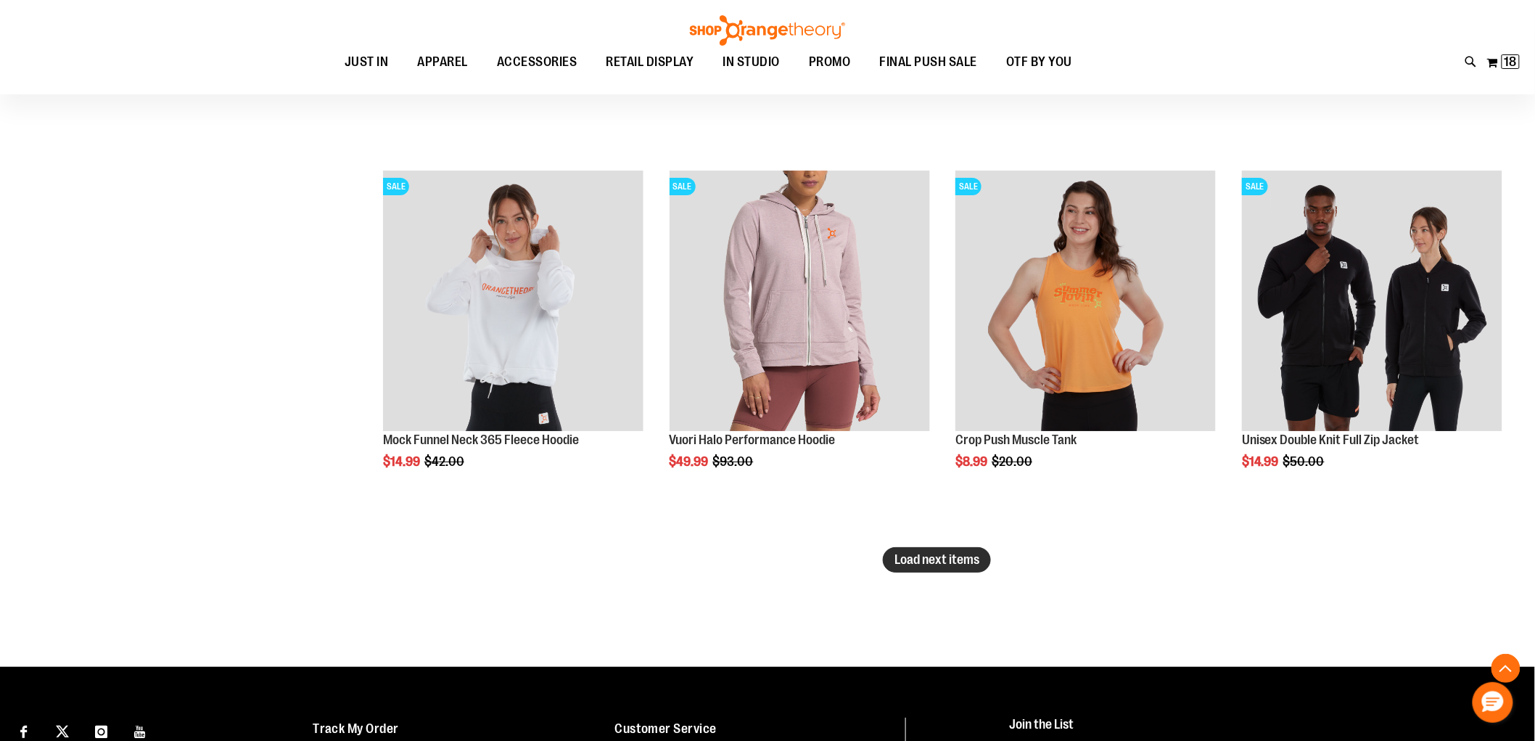
click at [946, 557] on span "Load next items" at bounding box center [937, 559] width 85 height 15
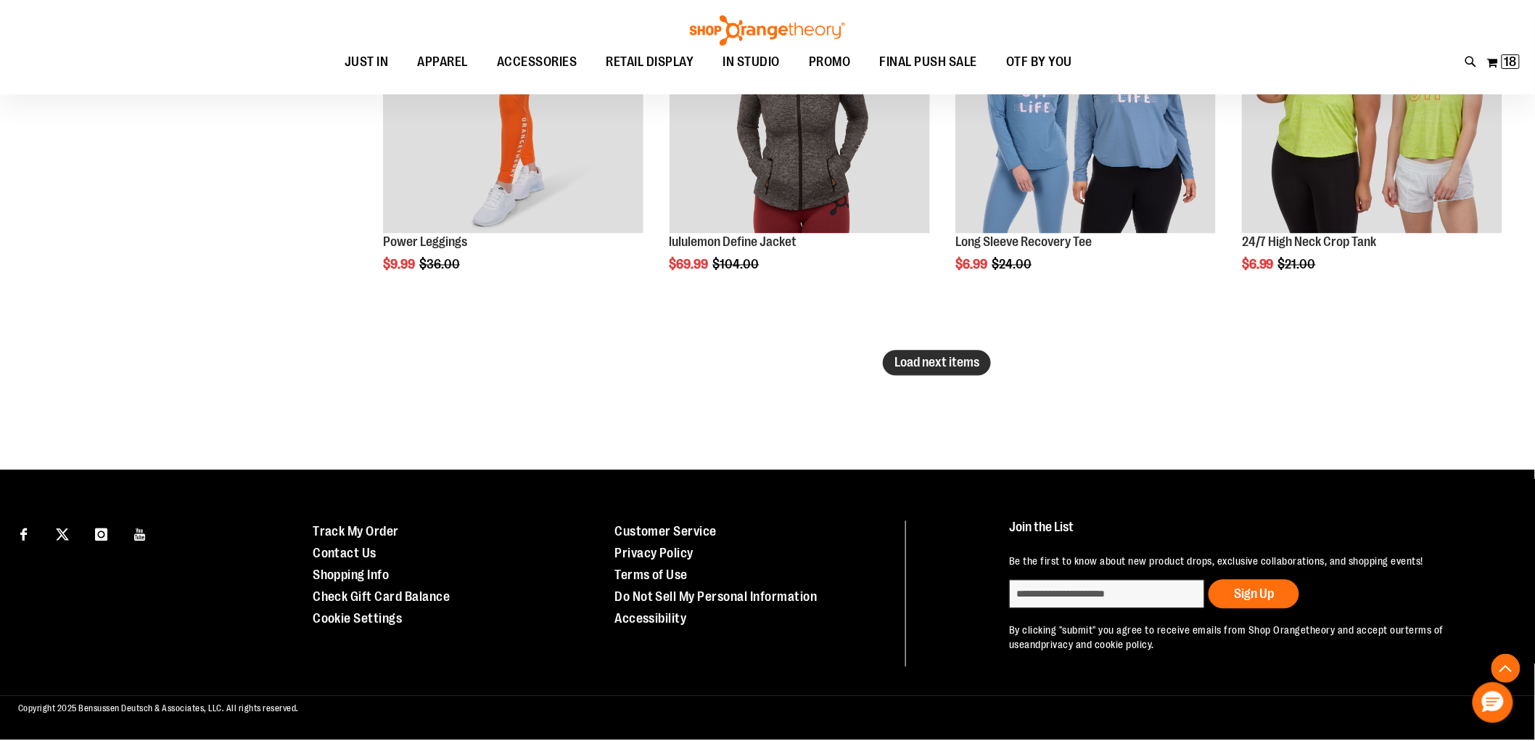
click at [924, 374] on button "Load next items" at bounding box center [937, 362] width 108 height 25
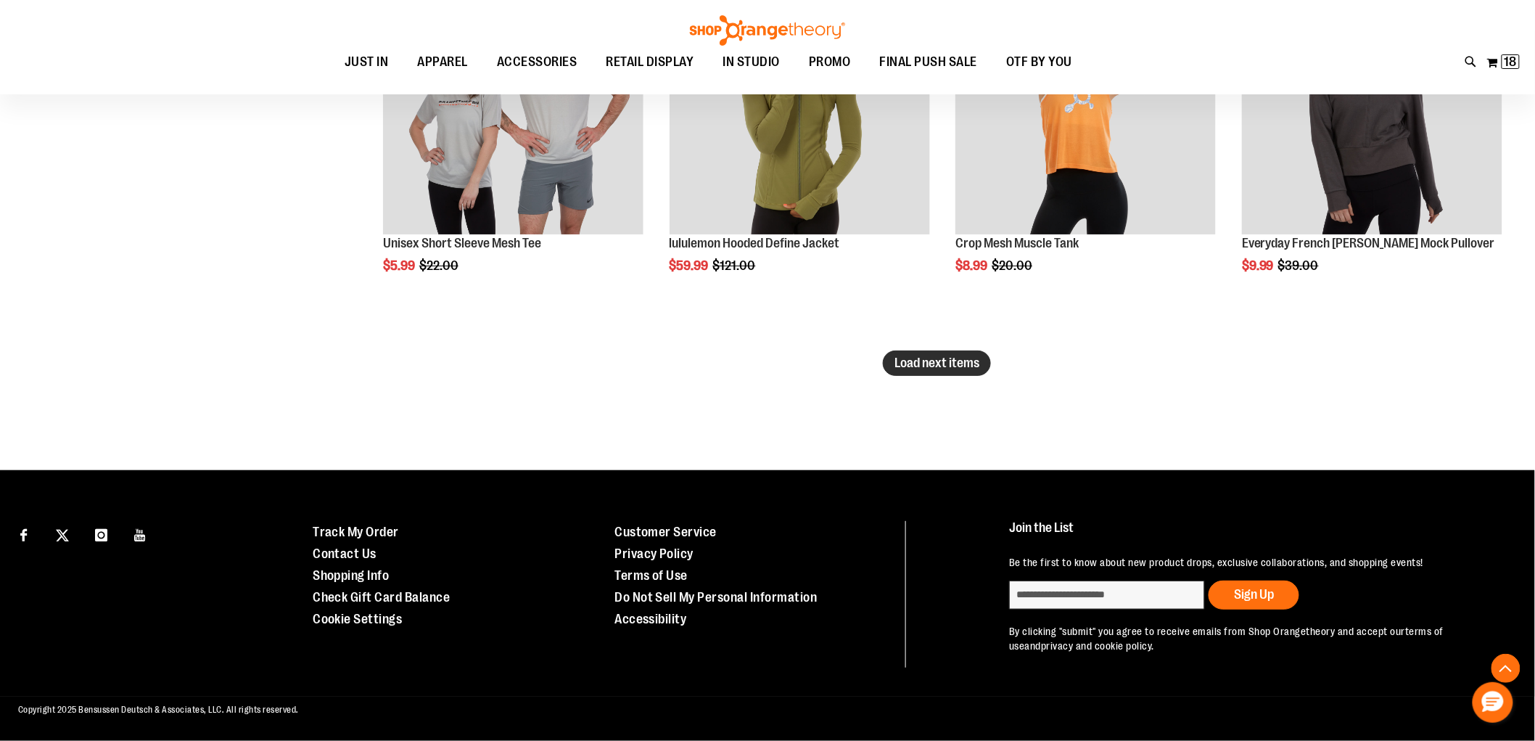
click at [959, 364] on span "Load next items" at bounding box center [937, 363] width 85 height 15
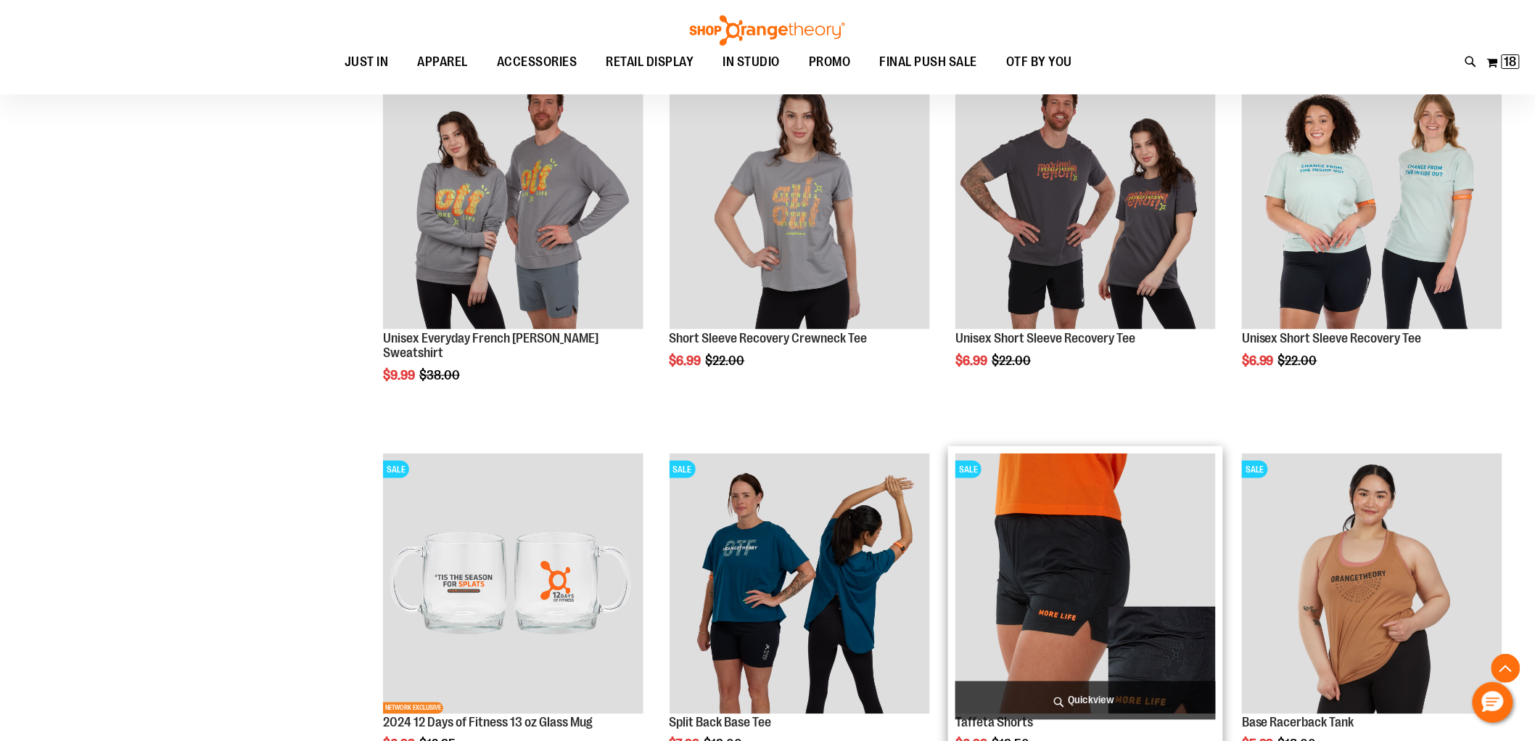
scroll to position [14651, 0]
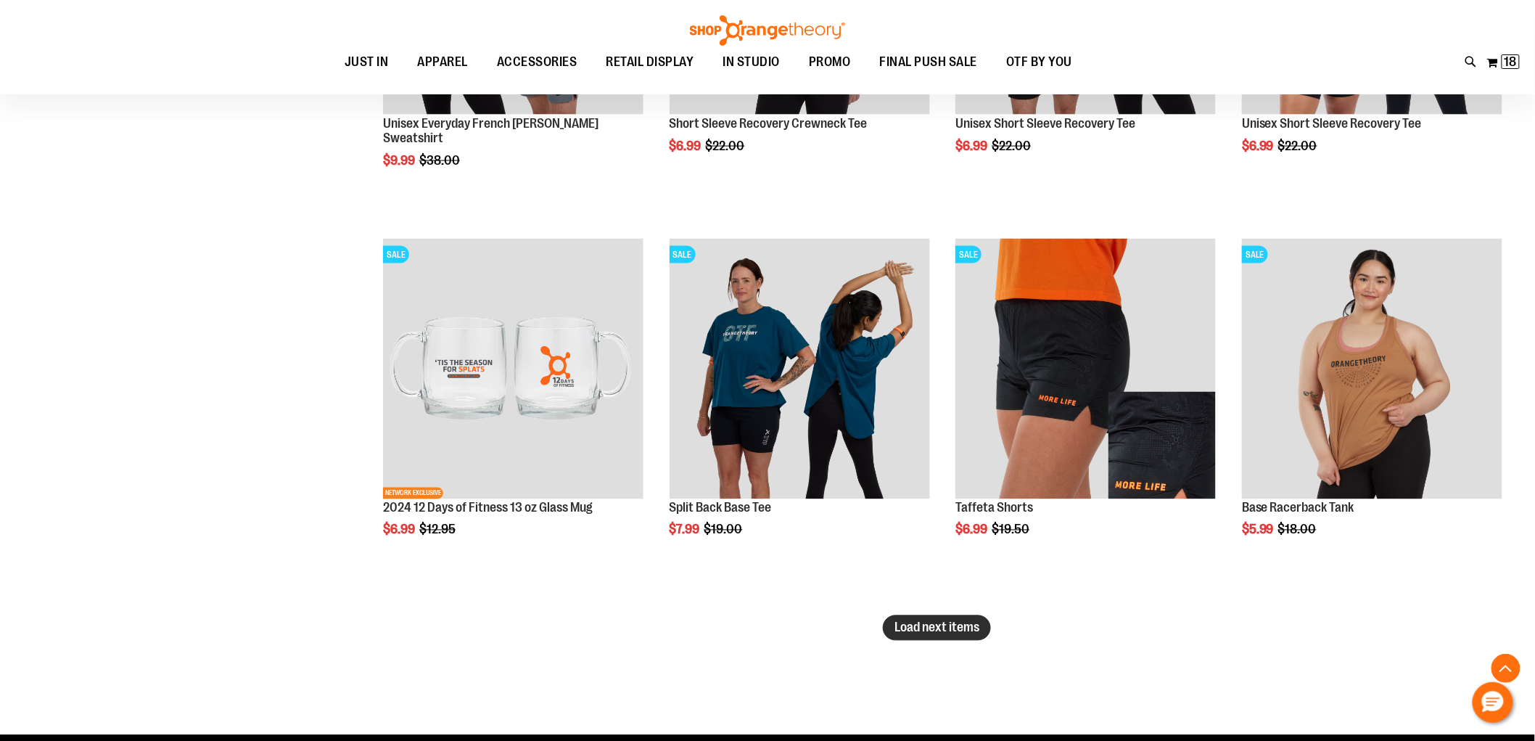
click at [911, 635] on span "Load next items" at bounding box center [937, 627] width 85 height 15
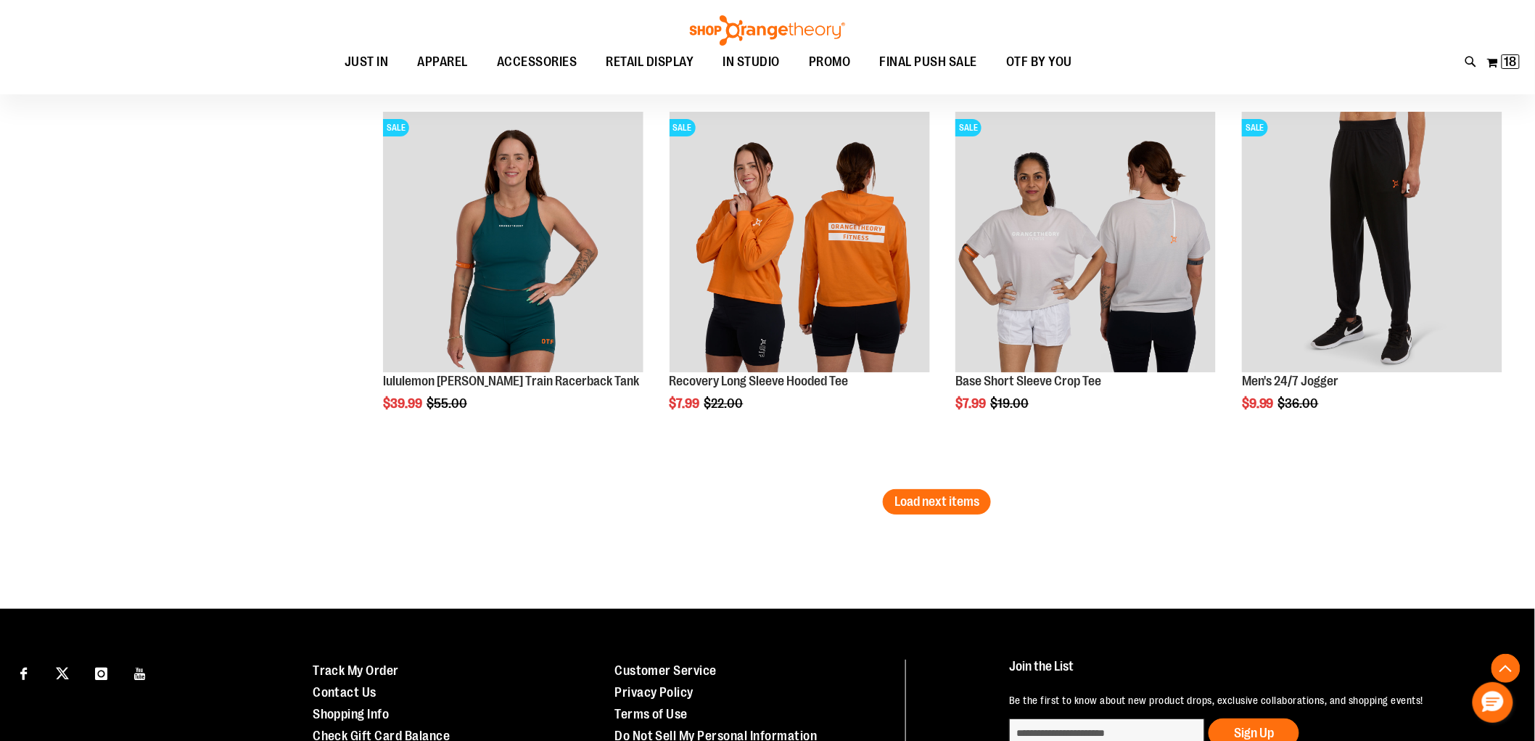
scroll to position [16021, 0]
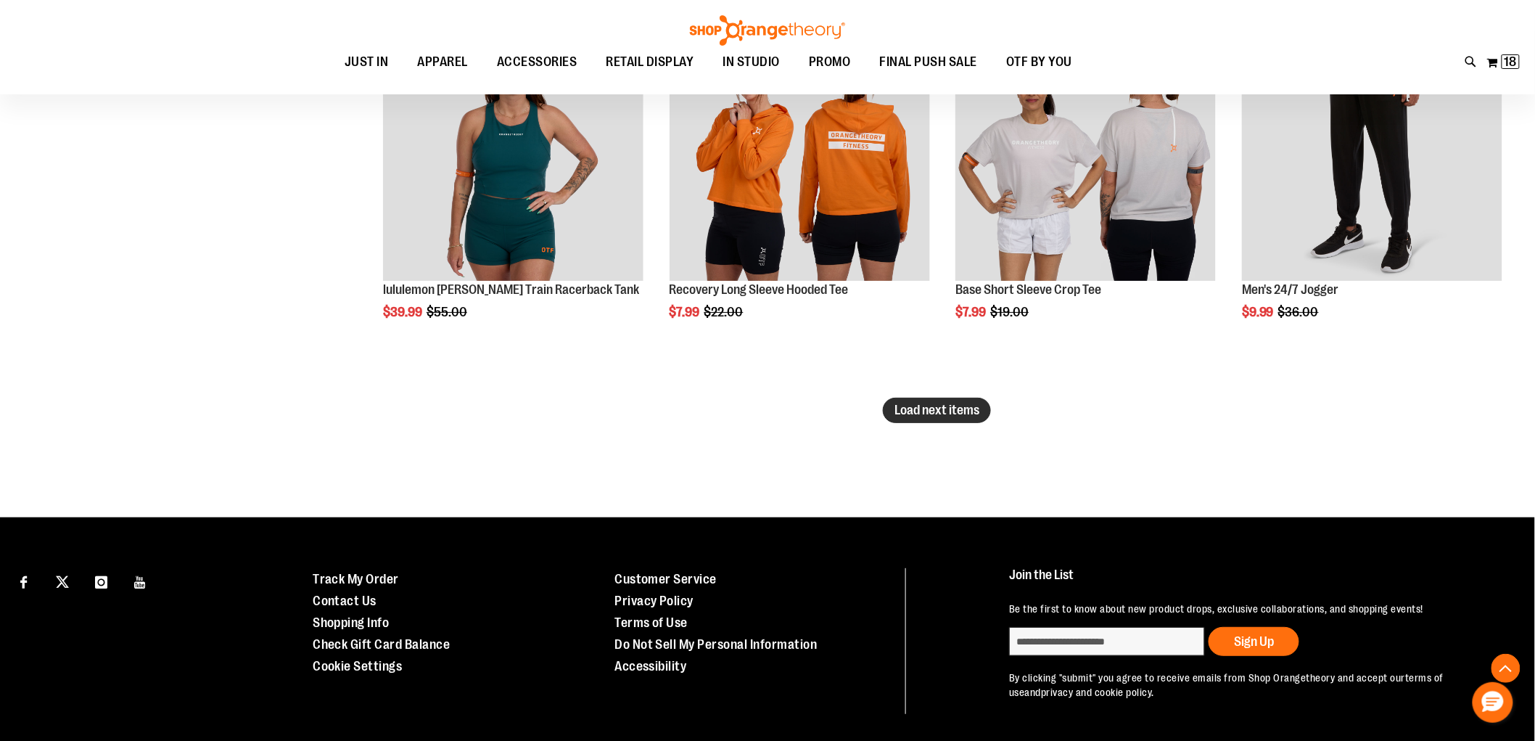
click at [953, 405] on span "Load next items" at bounding box center [937, 410] width 85 height 15
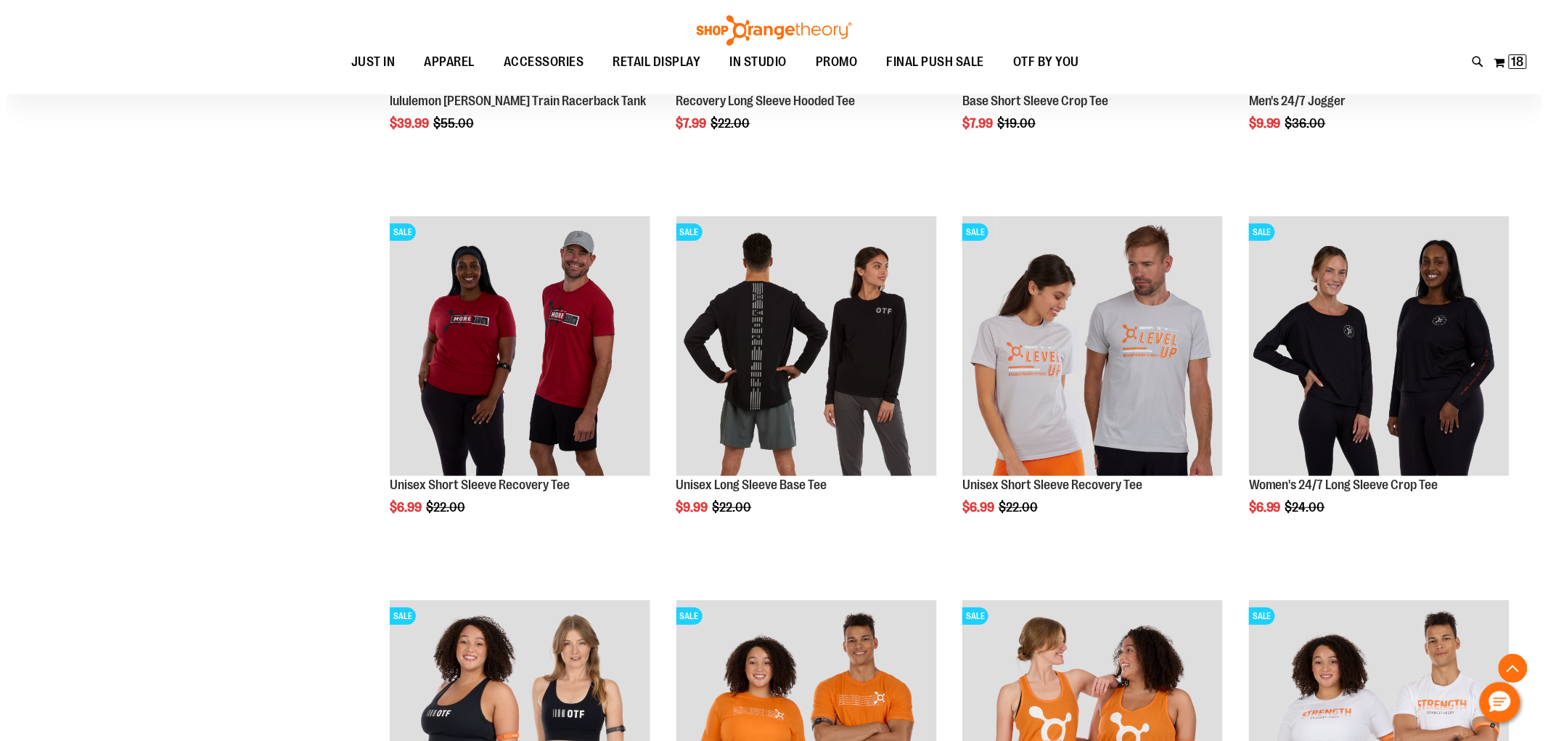
scroll to position [16263, 0]
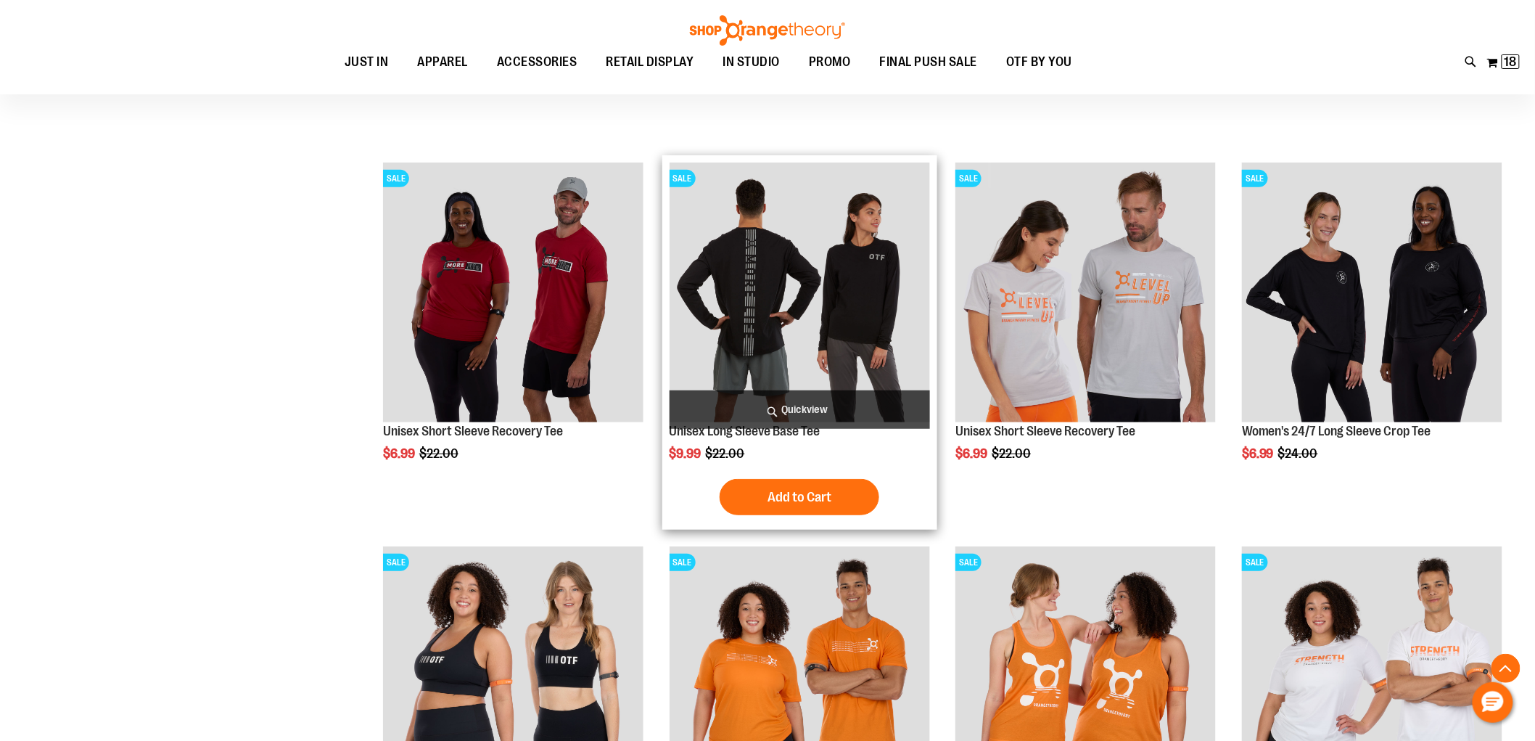
click at [769, 402] on span "Quickview" at bounding box center [800, 409] width 261 height 38
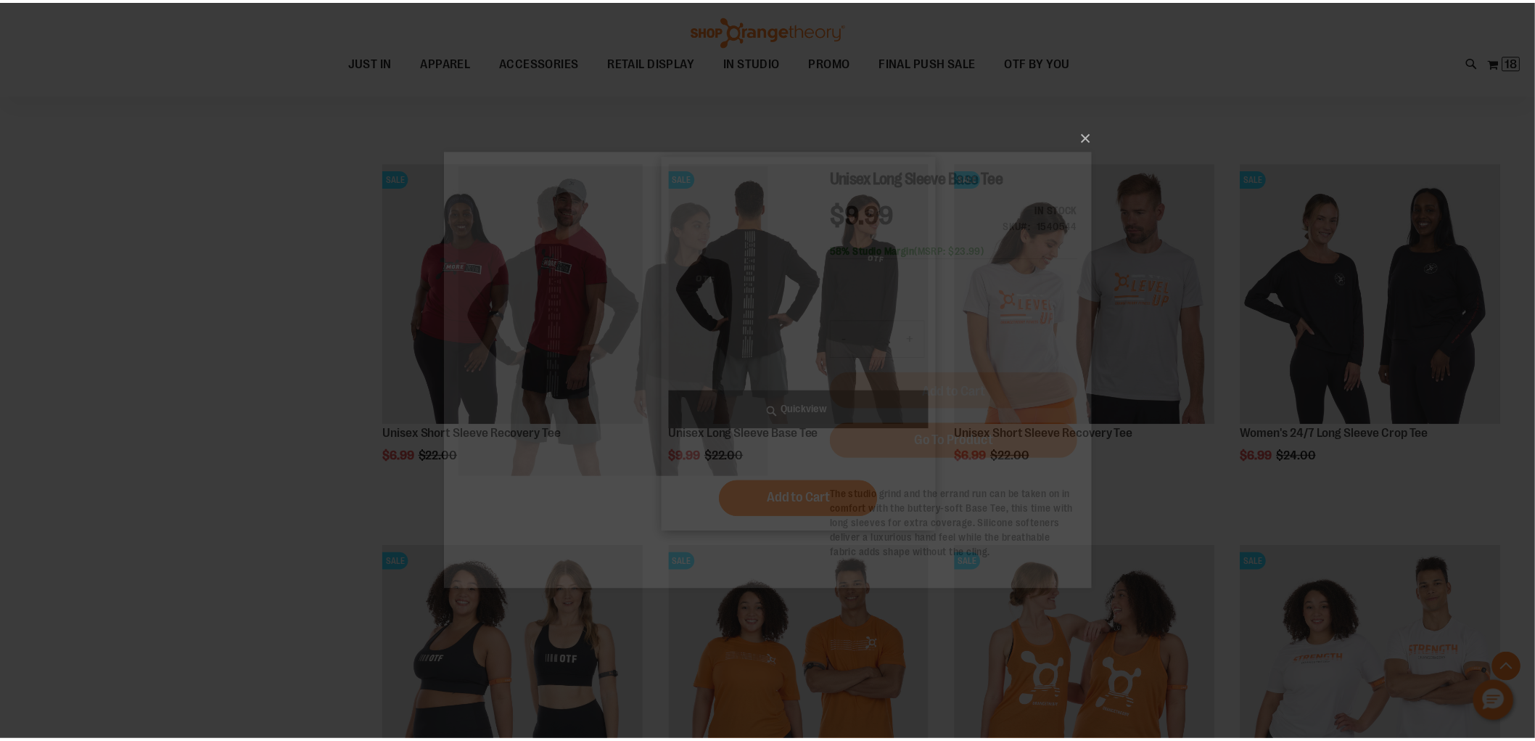
scroll to position [0, 0]
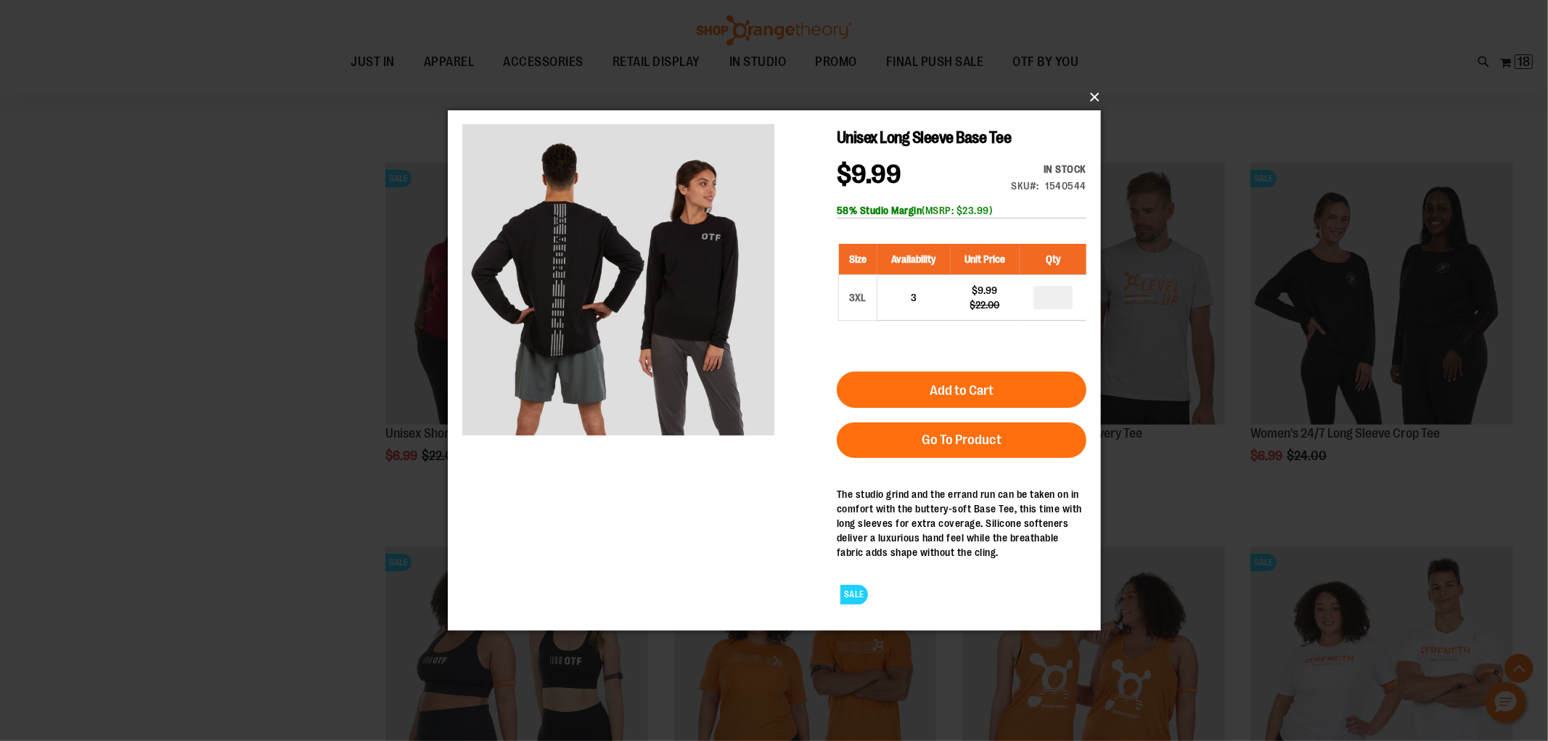
click at [1096, 99] on button "×" at bounding box center [778, 97] width 653 height 32
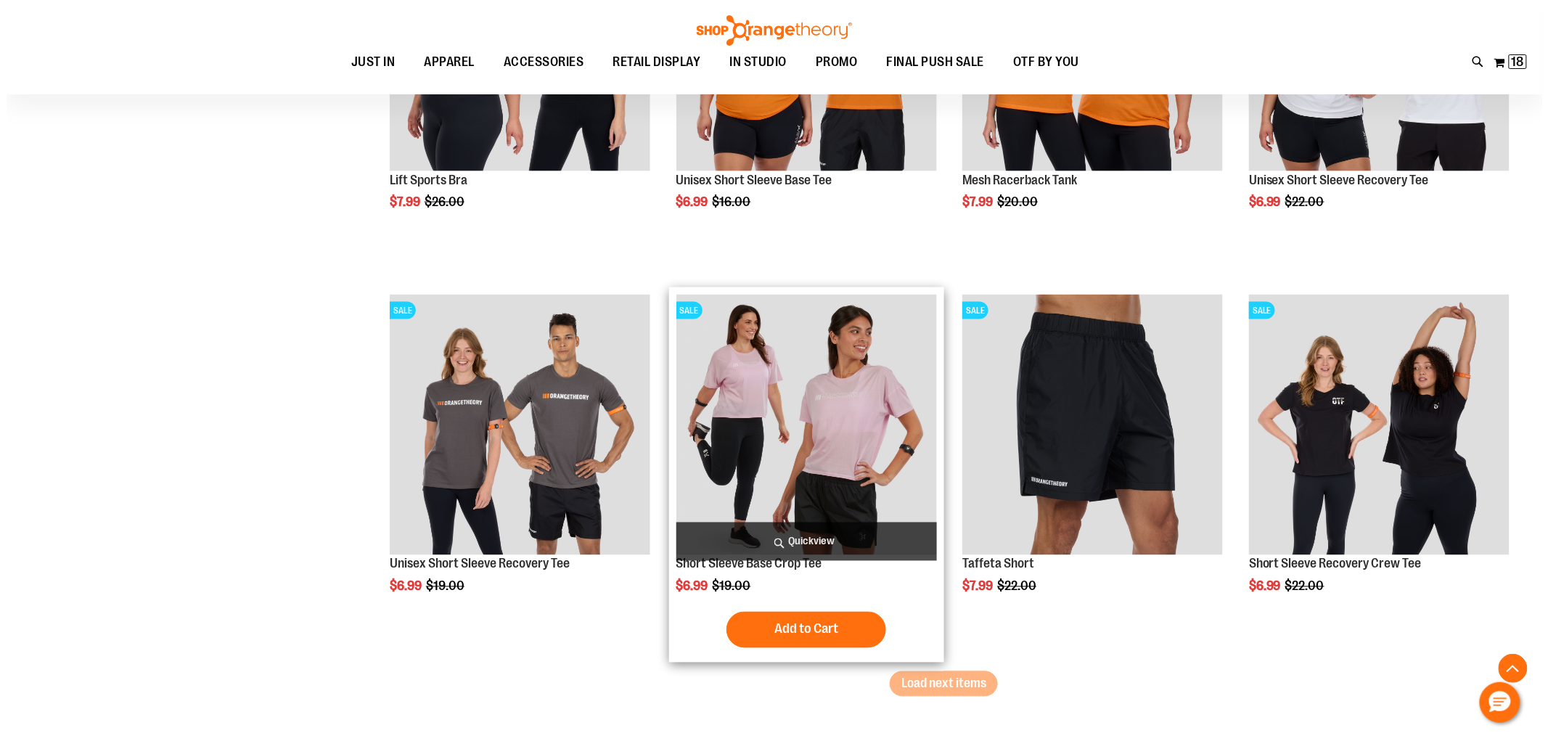
scroll to position [16908, 0]
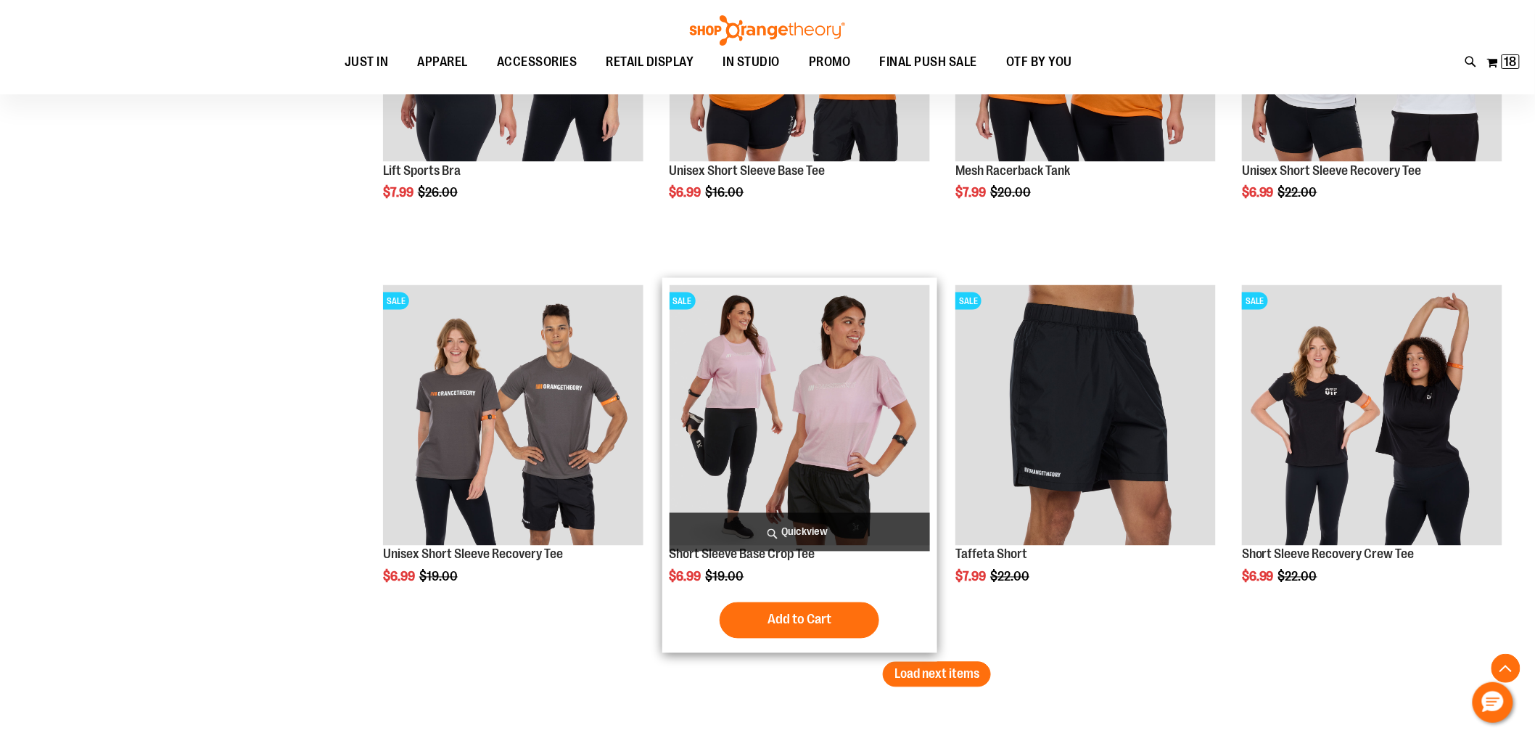
click at [832, 530] on span "Quickview" at bounding box center [800, 532] width 261 height 38
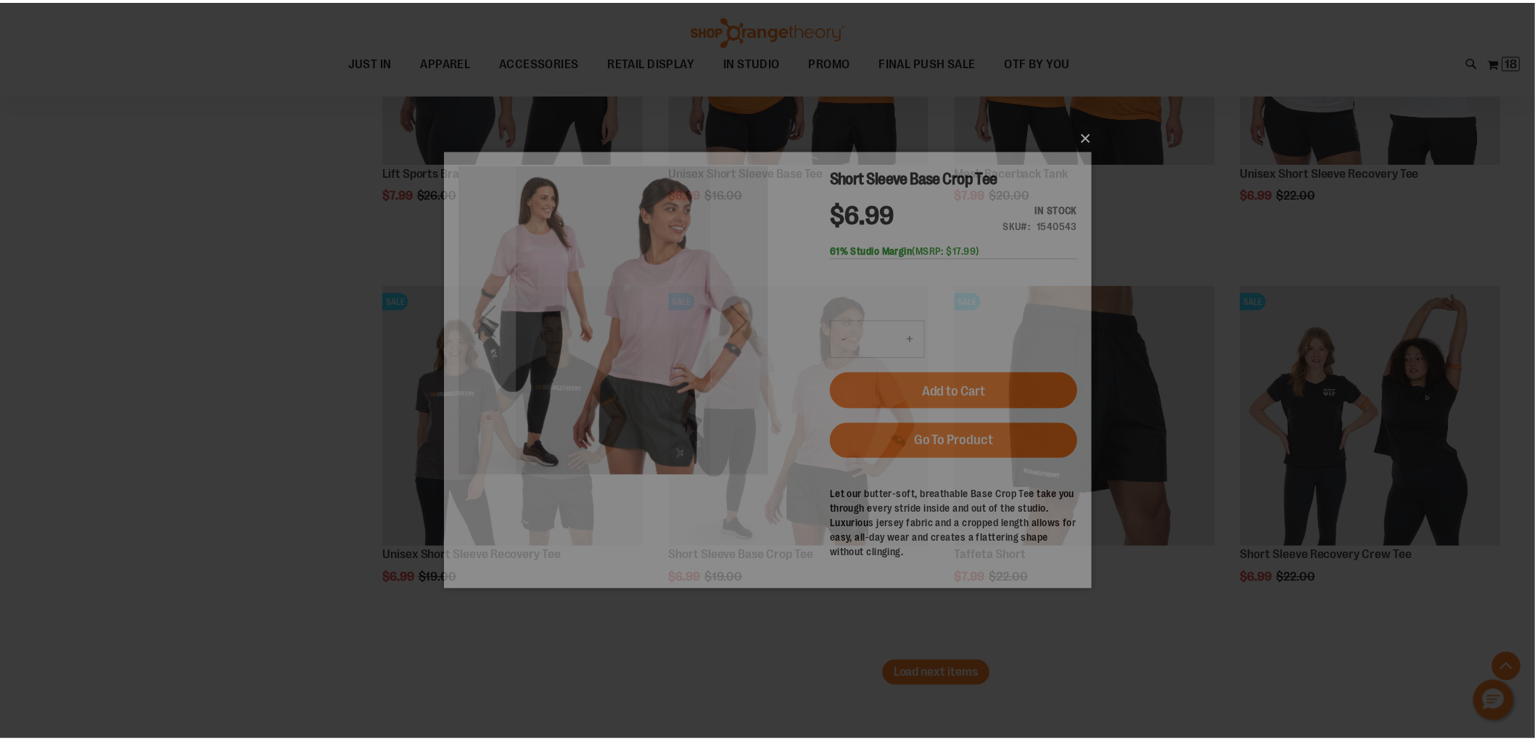
scroll to position [0, 0]
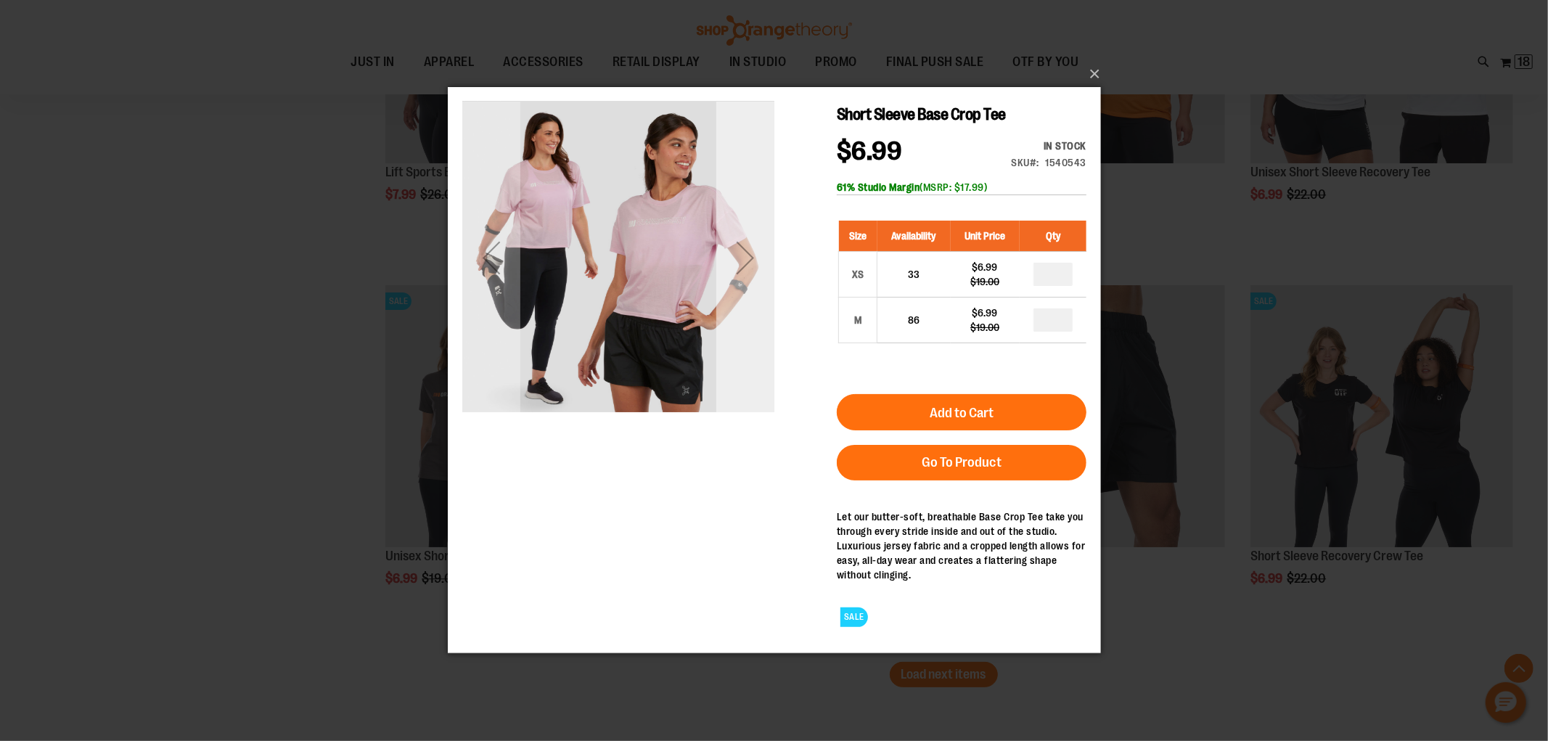
click at [759, 247] on div "Next" at bounding box center [744, 258] width 58 height 58
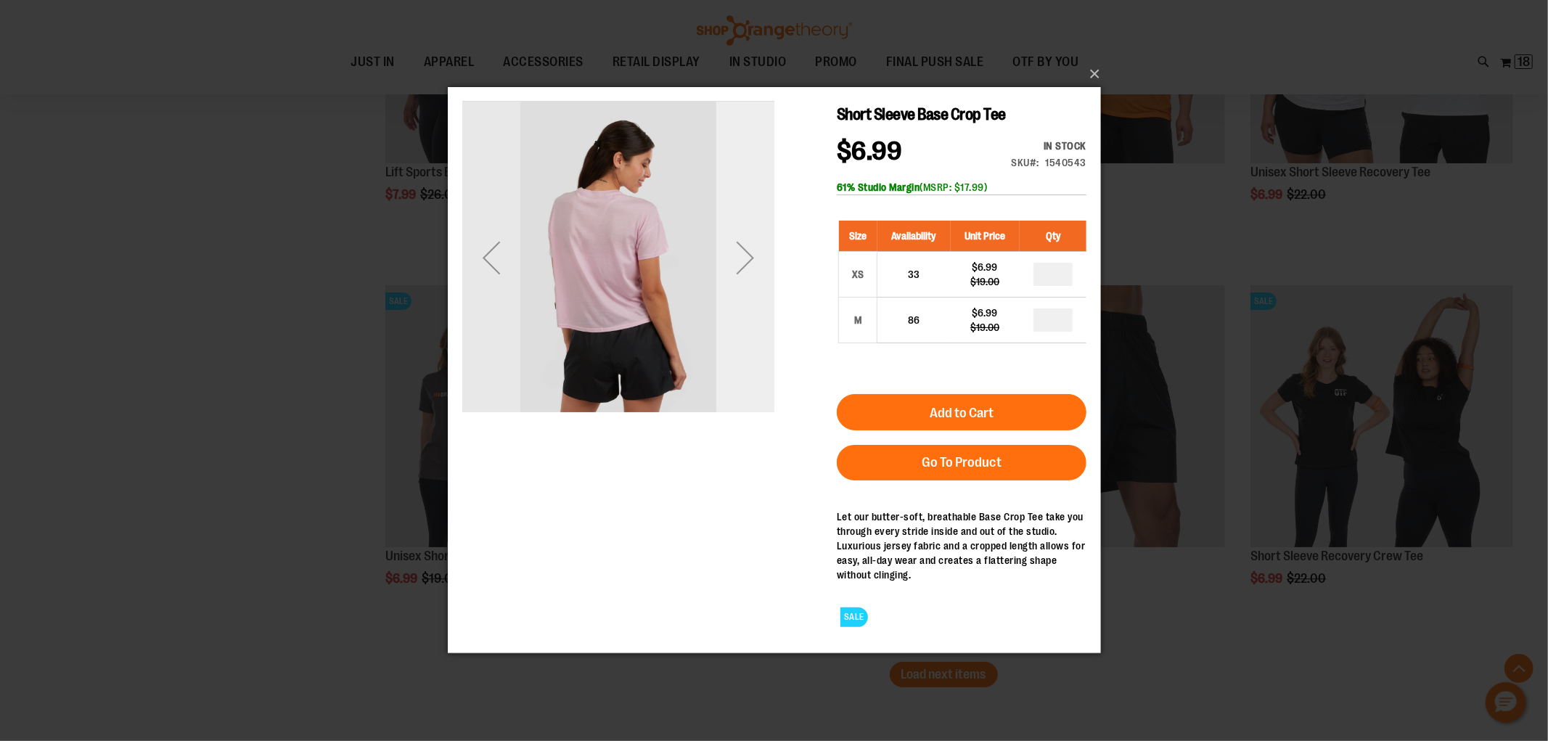
click at [755, 253] on div "Next" at bounding box center [744, 258] width 58 height 58
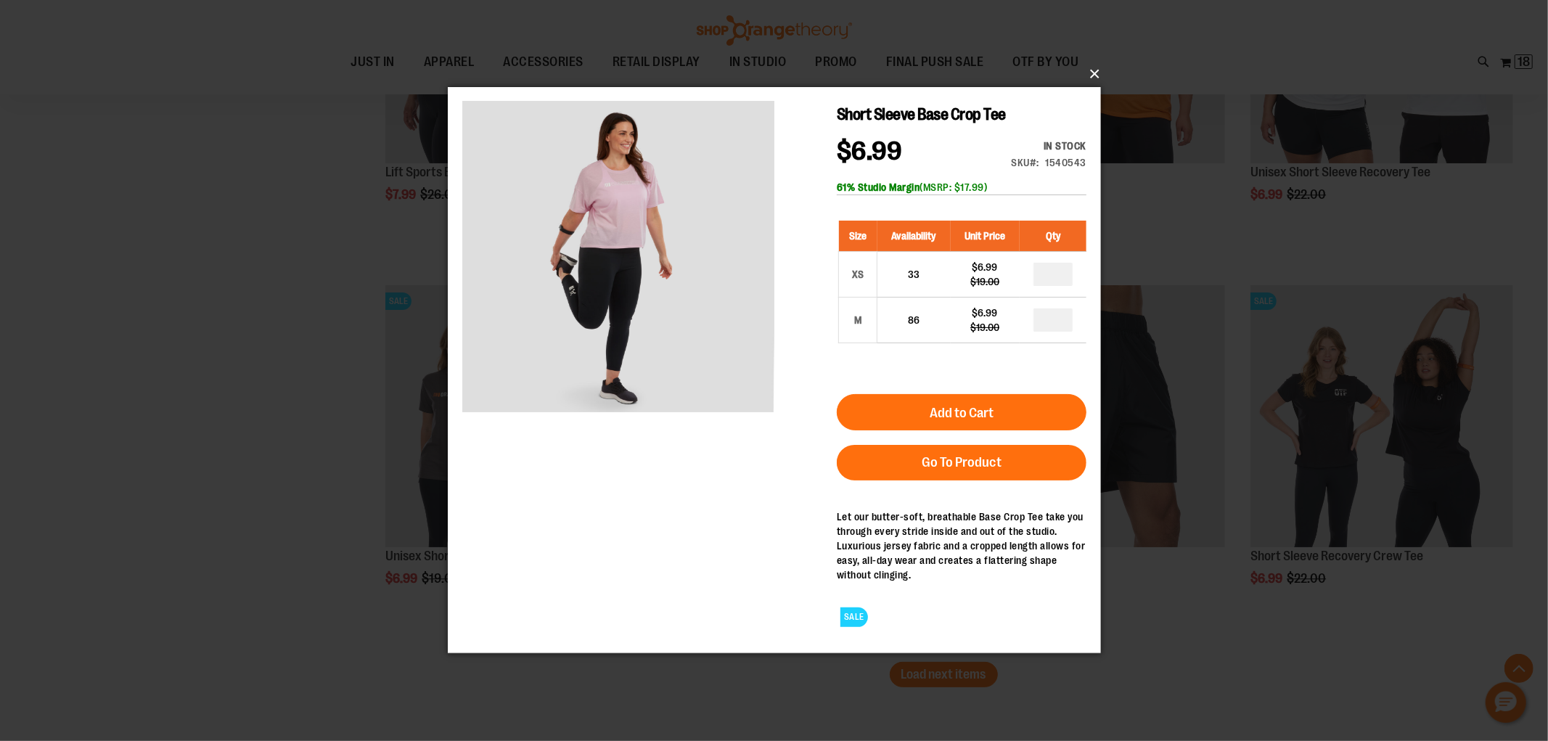
click at [1093, 69] on button "×" at bounding box center [778, 74] width 653 height 32
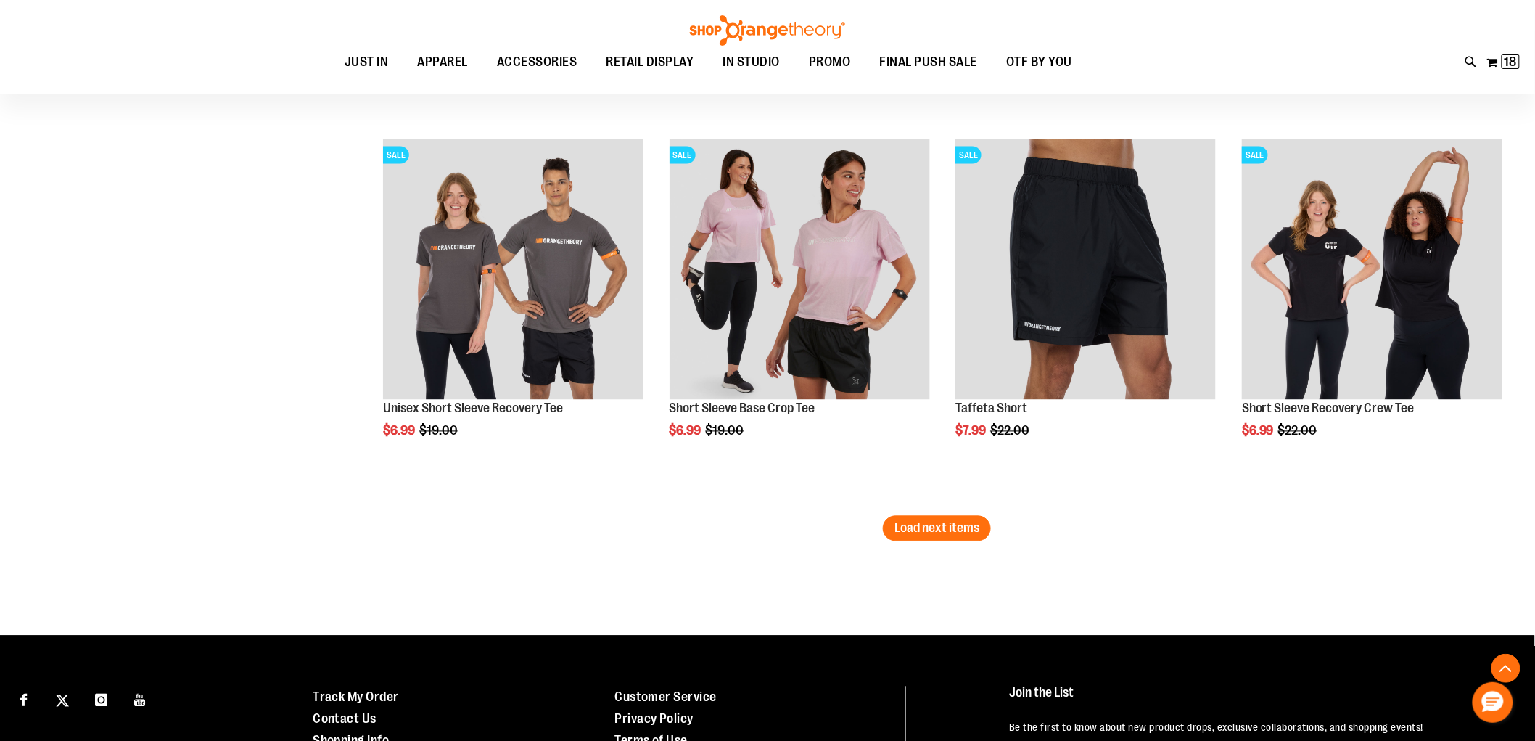
scroll to position [17069, 0]
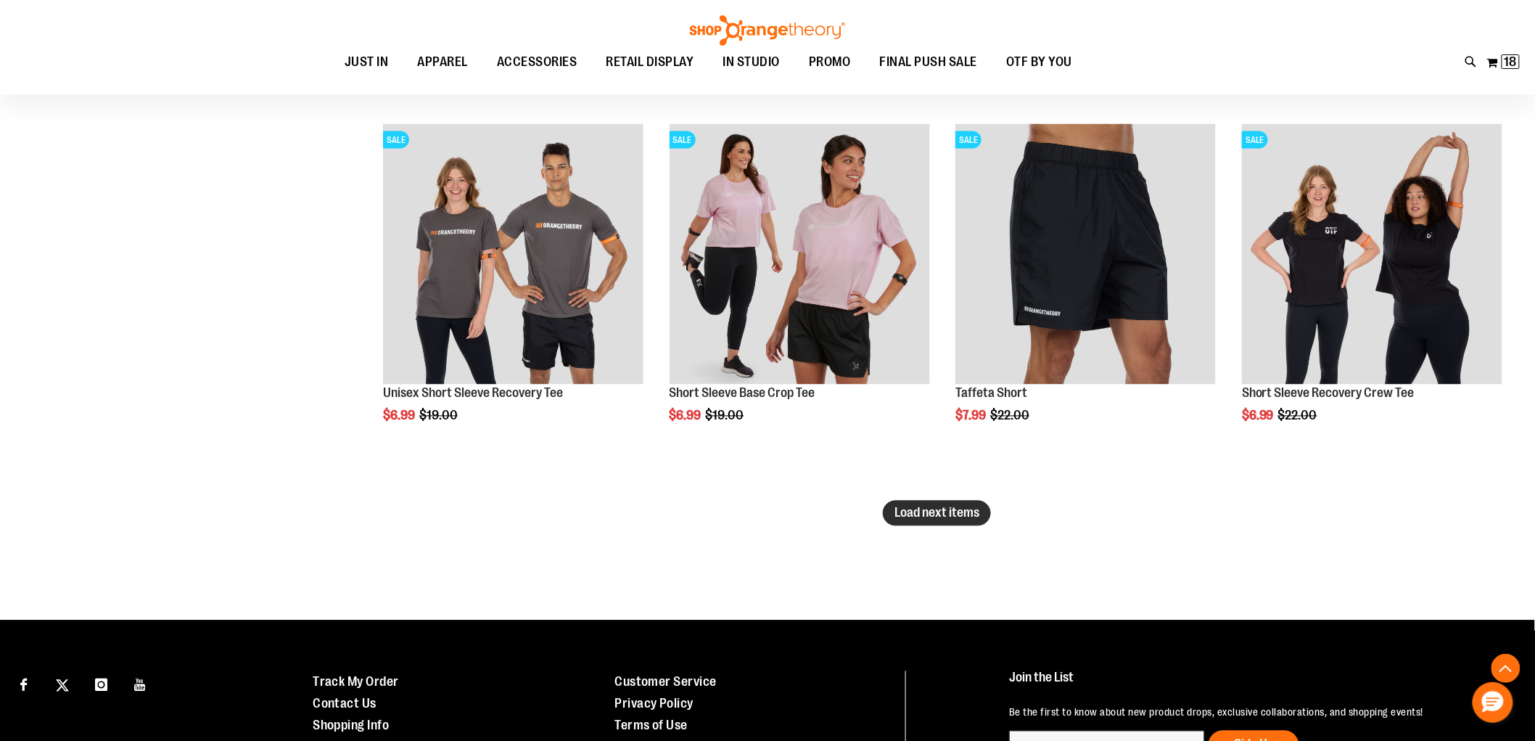
click at [956, 517] on span "Load next items" at bounding box center [937, 513] width 85 height 15
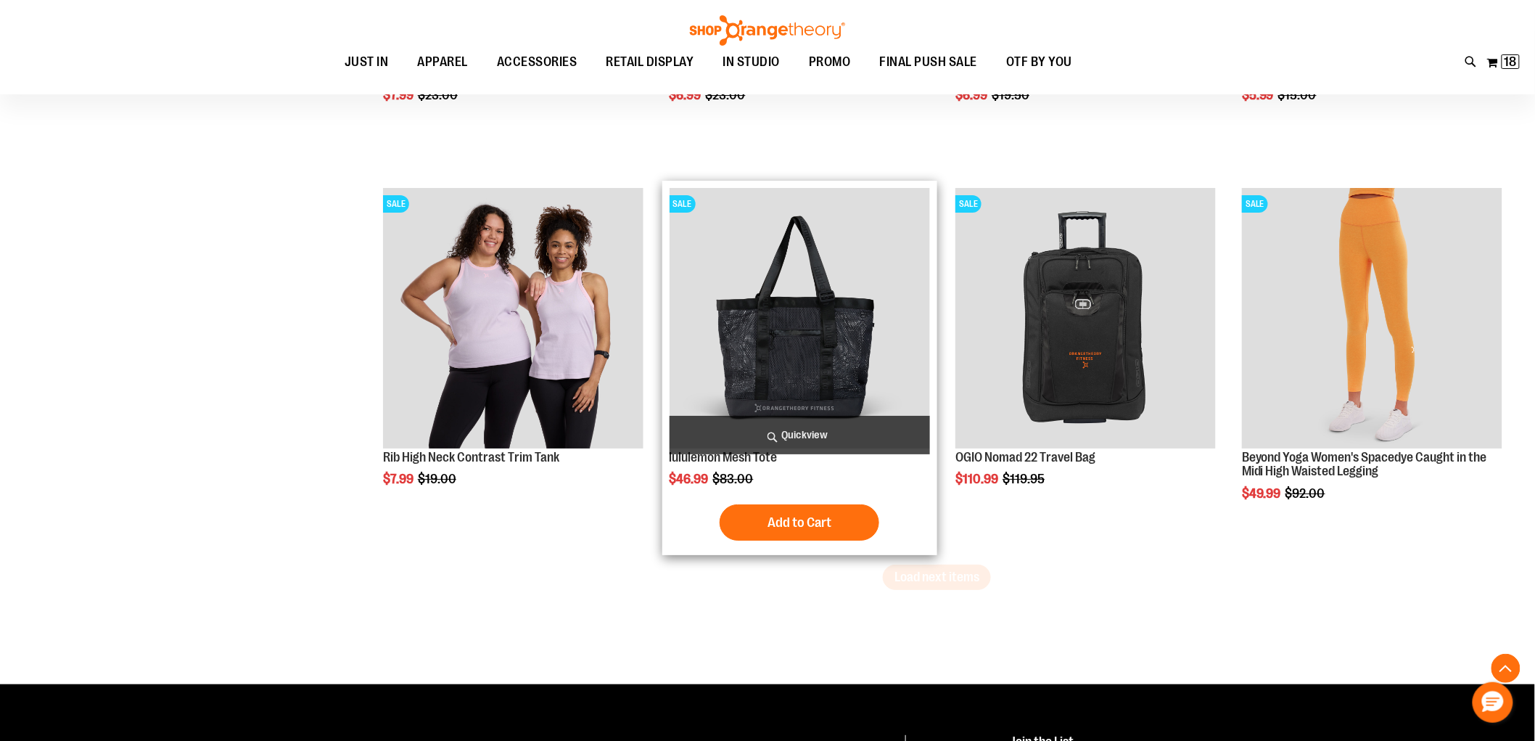
scroll to position [18198, 0]
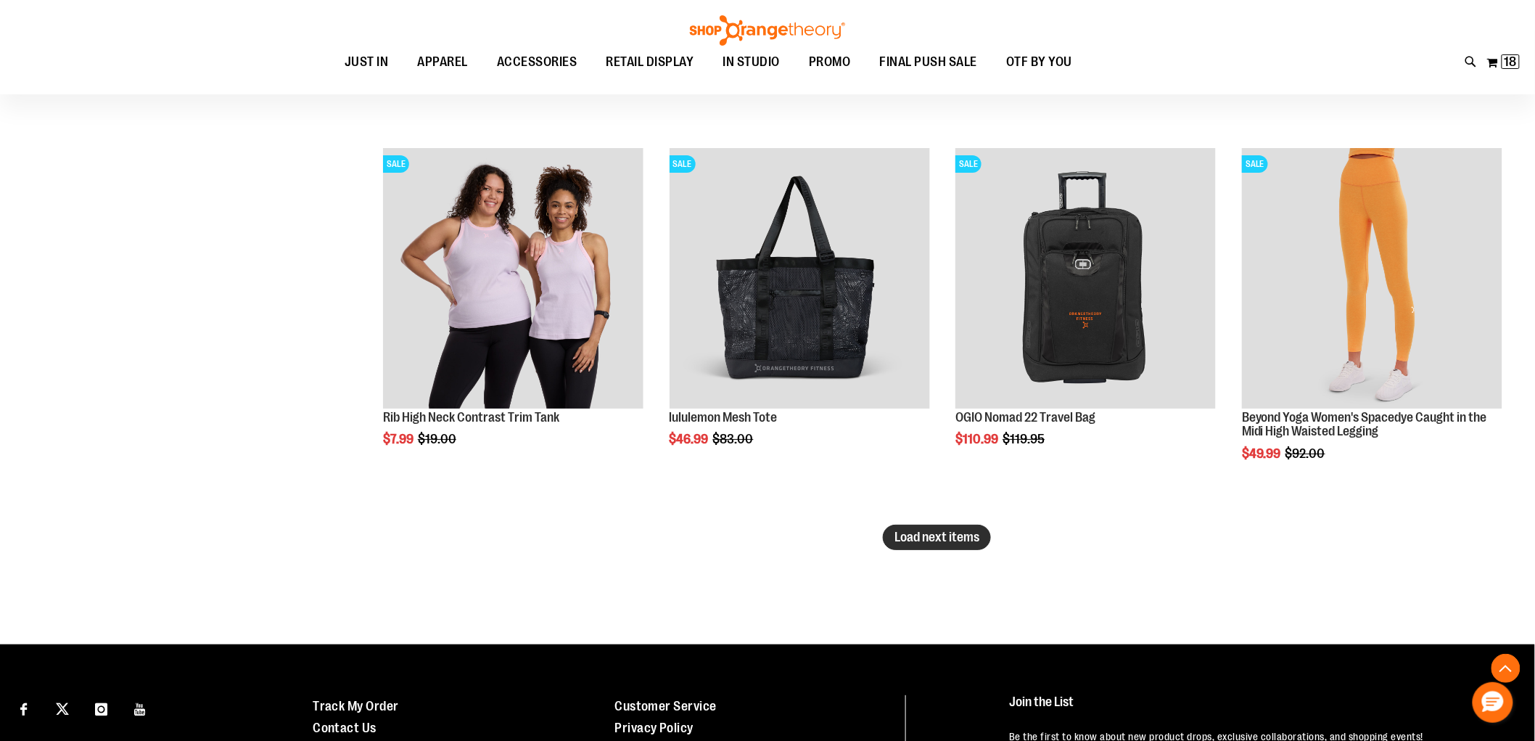
click at [946, 535] on span "Load next items" at bounding box center [937, 537] width 85 height 15
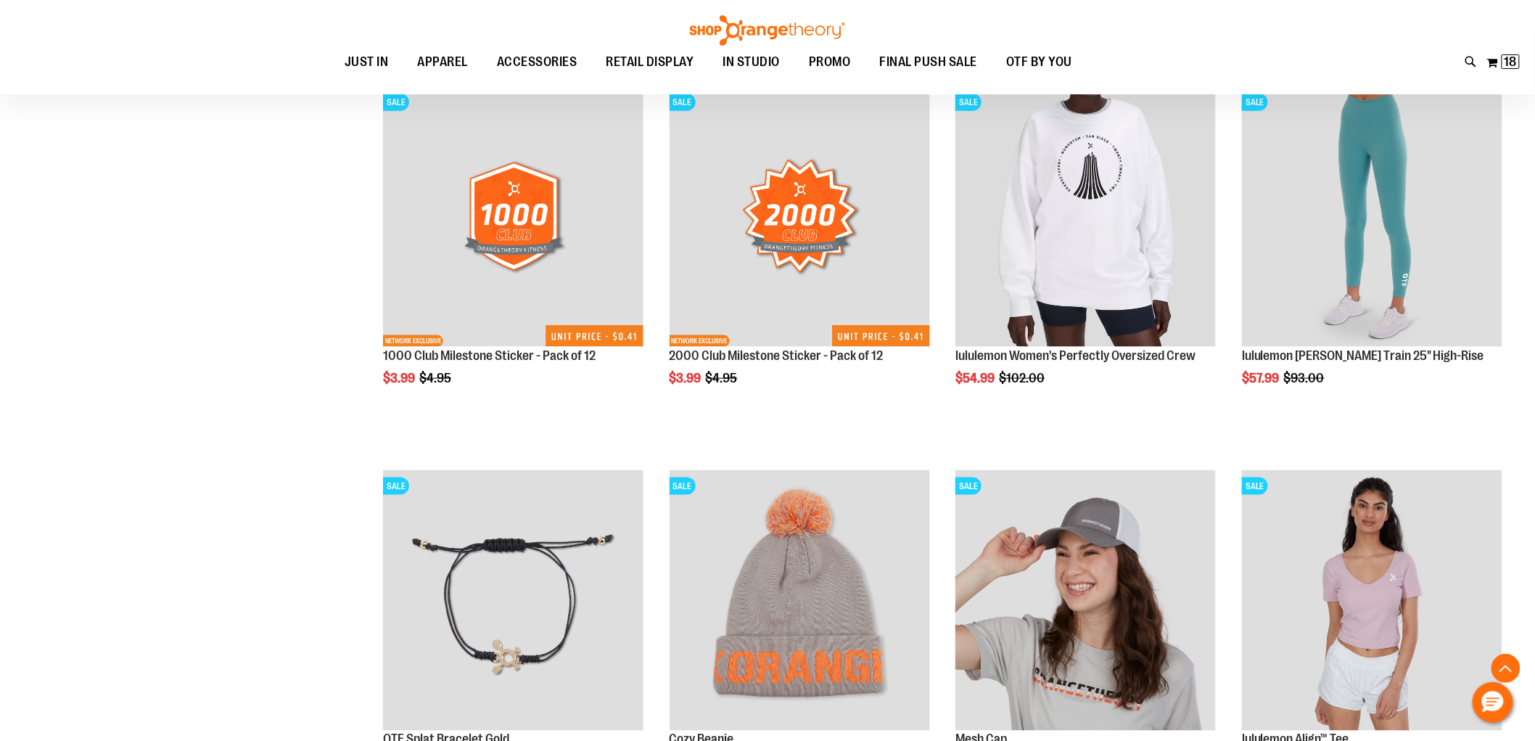
scroll to position [19246, 0]
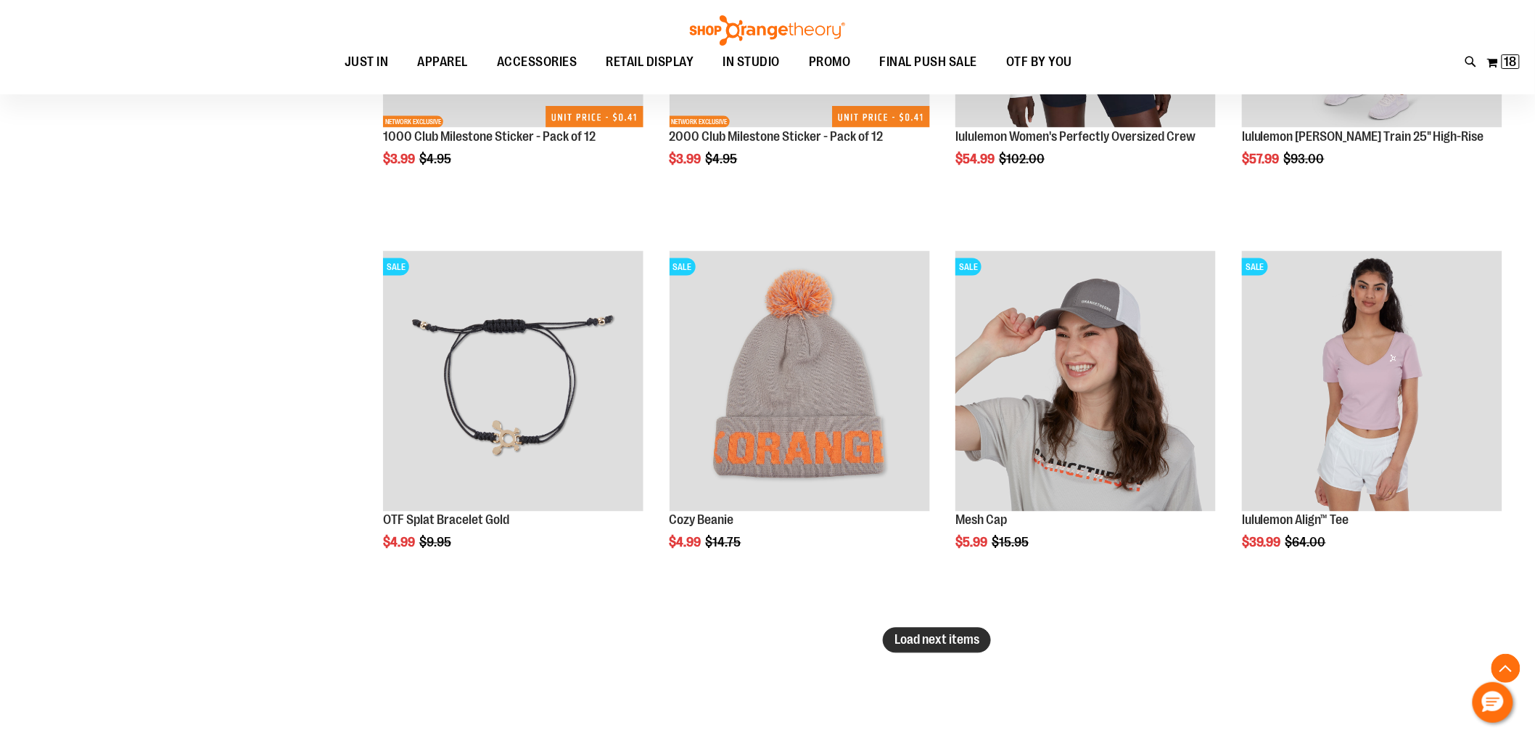
click at [931, 634] on span "Load next items" at bounding box center [937, 640] width 85 height 15
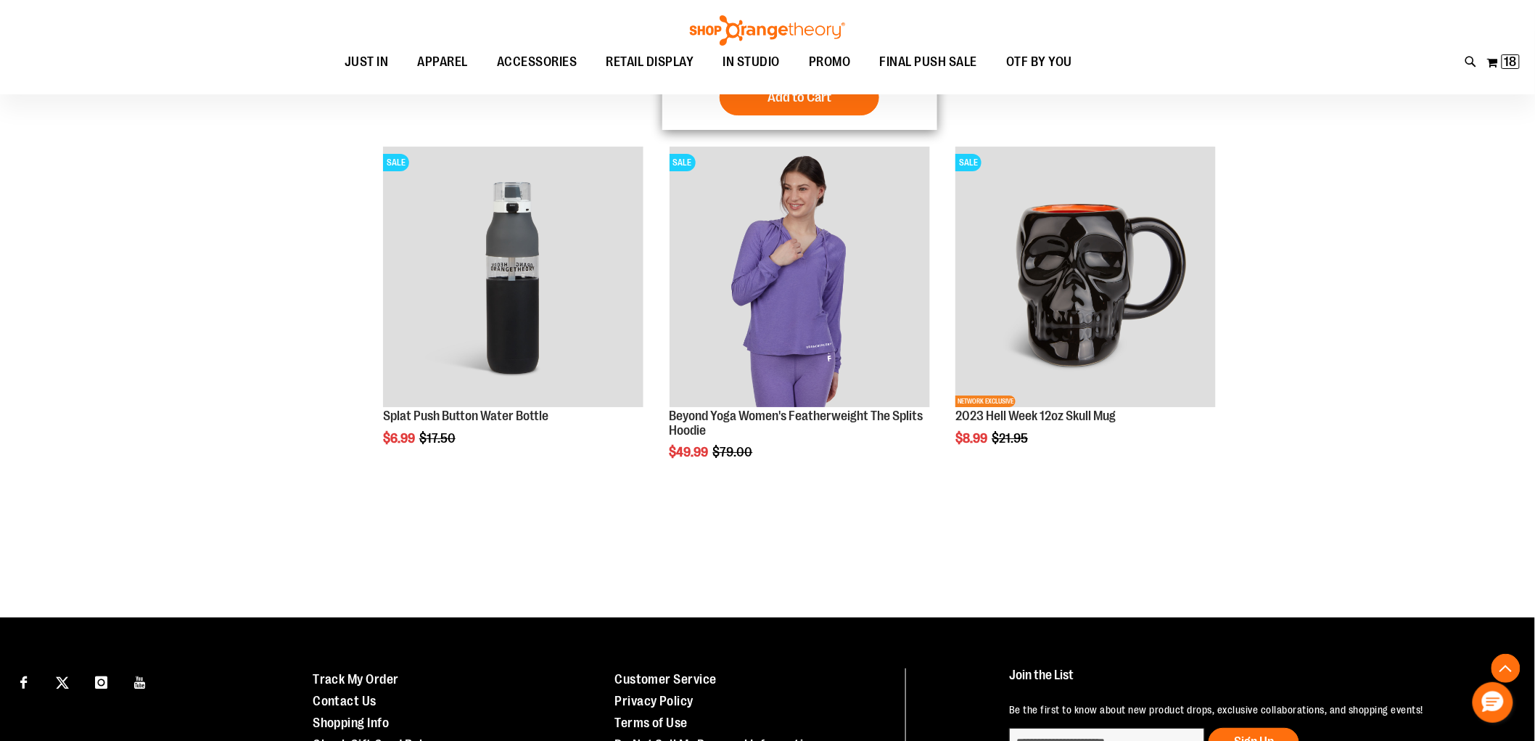
scroll to position [20328, 0]
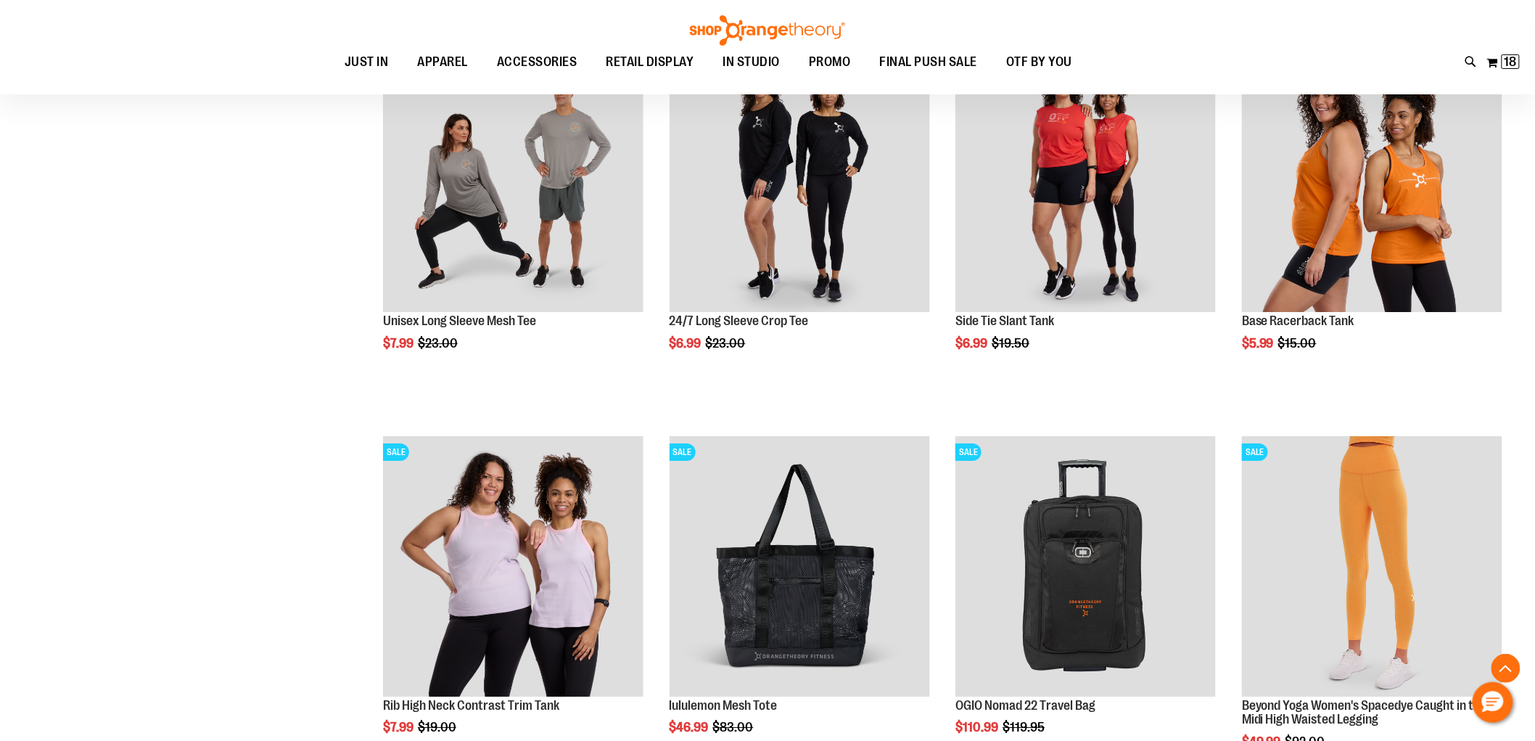
scroll to position [17426, 0]
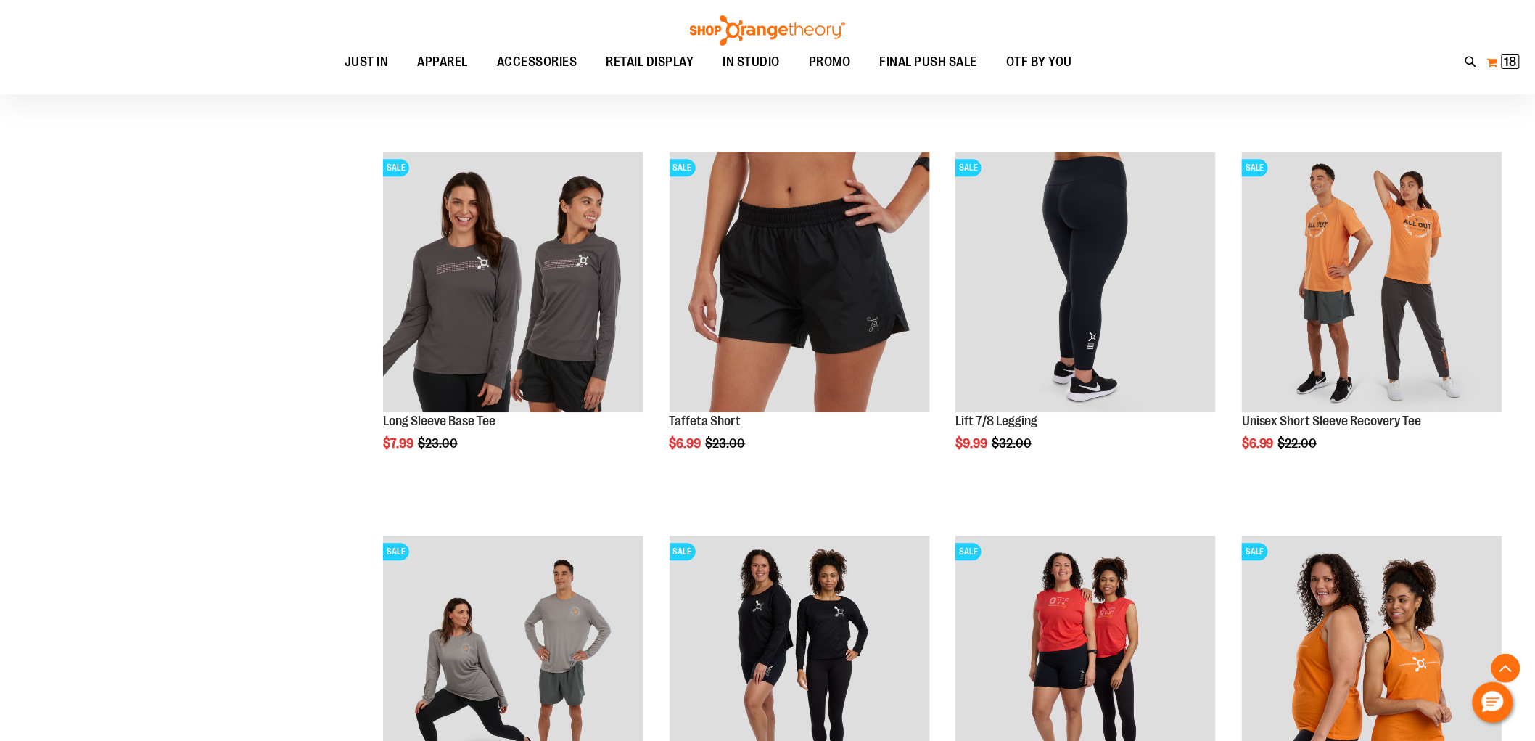
click at [1517, 66] on span "18" at bounding box center [1511, 61] width 12 height 15
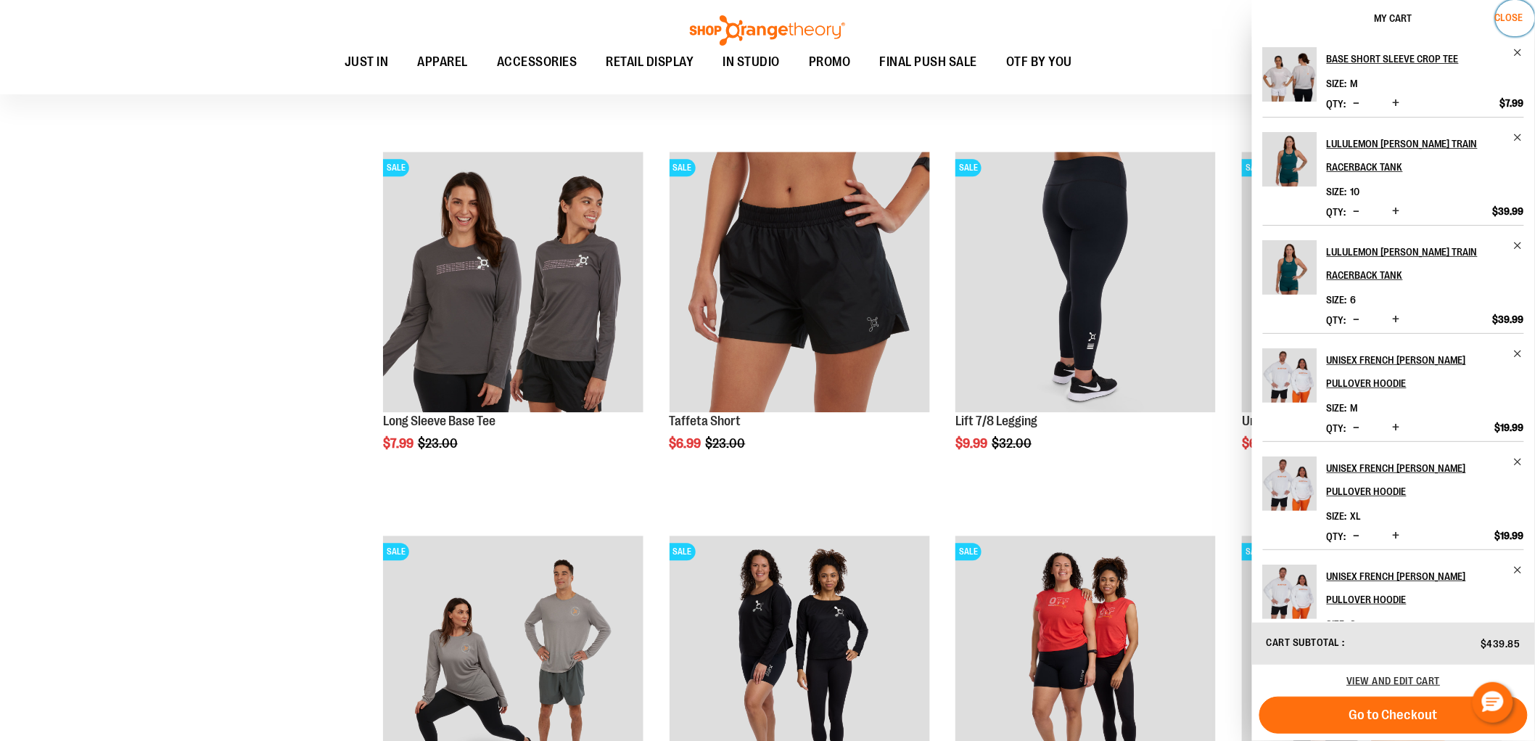
click at [1512, 10] on button "Close" at bounding box center [1515, 18] width 39 height 36
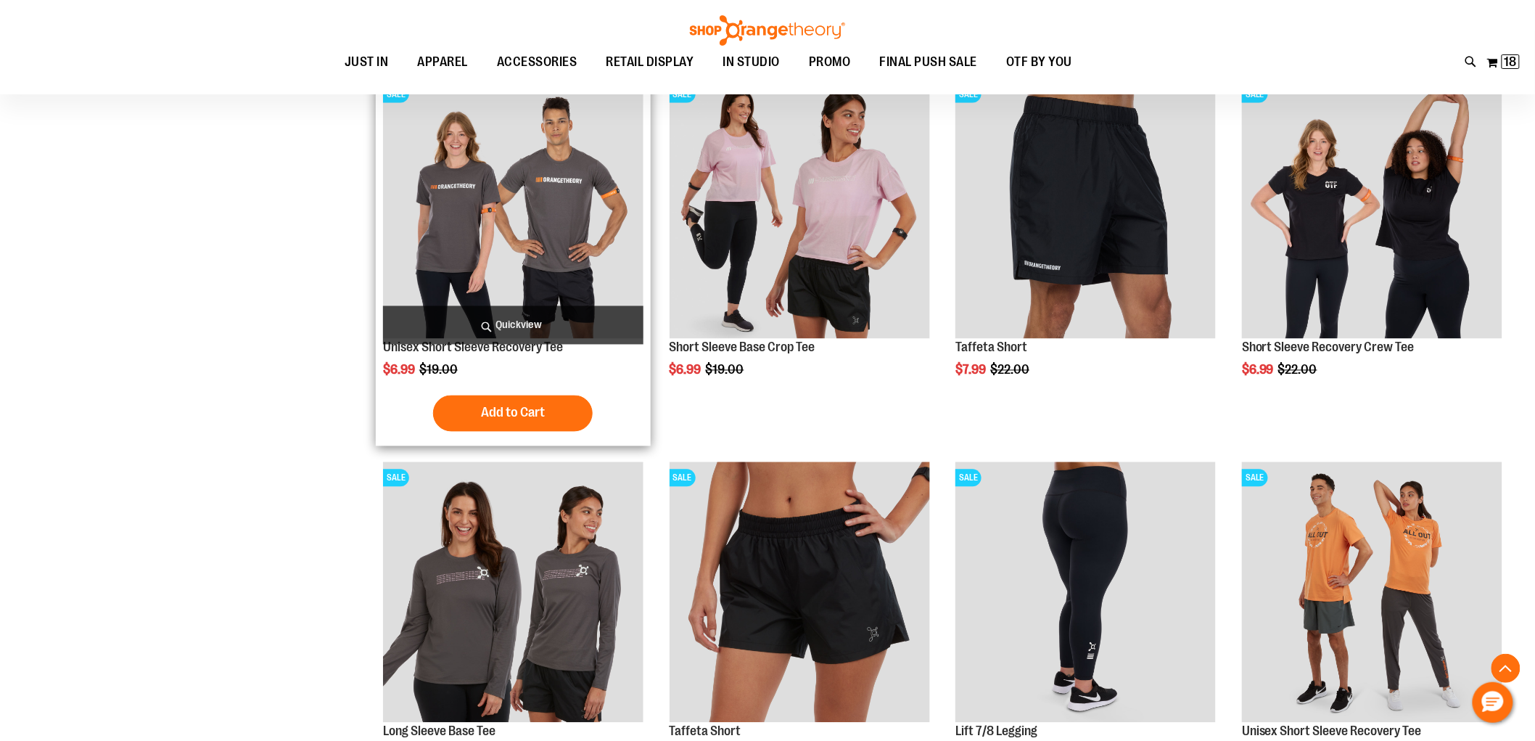
scroll to position [17022, 0]
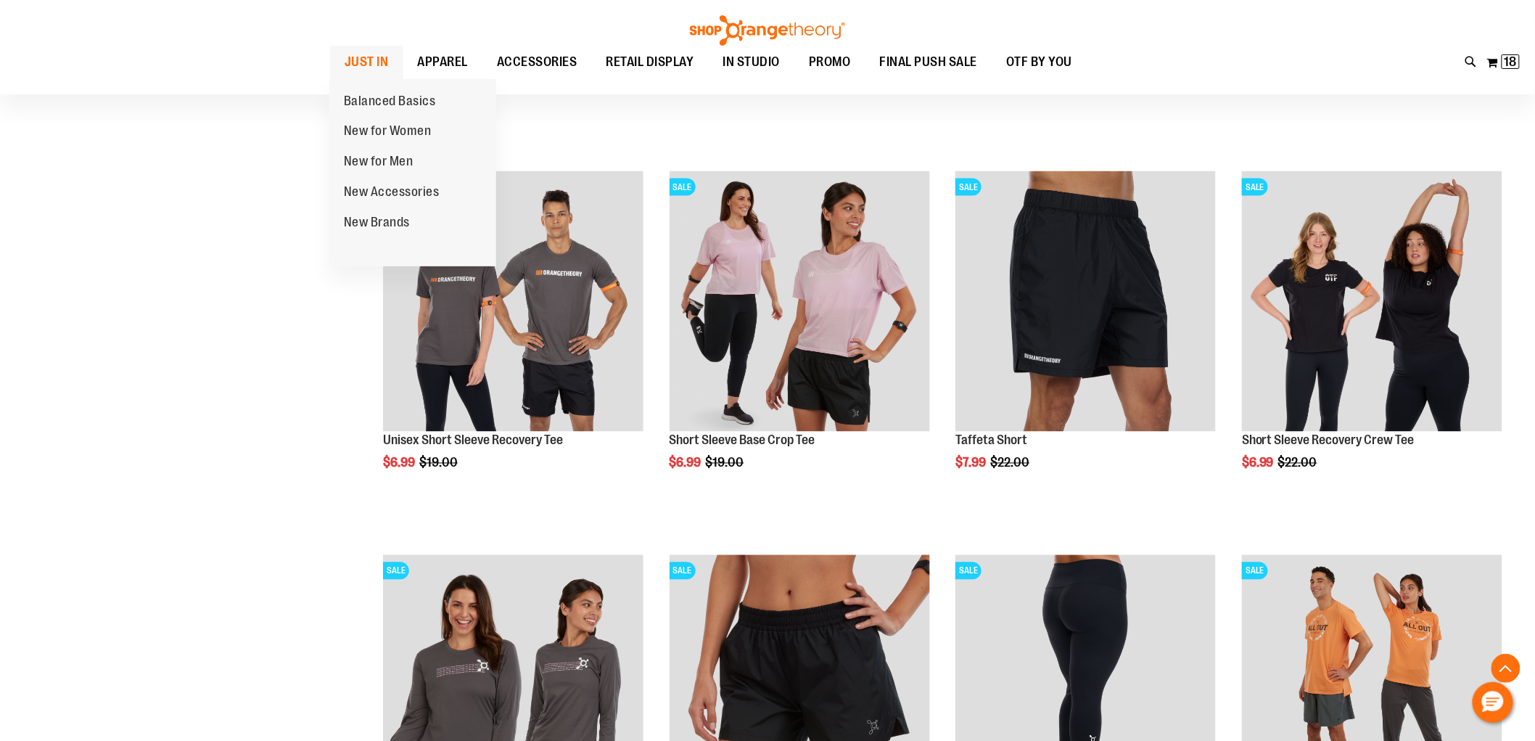
click at [367, 61] on span "JUST IN" at bounding box center [367, 62] width 44 height 33
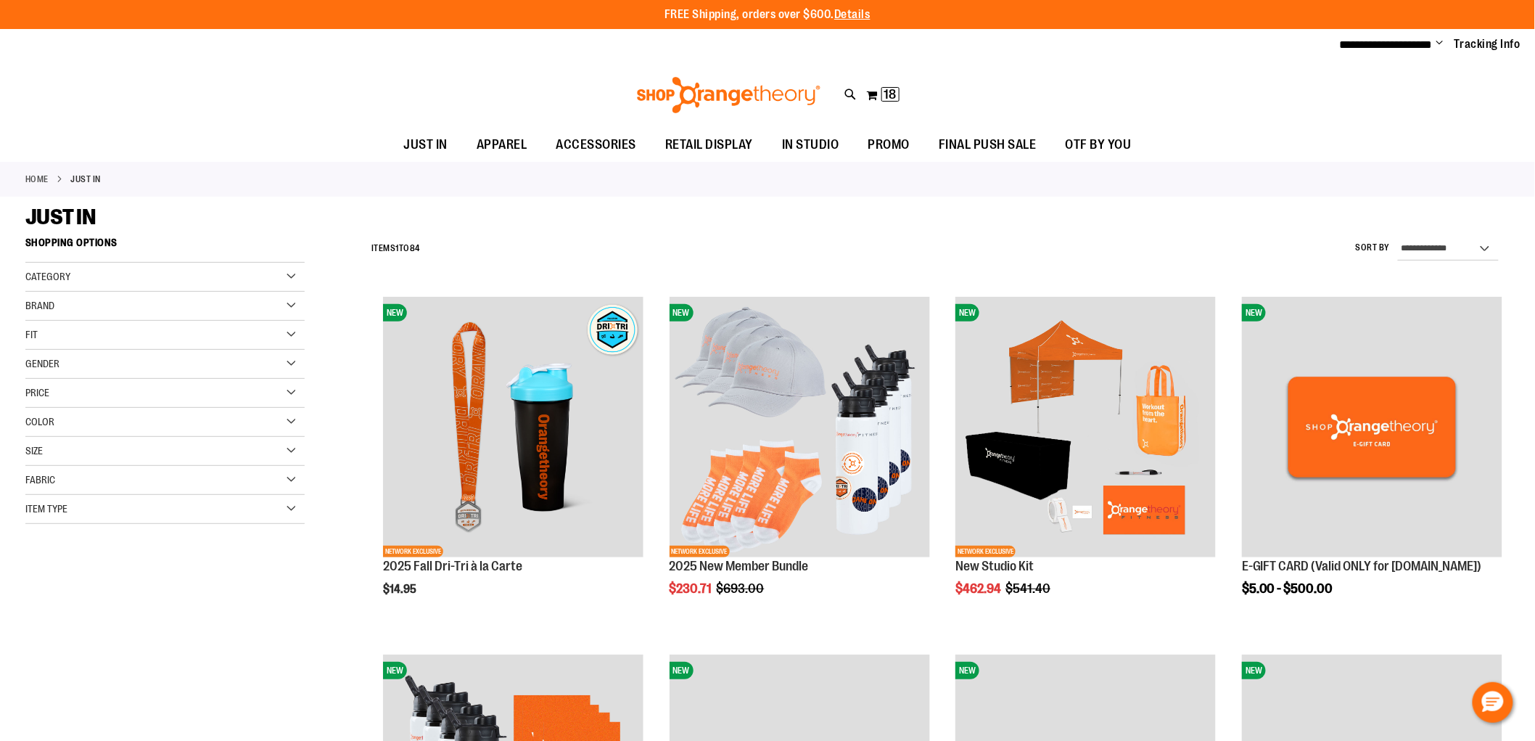
type input "**********"
click at [83, 514] on div "Item Type" at bounding box center [164, 509] width 279 height 29
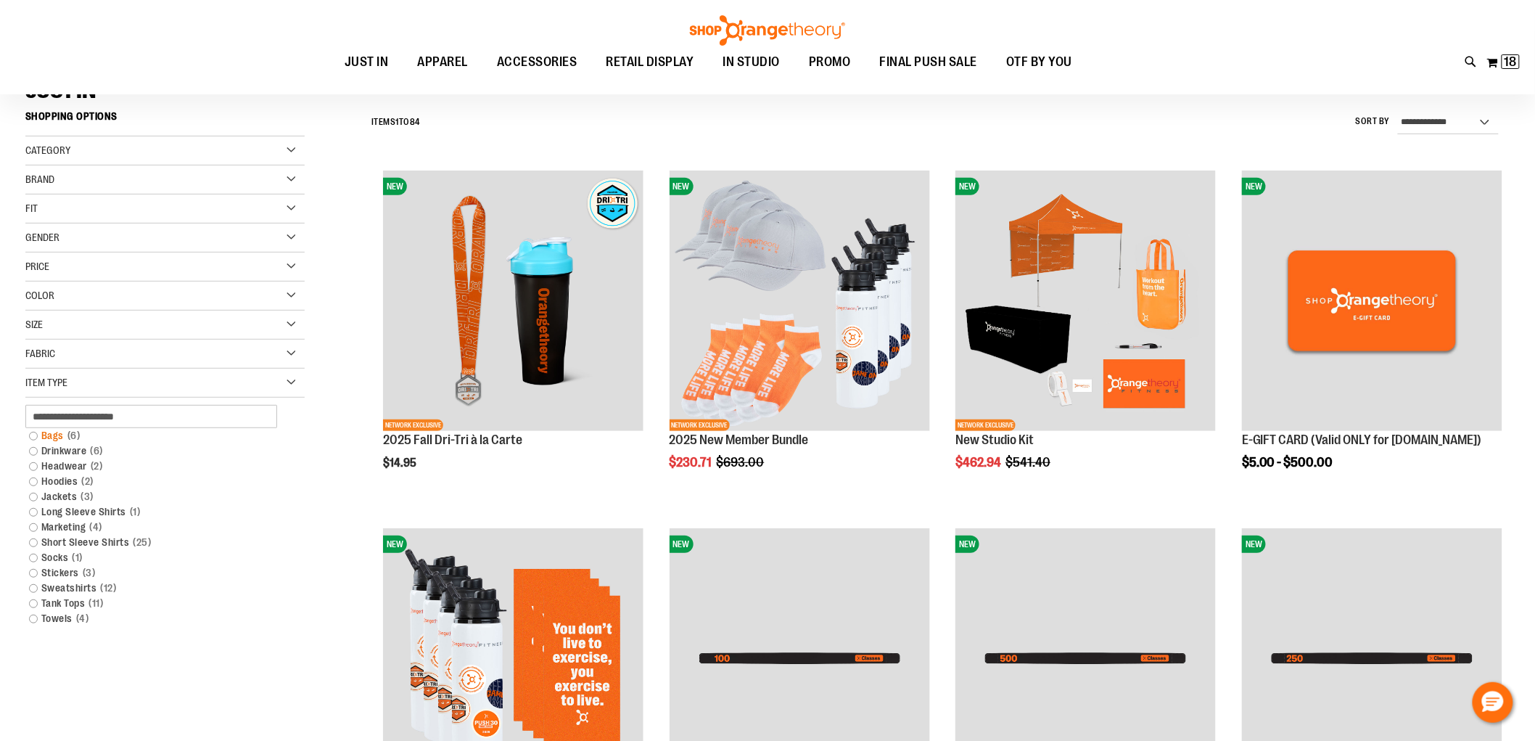
scroll to position [161, 0]
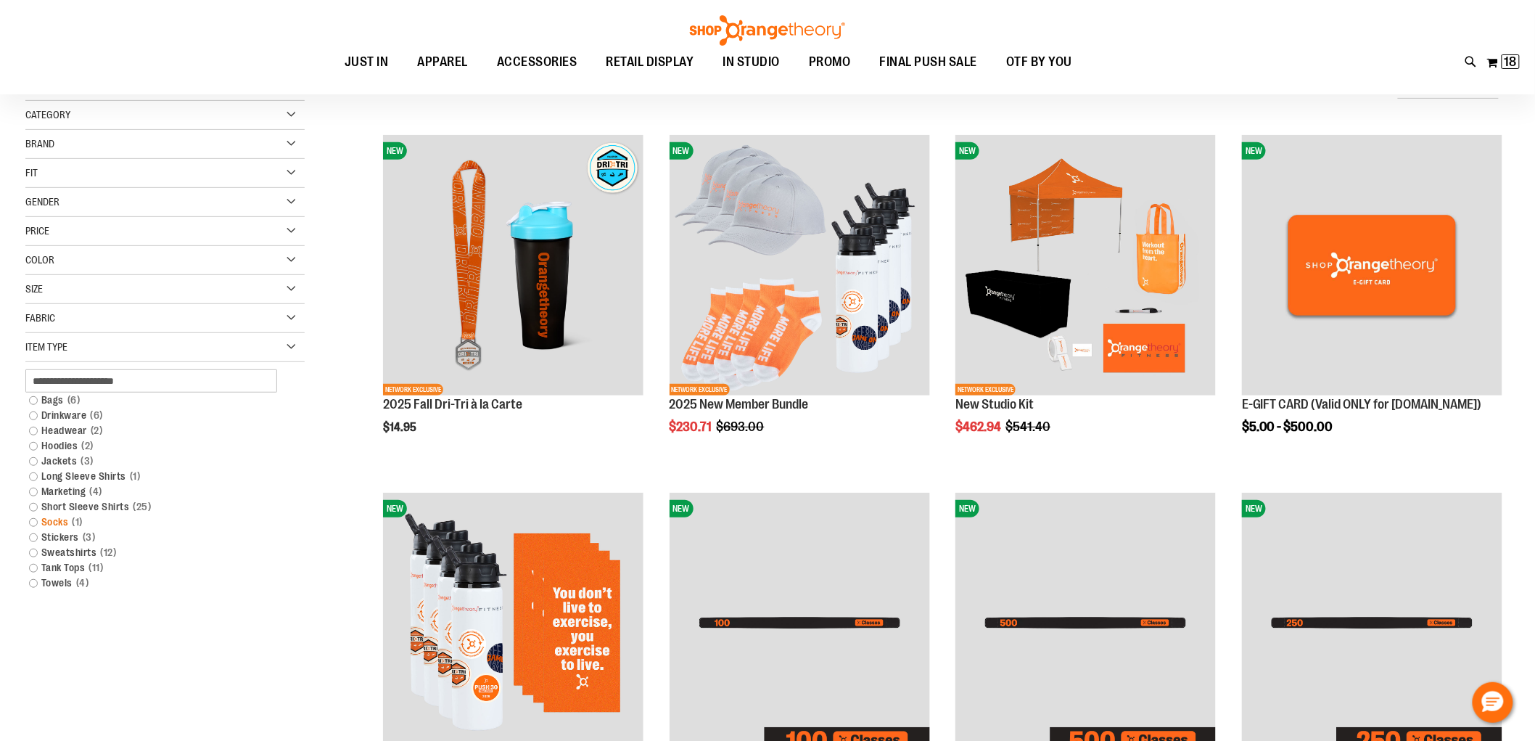
click at [235, 522] on link "Socks 1 item" at bounding box center [156, 521] width 268 height 15
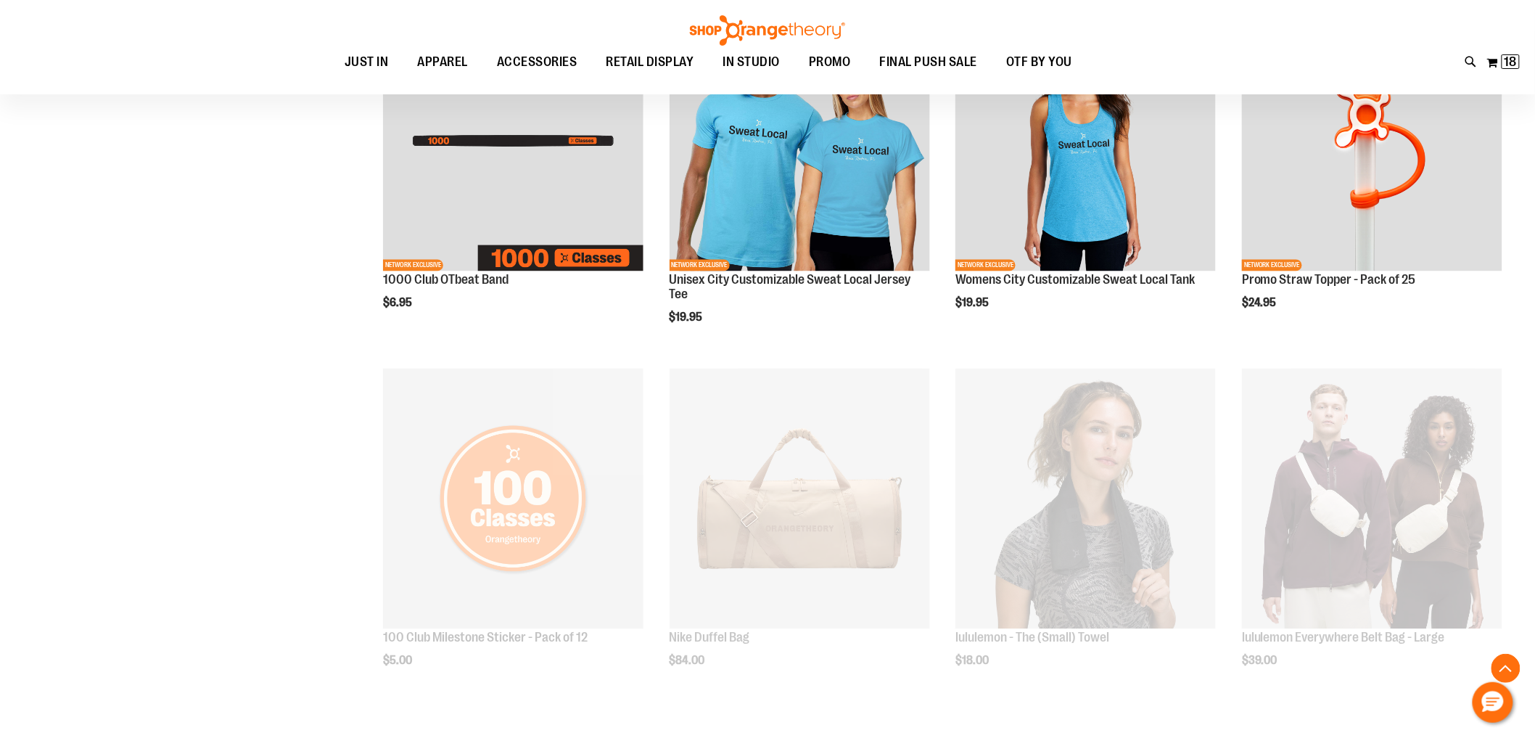
scroll to position [299, 0]
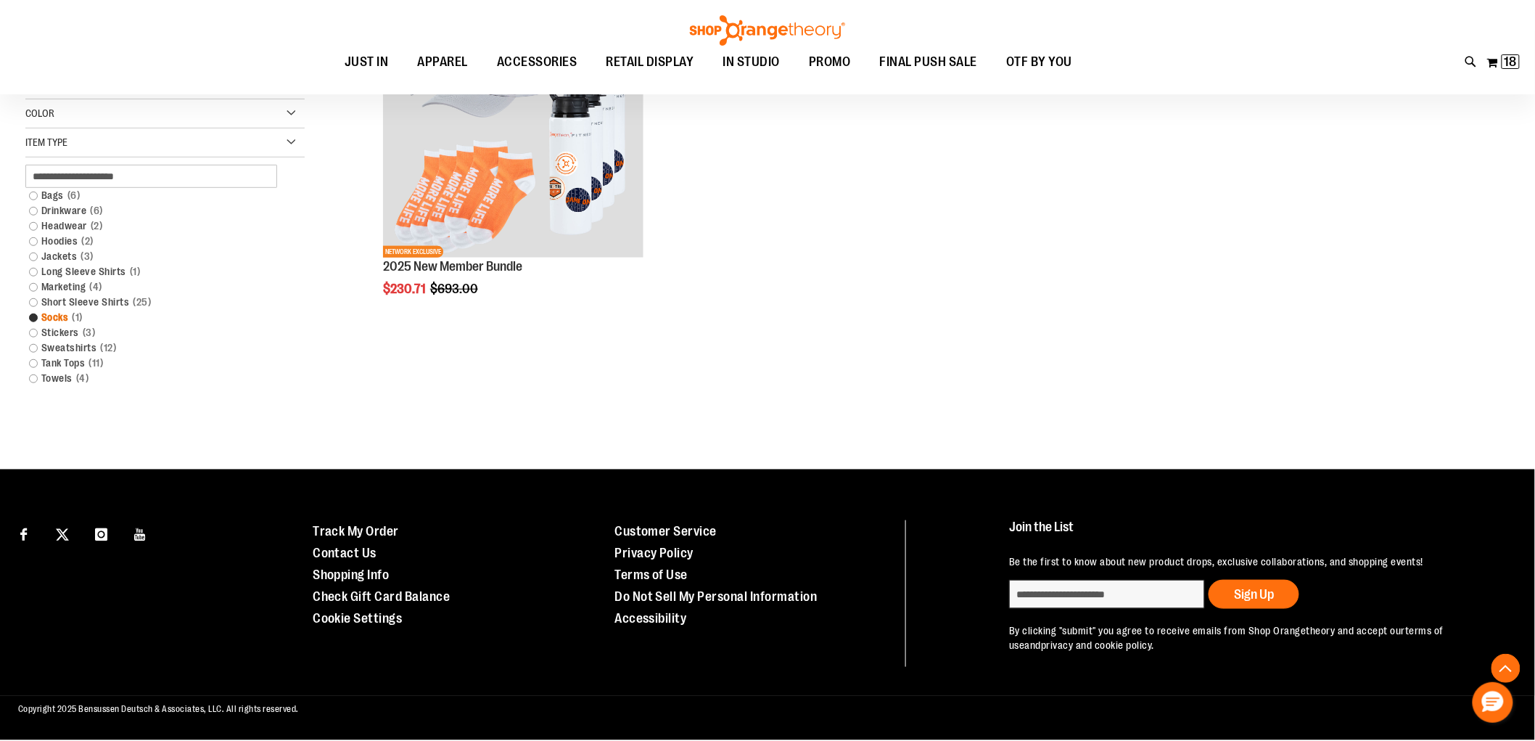
click at [41, 321] on link "Socks 1 item" at bounding box center [156, 317] width 268 height 15
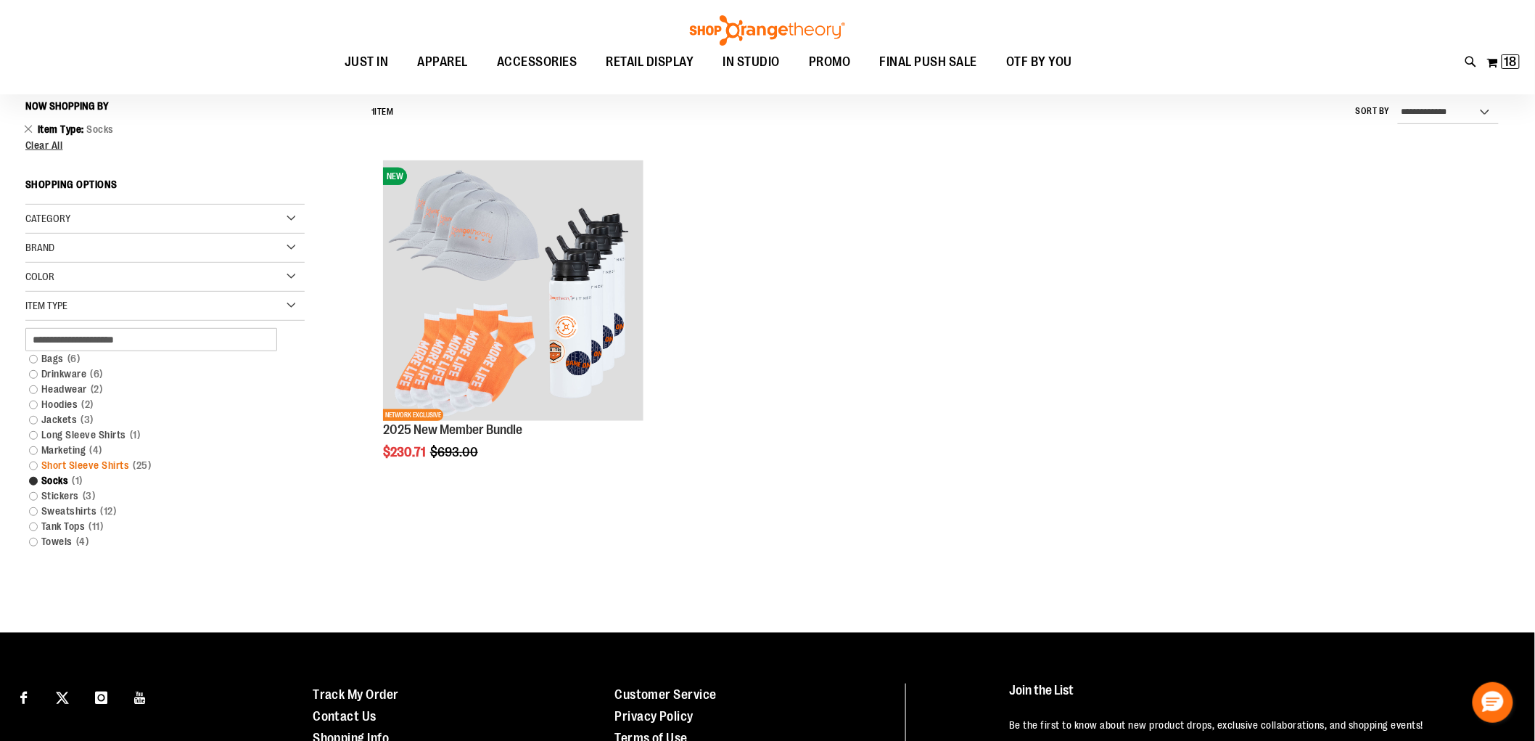
scroll to position [135, 0]
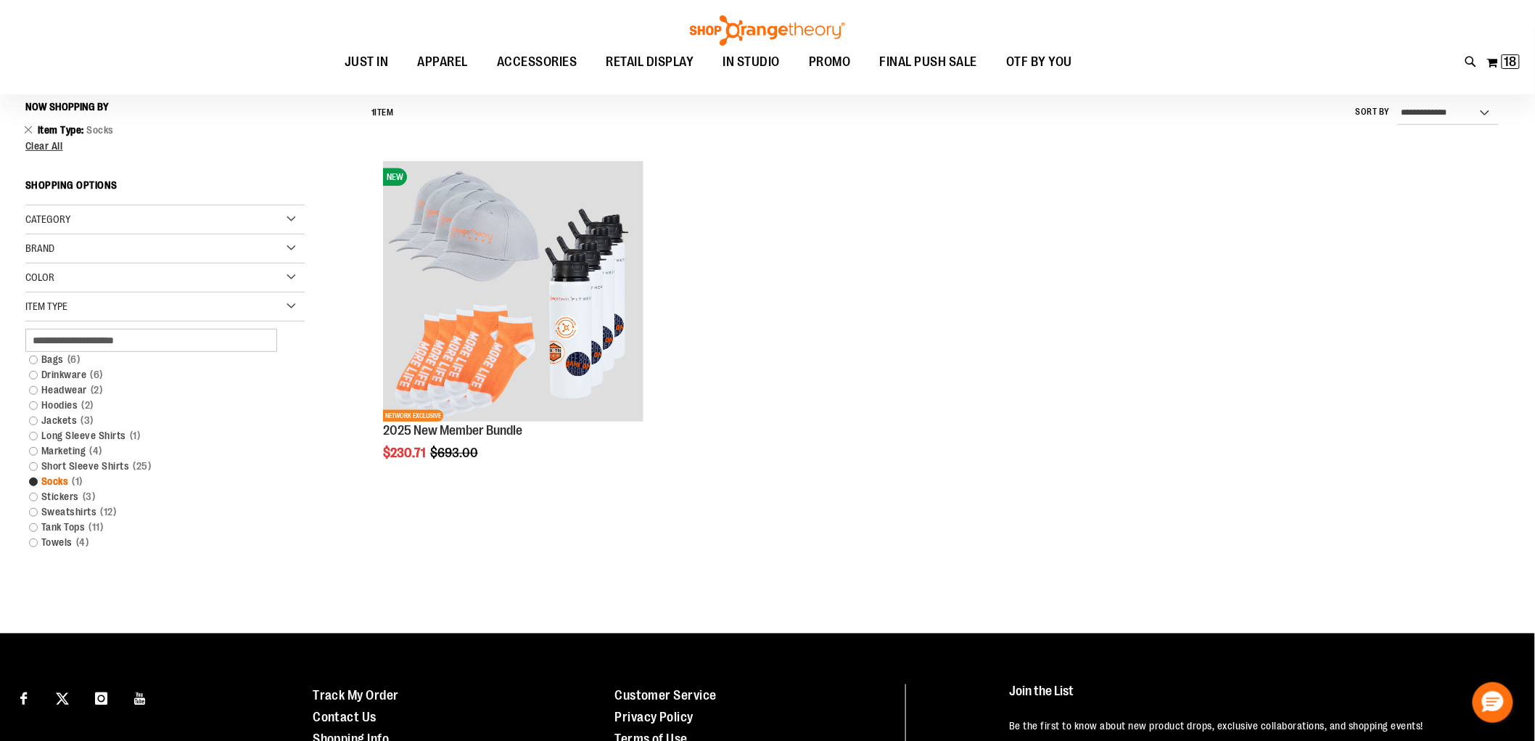
click at [33, 480] on link "Socks 1 item" at bounding box center [156, 481] width 268 height 15
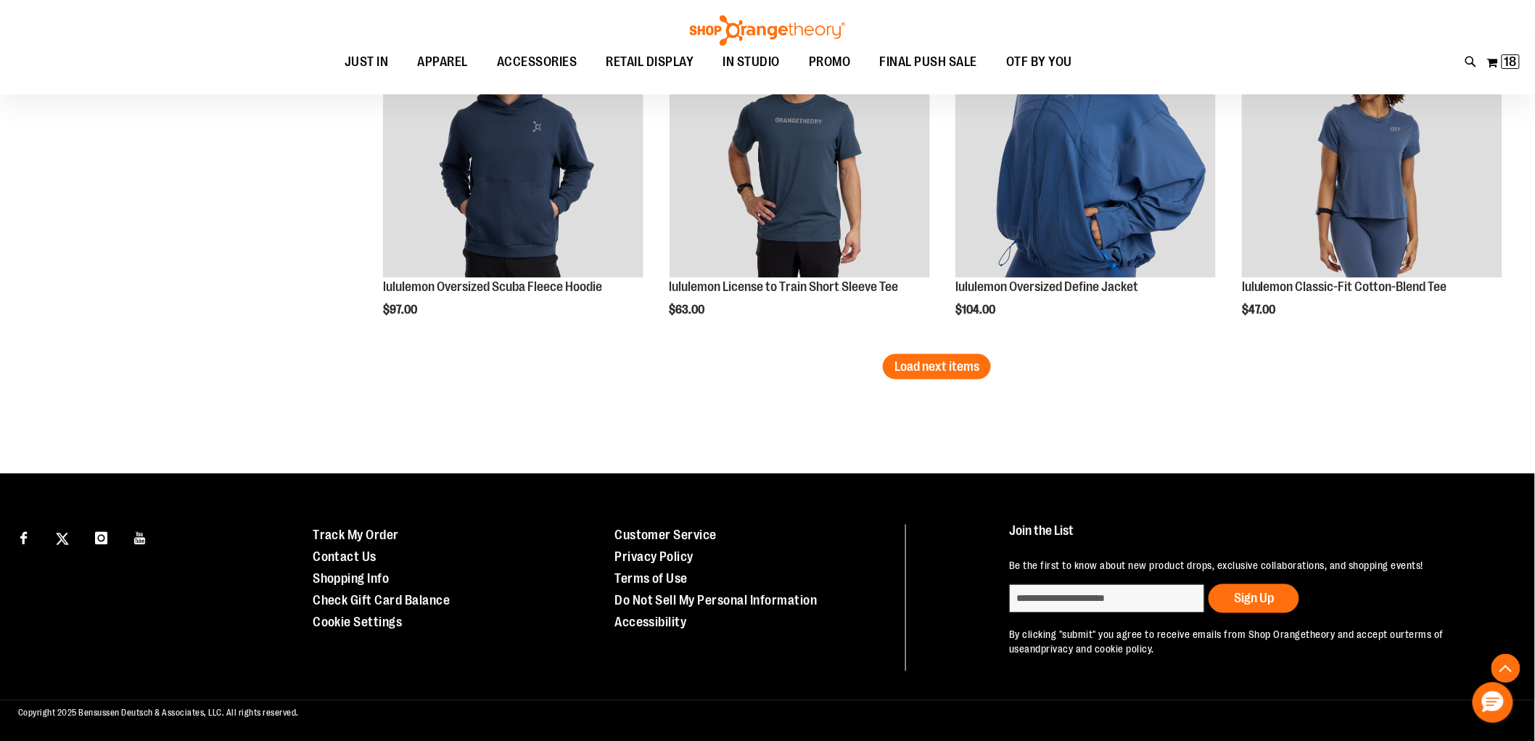
scroll to position [3035, 0]
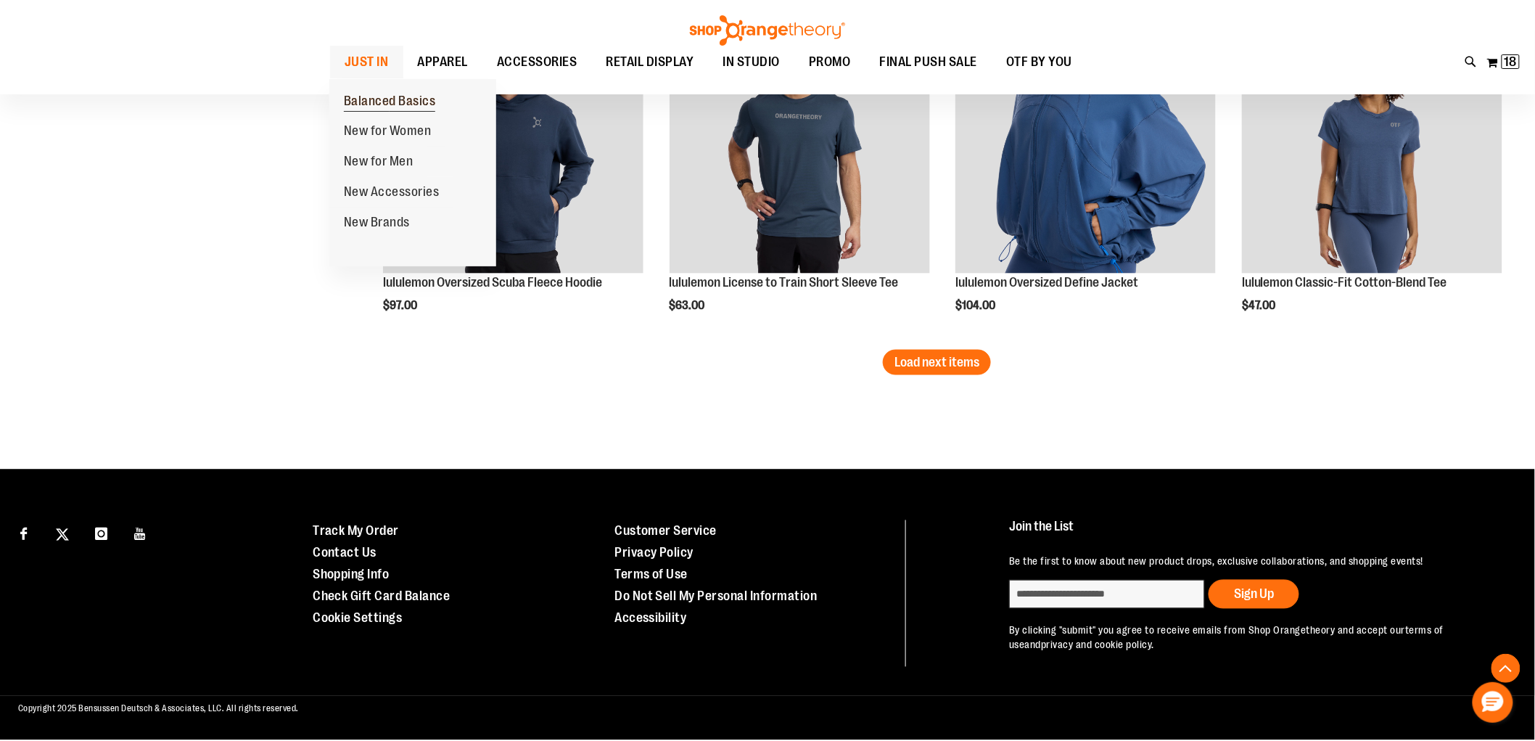
click at [378, 95] on span "Balanced Basics" at bounding box center [390, 103] width 92 height 18
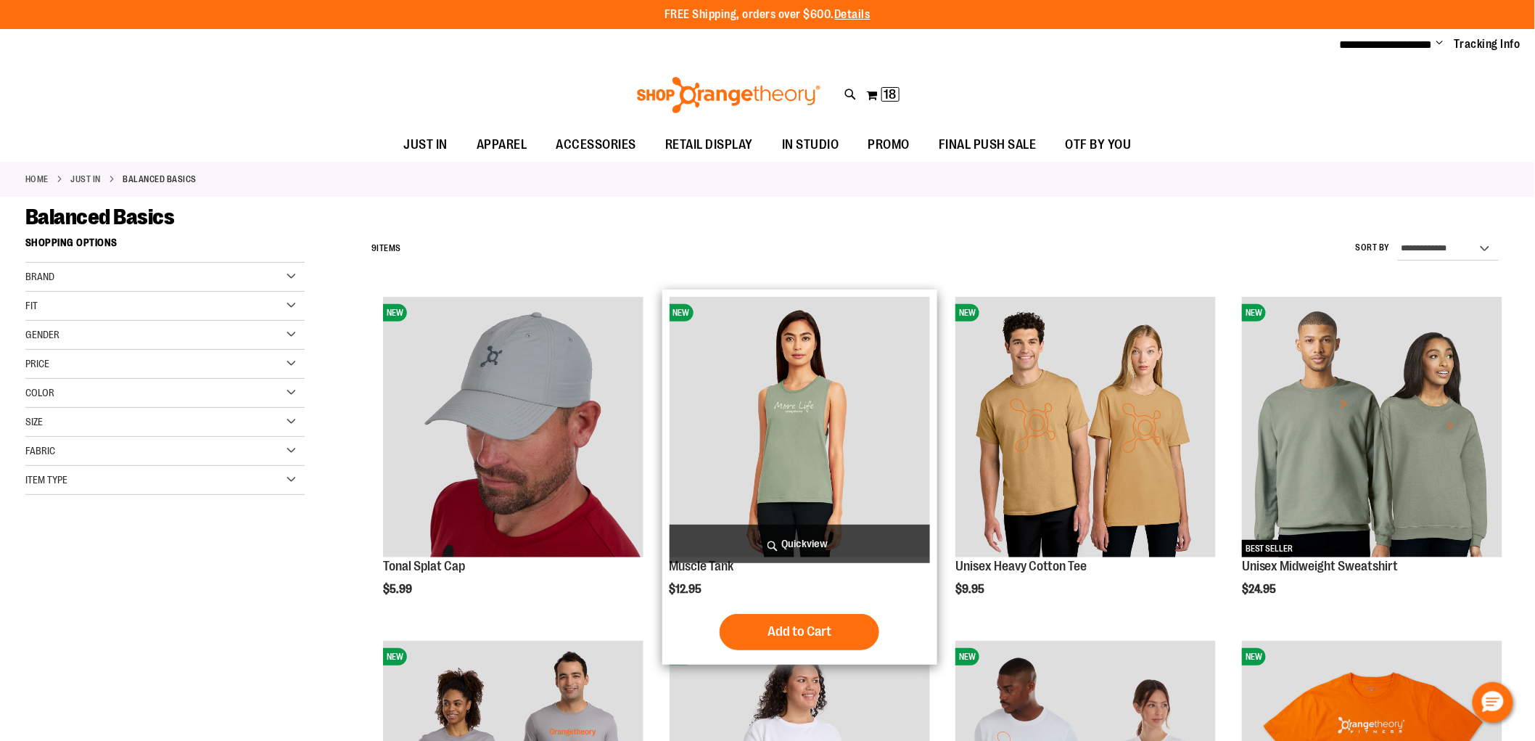
type input "**********"
click at [872, 538] on span "Quickview" at bounding box center [800, 544] width 261 height 38
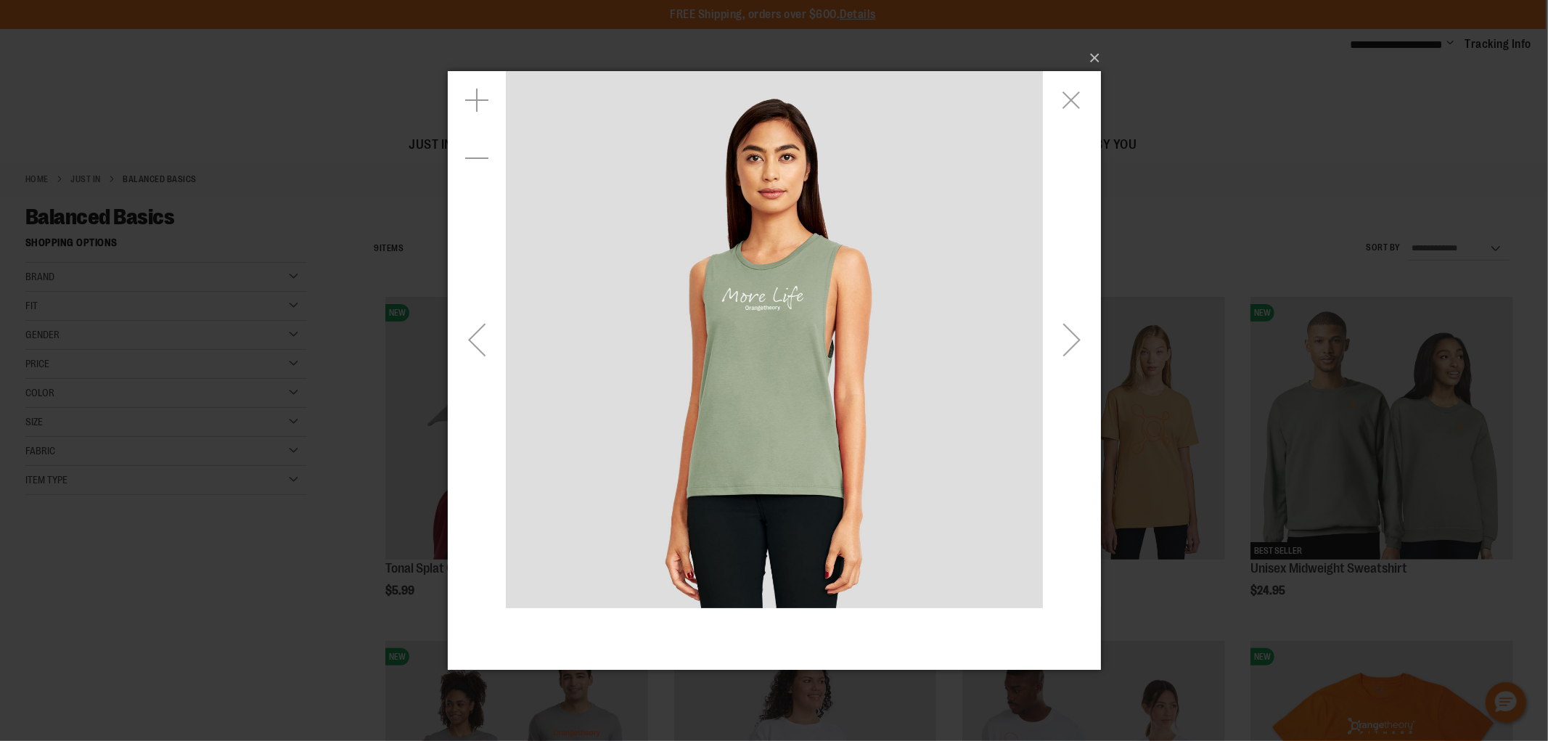
click at [1046, 344] on div "Next" at bounding box center [1071, 340] width 58 height 58
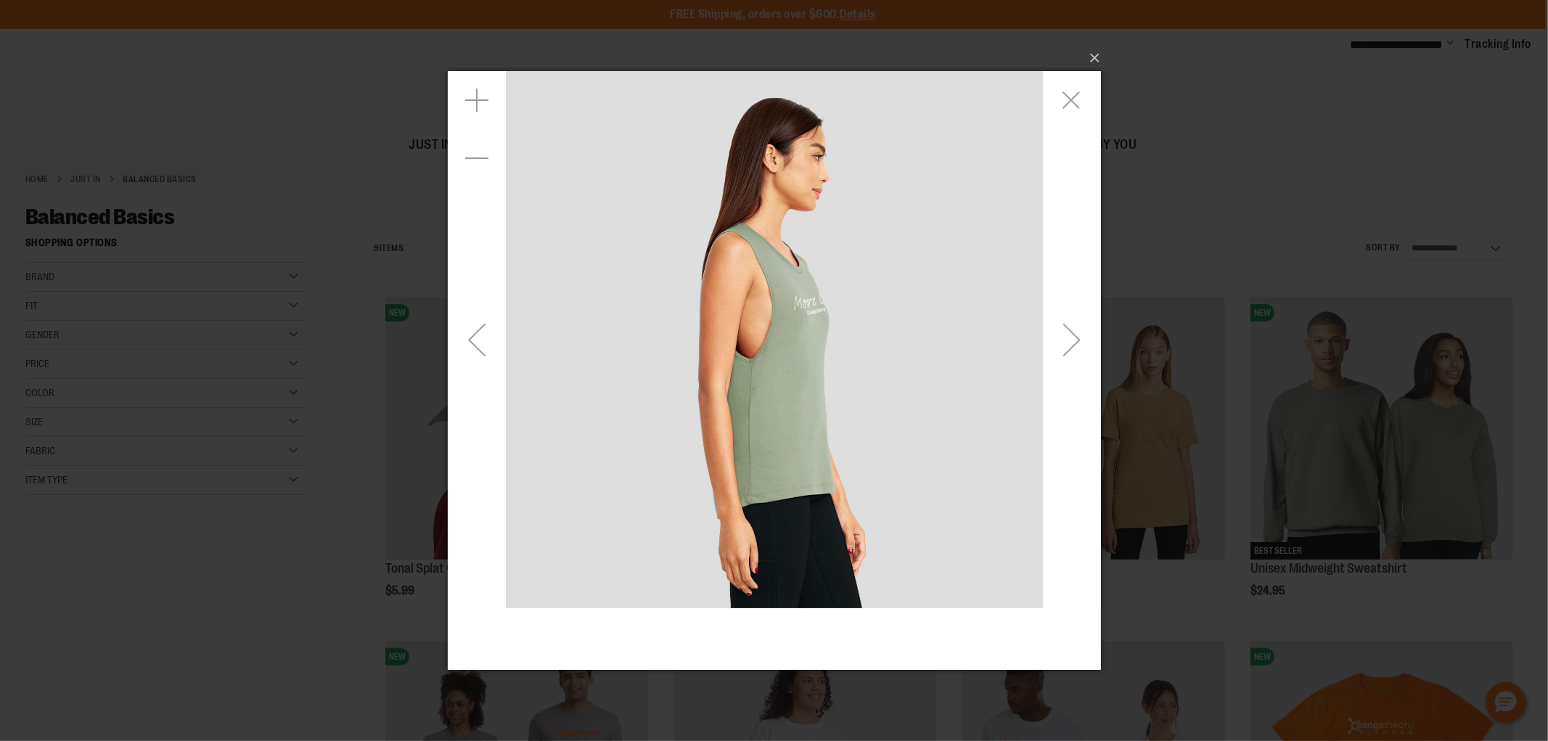
click at [1046, 344] on div "Next" at bounding box center [1071, 340] width 58 height 58
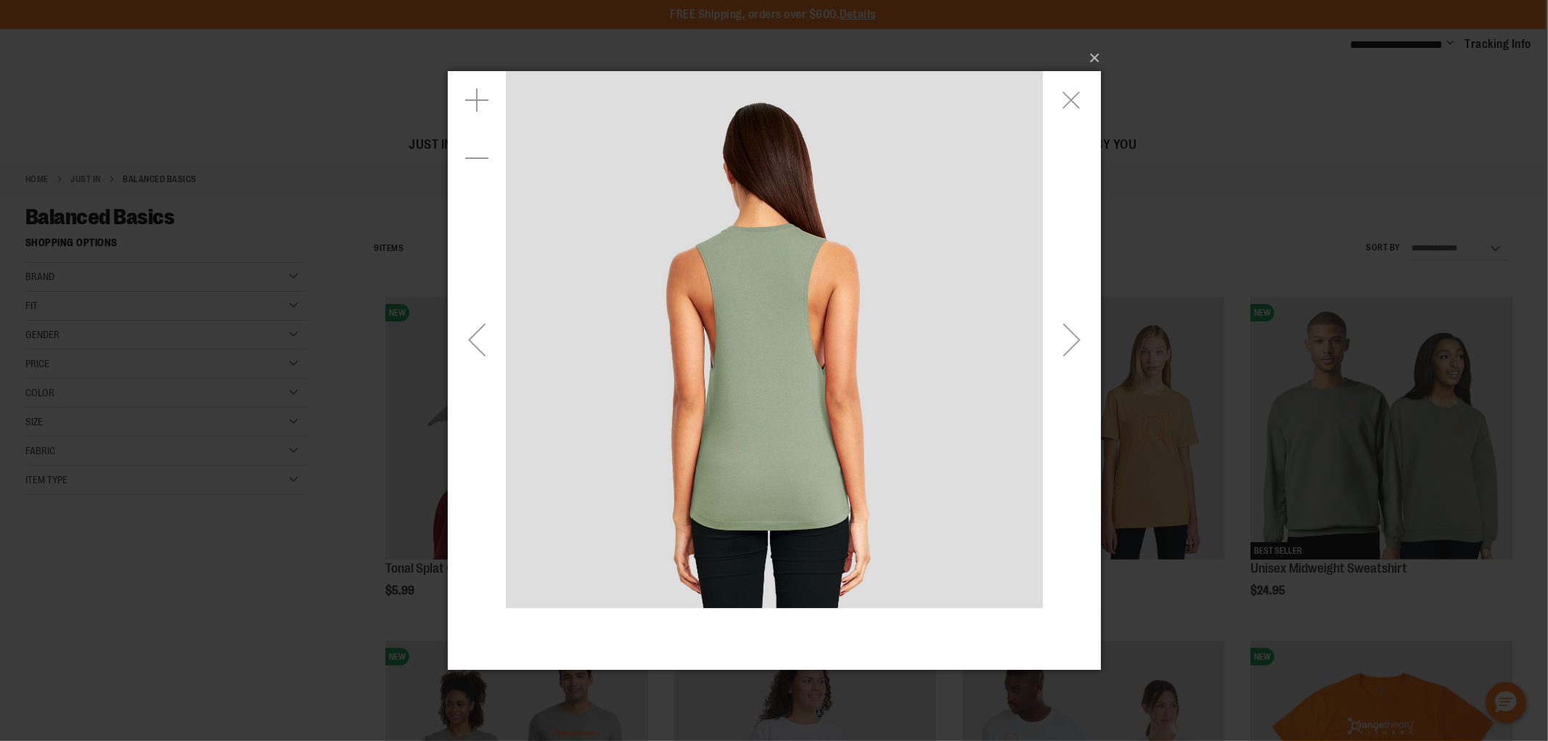
click at [1046, 344] on div "Next" at bounding box center [1071, 340] width 58 height 58
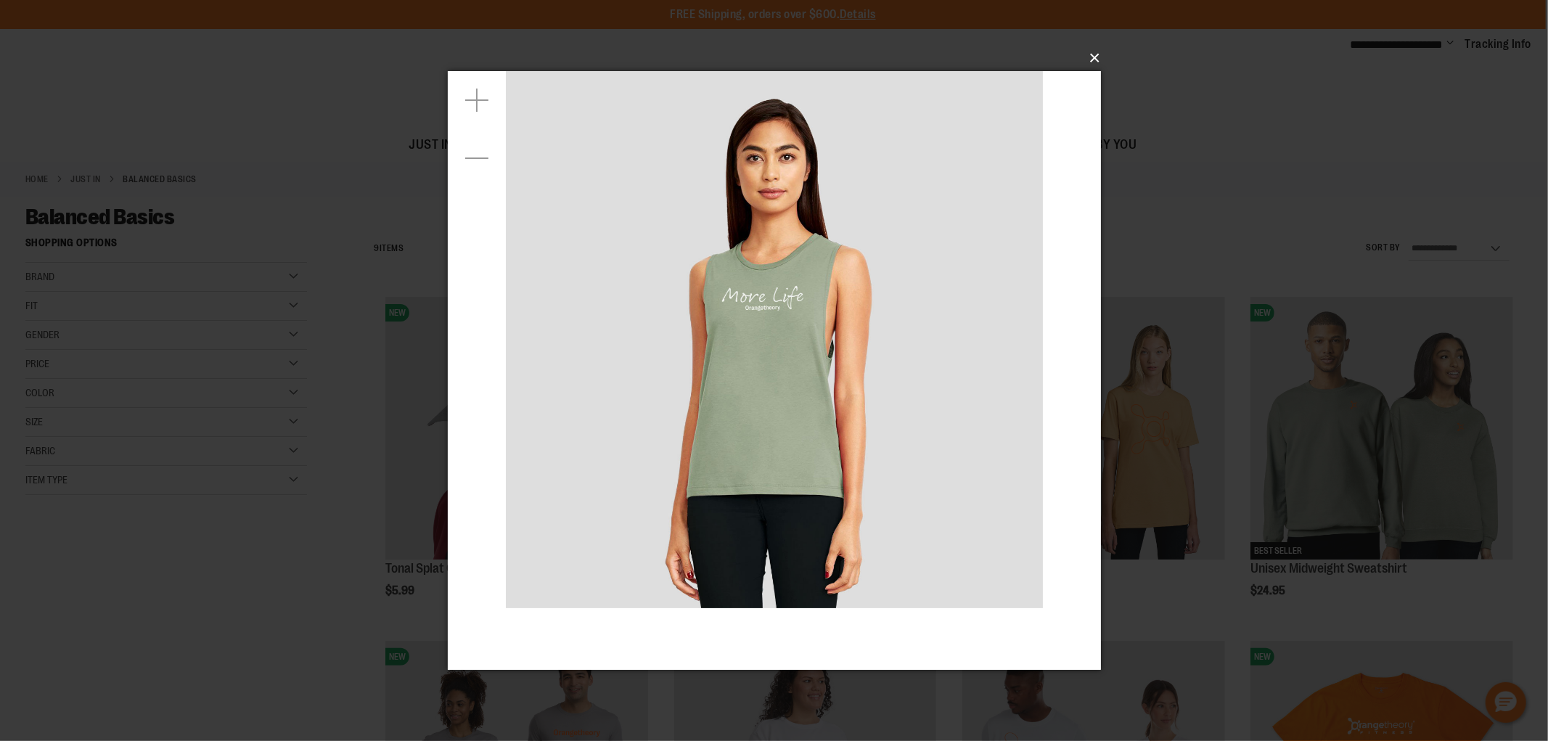
click at [1093, 55] on button "×" at bounding box center [778, 58] width 653 height 32
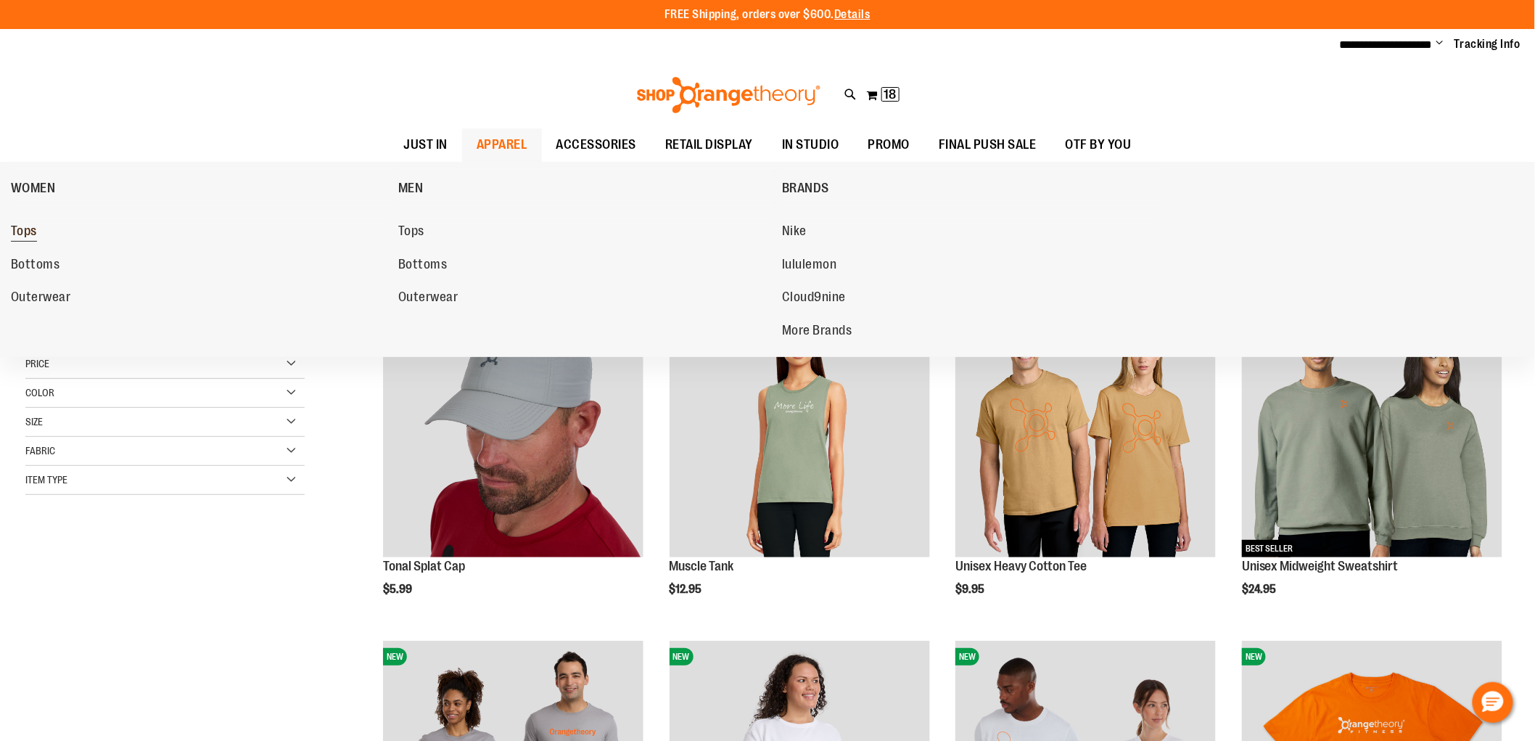
click at [33, 234] on span "Tops" at bounding box center [24, 232] width 26 height 18
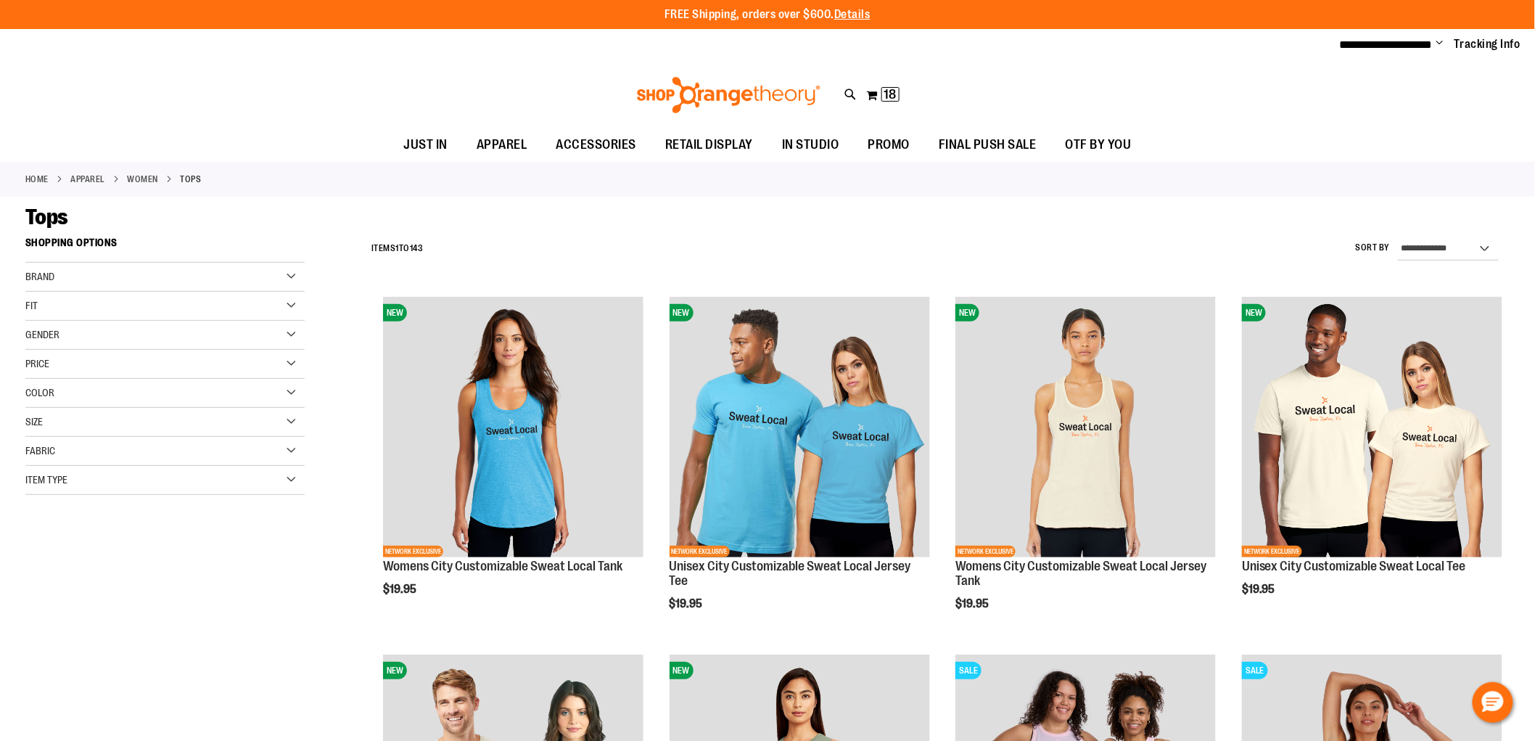
type input "**********"
click at [82, 269] on div "Brand" at bounding box center [164, 277] width 279 height 29
click at [33, 339] on link "Orangetheory" at bounding box center [156, 336] width 268 height 15
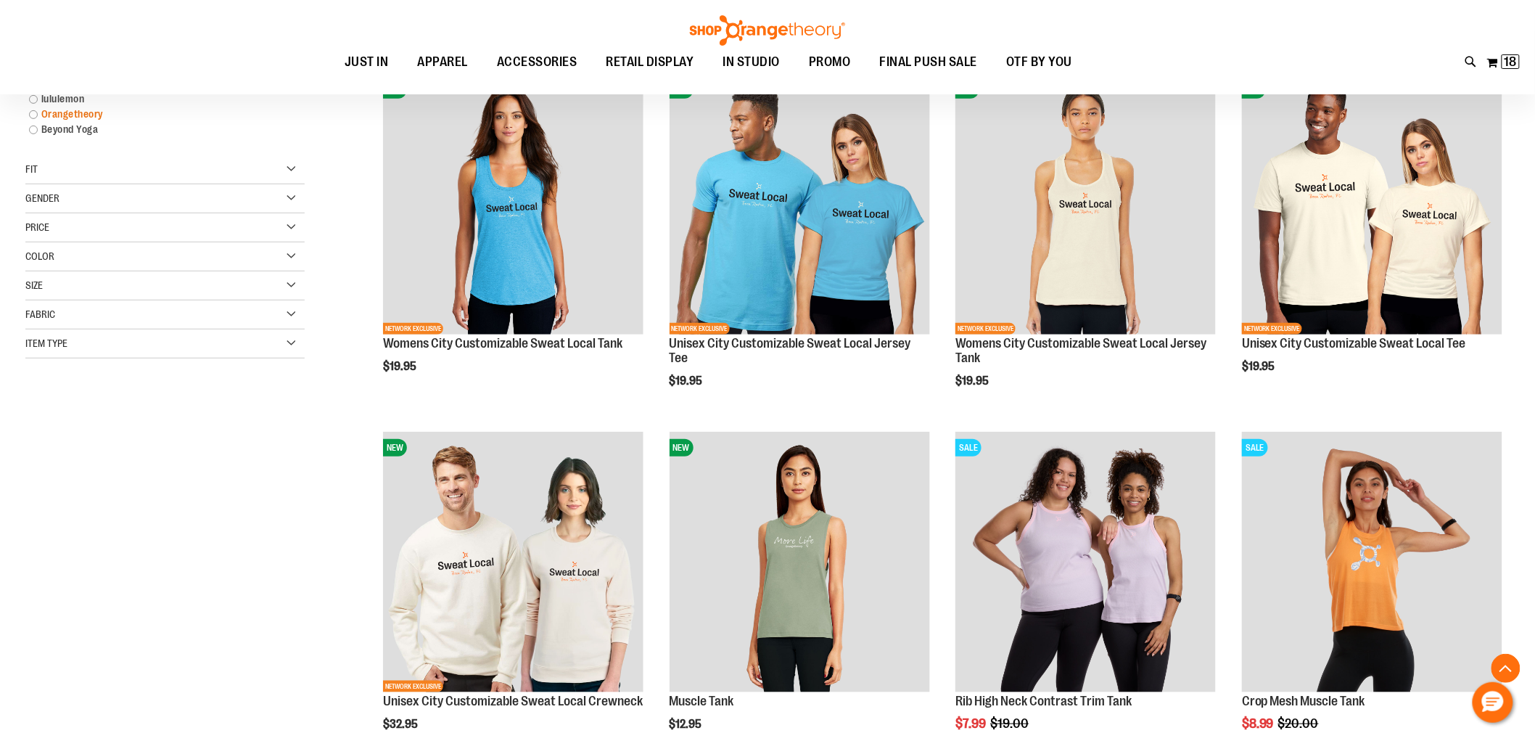
scroll to position [229, 0]
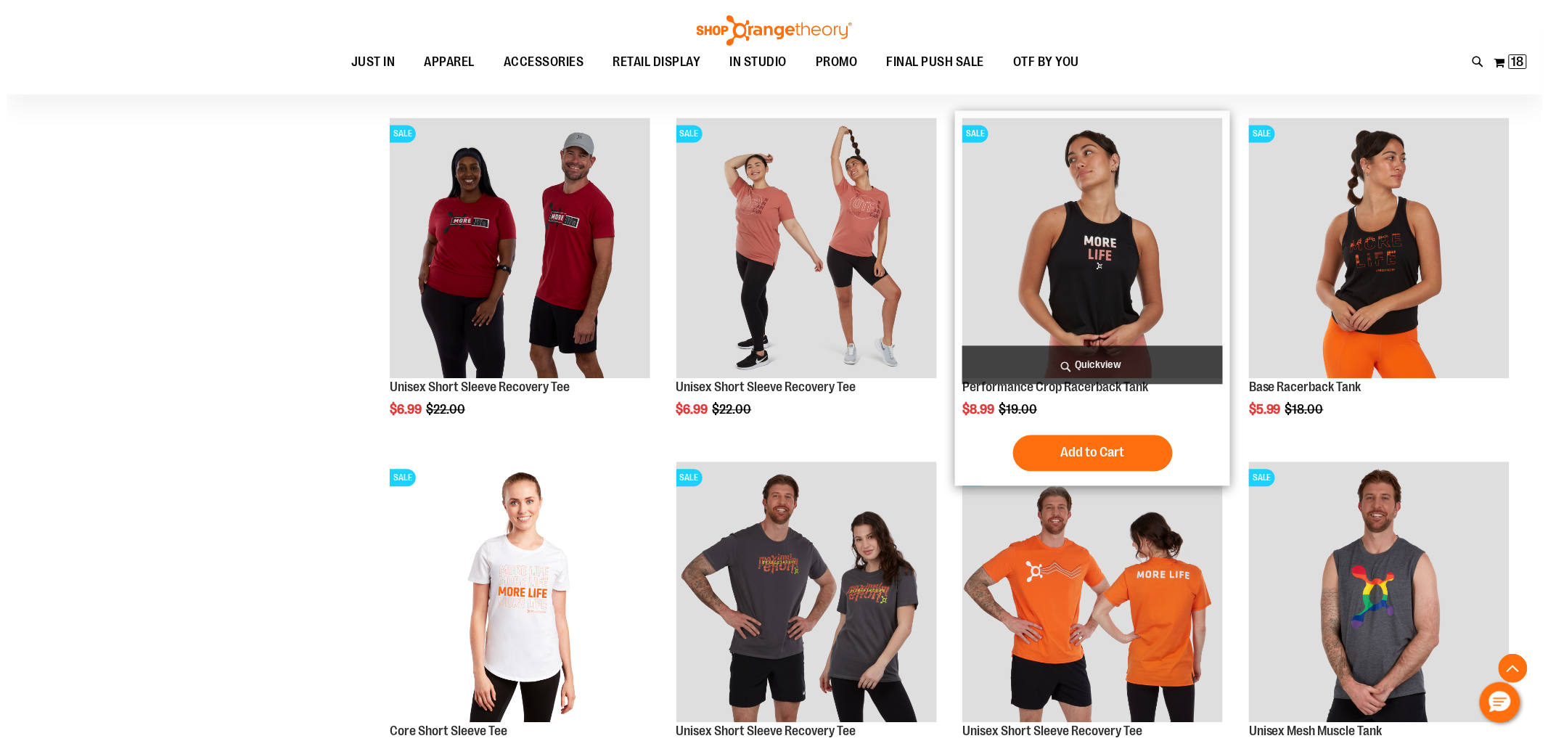
scroll to position [1120, 0]
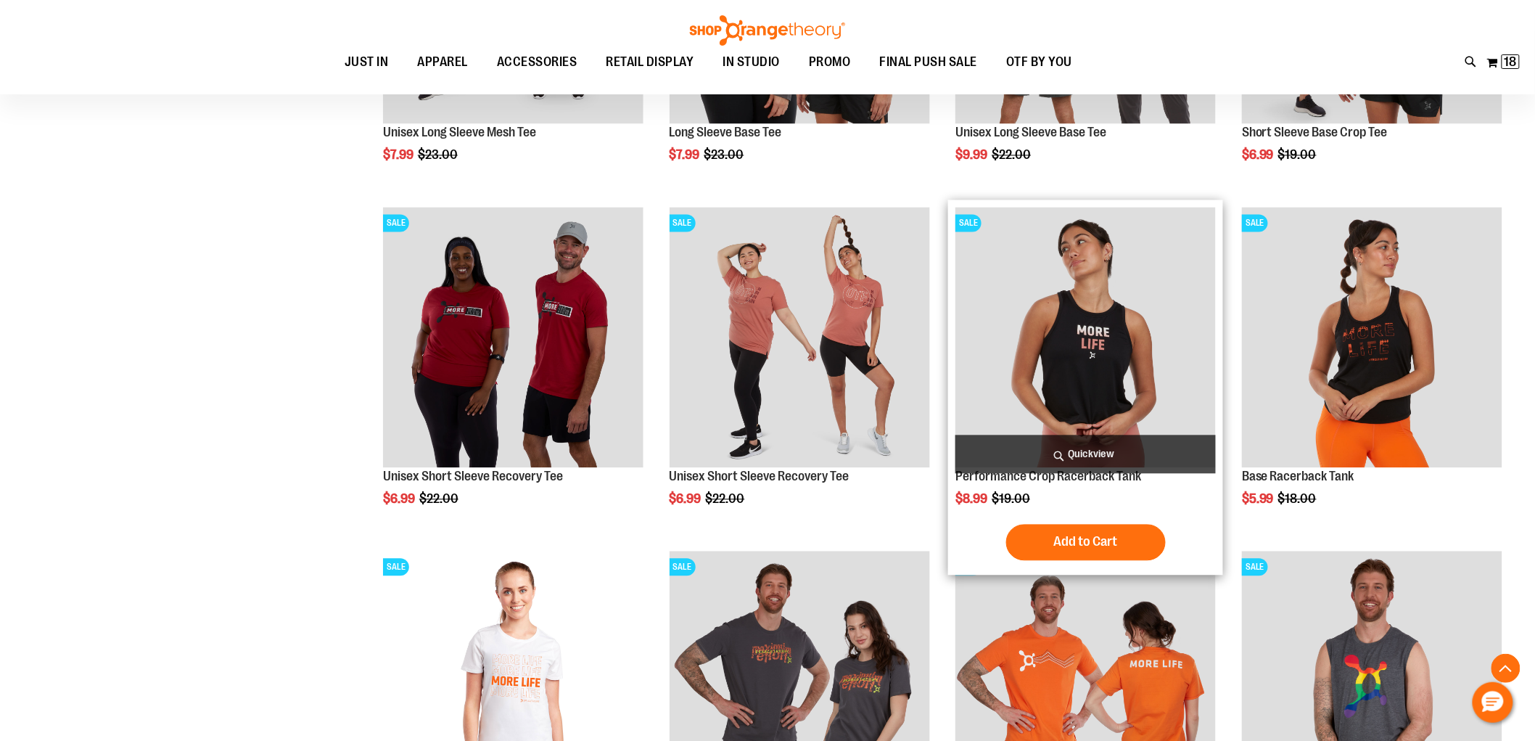
click at [1176, 450] on span "Quickview" at bounding box center [1086, 454] width 261 height 38
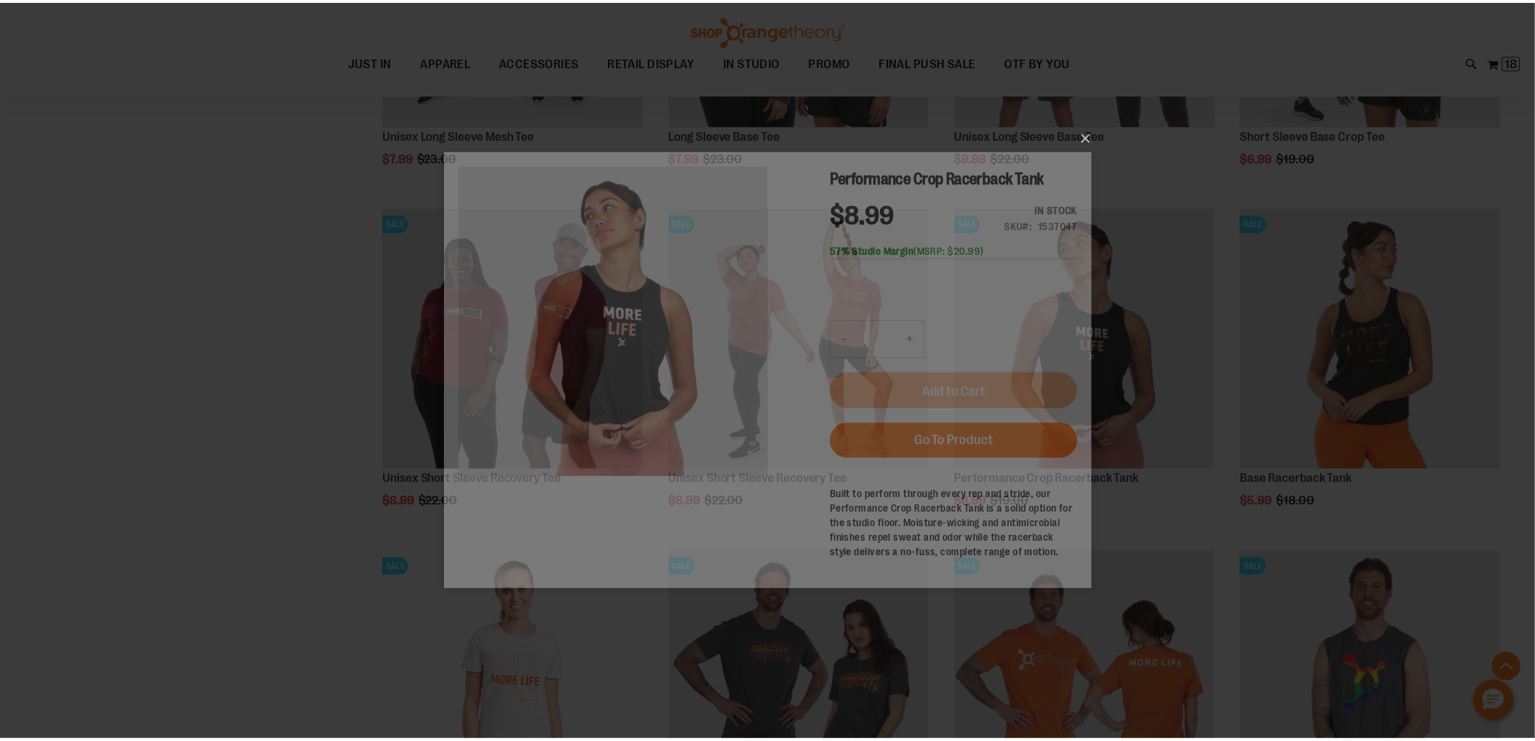
scroll to position [0, 0]
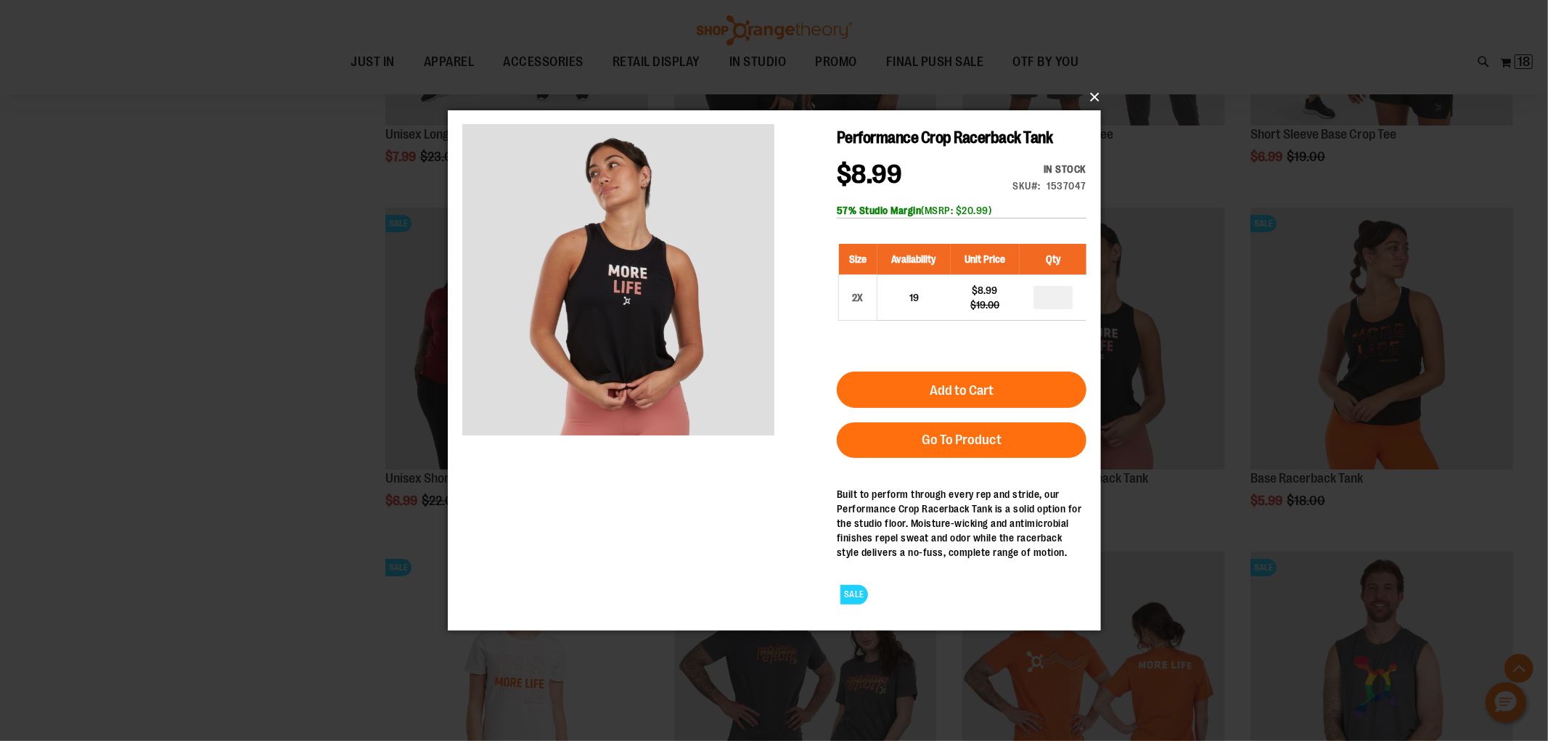
click at [1086, 89] on button "×" at bounding box center [778, 97] width 653 height 32
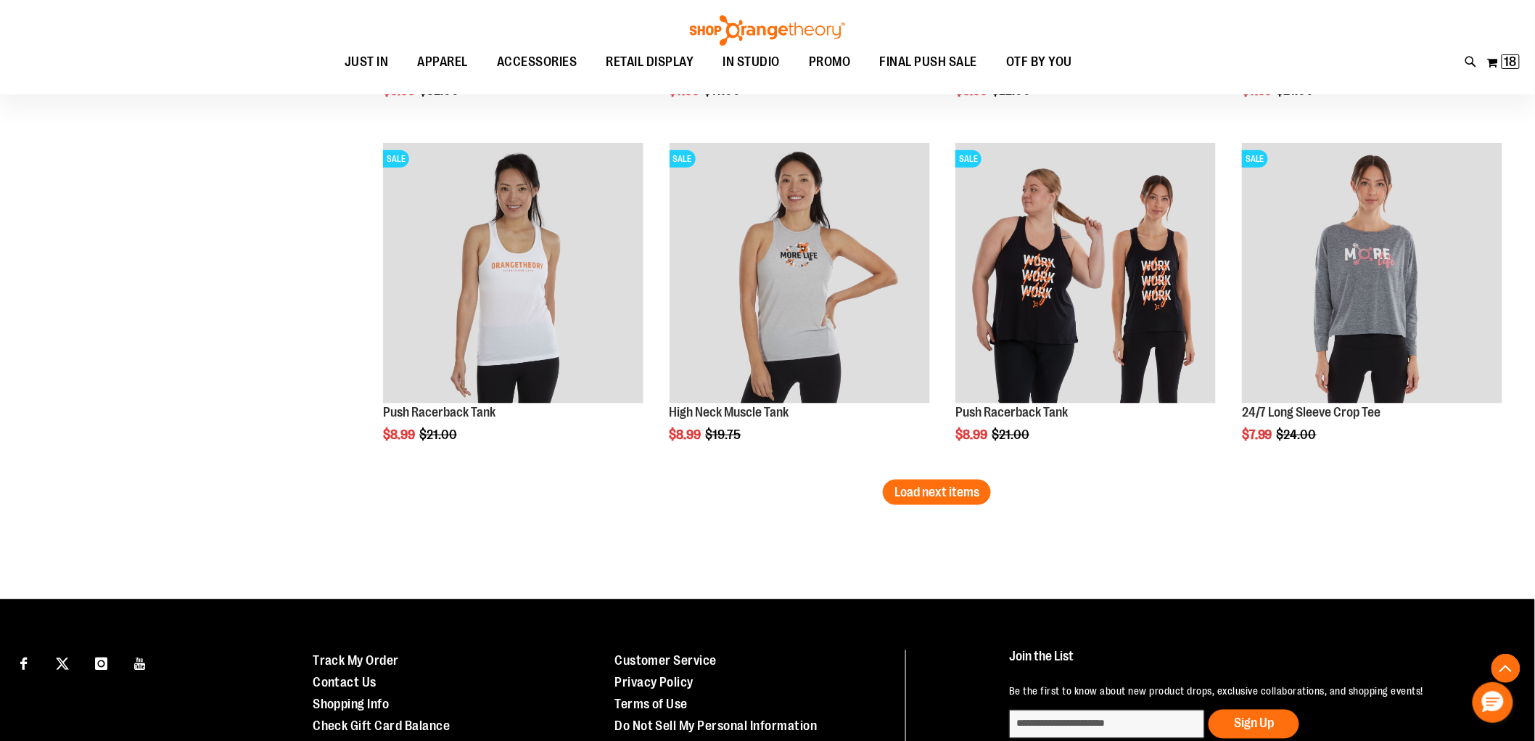
scroll to position [2975, 0]
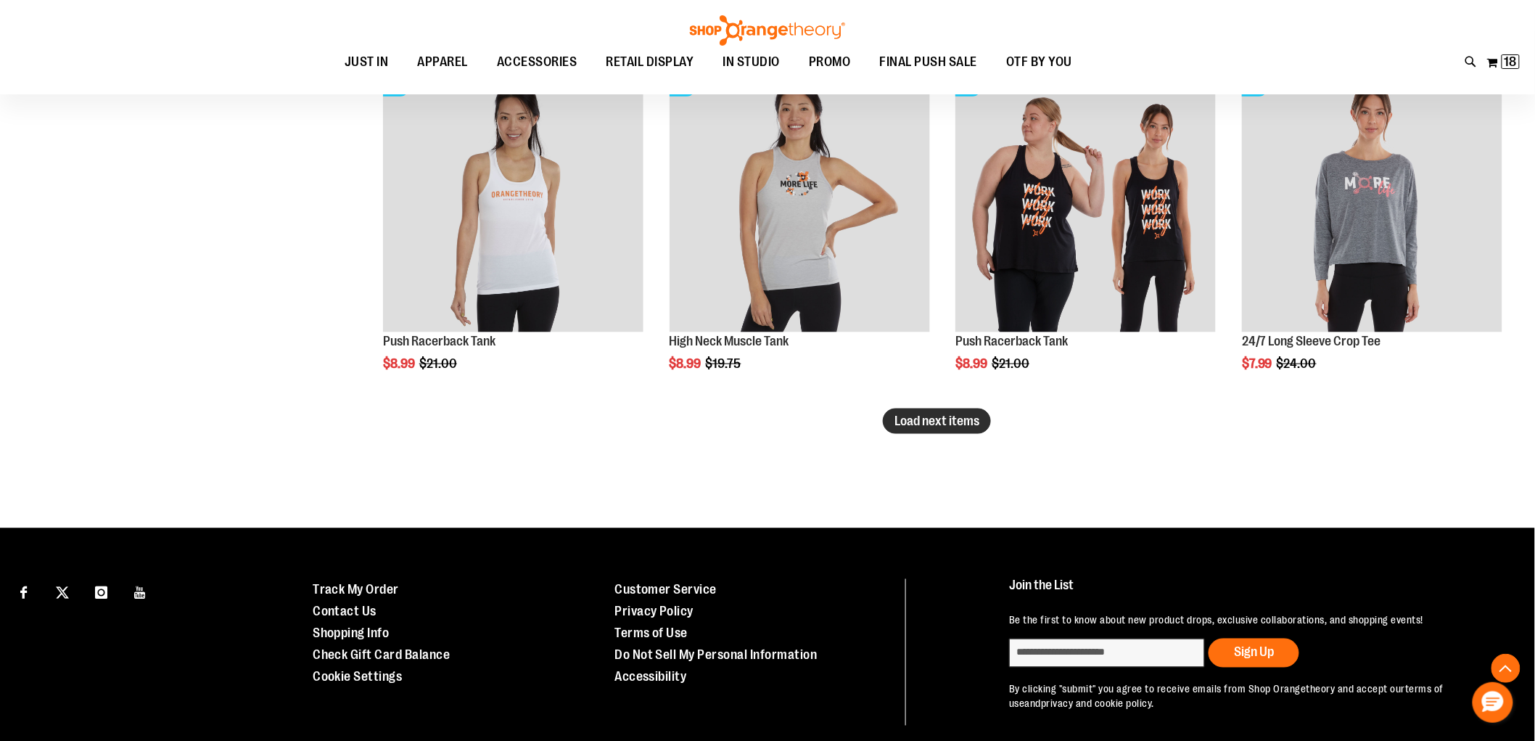
click at [966, 423] on span "Load next items" at bounding box center [937, 421] width 85 height 15
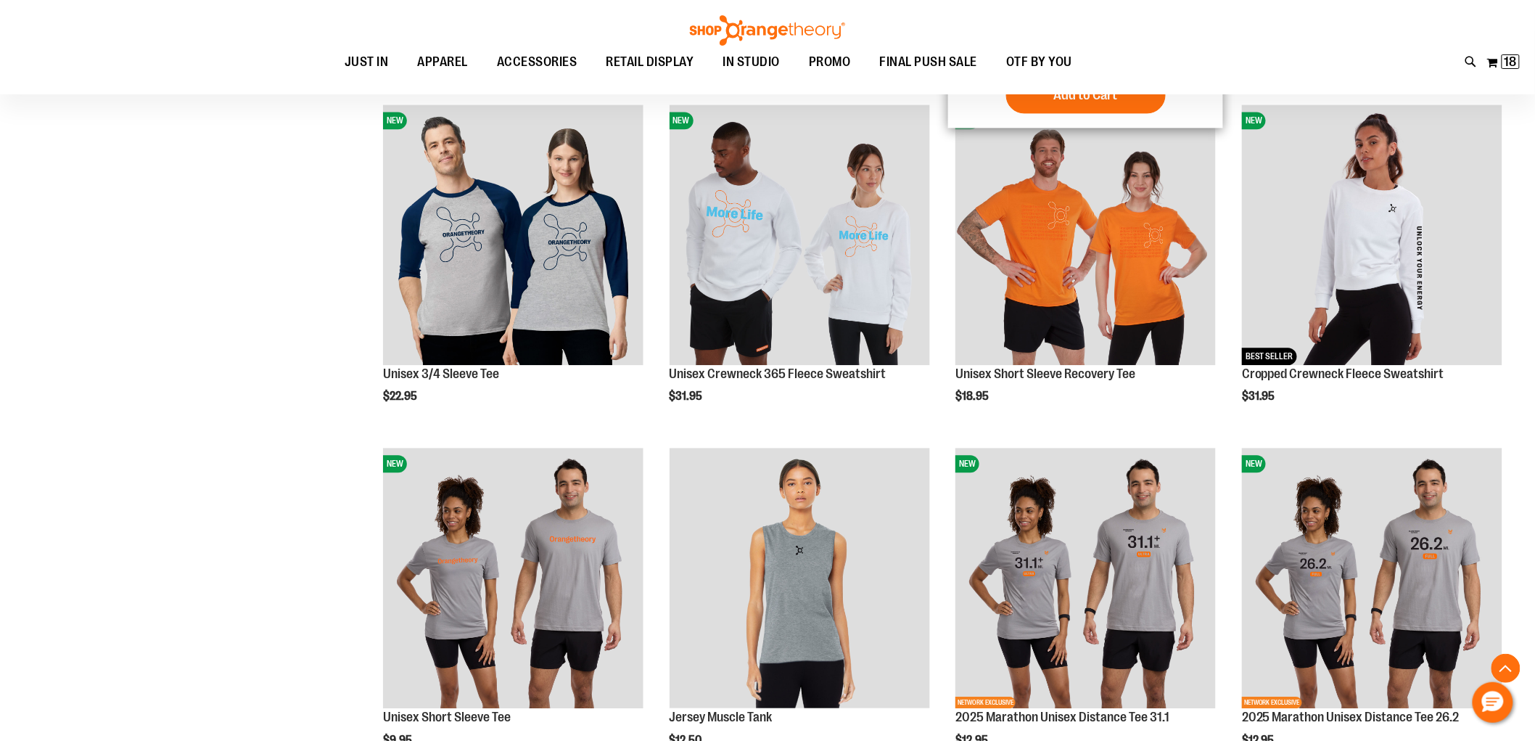
scroll to position [3862, 0]
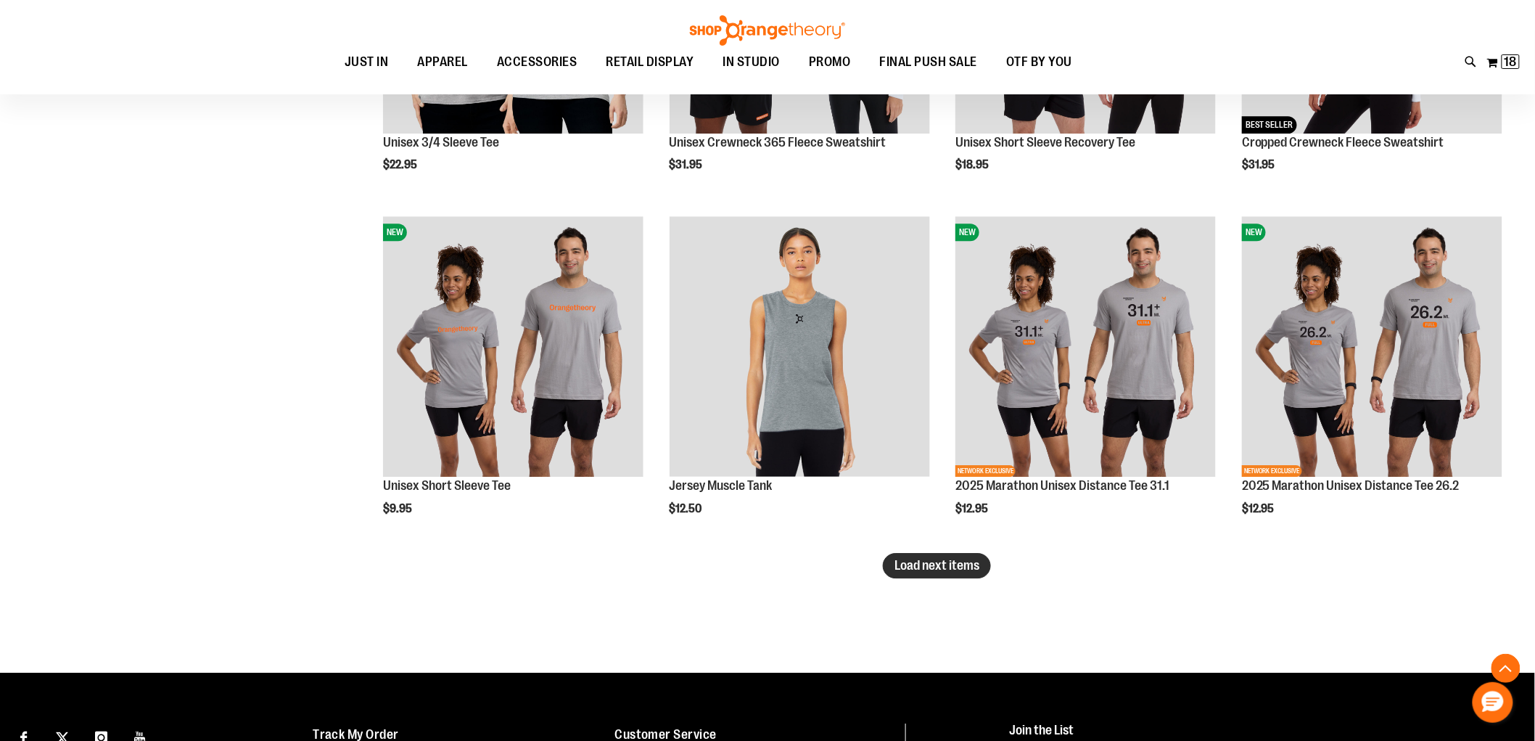
click at [971, 561] on span "Load next items" at bounding box center [937, 565] width 85 height 15
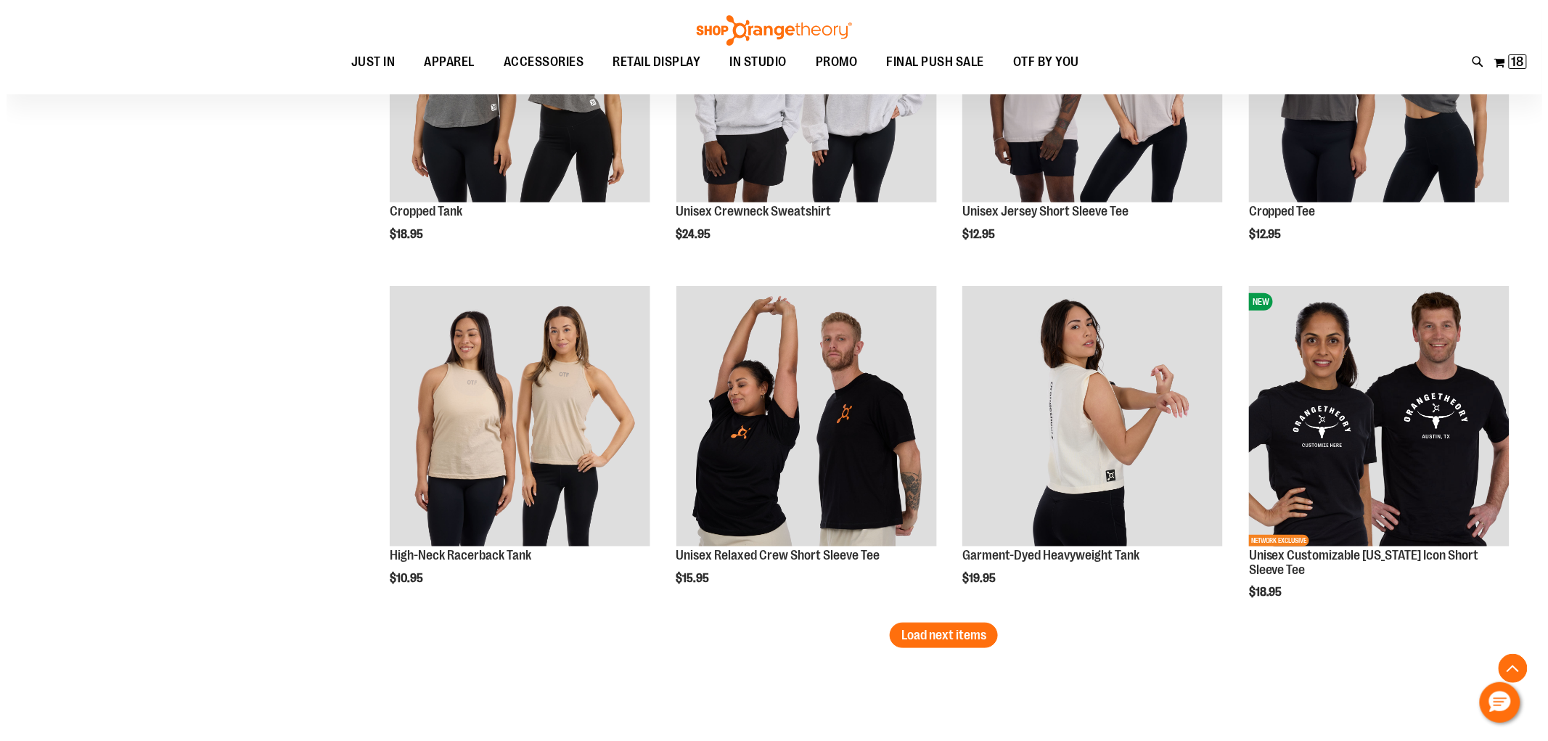
scroll to position [4829, 0]
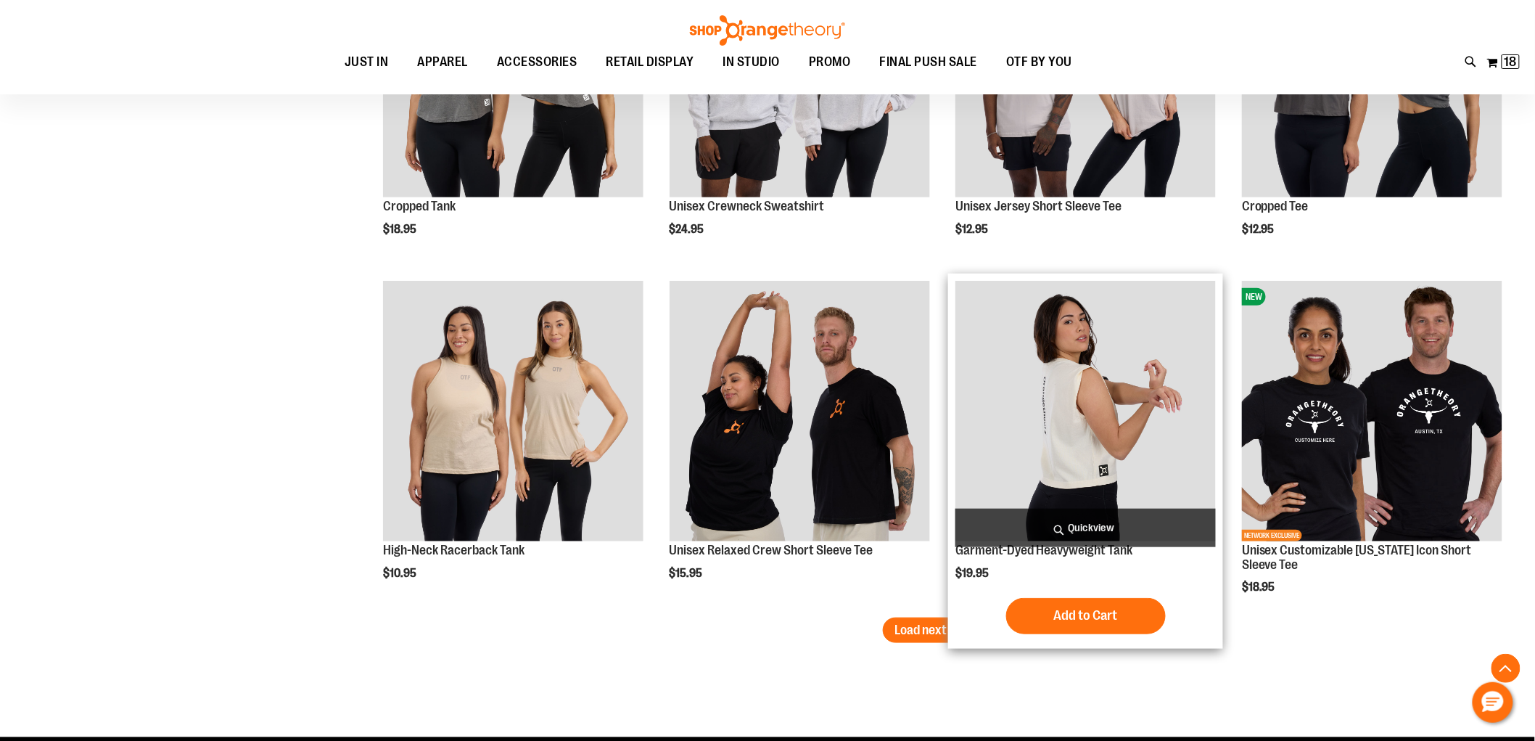
click at [1122, 517] on span "Quickview" at bounding box center [1086, 528] width 261 height 38
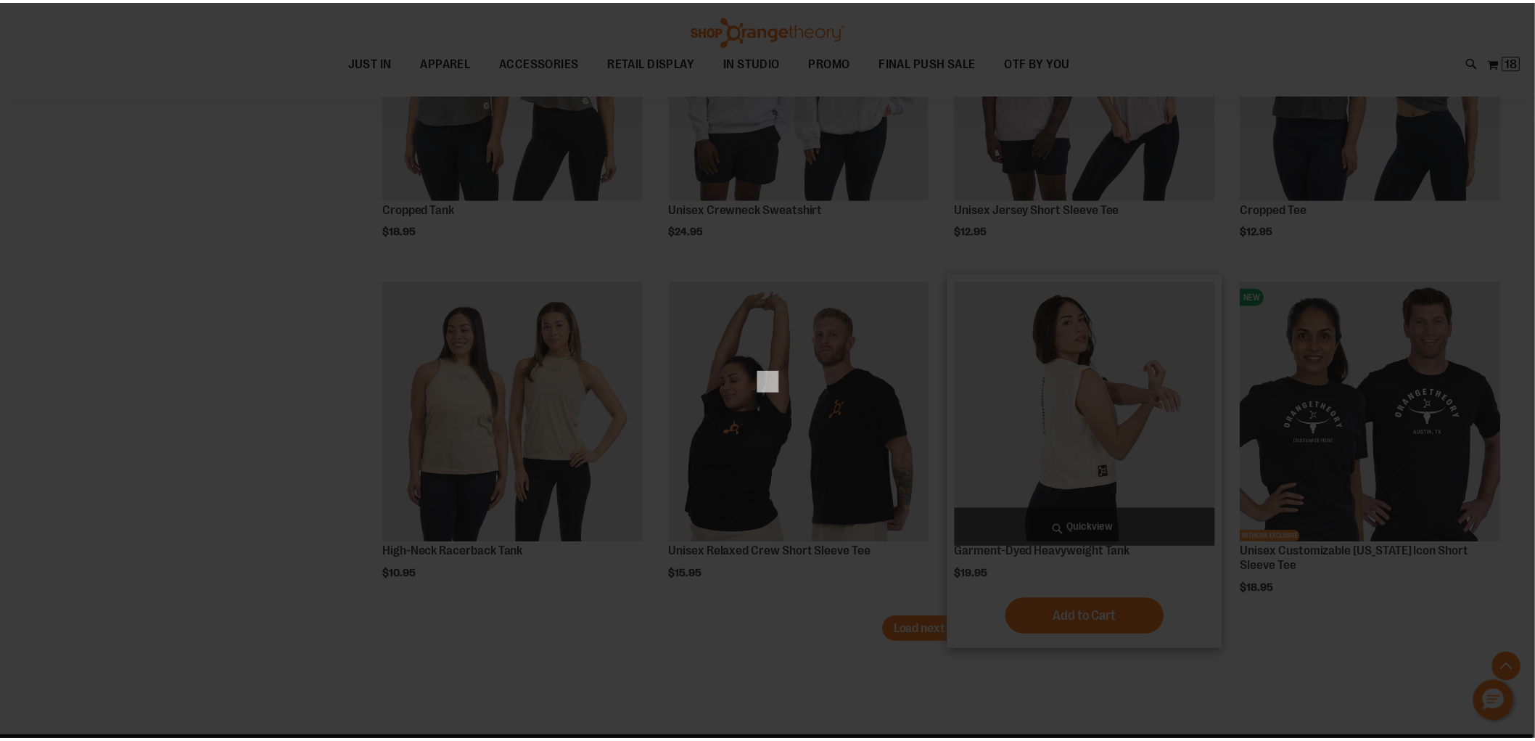
scroll to position [0, 0]
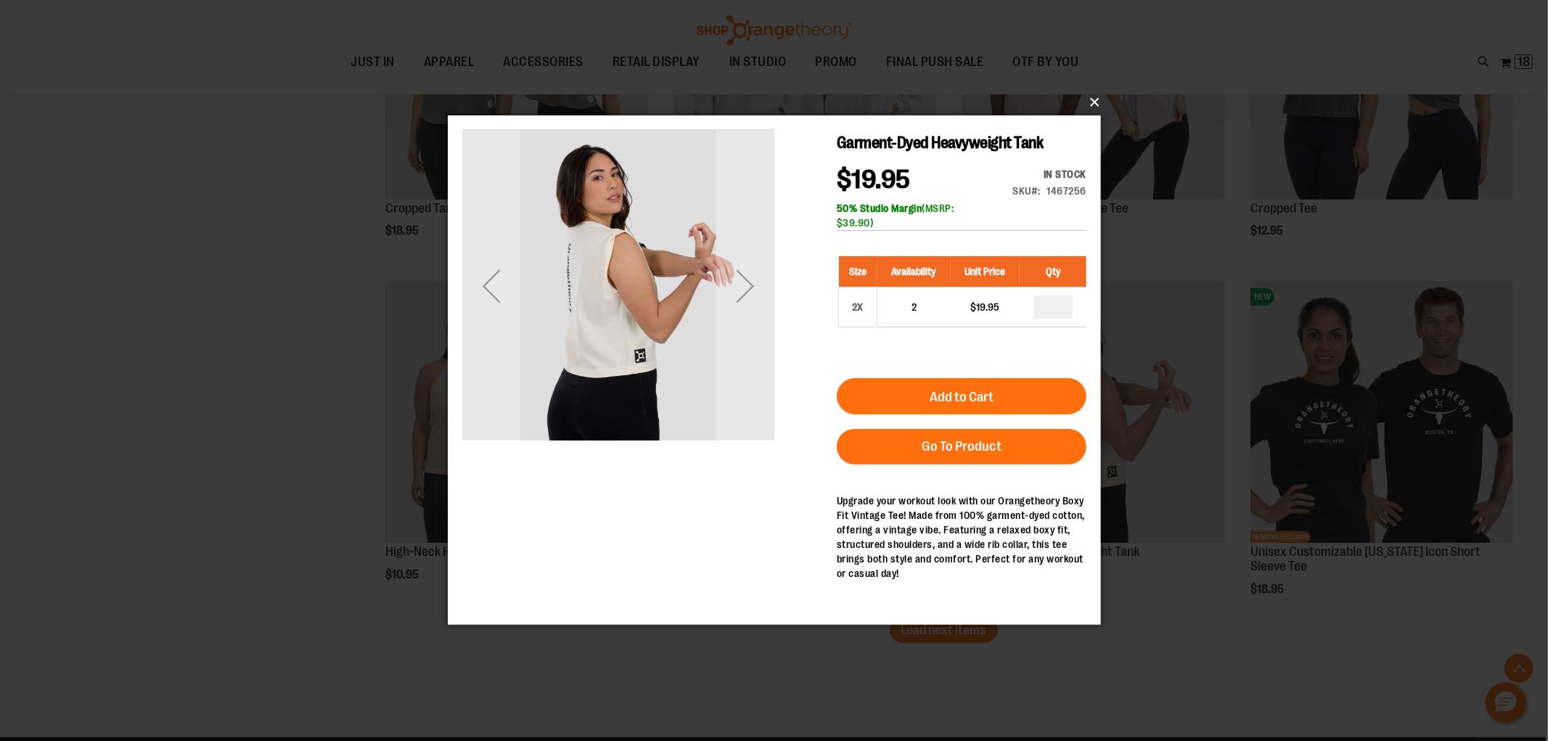
click at [1094, 95] on button "×" at bounding box center [778, 102] width 653 height 32
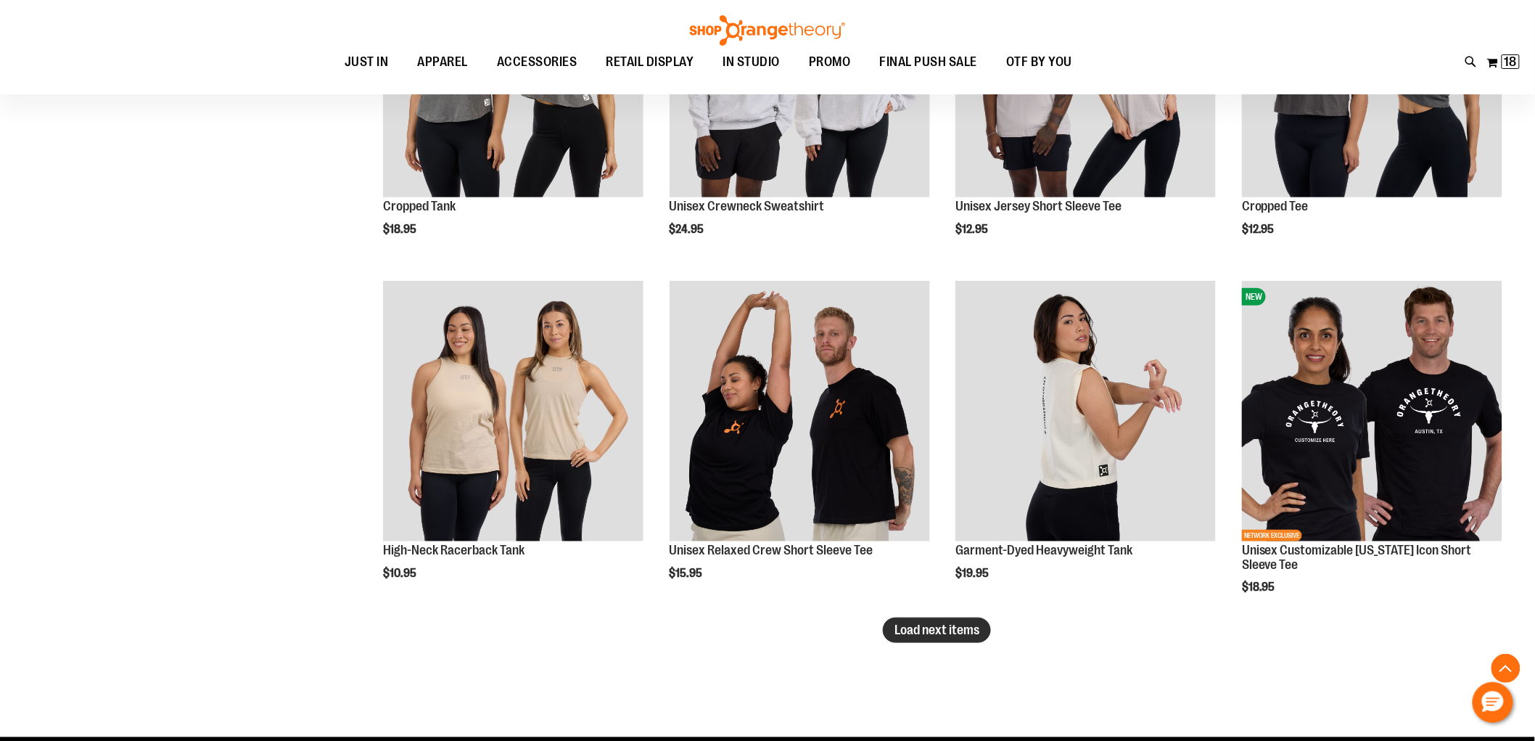
click at [933, 632] on span "Load next items" at bounding box center [937, 630] width 85 height 15
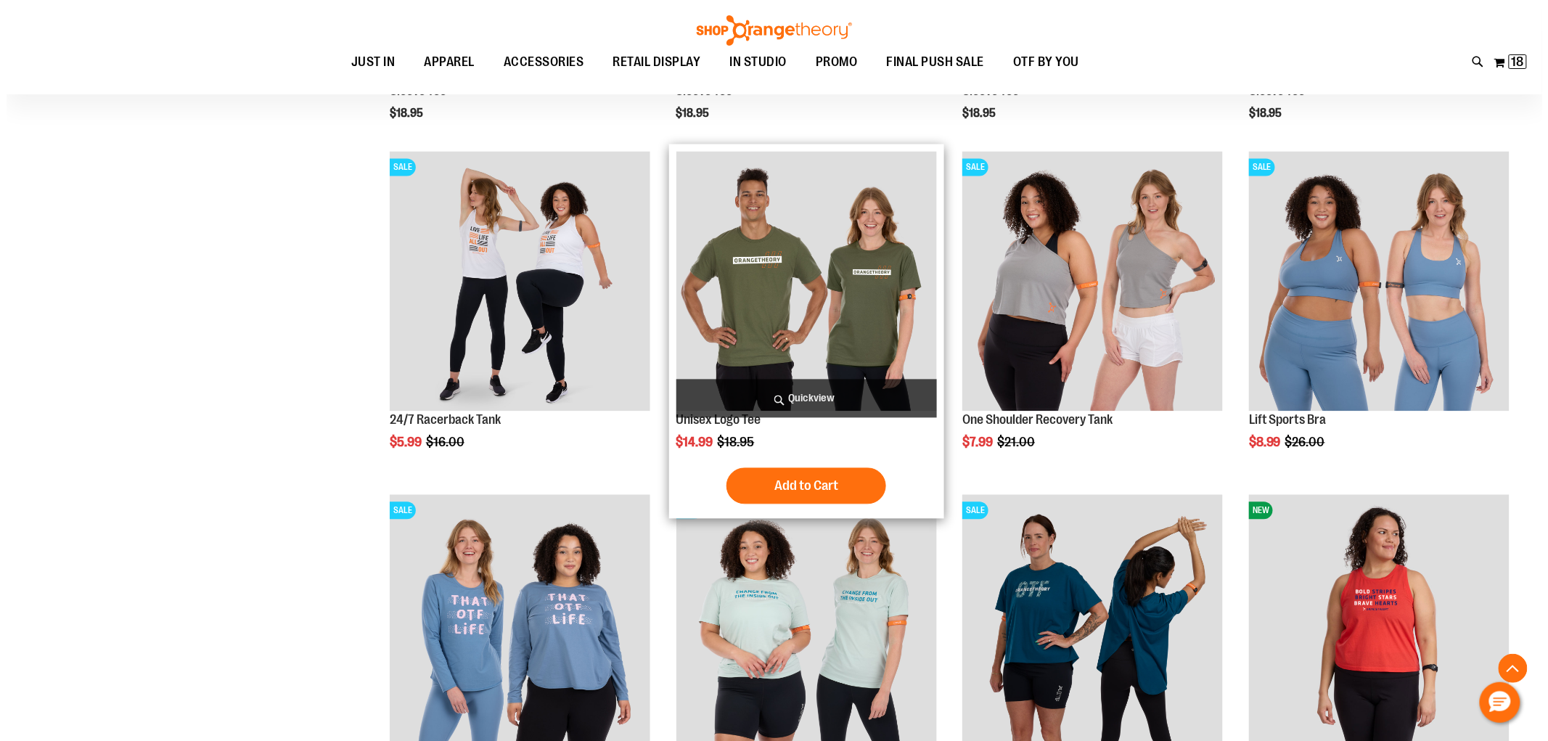
scroll to position [5555, 0]
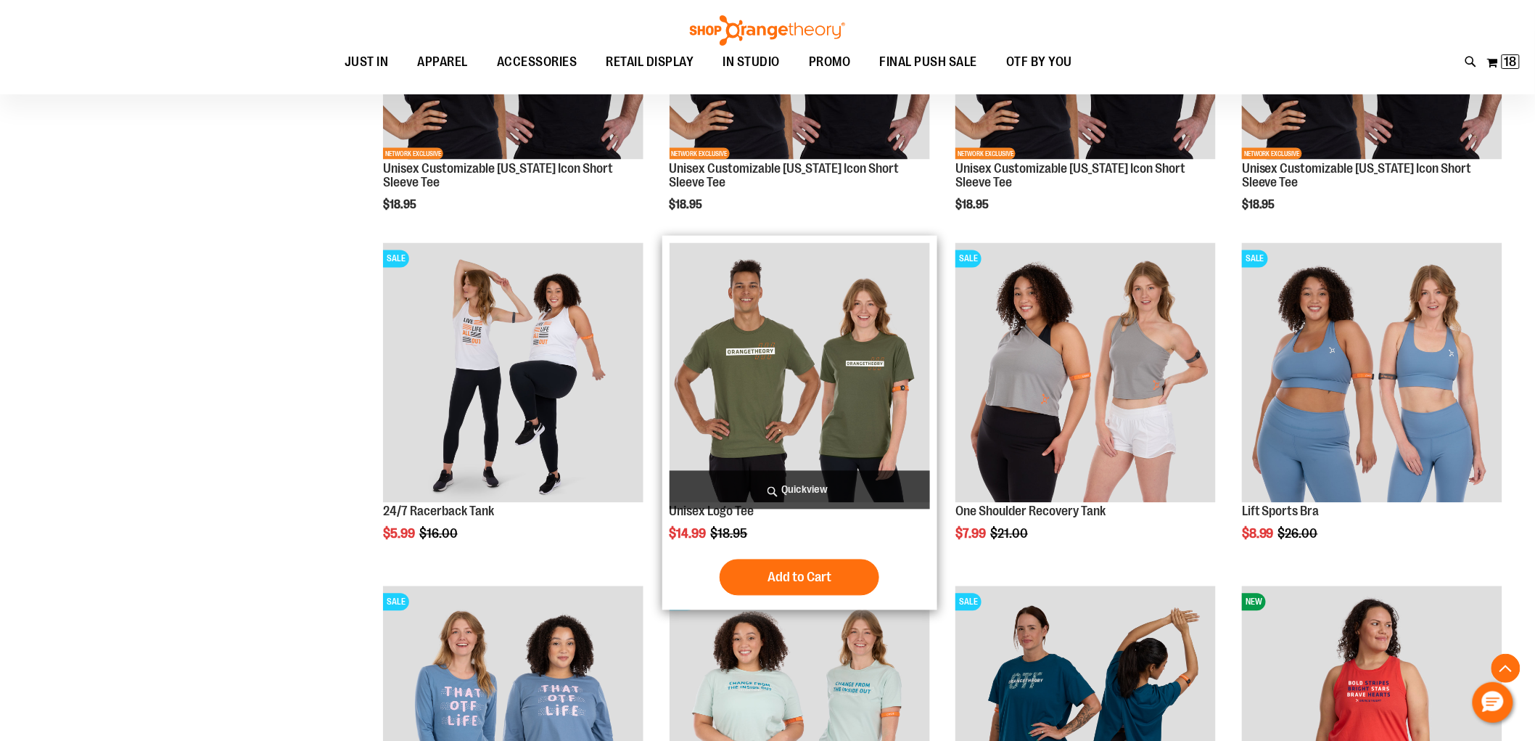
click at [817, 487] on span "Quickview" at bounding box center [800, 490] width 261 height 38
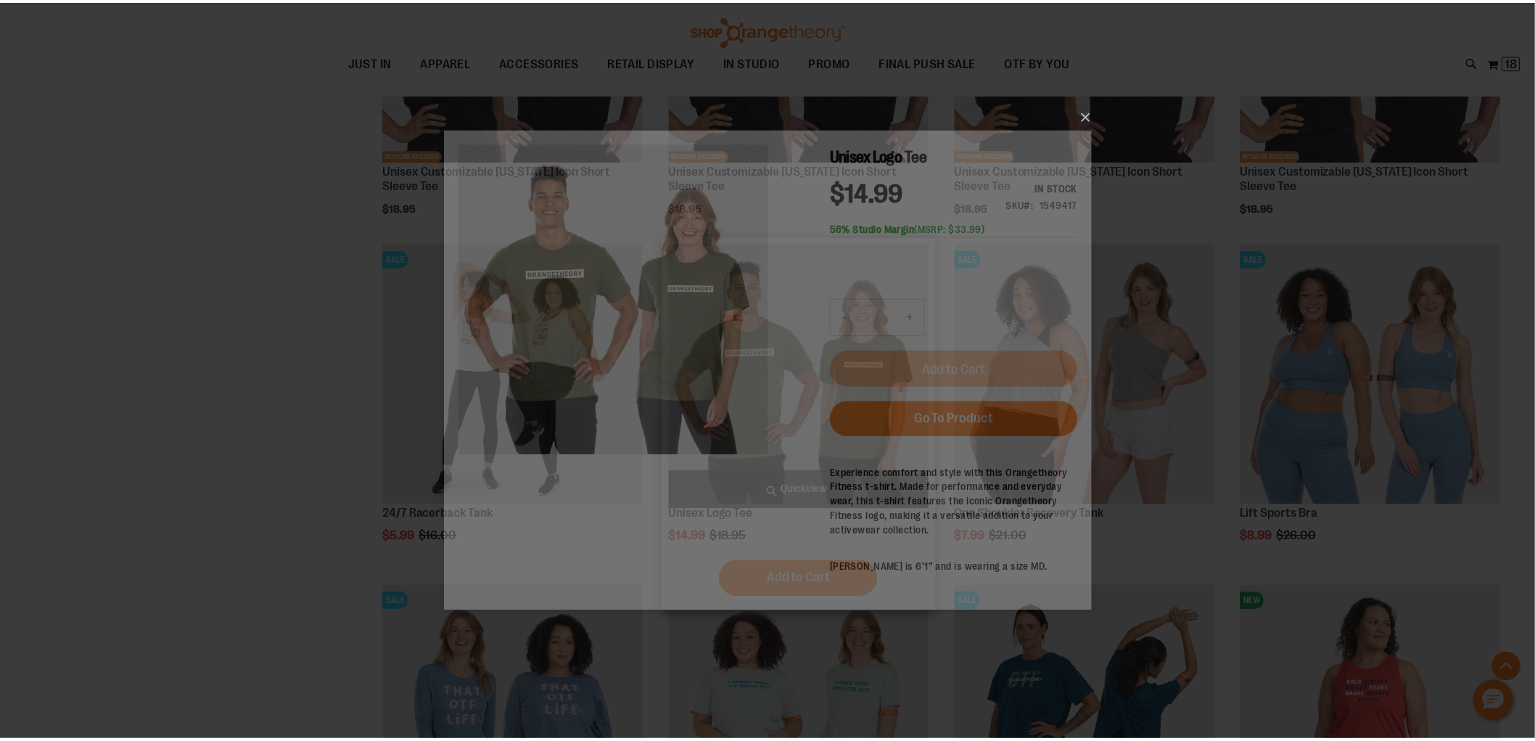
scroll to position [0, 0]
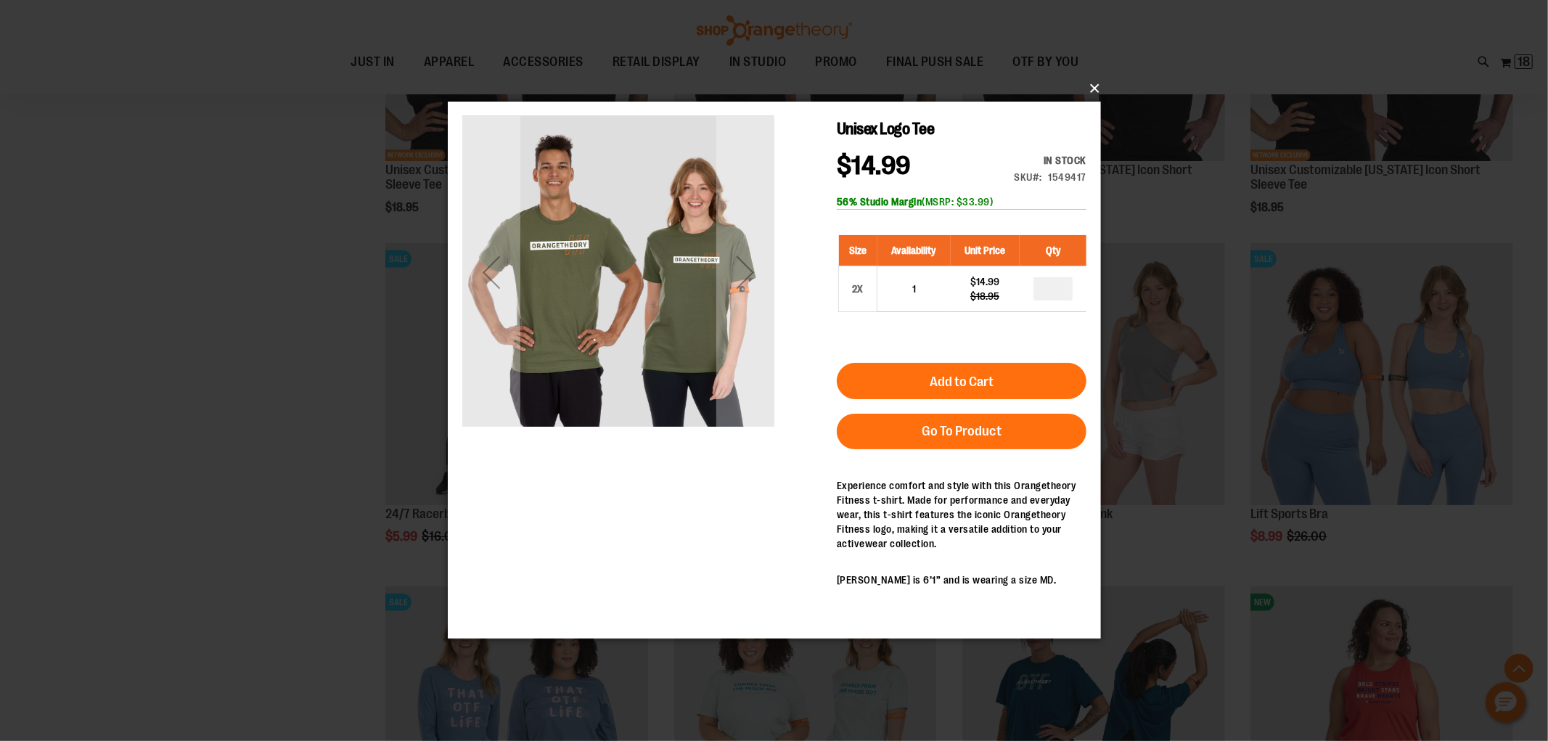
click at [1089, 81] on button "×" at bounding box center [778, 89] width 653 height 32
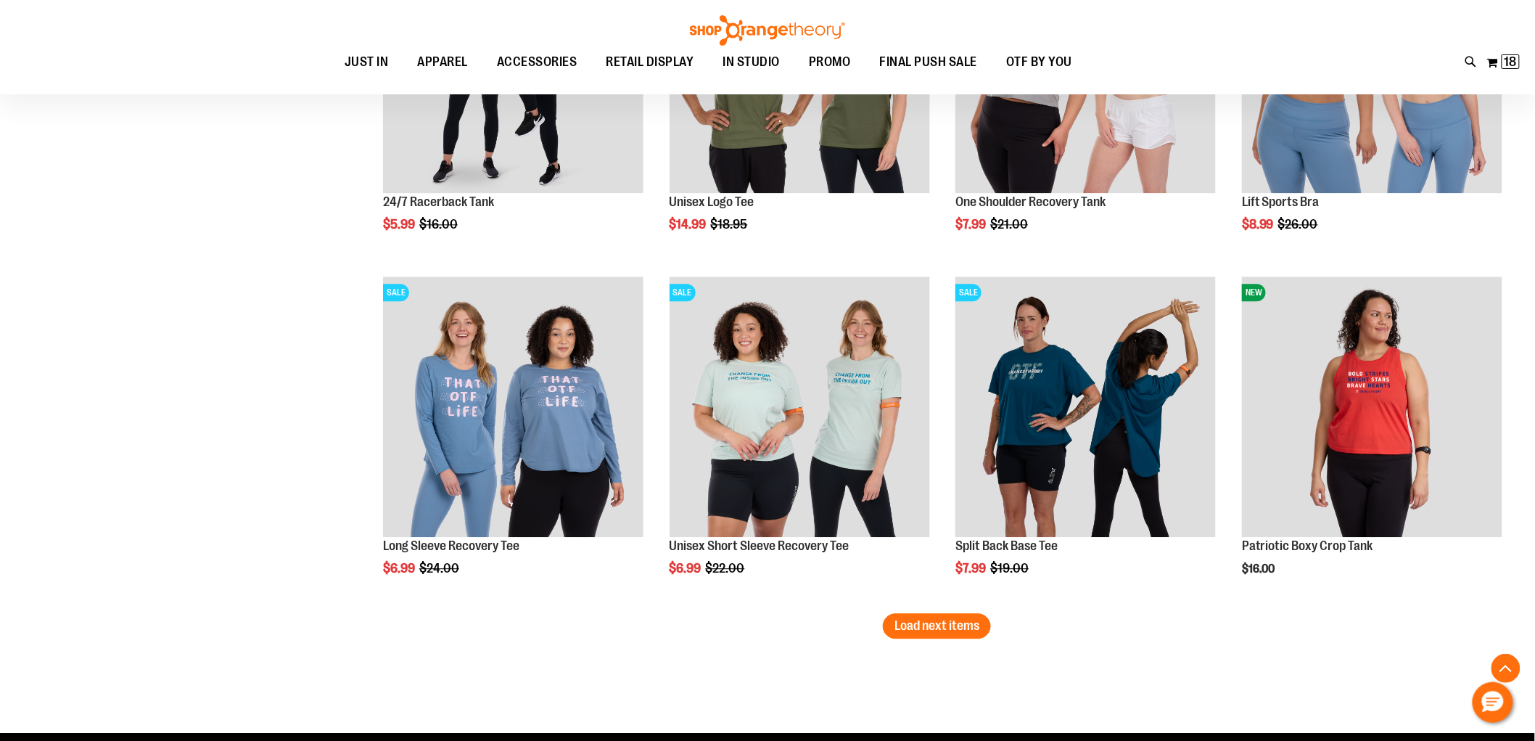
scroll to position [5878, 0]
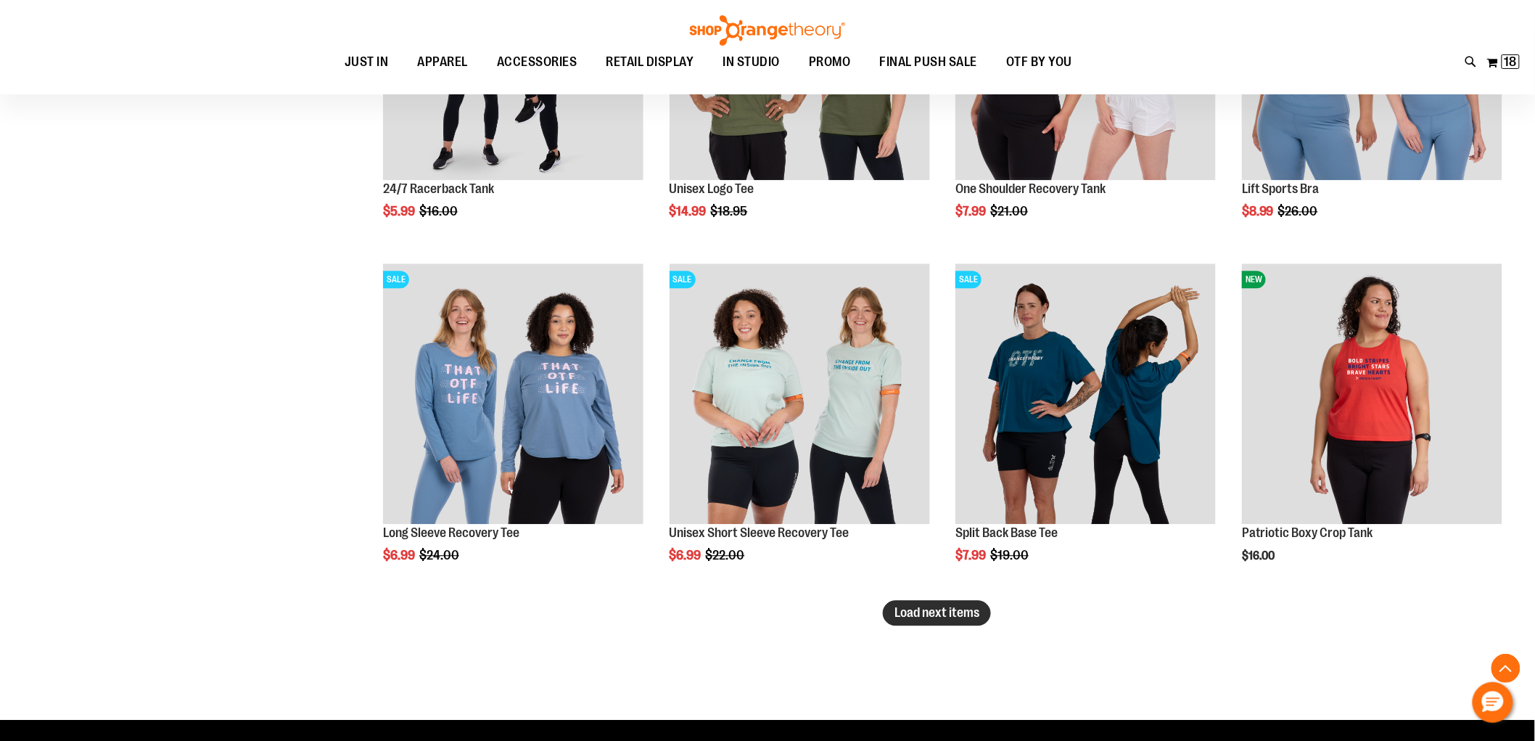
click at [916, 620] on span "Load next items" at bounding box center [937, 612] width 85 height 15
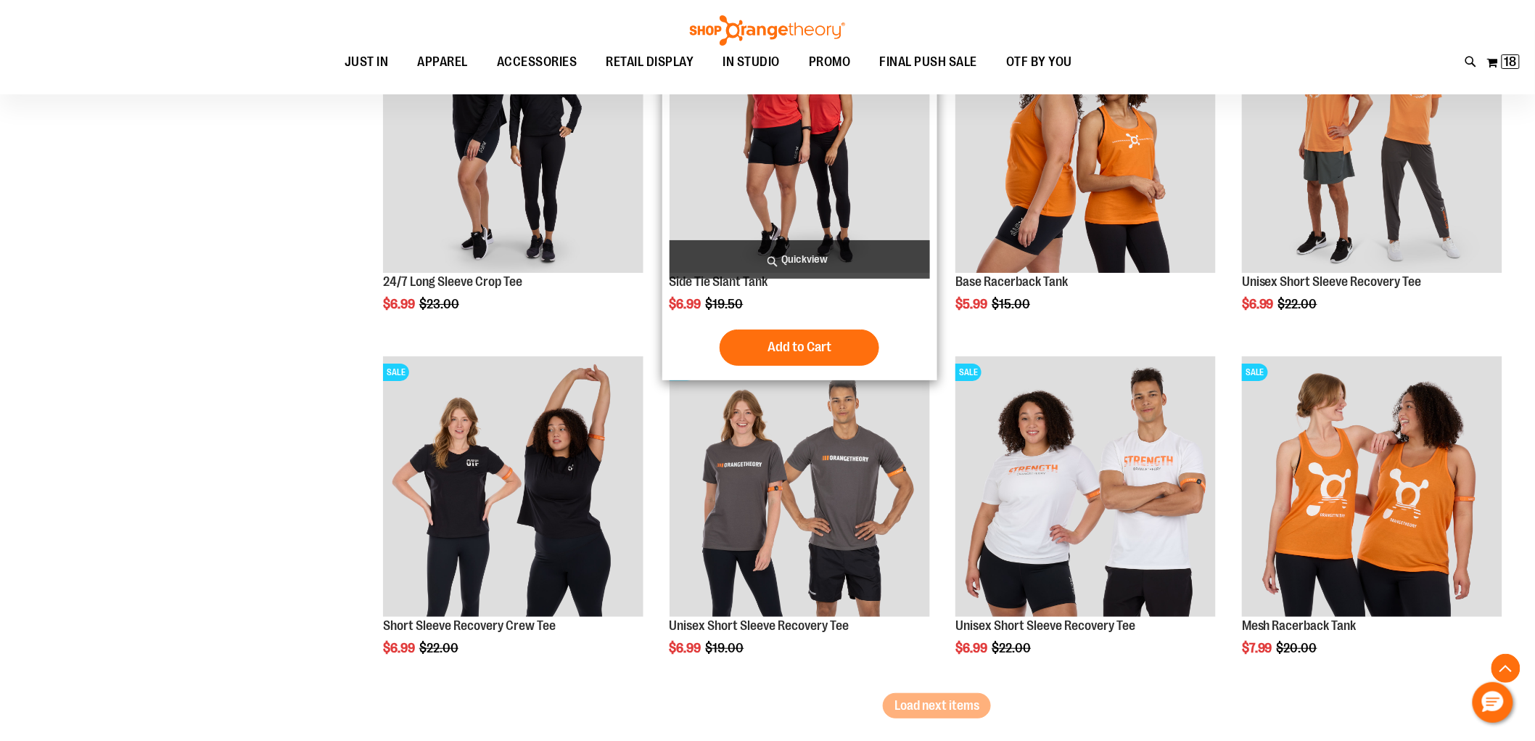
scroll to position [6845, 0]
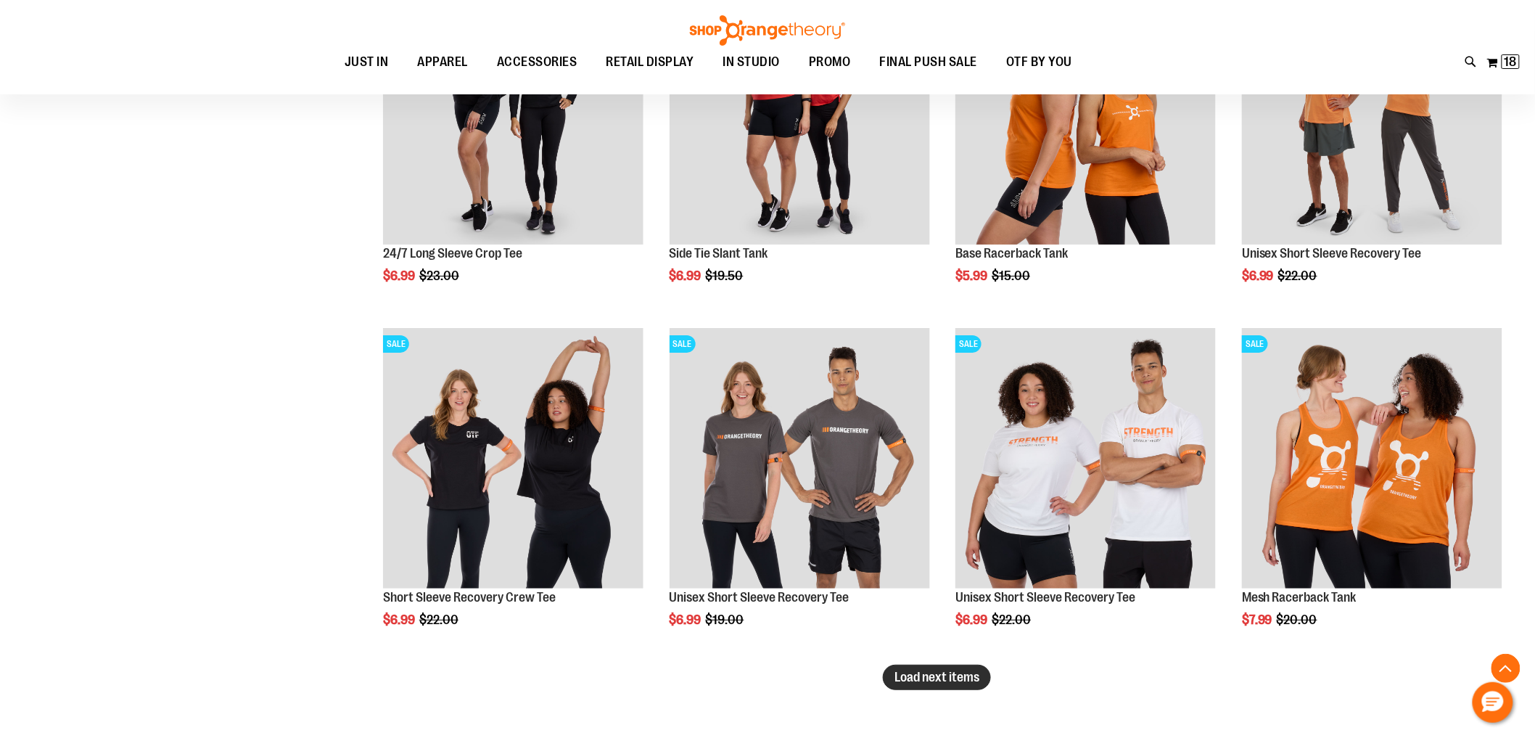
click at [961, 678] on span "Load next items" at bounding box center [937, 677] width 85 height 15
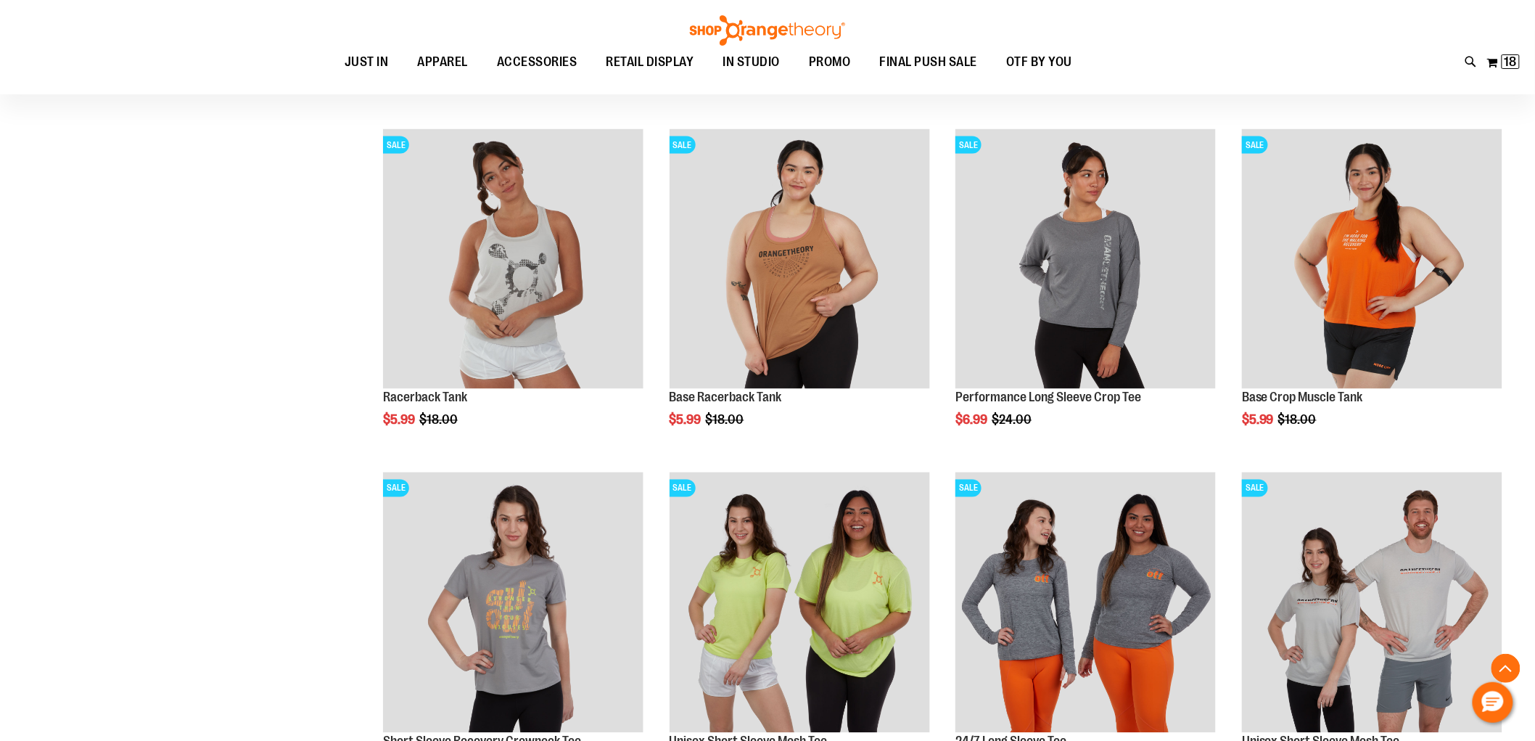
scroll to position [8055, 0]
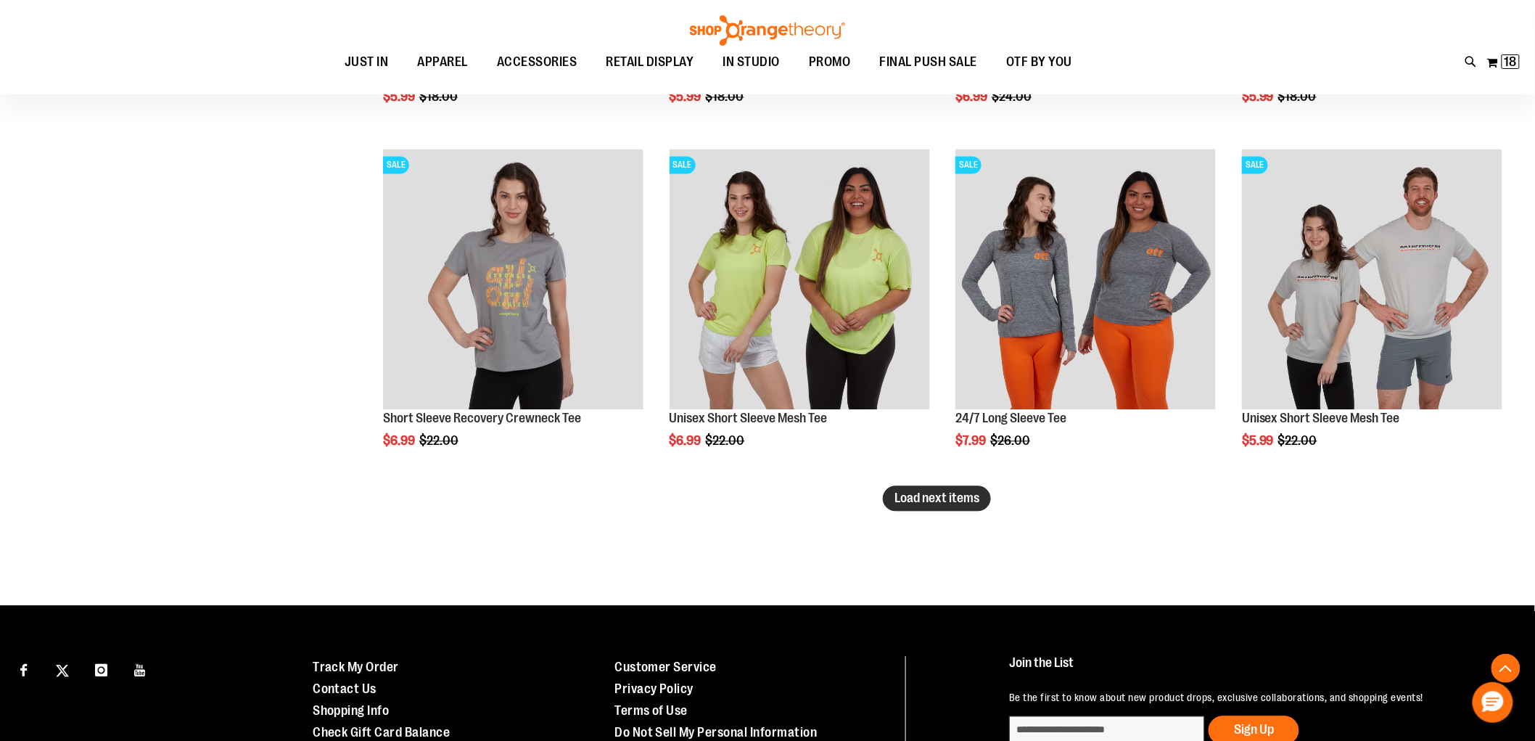
click at [916, 503] on span "Load next items" at bounding box center [937, 498] width 85 height 15
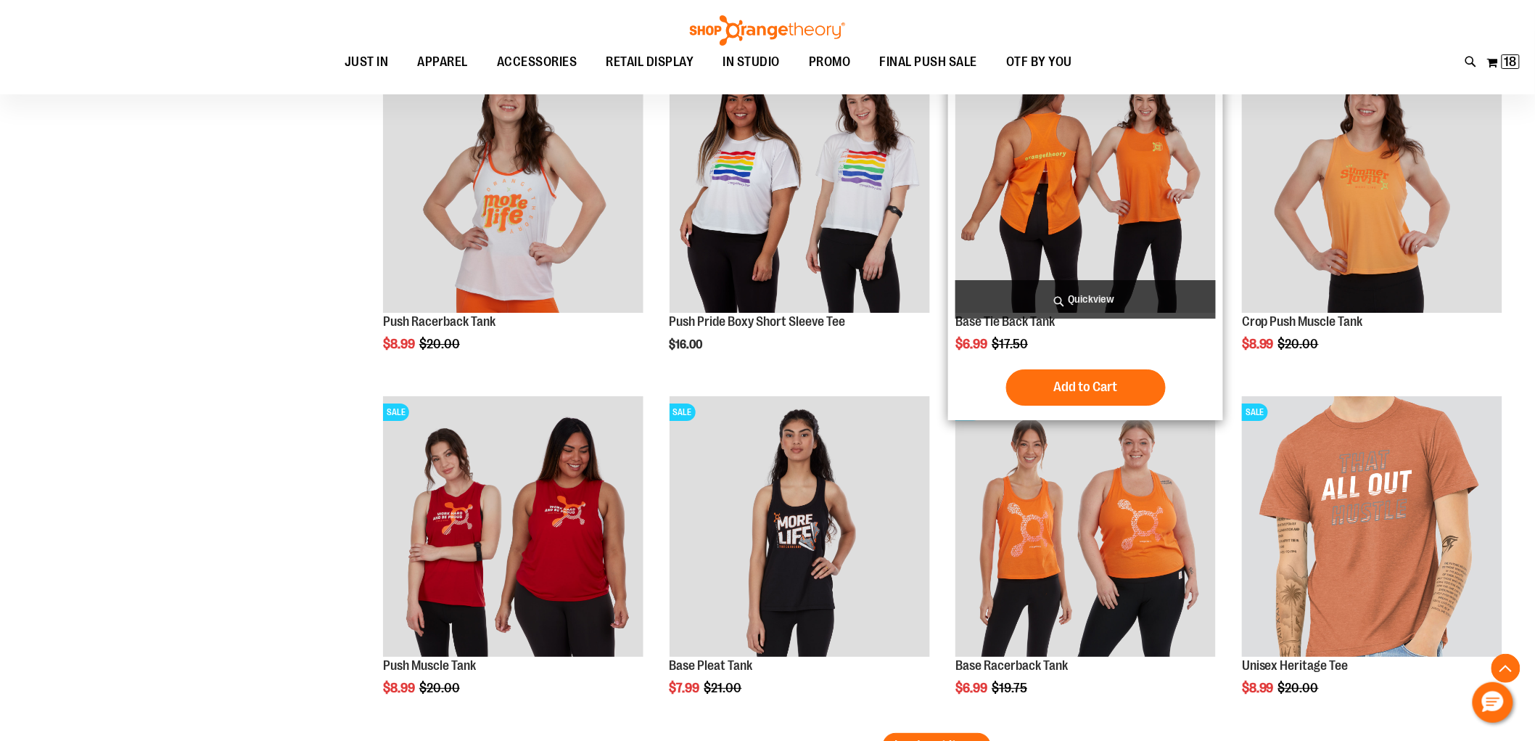
scroll to position [9022, 0]
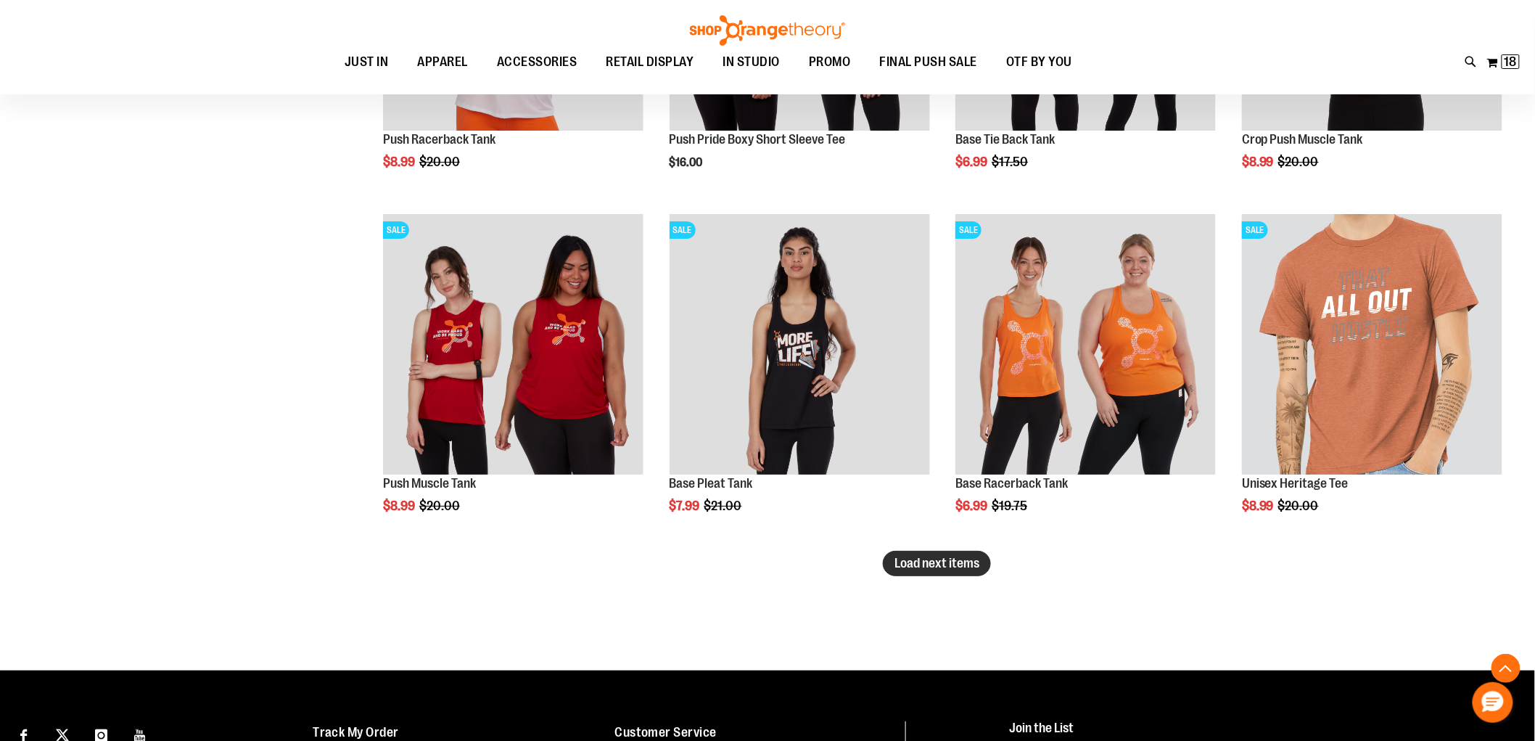
click at [940, 566] on span "Load next items" at bounding box center [937, 563] width 85 height 15
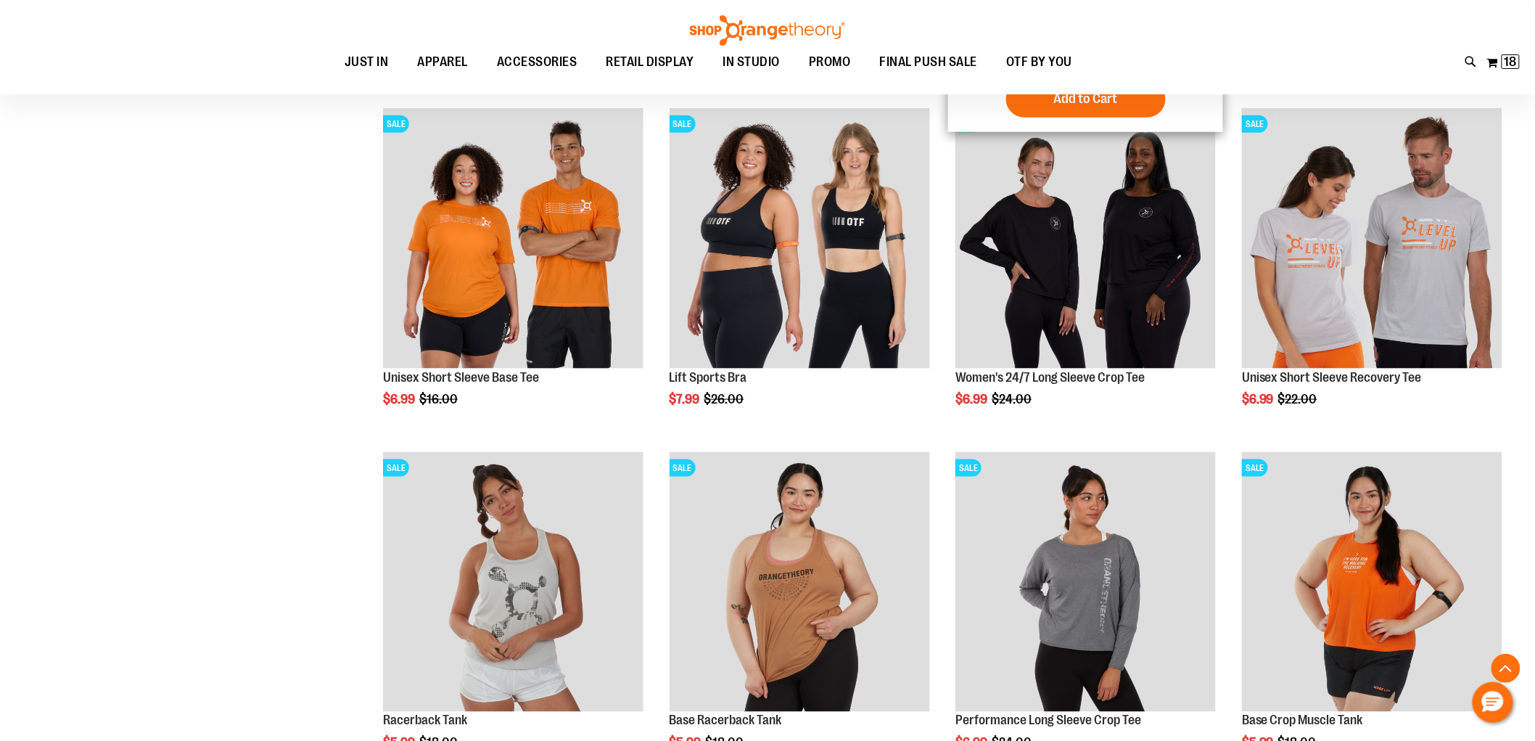
scroll to position [7087, 0]
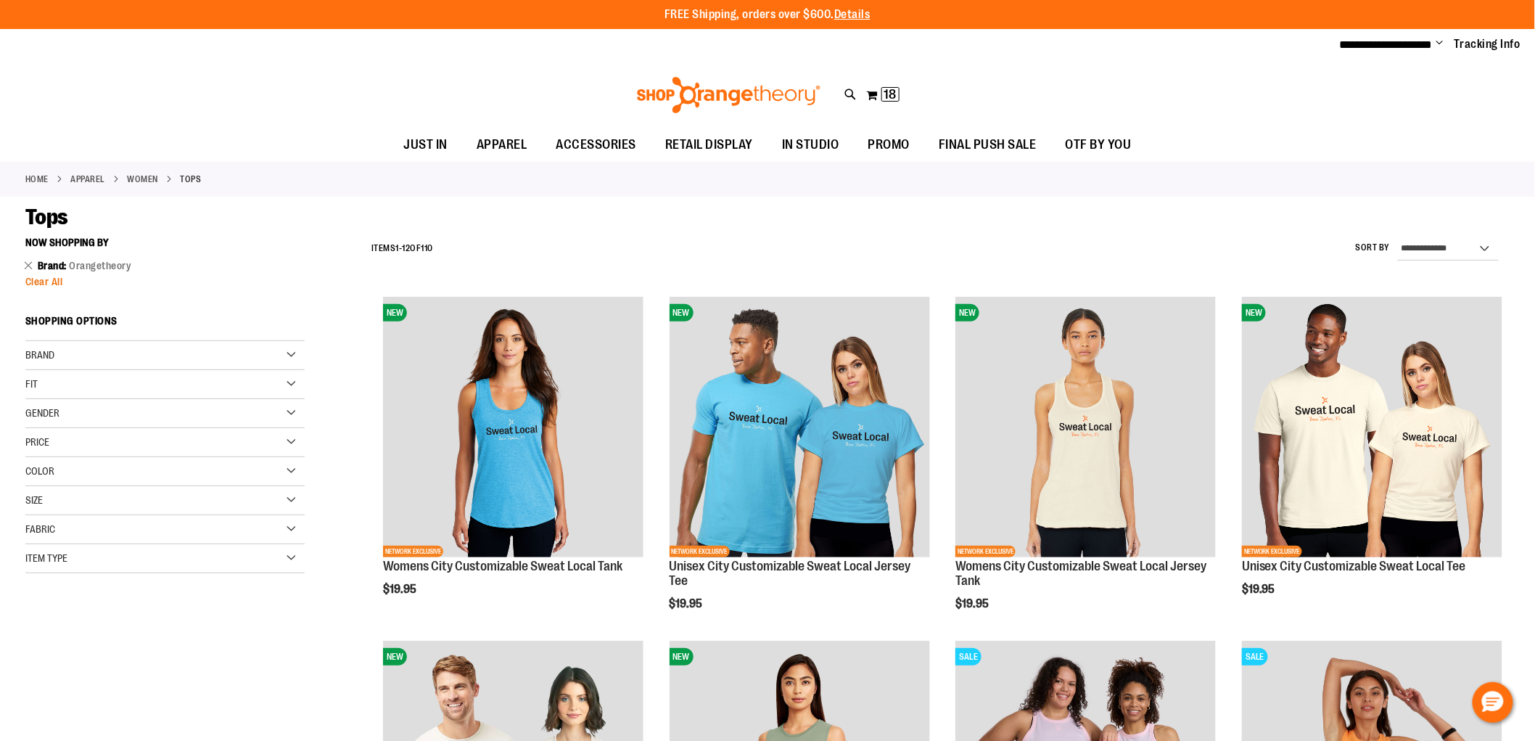
click at [55, 277] on span "Clear All" at bounding box center [44, 282] width 38 height 12
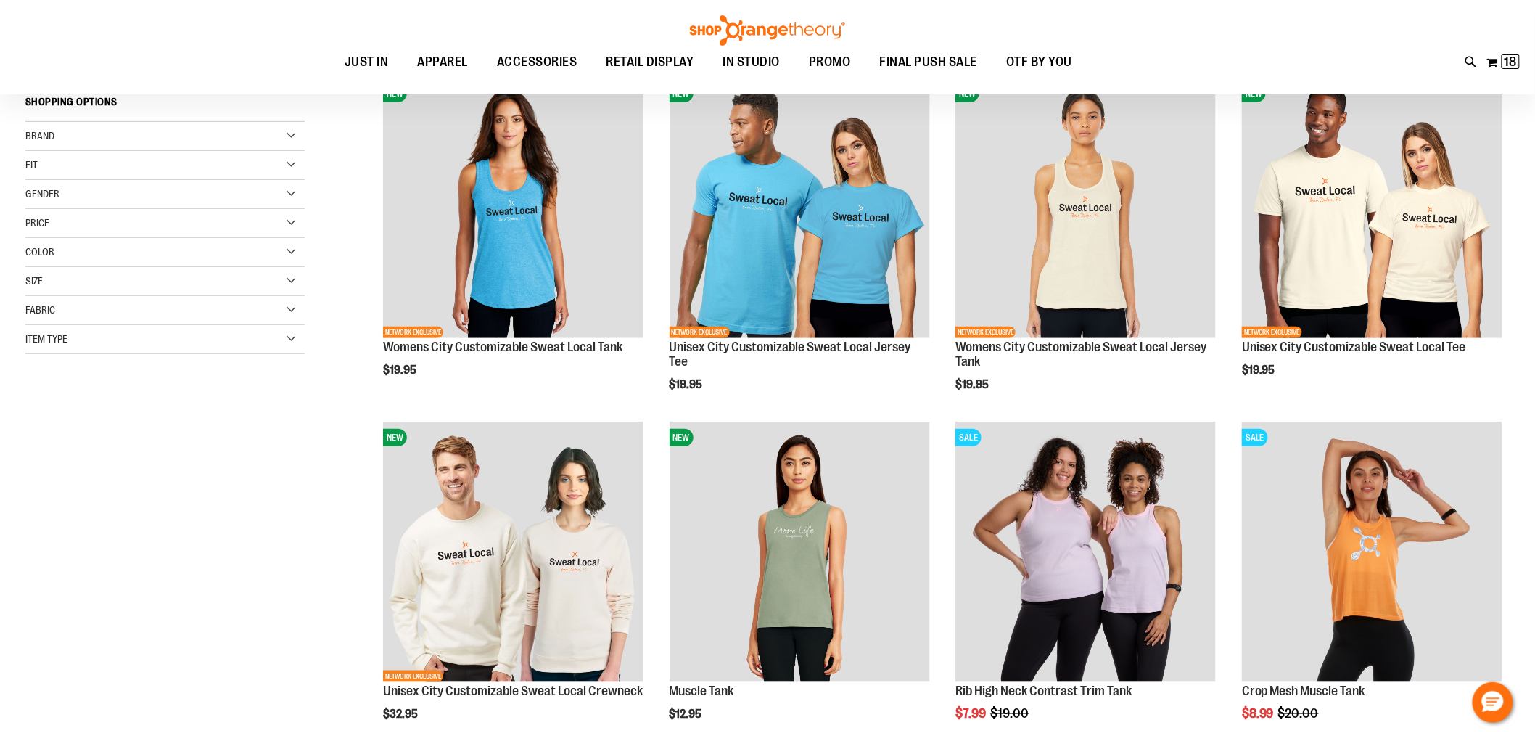
scroll to position [229, 0]
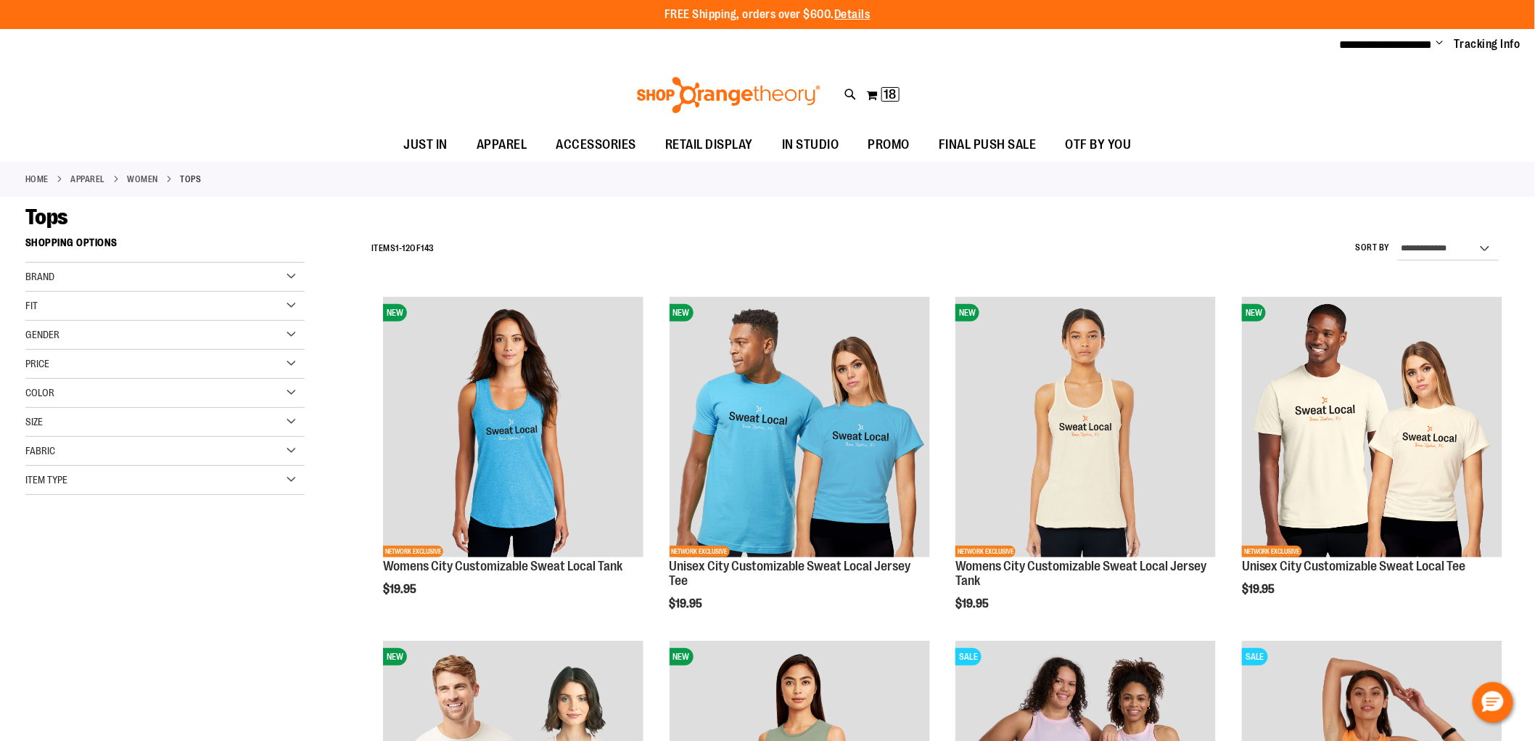
click at [99, 278] on div "Brand" at bounding box center [164, 277] width 279 height 29
click at [35, 322] on link "lululemon" at bounding box center [156, 321] width 268 height 15
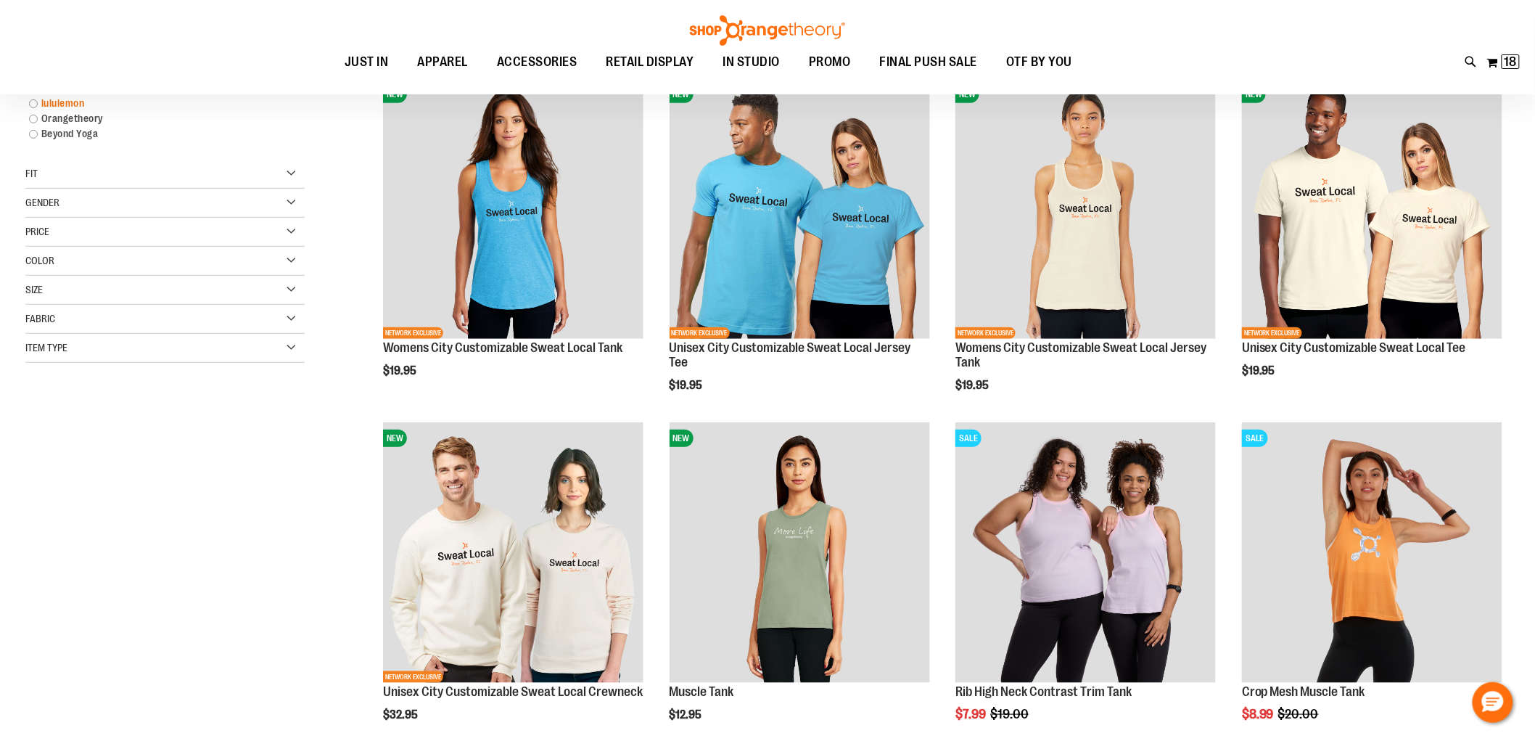
scroll to position [229, 0]
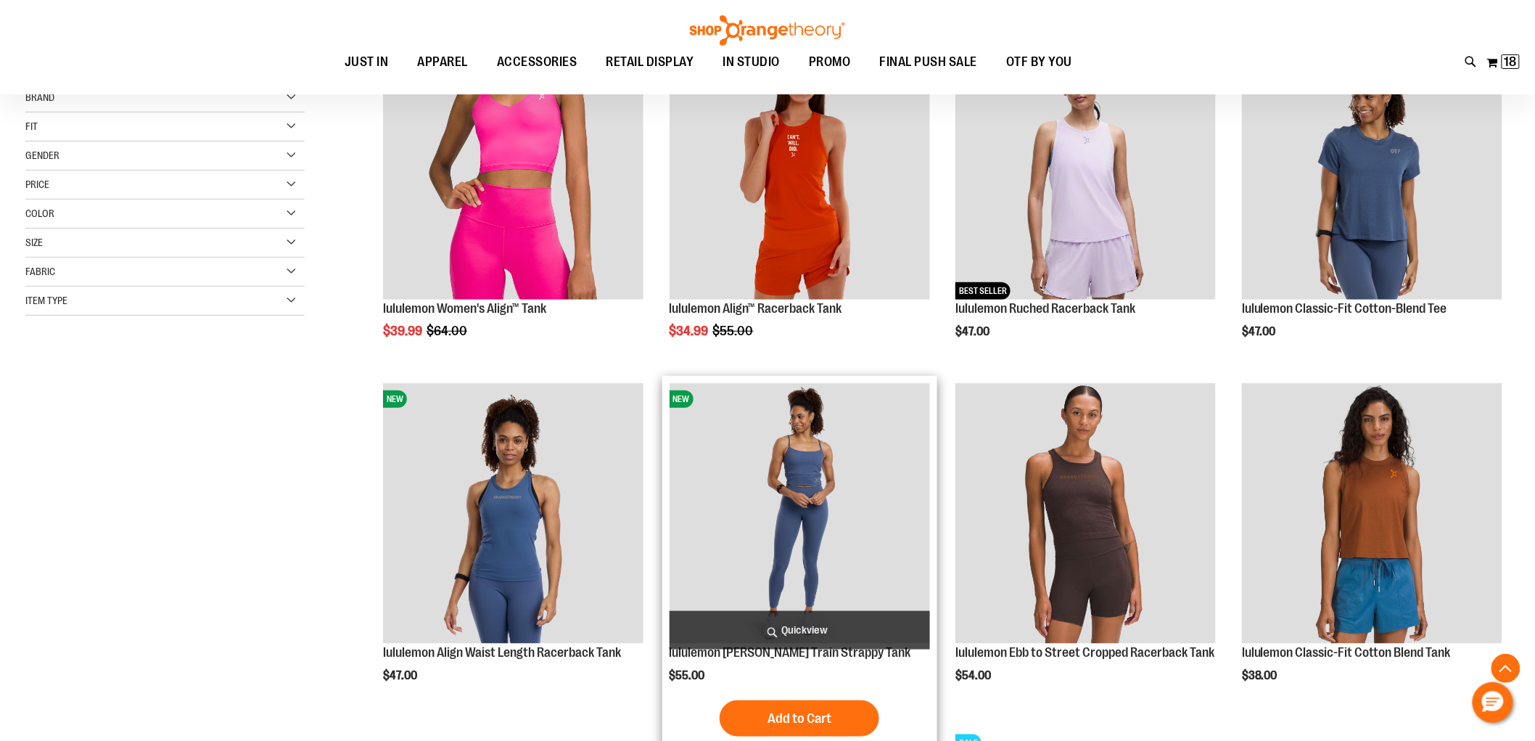
scroll to position [322, 0]
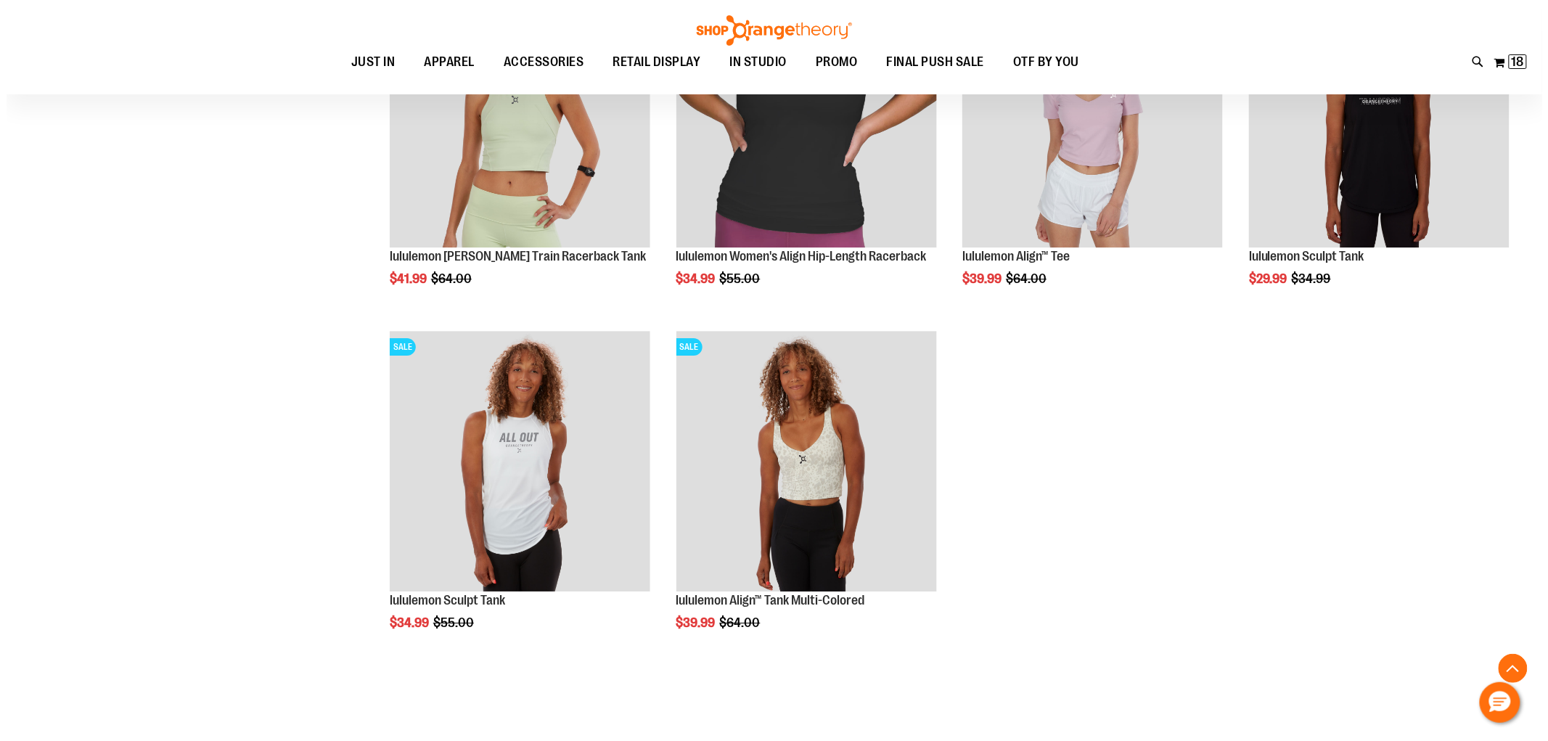
scroll to position [1693, 0]
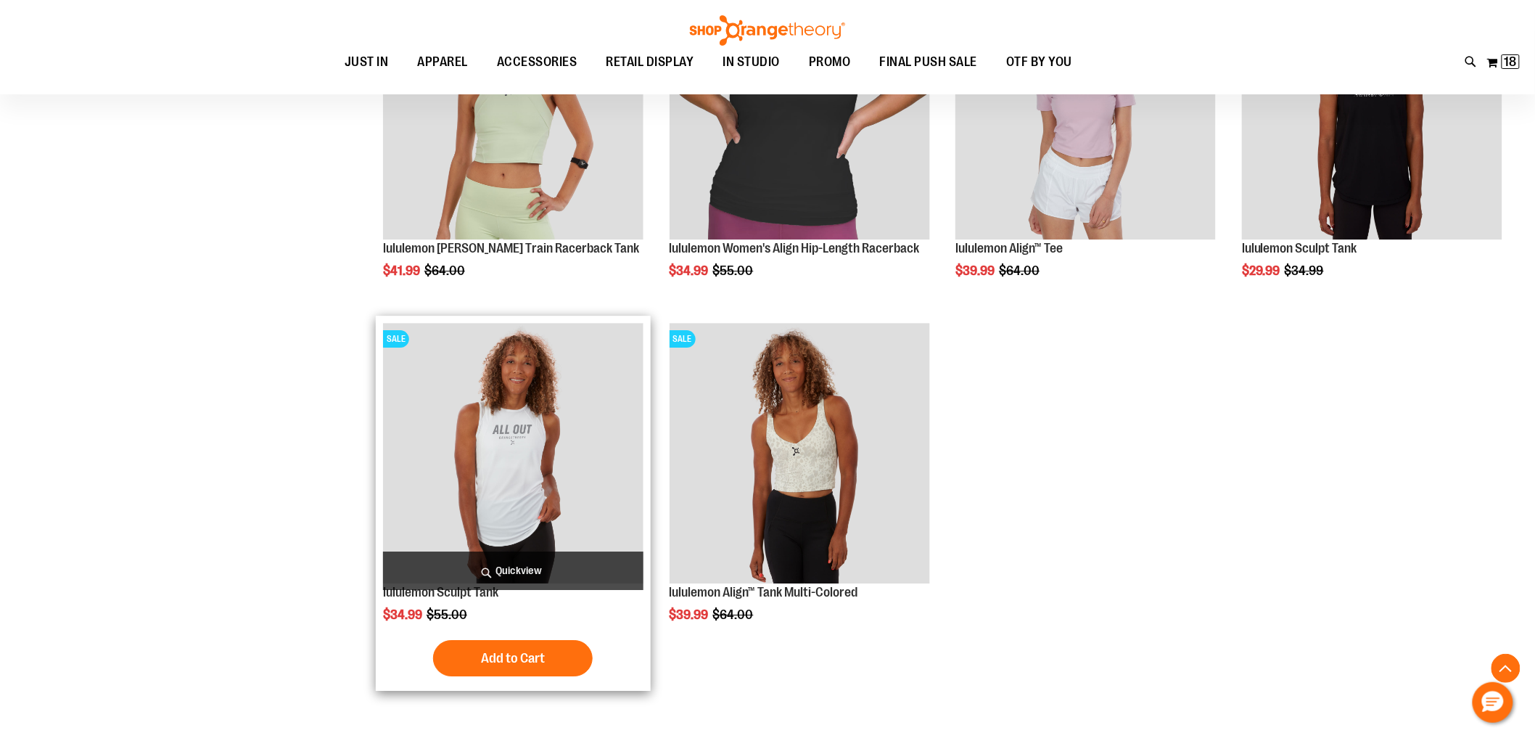
click at [578, 575] on span "Quickview" at bounding box center [513, 570] width 261 height 38
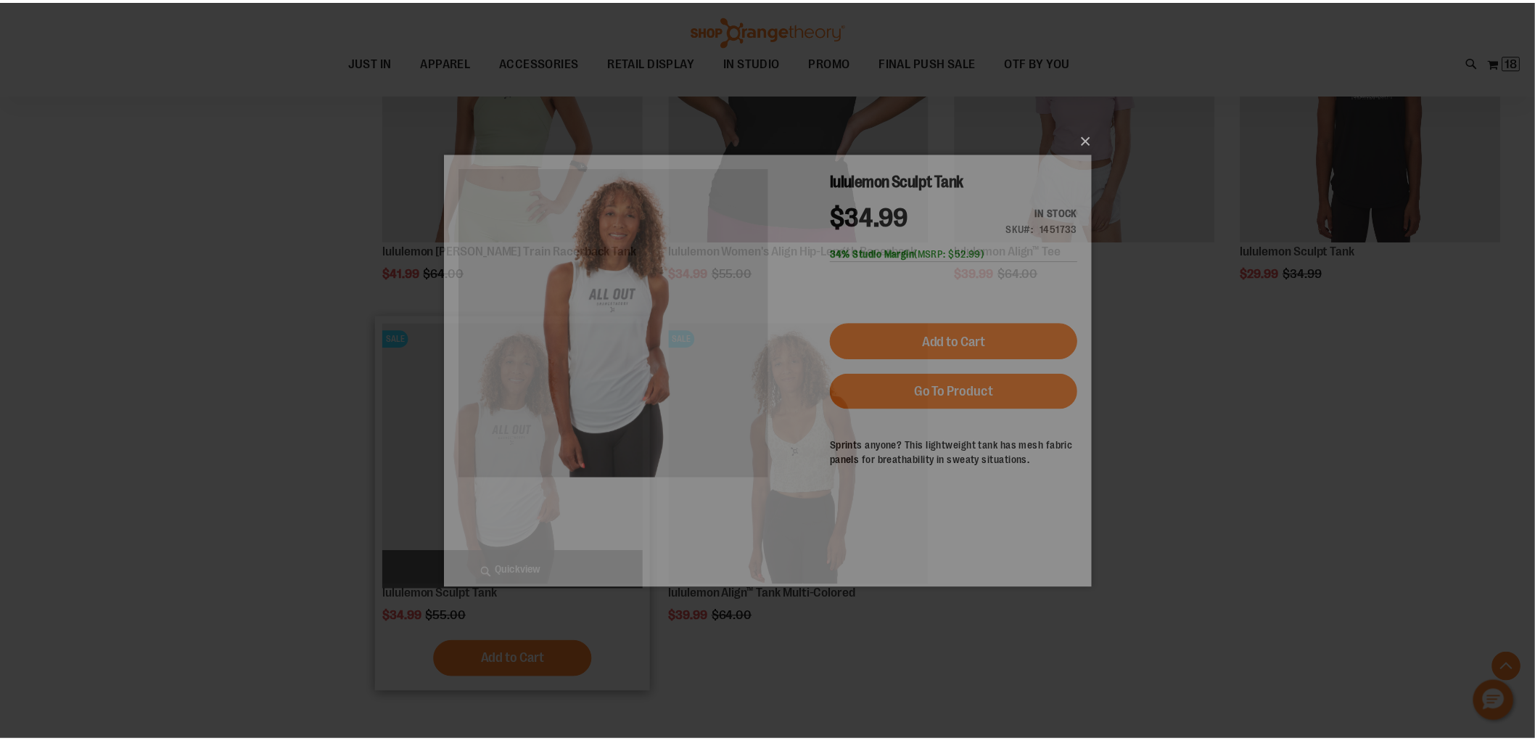
scroll to position [0, 0]
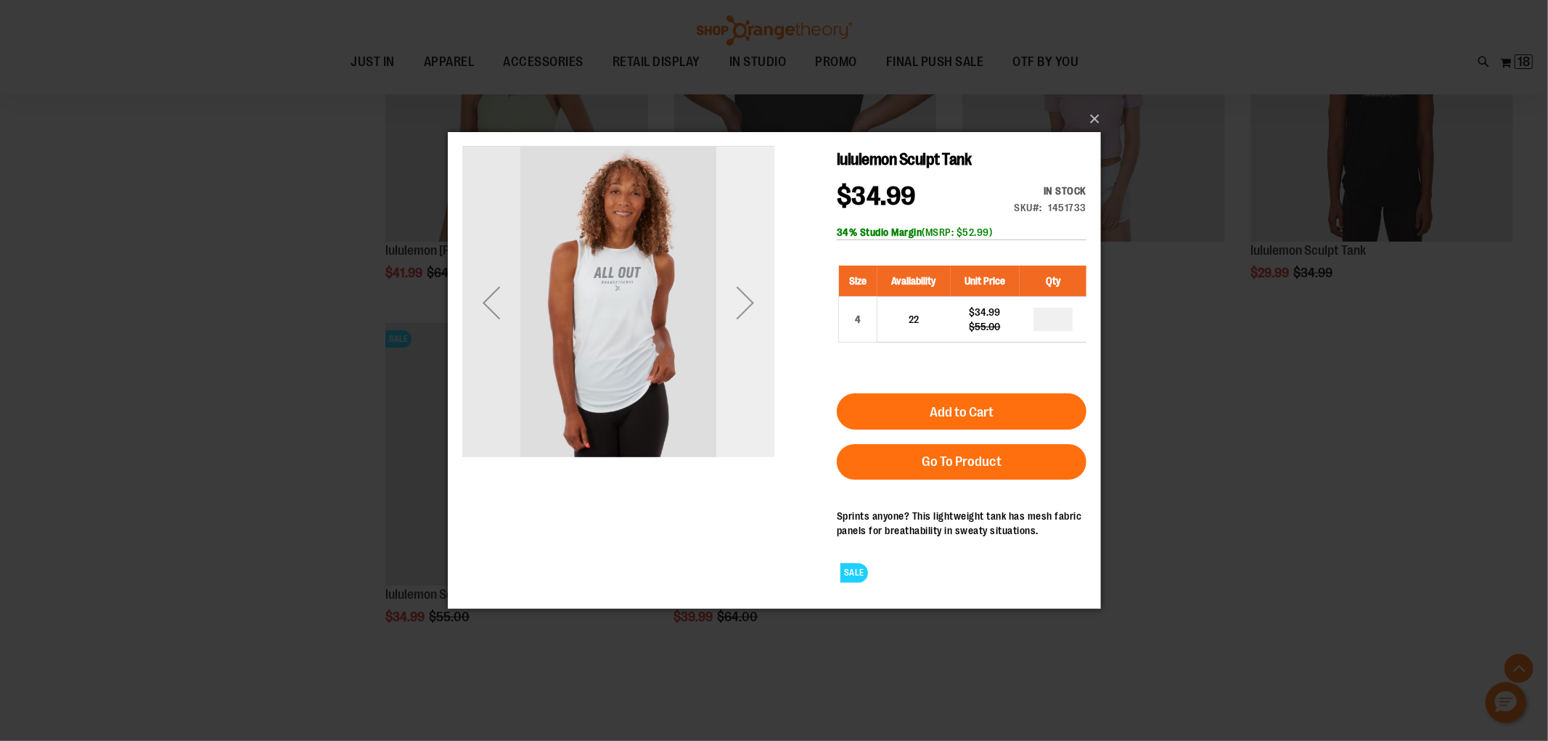
click at [734, 321] on div "Next" at bounding box center [744, 302] width 58 height 58
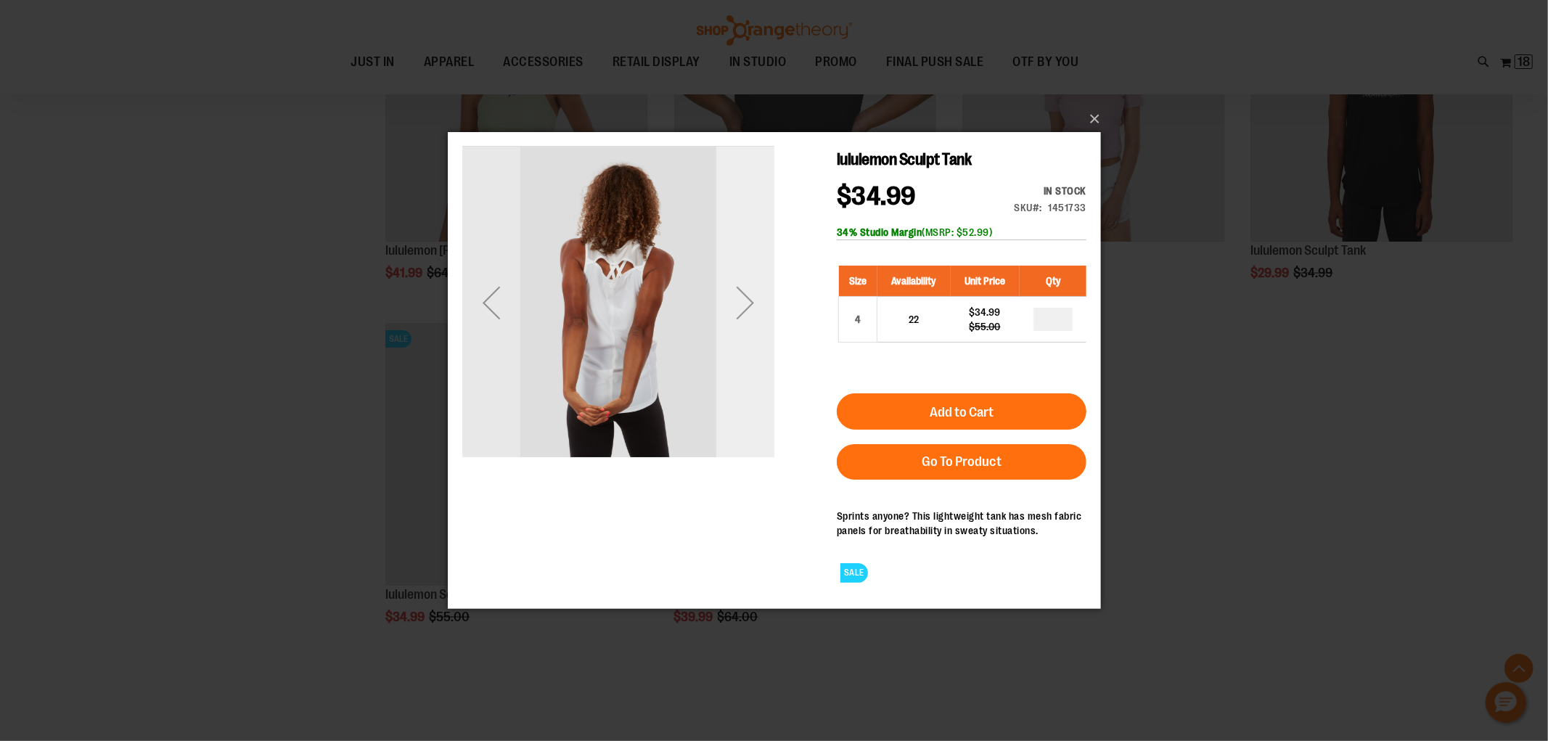
click at [734, 321] on div "Next" at bounding box center [744, 302] width 58 height 58
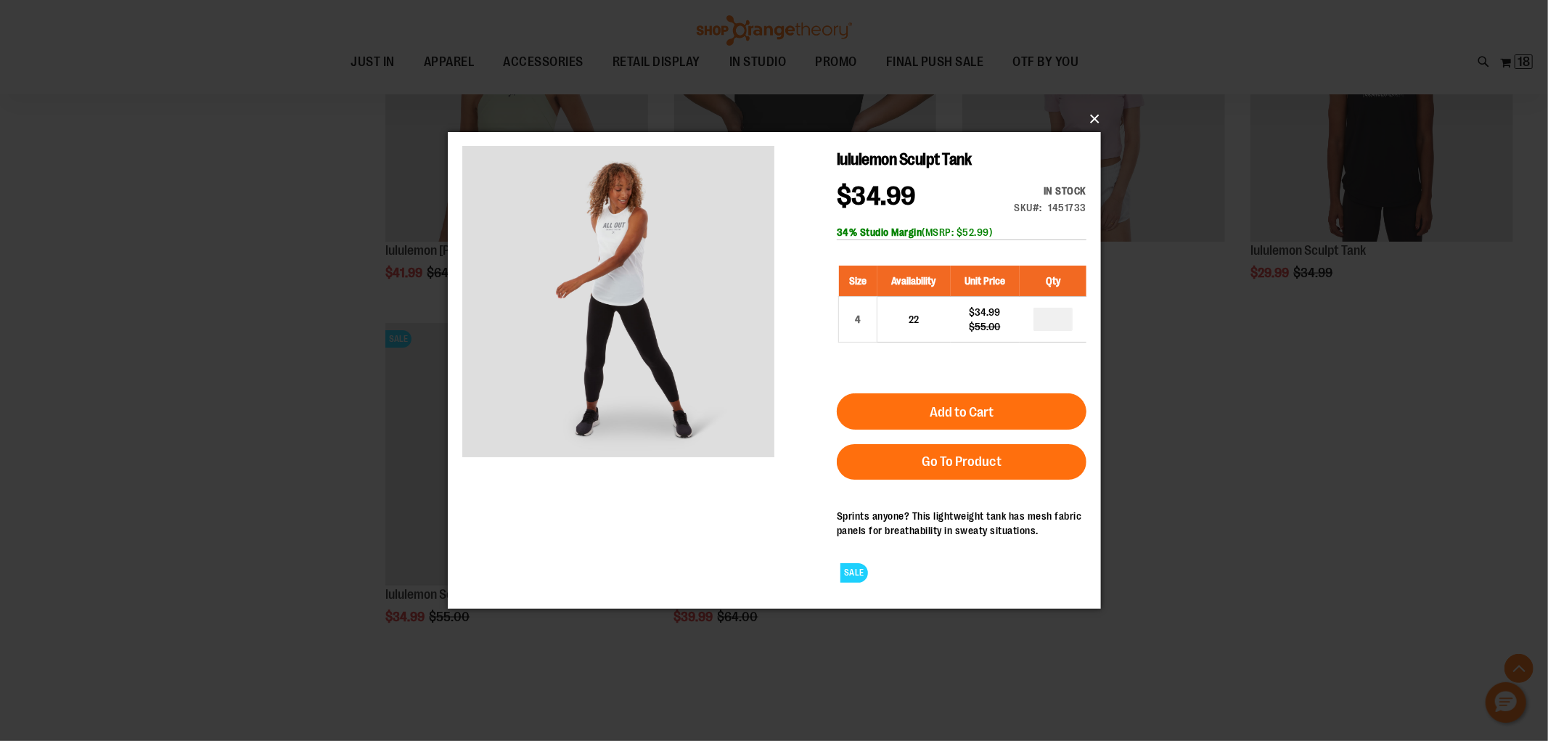
click at [1094, 118] on button "×" at bounding box center [778, 119] width 653 height 32
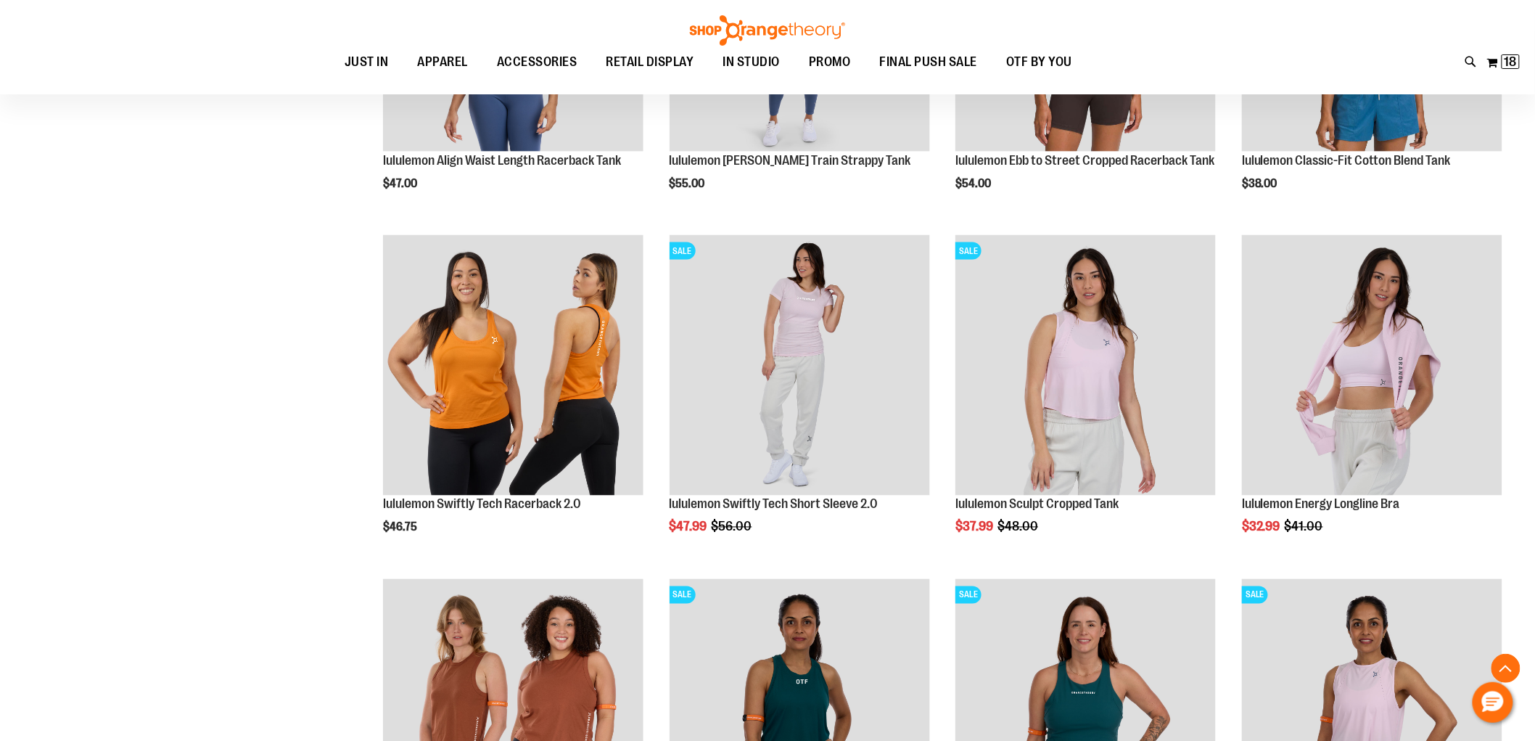
scroll to position [726, 0]
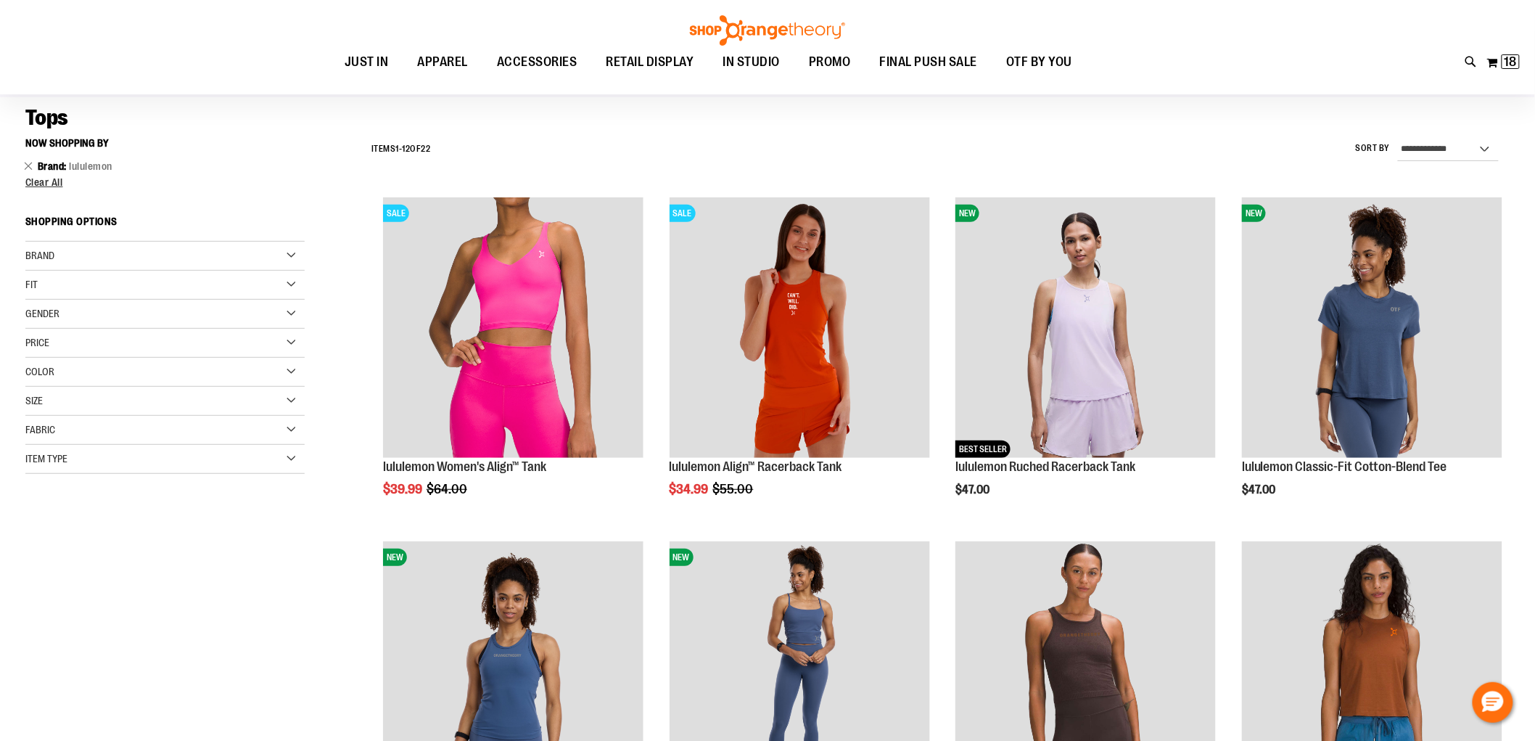
scroll to position [81, 0]
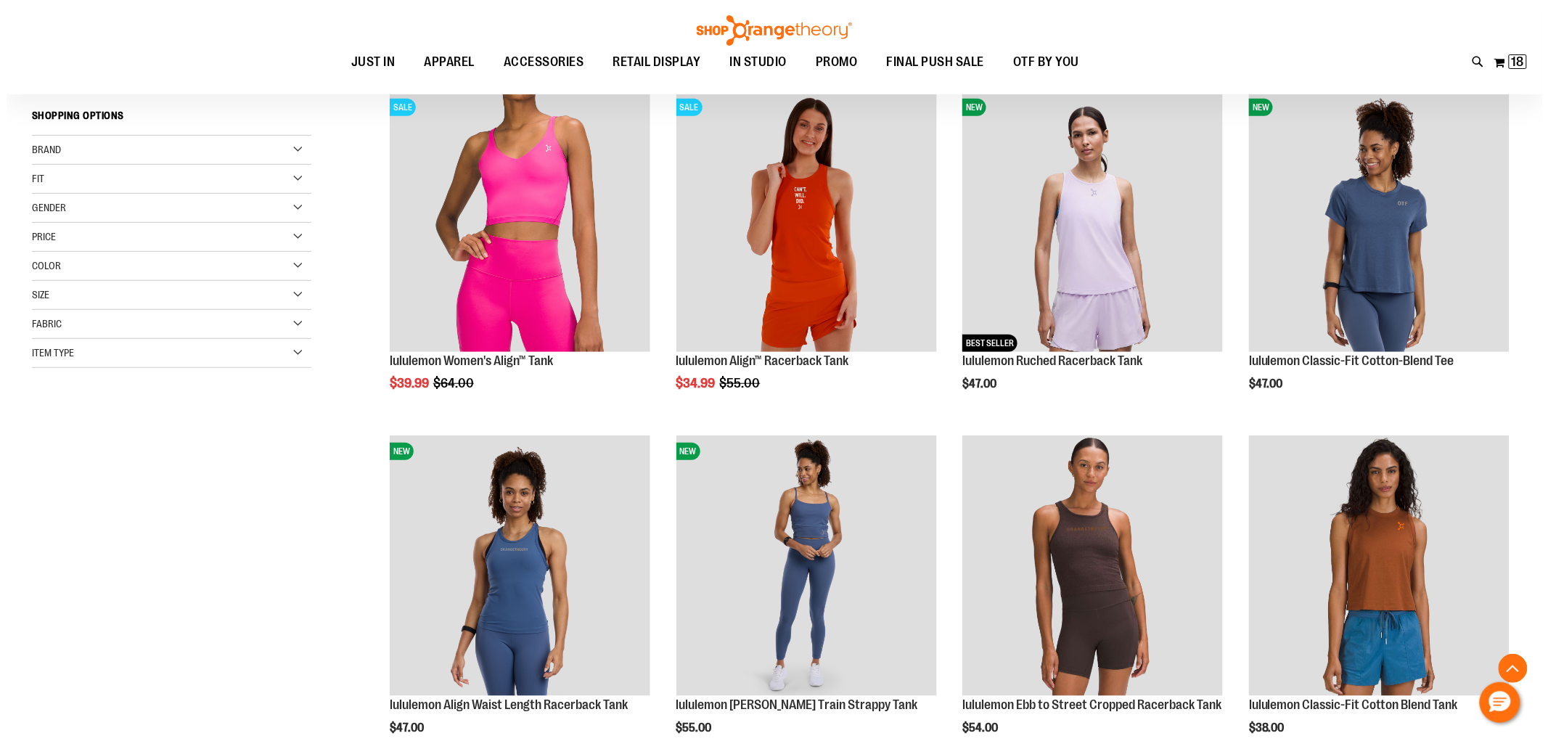
scroll to position [161, 0]
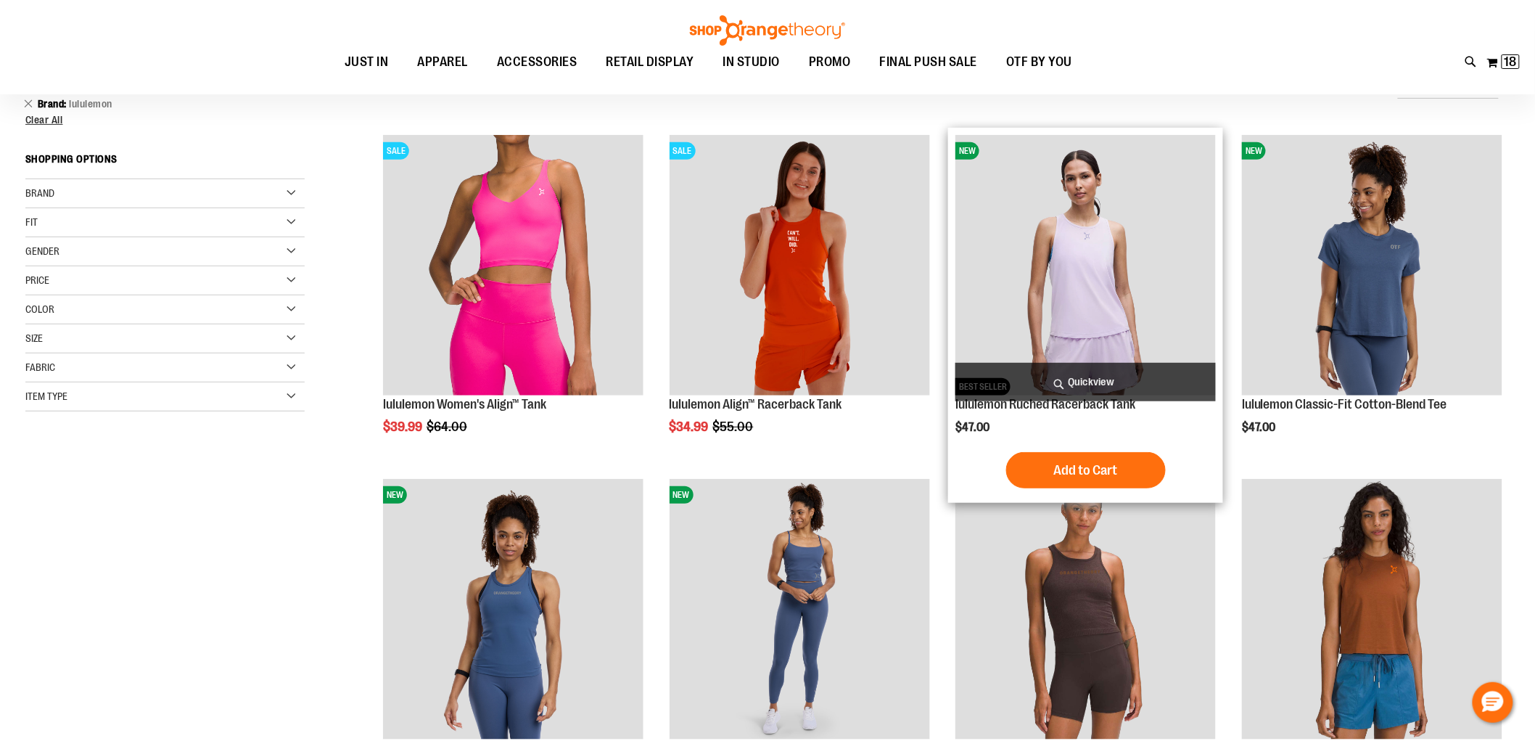
click at [1074, 380] on span "Quickview" at bounding box center [1086, 382] width 261 height 38
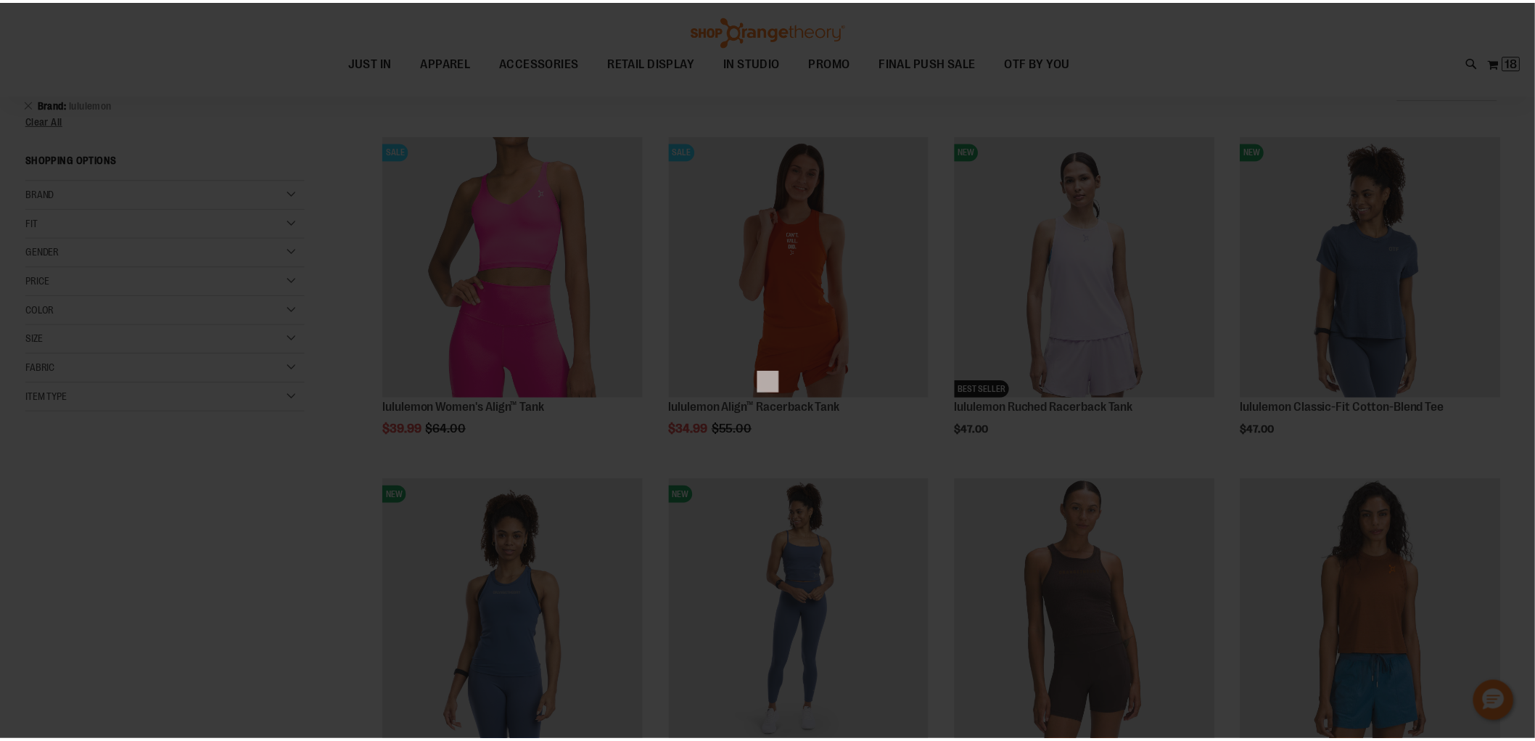
scroll to position [0, 0]
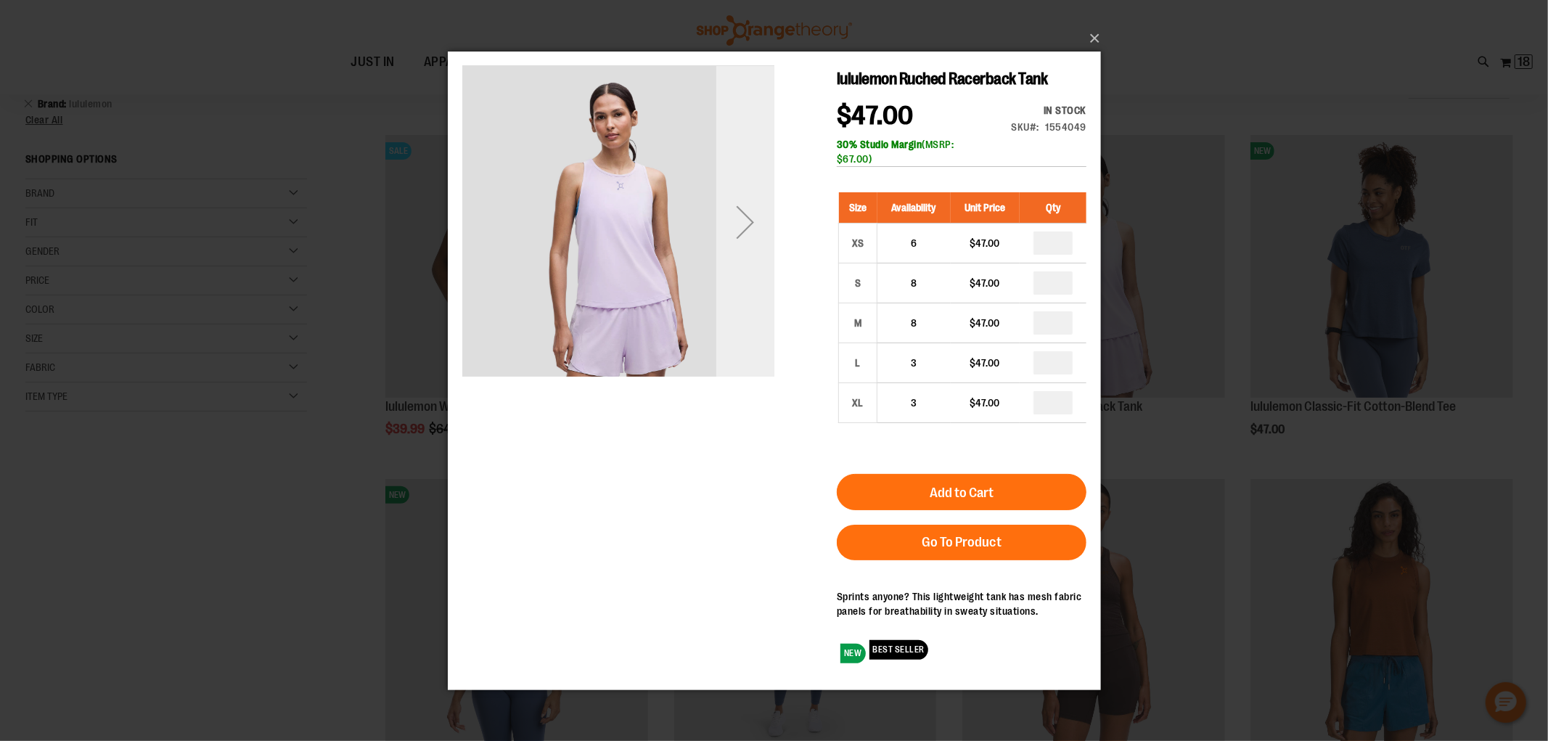
click at [749, 297] on div "Next" at bounding box center [744, 221] width 58 height 312
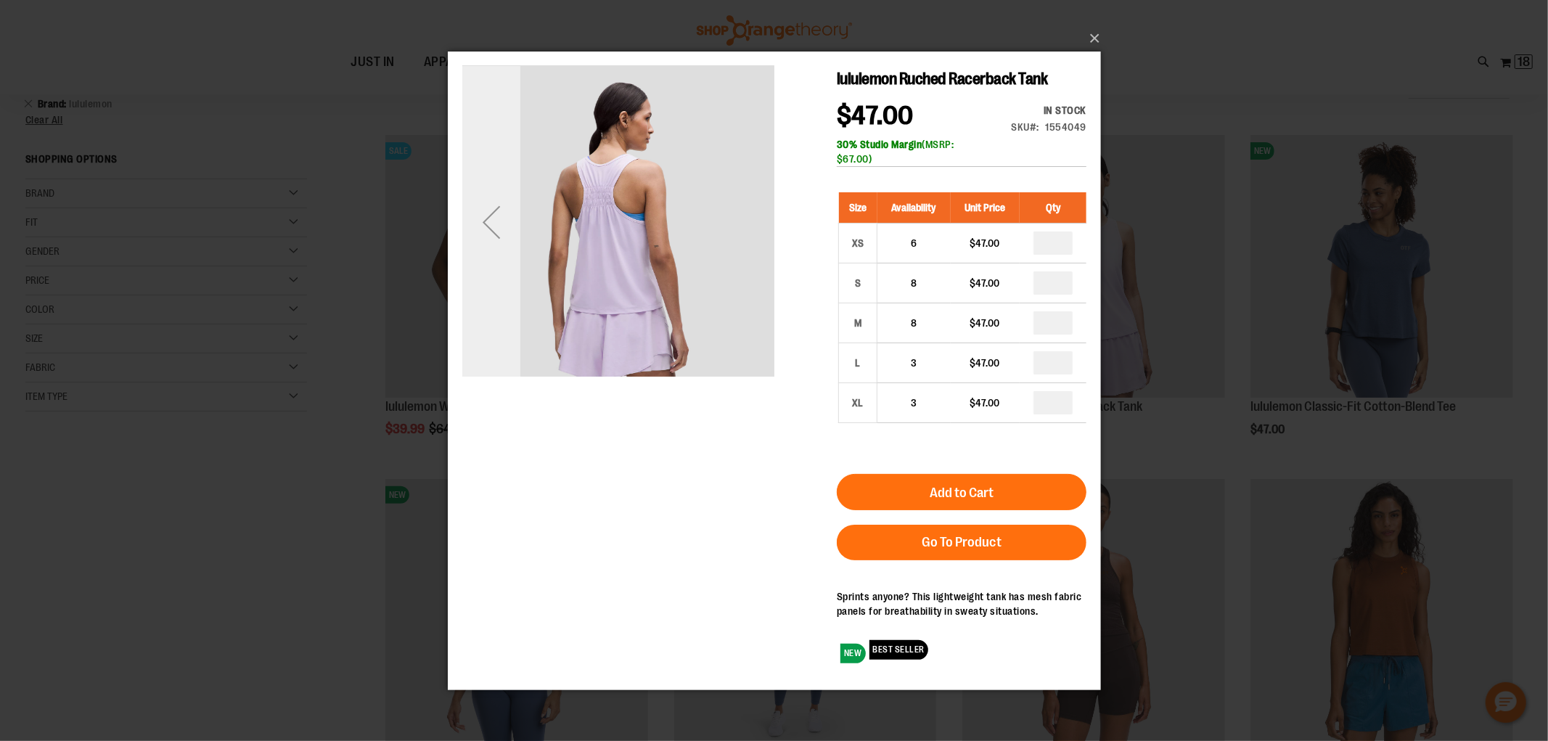
click at [489, 230] on div "Previous" at bounding box center [491, 221] width 58 height 58
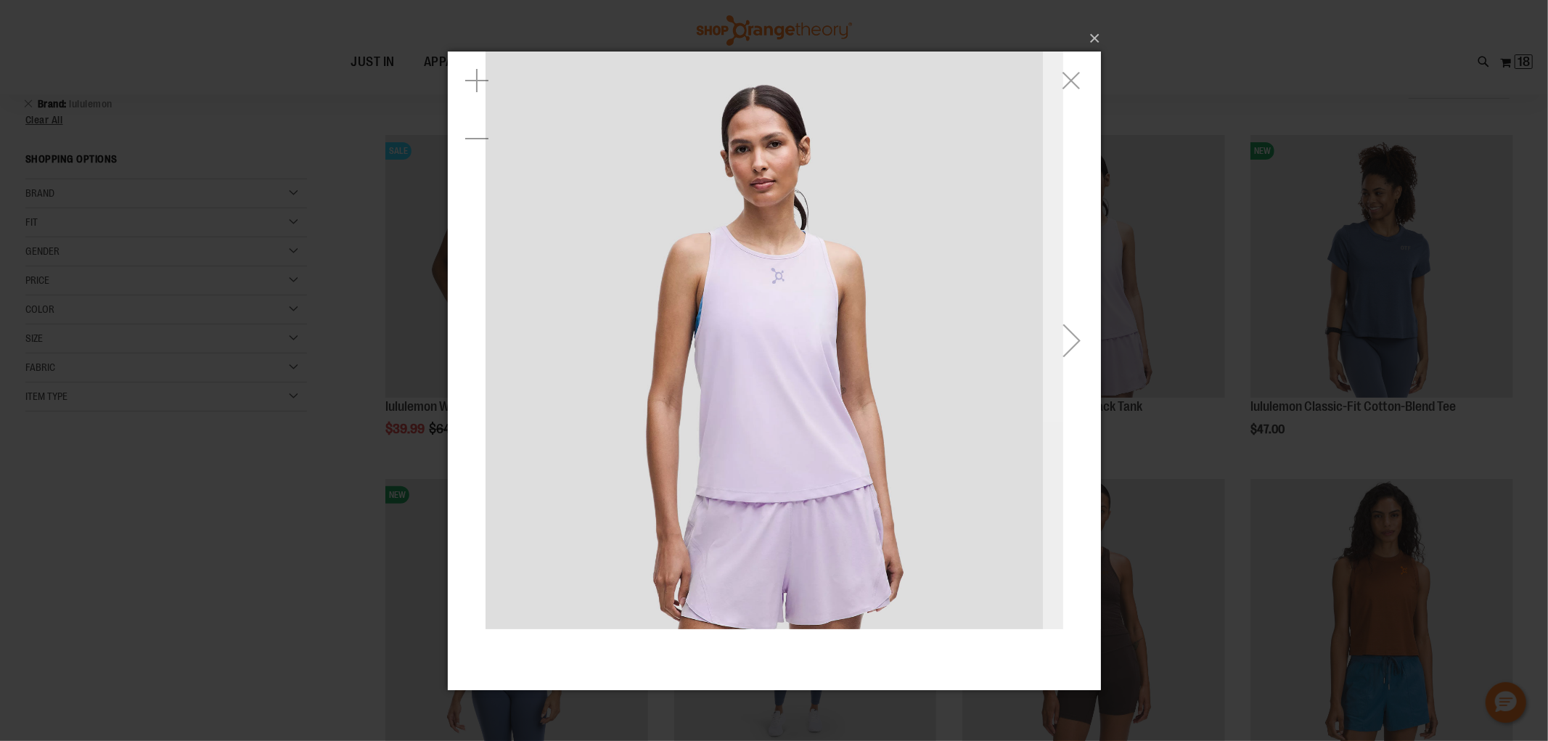
click at [1065, 332] on div "Next" at bounding box center [1071, 340] width 58 height 58
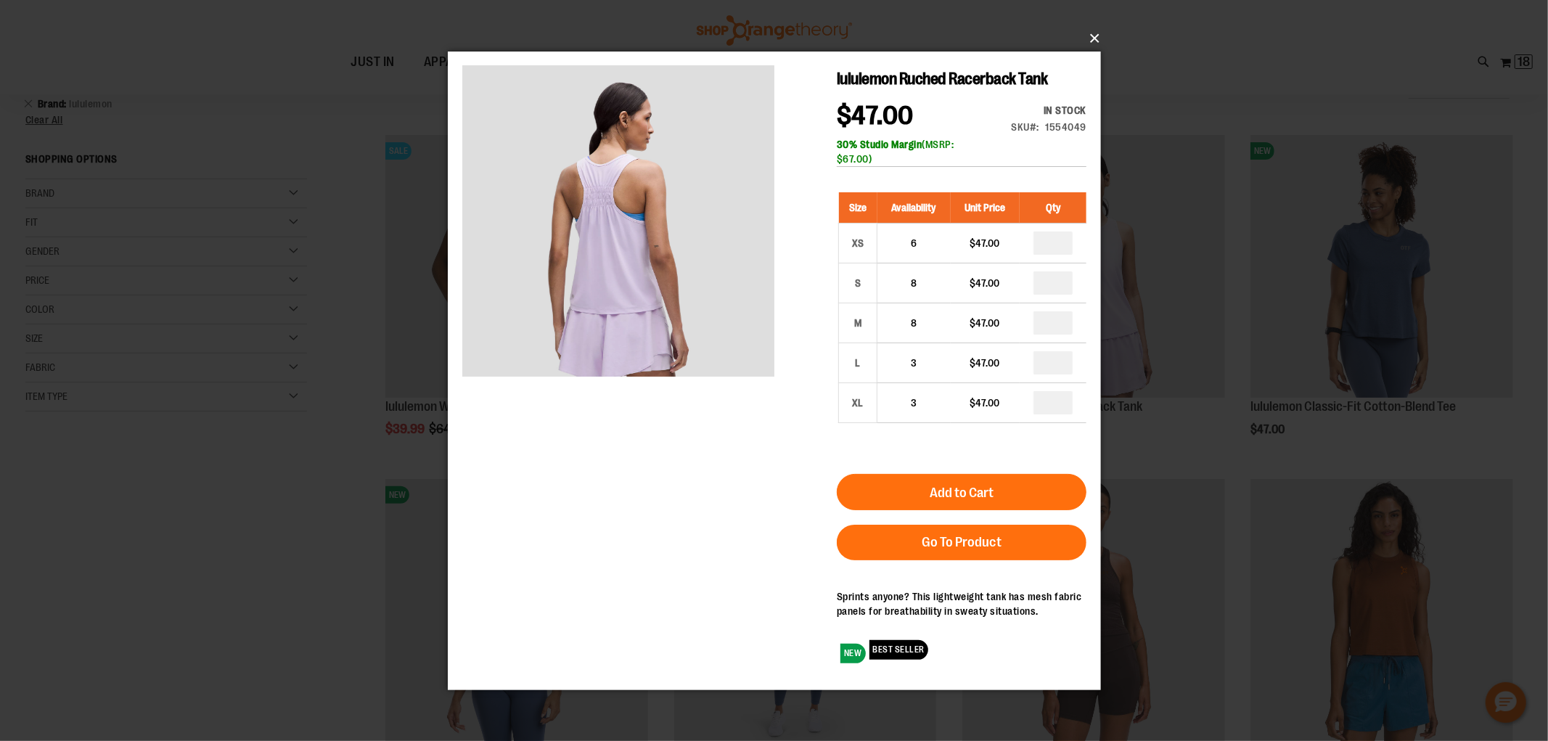
click at [1092, 46] on button "×" at bounding box center [778, 38] width 653 height 32
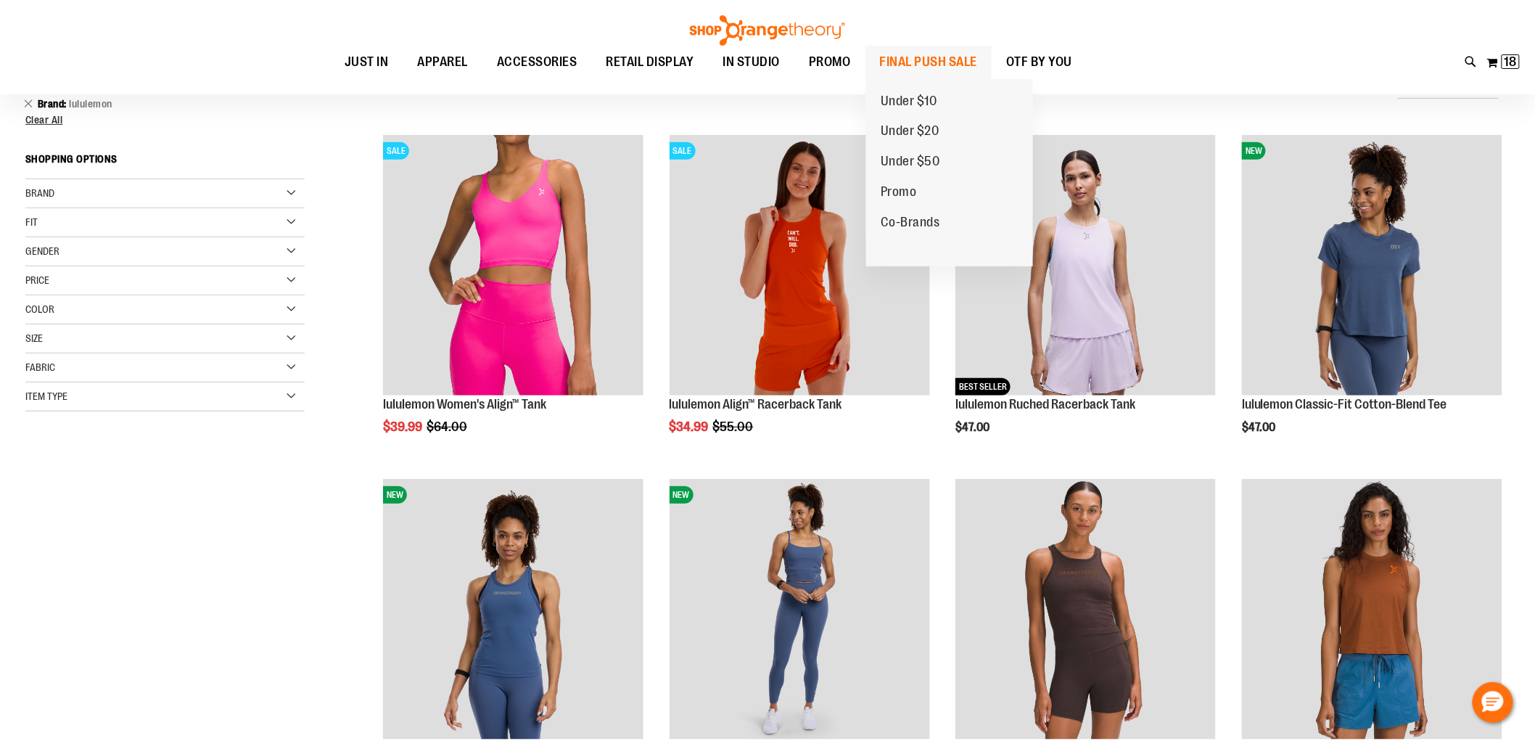
click at [961, 61] on span "FINAL PUSH SALE" at bounding box center [929, 62] width 98 height 33
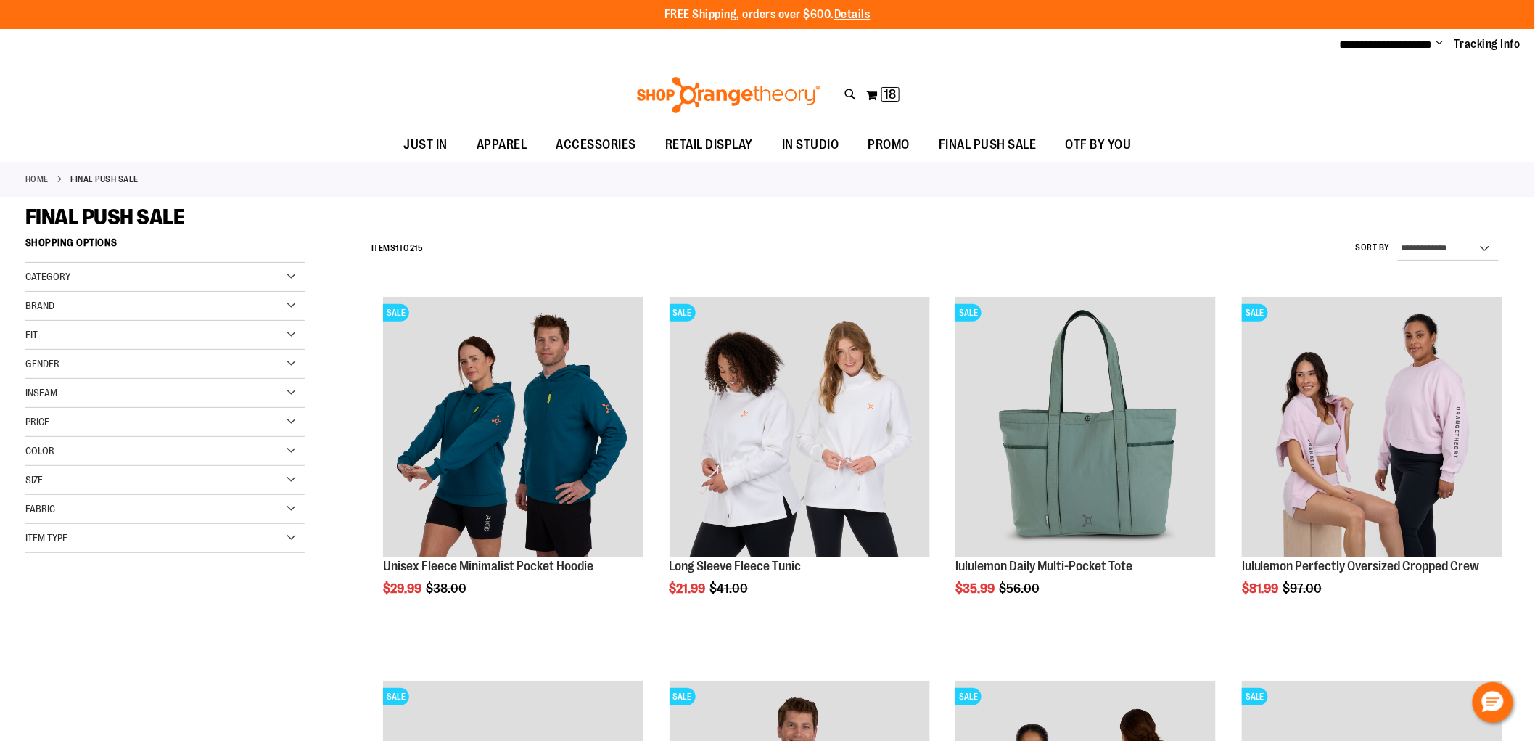
type input "**********"
click at [98, 454] on div "Color" at bounding box center [164, 451] width 279 height 29
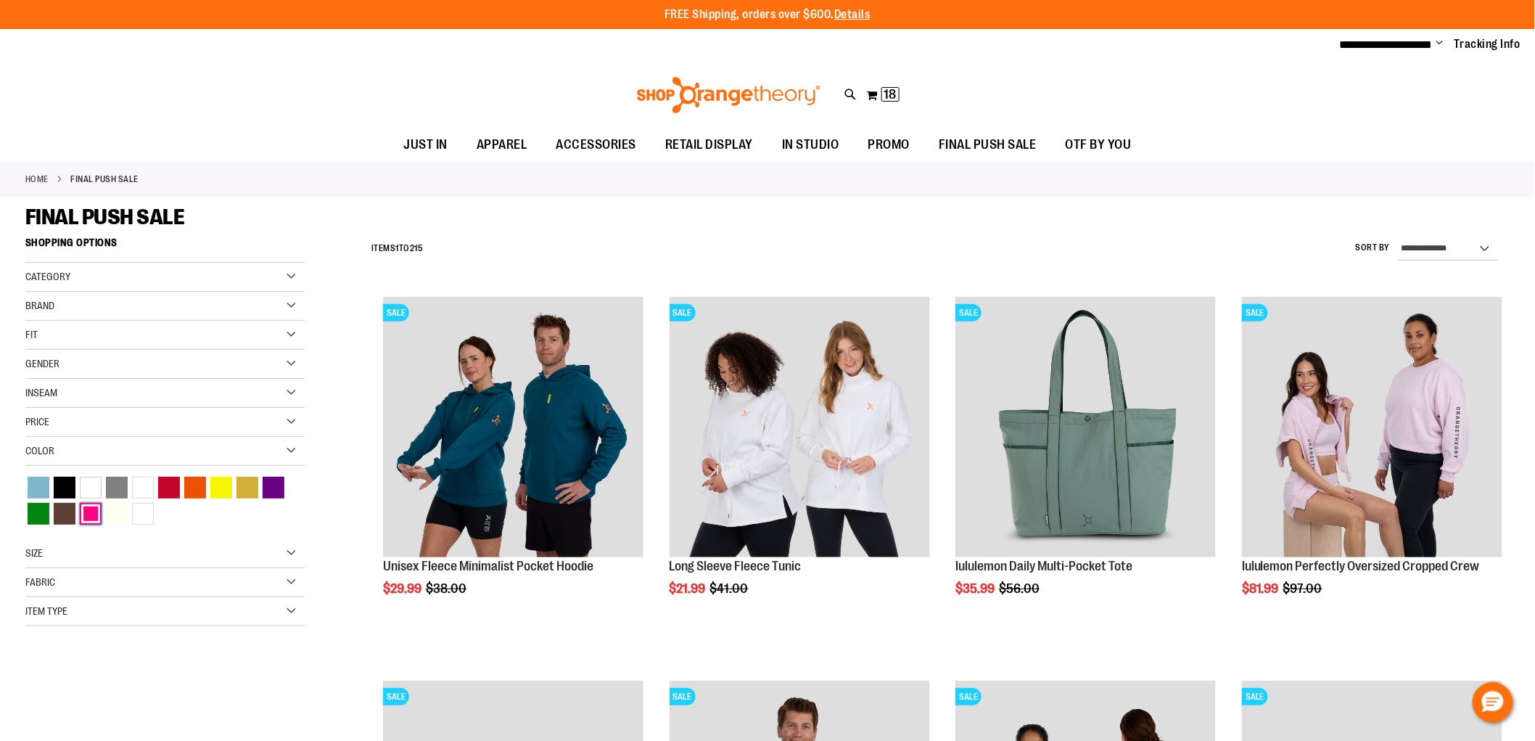
click at [97, 506] on div "Pink" at bounding box center [91, 514] width 22 height 22
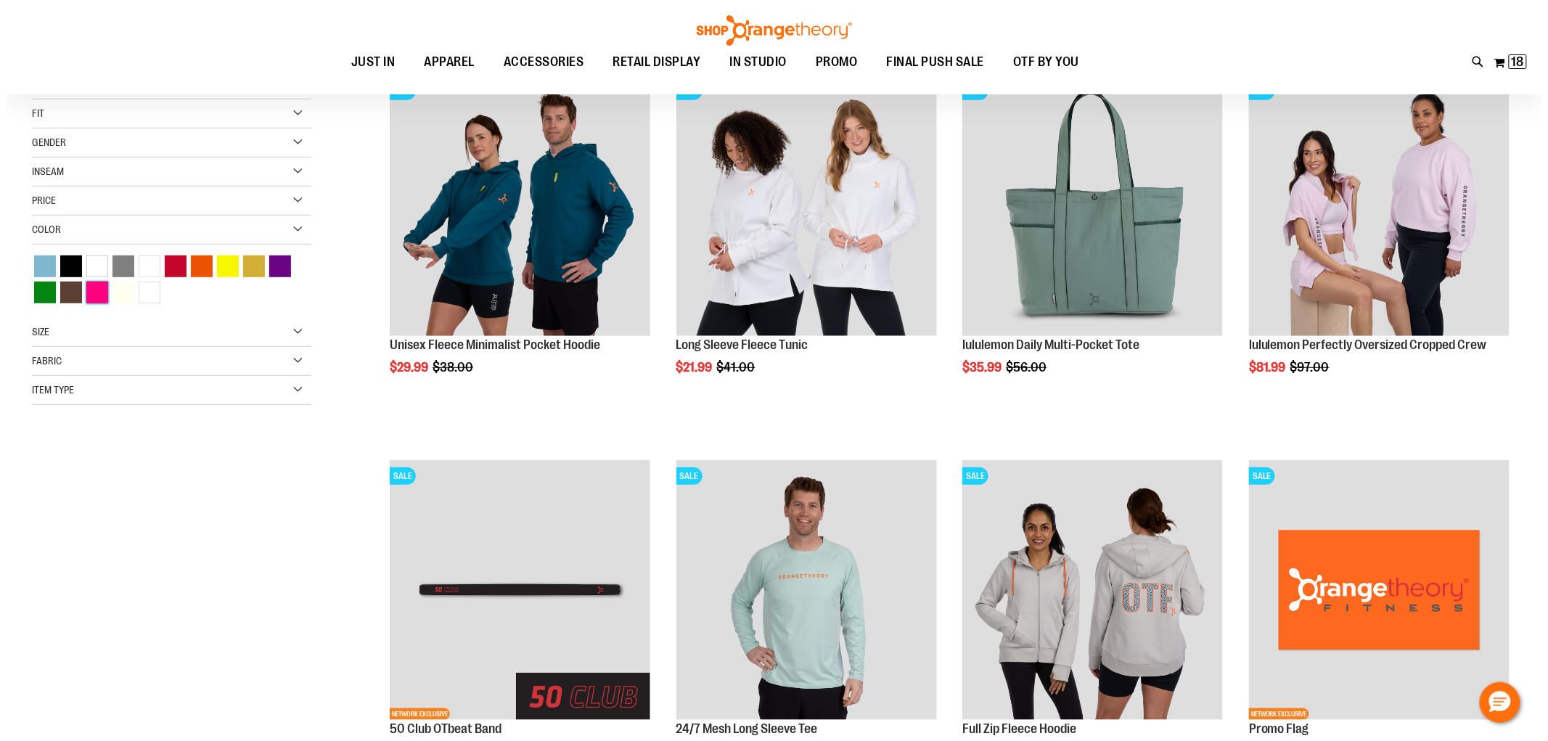
scroll to position [229, 0]
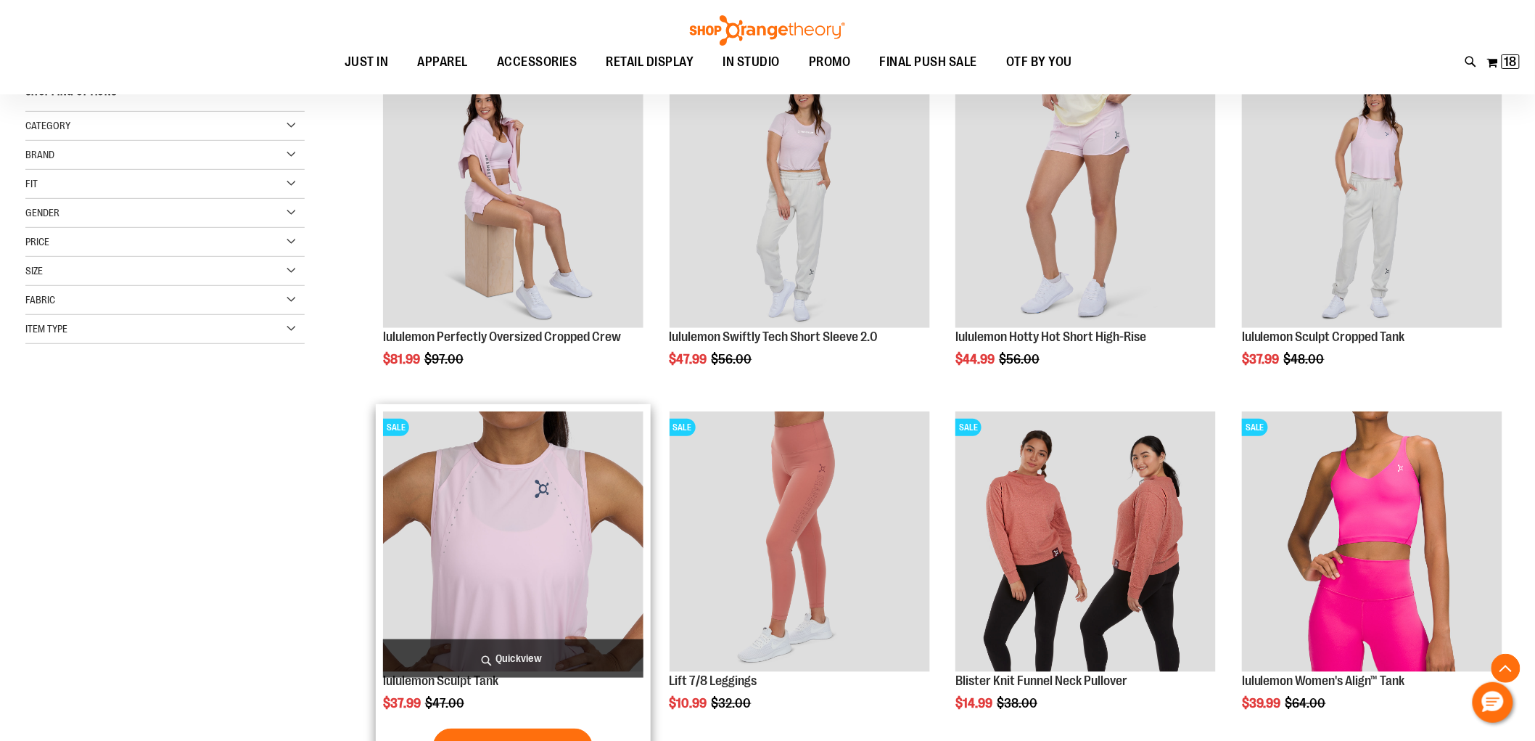
click at [581, 651] on span "Quickview" at bounding box center [513, 658] width 261 height 38
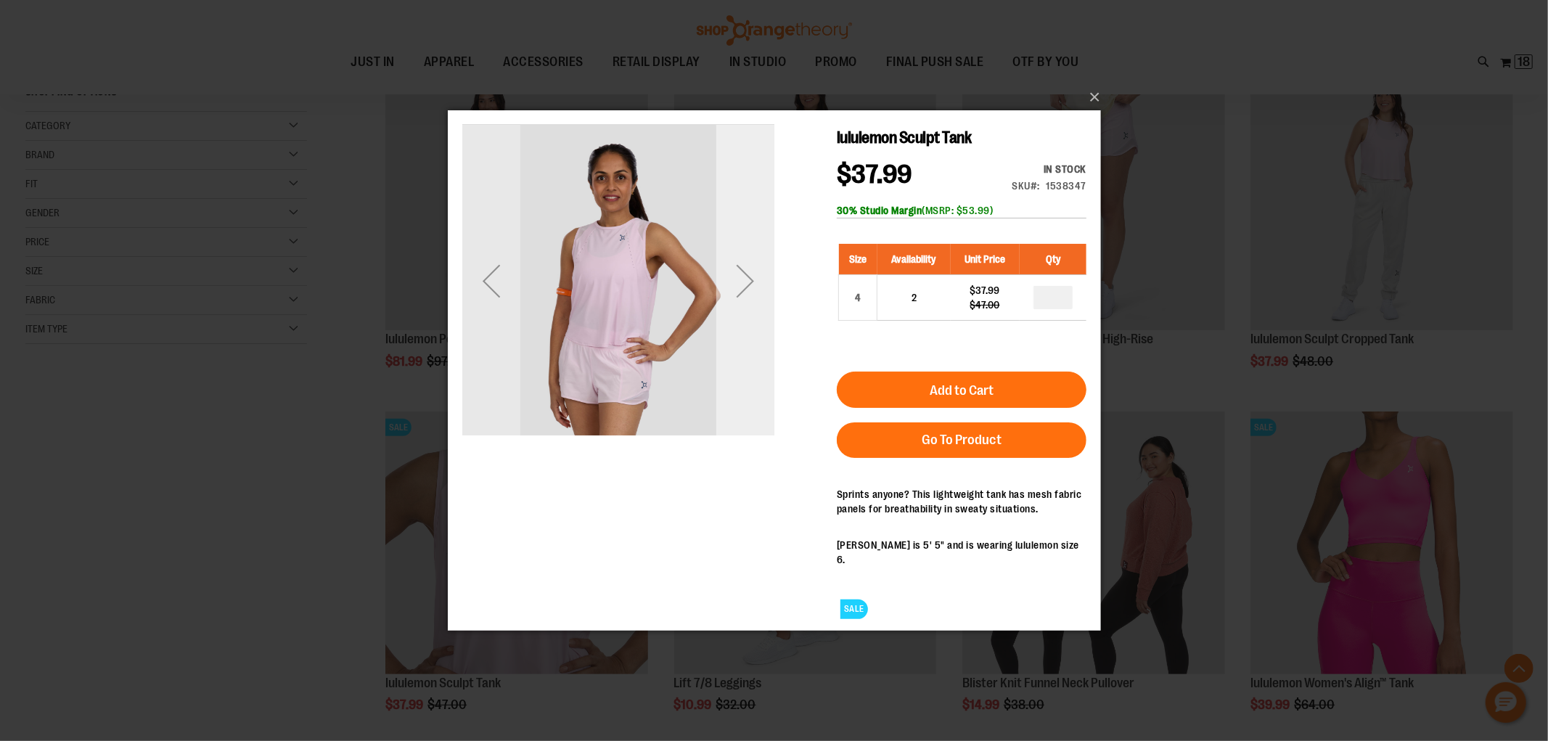
click at [737, 329] on div "Next" at bounding box center [744, 280] width 58 height 312
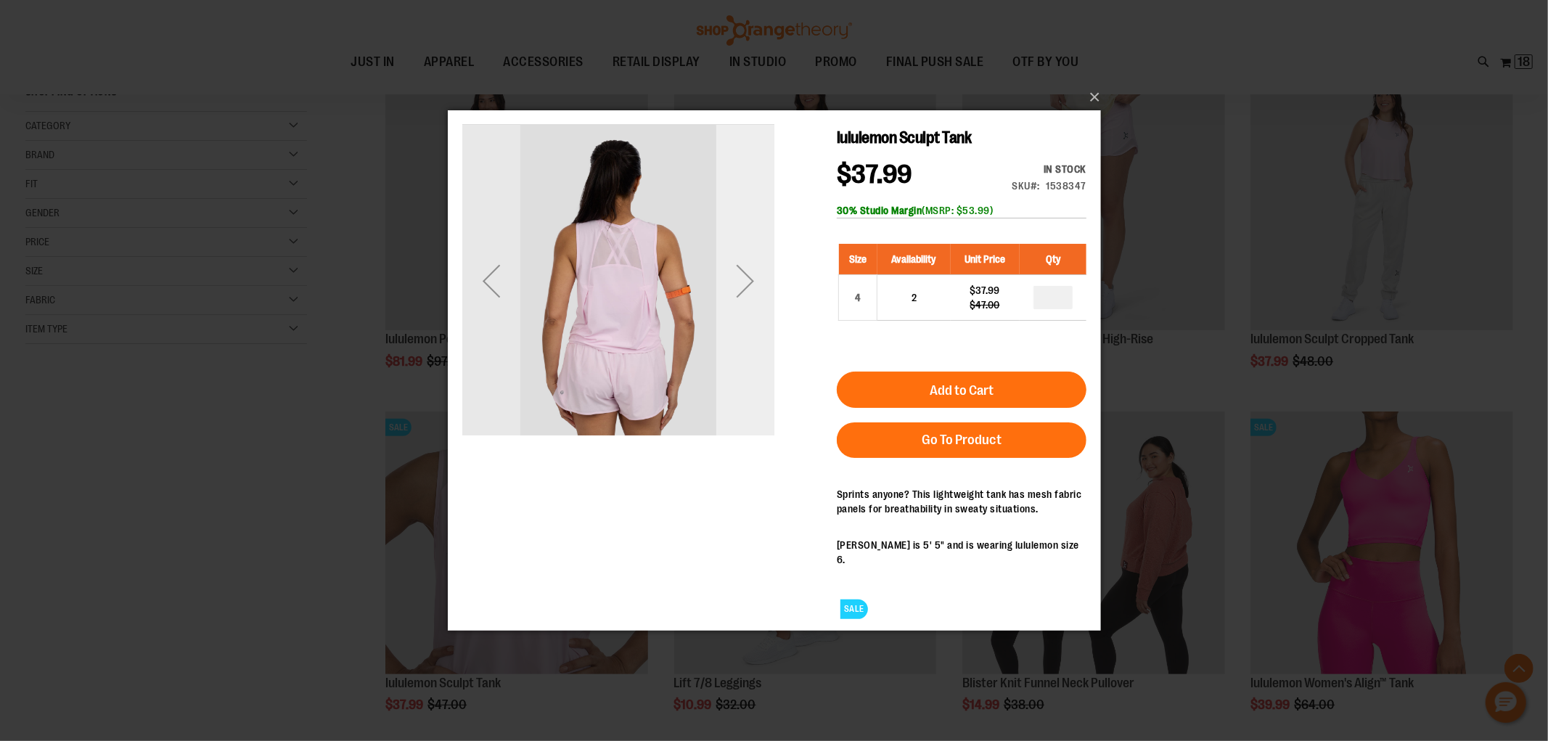
click at [737, 329] on div "Next" at bounding box center [744, 280] width 58 height 312
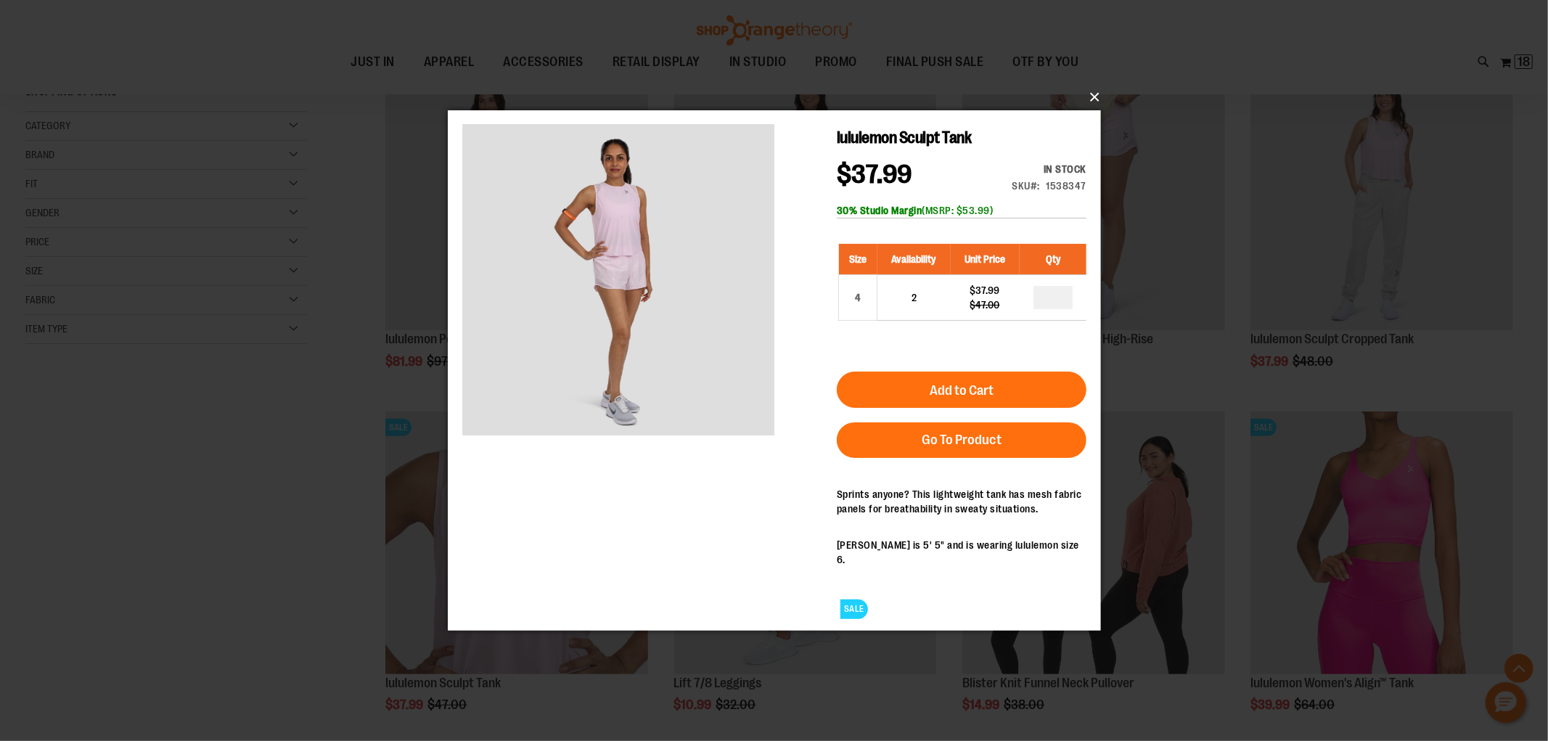
click at [1098, 102] on button "×" at bounding box center [778, 97] width 653 height 32
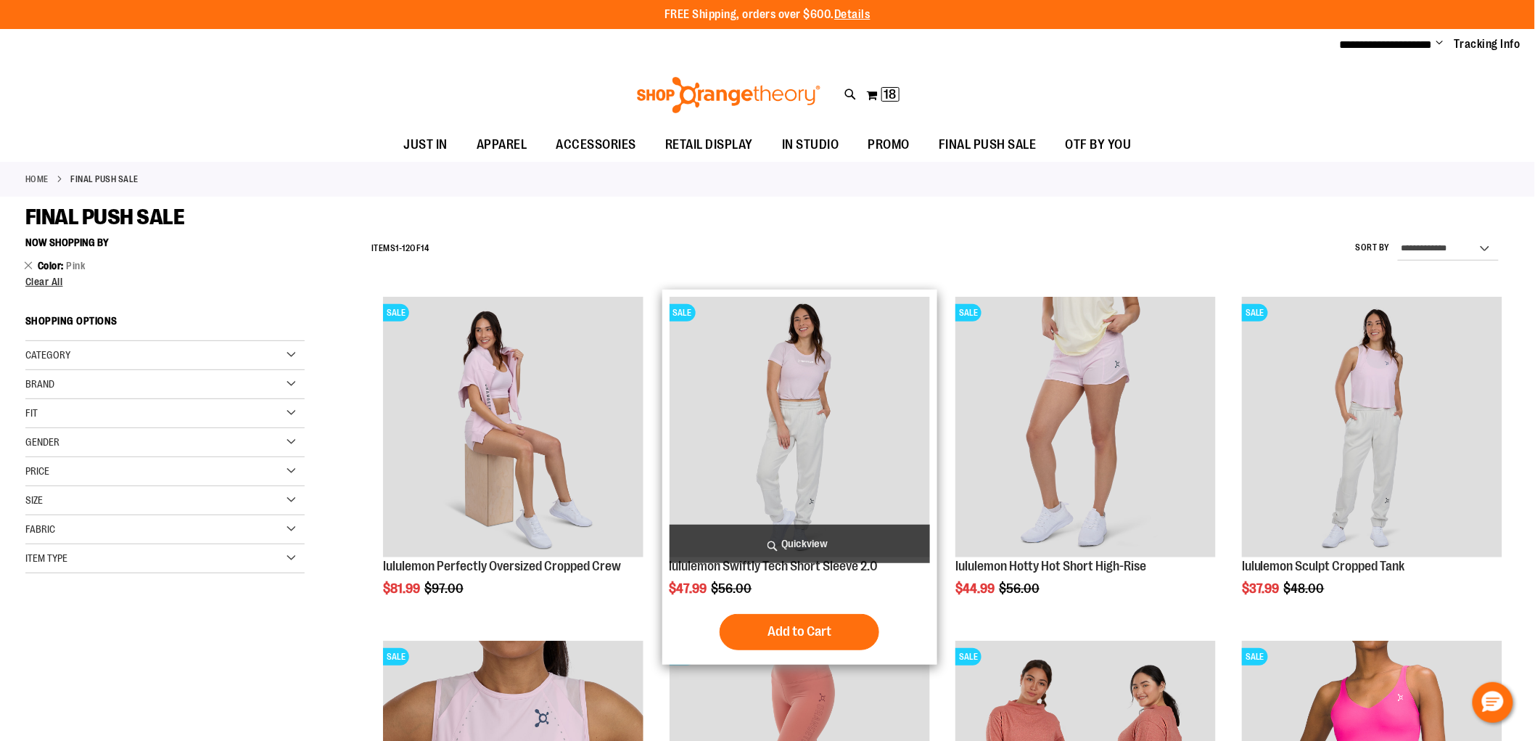
click at [849, 536] on span "Quickview" at bounding box center [800, 544] width 261 height 38
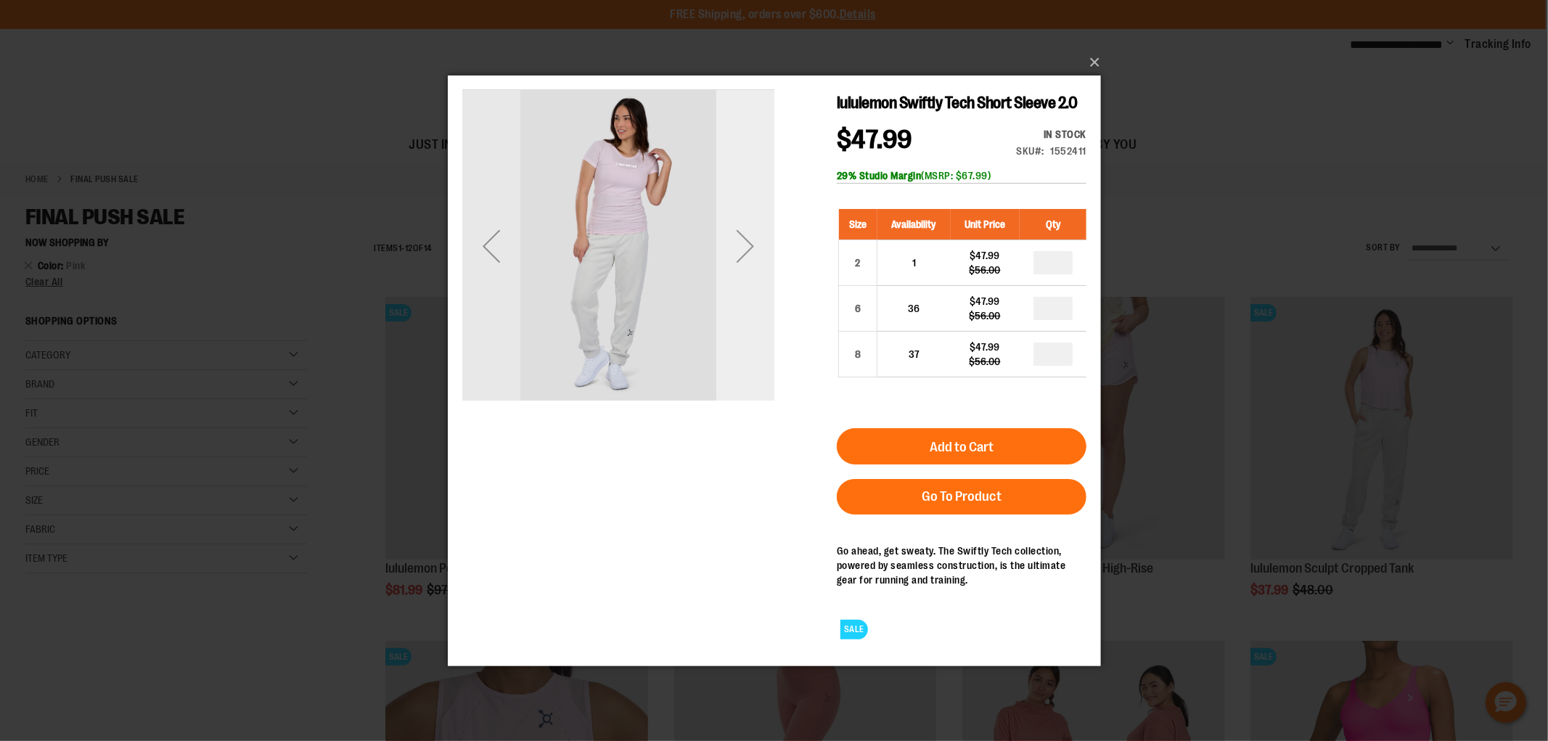
click at [737, 293] on div "Next" at bounding box center [744, 245] width 58 height 312
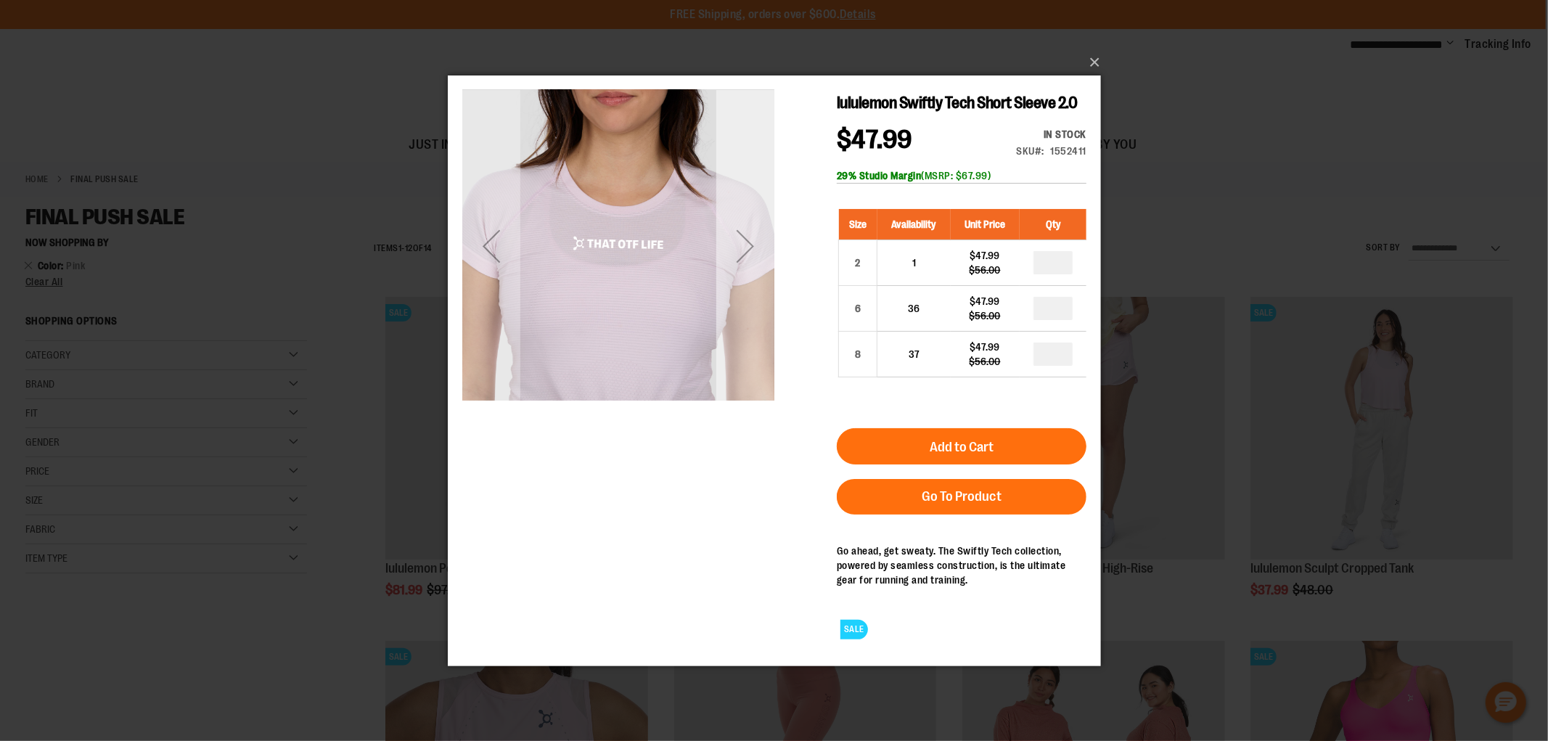
click at [737, 293] on div "Next" at bounding box center [744, 245] width 58 height 312
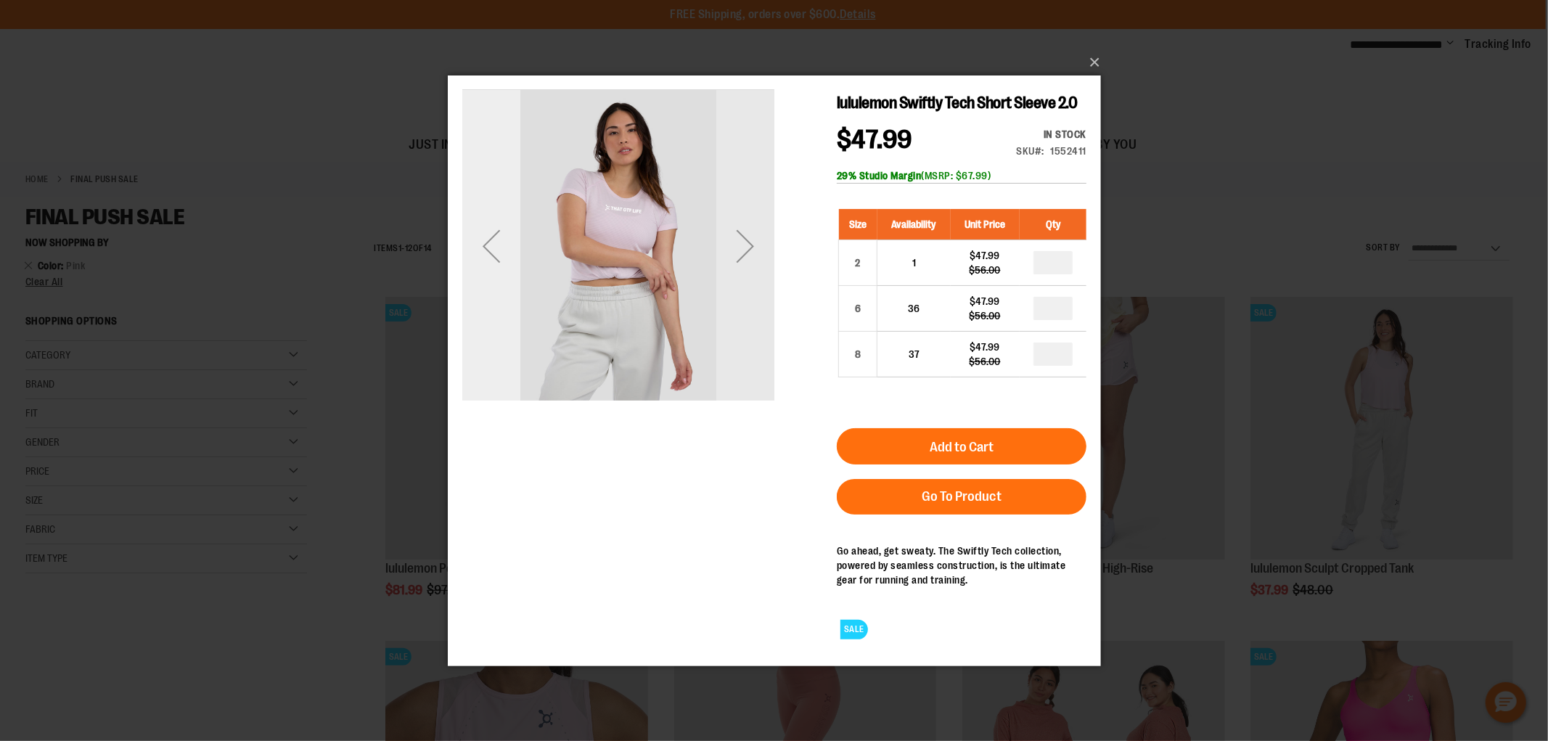
click at [495, 240] on div "Previous" at bounding box center [491, 245] width 58 height 58
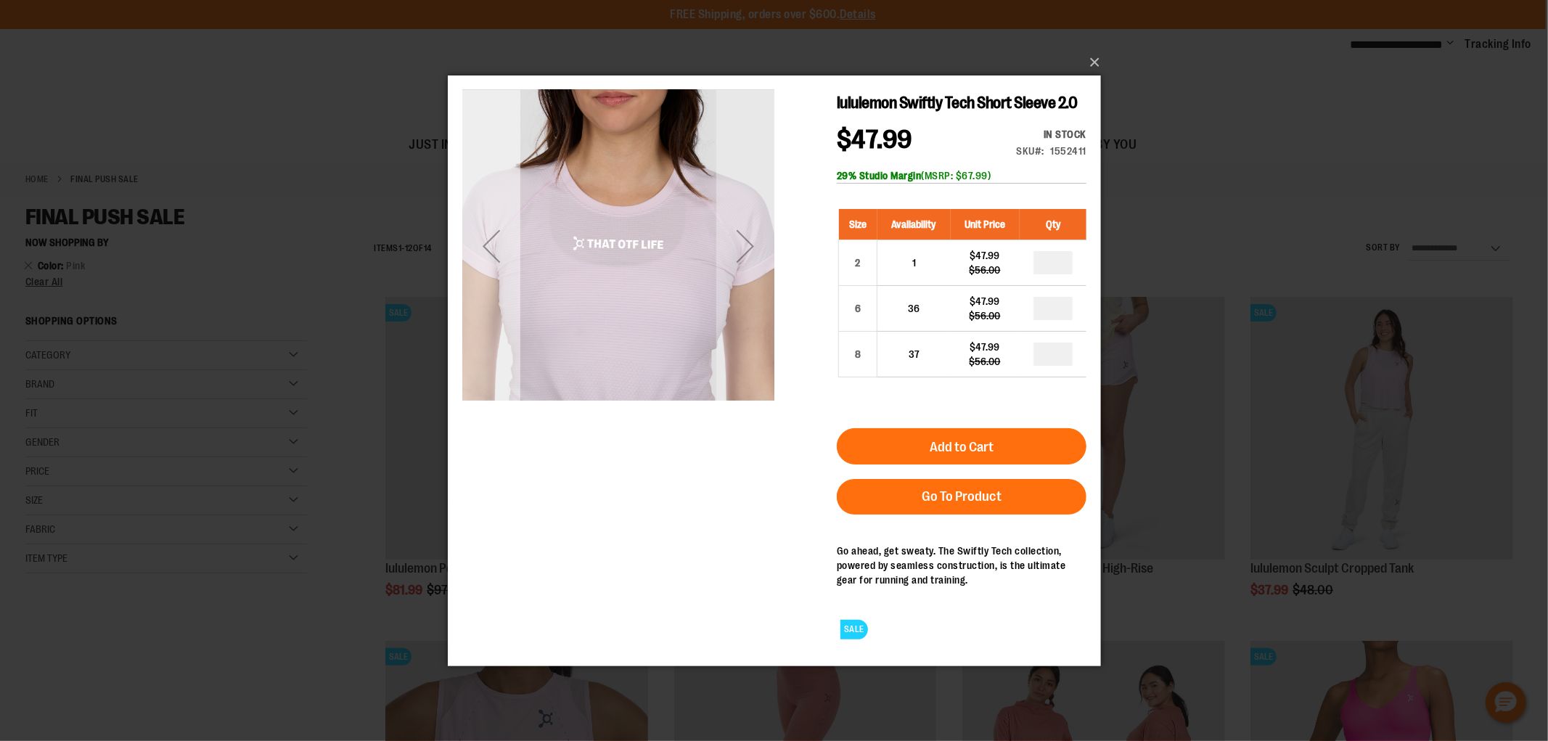
click at [495, 240] on div "Previous" at bounding box center [491, 245] width 58 height 58
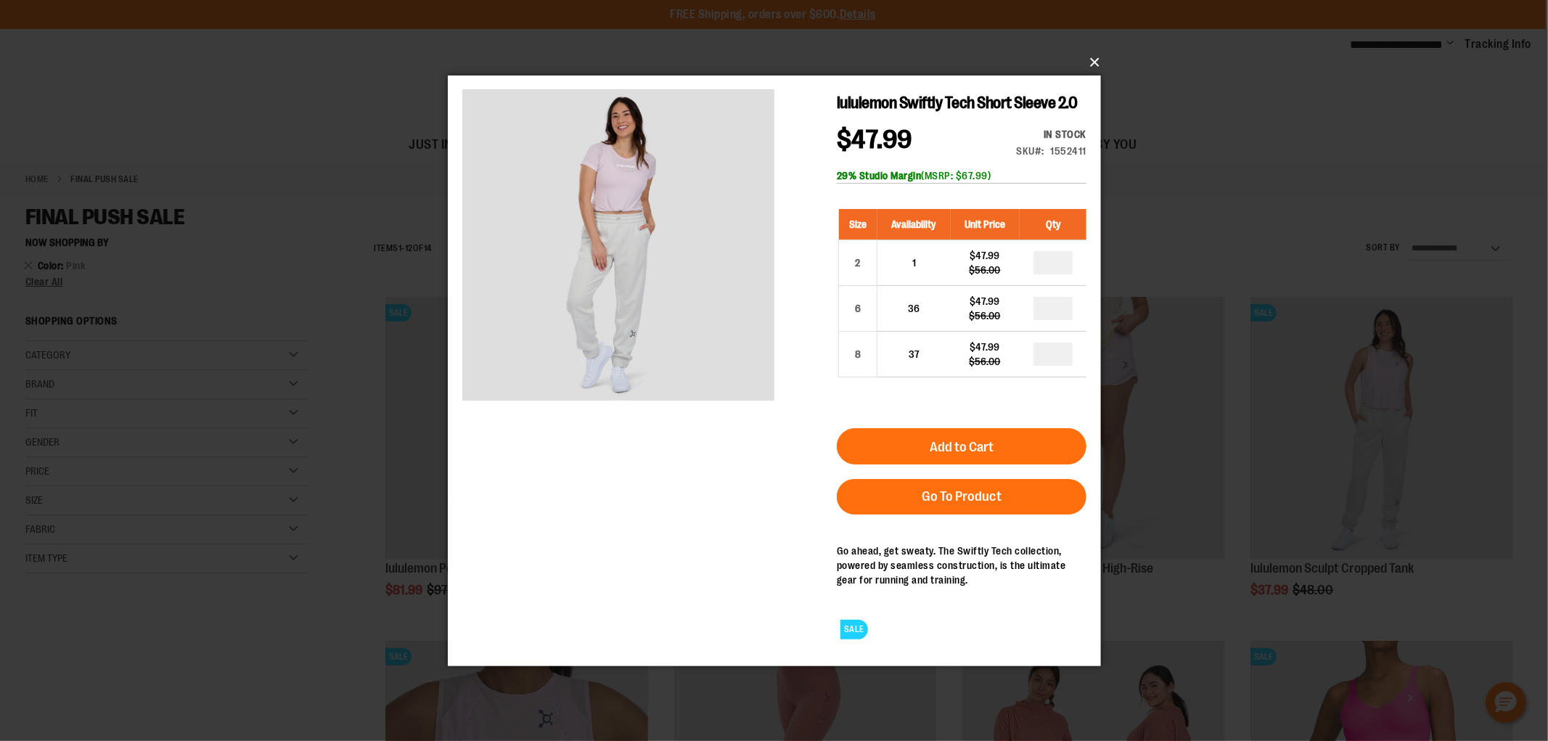
click at [1092, 60] on button "×" at bounding box center [778, 62] width 653 height 32
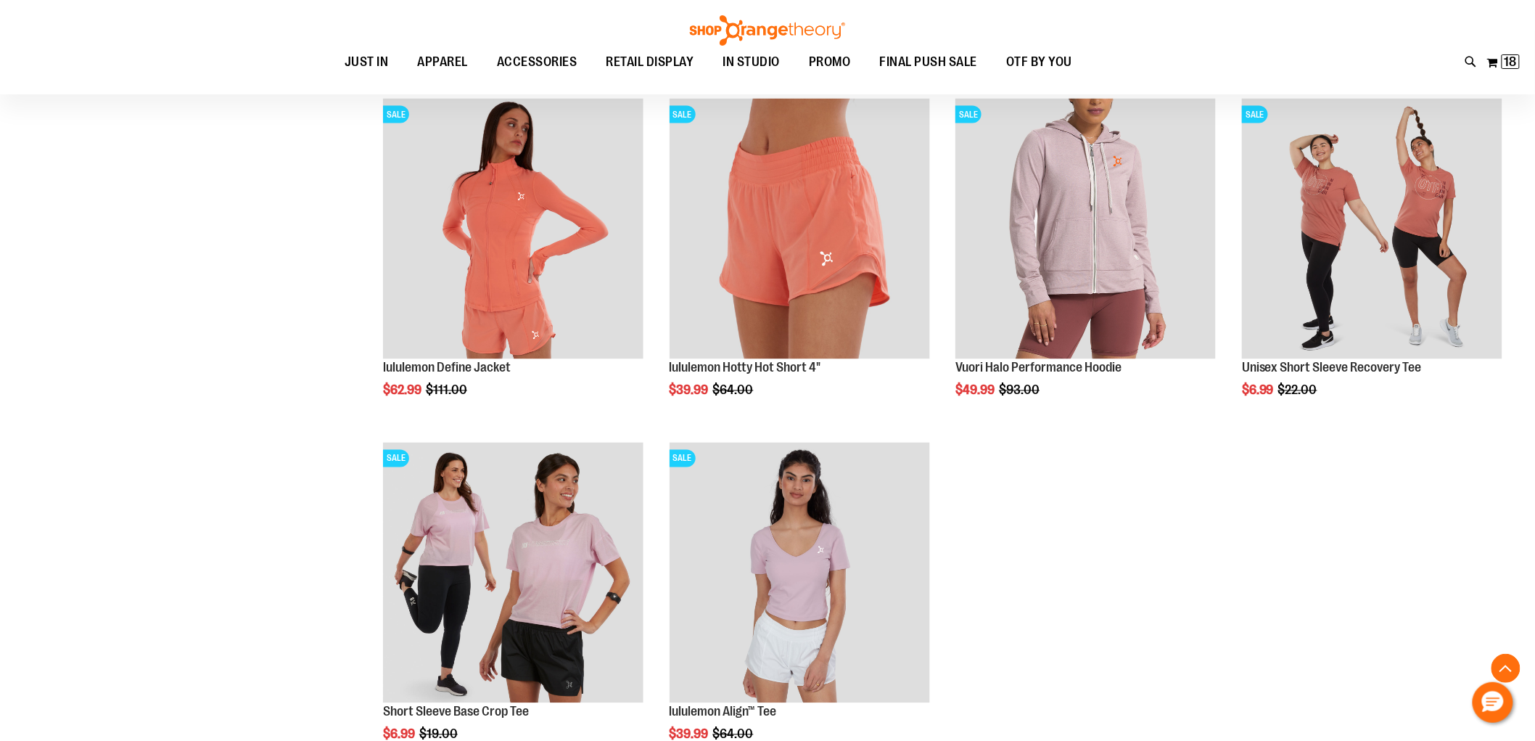
scroll to position [887, 0]
click at [1491, 64] on button "My Cart 18 18 items" at bounding box center [1504, 62] width 34 height 23
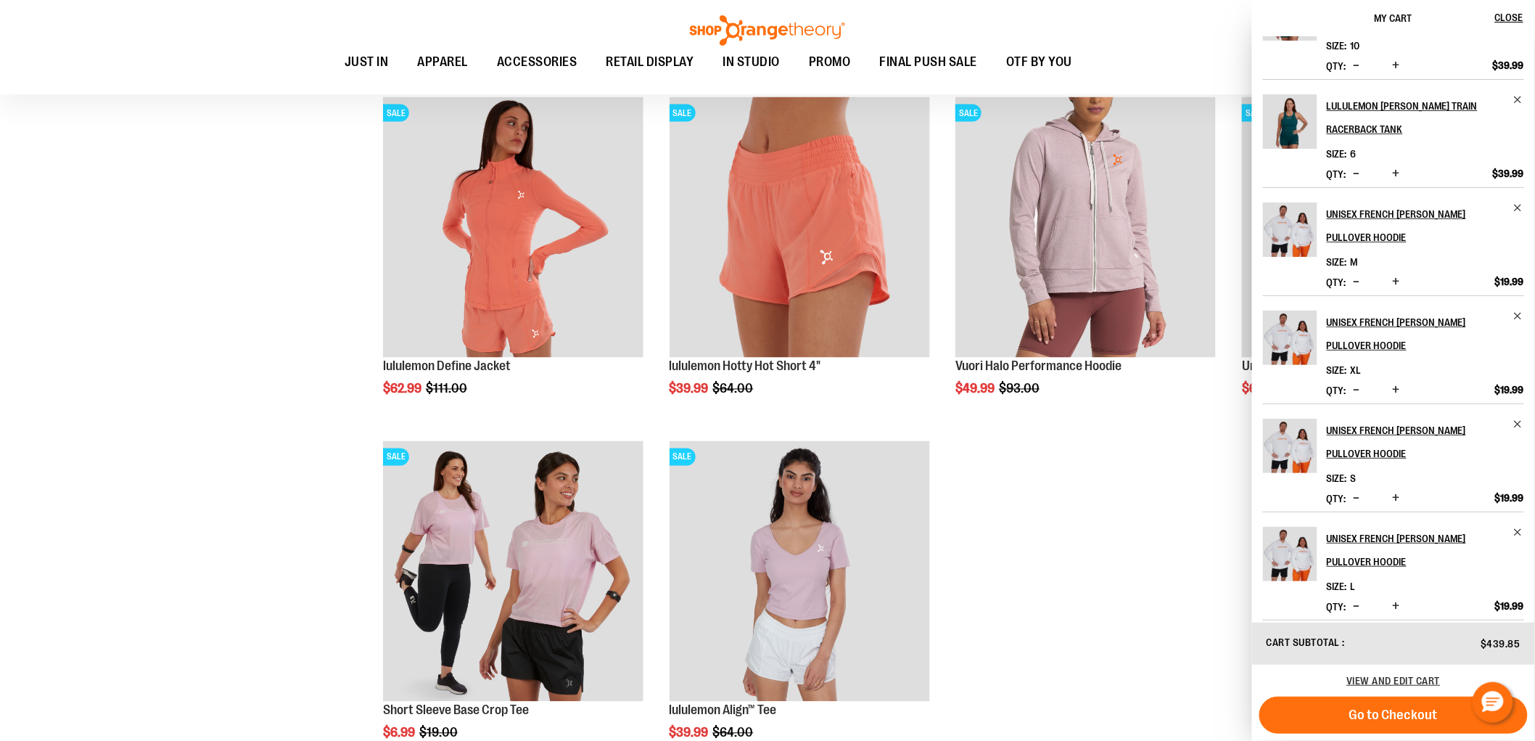
scroll to position [0, 0]
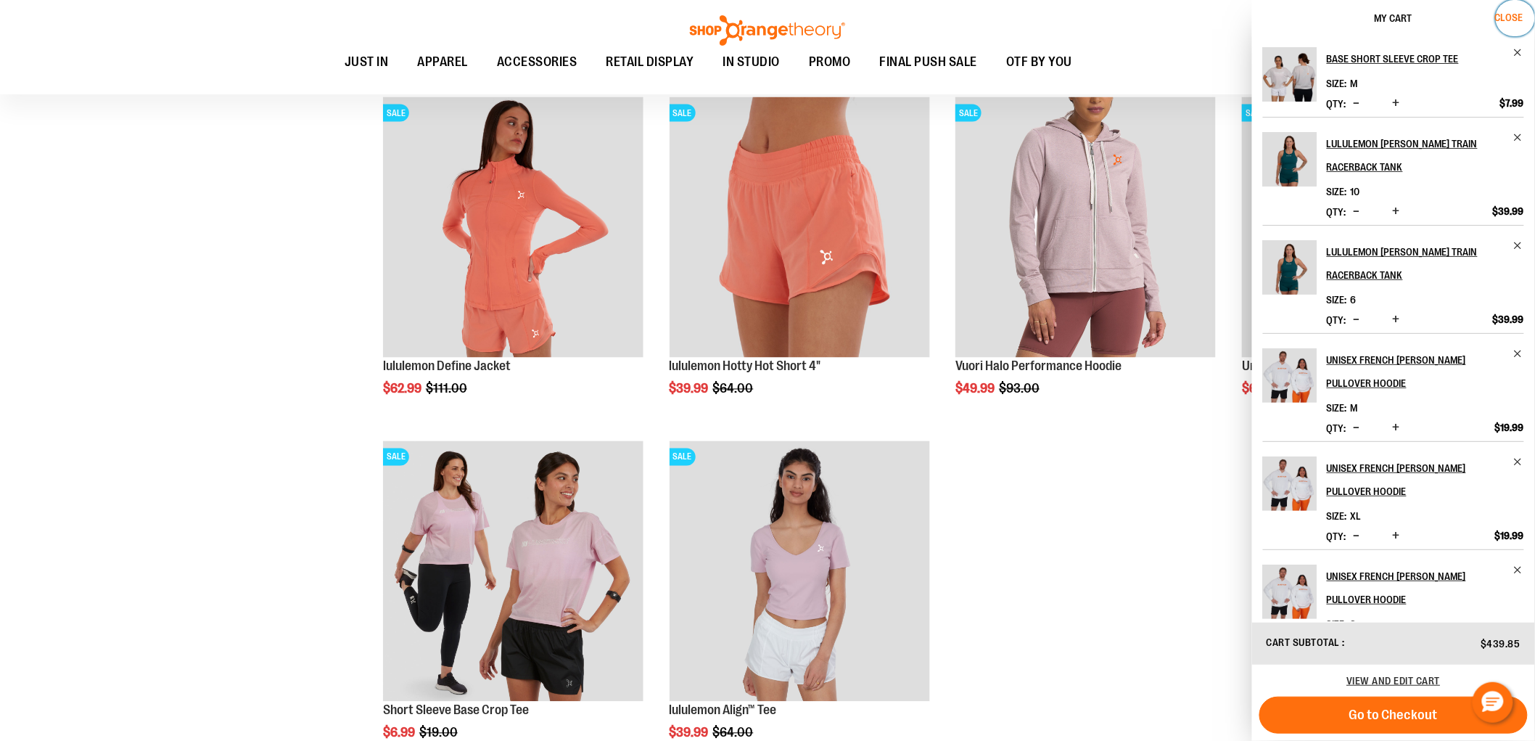
click at [1506, 15] on span "Close" at bounding box center [1510, 18] width 28 height 12
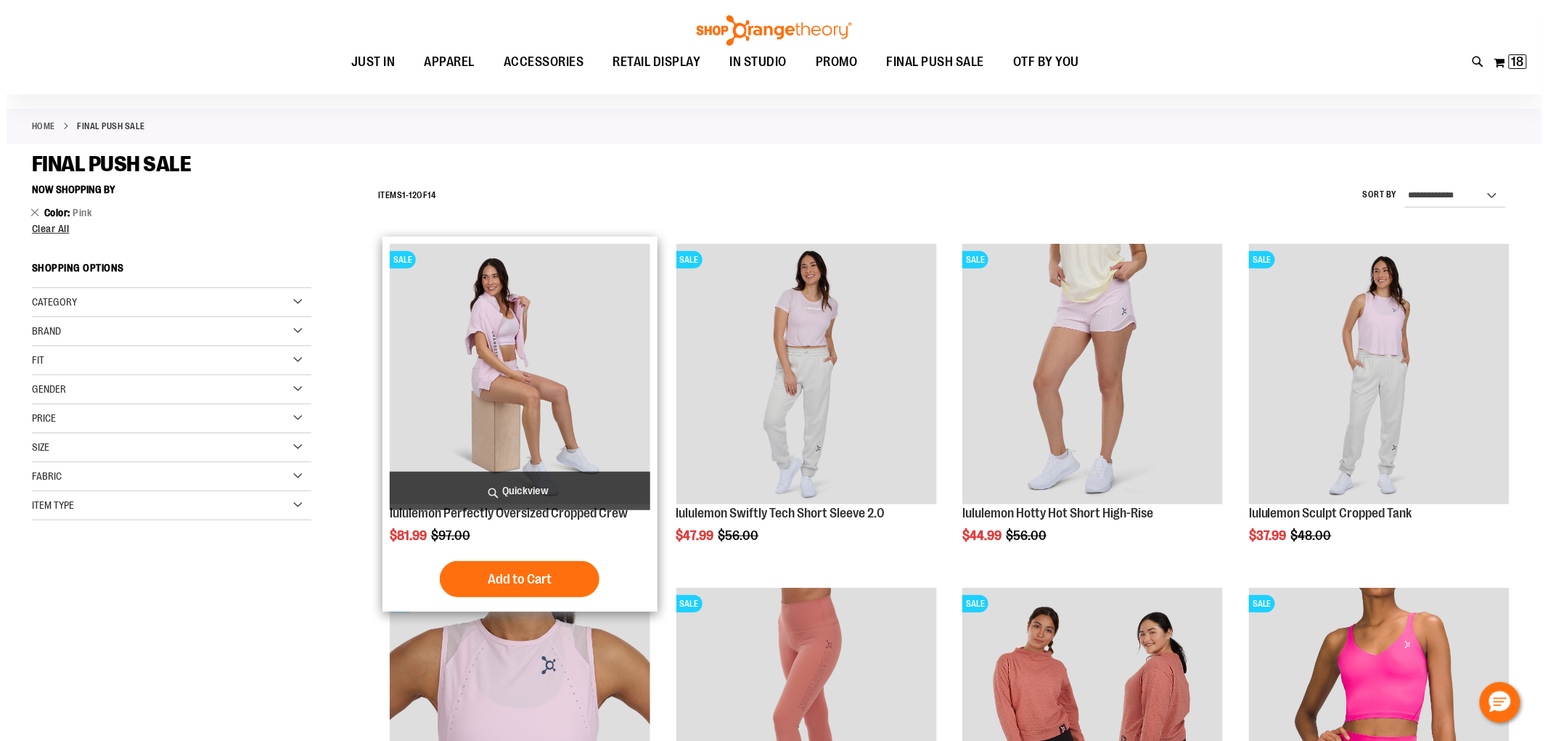
scroll to position [81, 0]
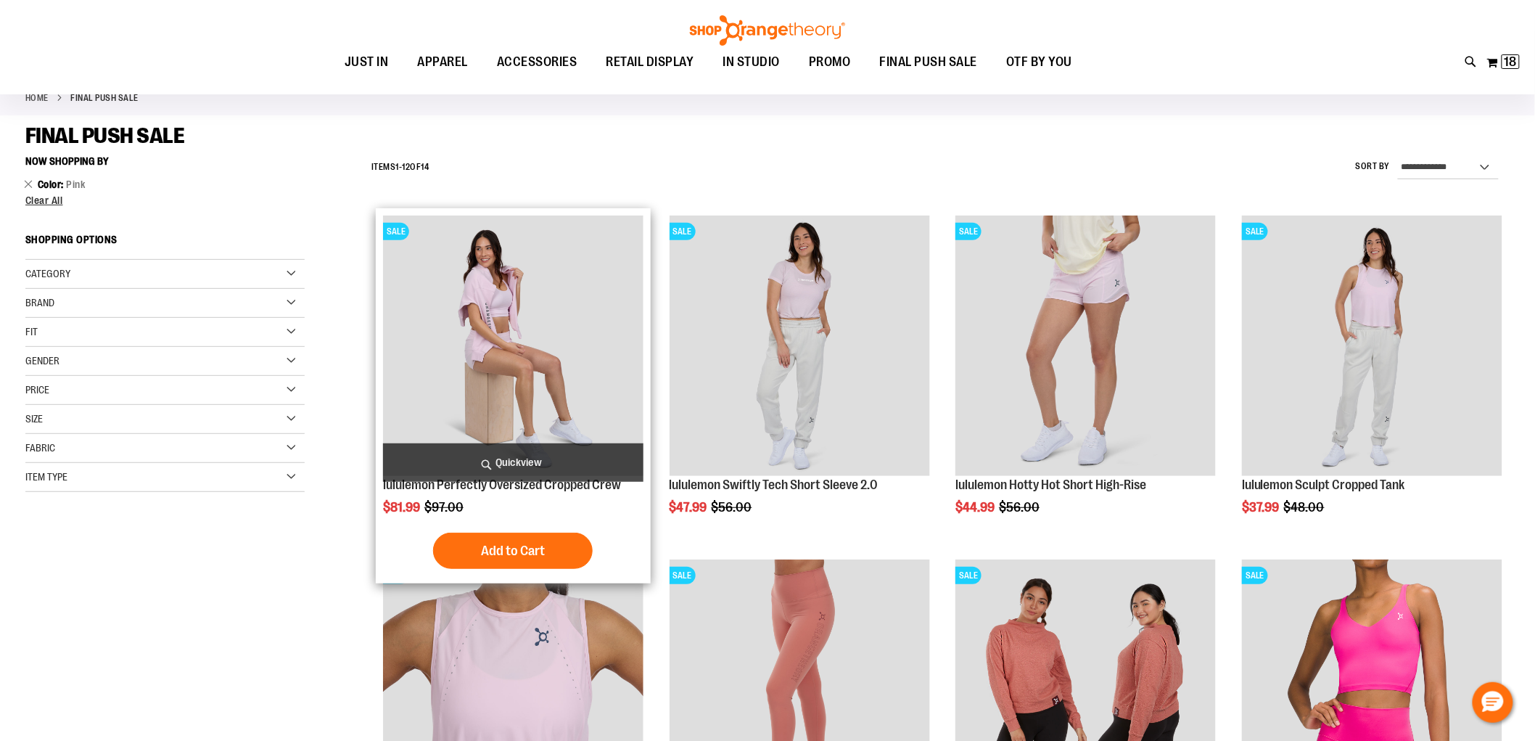
click at [541, 461] on span "Quickview" at bounding box center [513, 462] width 261 height 38
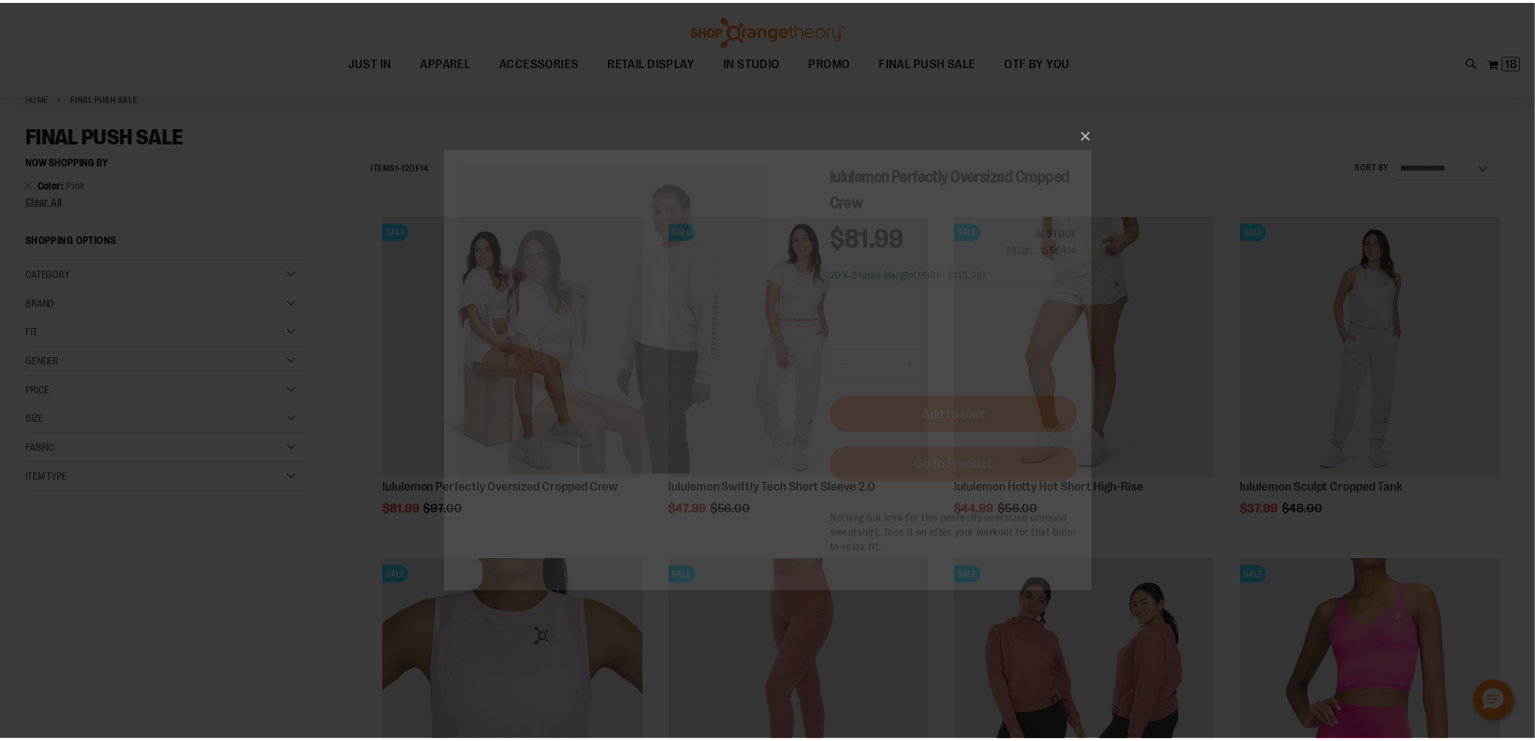
scroll to position [0, 0]
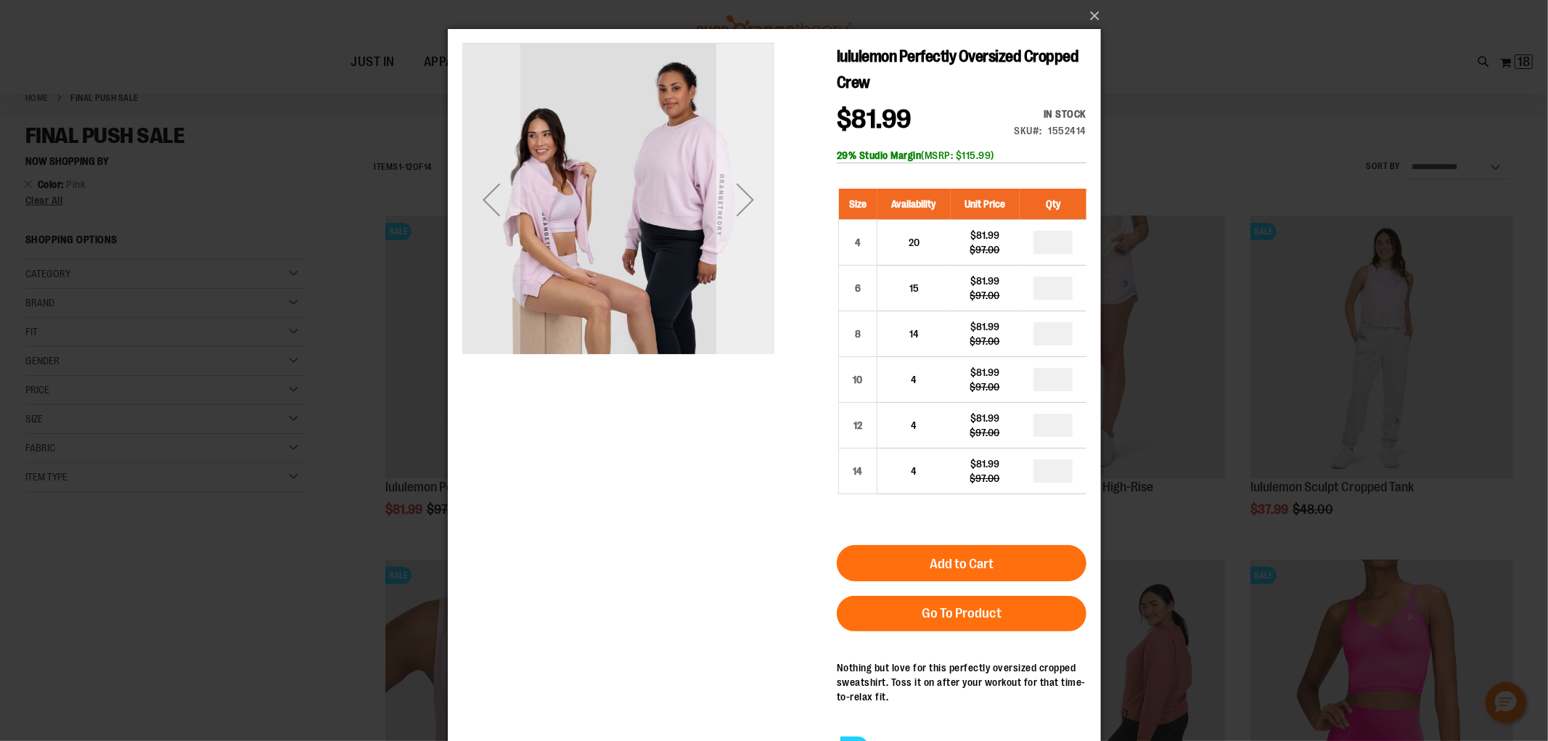
click at [749, 247] on div "Next" at bounding box center [744, 200] width 58 height 312
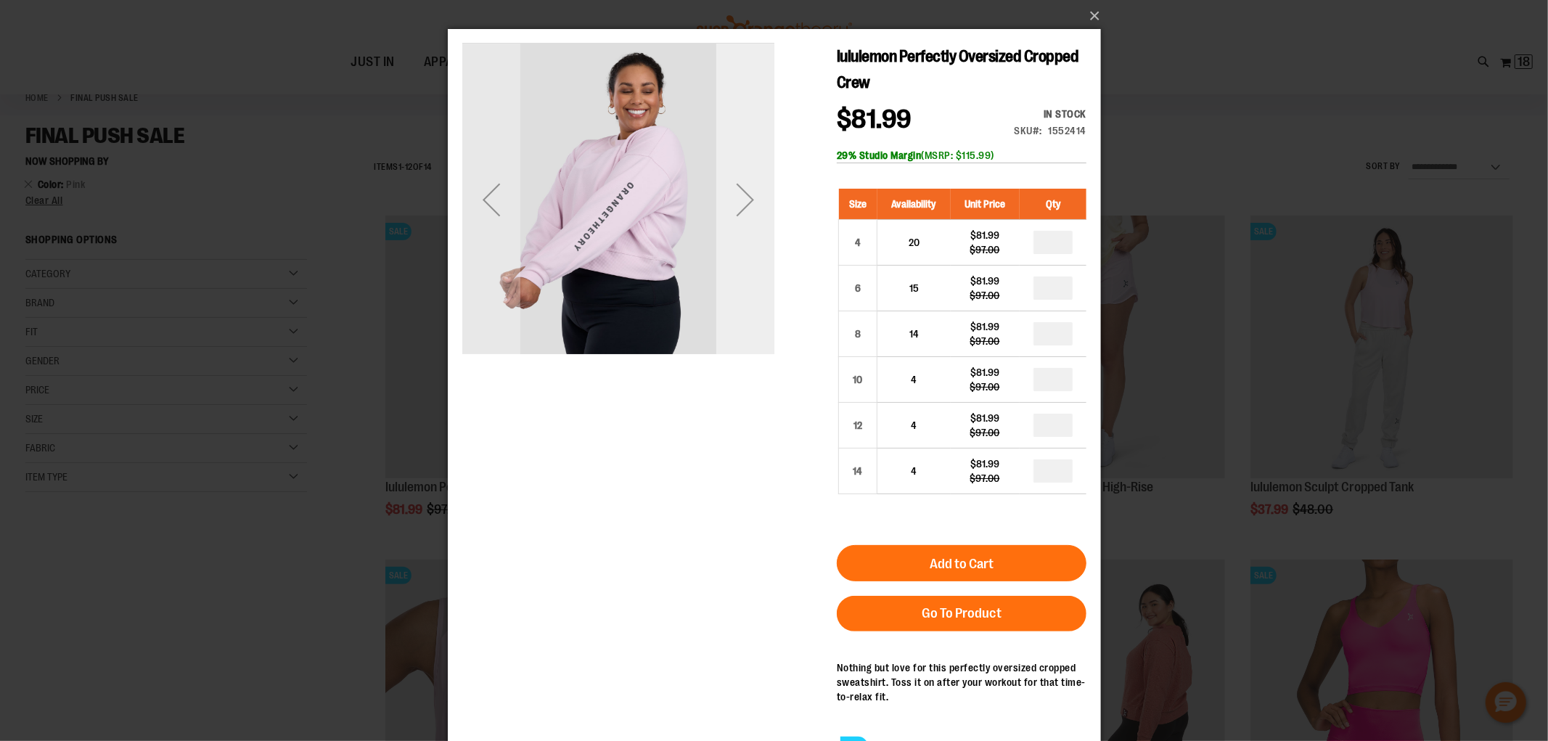
click at [749, 247] on div "Next" at bounding box center [744, 200] width 58 height 312
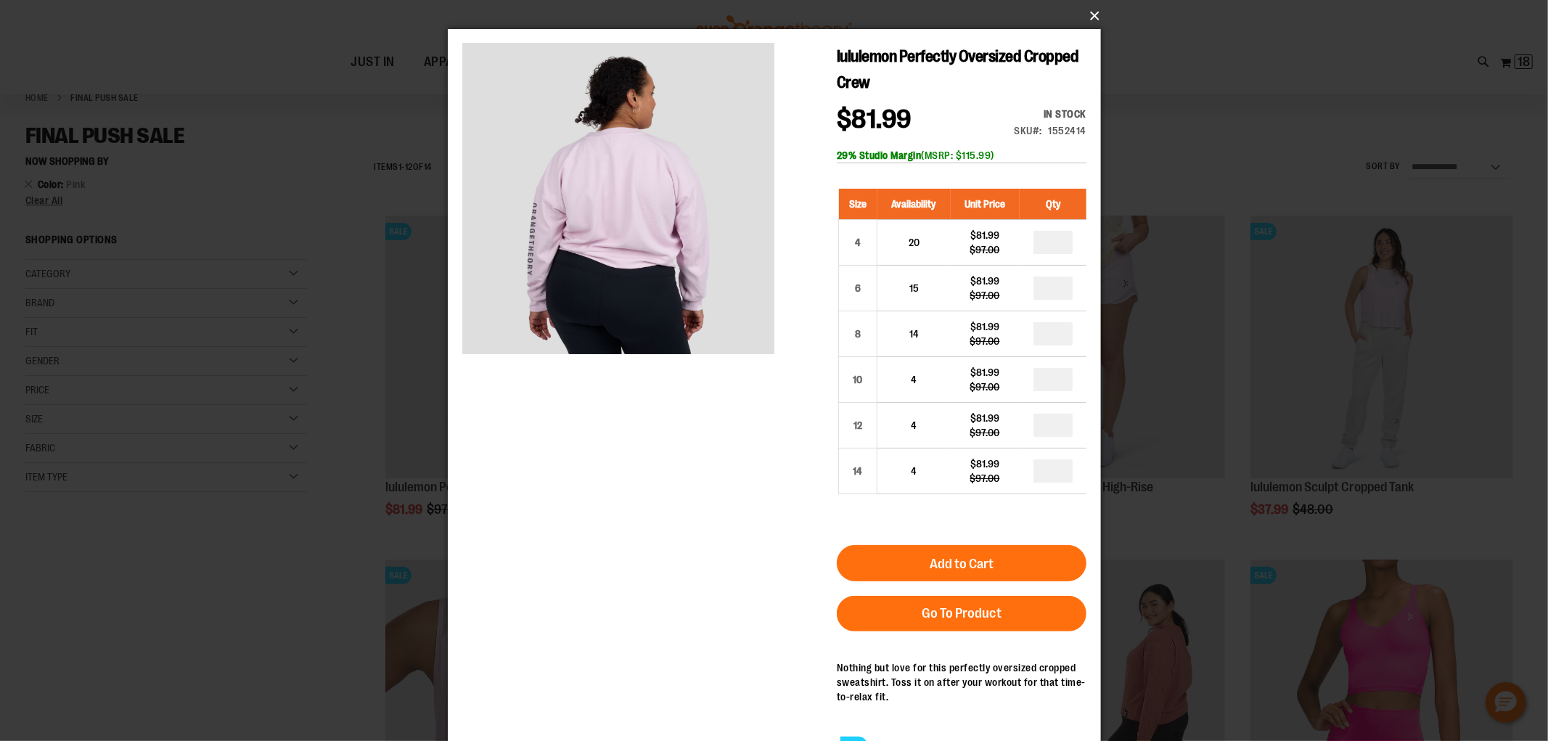
click at [1086, 13] on button "×" at bounding box center [778, 16] width 653 height 32
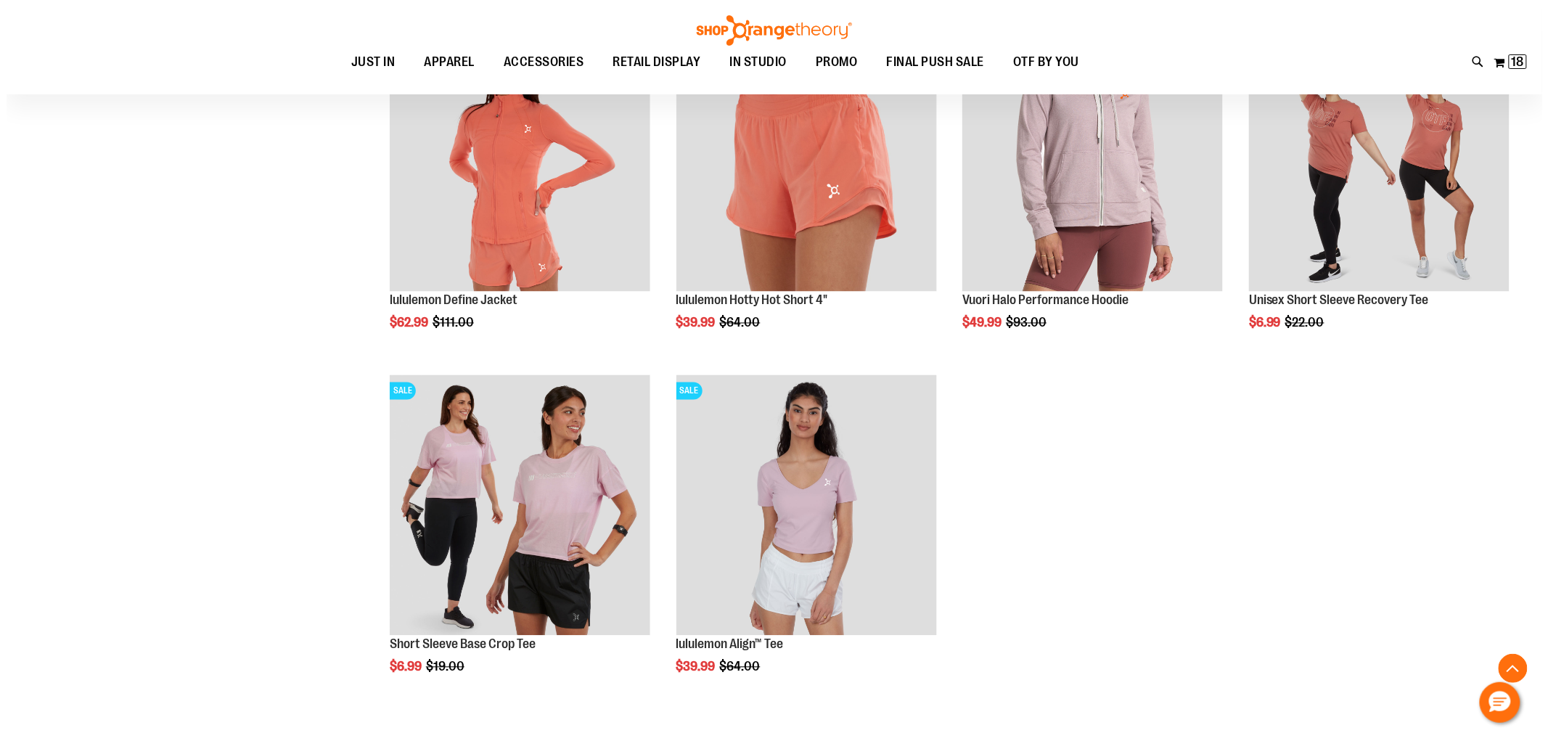
scroll to position [967, 0]
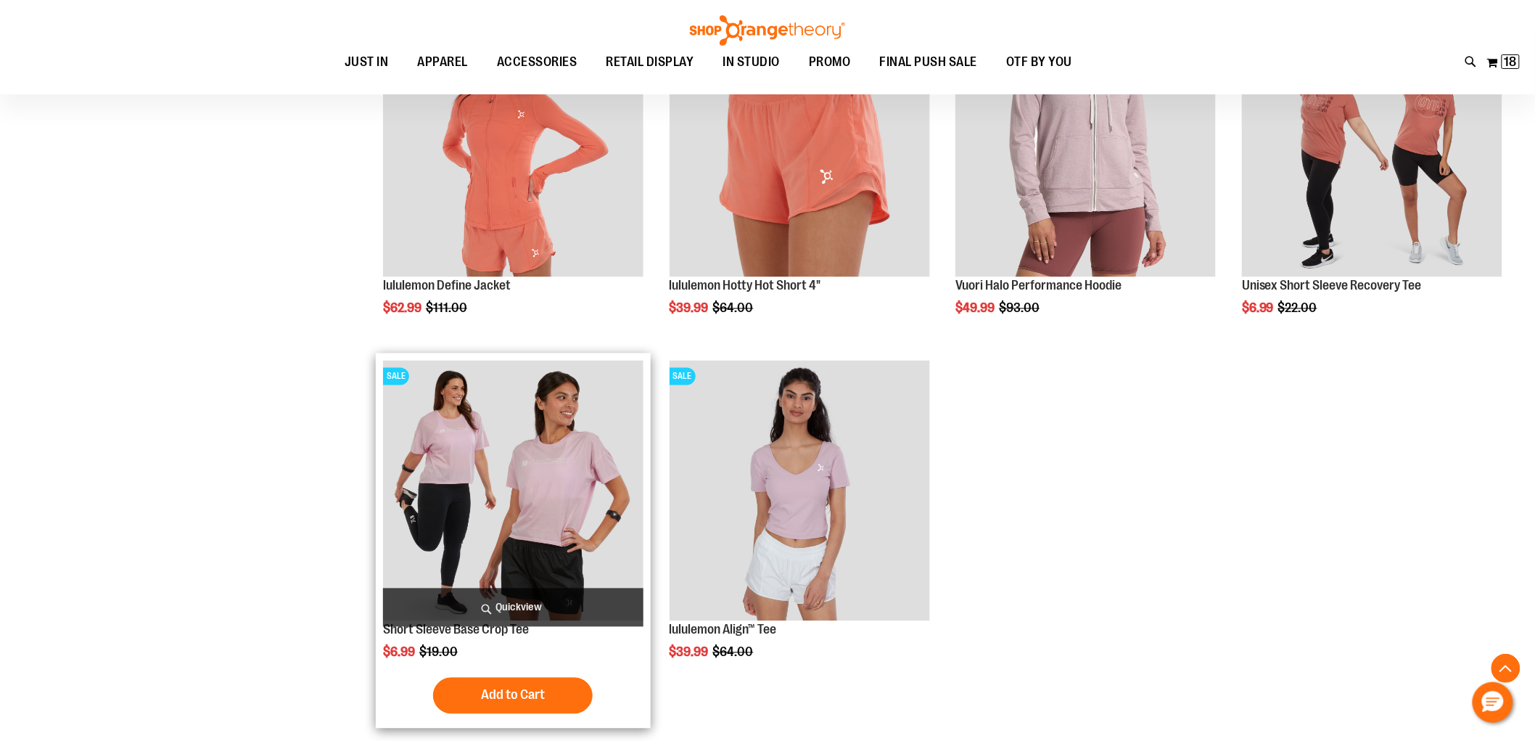
click at [567, 604] on span "Quickview" at bounding box center [513, 607] width 261 height 38
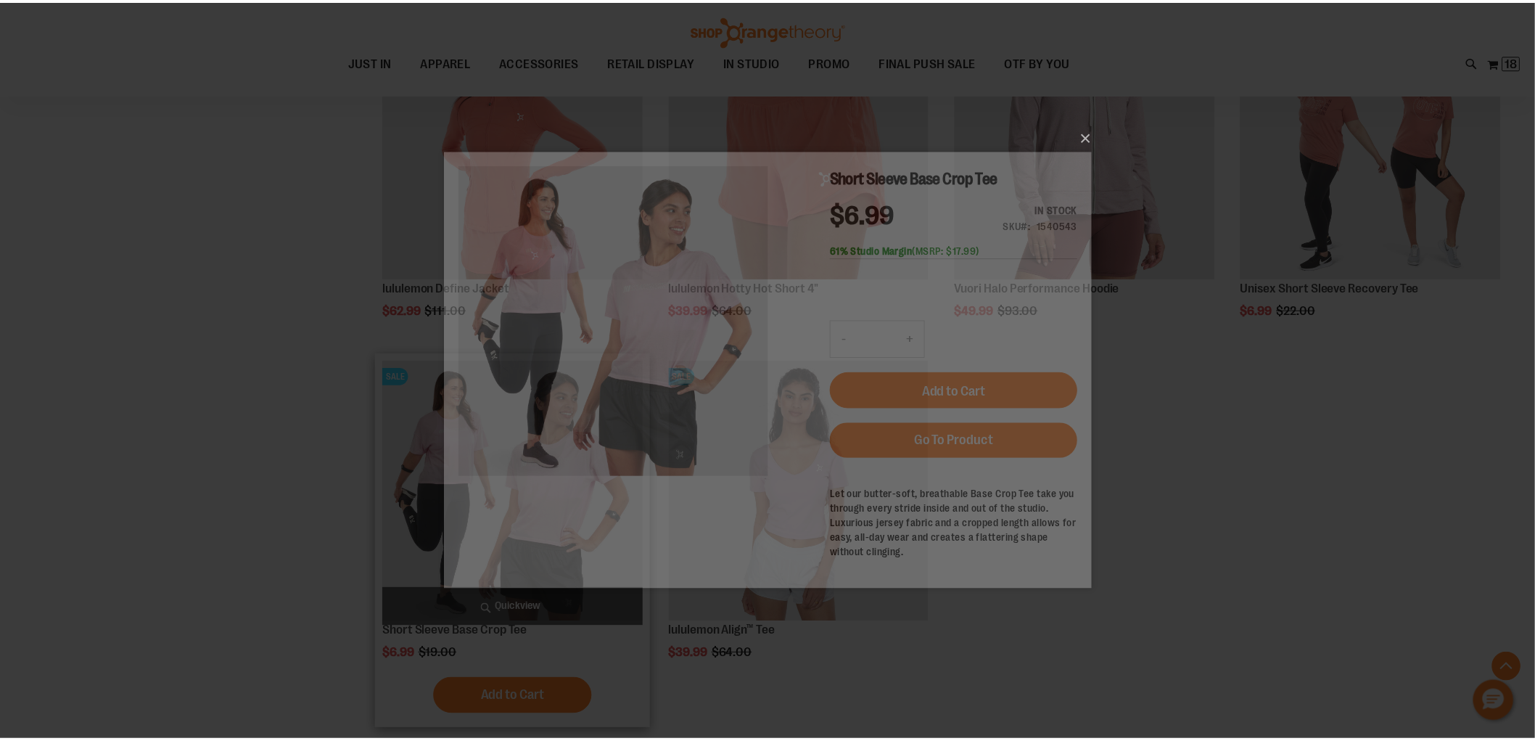
scroll to position [0, 0]
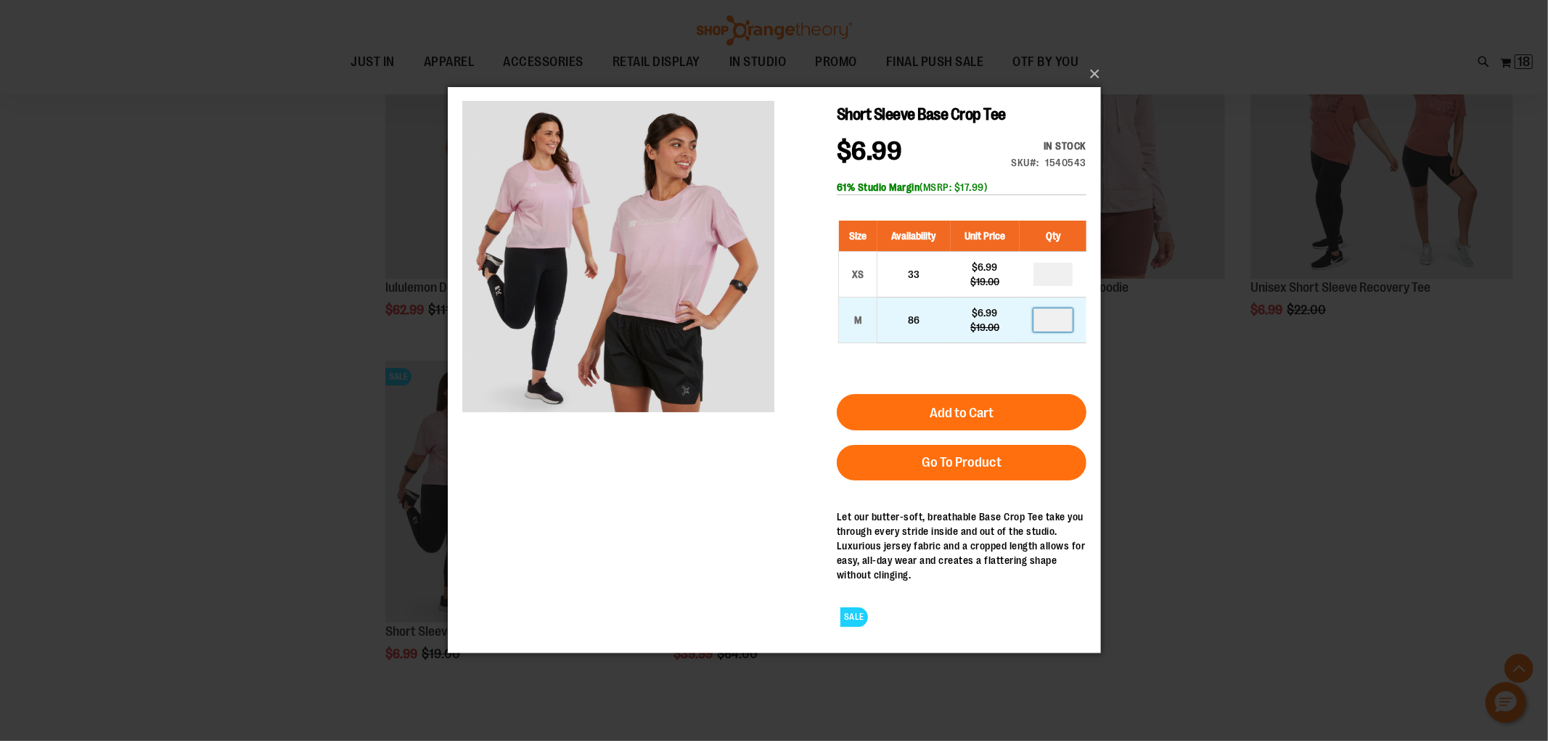
click at [1053, 319] on input "number" at bounding box center [1052, 319] width 39 height 23
click at [1096, 77] on button "×" at bounding box center [778, 74] width 653 height 32
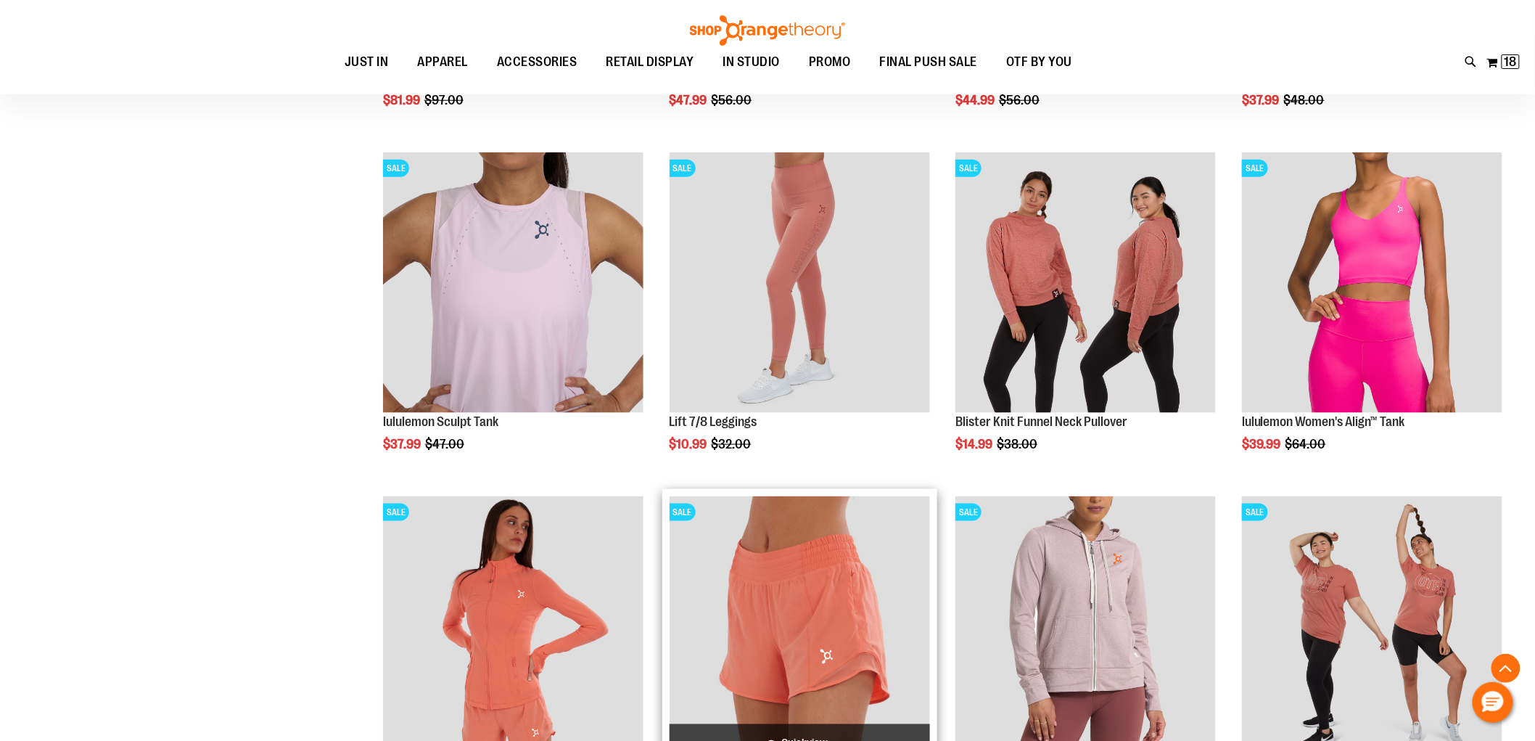
scroll to position [121, 0]
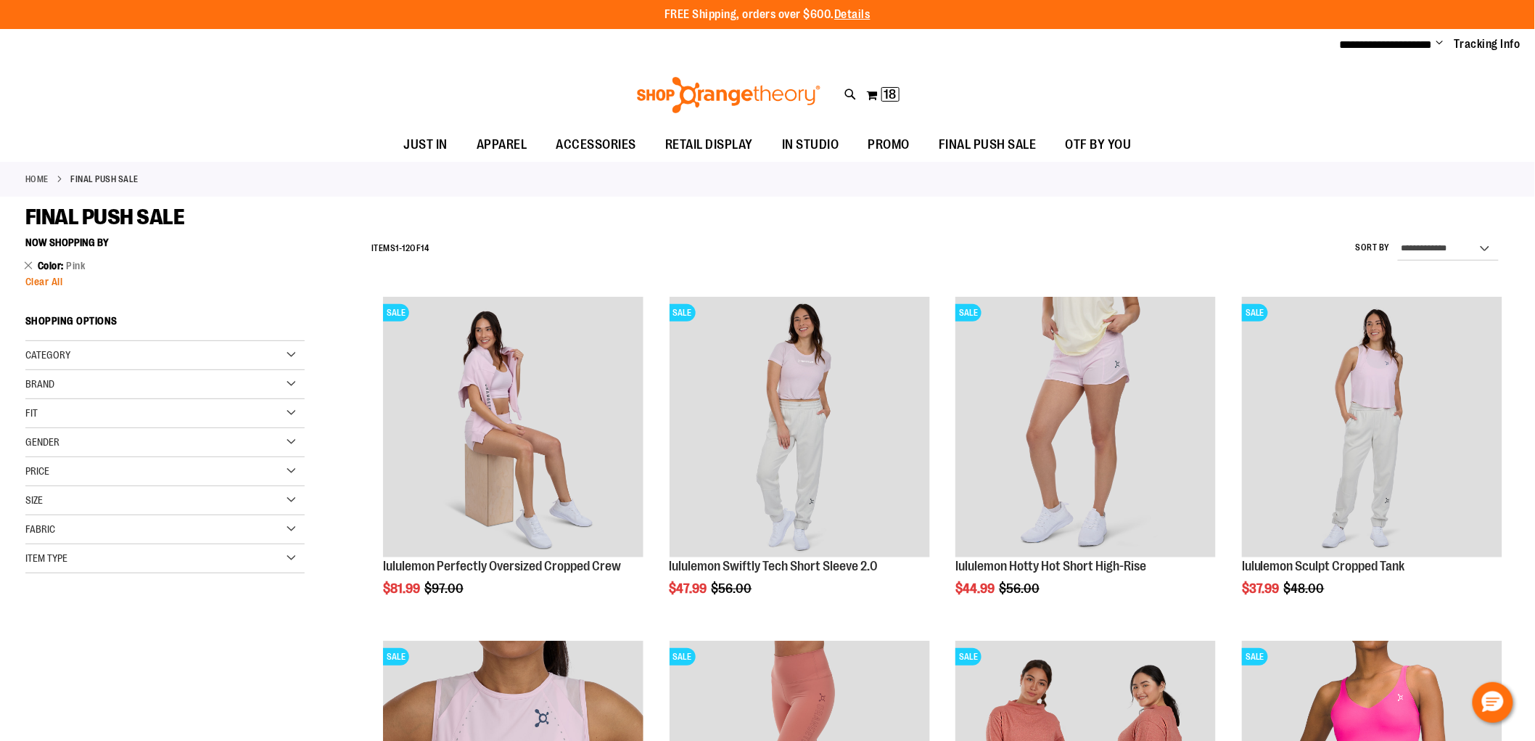
click at [52, 279] on span "Clear All" at bounding box center [44, 282] width 38 height 12
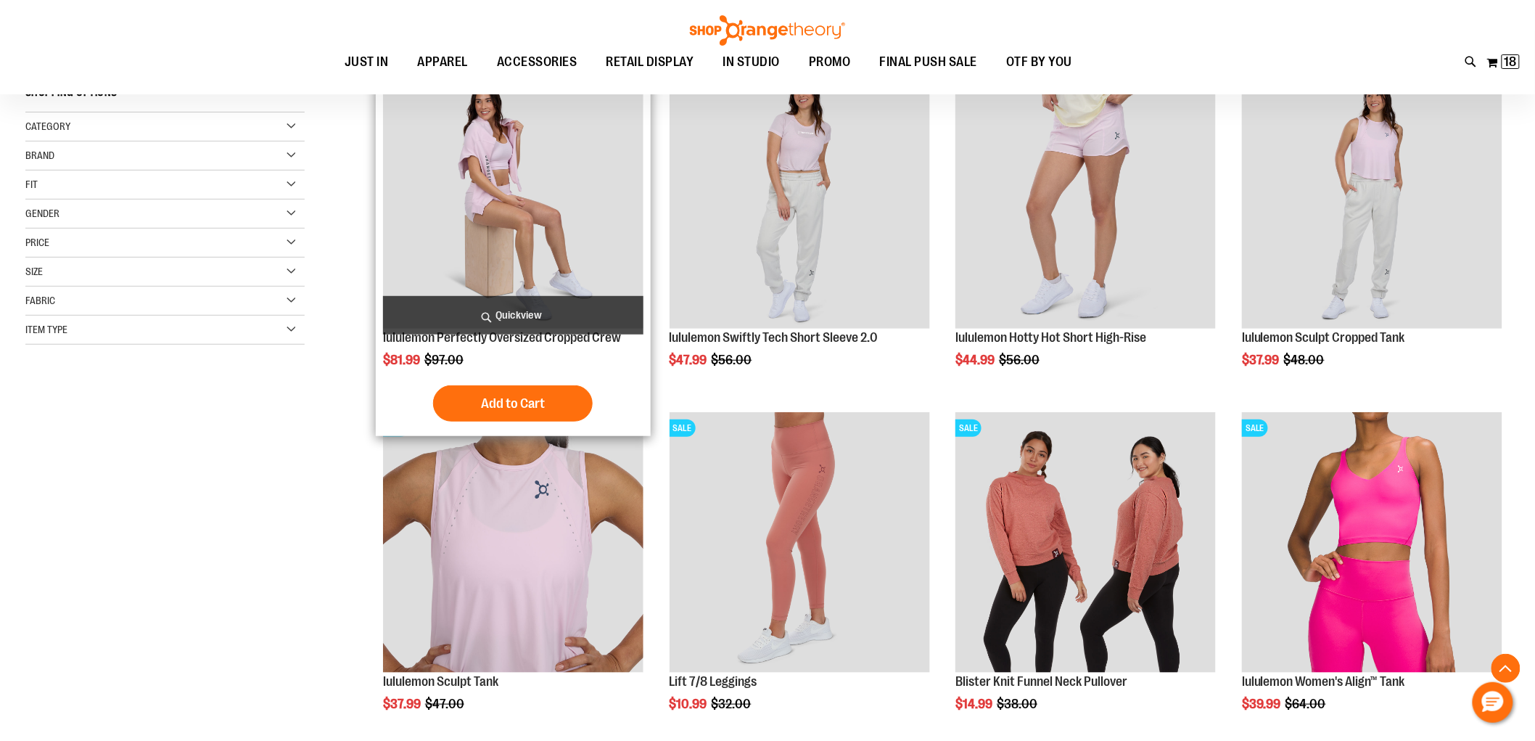
scroll to position [229, 0]
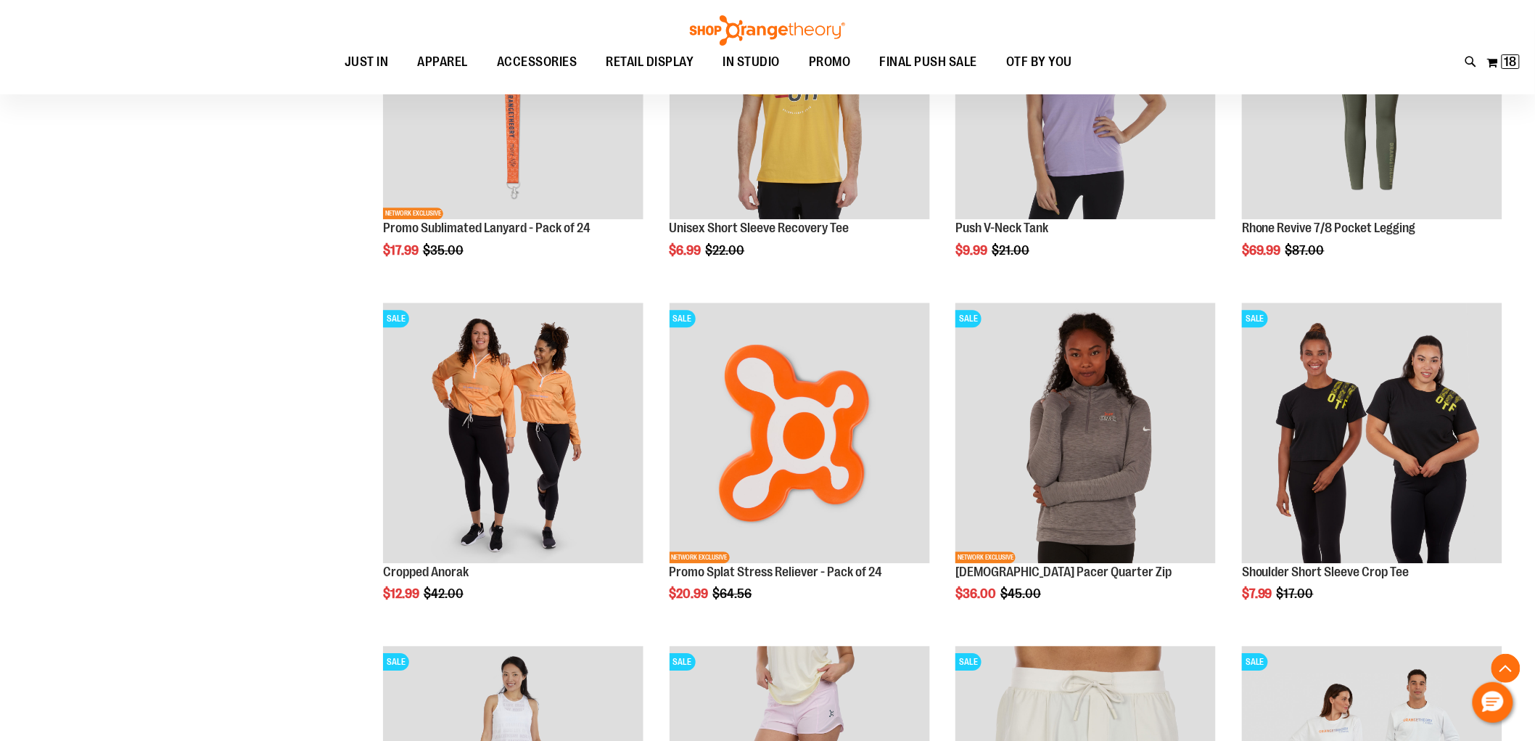
scroll to position [1370, 0]
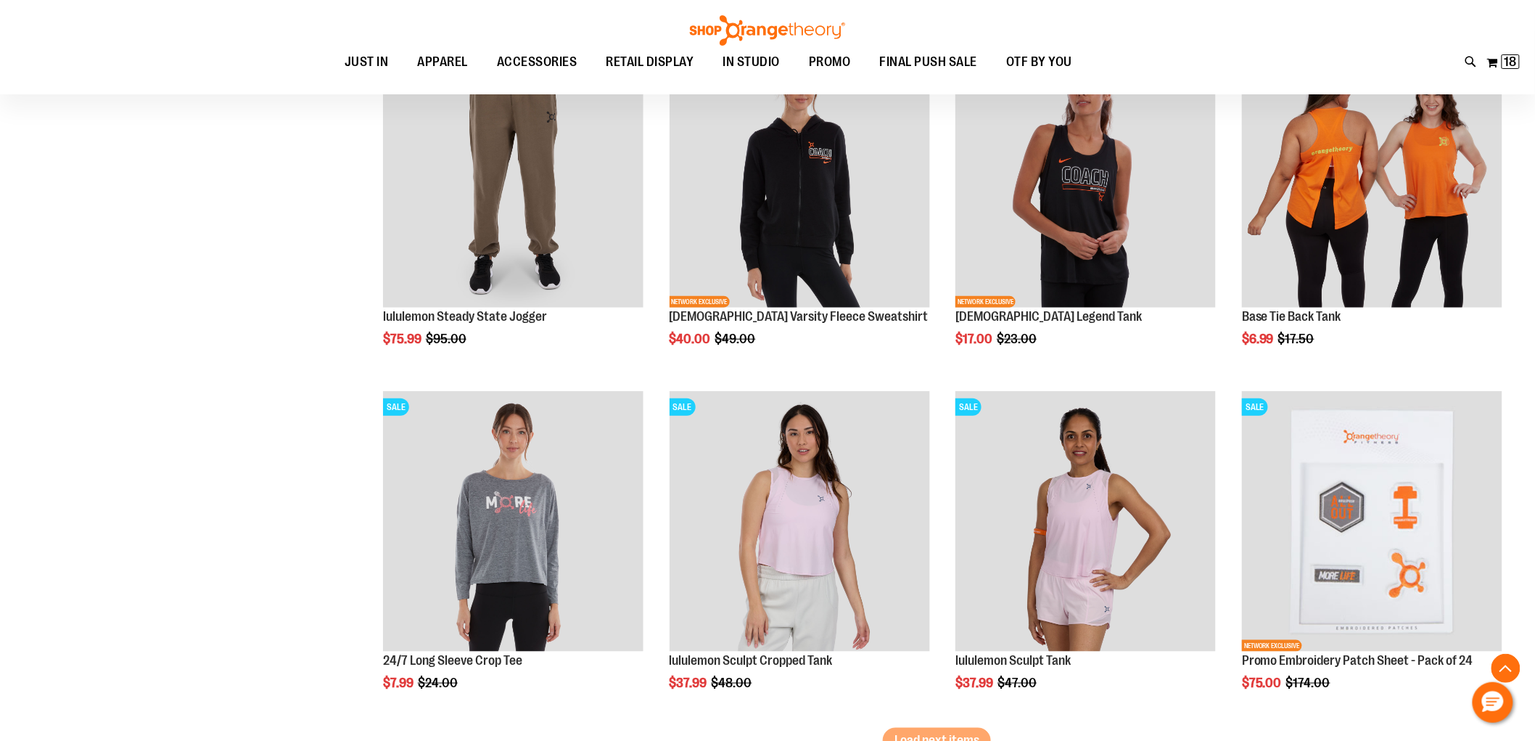
scroll to position [2660, 0]
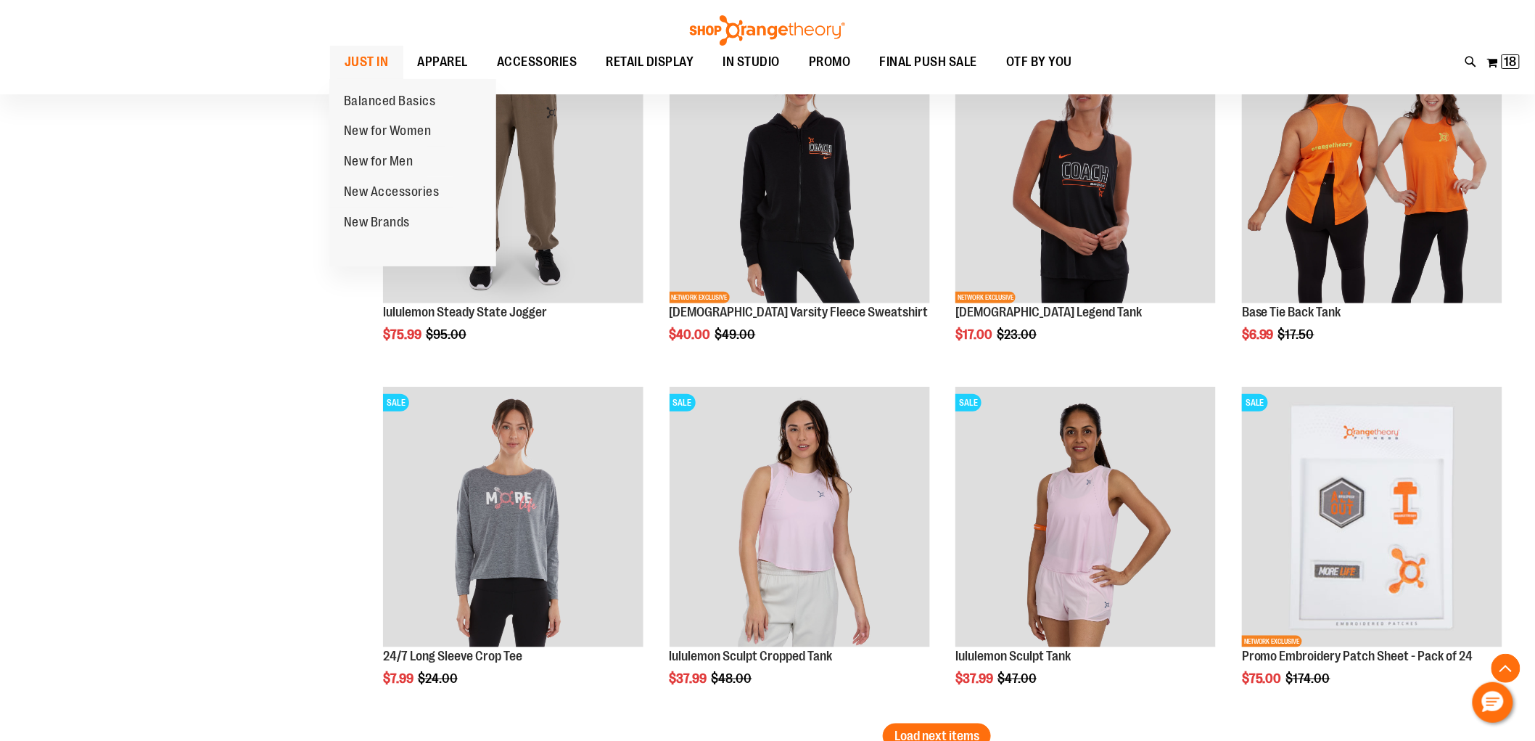
click at [359, 63] on span "JUST IN" at bounding box center [367, 62] width 44 height 33
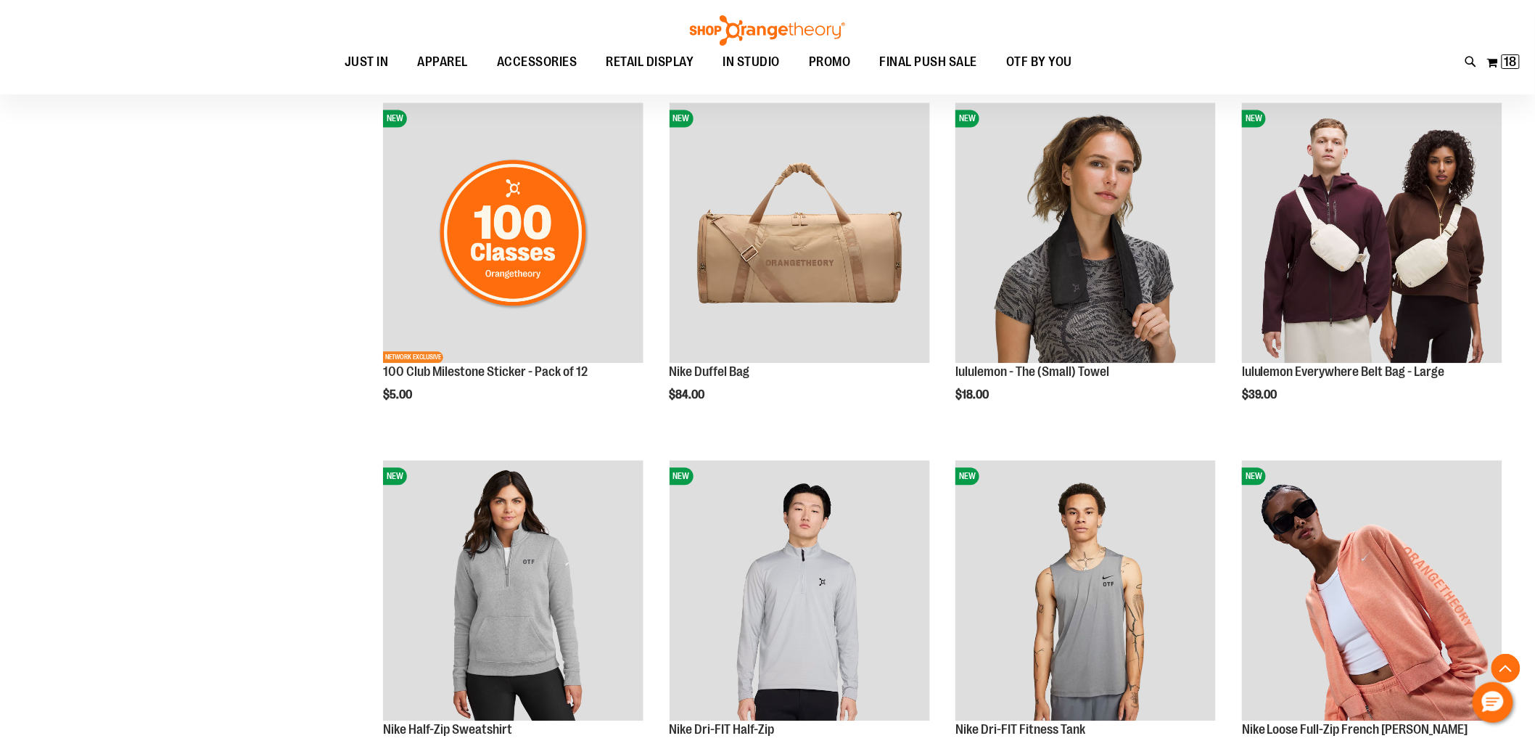
scroll to position [1323, 0]
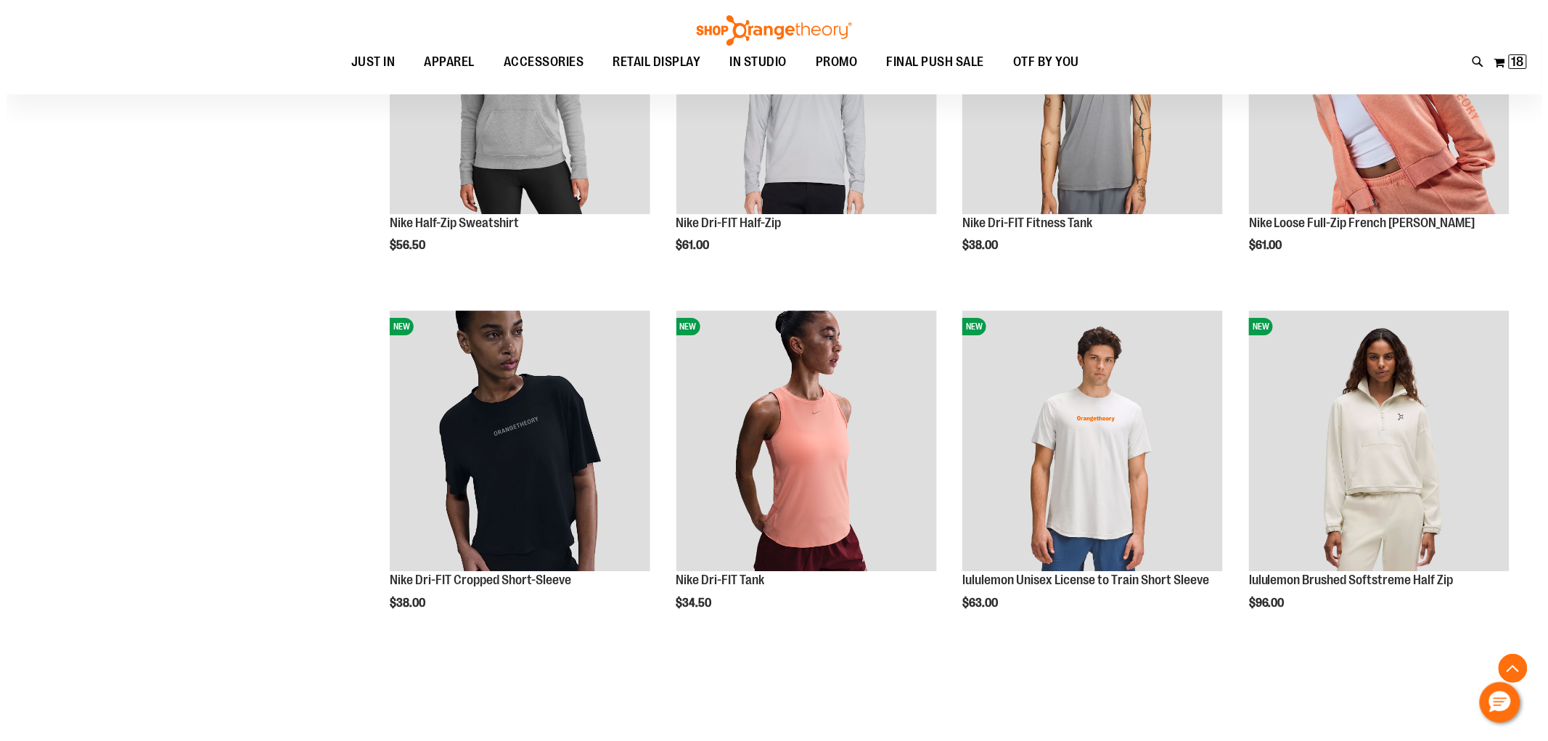
scroll to position [1807, 0]
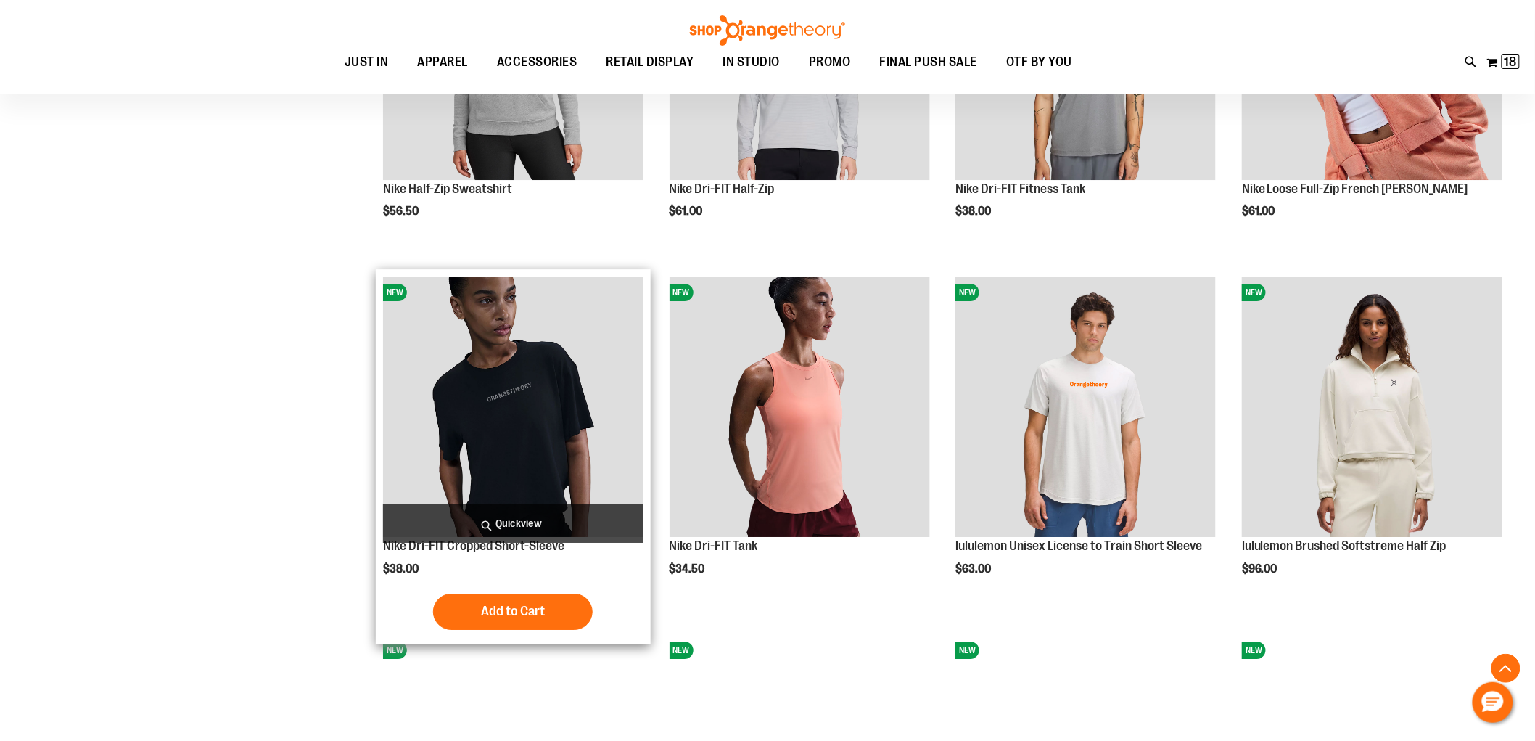
type input "**********"
click at [531, 527] on span "Quickview" at bounding box center [513, 523] width 261 height 38
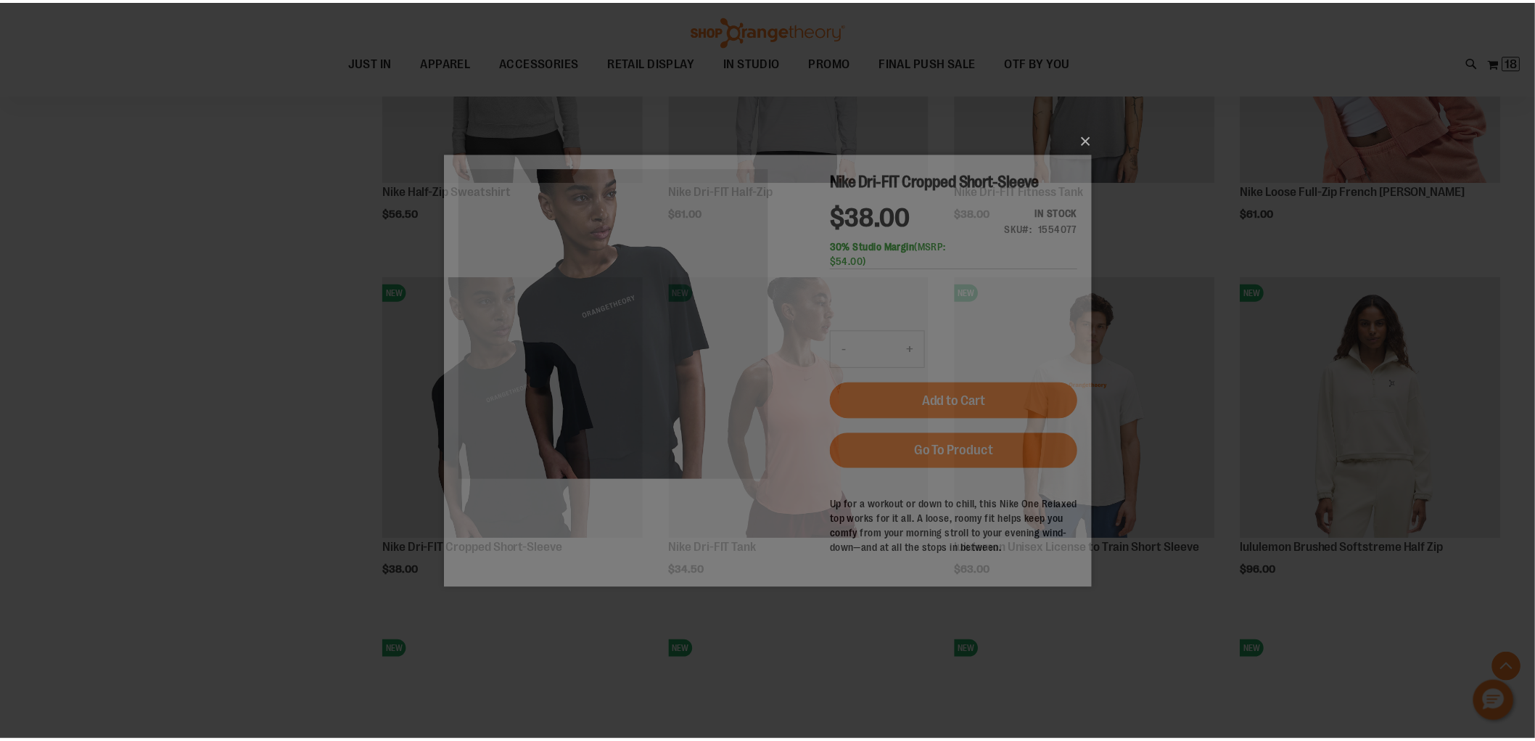
scroll to position [0, 0]
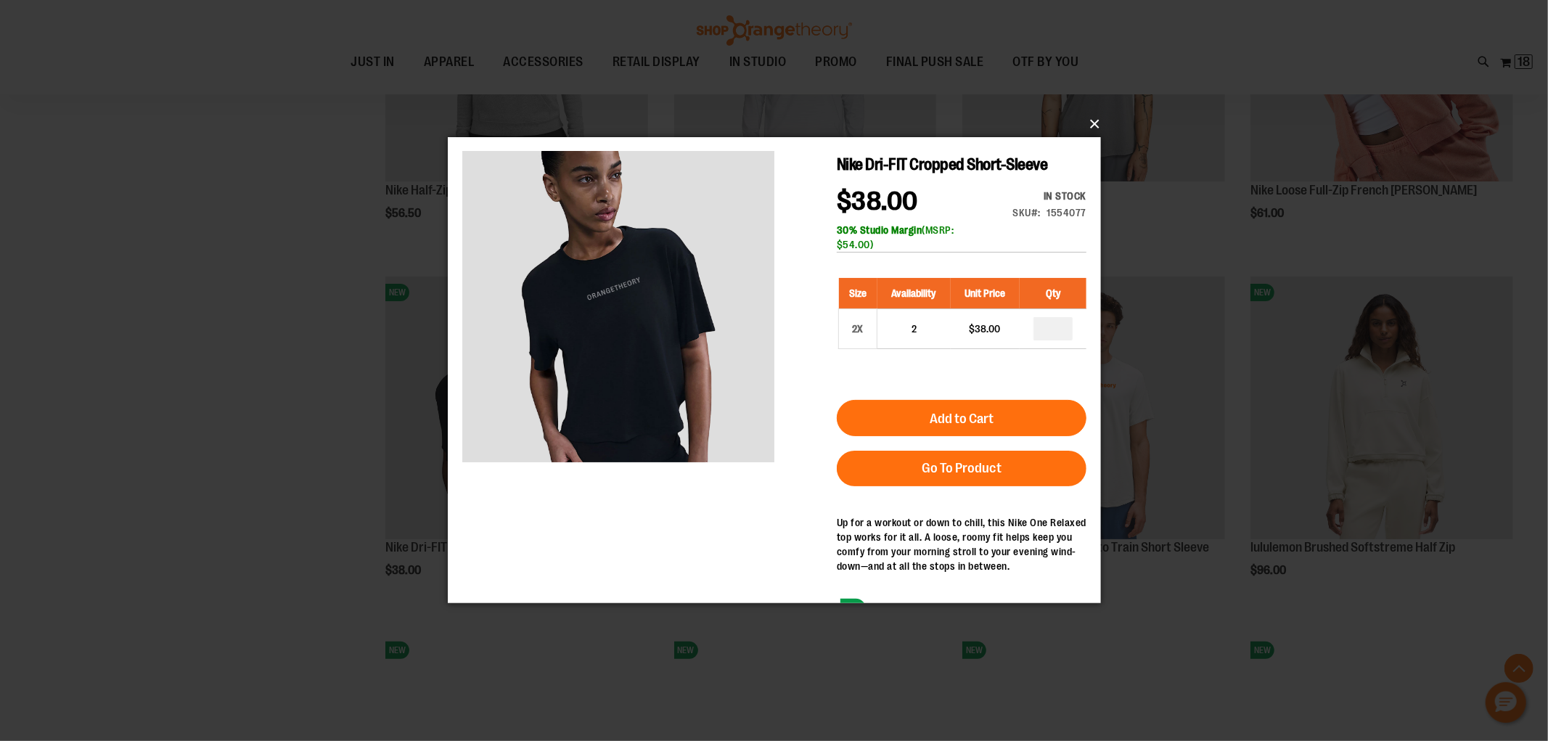
click at [1102, 118] on div "×" at bounding box center [774, 370] width 1548 height 741
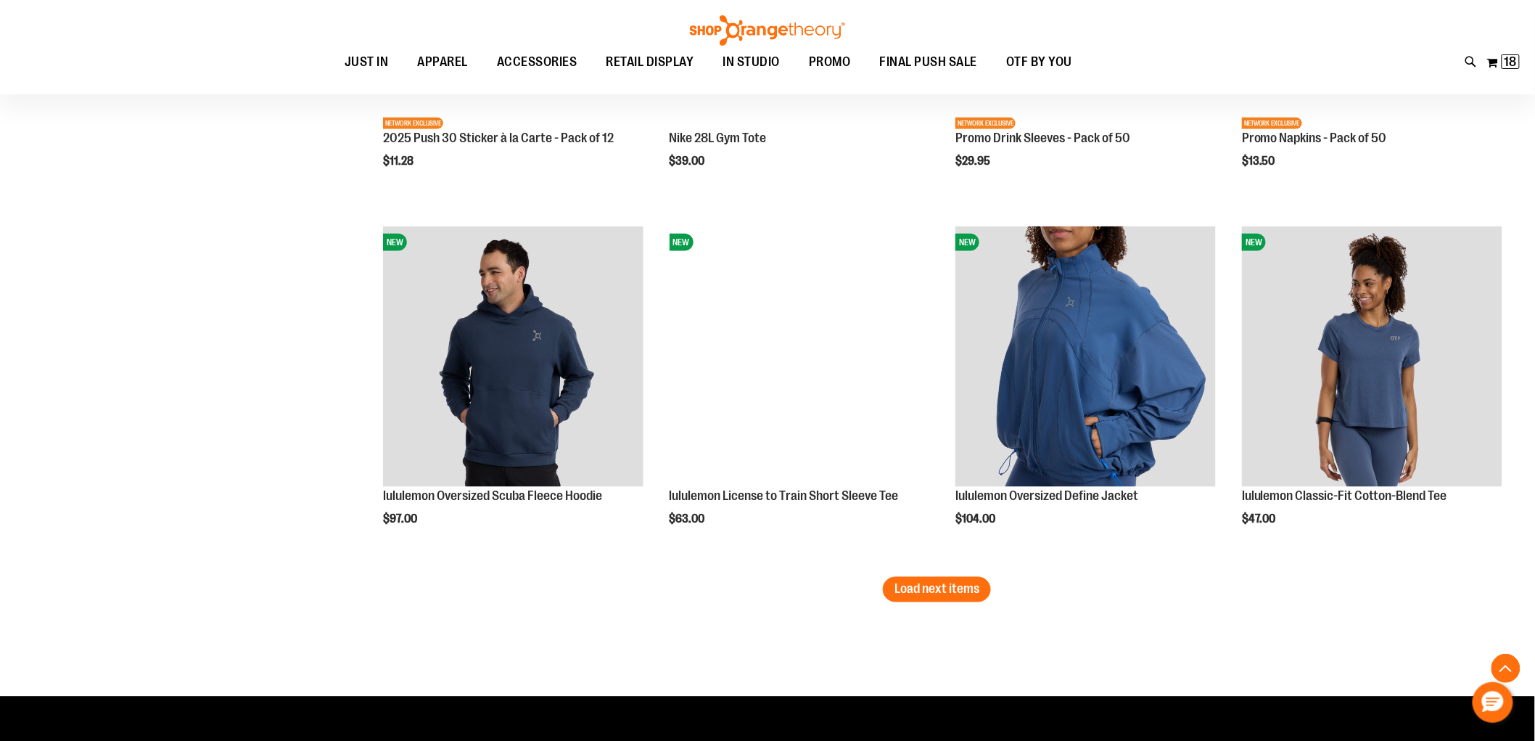
scroll to position [2935, 0]
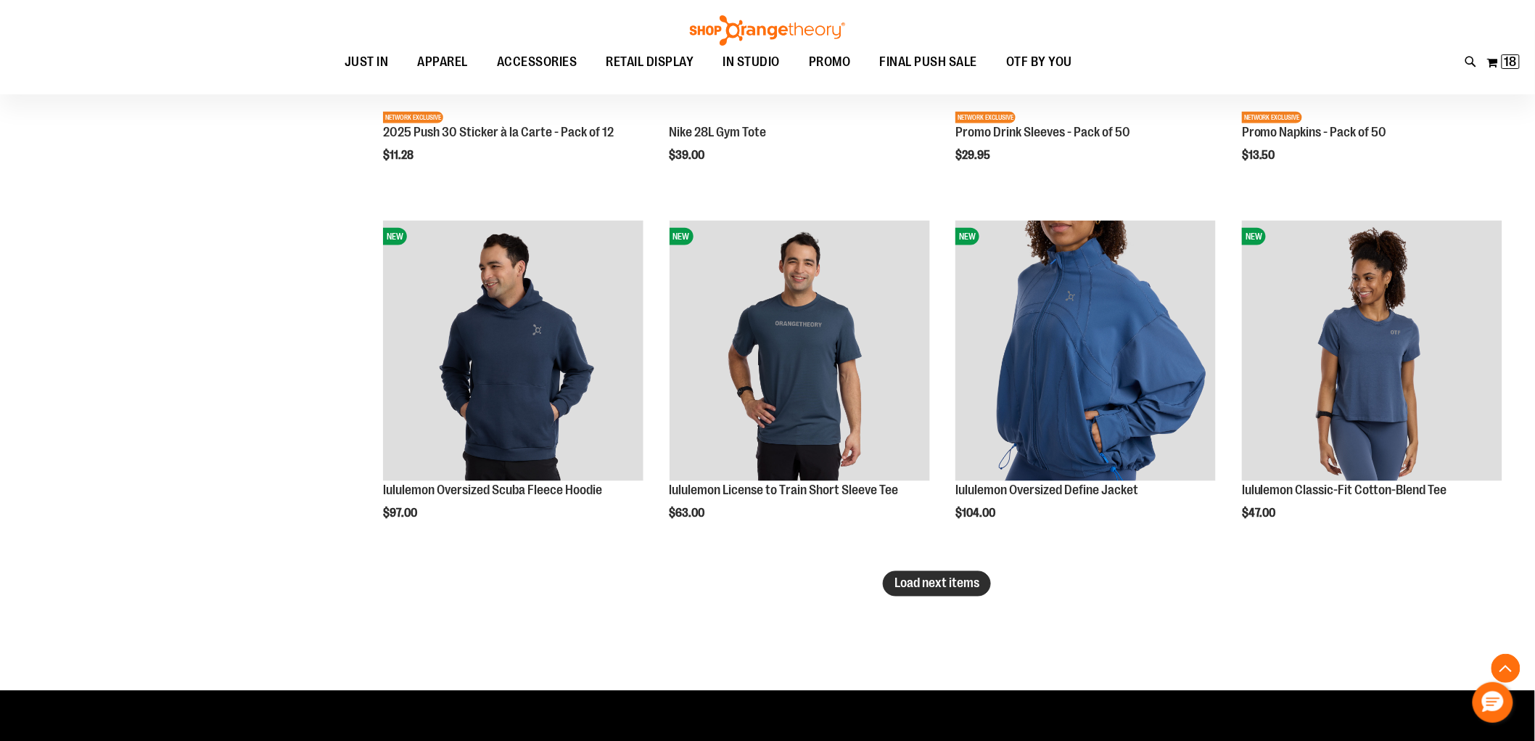
click at [948, 576] on span "Load next items" at bounding box center [937, 583] width 85 height 15
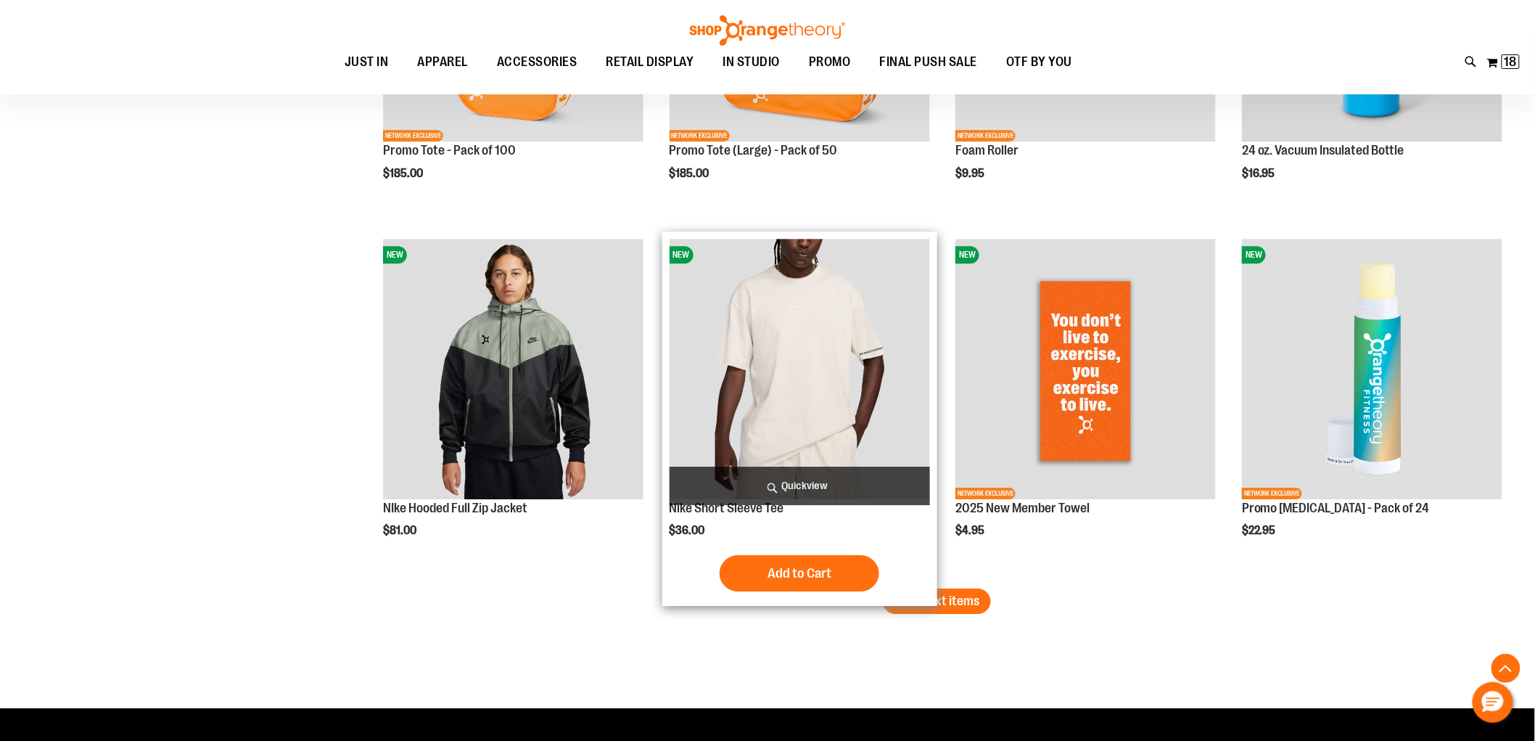
scroll to position [4145, 0]
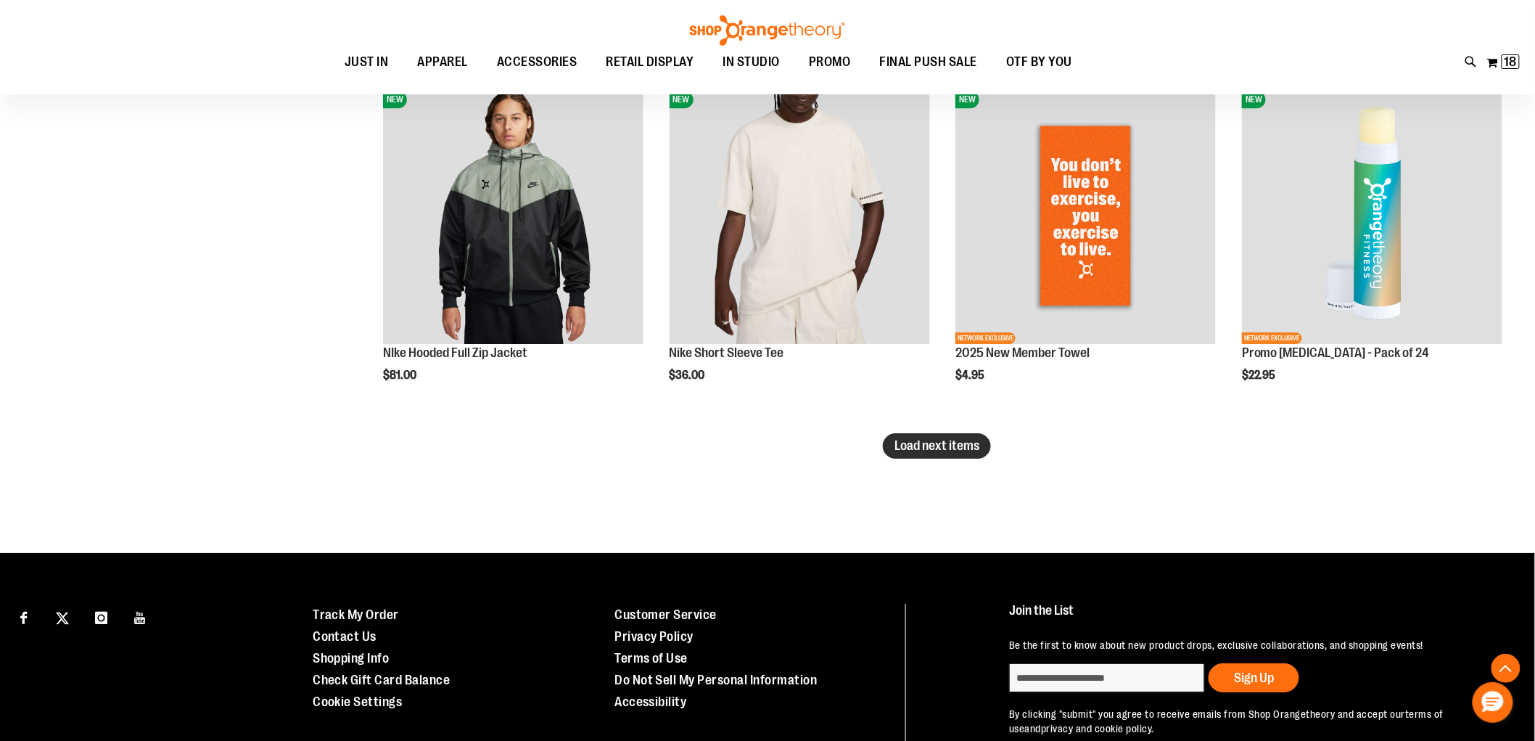
click at [915, 451] on span "Load next items" at bounding box center [937, 445] width 85 height 15
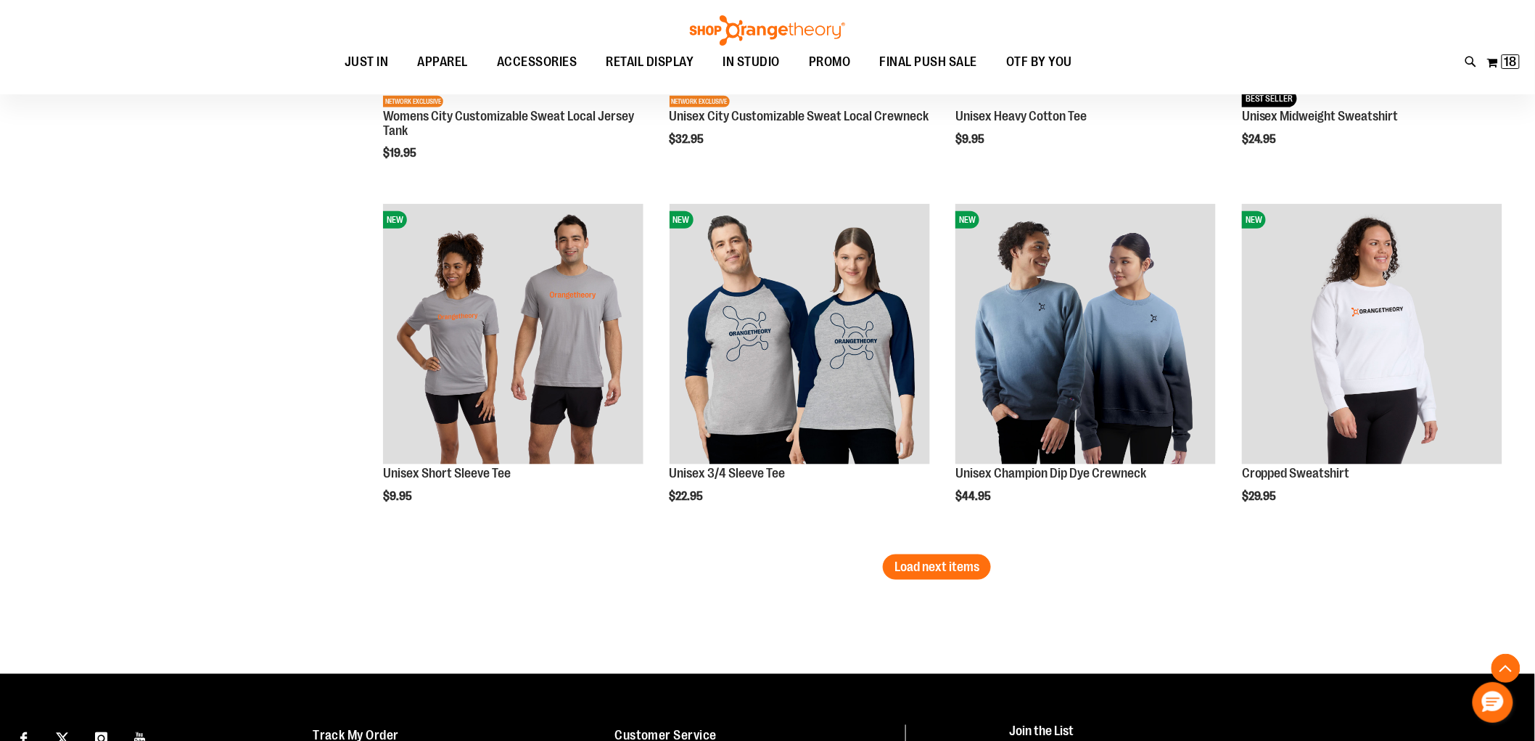
scroll to position [5193, 0]
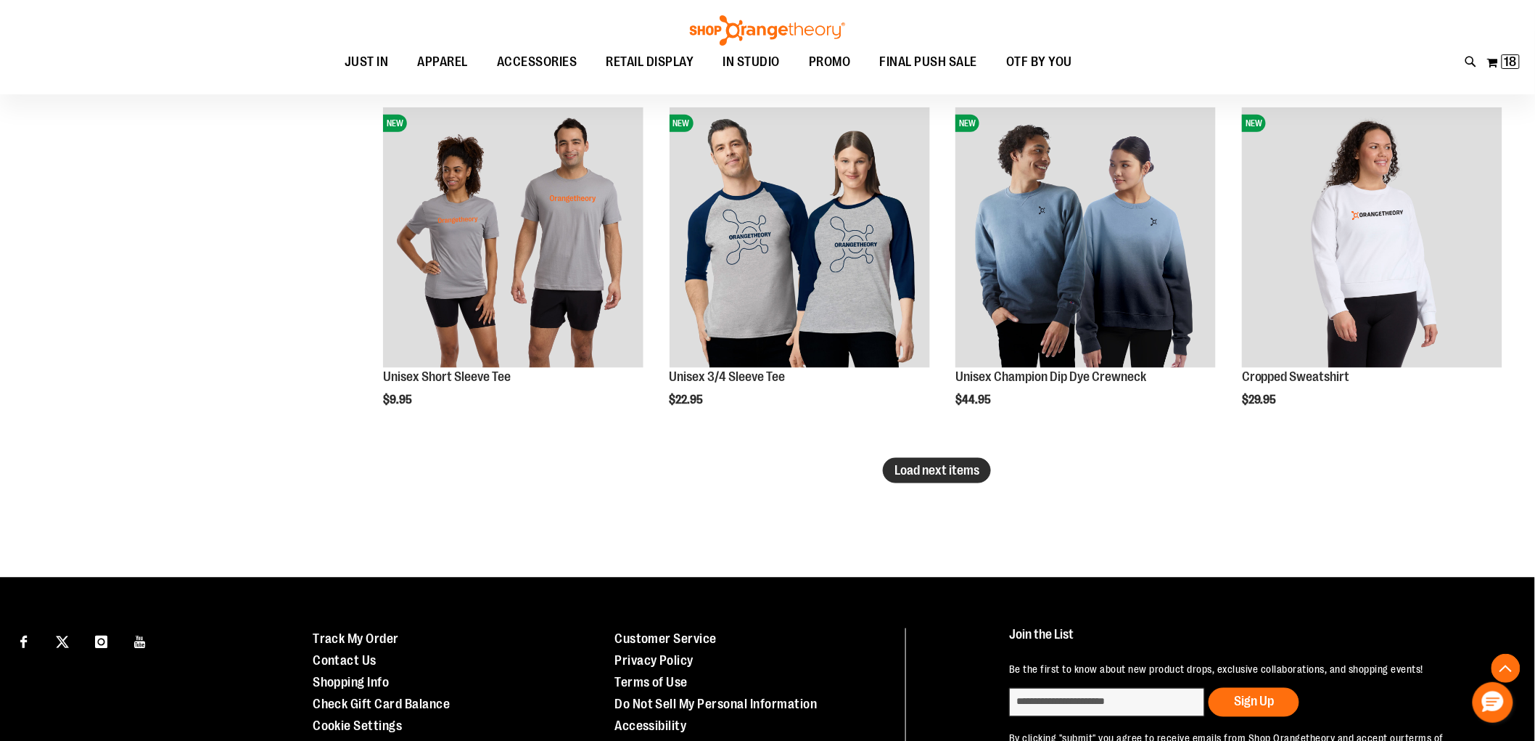
click at [977, 472] on span "Load next items" at bounding box center [937, 470] width 85 height 15
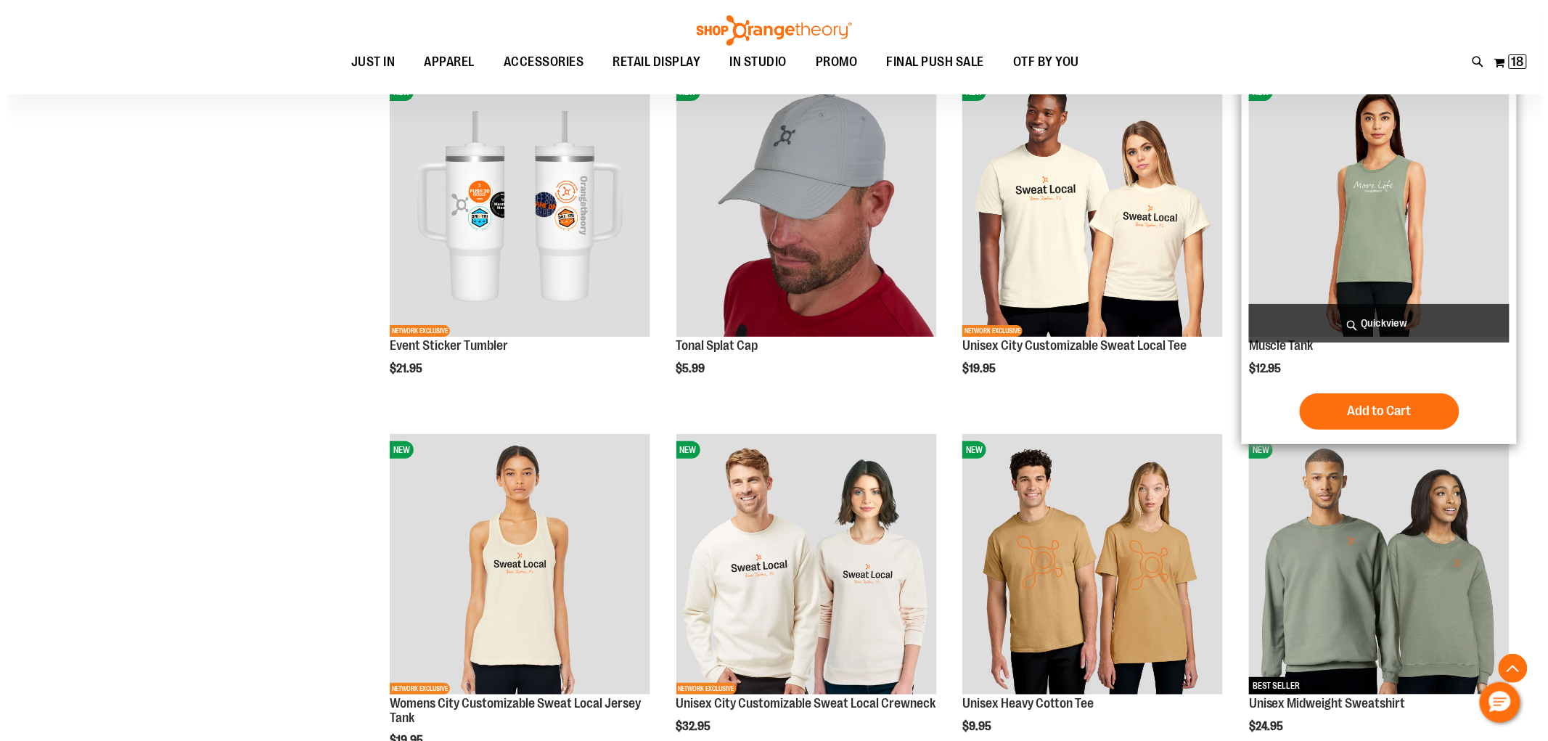
scroll to position [4387, 0]
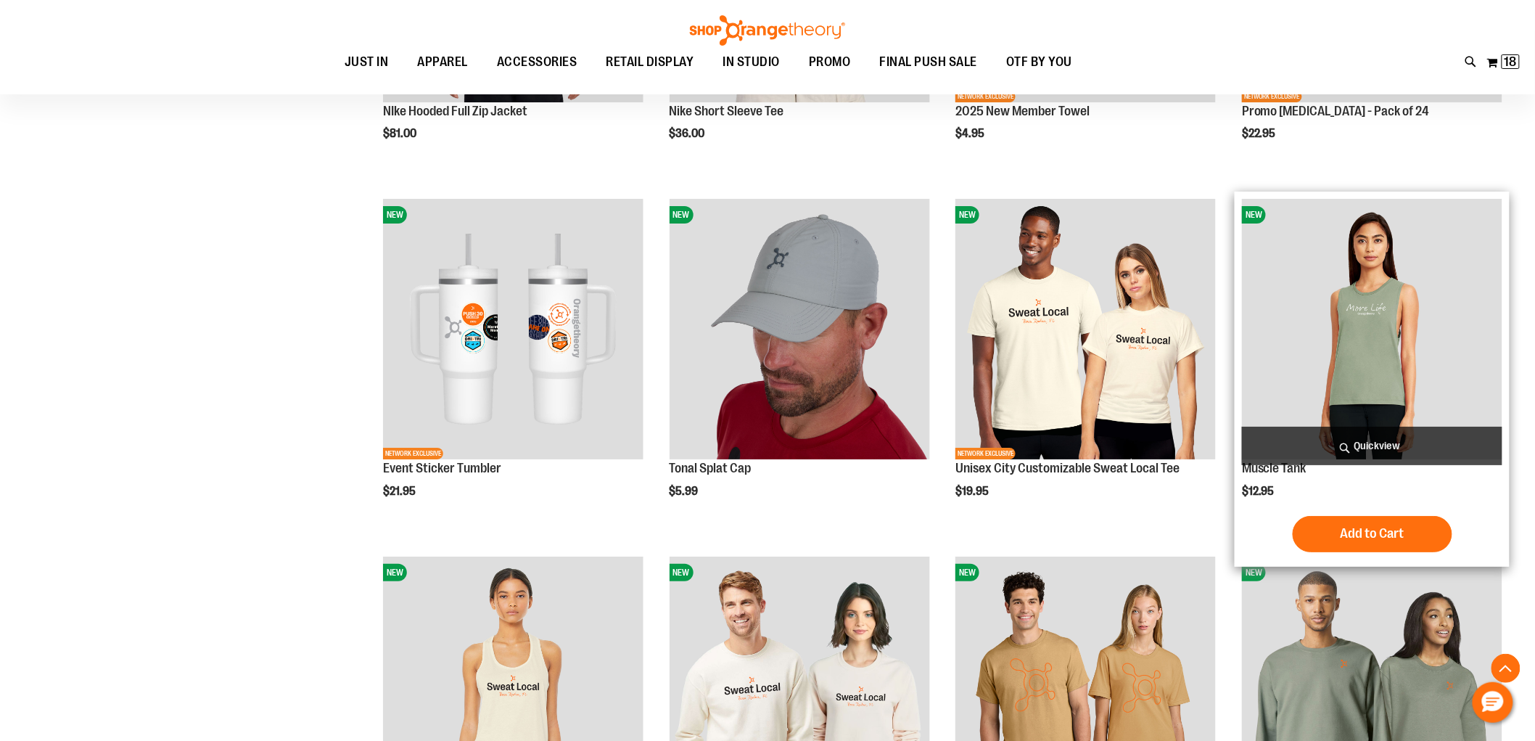
click at [1393, 440] on span "Quickview" at bounding box center [1372, 446] width 261 height 38
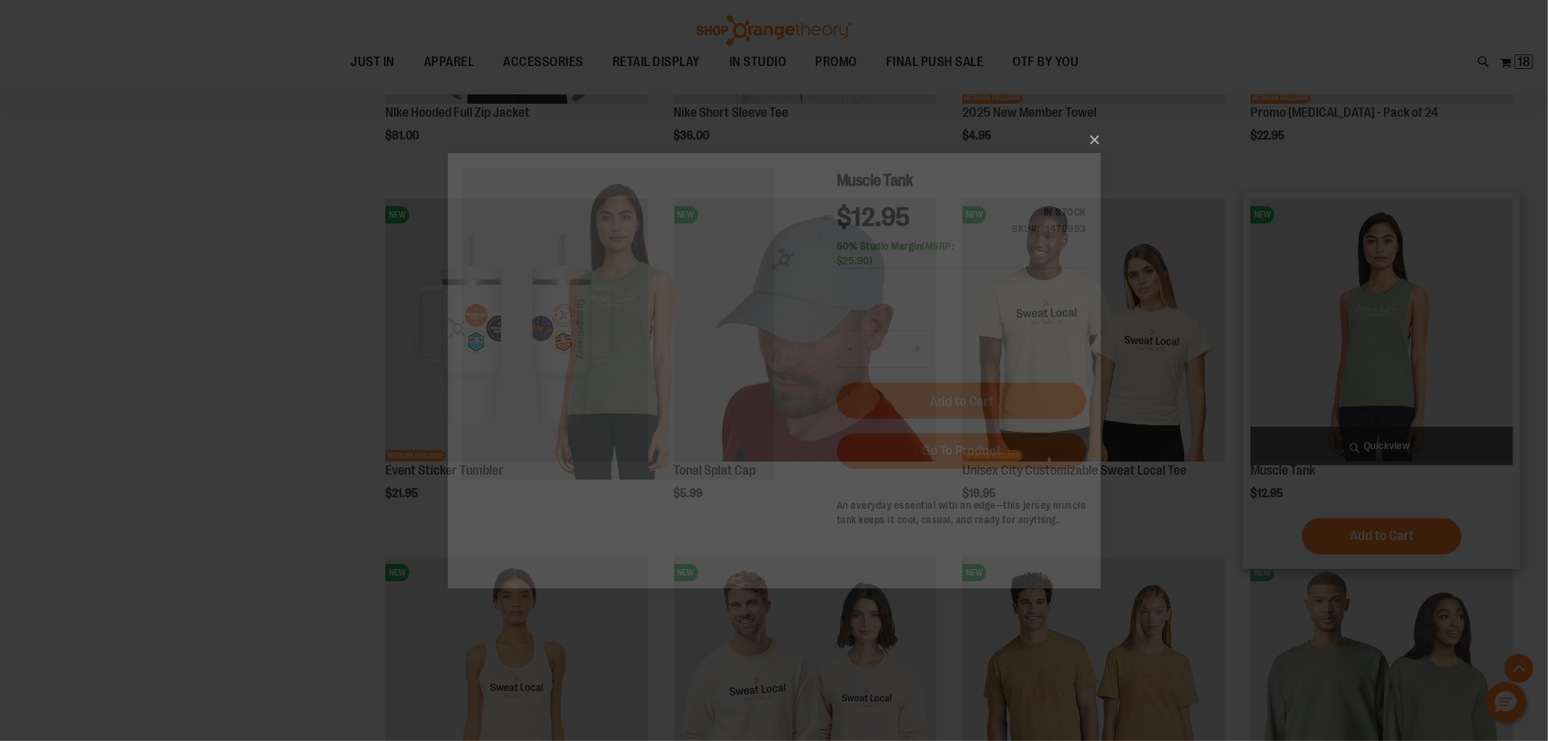
scroll to position [0, 0]
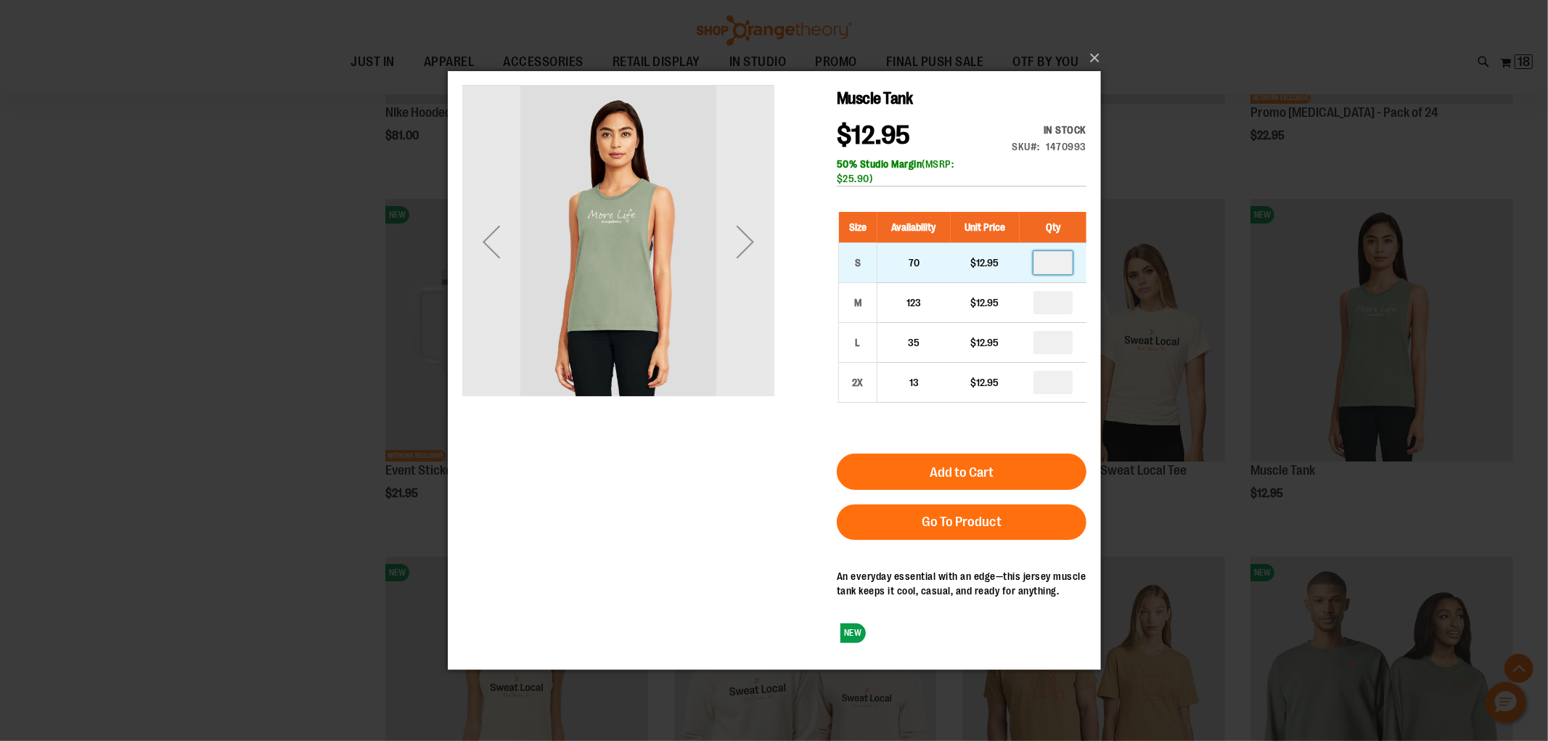
click at [1052, 264] on input "number" at bounding box center [1052, 262] width 39 height 23
type input "*"
click at [1051, 265] on input "*" at bounding box center [1052, 262] width 39 height 23
click at [1057, 263] on input "*" at bounding box center [1052, 262] width 39 height 23
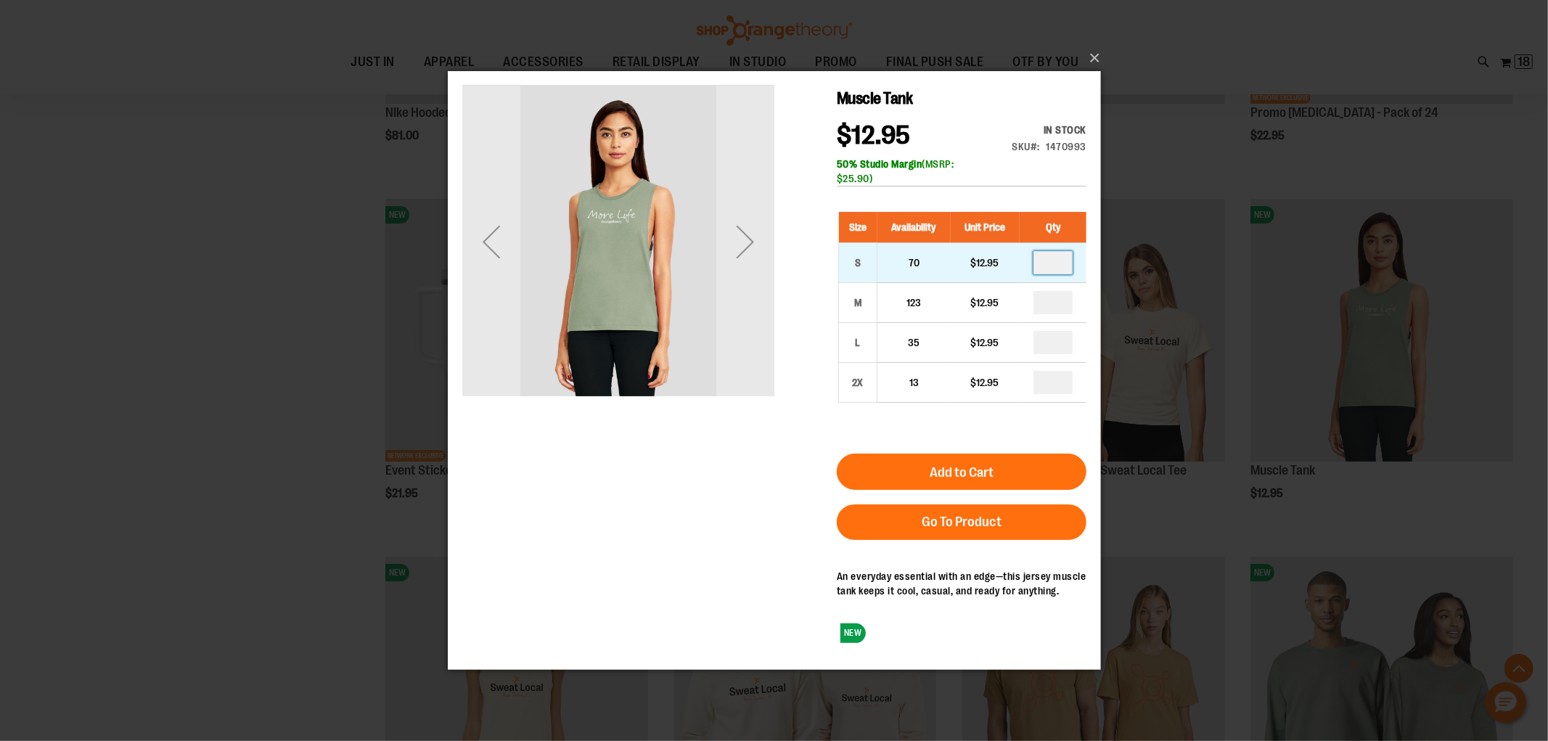
click at [1051, 264] on input "*" at bounding box center [1052, 262] width 39 height 23
type input "*"
click at [1051, 300] on input "number" at bounding box center [1052, 302] width 39 height 23
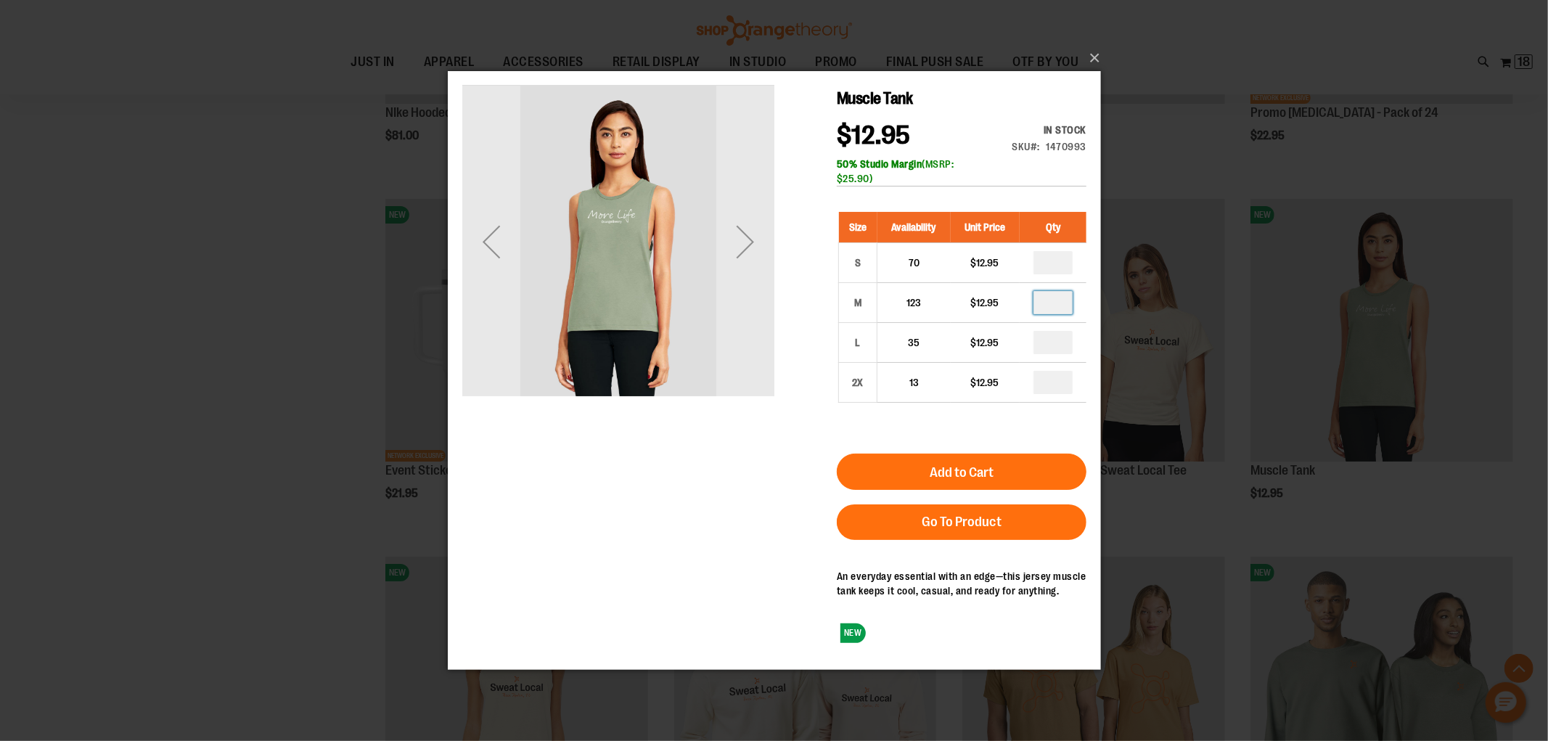
type input "*"
click at [1052, 345] on input "number" at bounding box center [1052, 342] width 39 height 23
type input "*"
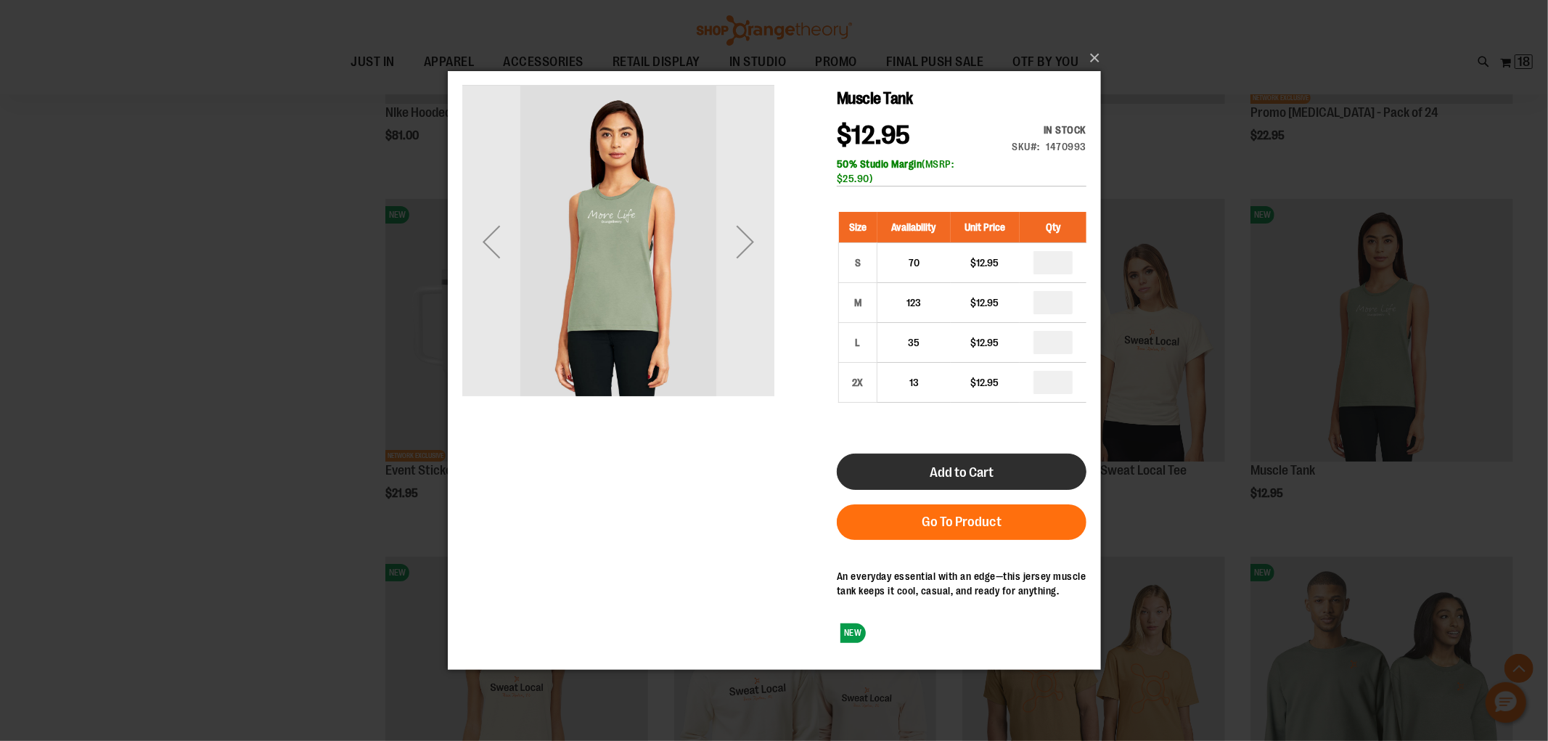
click at [1047, 467] on button "Add to Cart" at bounding box center [961, 472] width 250 height 36
click at [1088, 56] on button "×" at bounding box center [778, 58] width 653 height 32
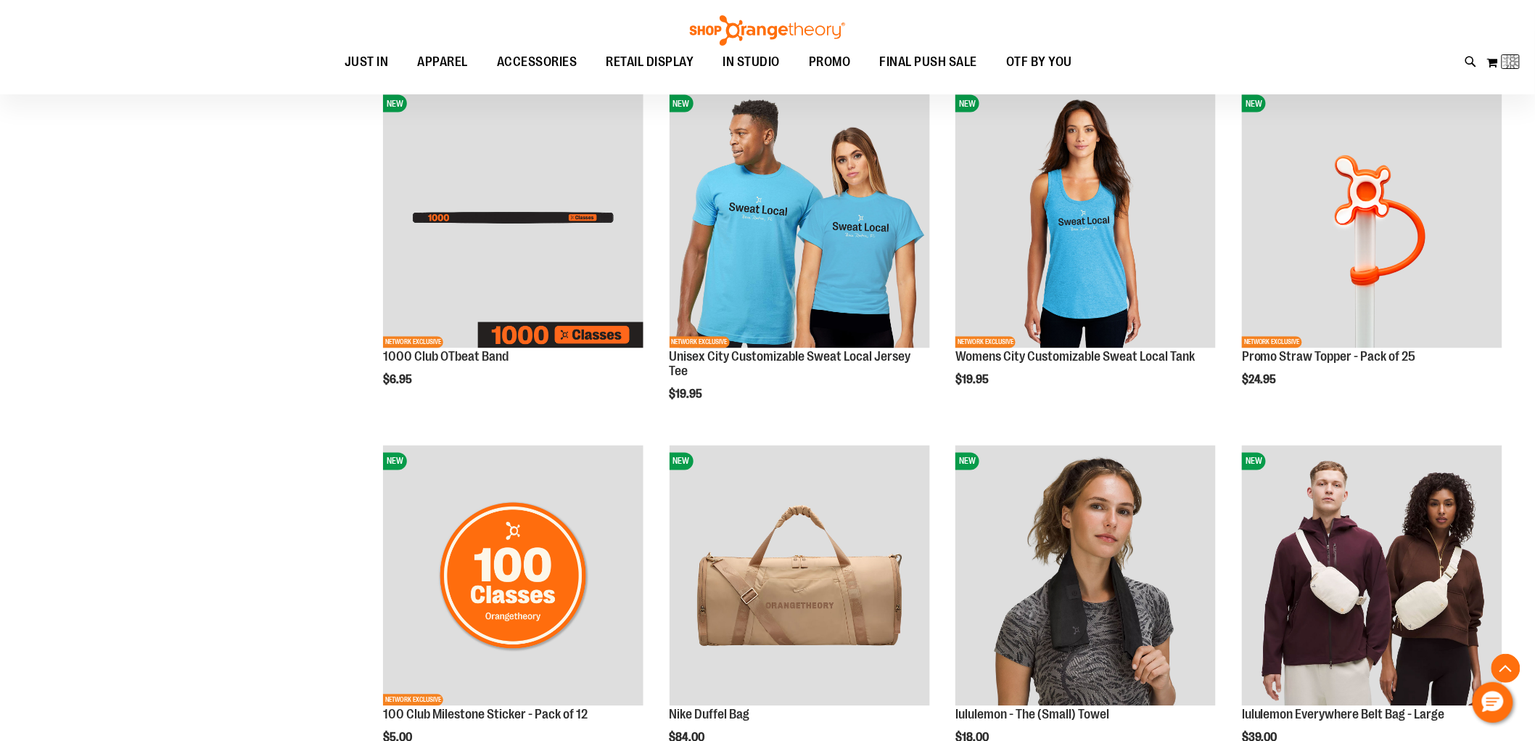
scroll to position [9, 0]
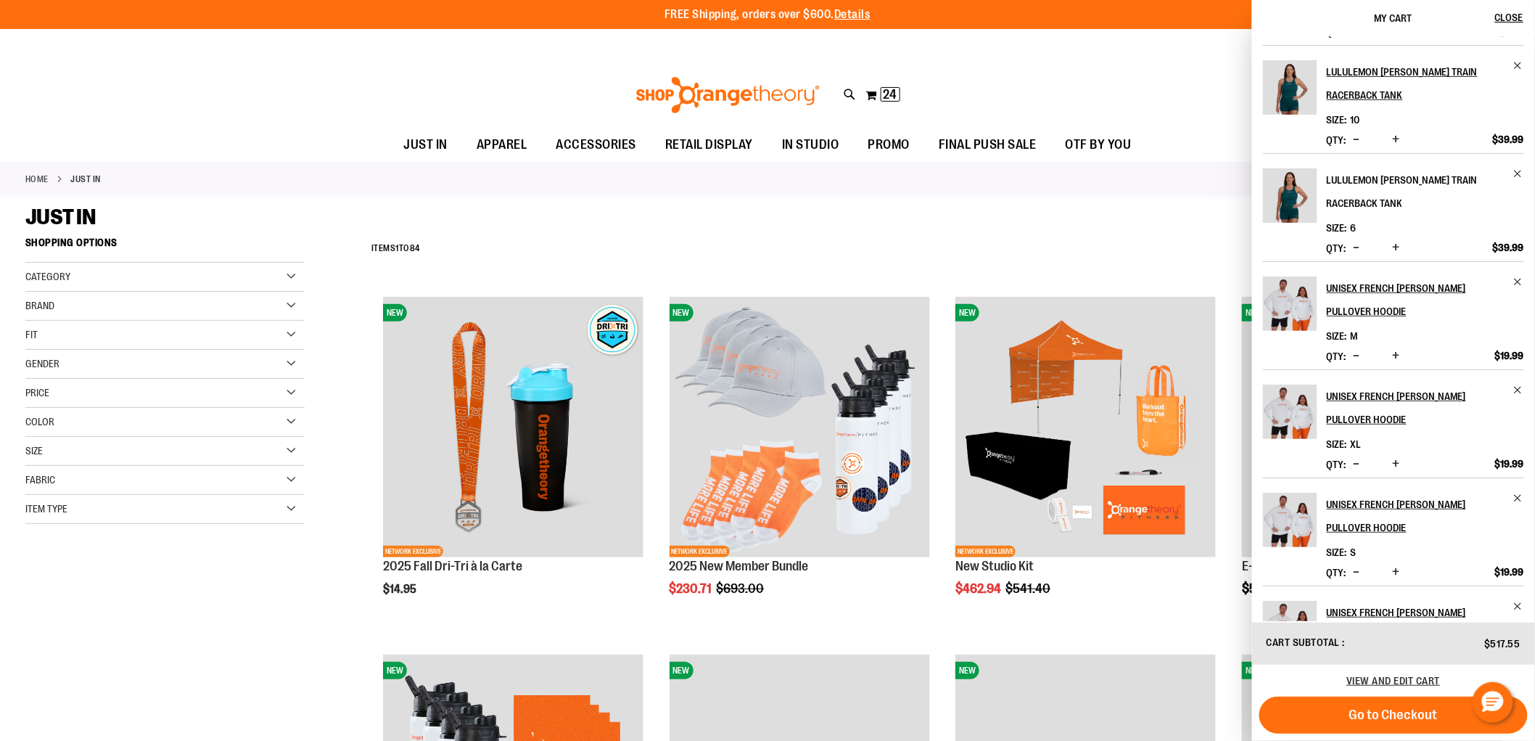
scroll to position [315, 0]
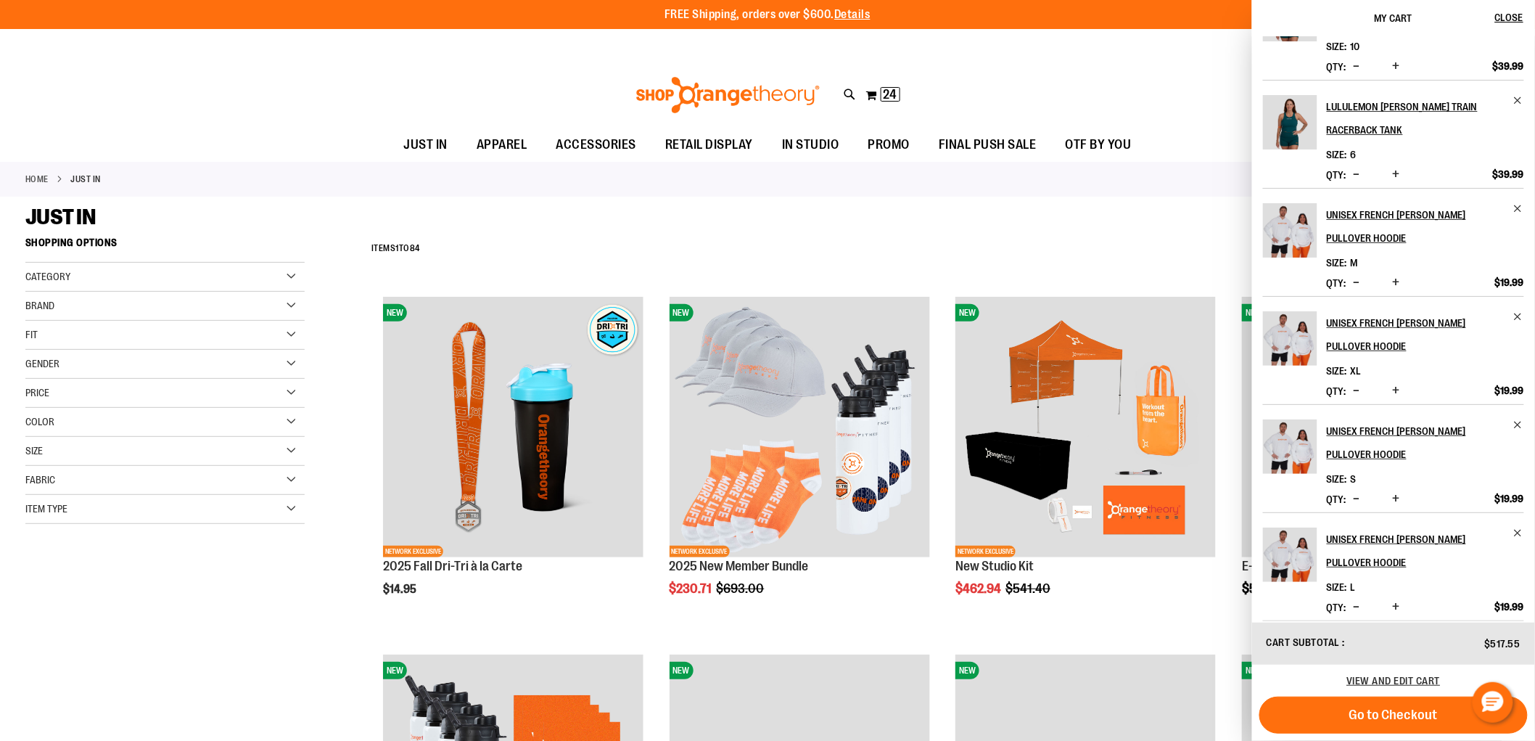
click at [1358, 491] on span "Decrease product quantity" at bounding box center [1357, 498] width 7 height 15
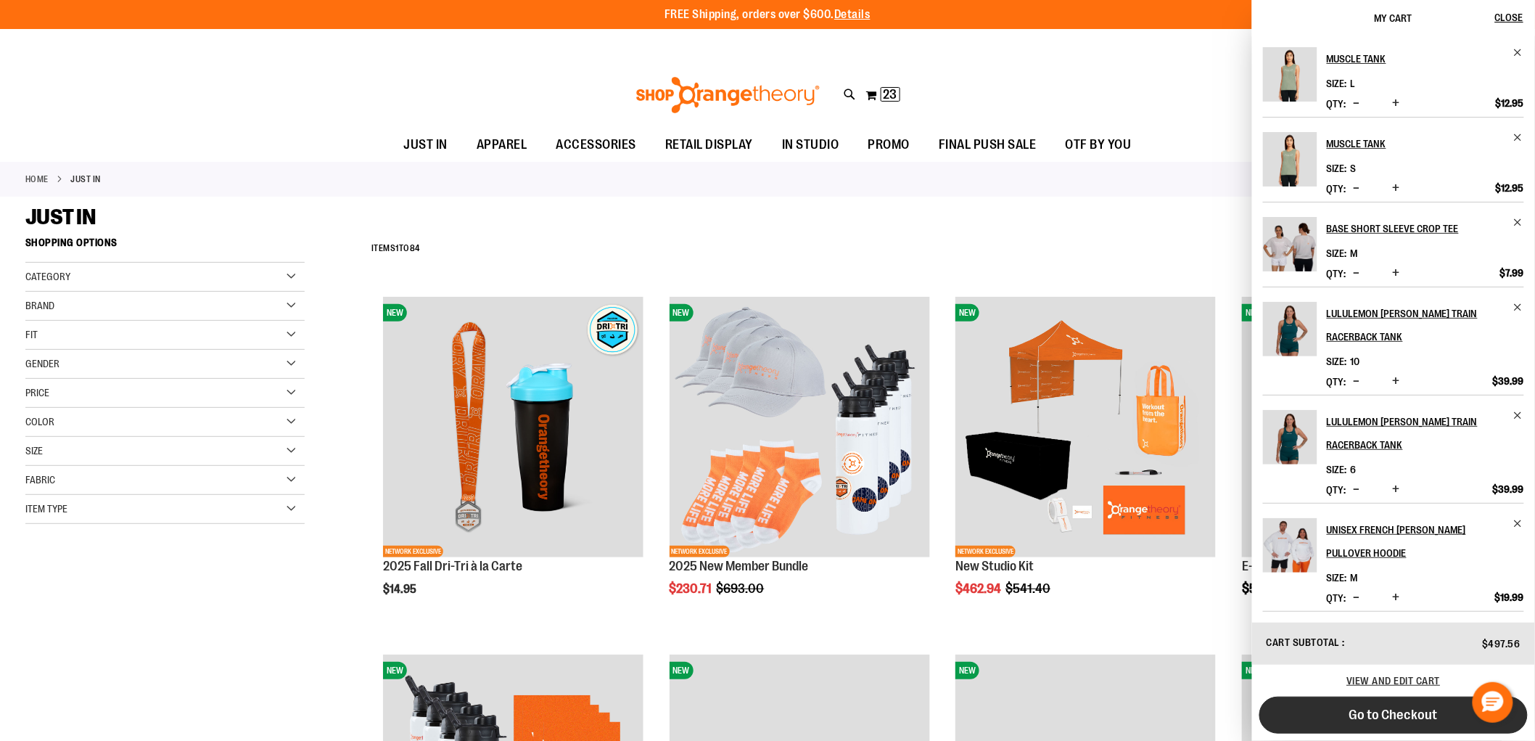
click at [1424, 713] on span "Go to Checkout" at bounding box center [1394, 715] width 89 height 16
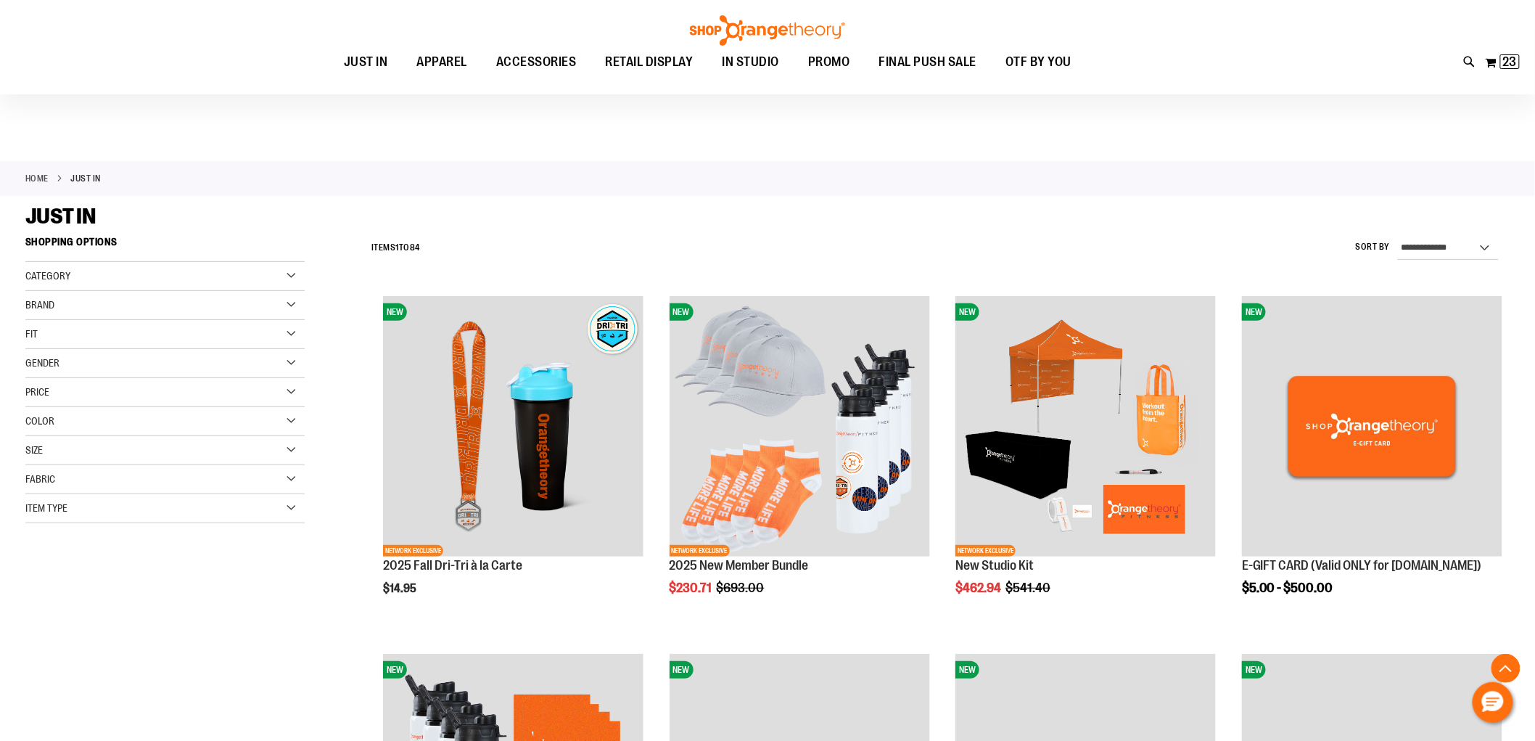
scroll to position [4770, 0]
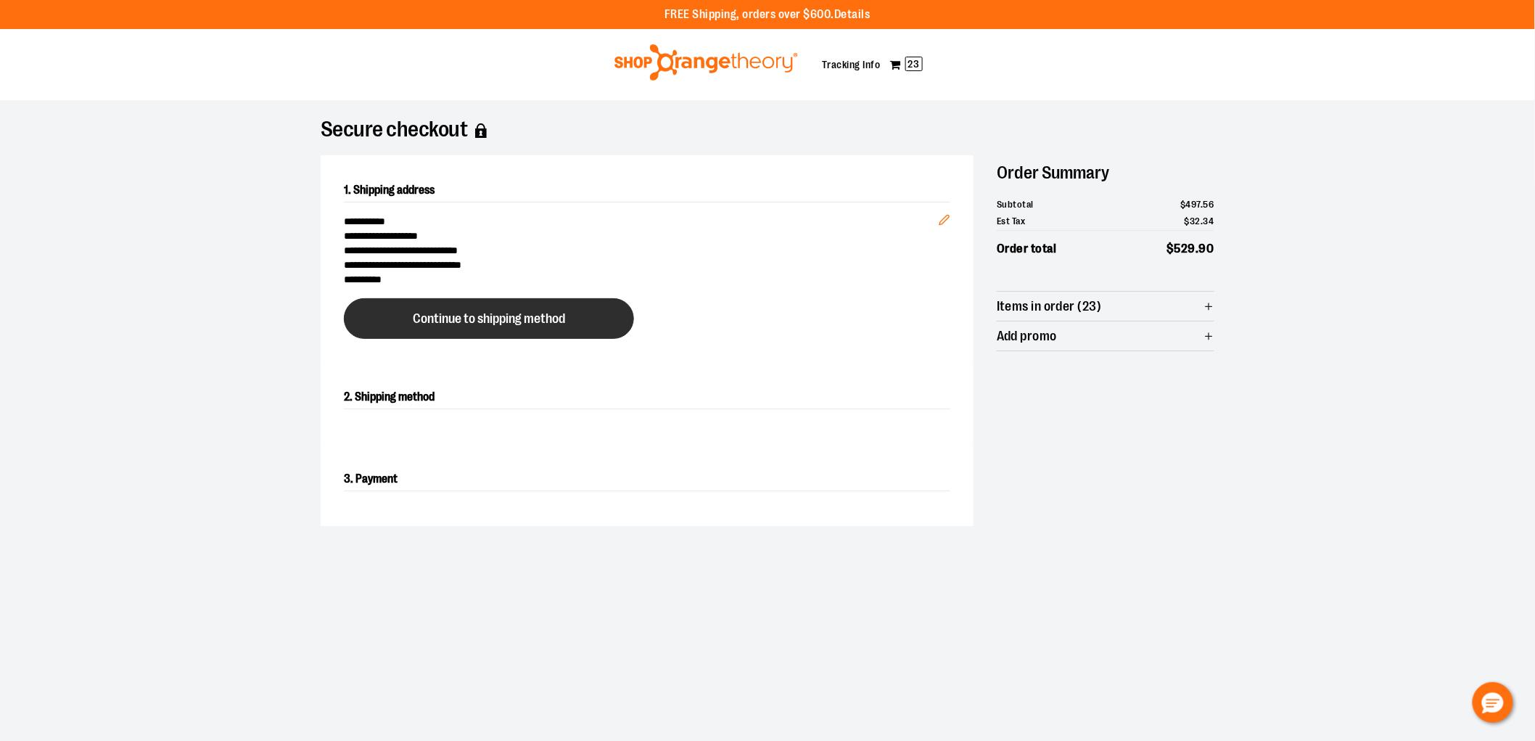
click at [615, 325] on button "Continue to shipping method" at bounding box center [489, 318] width 290 height 41
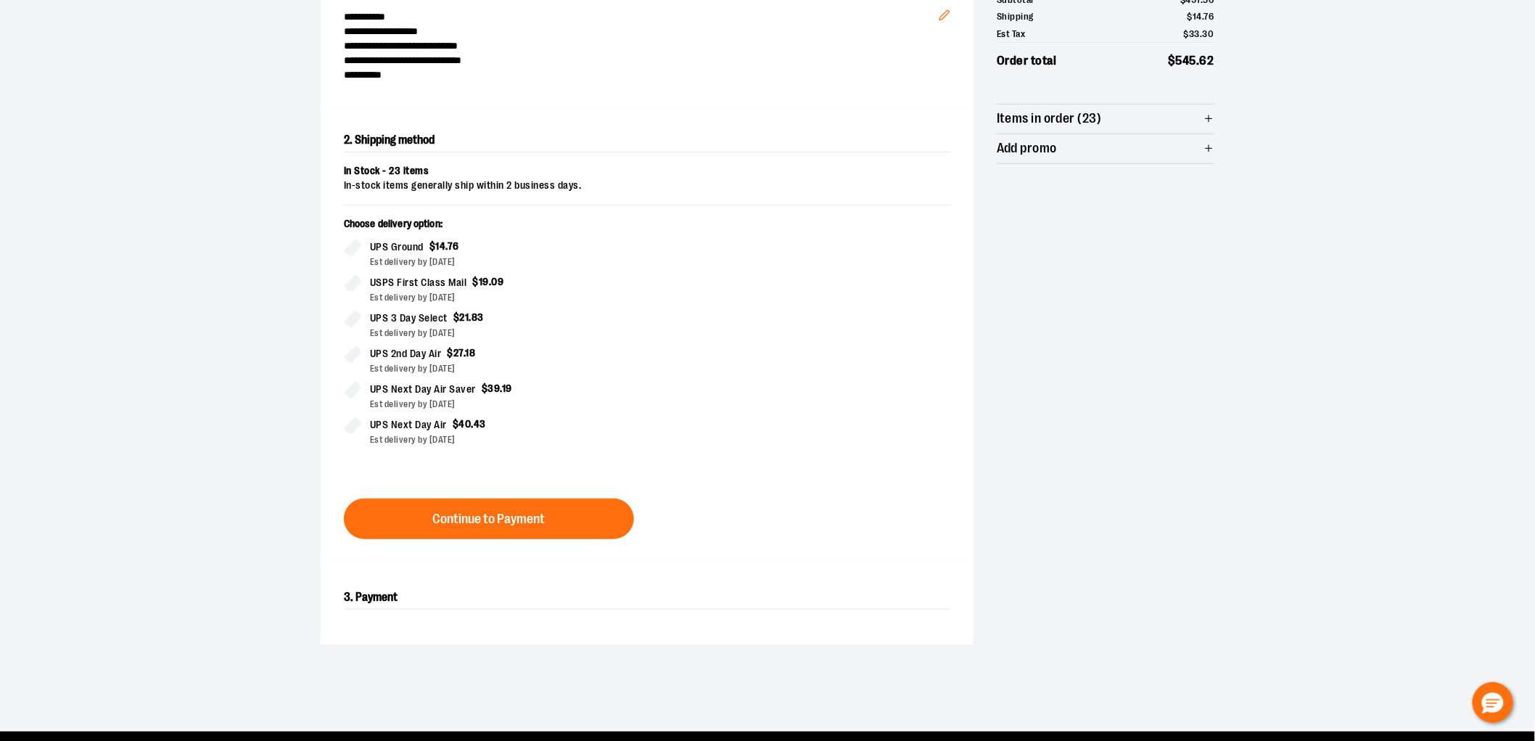
scroll to position [248, 0]
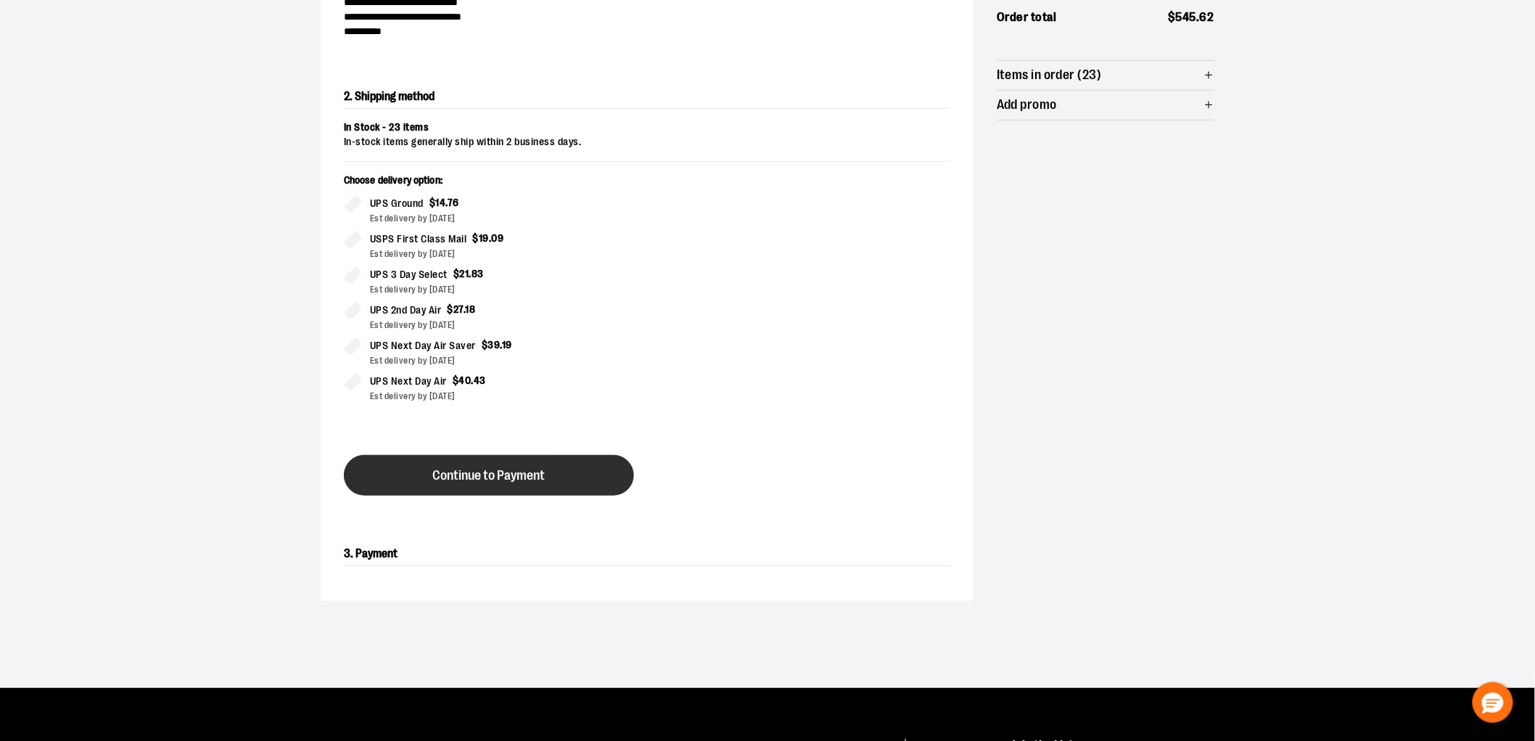
click at [579, 457] on button "Continue to Payment" at bounding box center [489, 475] width 290 height 41
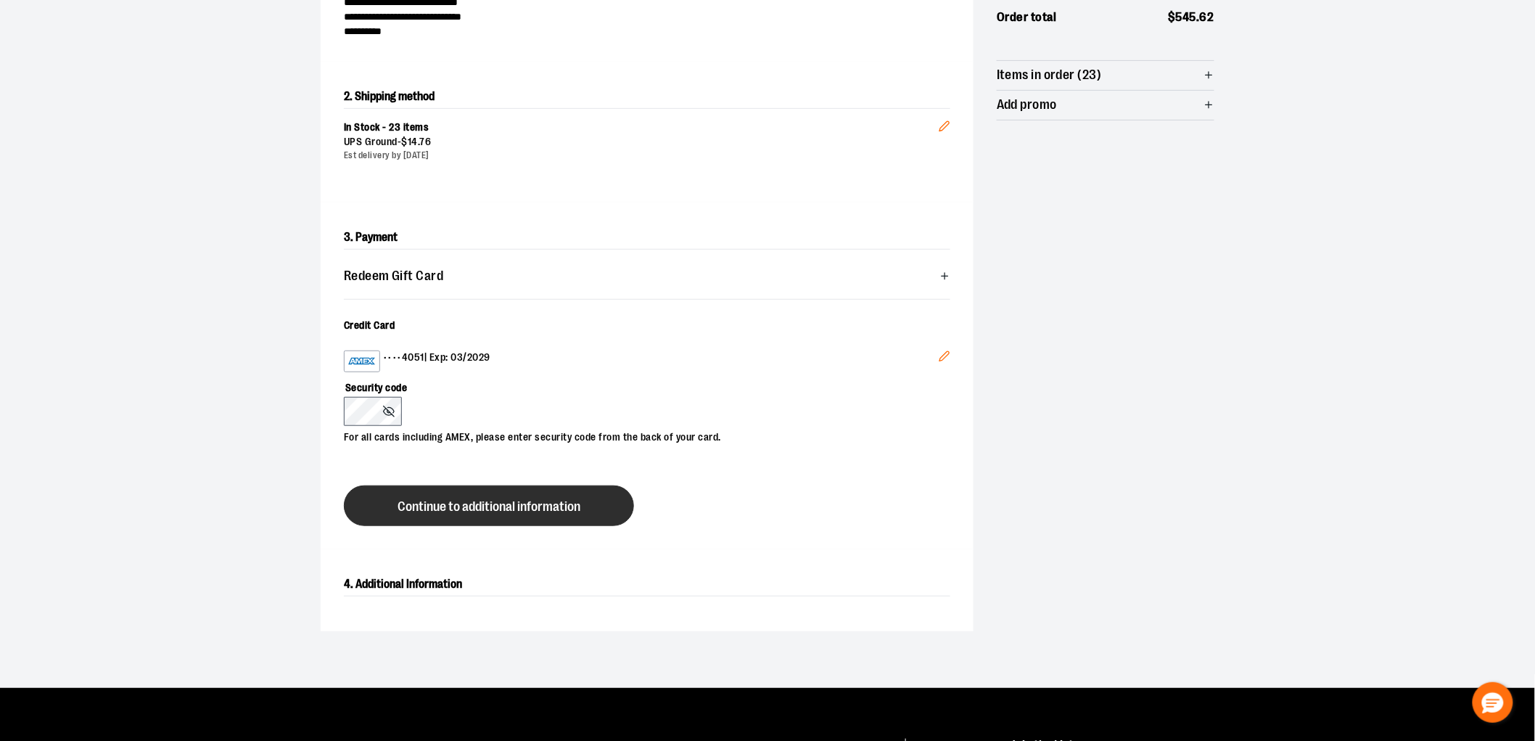
click at [474, 509] on span "Continue to additional information" at bounding box center [489, 507] width 183 height 14
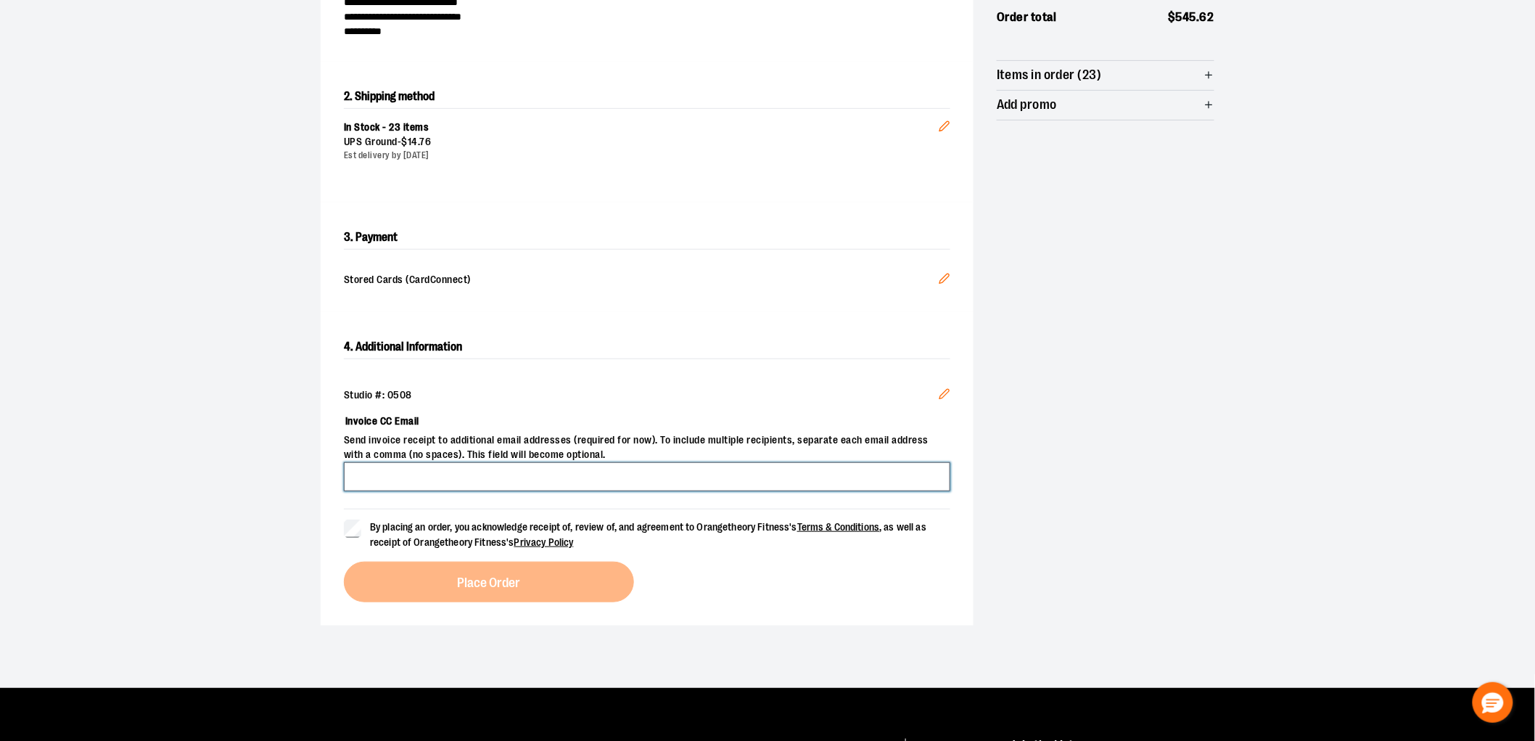
click at [409, 484] on input "Invoice CC Email" at bounding box center [647, 476] width 607 height 29
type input "**********"
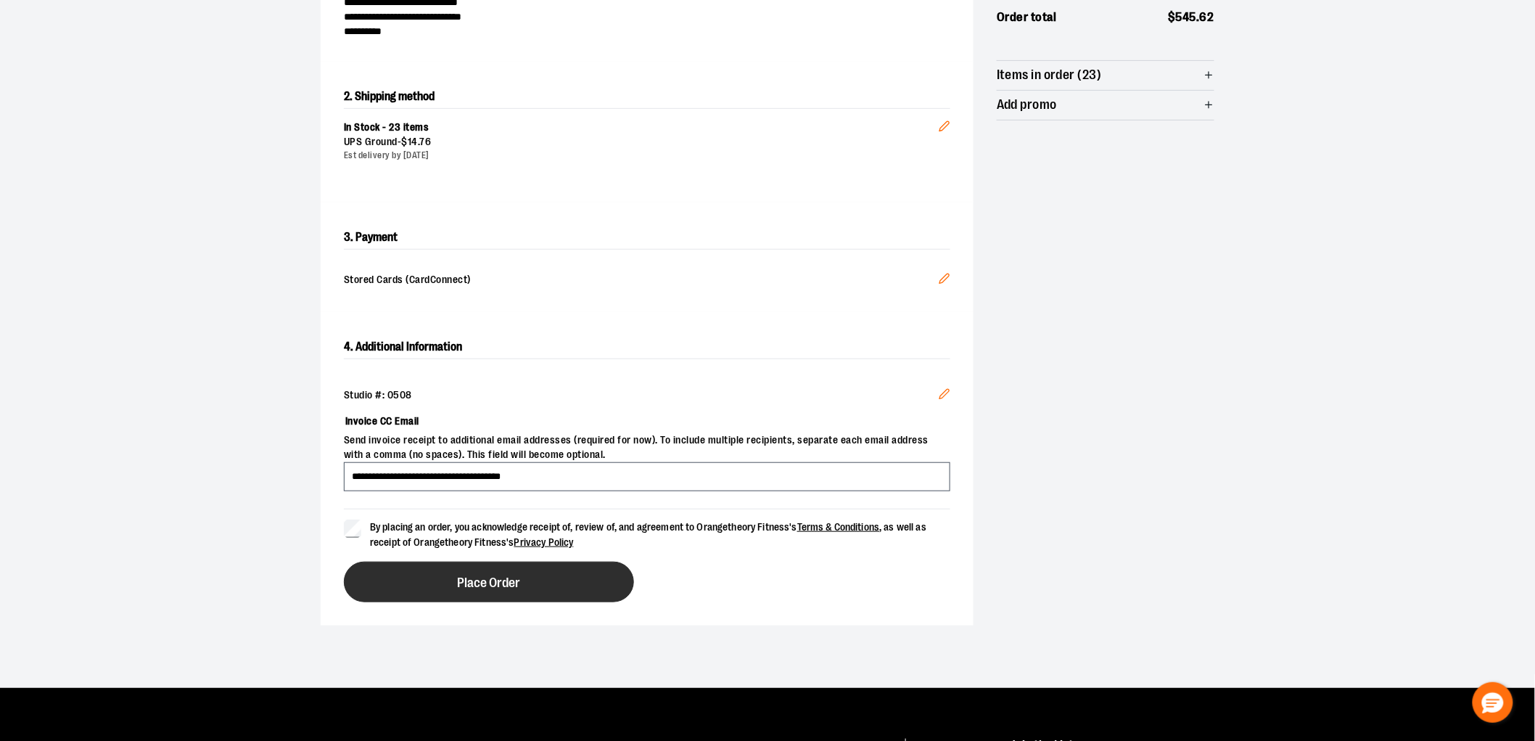
click at [535, 588] on button "Place Order" at bounding box center [489, 582] width 290 height 41
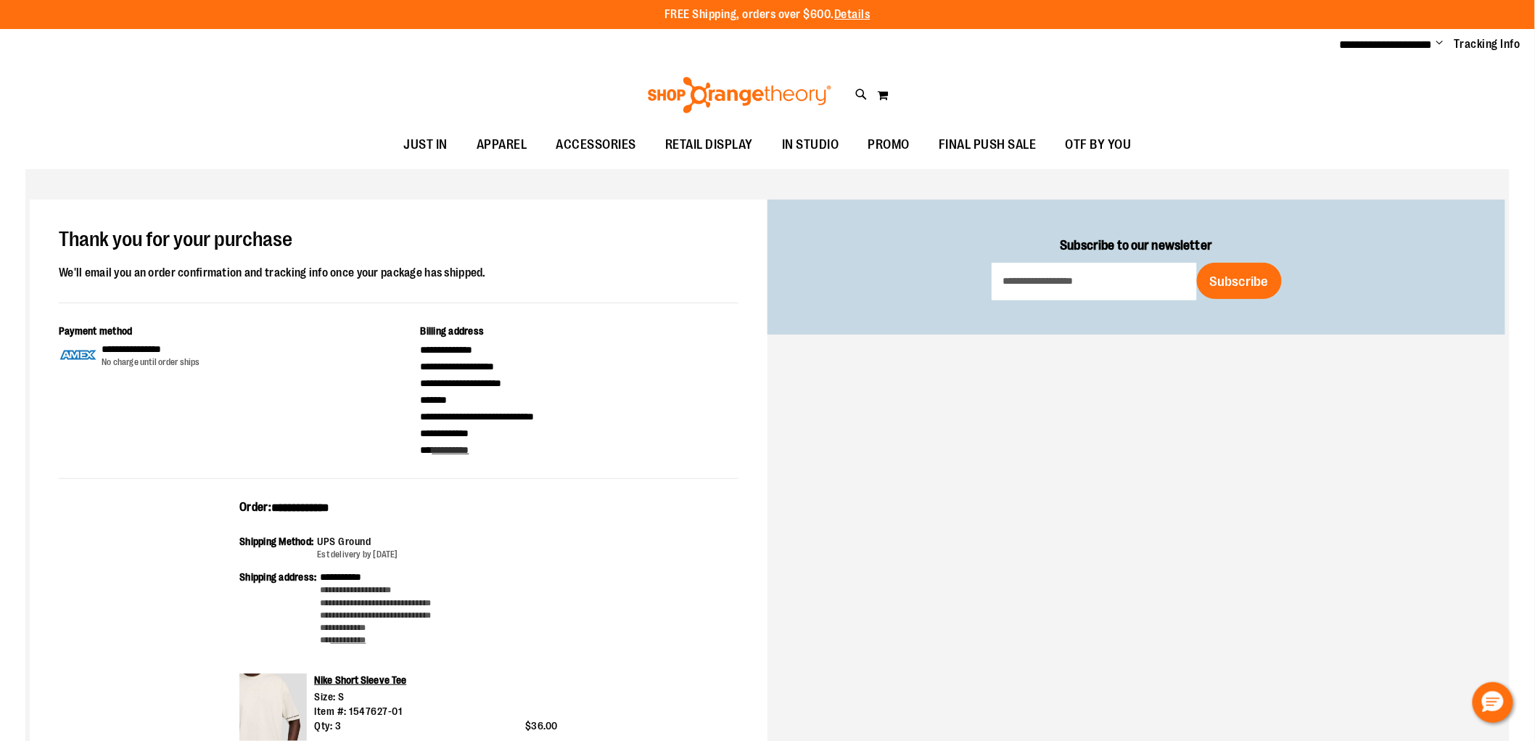
type input "**********"
click at [816, 532] on div "**********" at bounding box center [767, 640] width 1485 height 942
